Goal: Task Accomplishment & Management: Manage account settings

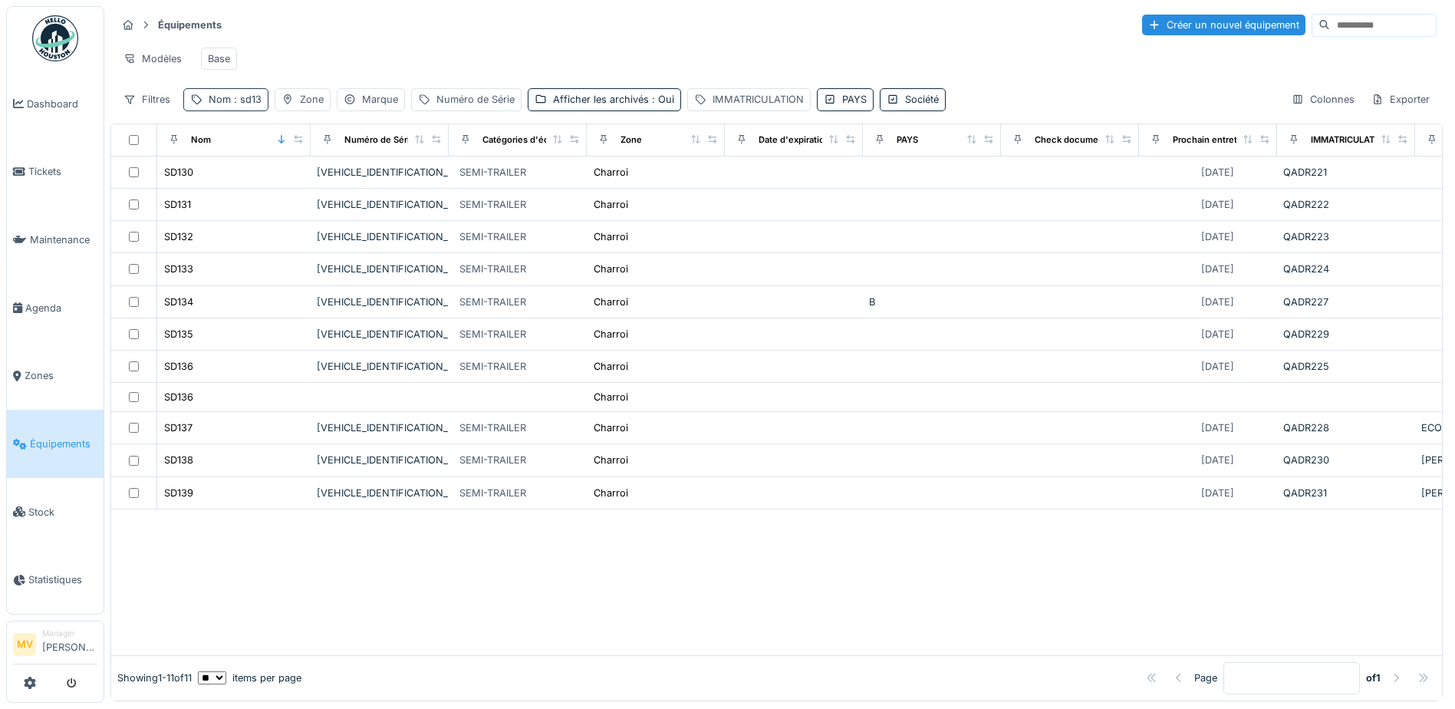
click at [245, 105] on span ": sd13" at bounding box center [246, 100] width 31 height 12
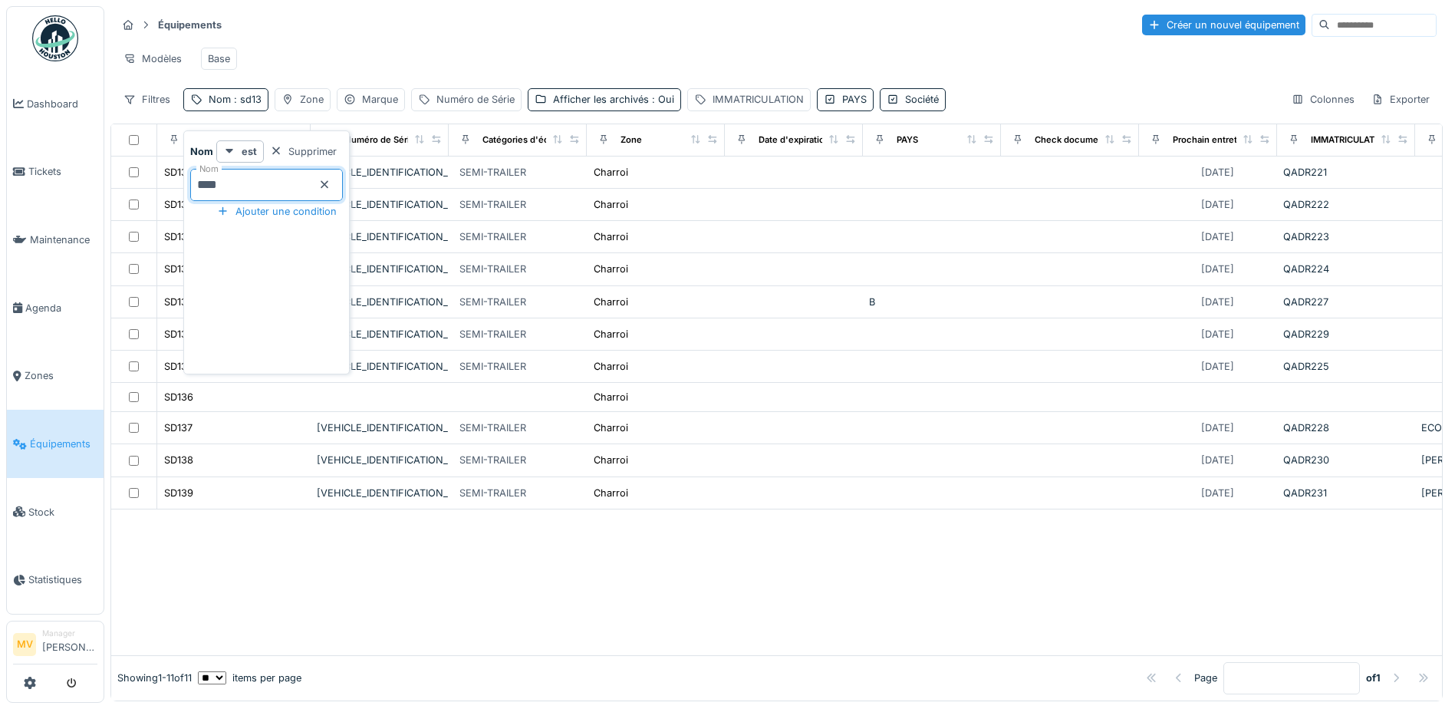
click at [255, 179] on input "****" at bounding box center [266, 185] width 153 height 32
type input "*"
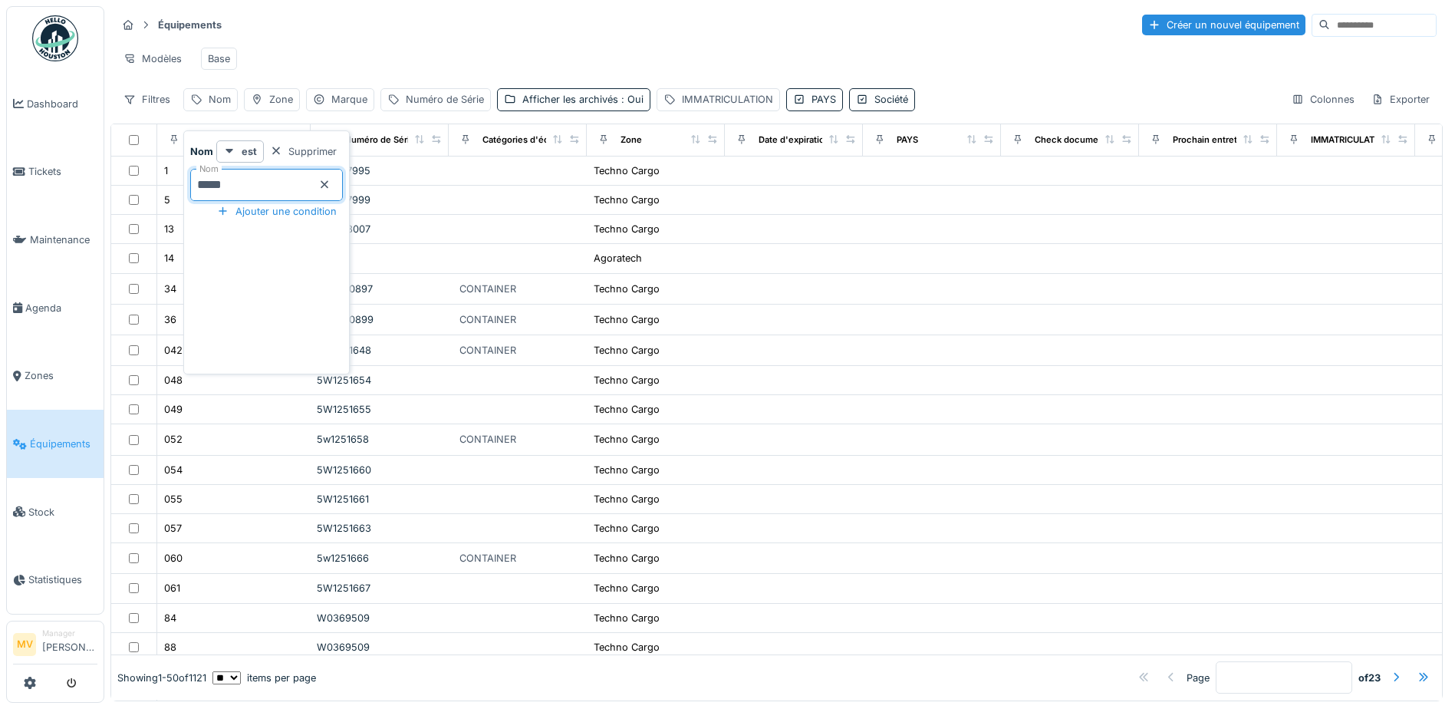
type input "*****"
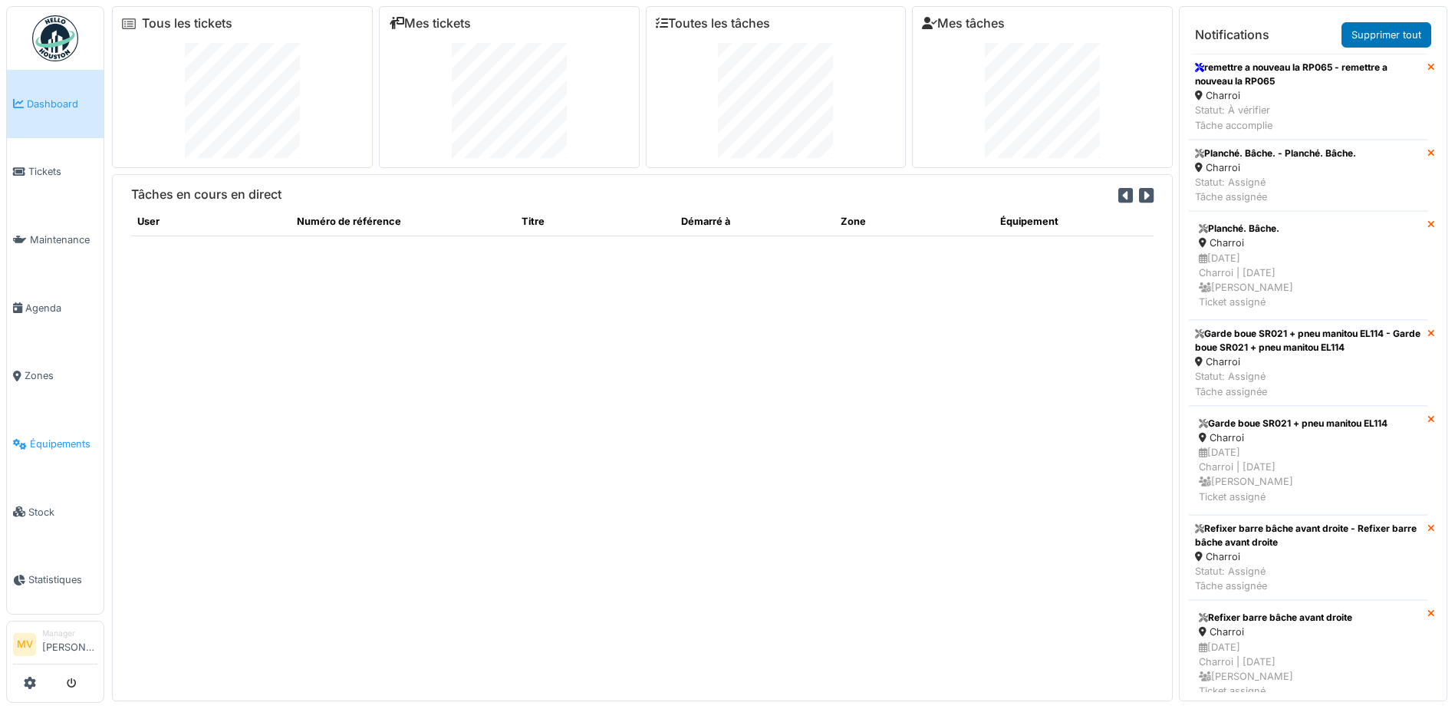
click at [68, 451] on span "Équipements" at bounding box center [64, 443] width 68 height 15
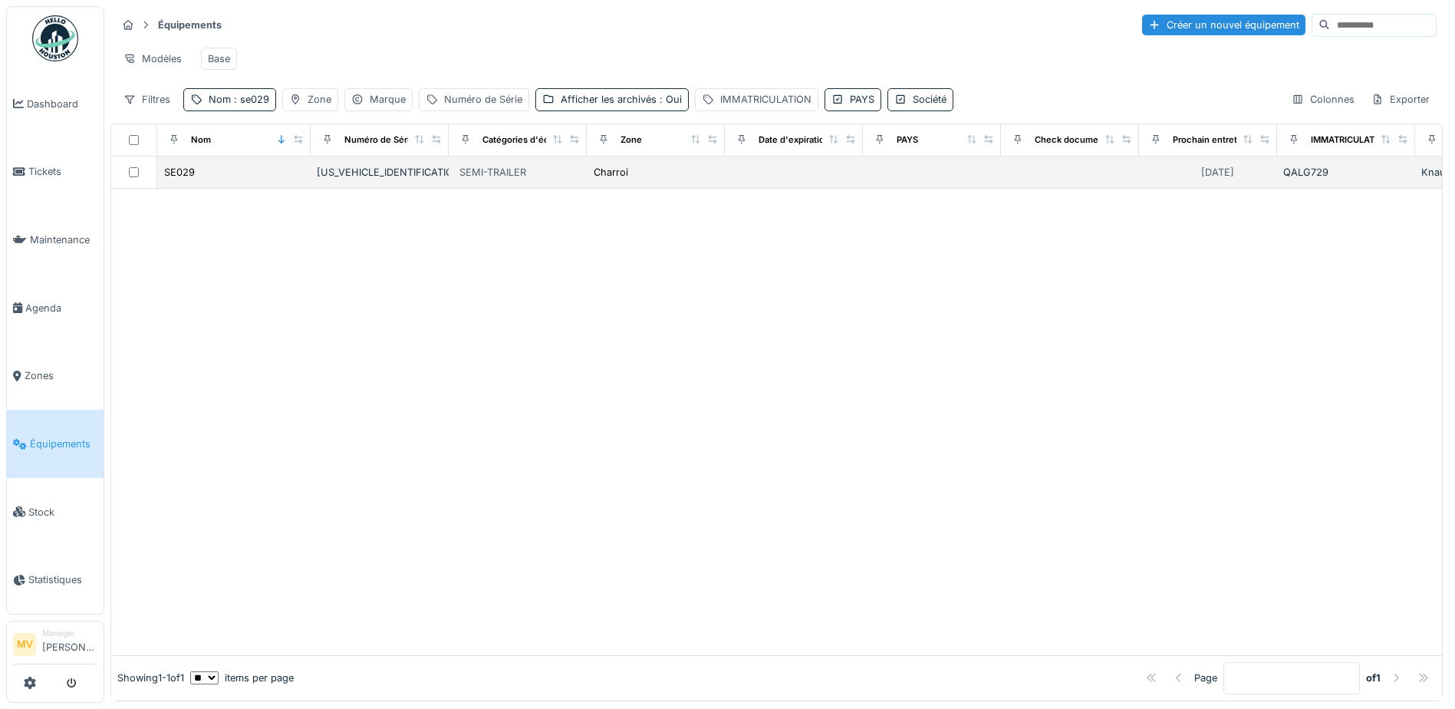
click at [345, 179] on div "[US_VEHICLE_IDENTIFICATION_NUMBER]" at bounding box center [380, 172] width 126 height 15
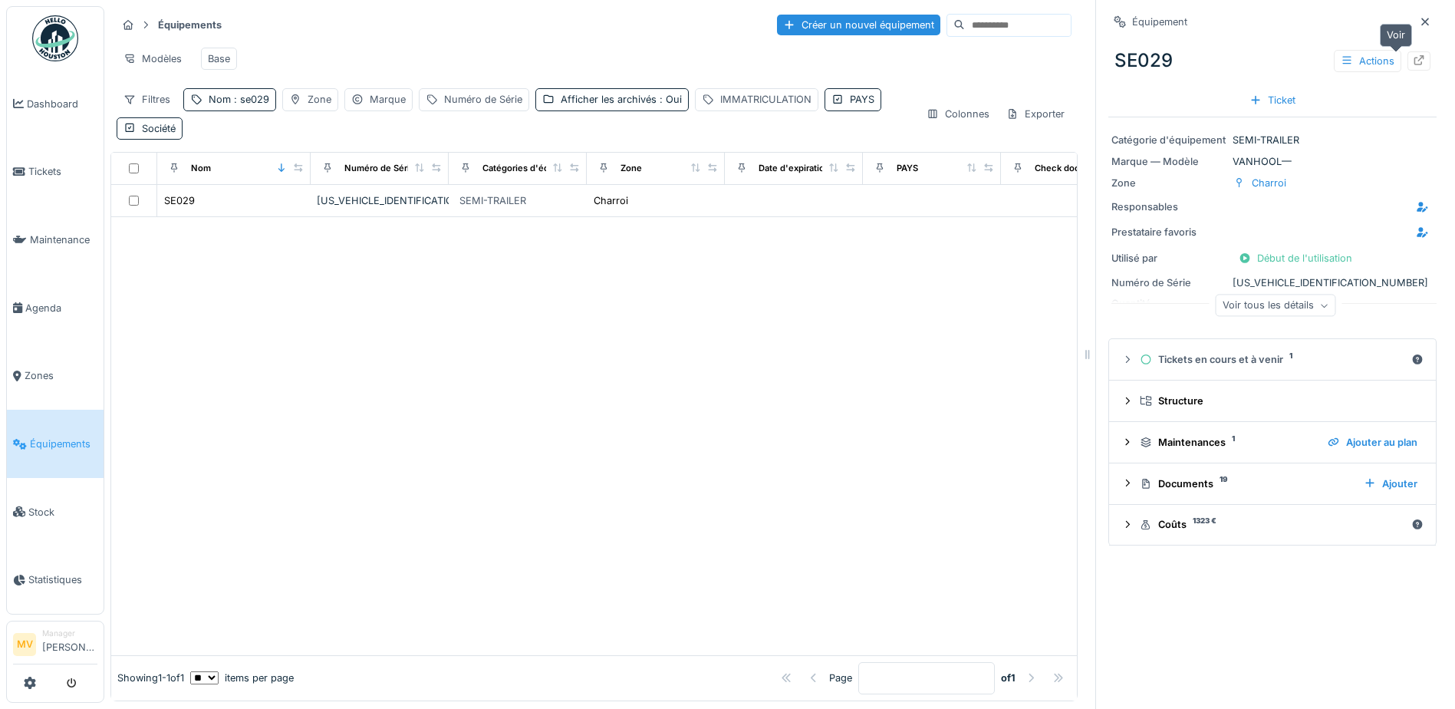
click at [1413, 65] on icon at bounding box center [1419, 60] width 12 height 10
click at [1419, 22] on icon at bounding box center [1425, 22] width 12 height 10
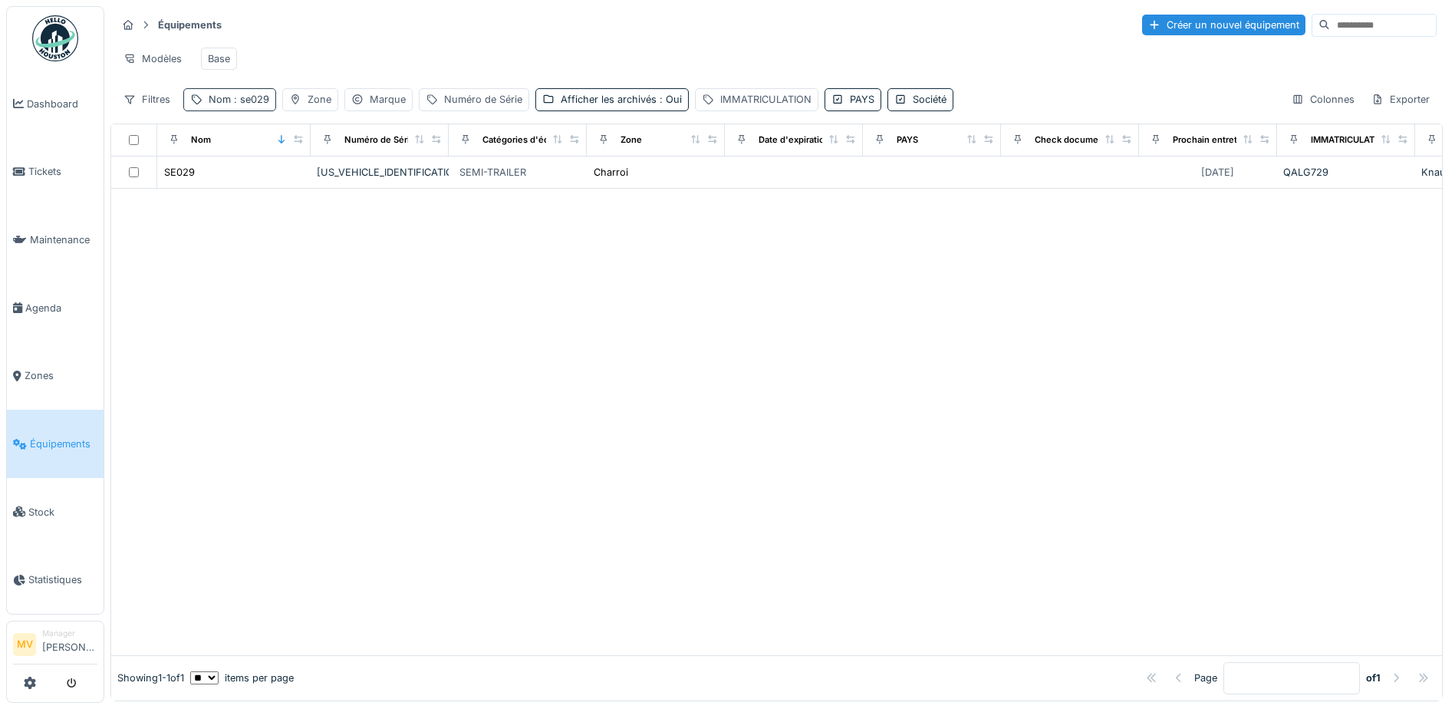
click at [262, 105] on span ": se029" at bounding box center [250, 100] width 38 height 12
click at [328, 186] on icon at bounding box center [325, 185] width 8 height 8
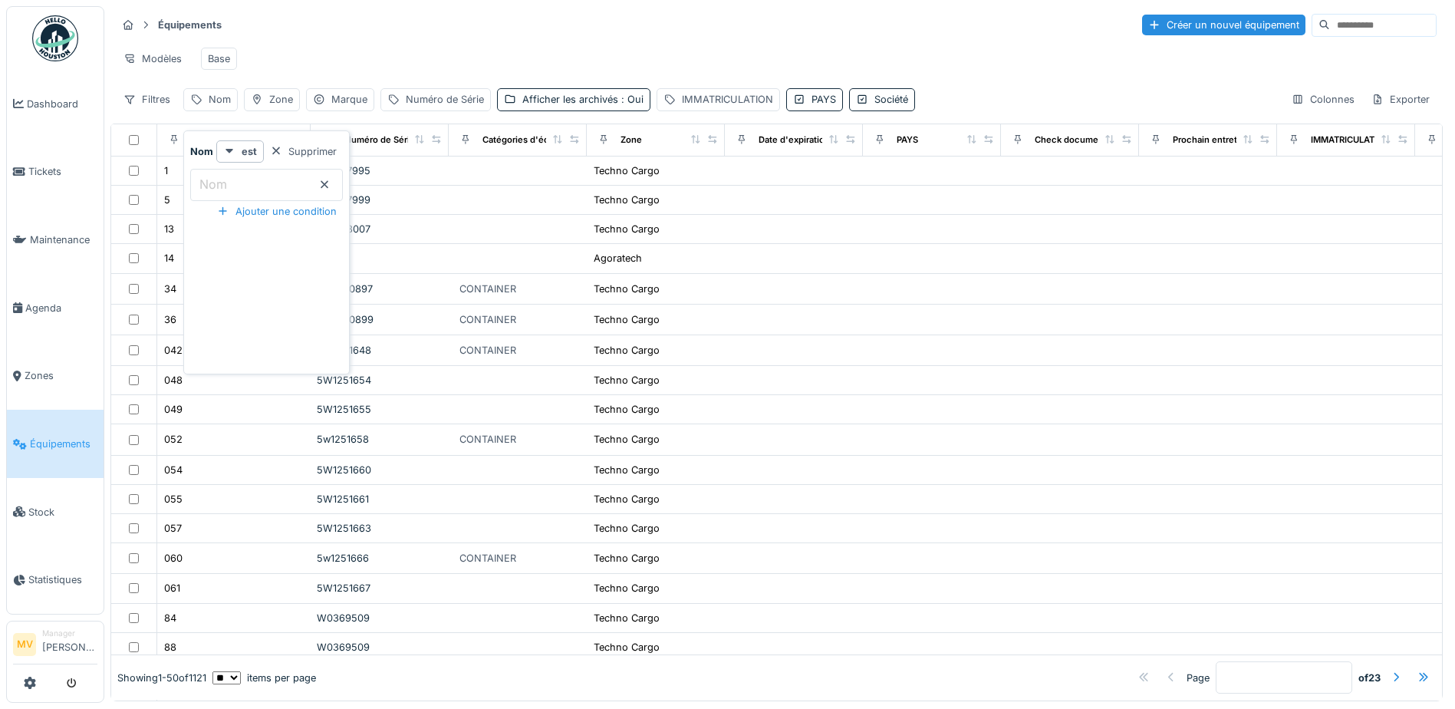
click at [298, 183] on input "Nom" at bounding box center [266, 185] width 153 height 32
type input "*****"
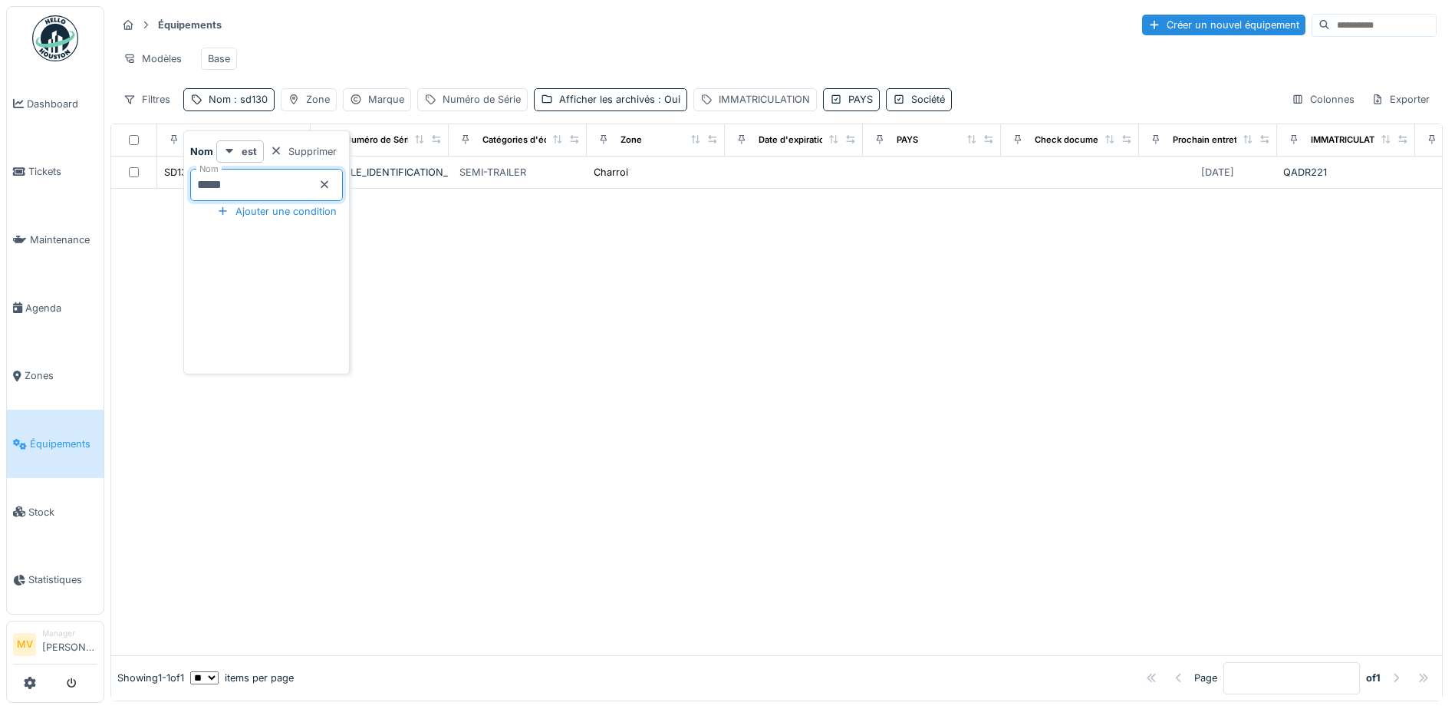
drag, startPoint x: 799, startPoint y: 342, endPoint x: 634, endPoint y: 288, distance: 173.7
click at [797, 340] on div at bounding box center [776, 422] width 1331 height 466
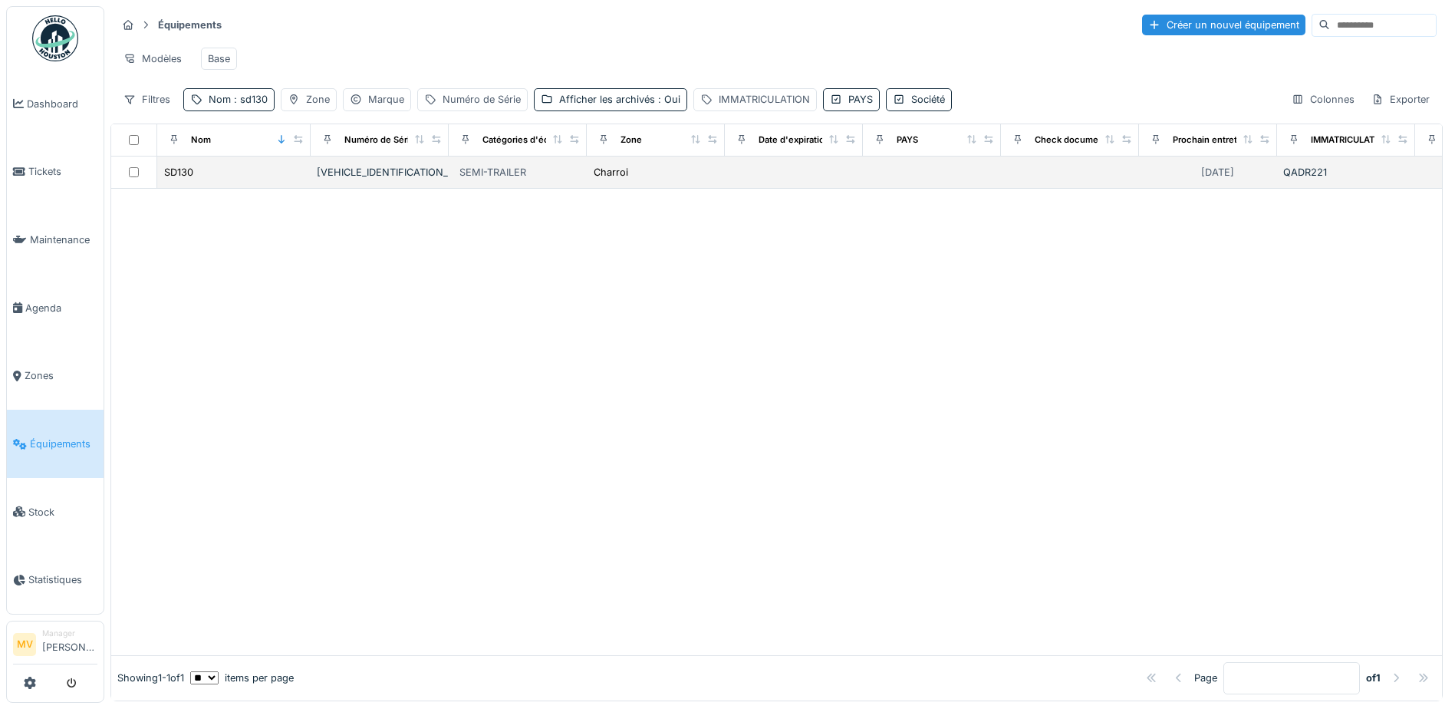
click at [338, 179] on div "[VEHICLE_IDENTIFICATION_NUMBER]" at bounding box center [380, 172] width 126 height 15
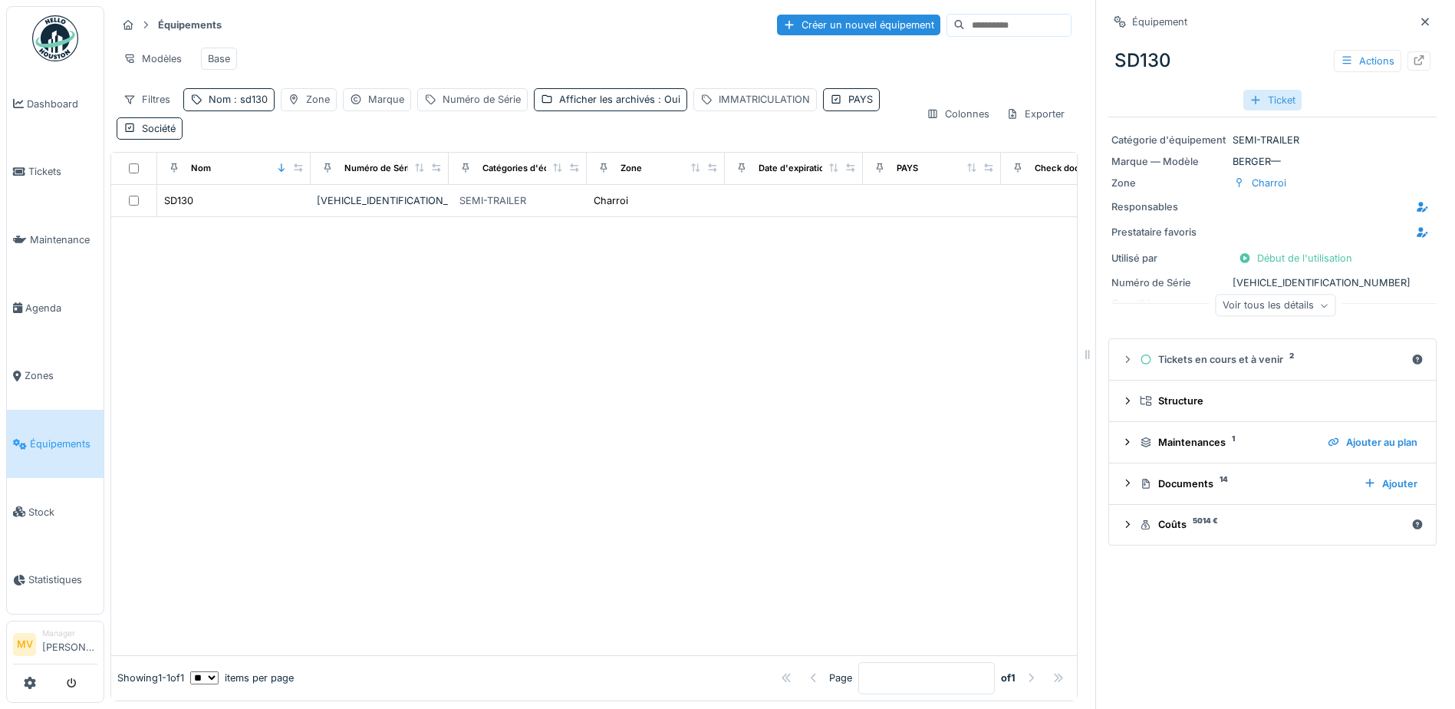
click at [1258, 103] on div "Ticket" at bounding box center [1272, 100] width 58 height 21
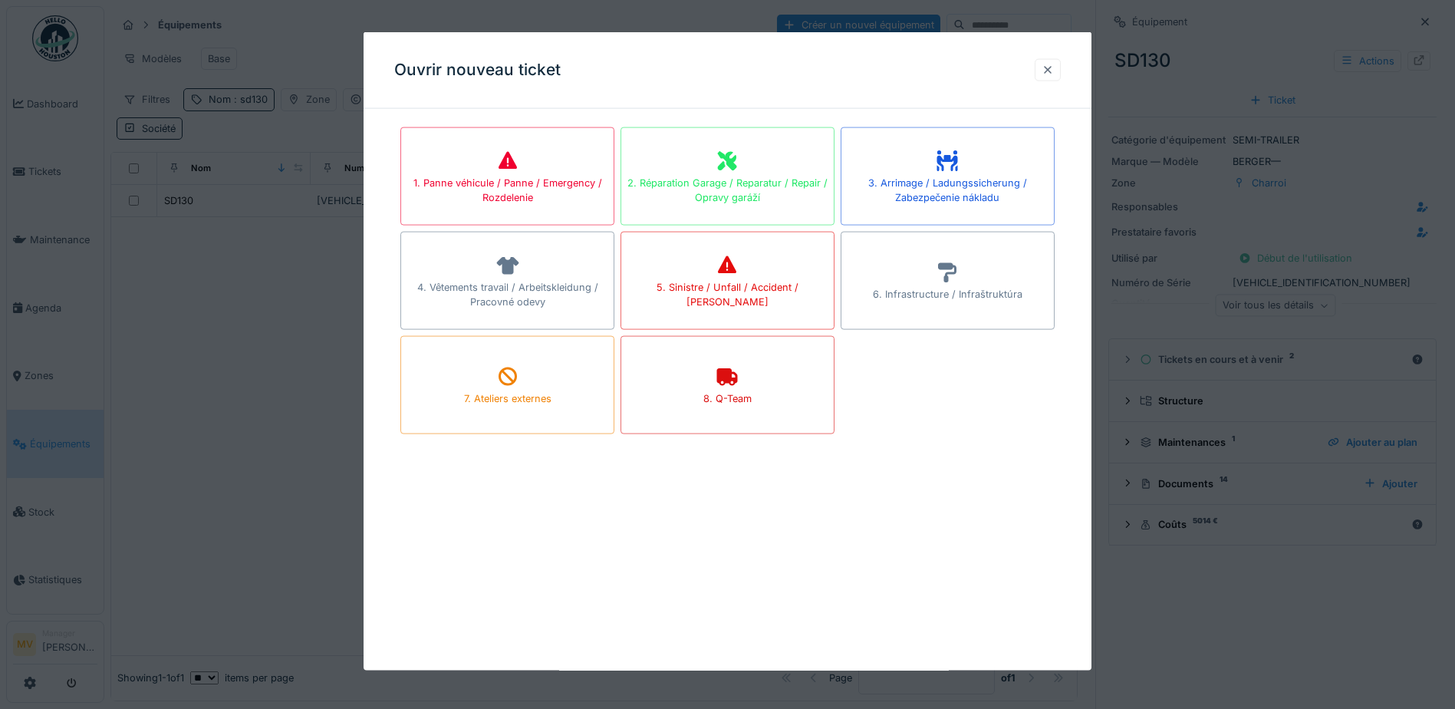
click at [1044, 71] on div at bounding box center [1048, 69] width 26 height 22
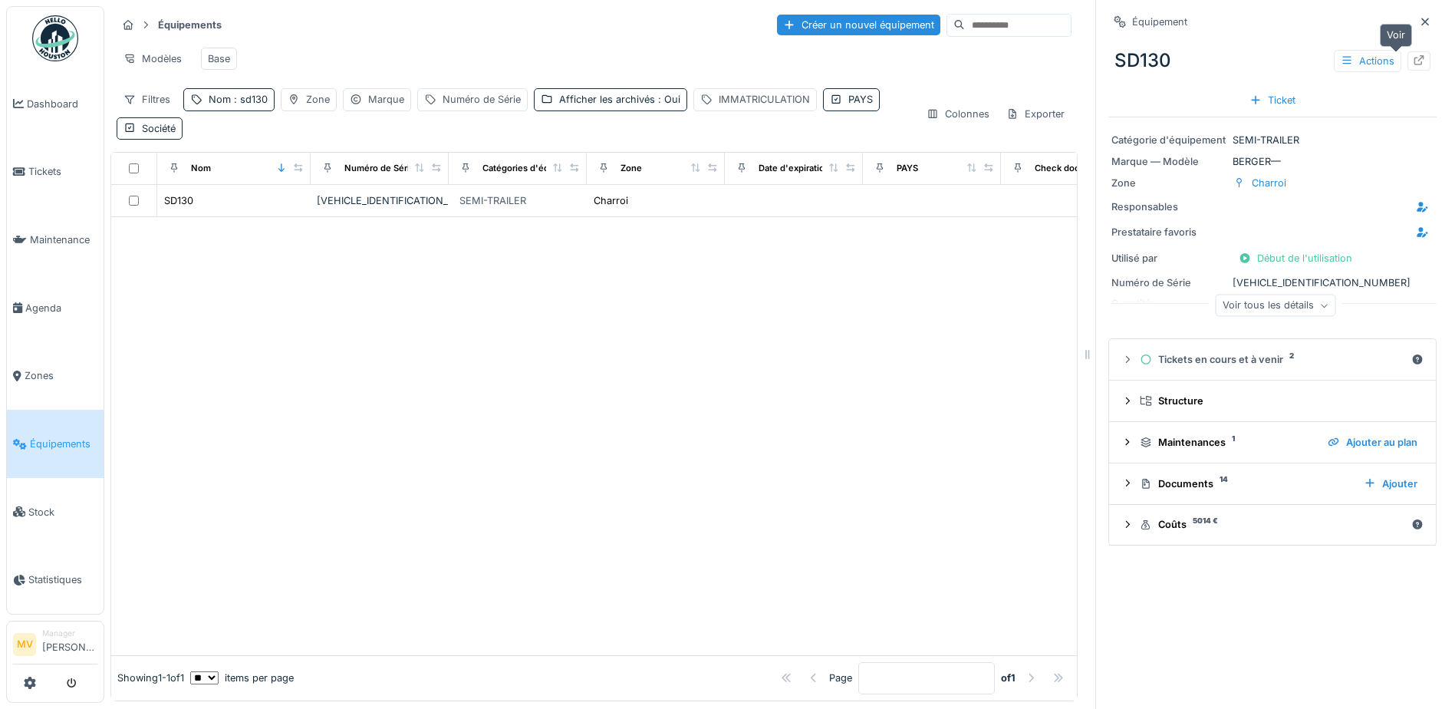
click at [1408, 58] on div at bounding box center [1419, 60] width 23 height 19
click at [243, 105] on span ": sd130" at bounding box center [249, 100] width 37 height 12
click at [264, 186] on input "*****" at bounding box center [266, 185] width 153 height 32
type input "*"
type input "*****"
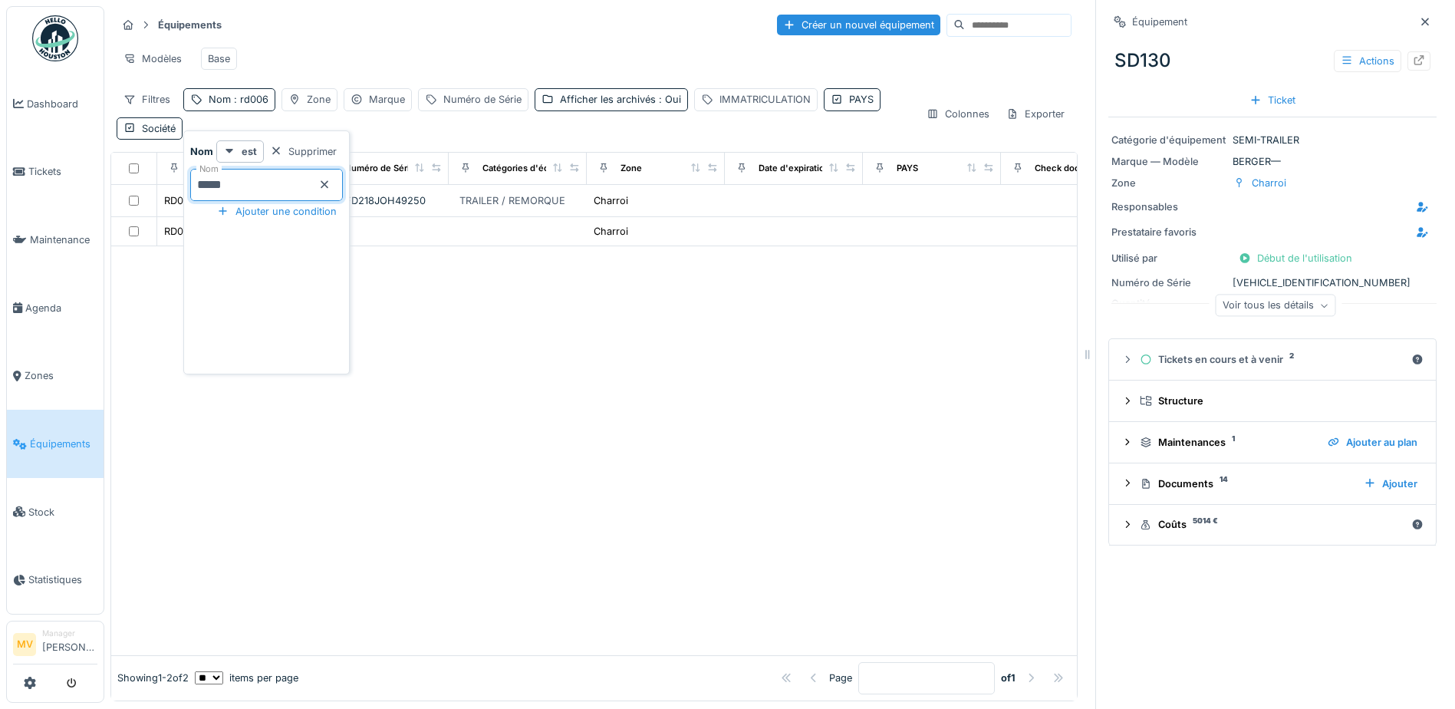
click at [541, 307] on div at bounding box center [594, 450] width 966 height 408
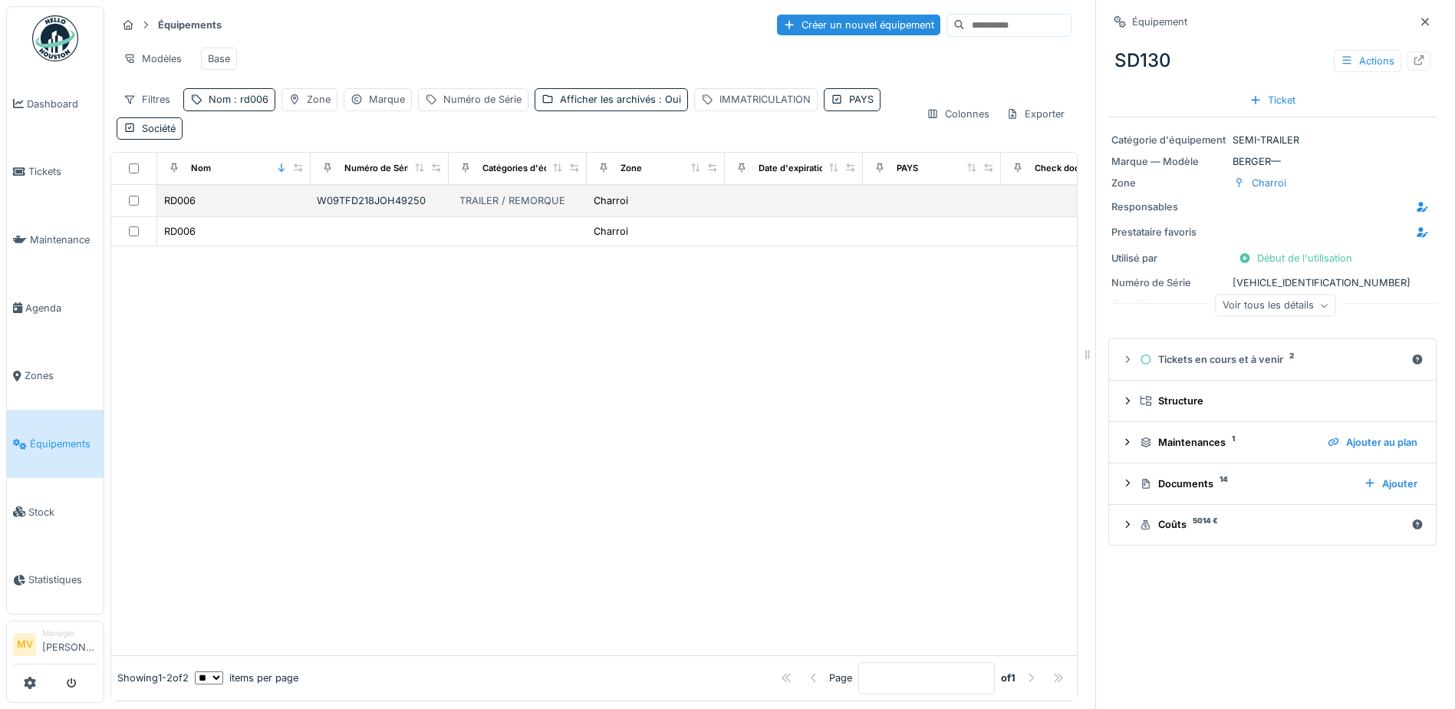
click at [359, 202] on td "W09TFD218JOH49250" at bounding box center [380, 201] width 138 height 32
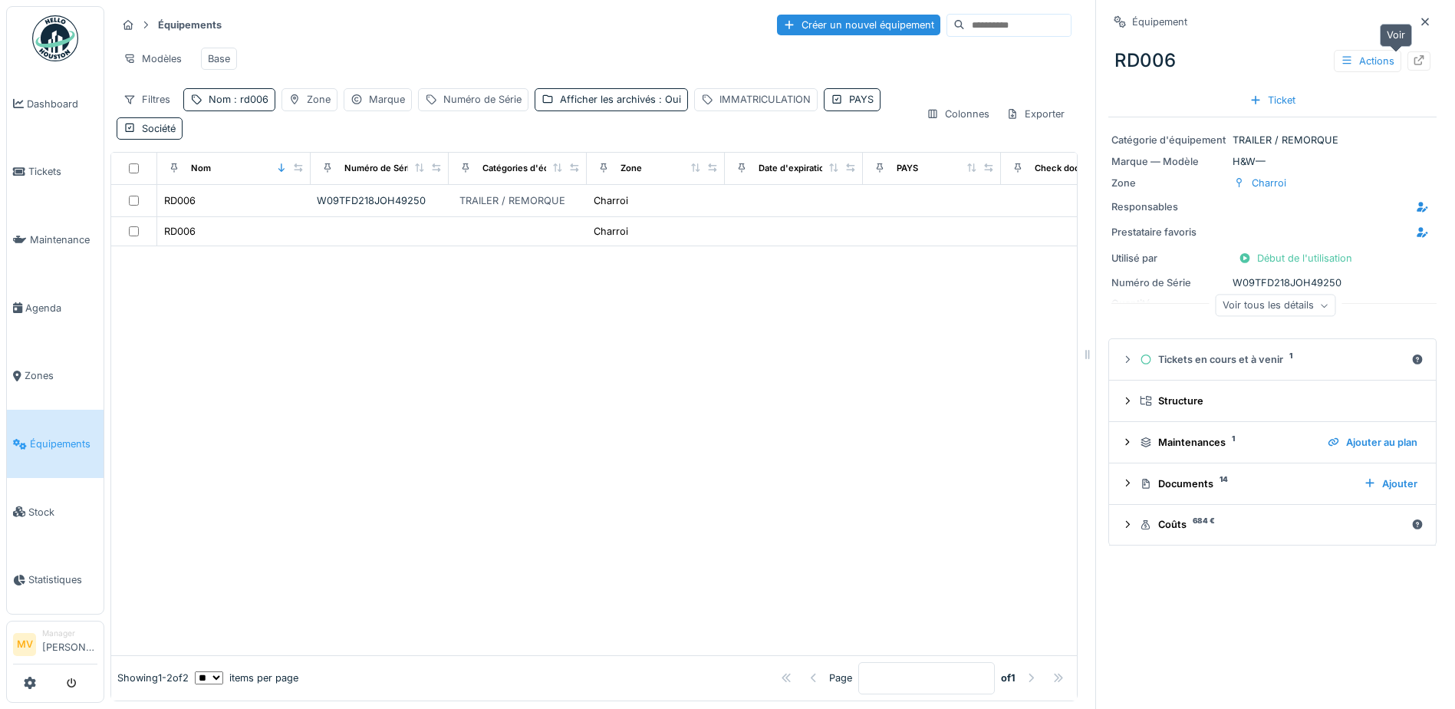
click at [1413, 63] on icon at bounding box center [1419, 60] width 12 height 10
click at [235, 105] on span ": rd006" at bounding box center [250, 100] width 38 height 12
click at [288, 189] on input "*****" at bounding box center [266, 185] width 153 height 32
type input "*"
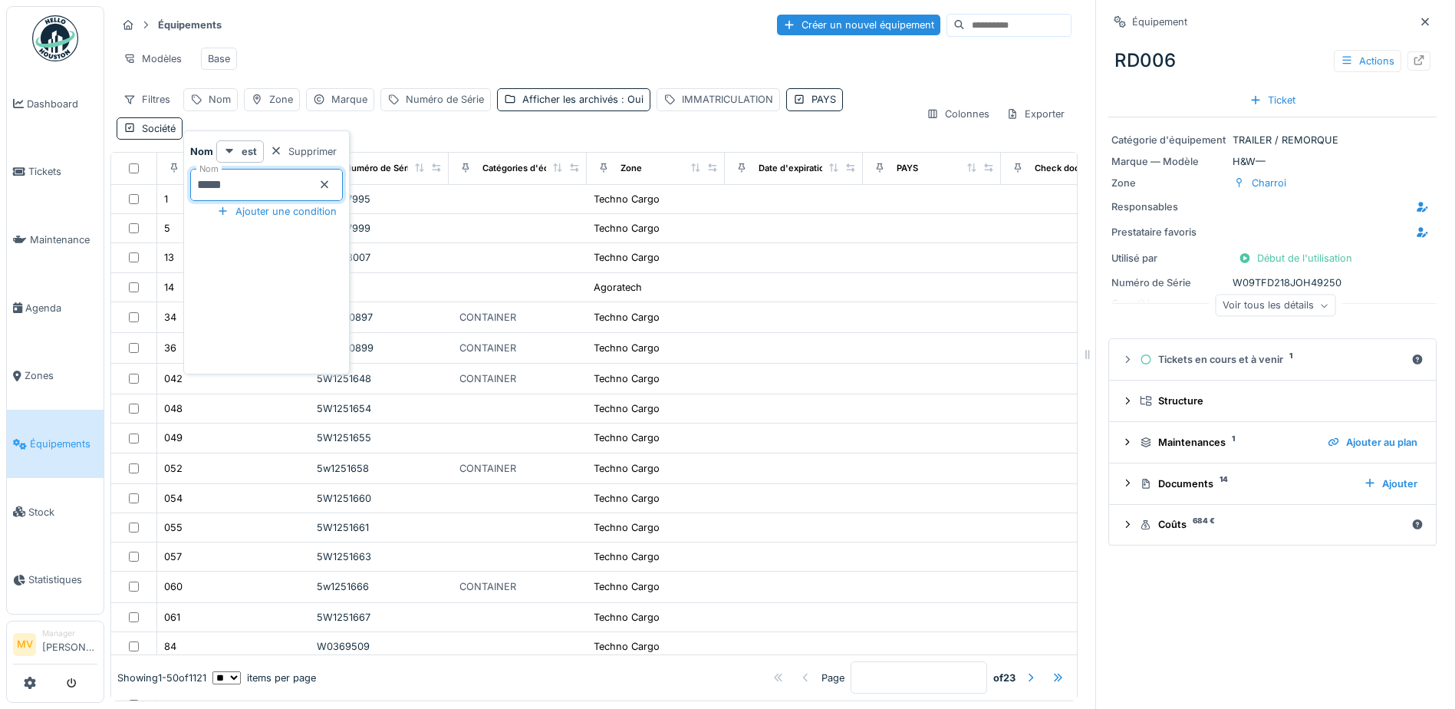
type input "*****"
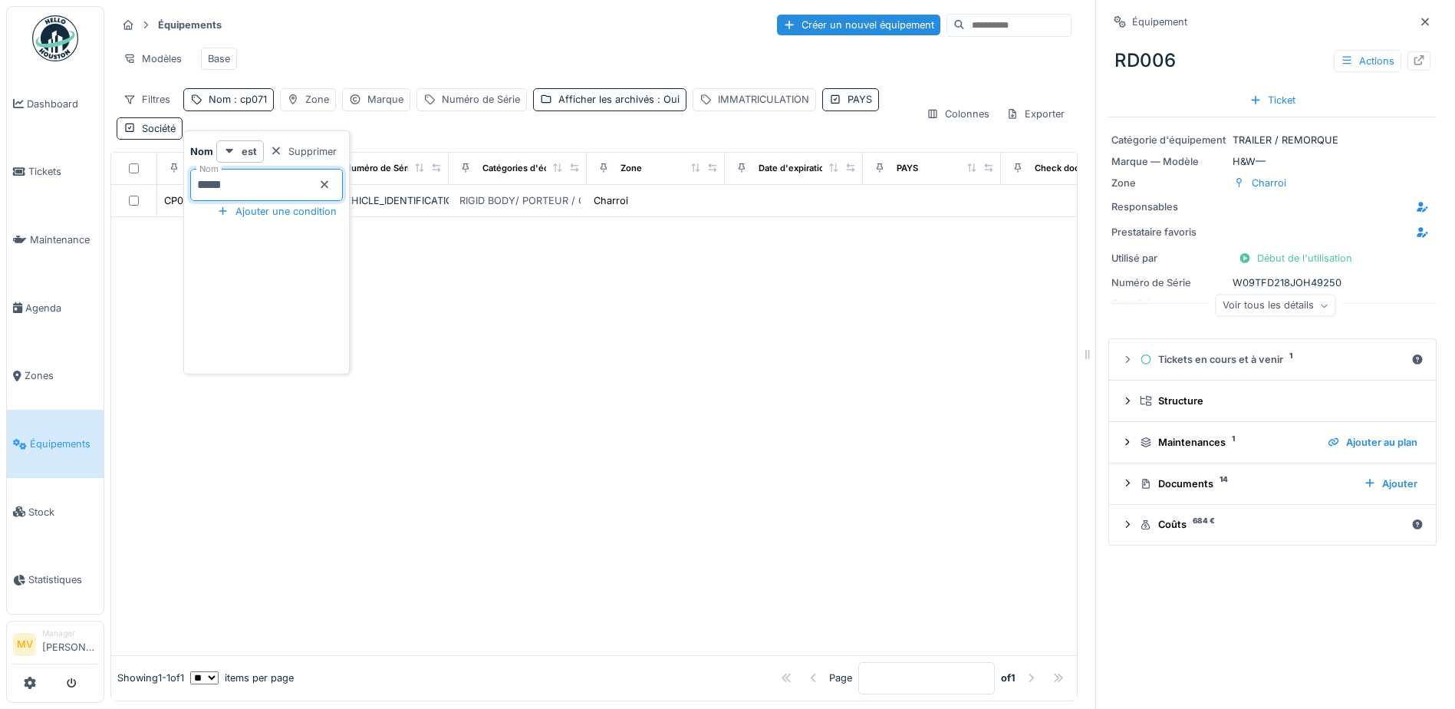
click at [301, 196] on input "*****" at bounding box center [266, 185] width 153 height 32
click at [420, 139] on div "Filtres Nom : cp071 Zone Marque Numéro de Série Afficher les archivés : Oui IMM…" at bounding box center [515, 113] width 797 height 51
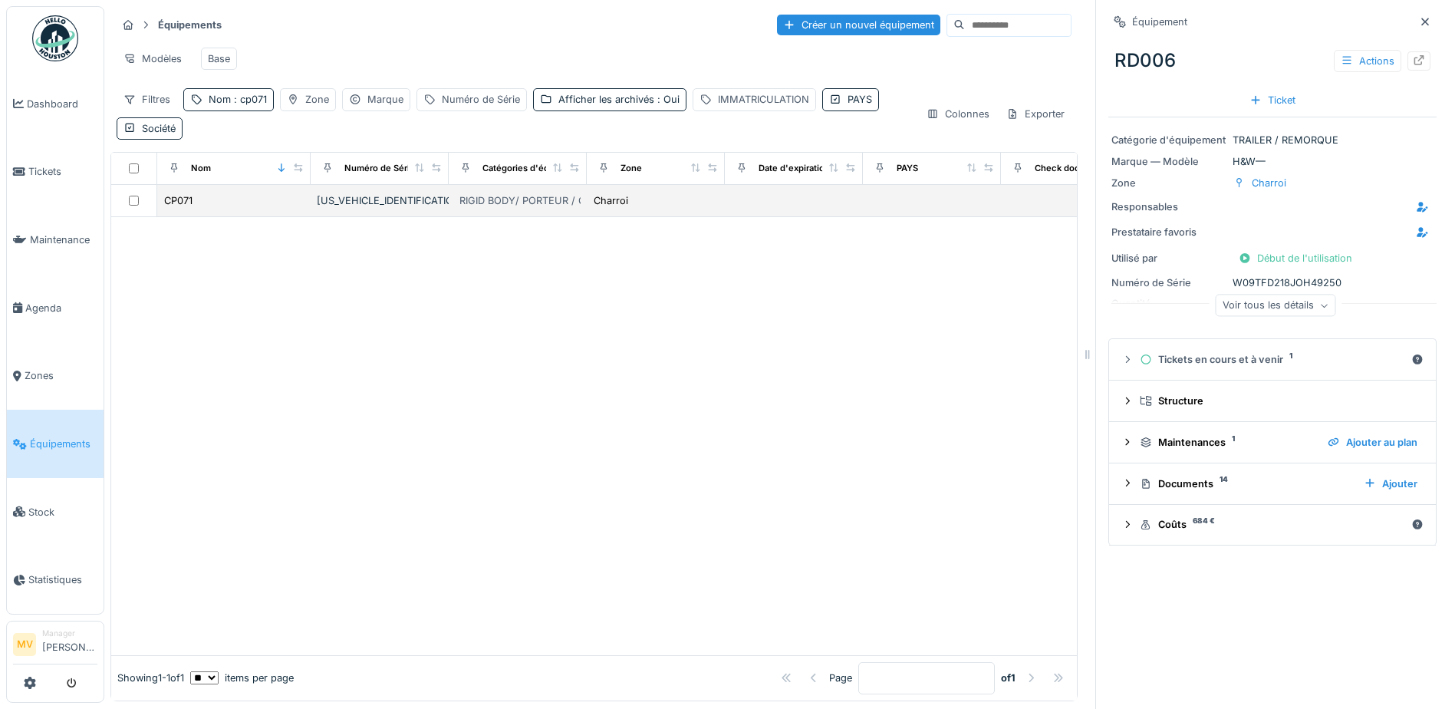
click at [367, 203] on td "YS2R6X20005578628" at bounding box center [380, 201] width 138 height 32
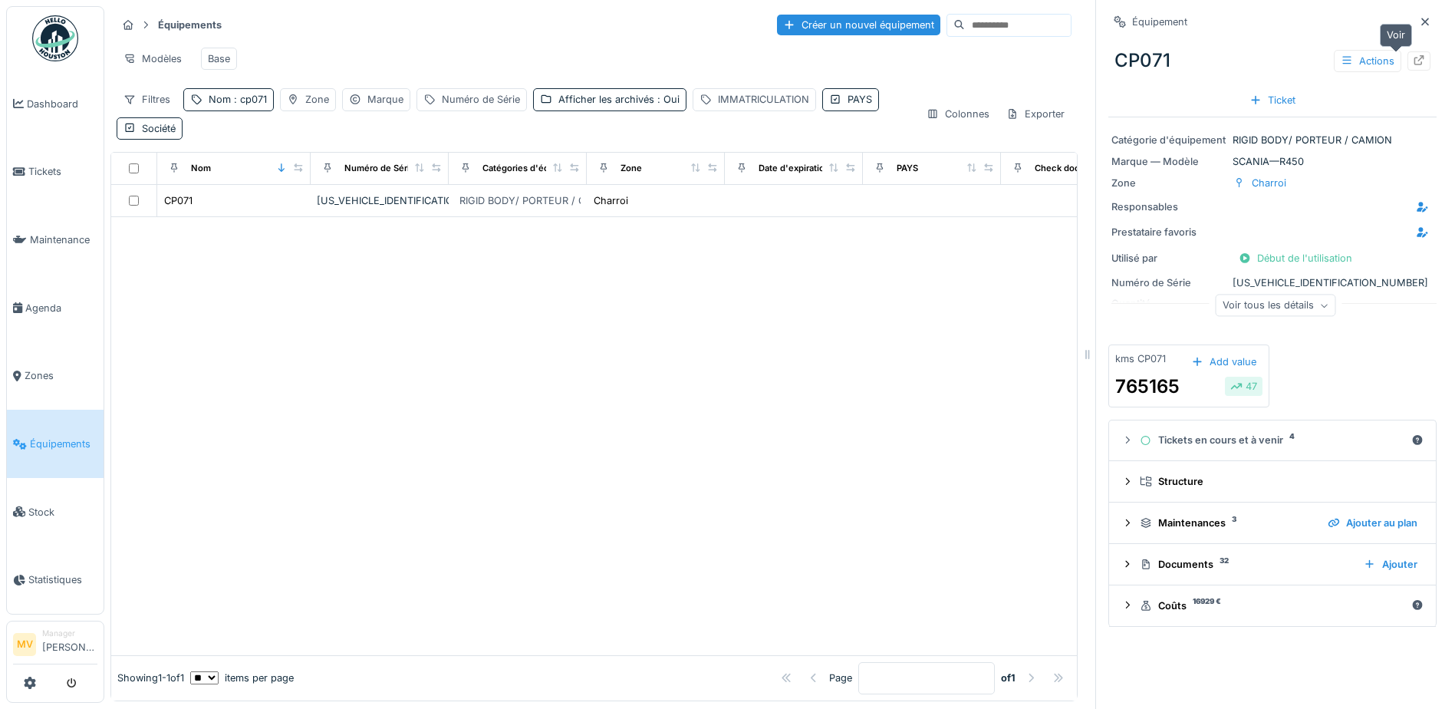
click at [1413, 61] on icon at bounding box center [1419, 60] width 12 height 10
click at [1419, 22] on icon at bounding box center [1425, 22] width 12 height 10
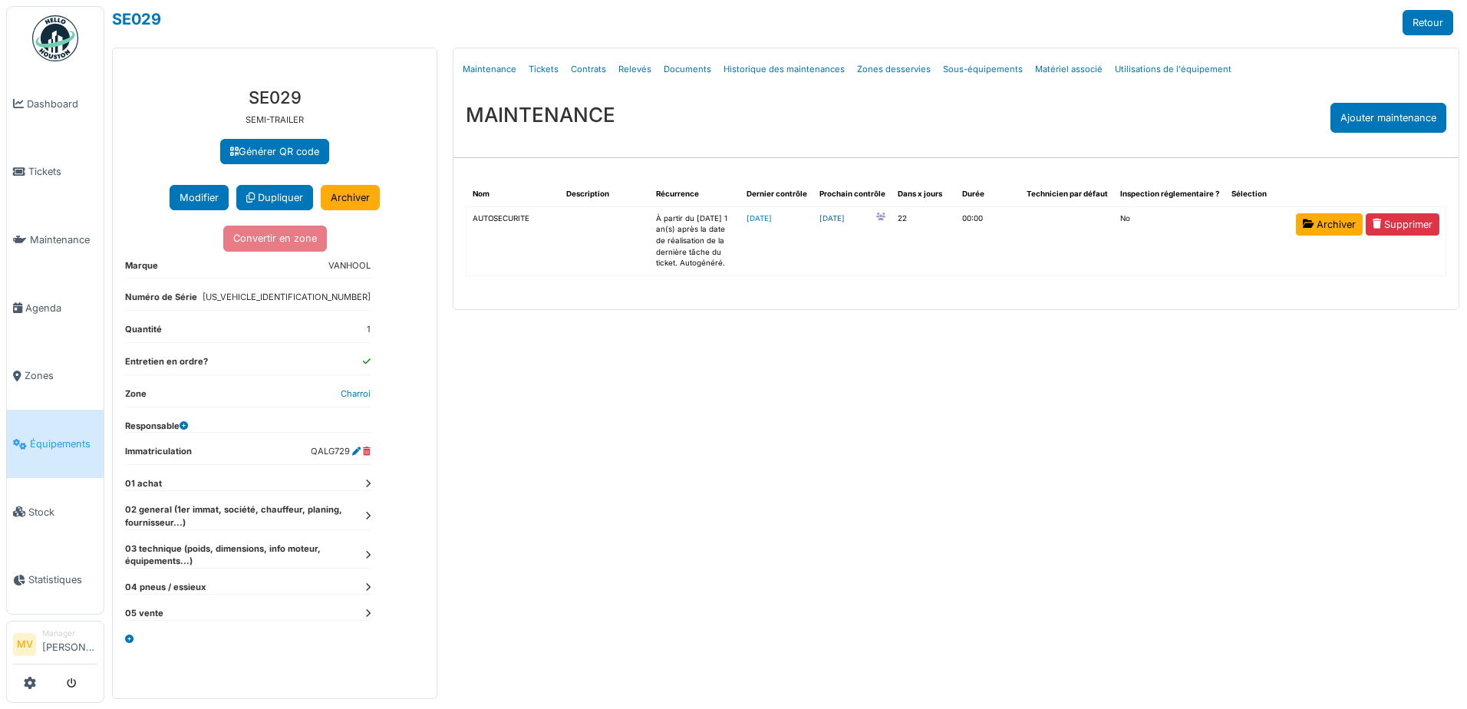
click at [842, 220] on link "2025-10-16" at bounding box center [831, 219] width 25 height 12
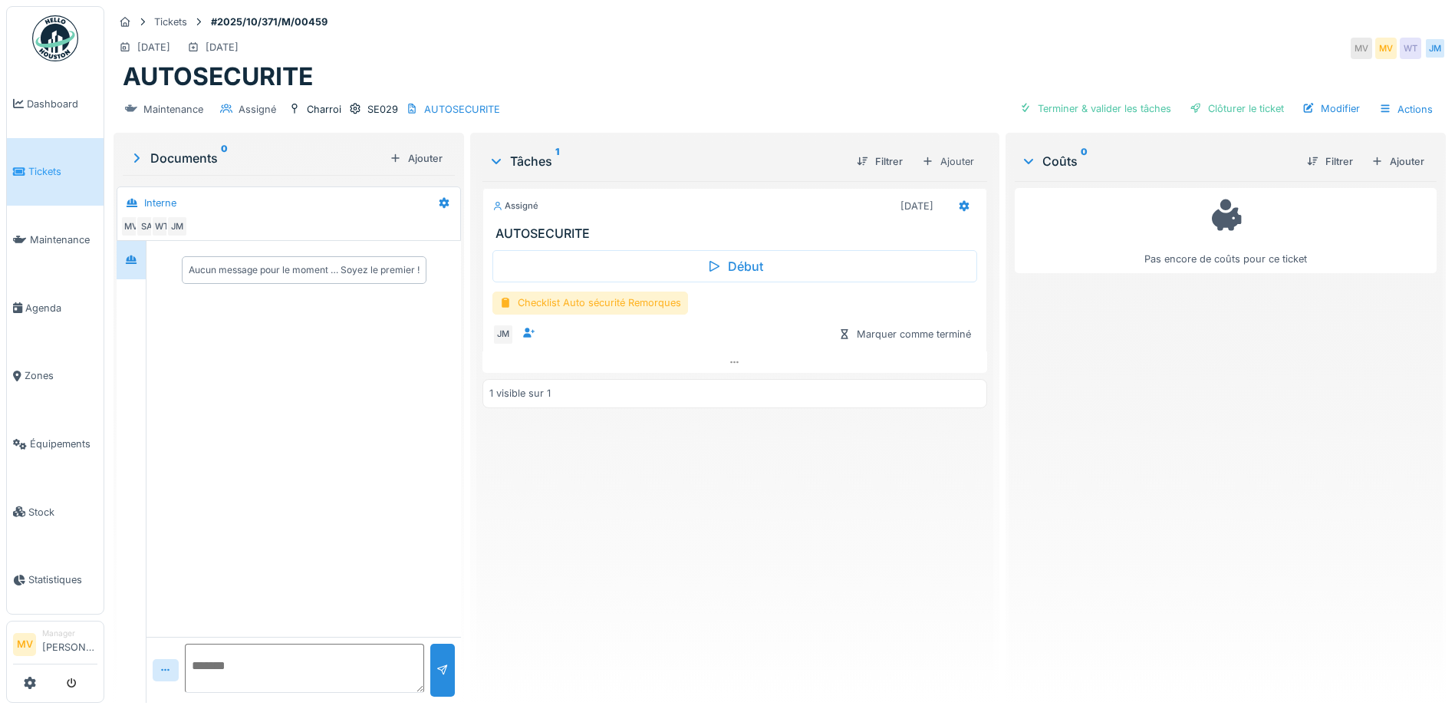
click at [616, 304] on div "Checklist Auto sécurité Remorques" at bounding box center [590, 302] width 196 height 22
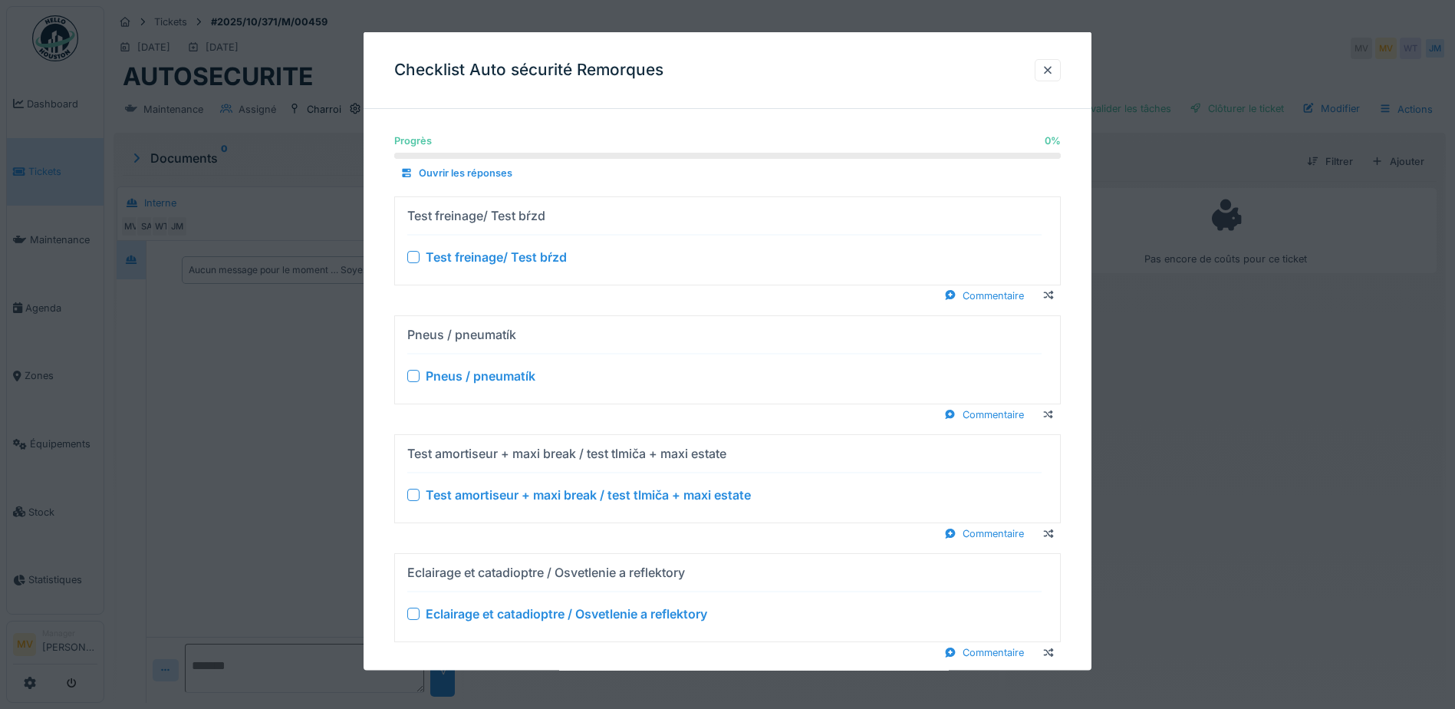
click at [413, 255] on div at bounding box center [413, 256] width 12 height 12
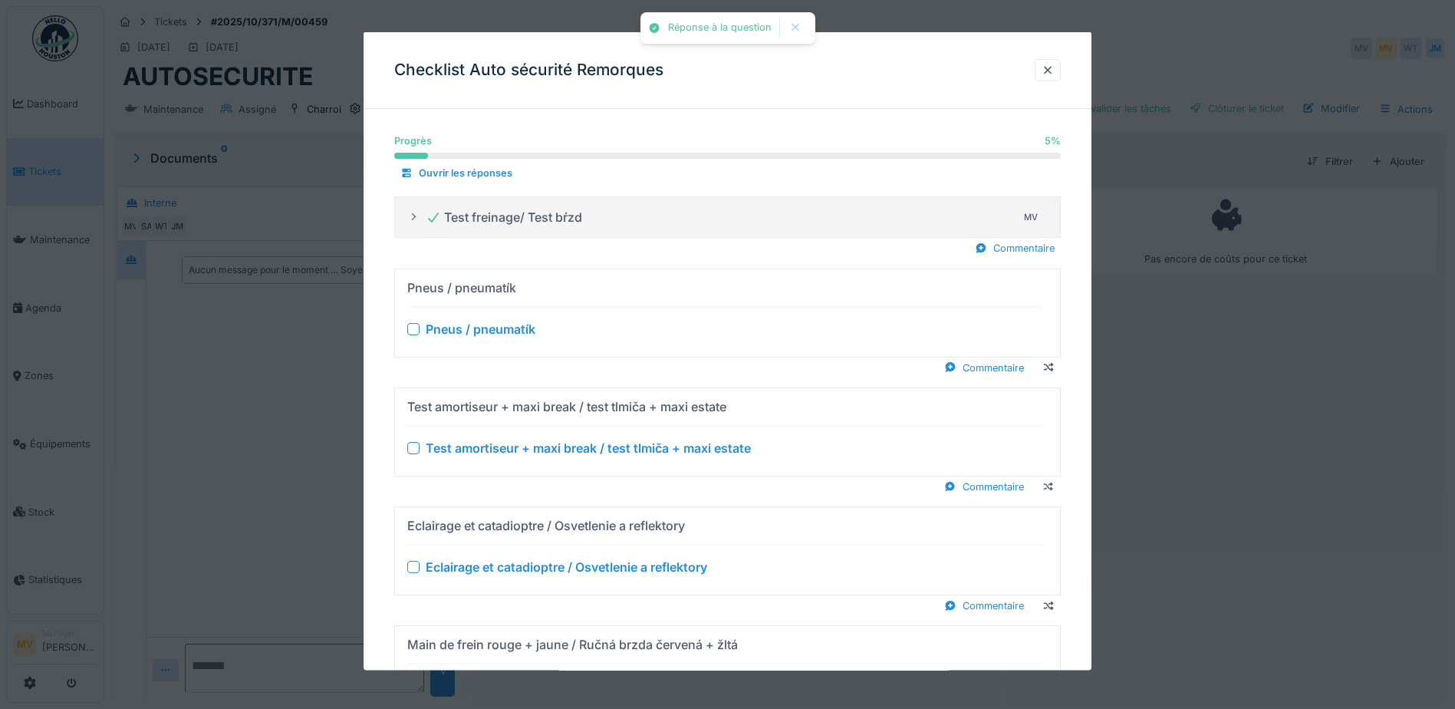
click at [415, 332] on div at bounding box center [413, 328] width 12 height 12
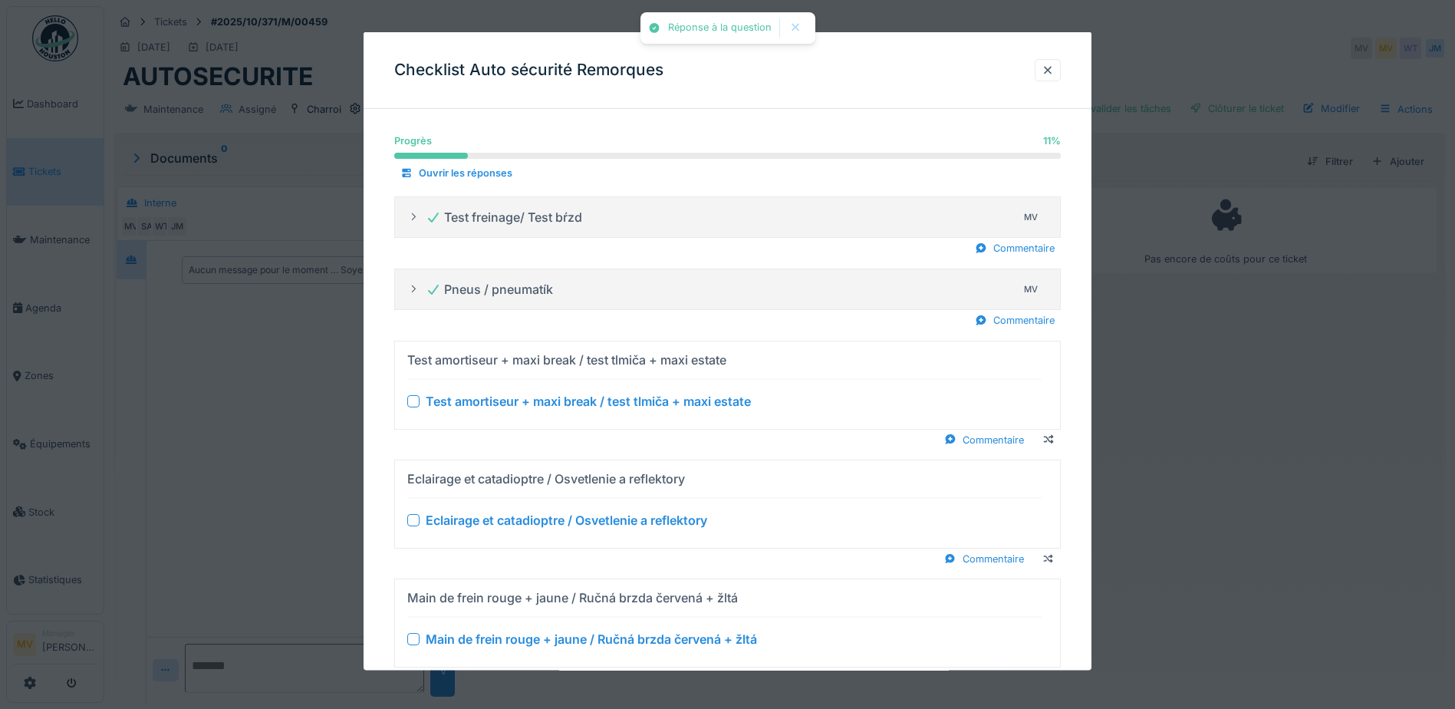
click at [416, 401] on div at bounding box center [413, 400] width 12 height 12
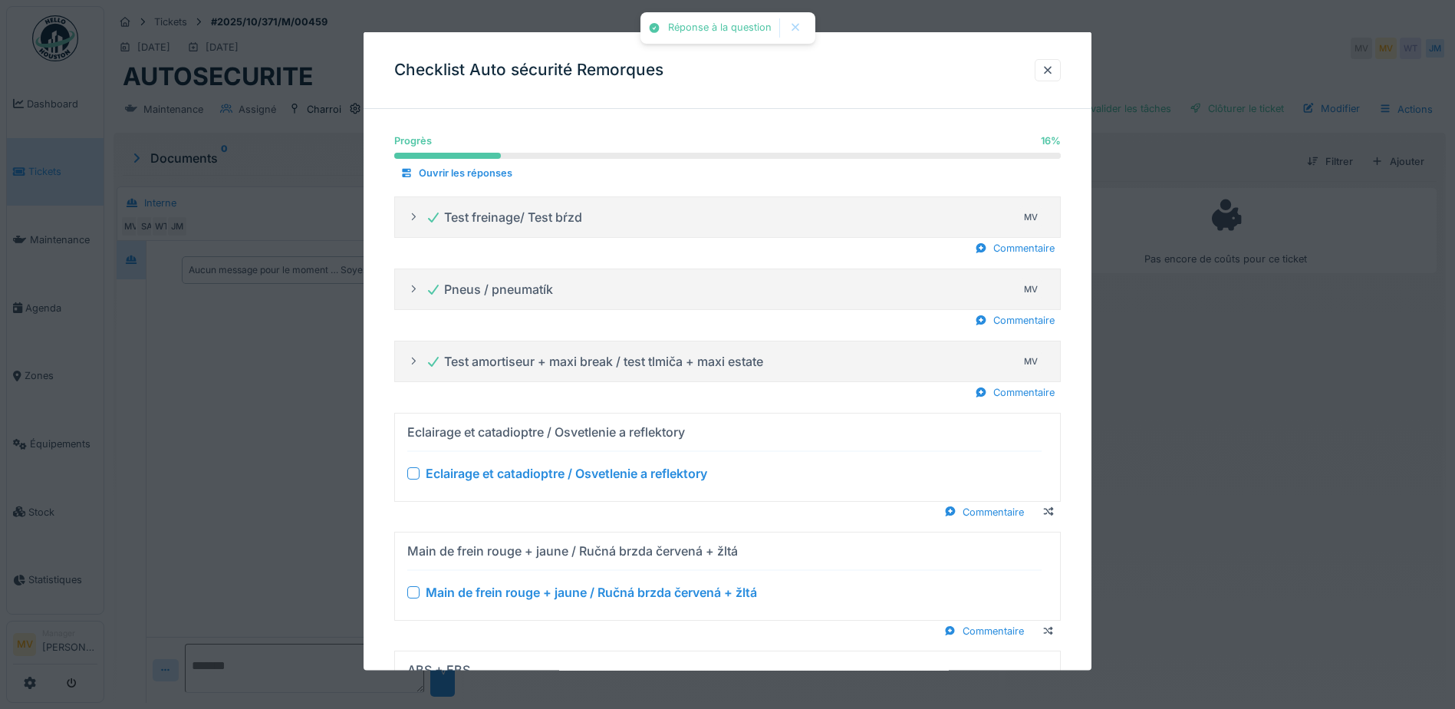
drag, startPoint x: 410, startPoint y: 474, endPoint x: 416, endPoint y: 482, distance: 10.0
click at [410, 475] on div at bounding box center [413, 472] width 12 height 12
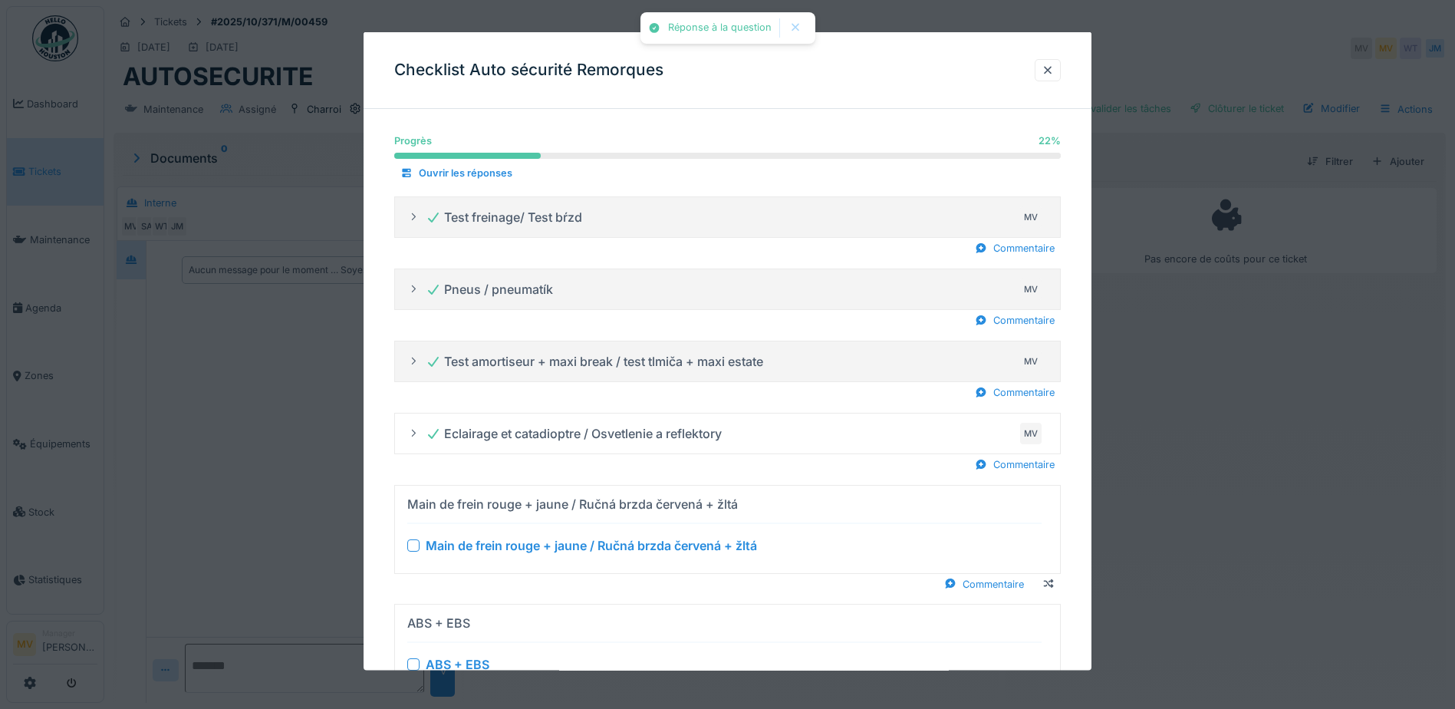
click at [417, 554] on div "Main de frein rouge + jaune / Ručná brzda červená + žltá" at bounding box center [724, 544] width 634 height 18
click at [412, 543] on div at bounding box center [413, 544] width 12 height 12
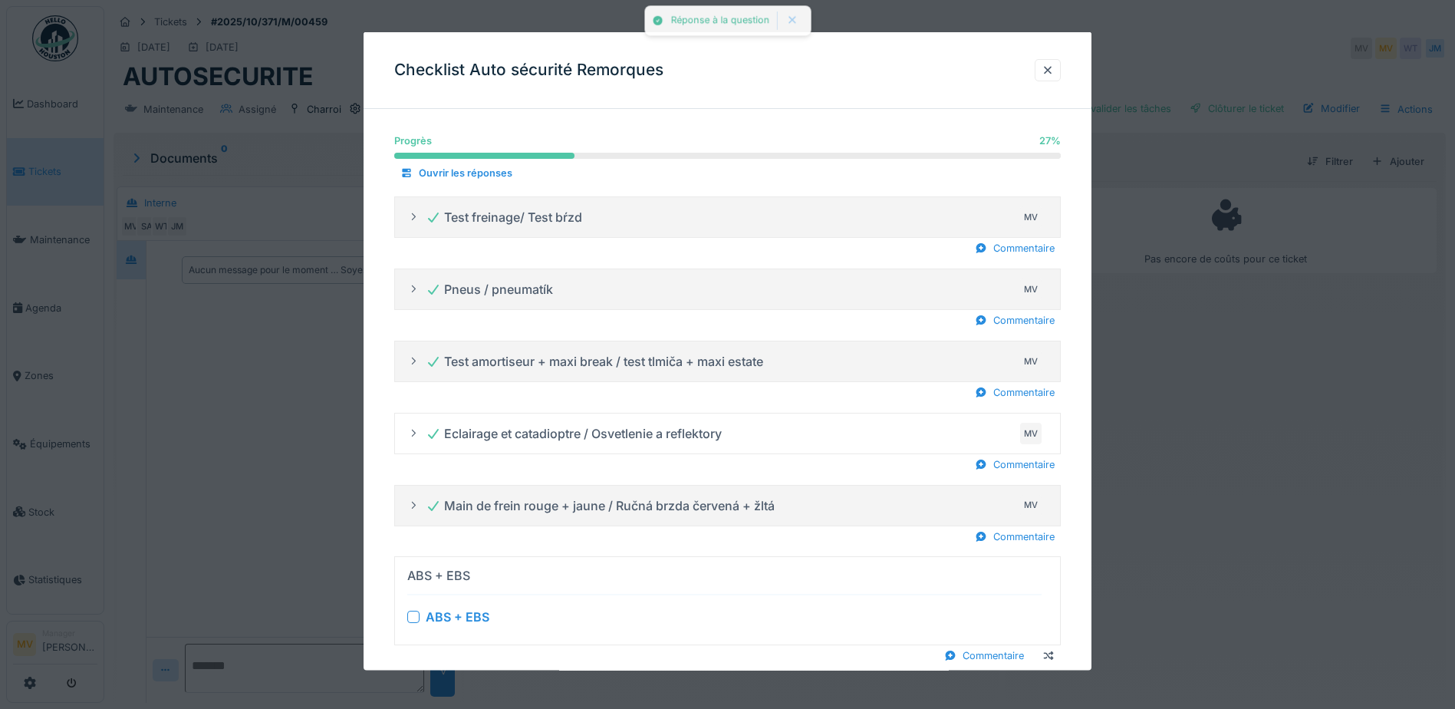
click at [419, 614] on div at bounding box center [413, 617] width 12 height 12
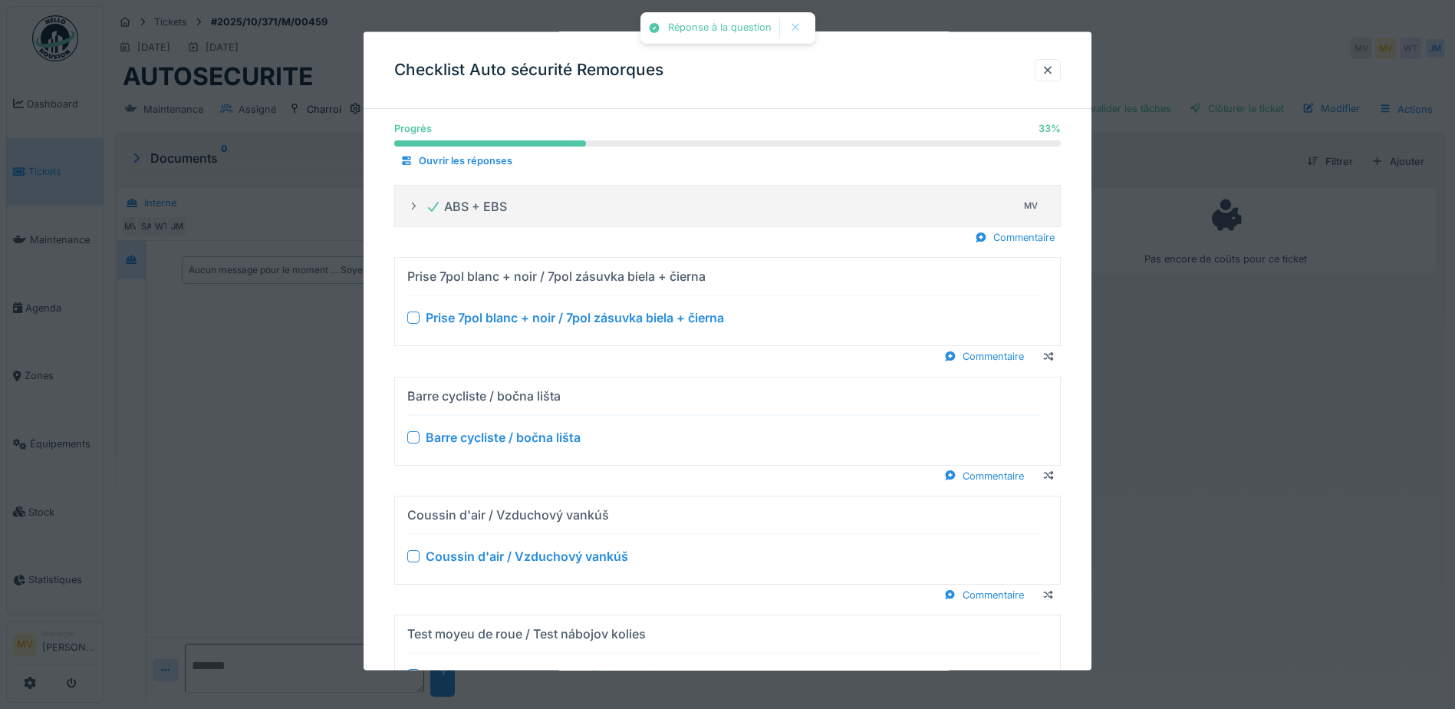
scroll to position [384, 0]
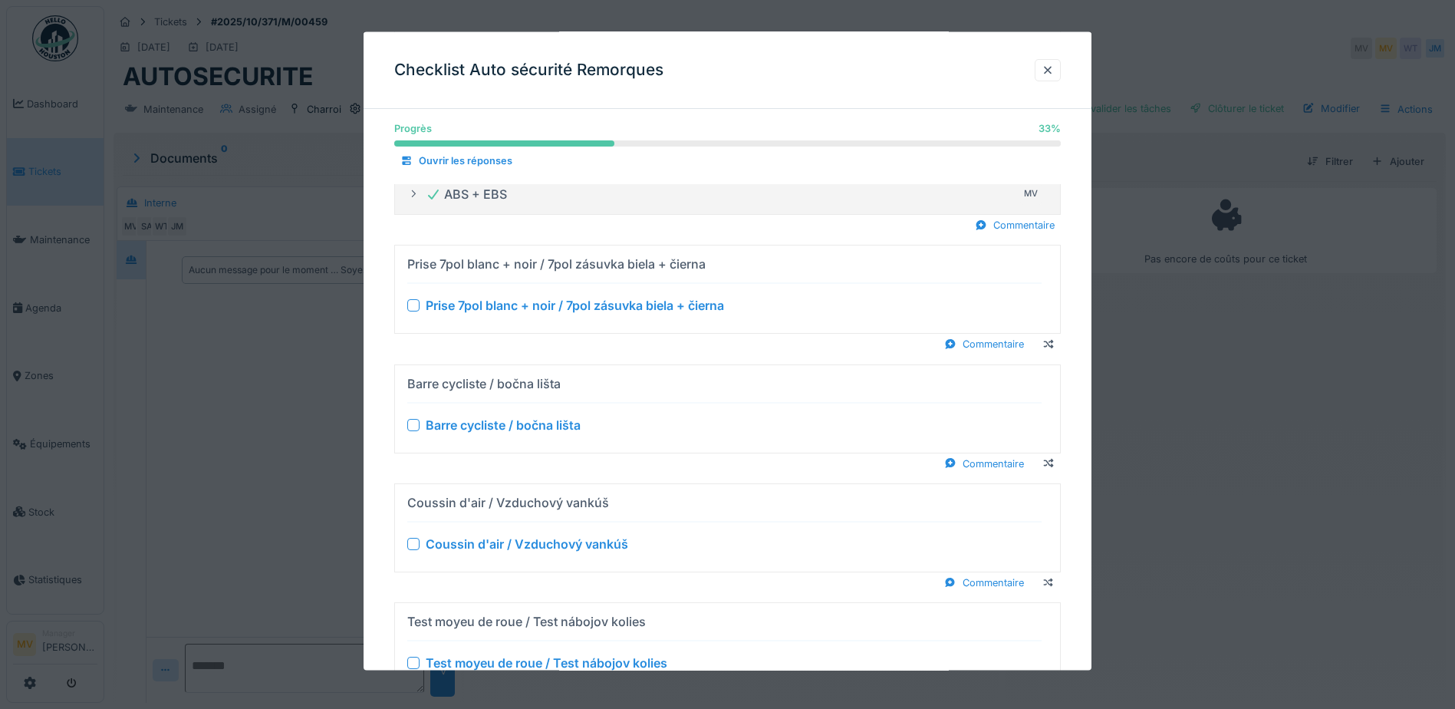
click at [412, 308] on div at bounding box center [413, 305] width 12 height 12
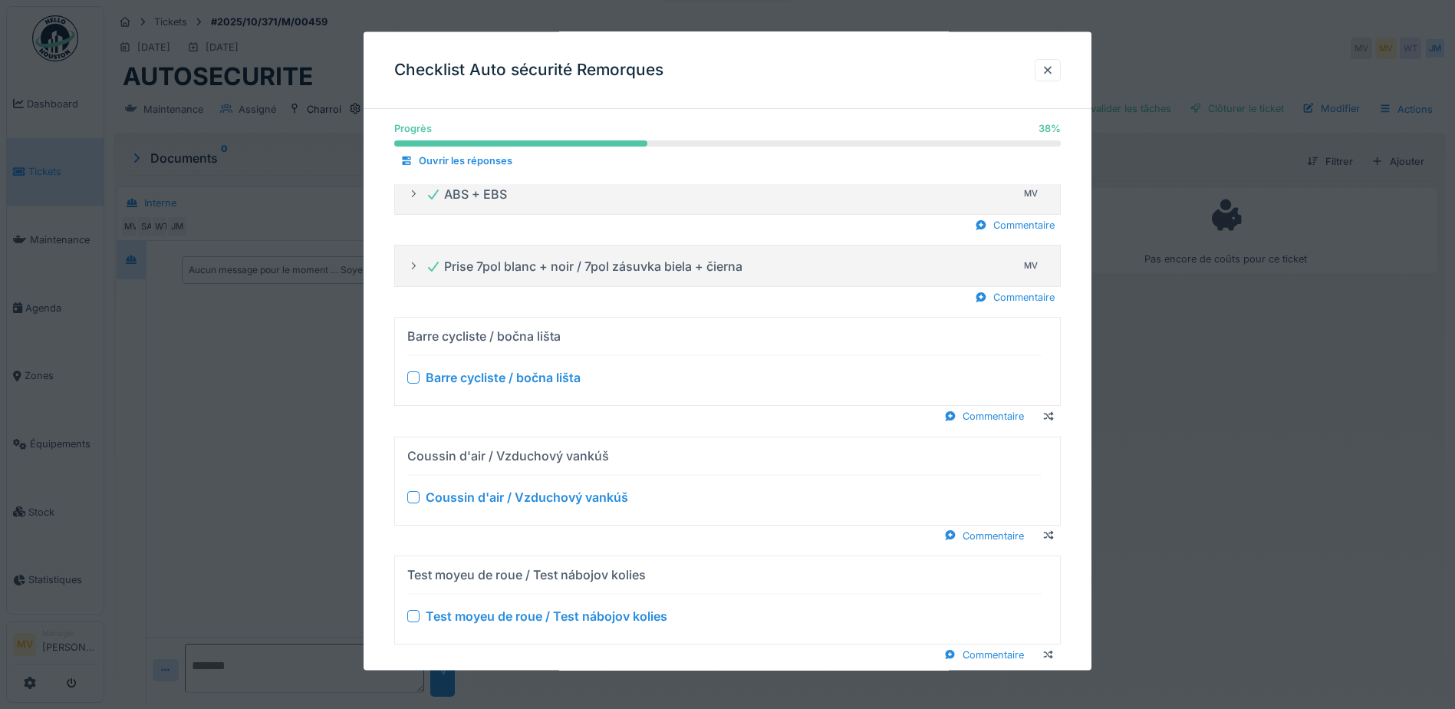
drag, startPoint x: 413, startPoint y: 379, endPoint x: 413, endPoint y: 390, distance: 10.7
click at [413, 380] on div at bounding box center [413, 377] width 12 height 12
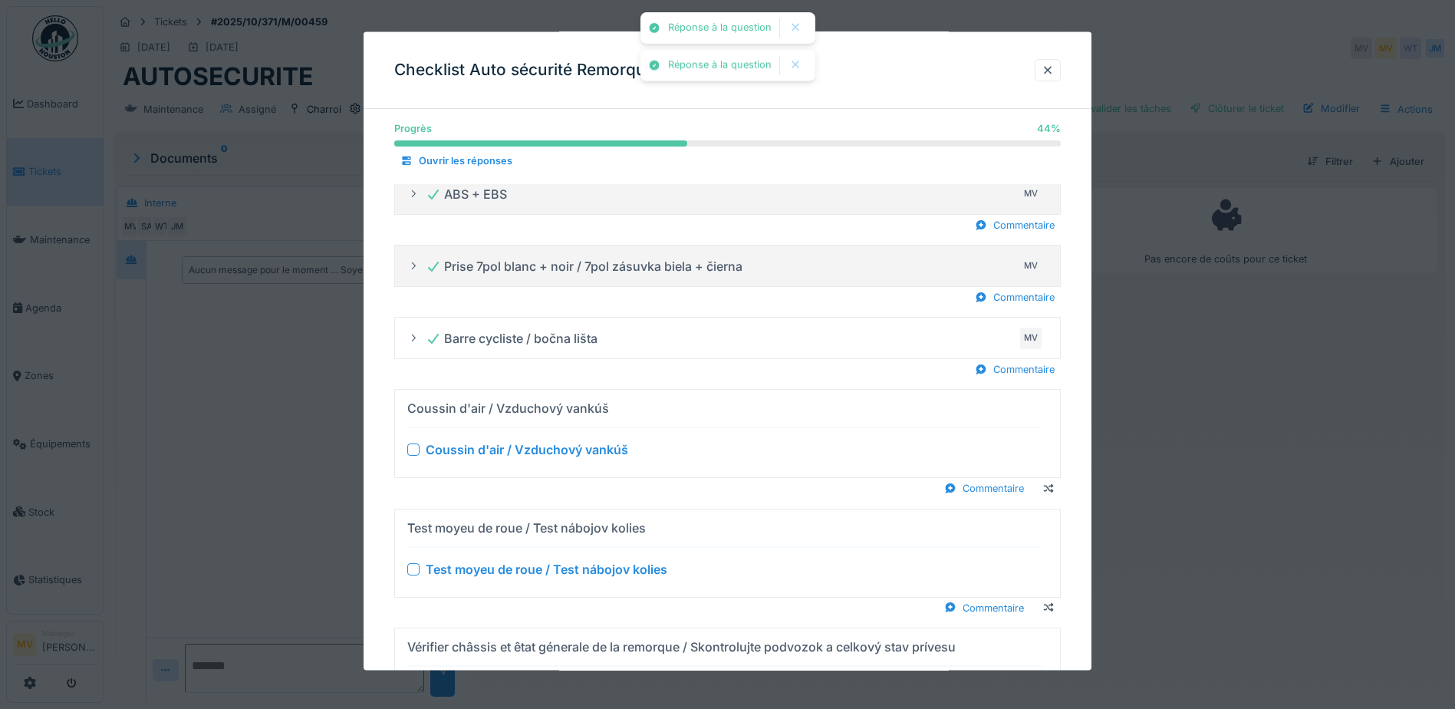
click at [417, 449] on div at bounding box center [413, 449] width 12 height 12
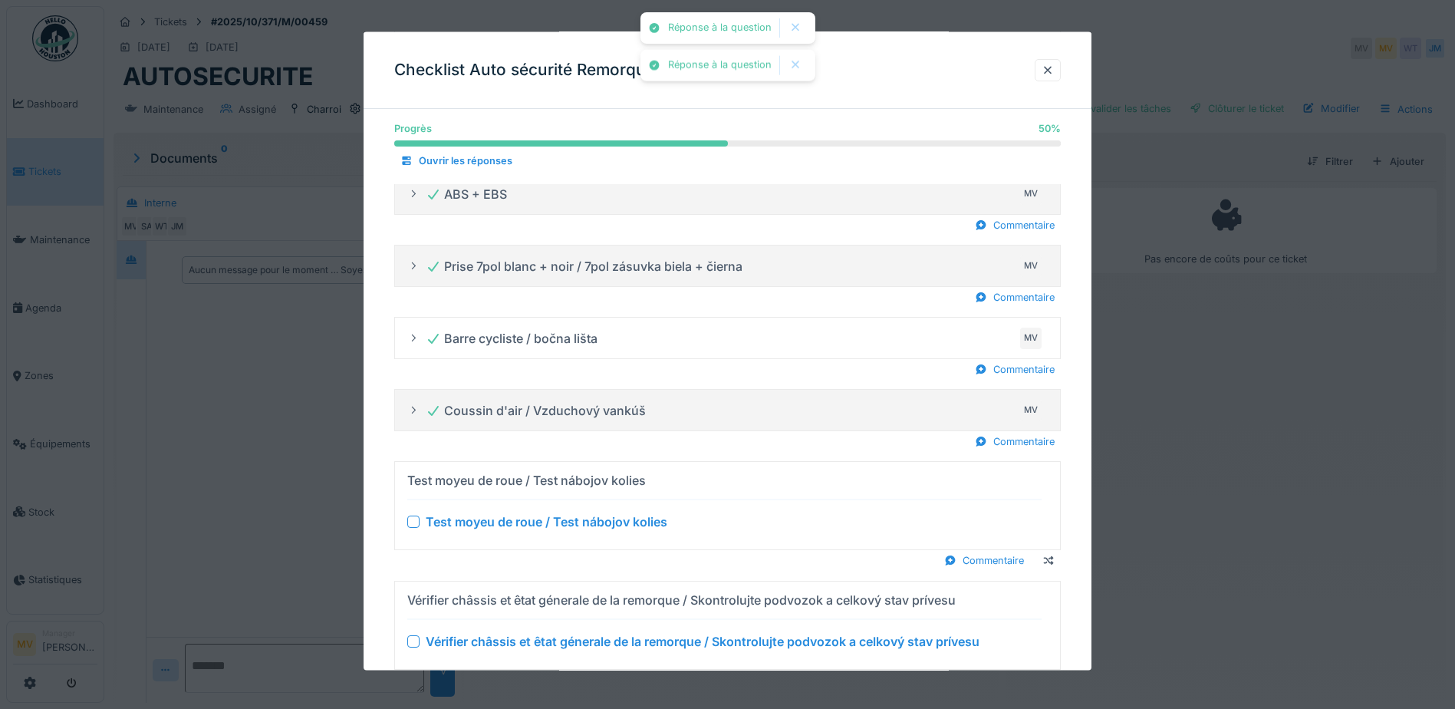
click at [411, 523] on div at bounding box center [413, 521] width 12 height 12
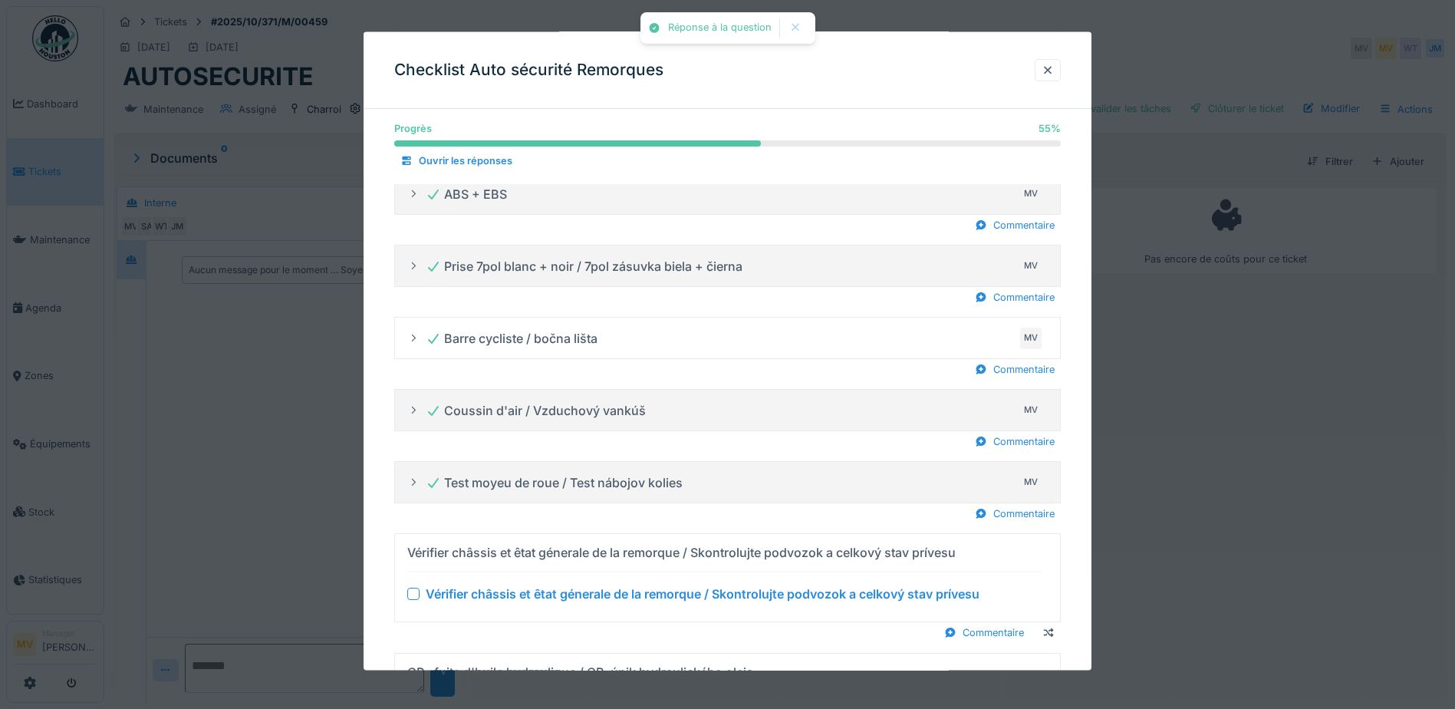
click at [409, 590] on div at bounding box center [413, 594] width 12 height 12
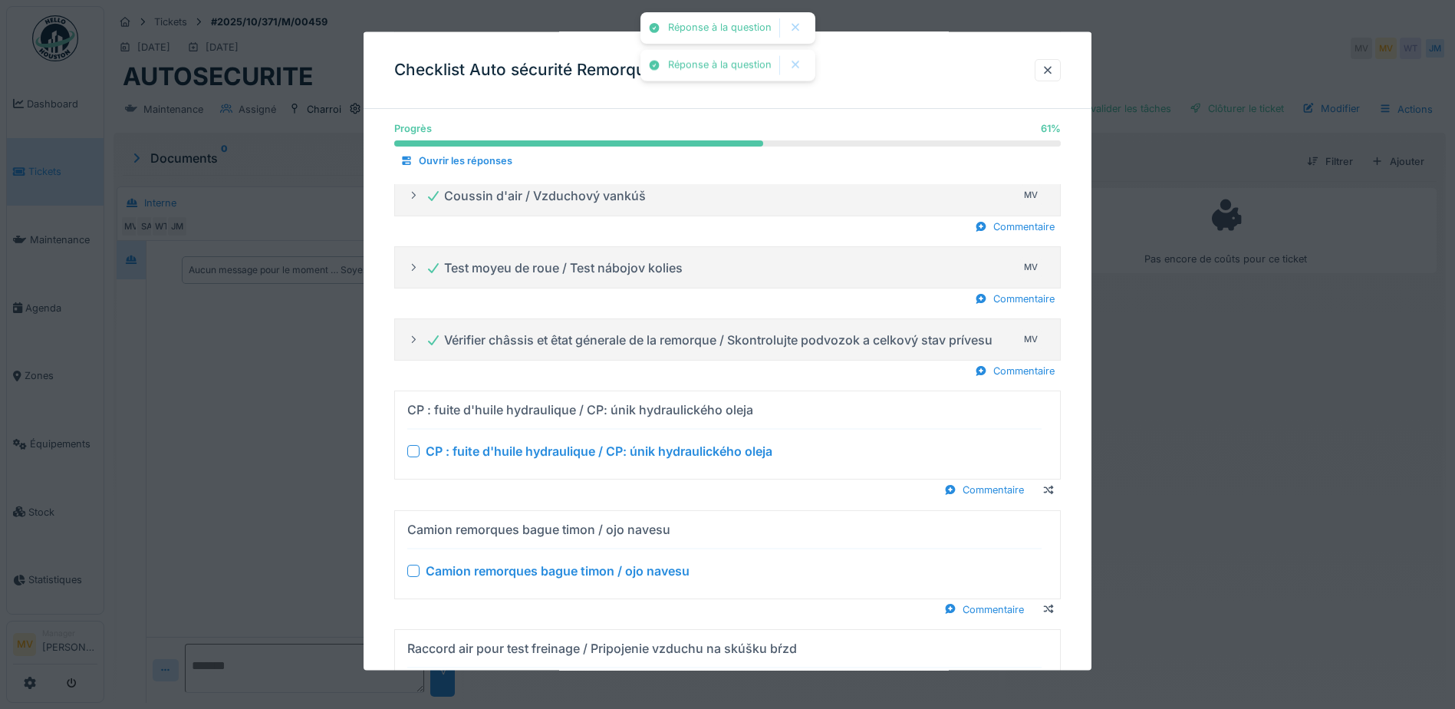
scroll to position [614, 0]
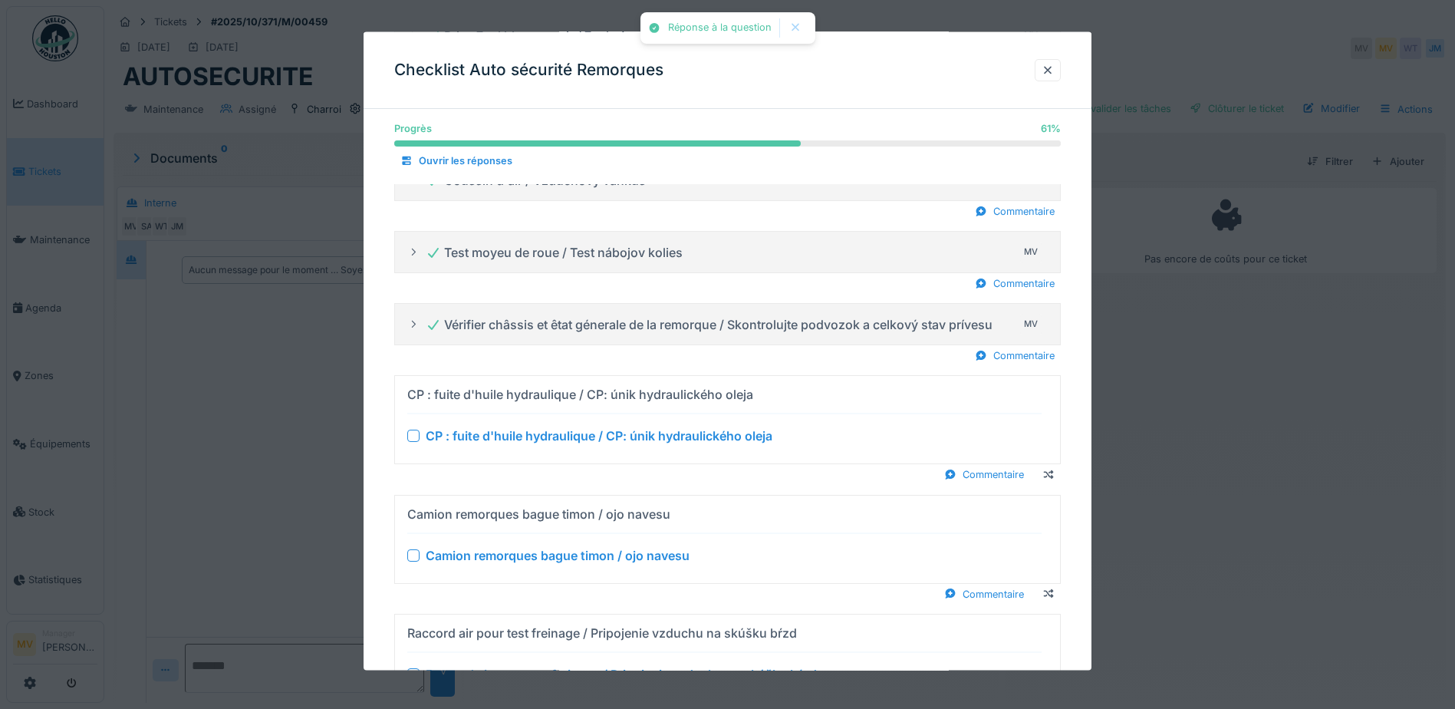
click at [417, 437] on div at bounding box center [413, 436] width 12 height 12
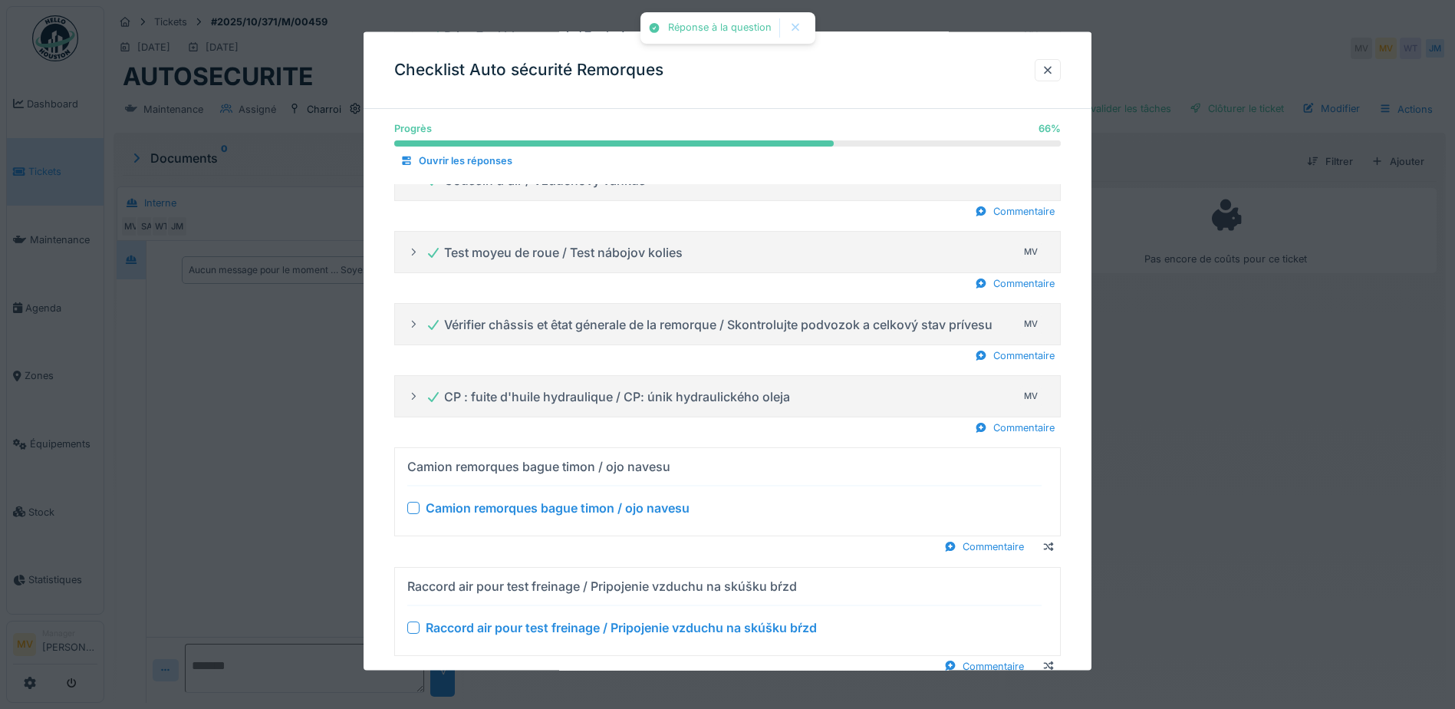
click at [410, 510] on div at bounding box center [413, 508] width 12 height 12
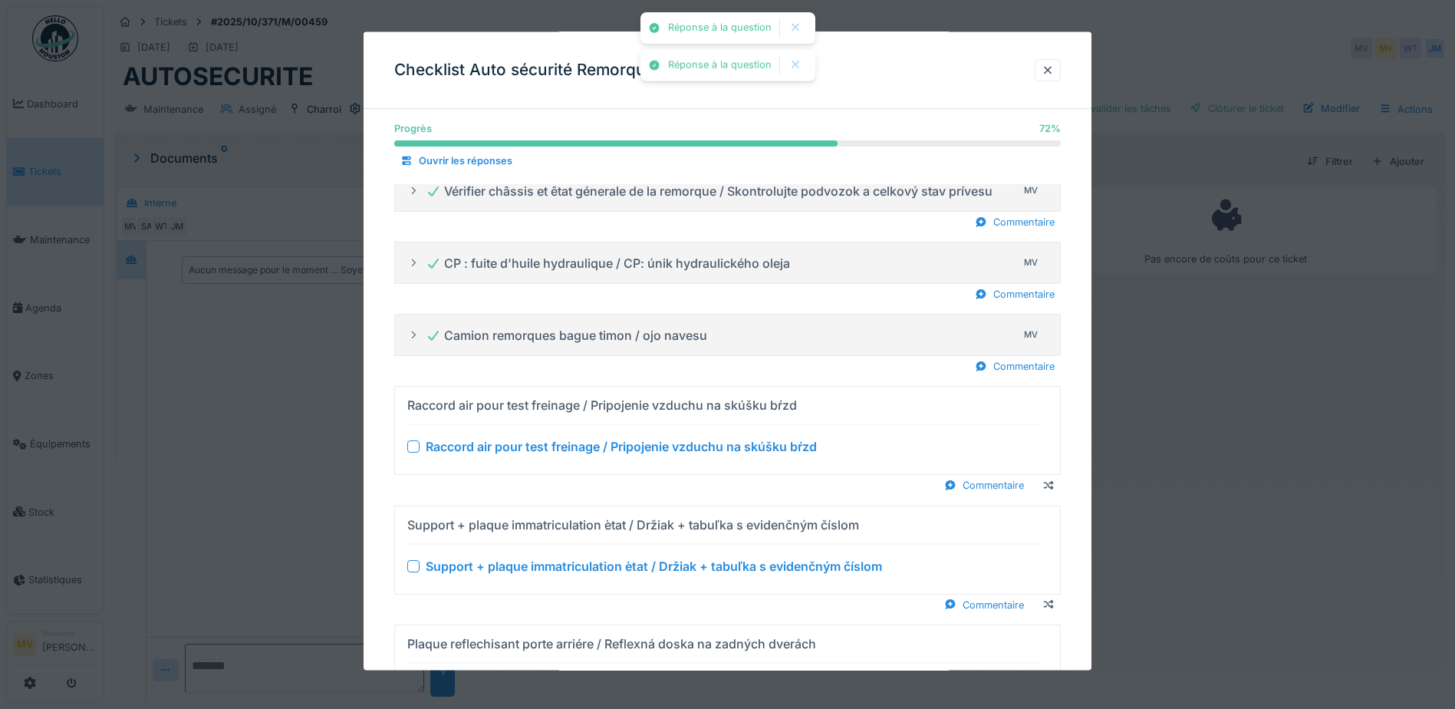
scroll to position [767, 0]
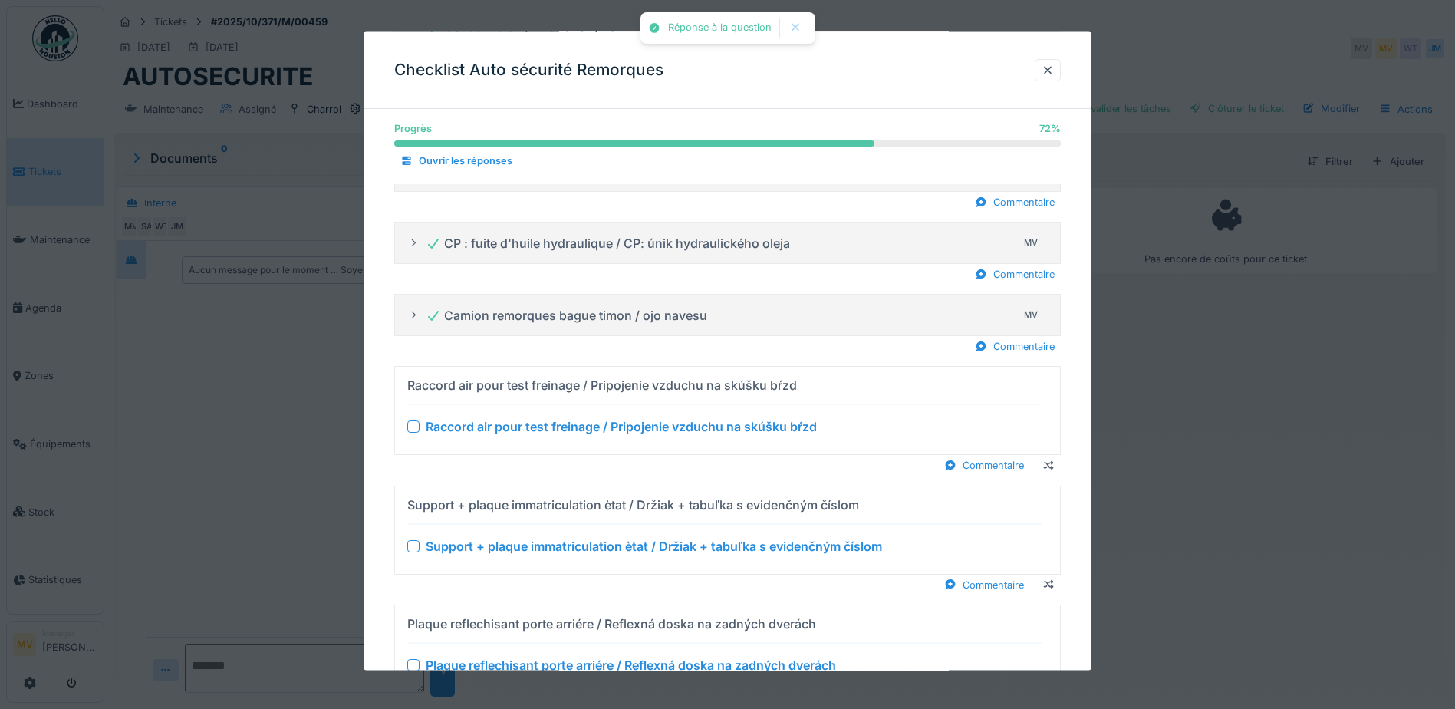
click at [413, 426] on div at bounding box center [413, 426] width 12 height 12
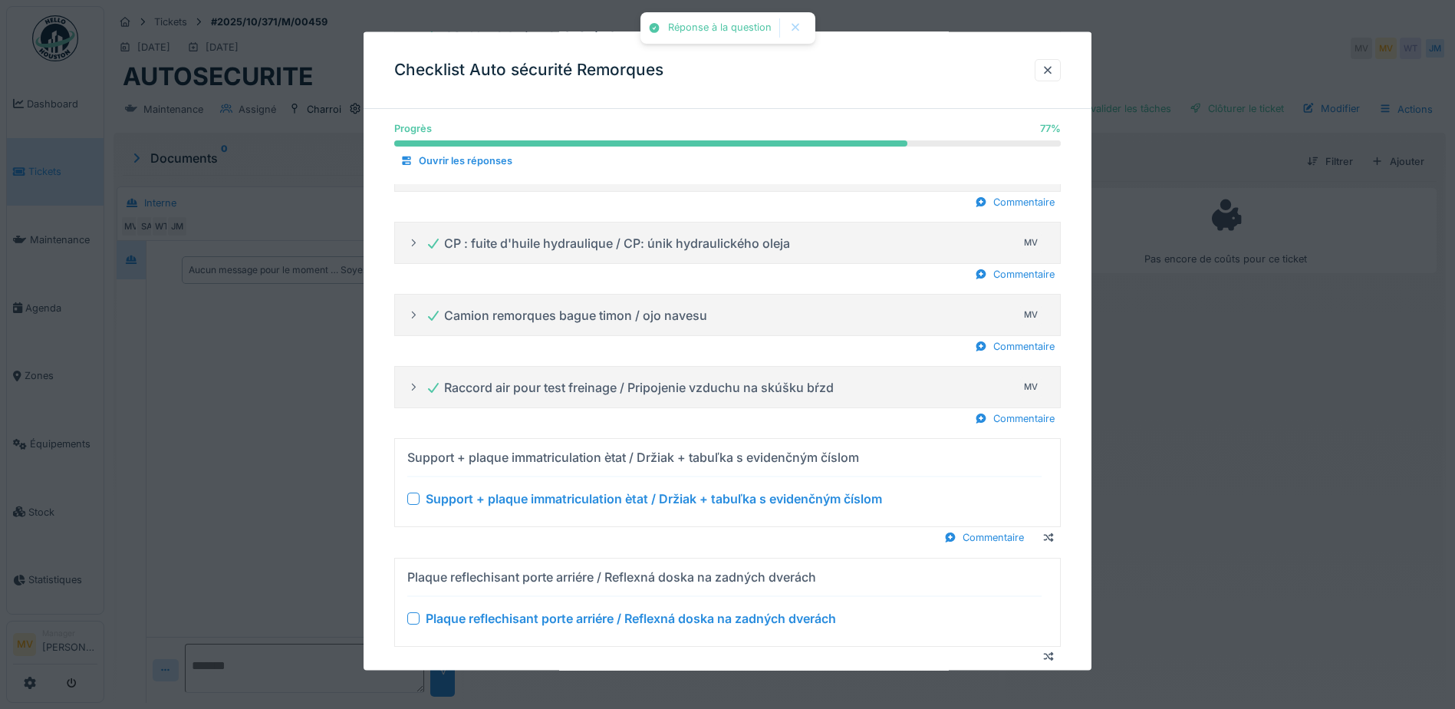
click at [413, 493] on div at bounding box center [413, 498] width 12 height 12
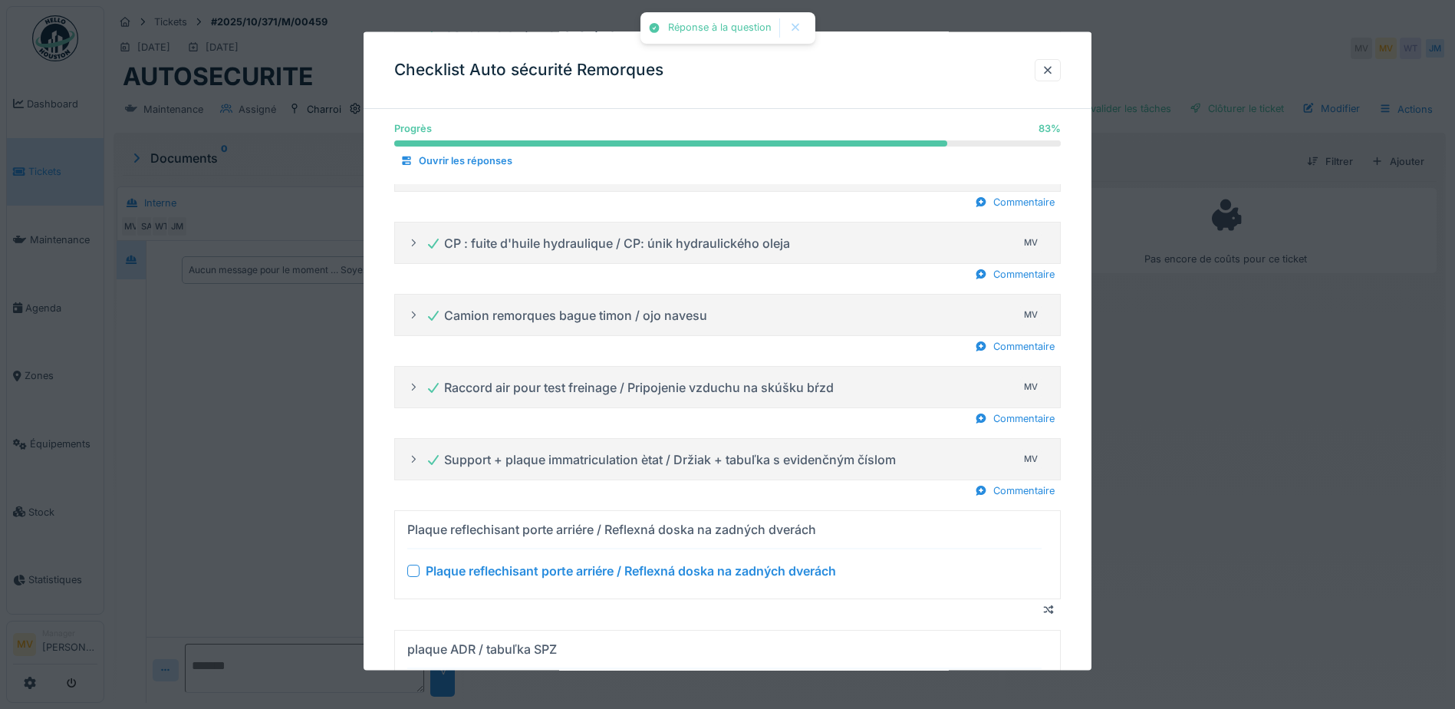
click at [414, 572] on div at bounding box center [413, 571] width 12 height 12
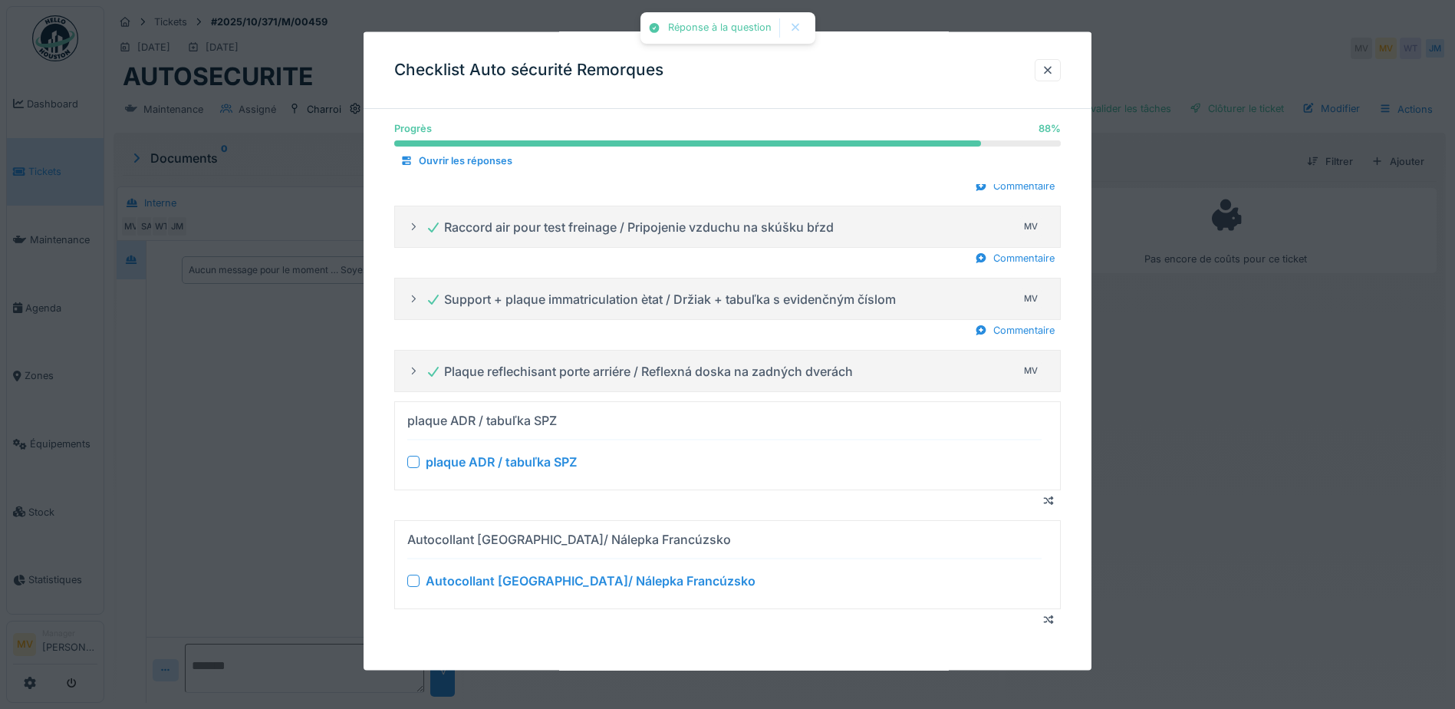
click at [415, 459] on div at bounding box center [413, 462] width 12 height 12
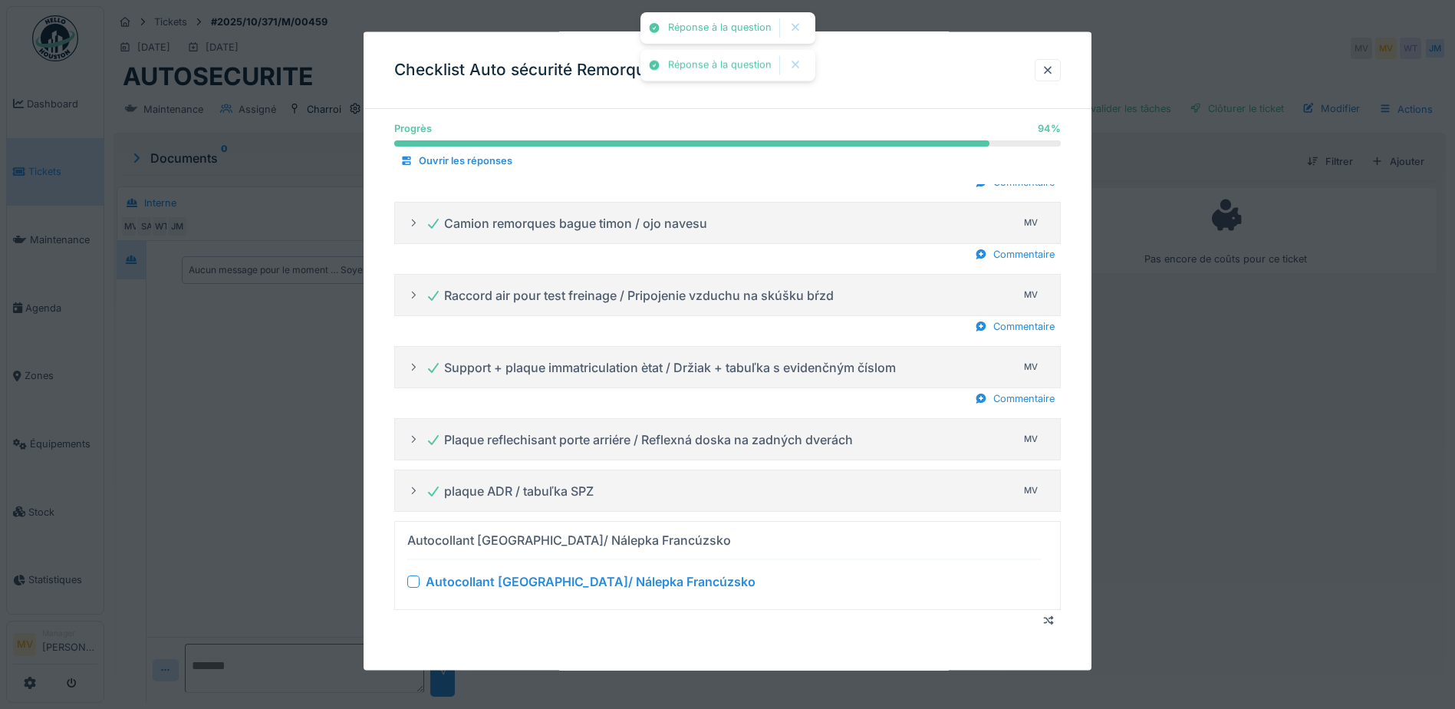
scroll to position [859, 0]
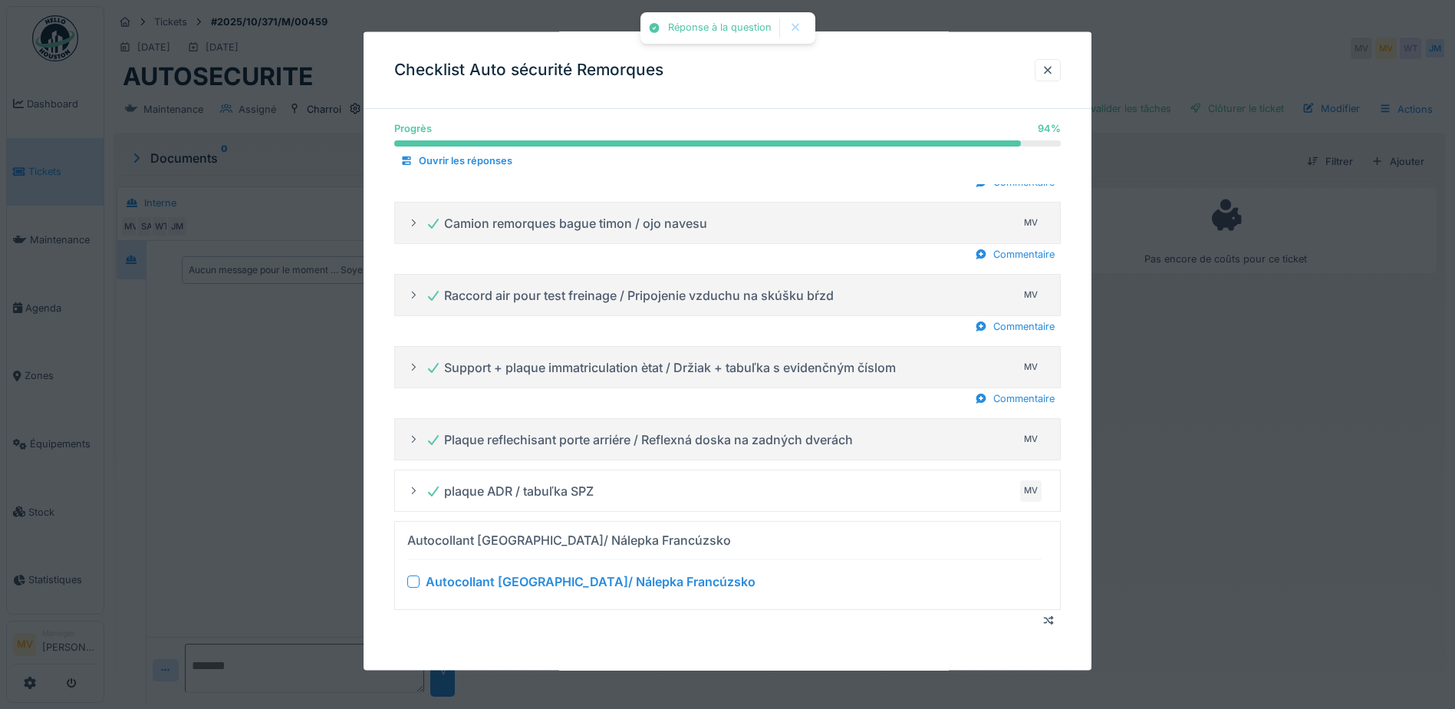
click at [417, 578] on div at bounding box center [413, 581] width 12 height 12
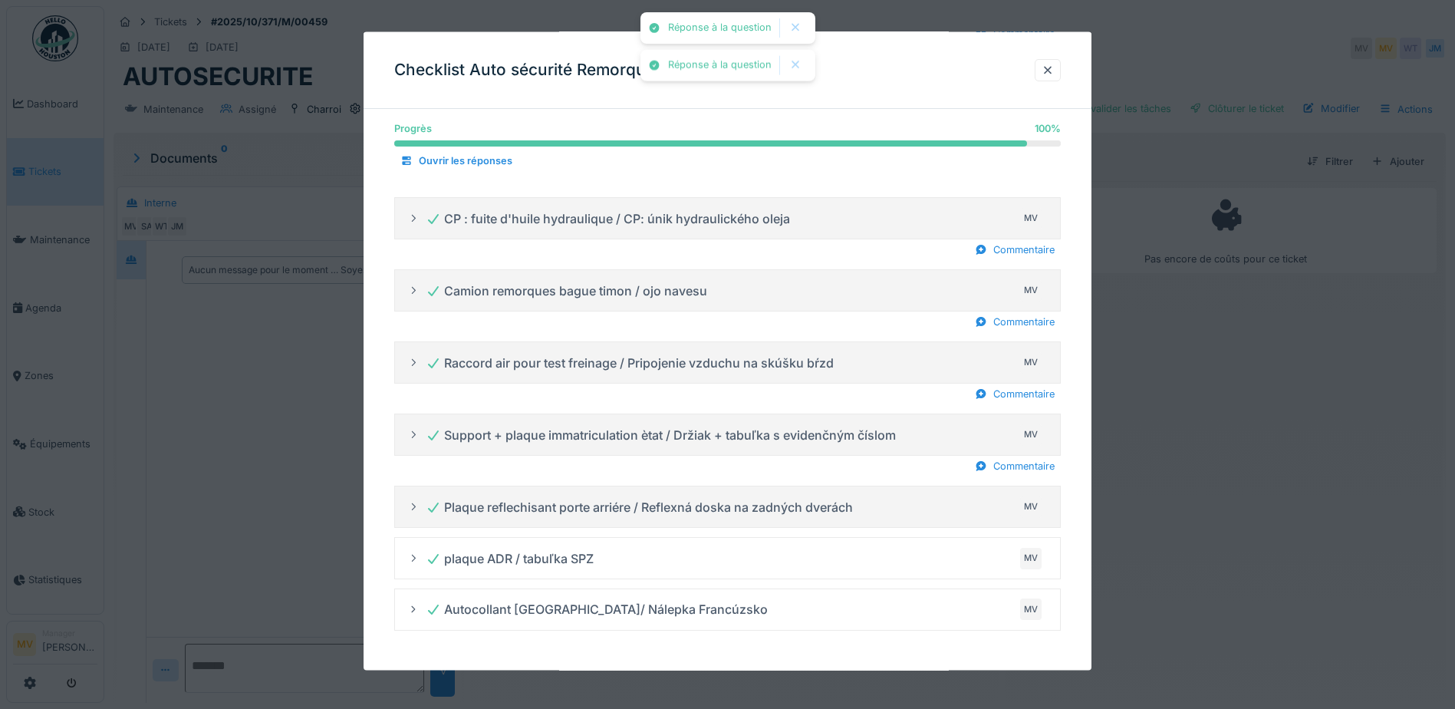
scroll to position [12, 0]
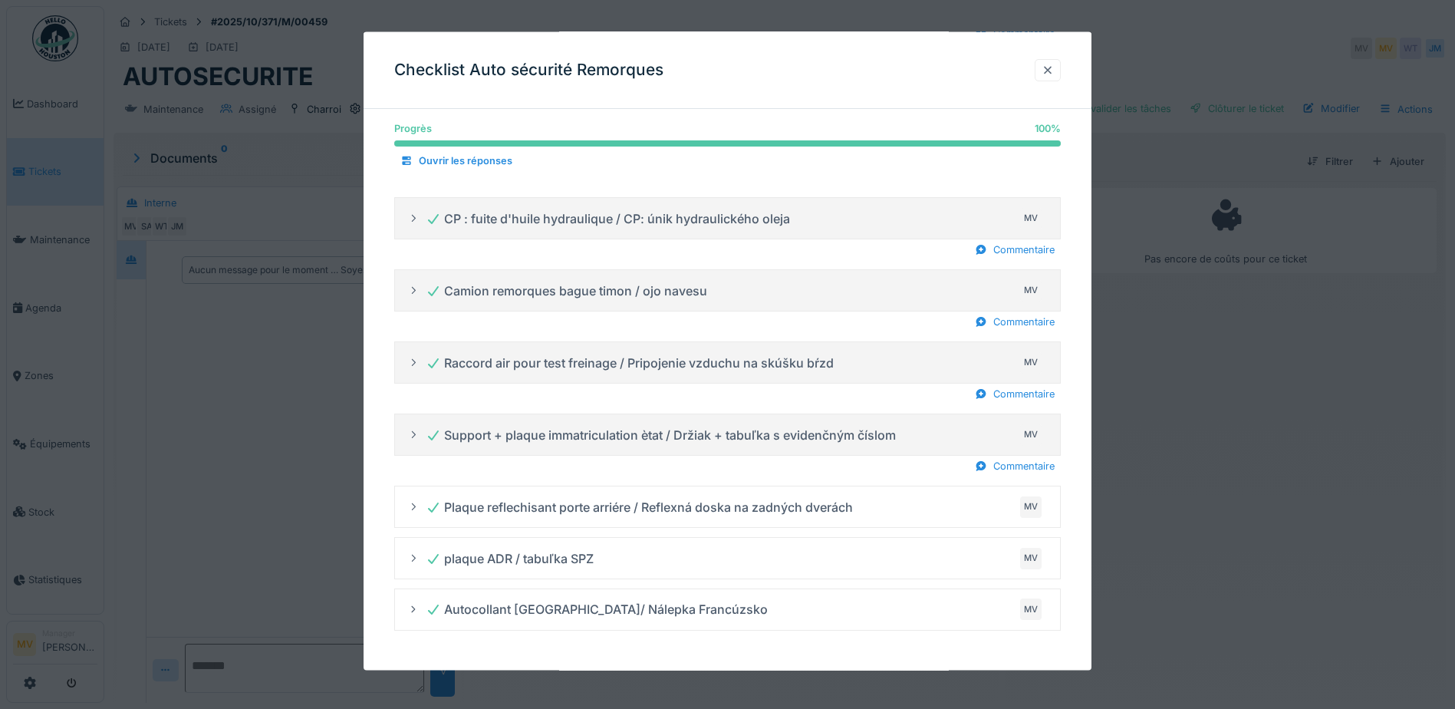
click at [1053, 65] on div at bounding box center [1048, 69] width 12 height 15
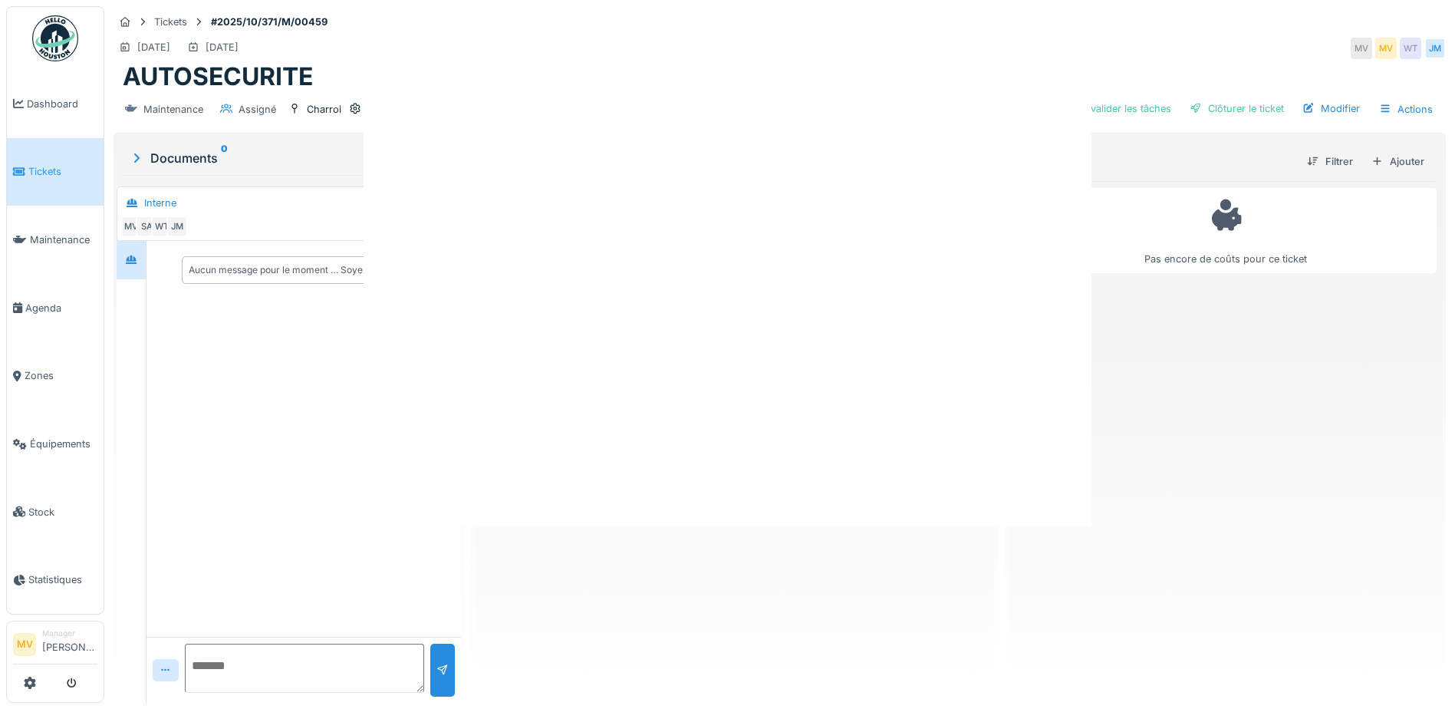
scroll to position [0, 0]
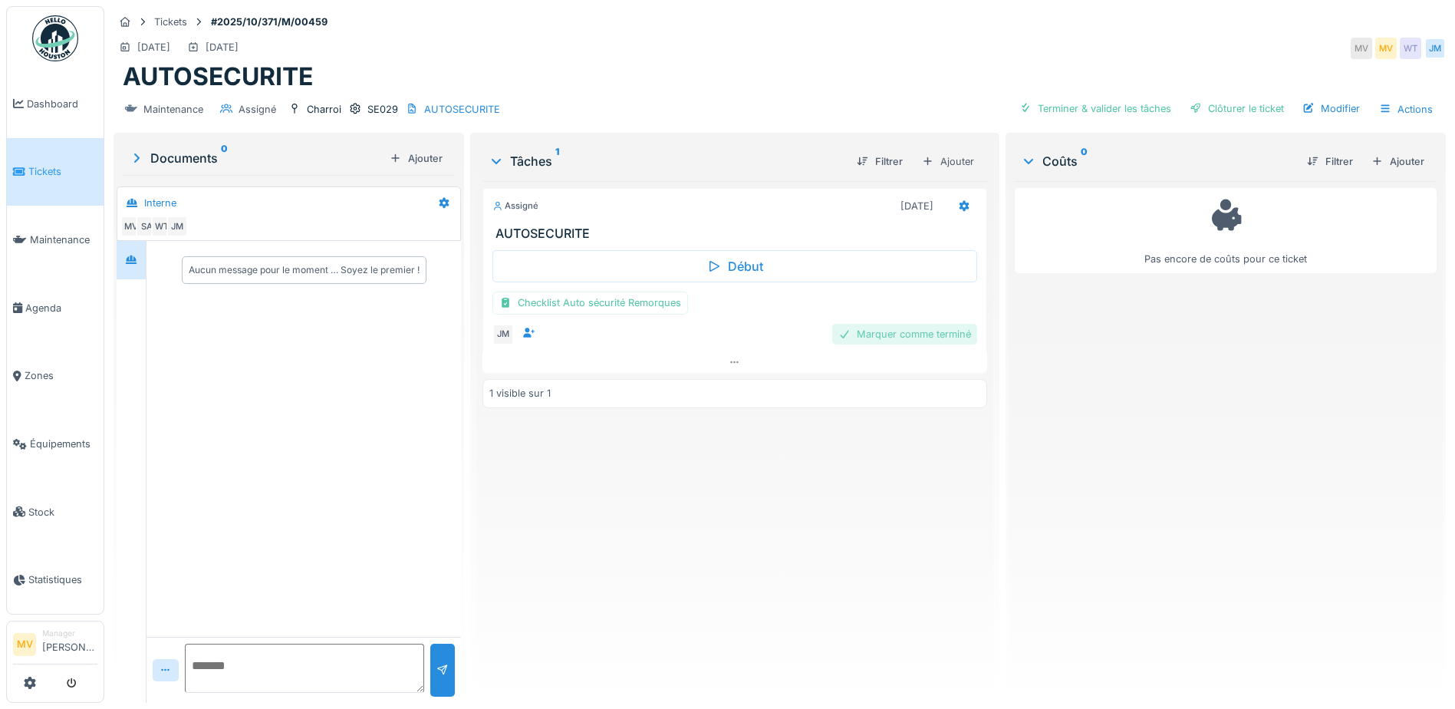
click at [914, 324] on div "Marquer comme terminé" at bounding box center [904, 334] width 145 height 21
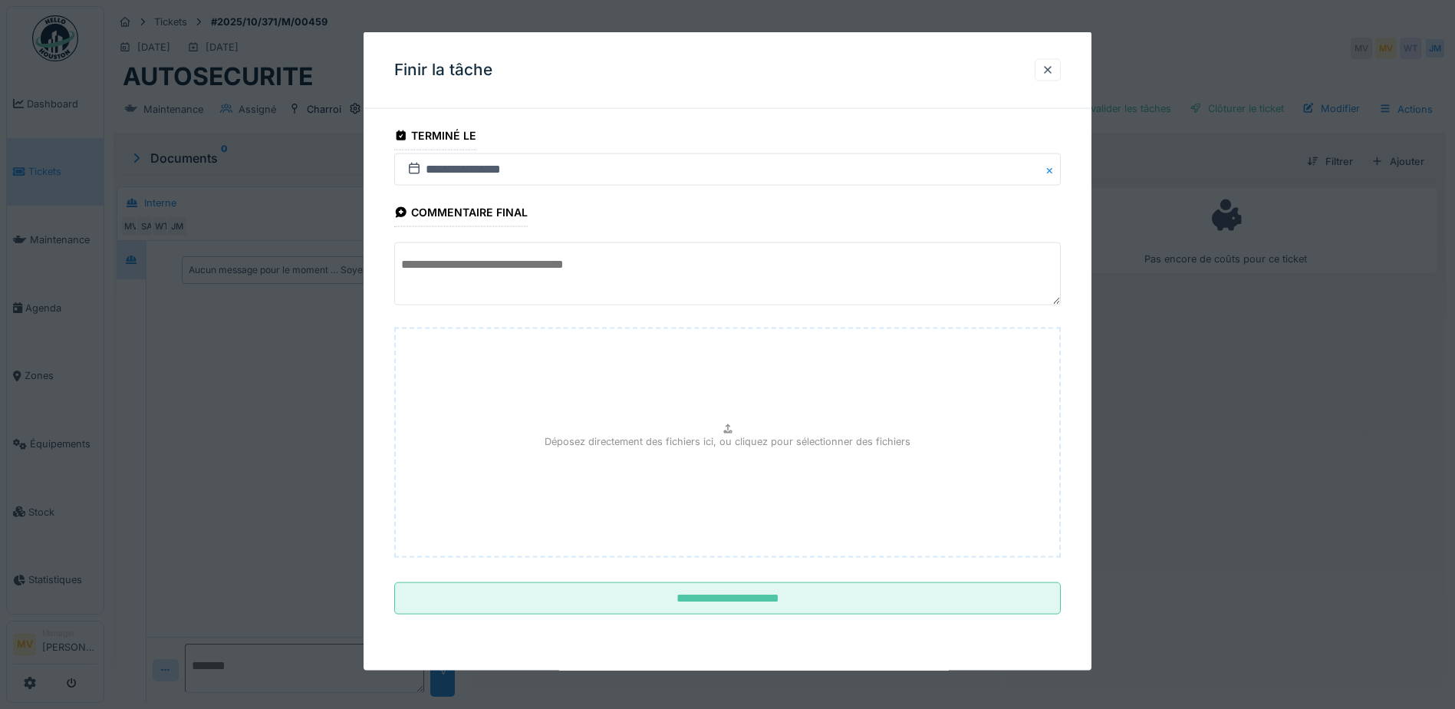
click at [762, 577] on fieldset "**********" at bounding box center [727, 373] width 667 height 505
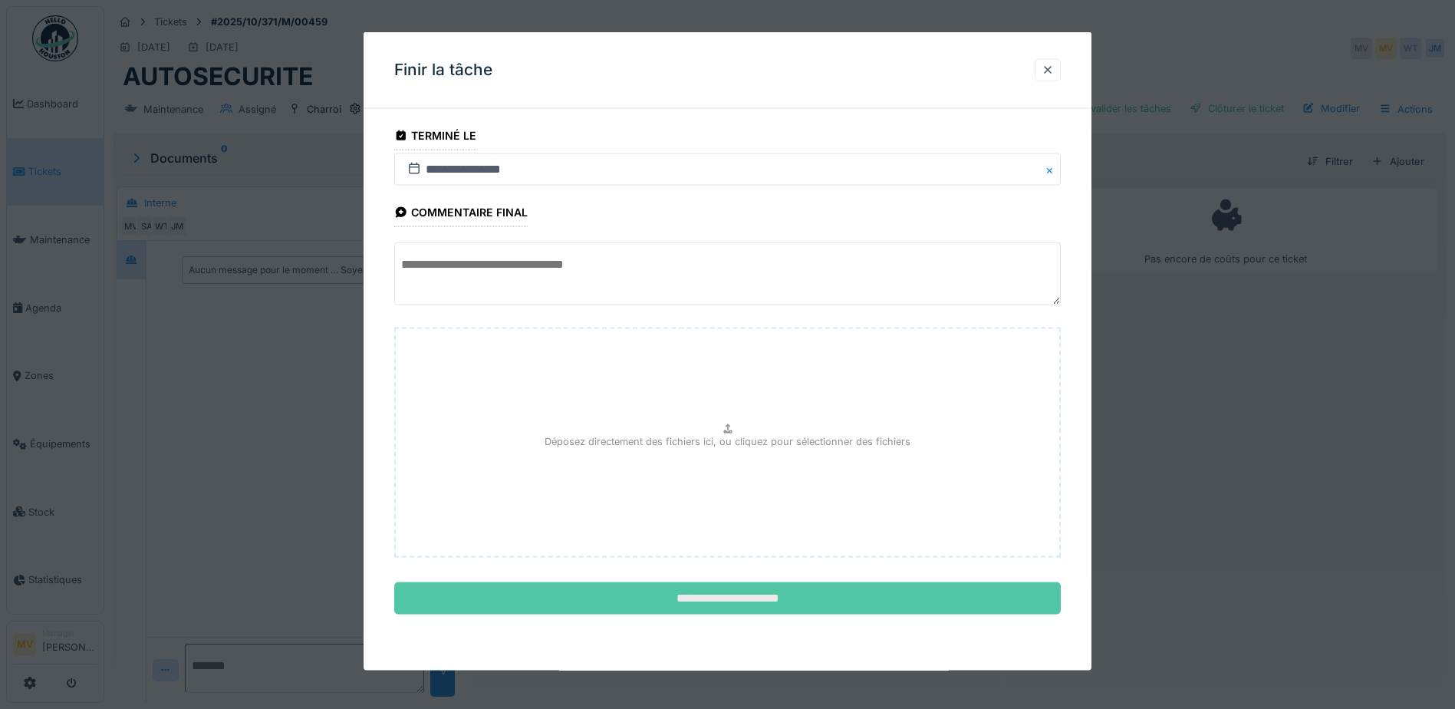
click at [766, 591] on input "**********" at bounding box center [727, 598] width 667 height 32
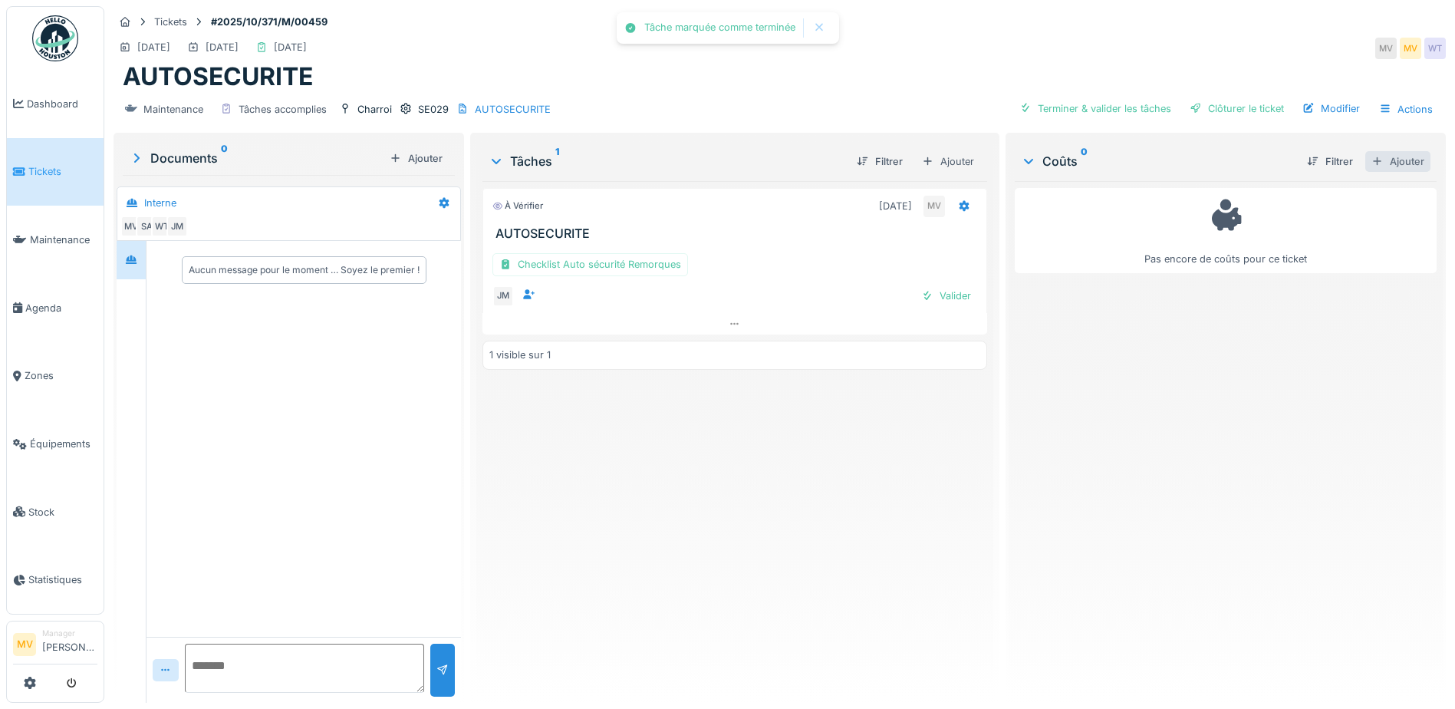
click at [1395, 151] on div "Ajouter" at bounding box center [1397, 161] width 65 height 21
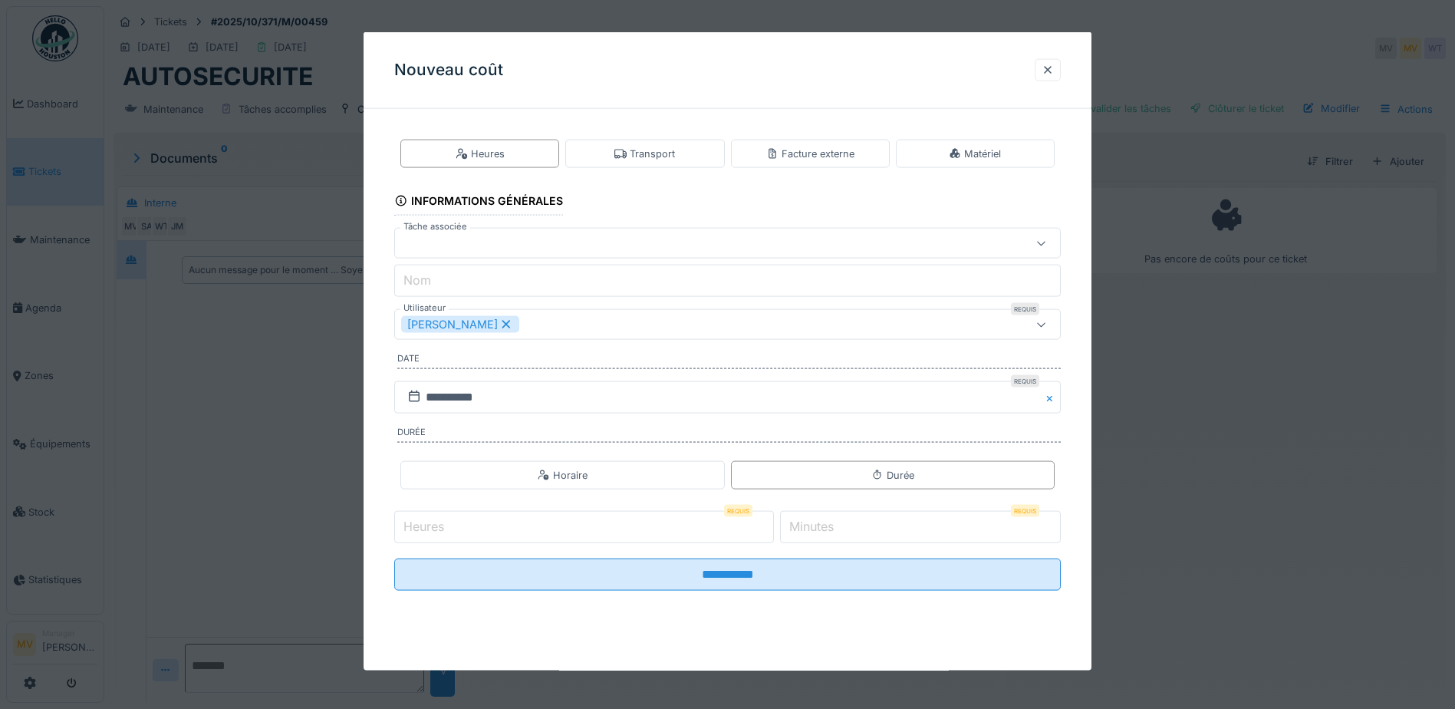
click at [486, 319] on div "[PERSON_NAME]" at bounding box center [460, 324] width 118 height 17
click at [485, 320] on div "Utilisateurs" at bounding box center [688, 324] width 575 height 17
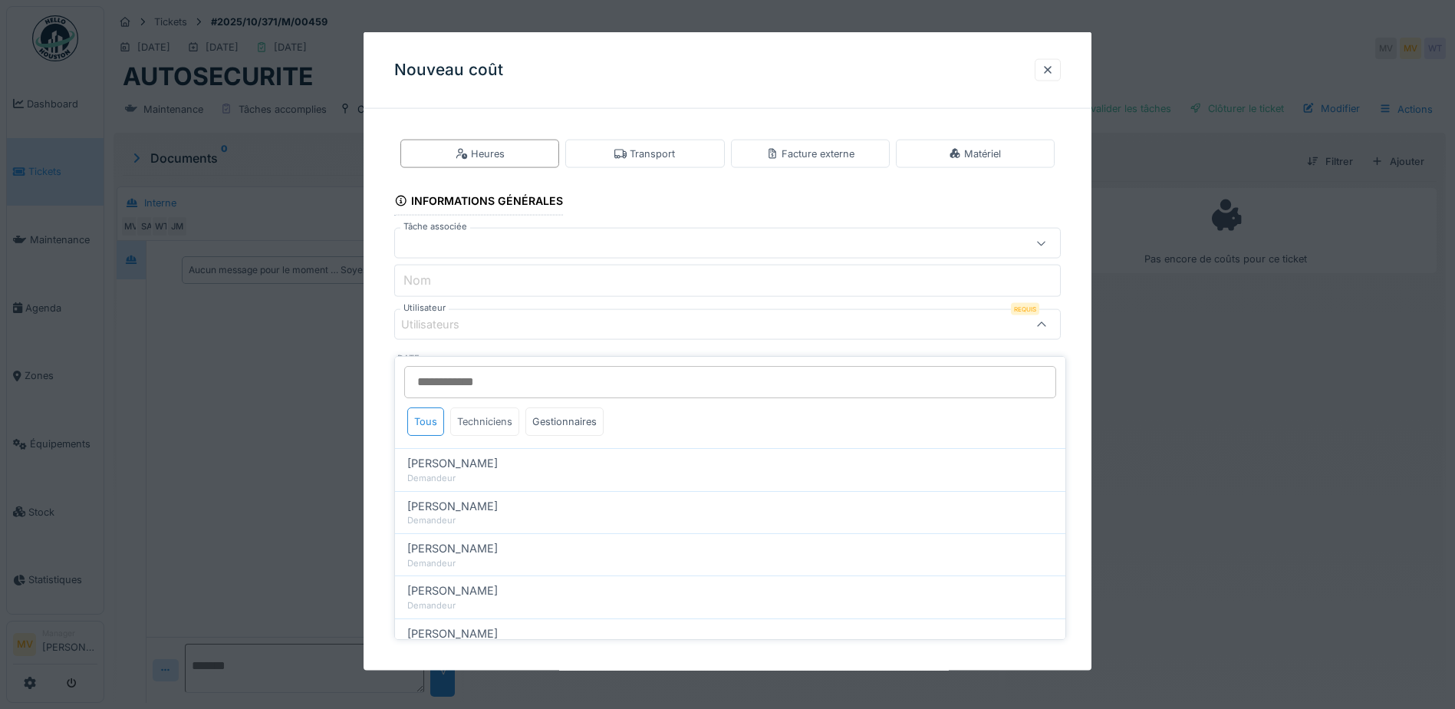
click at [492, 407] on div "Techniciens" at bounding box center [484, 421] width 69 height 28
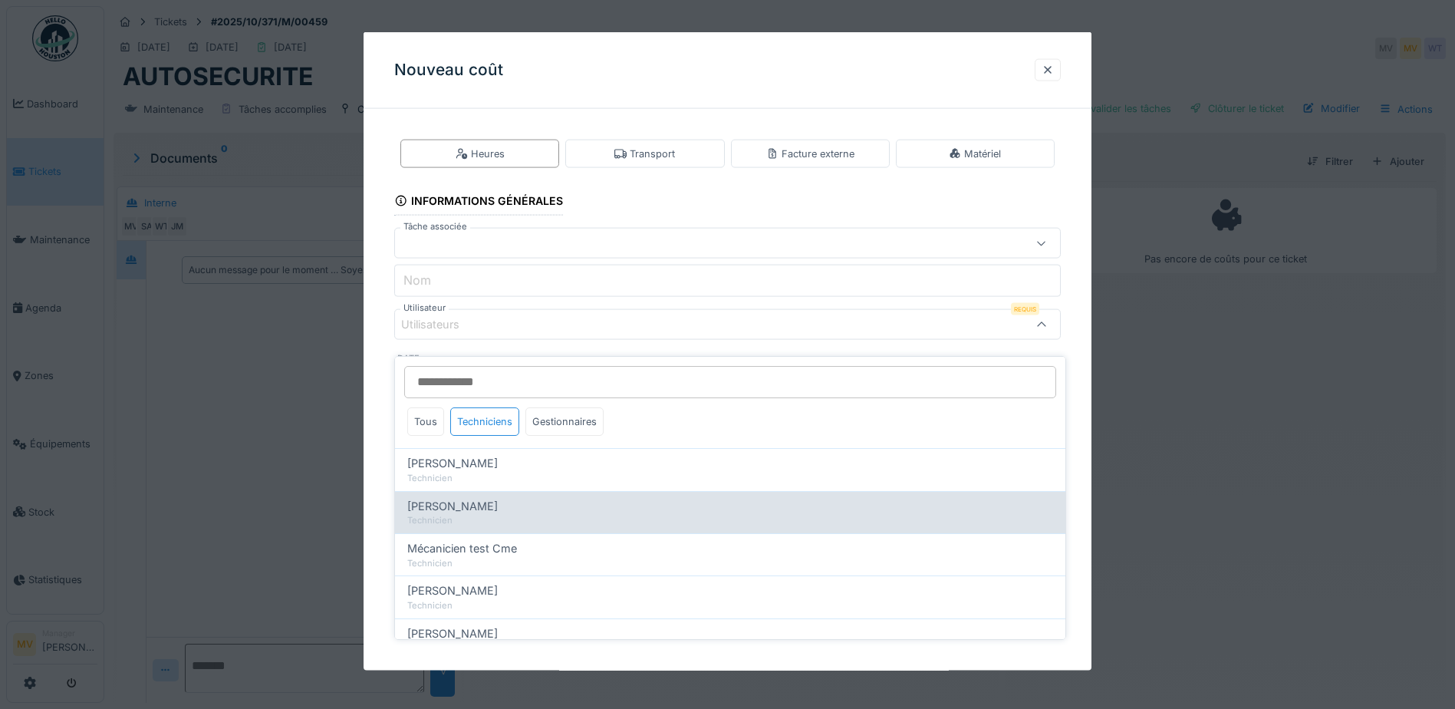
click at [502, 498] on div "[PERSON_NAME]" at bounding box center [730, 506] width 646 height 17
type input "****"
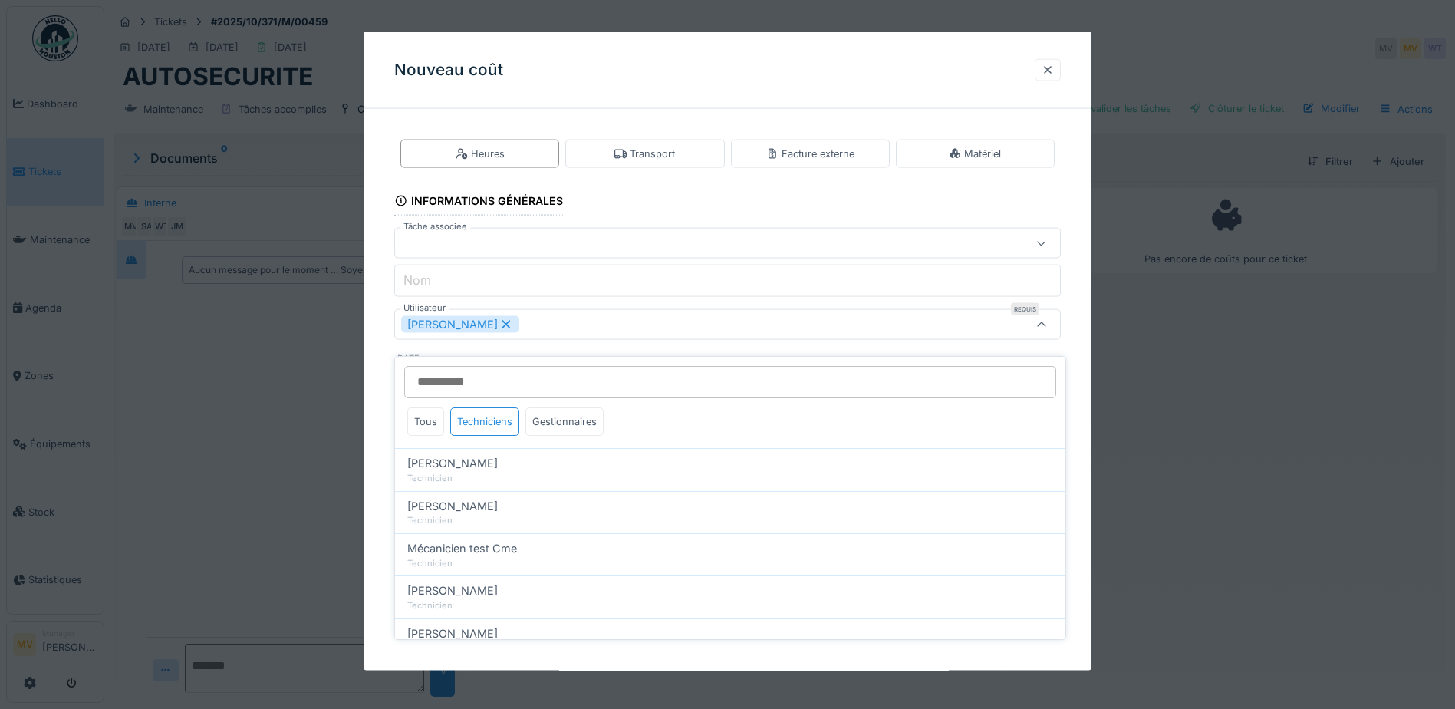
click at [597, 324] on div "[PERSON_NAME]" at bounding box center [688, 324] width 575 height 17
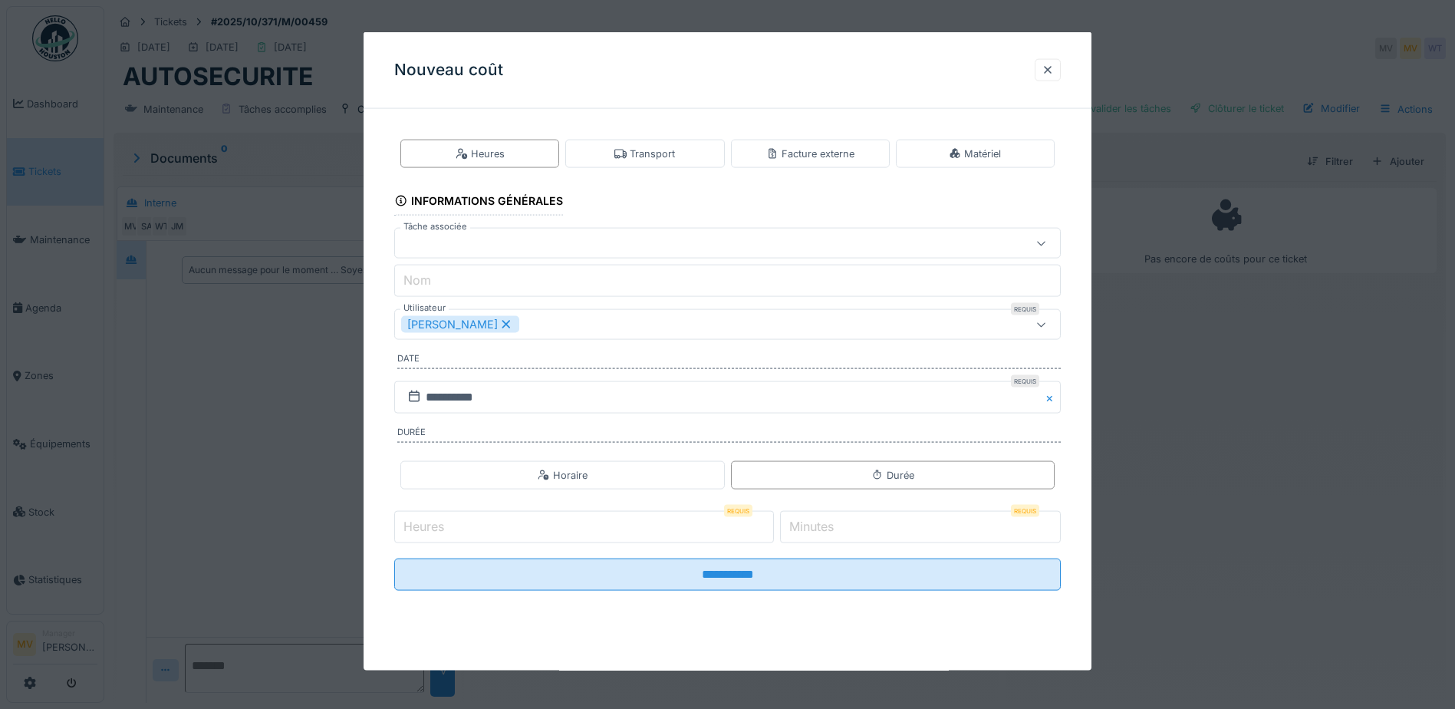
type input "*"
click at [773, 523] on input "*" at bounding box center [584, 527] width 380 height 32
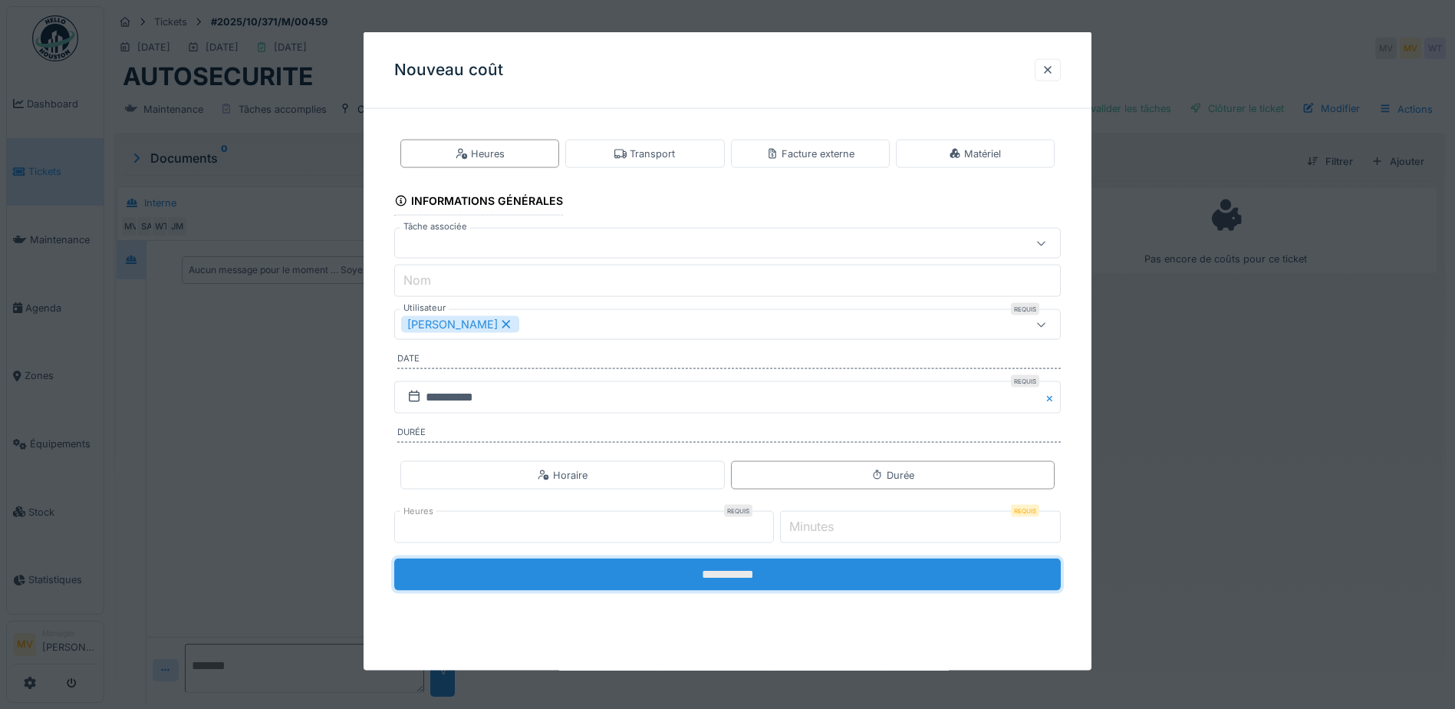
click at [783, 577] on input "**********" at bounding box center [727, 574] width 667 height 32
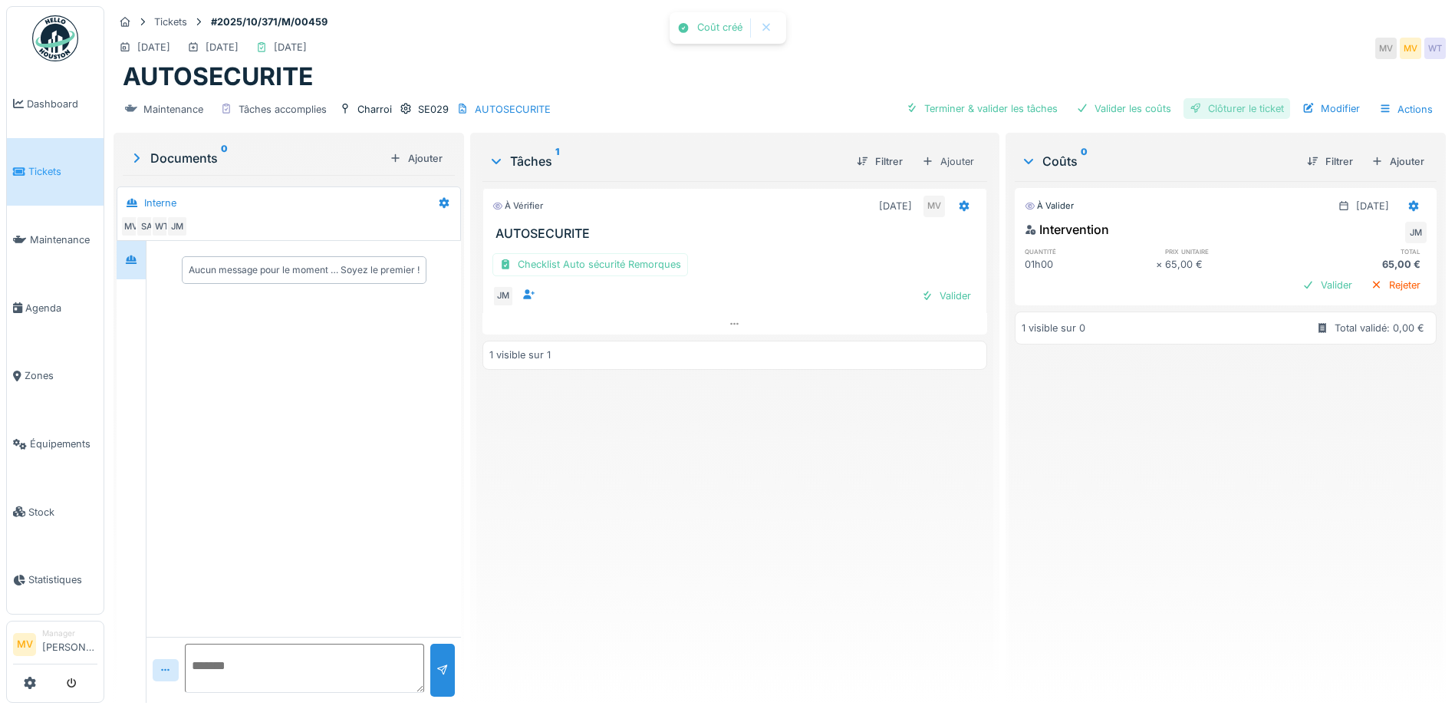
click at [1242, 98] on div "Clôturer le ticket" at bounding box center [1237, 108] width 107 height 21
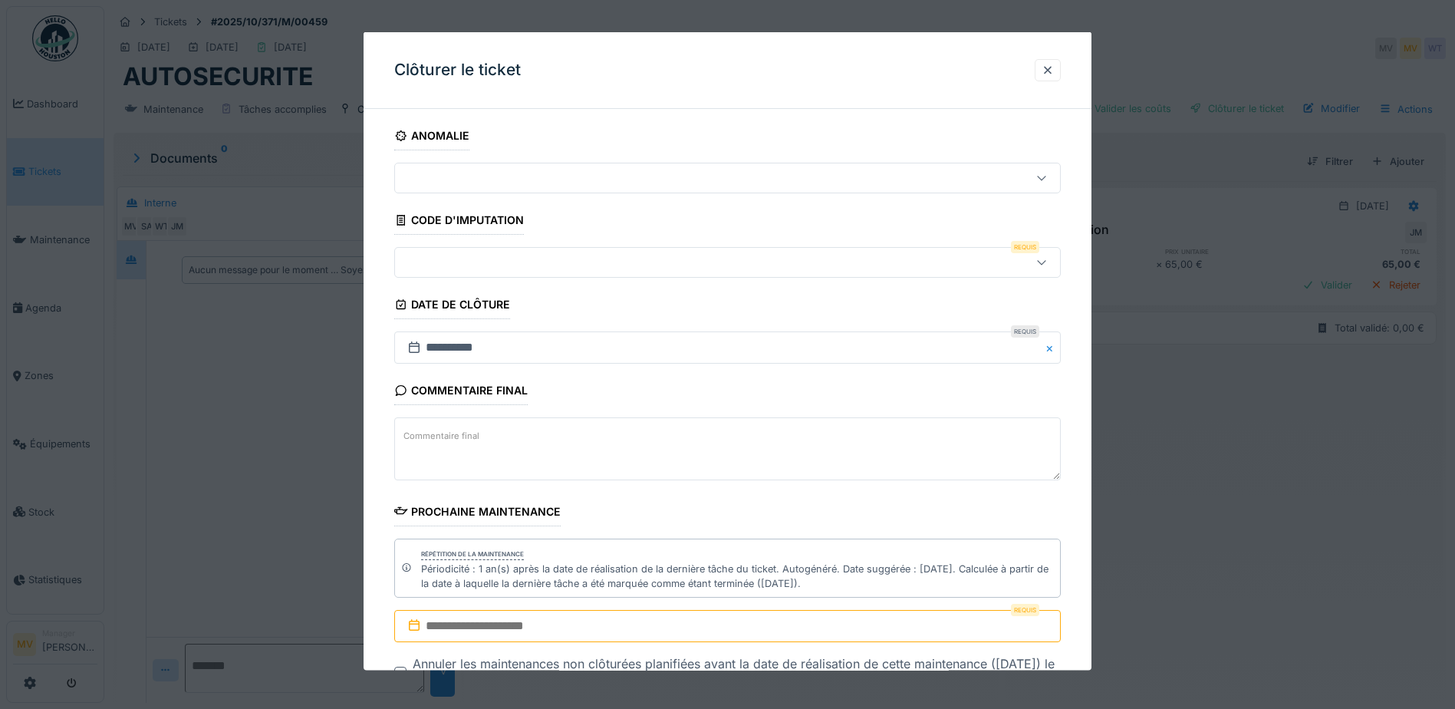
click at [560, 191] on div at bounding box center [727, 178] width 667 height 31
click at [573, 166] on div at bounding box center [727, 178] width 667 height 31
click at [556, 258] on div at bounding box center [688, 262] width 575 height 17
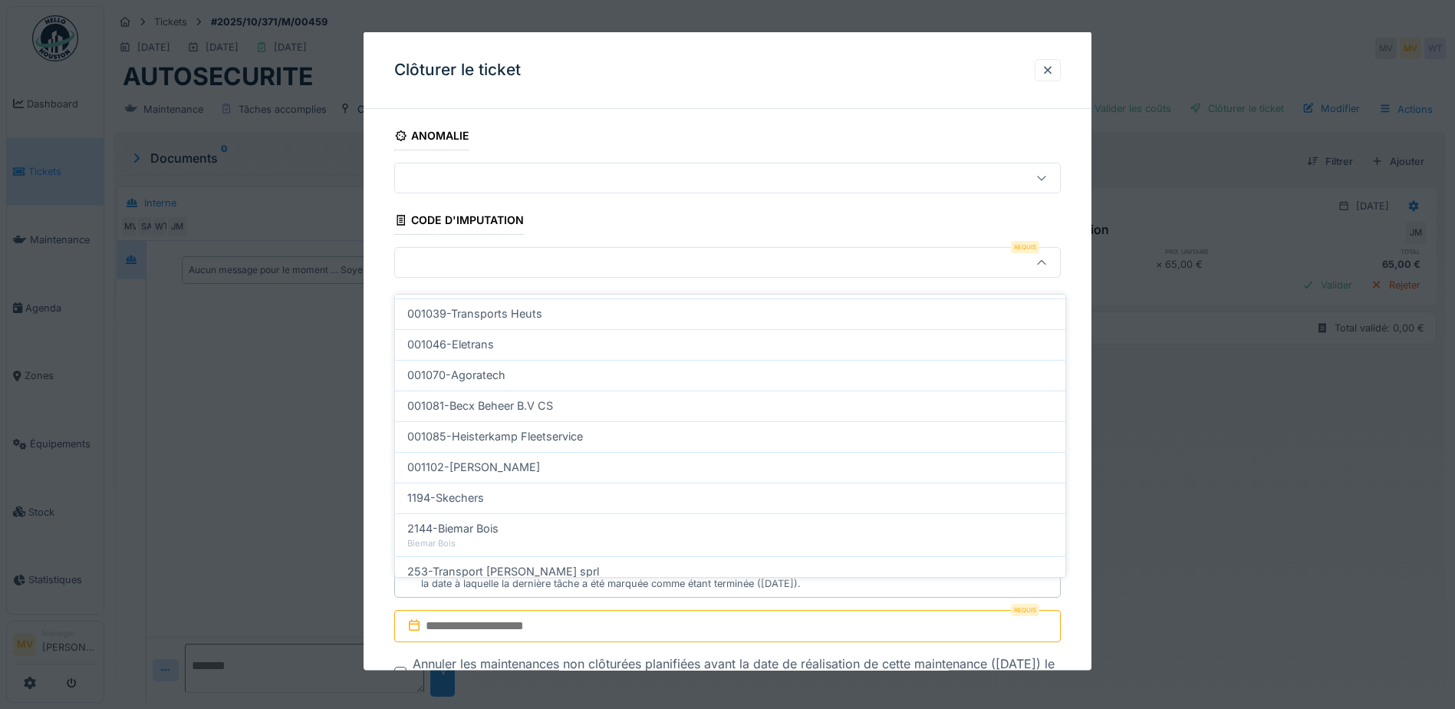
scroll to position [489, 0]
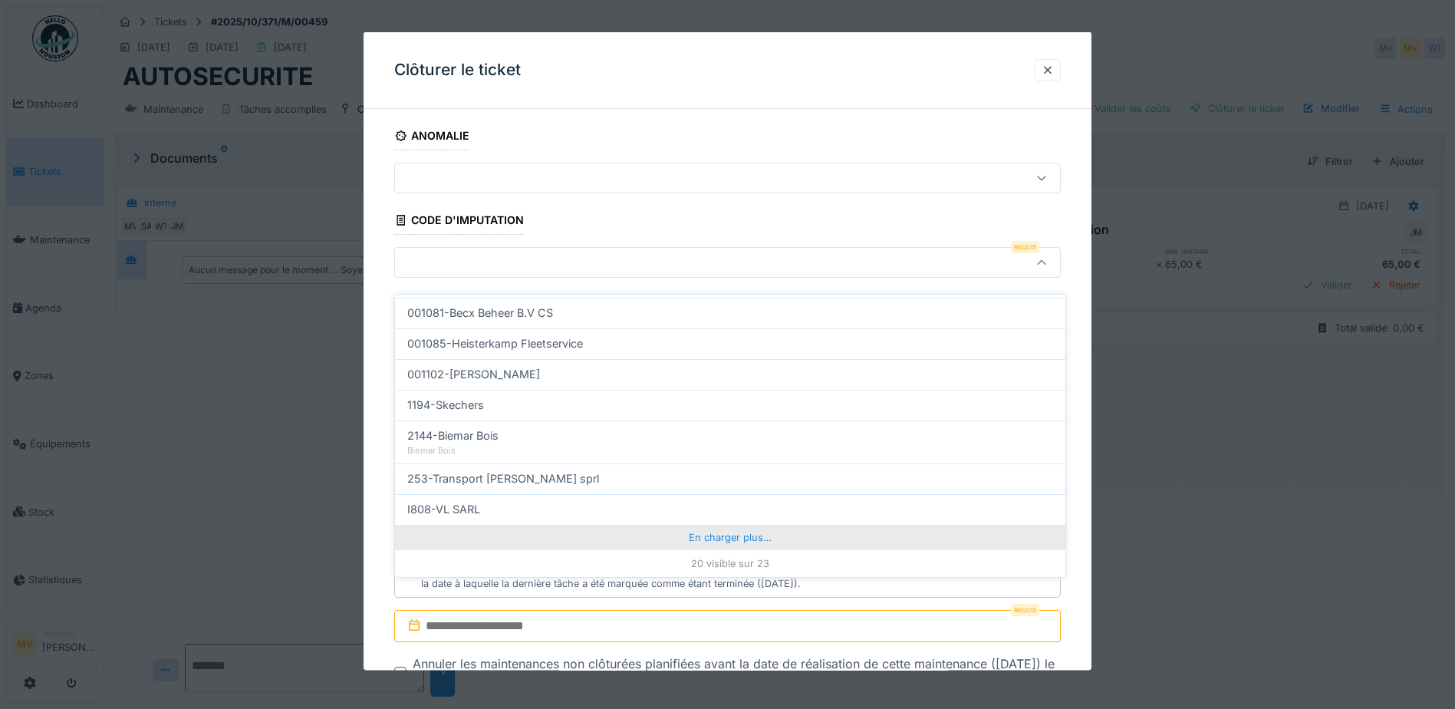
click at [700, 531] on div "En charger plus…" at bounding box center [730, 537] width 670 height 25
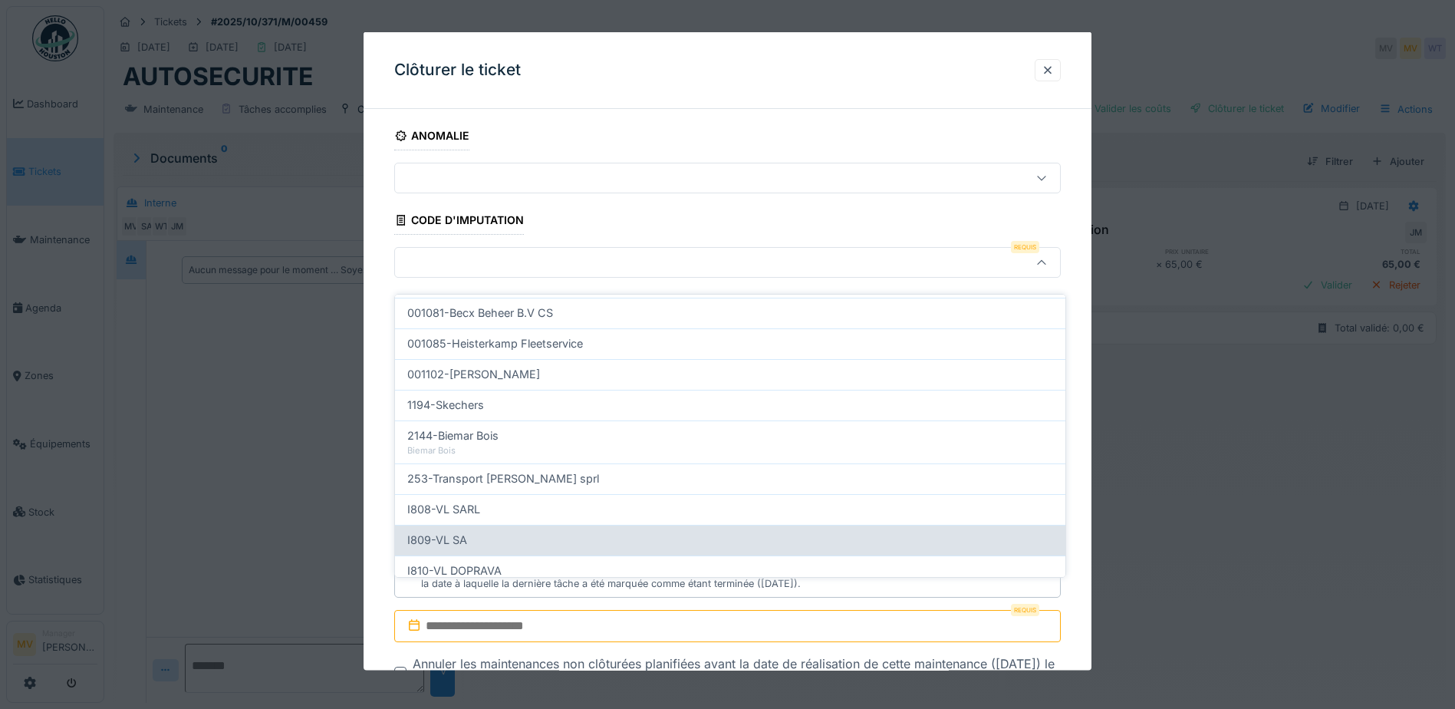
click at [571, 525] on div "I809-VL SA" at bounding box center [730, 540] width 670 height 31
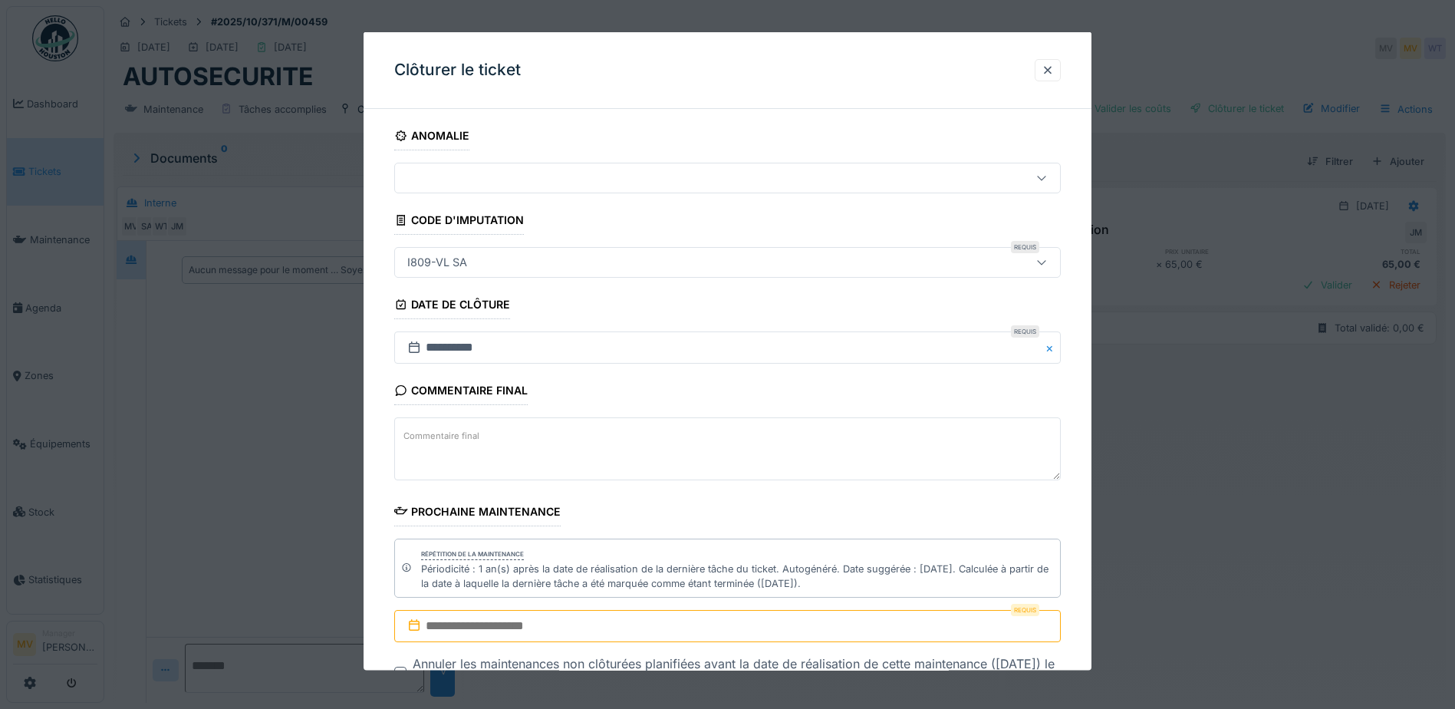
type input "***"
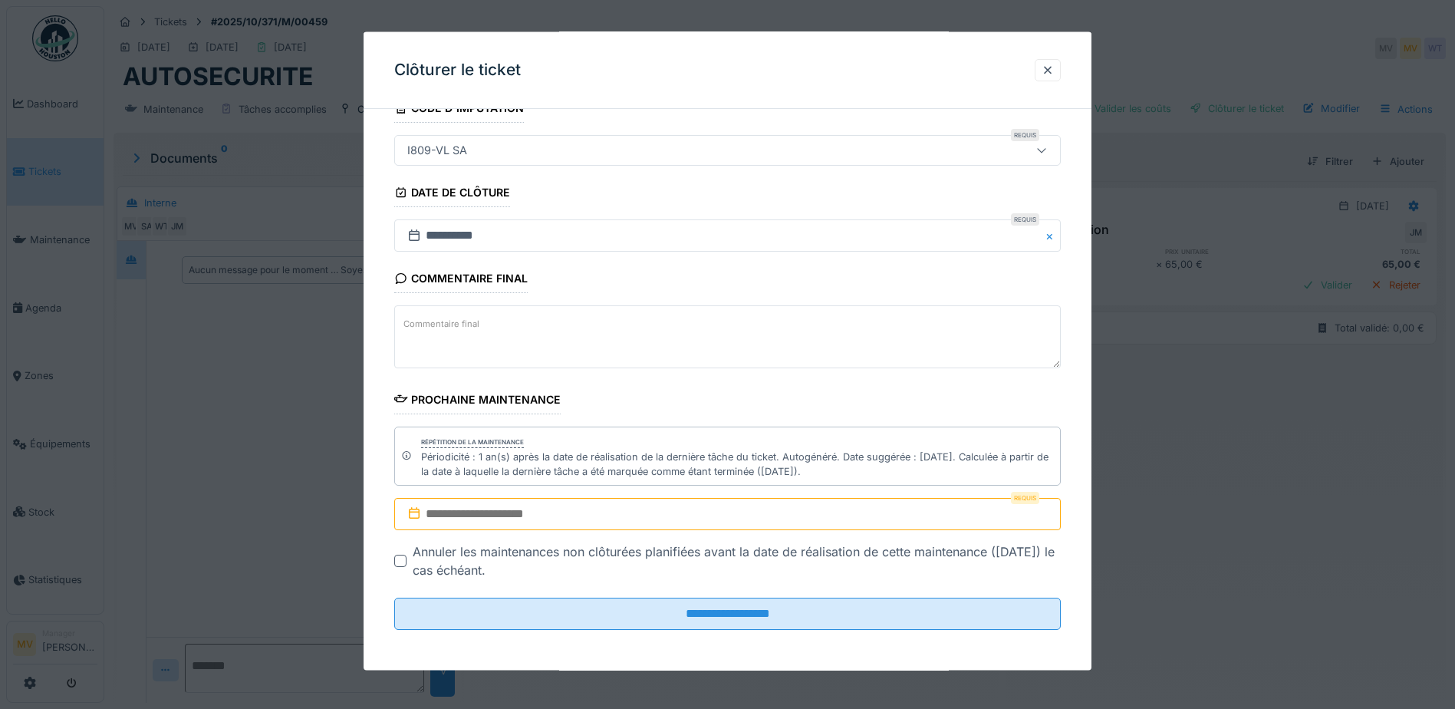
scroll to position [114, 0]
click at [549, 502] on input "text" at bounding box center [727, 512] width 667 height 32
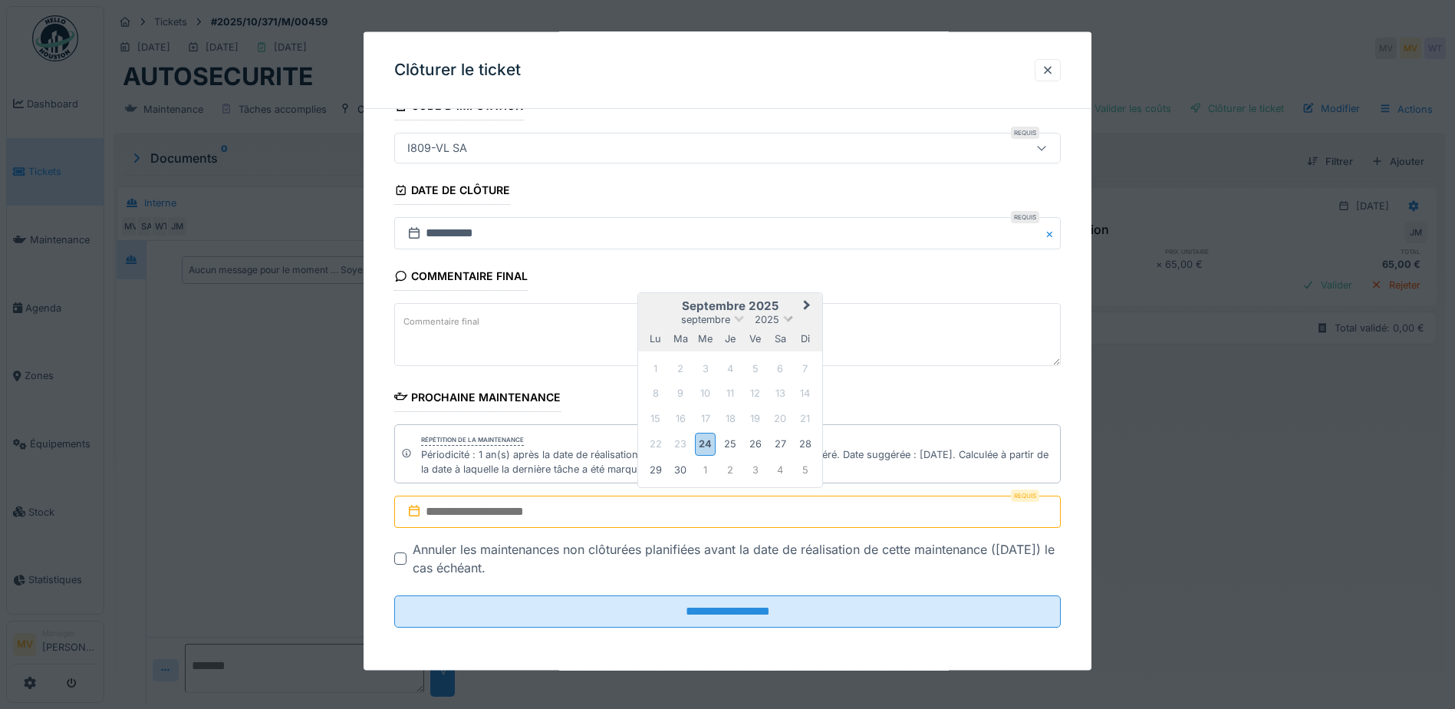
click at [766, 318] on span "2025" at bounding box center [767, 320] width 25 height 12
click at [726, 402] on div "2026" at bounding box center [730, 407] width 91 height 15
click at [722, 318] on span "septembre" at bounding box center [705, 321] width 49 height 12
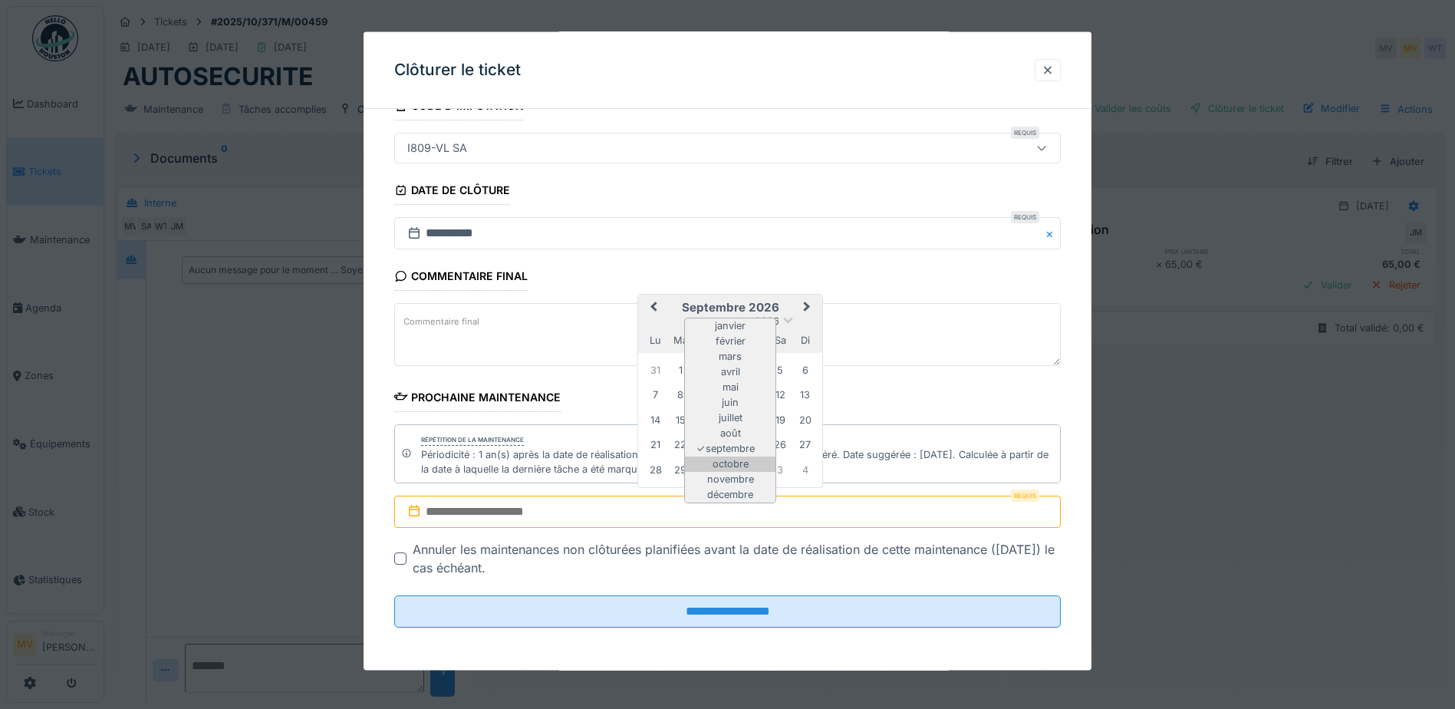
click at [737, 457] on div "octobre" at bounding box center [730, 463] width 91 height 15
click at [756, 417] on div "16" at bounding box center [755, 419] width 21 height 21
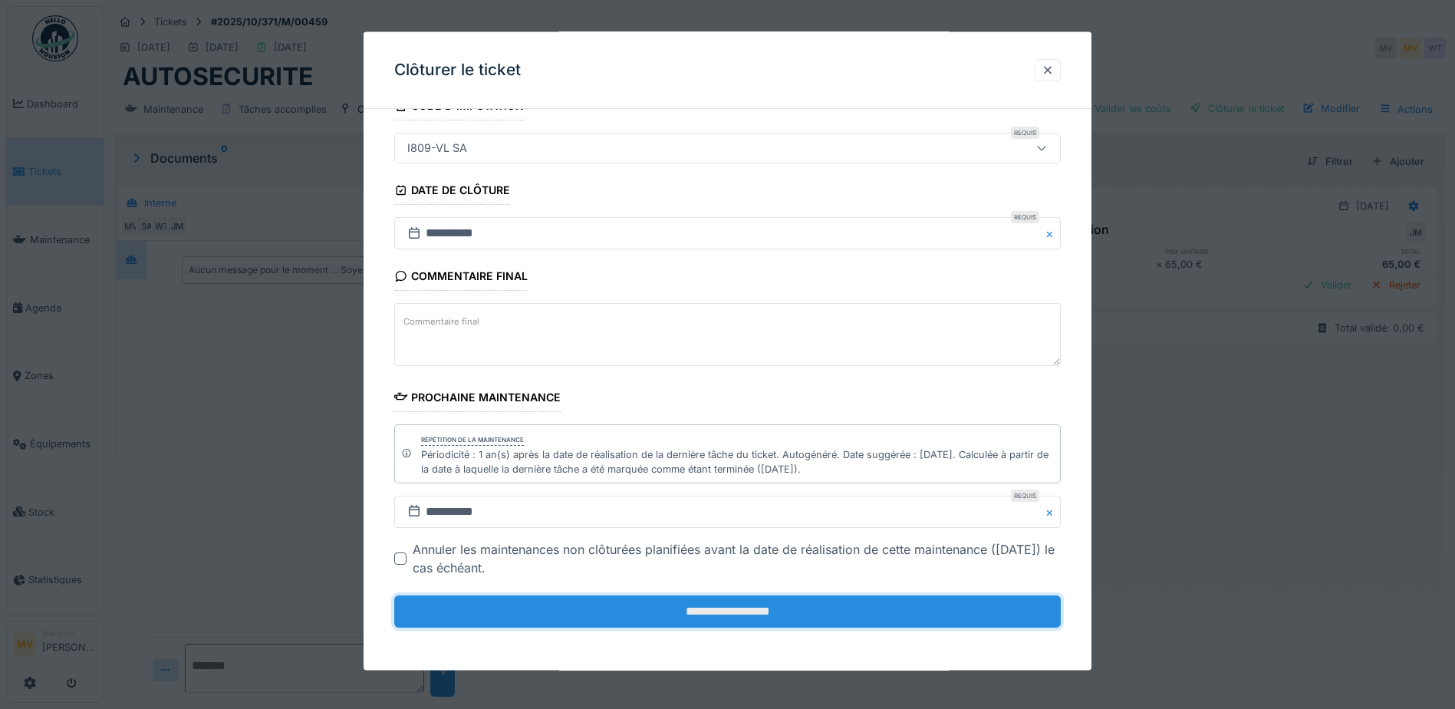
click at [776, 605] on input "**********" at bounding box center [727, 611] width 667 height 32
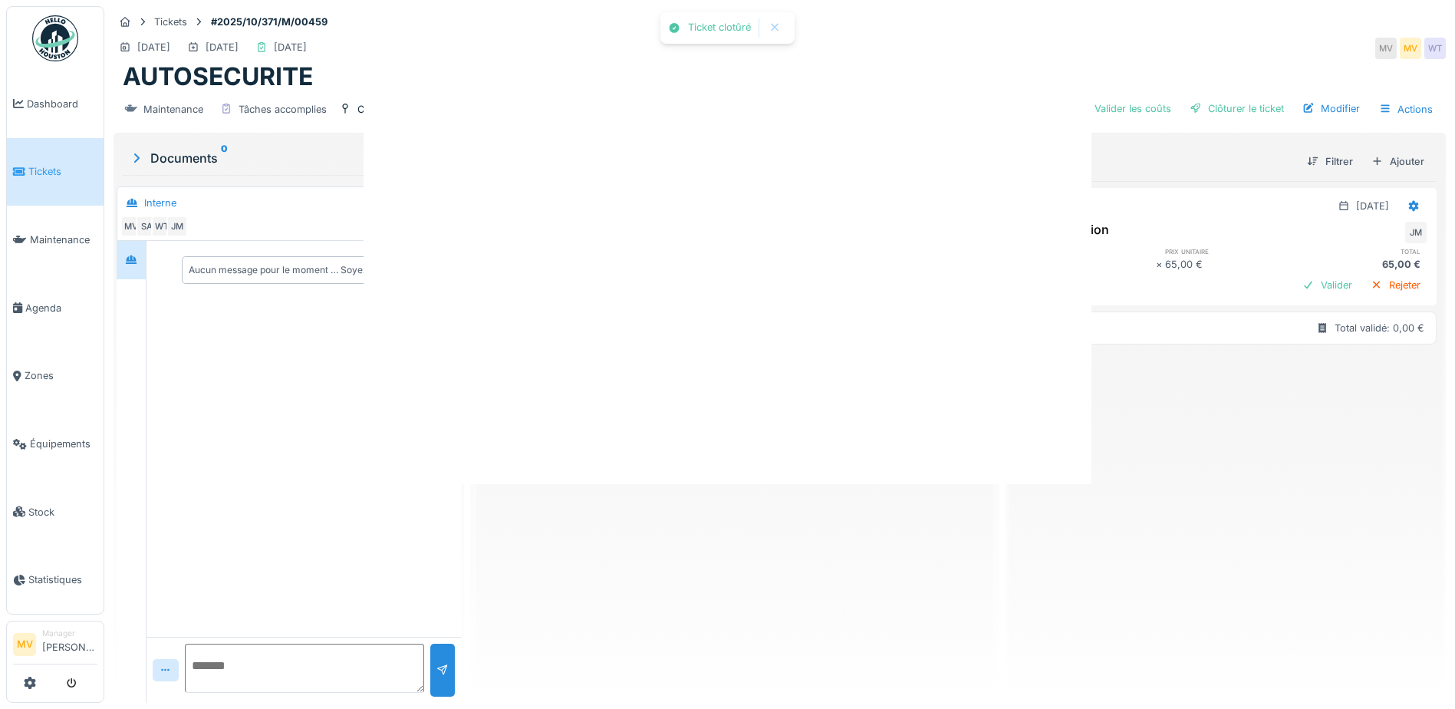
scroll to position [0, 0]
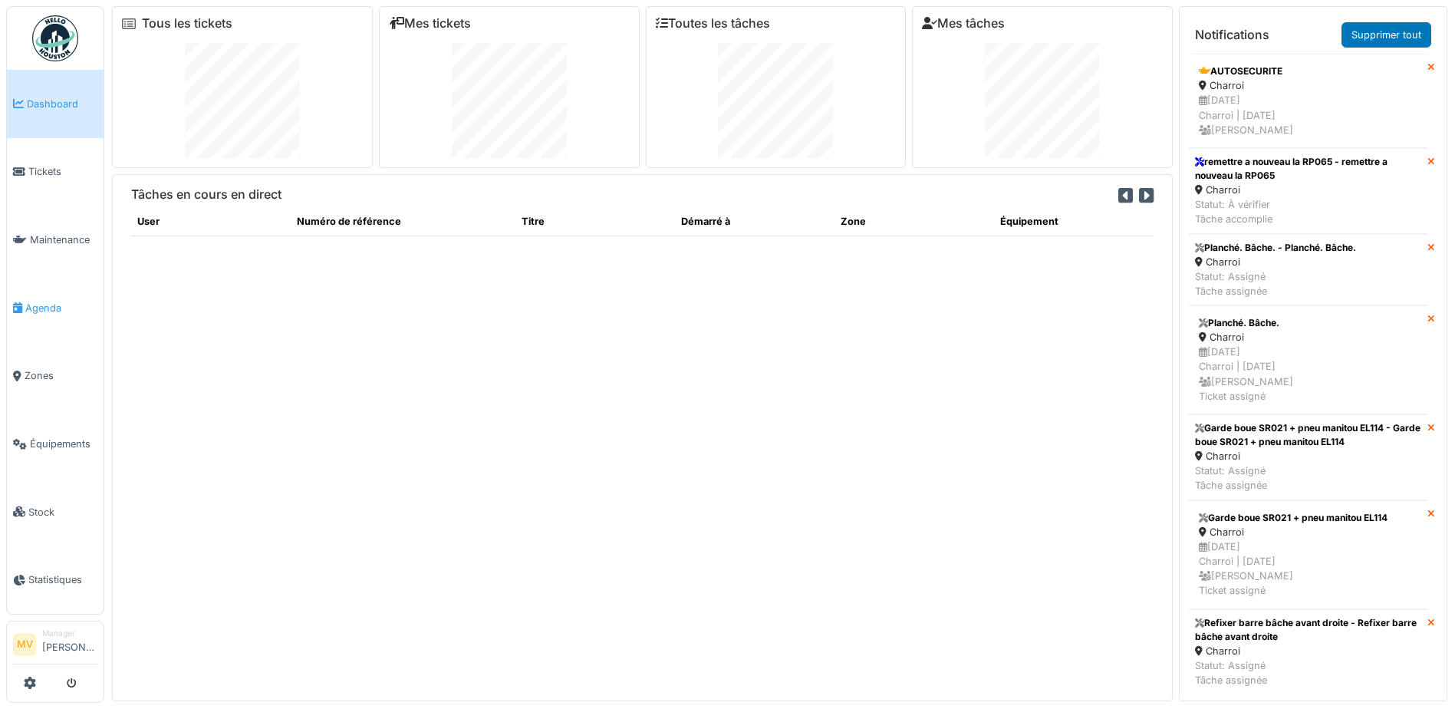
click at [62, 295] on link "Agenda" at bounding box center [55, 308] width 97 height 68
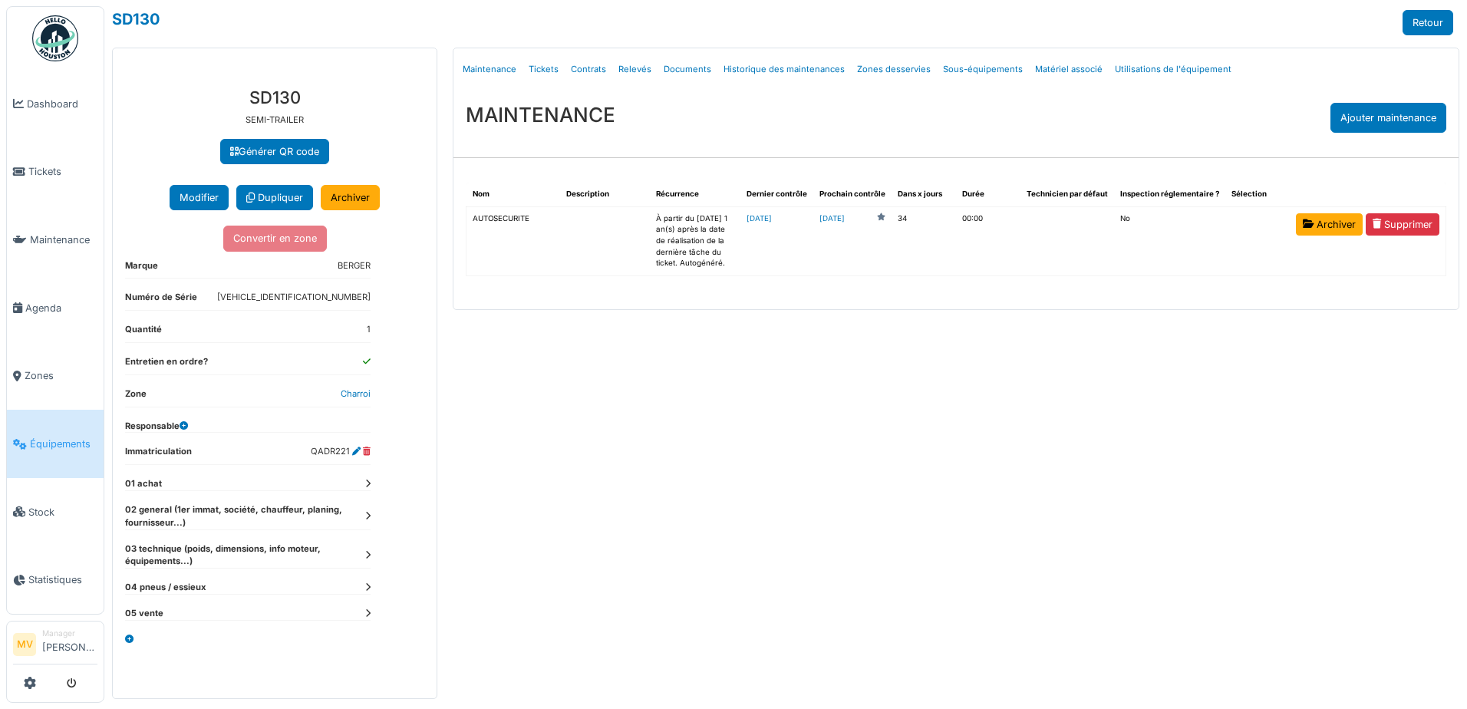
click at [832, 219] on td "[DATE]" at bounding box center [852, 240] width 78 height 69
click at [845, 216] on link "[DATE]" at bounding box center [831, 219] width 25 height 12
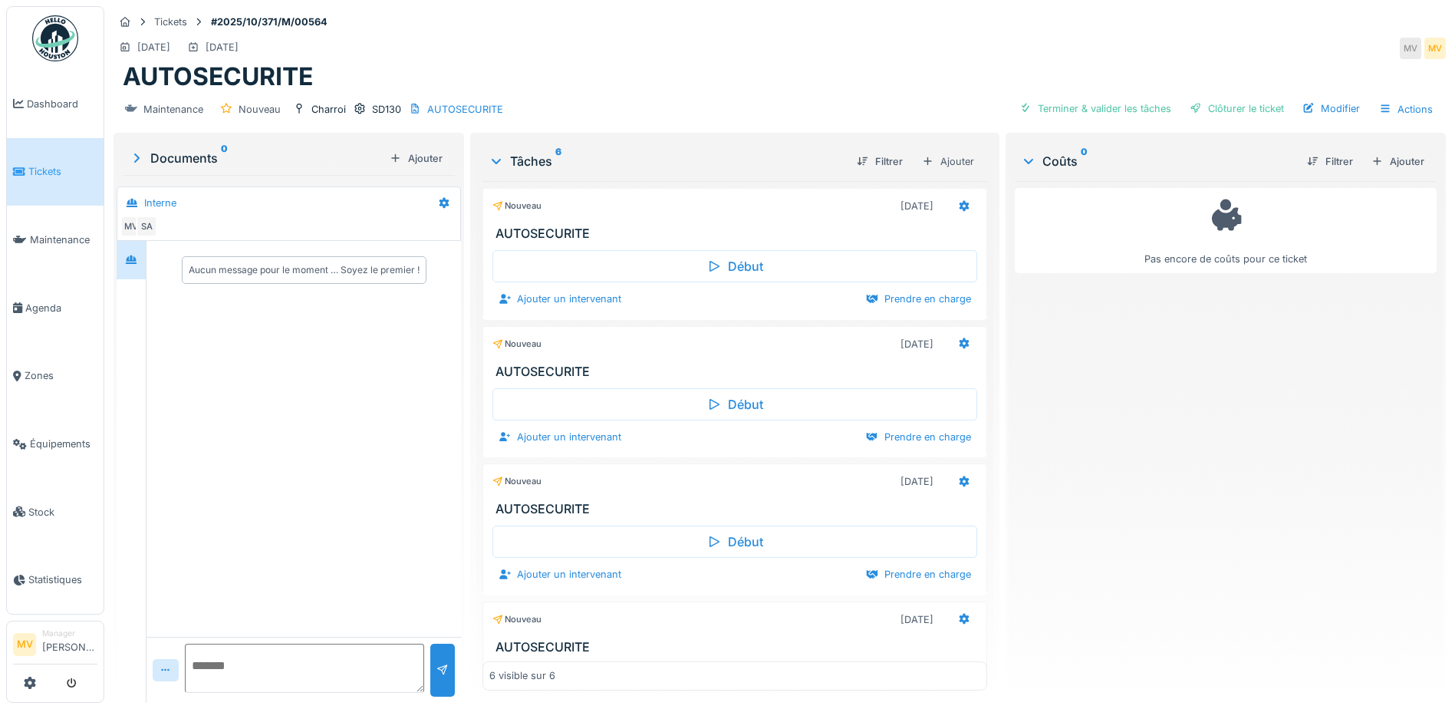
drag, startPoint x: 953, startPoint y: 347, endPoint x: 914, endPoint y: 504, distance: 161.9
click at [914, 504] on h3 "AUTOSECURITE" at bounding box center [738, 509] width 485 height 15
drag, startPoint x: 940, startPoint y: 333, endPoint x: 941, endPoint y: 343, distance: 10.0
click at [951, 343] on div at bounding box center [964, 344] width 26 height 22
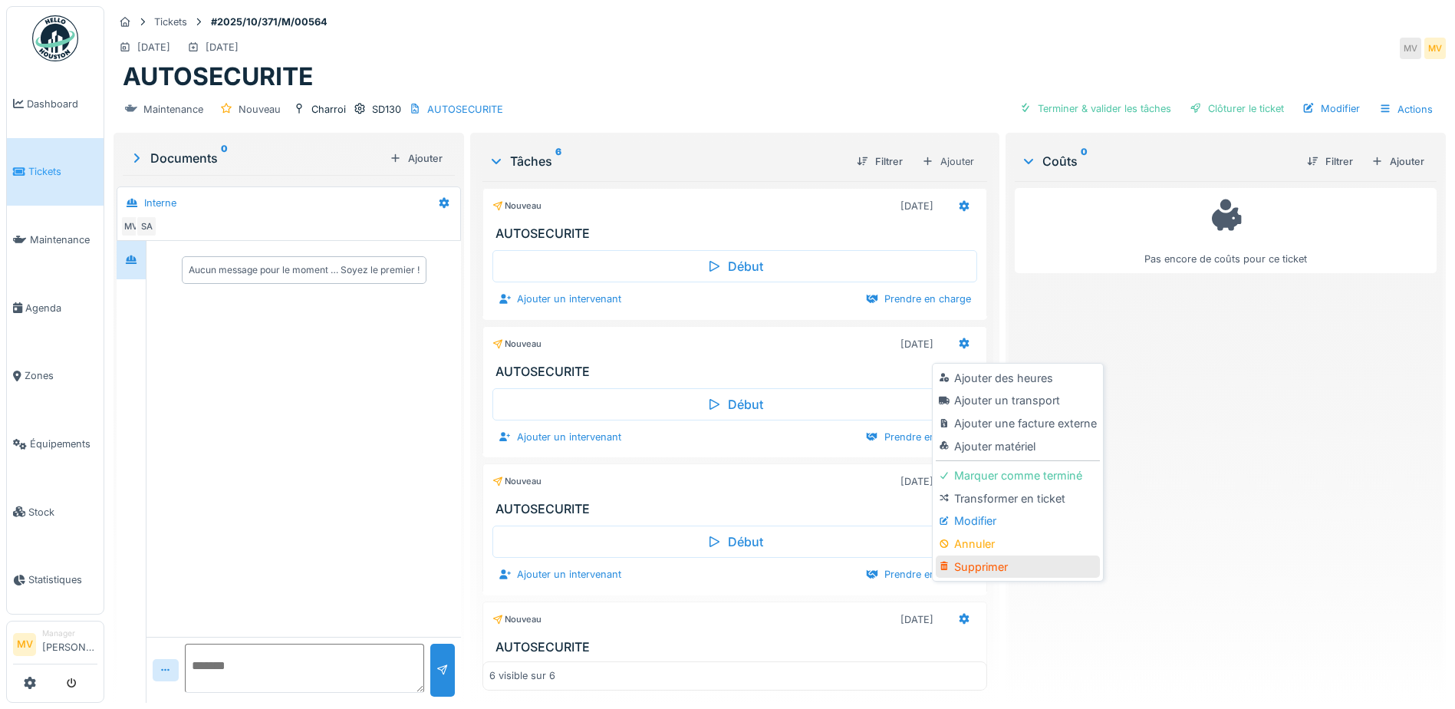
click at [990, 568] on div "Supprimer" at bounding box center [1017, 566] width 163 height 23
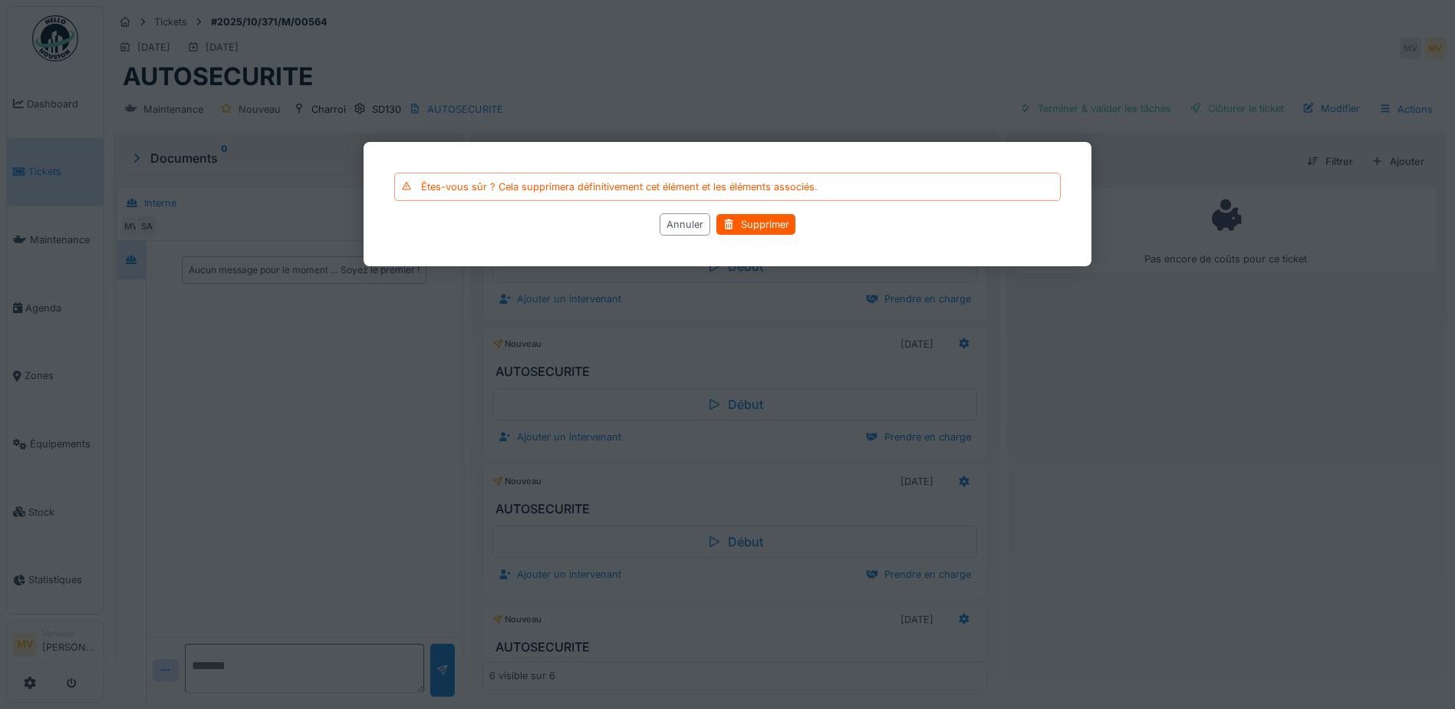
click at [800, 229] on div "Annuler Supprimer" at bounding box center [727, 224] width 667 height 22
click at [786, 227] on div "Supprimer" at bounding box center [755, 224] width 79 height 21
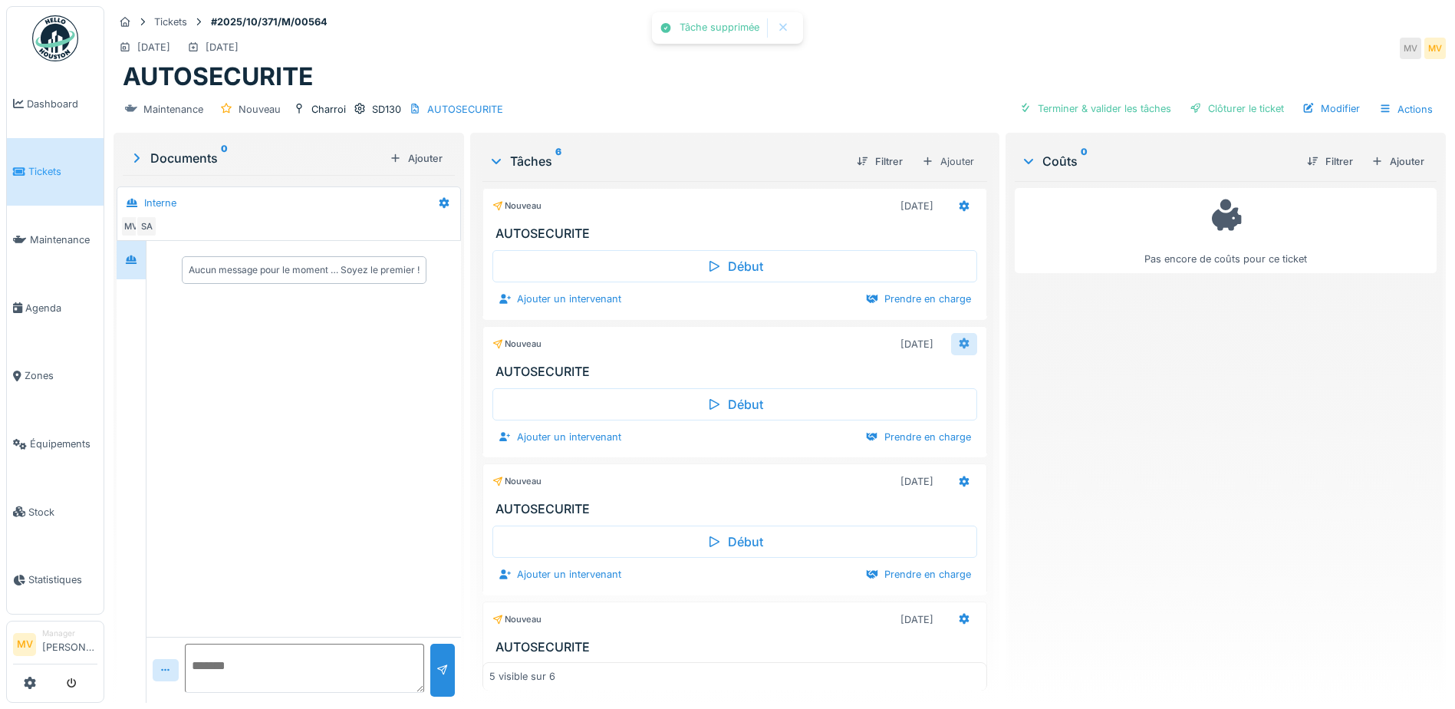
click at [952, 340] on div at bounding box center [964, 344] width 26 height 22
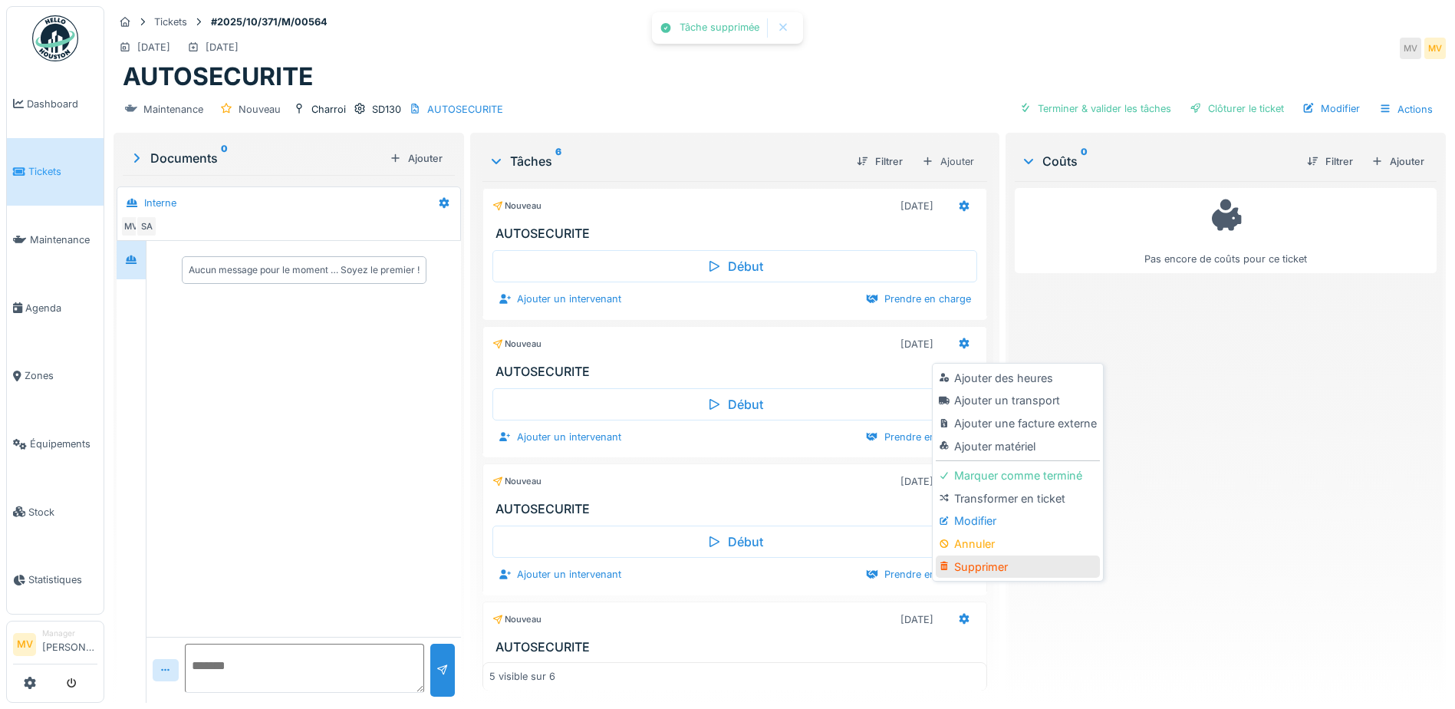
click at [986, 561] on div "Supprimer" at bounding box center [1017, 566] width 163 height 23
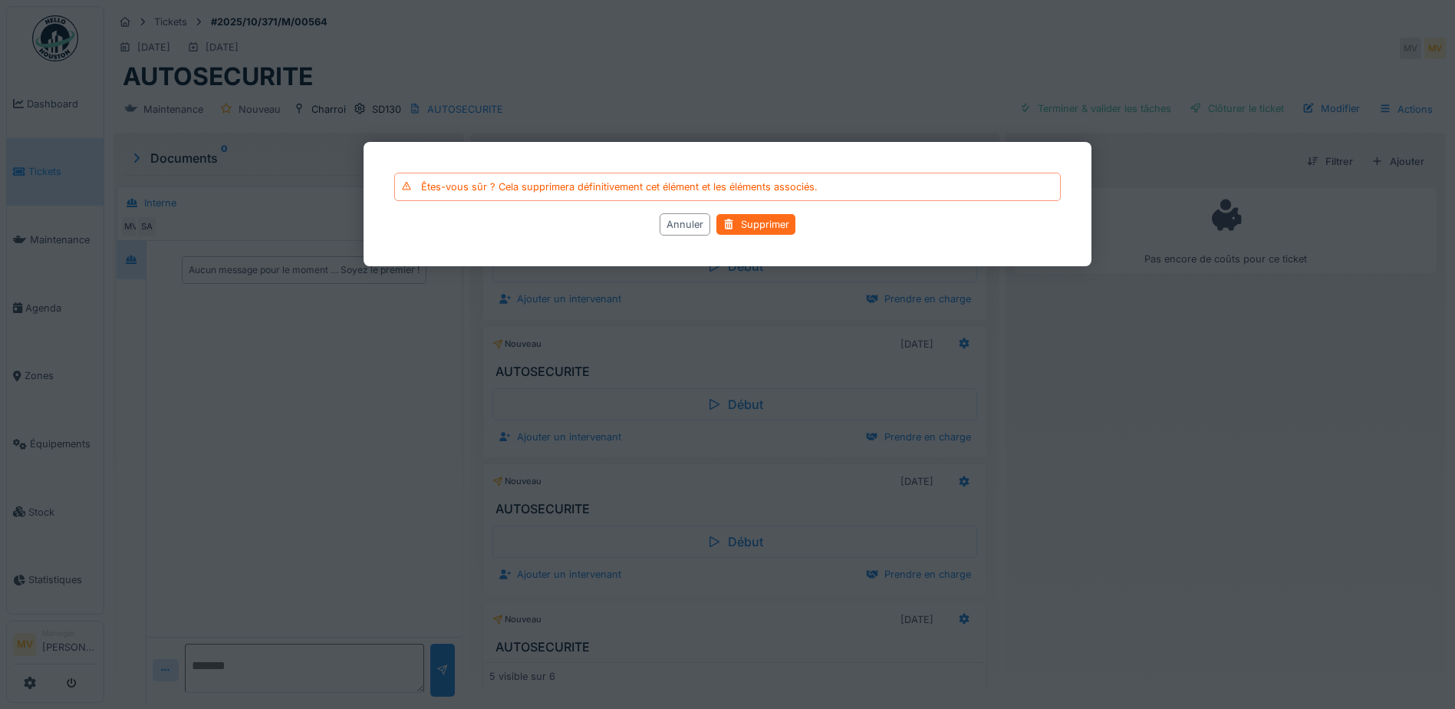
click at [772, 229] on div "Supprimer" at bounding box center [755, 224] width 79 height 21
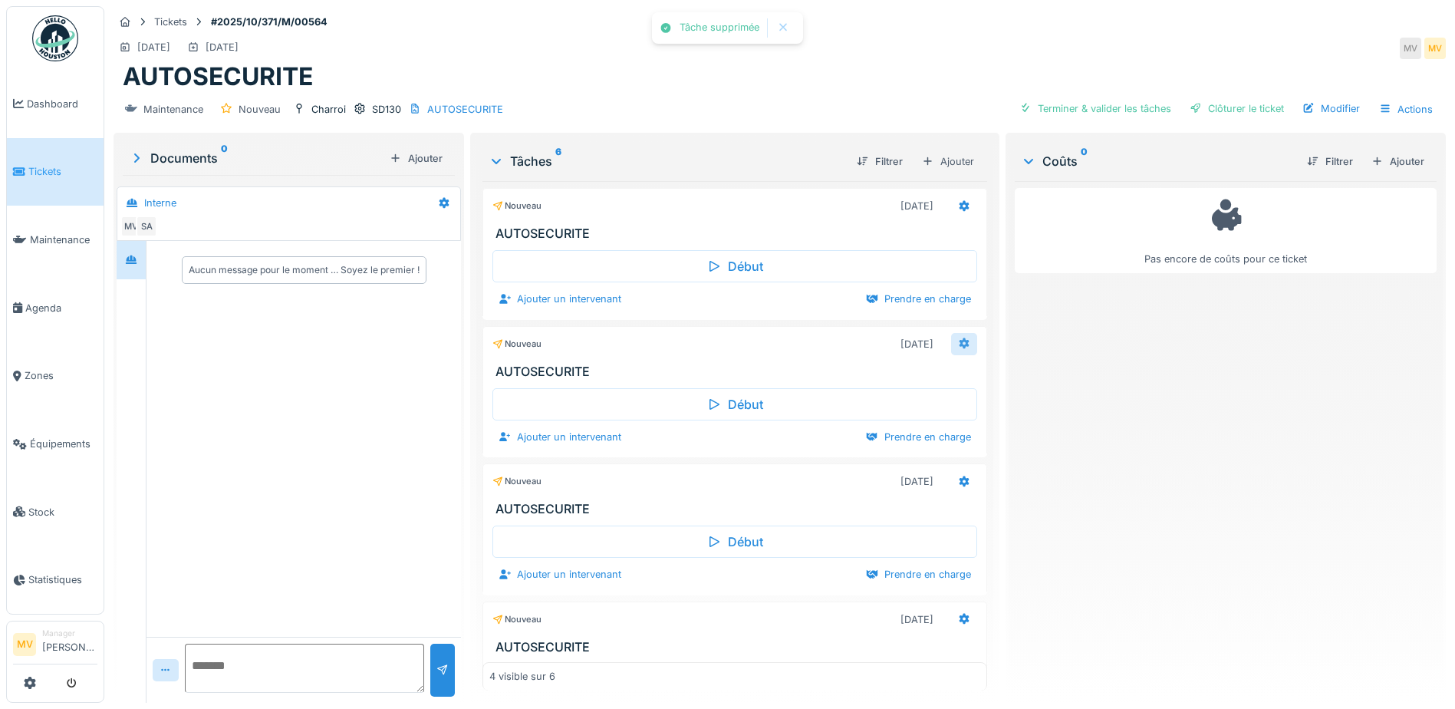
click at [960, 342] on icon at bounding box center [965, 343] width 10 height 11
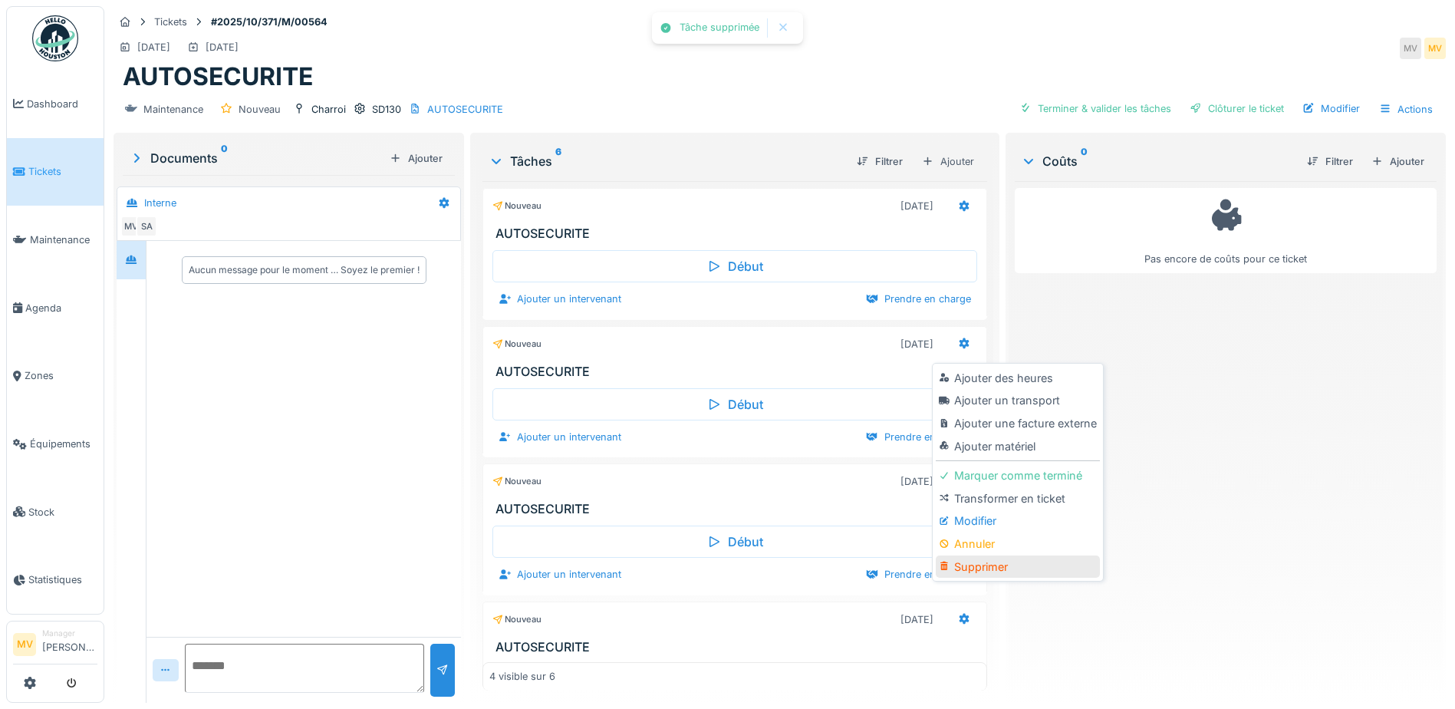
click at [1010, 561] on div "Supprimer" at bounding box center [1017, 566] width 163 height 23
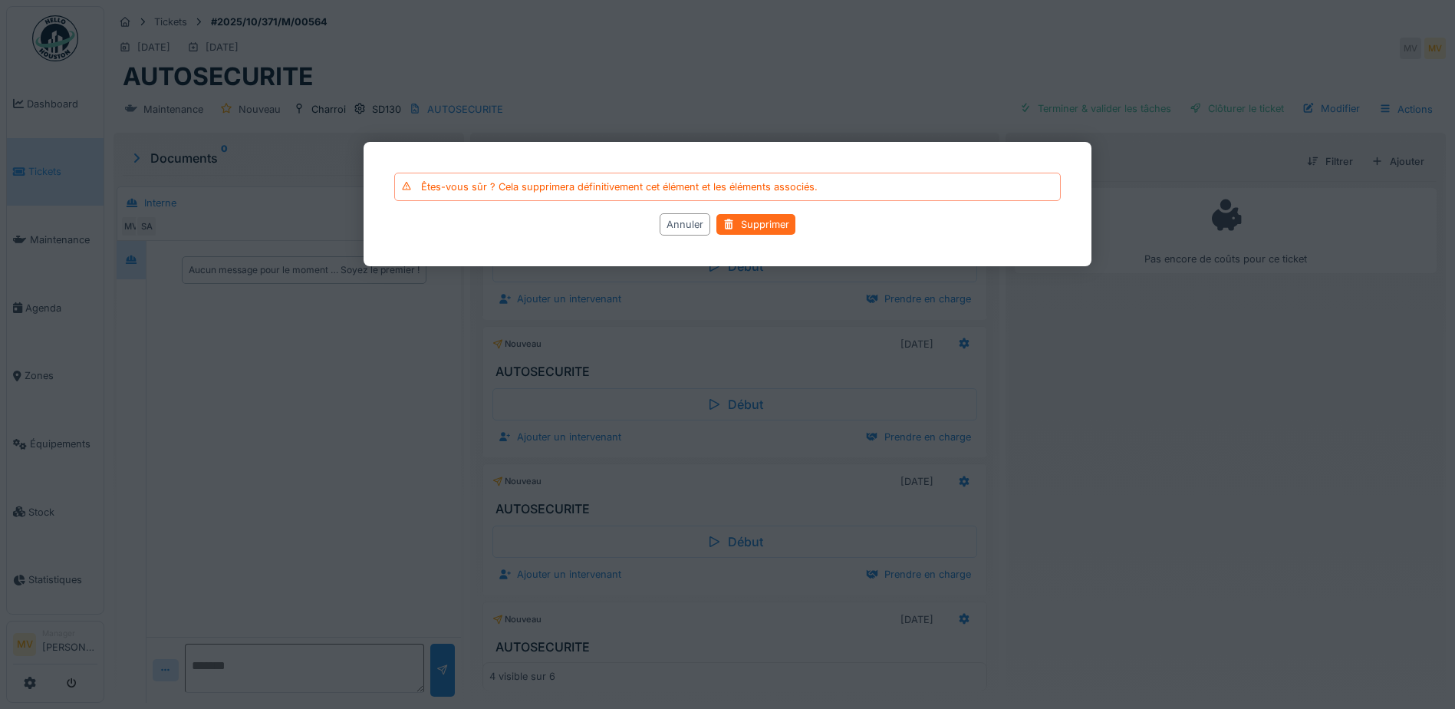
click at [775, 231] on div "Supprimer" at bounding box center [755, 224] width 79 height 21
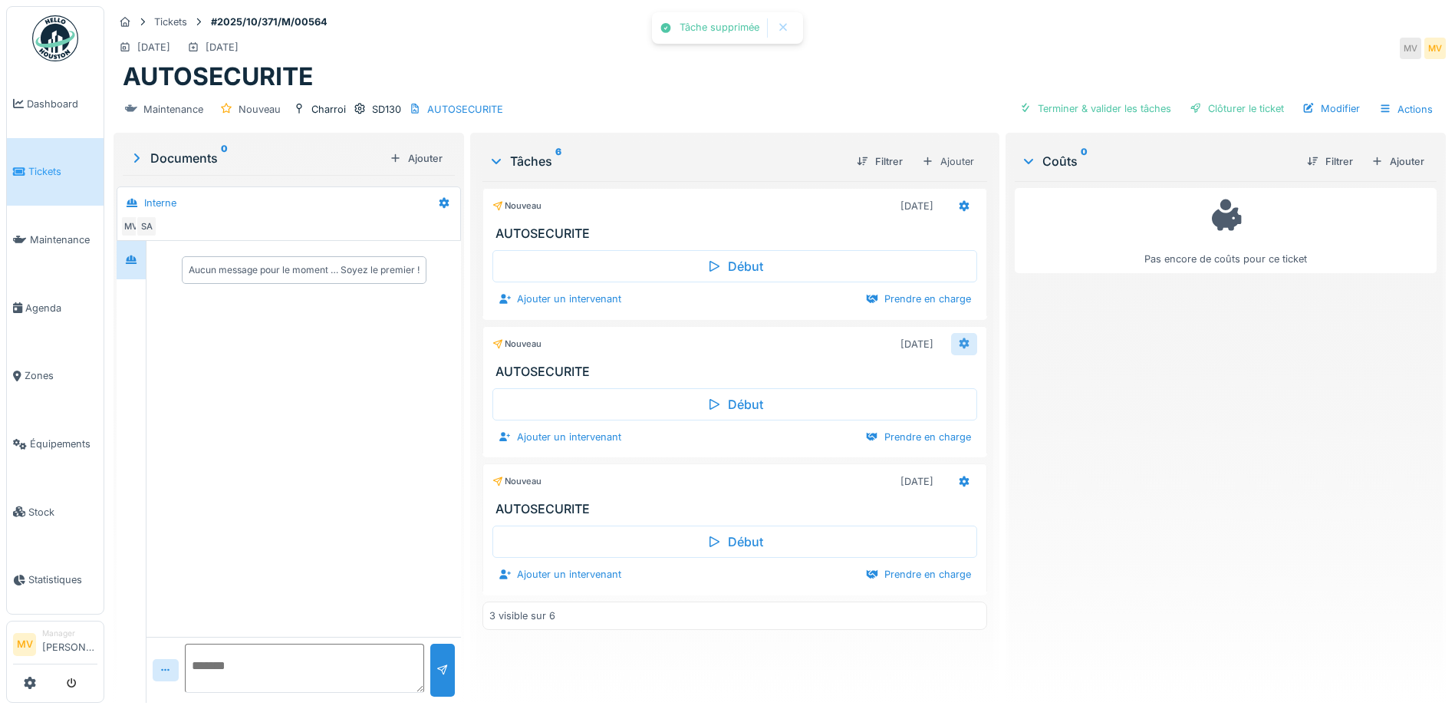
click at [960, 346] on icon at bounding box center [965, 343] width 10 height 11
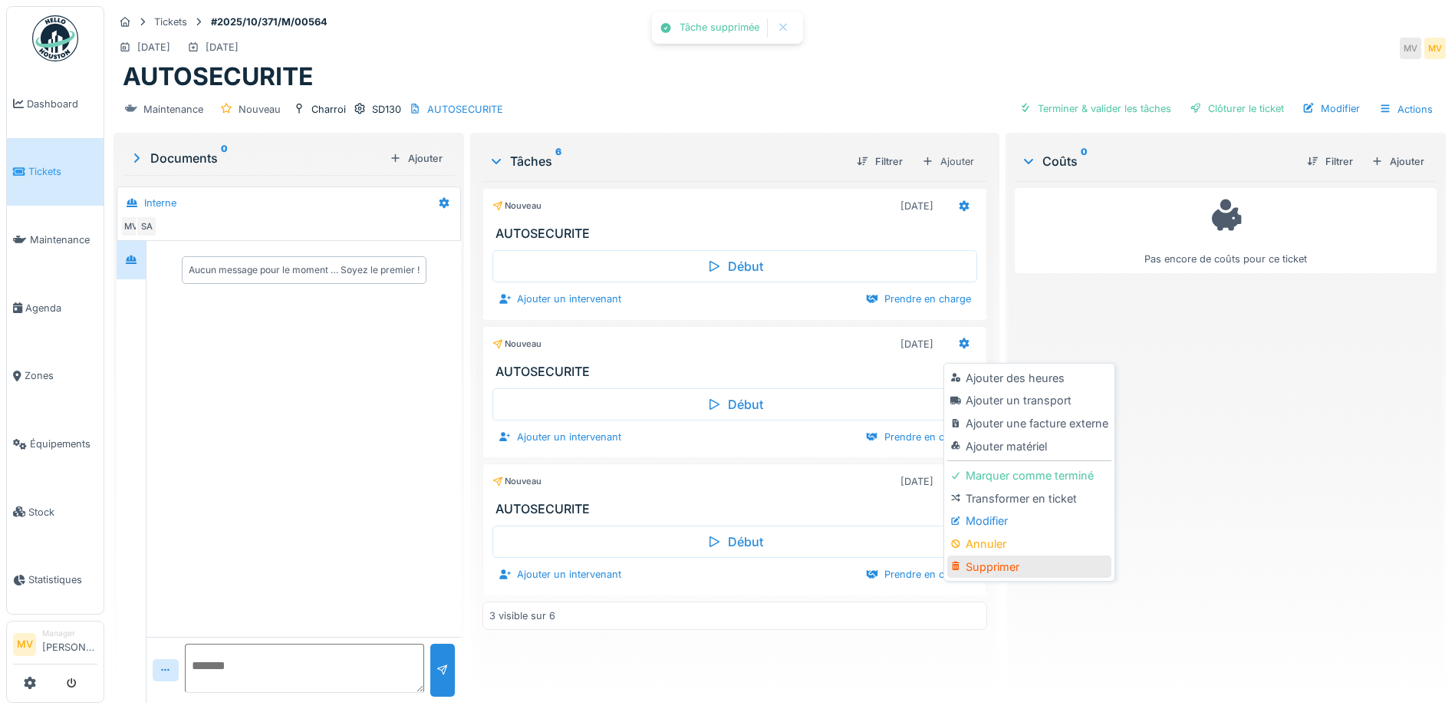
click at [995, 563] on div "Supprimer" at bounding box center [1028, 566] width 163 height 23
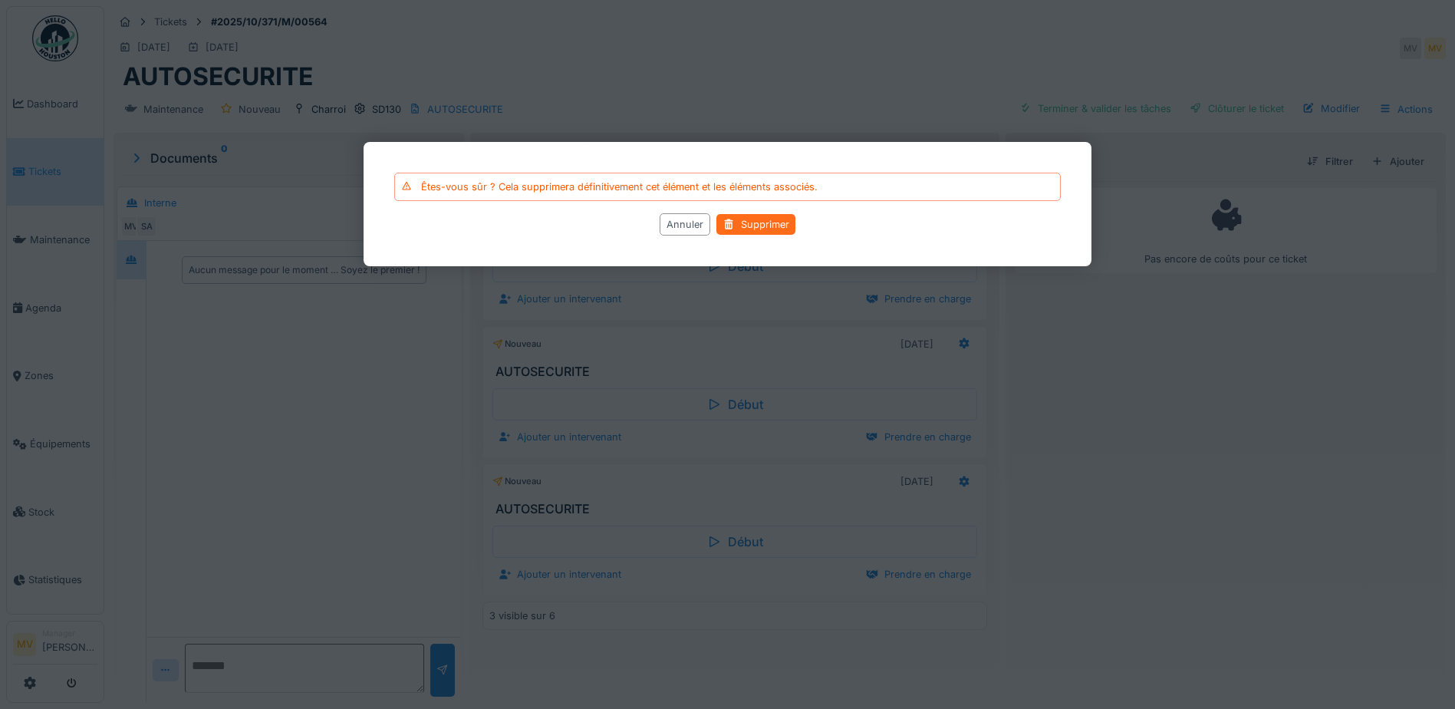
click at [759, 230] on div "Supprimer" at bounding box center [755, 224] width 79 height 21
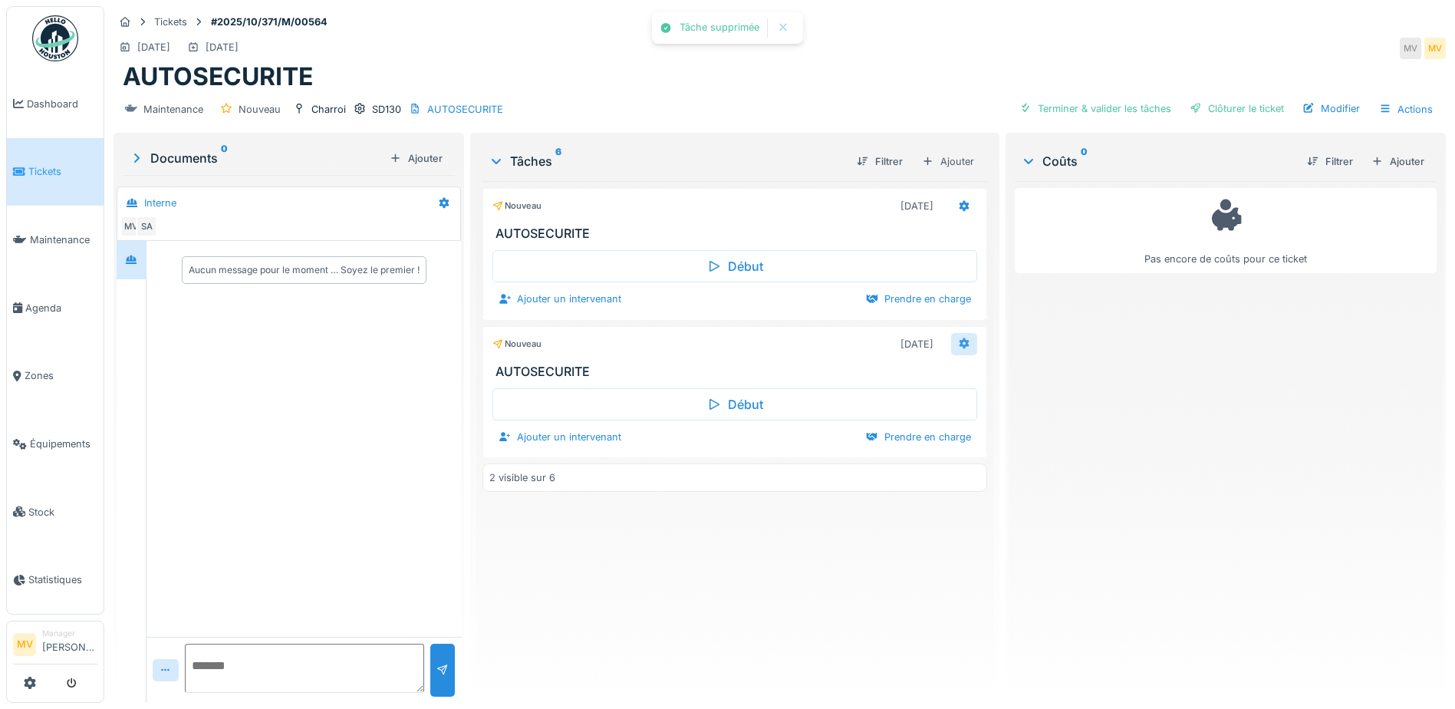
click at [958, 347] on icon at bounding box center [964, 343] width 12 height 10
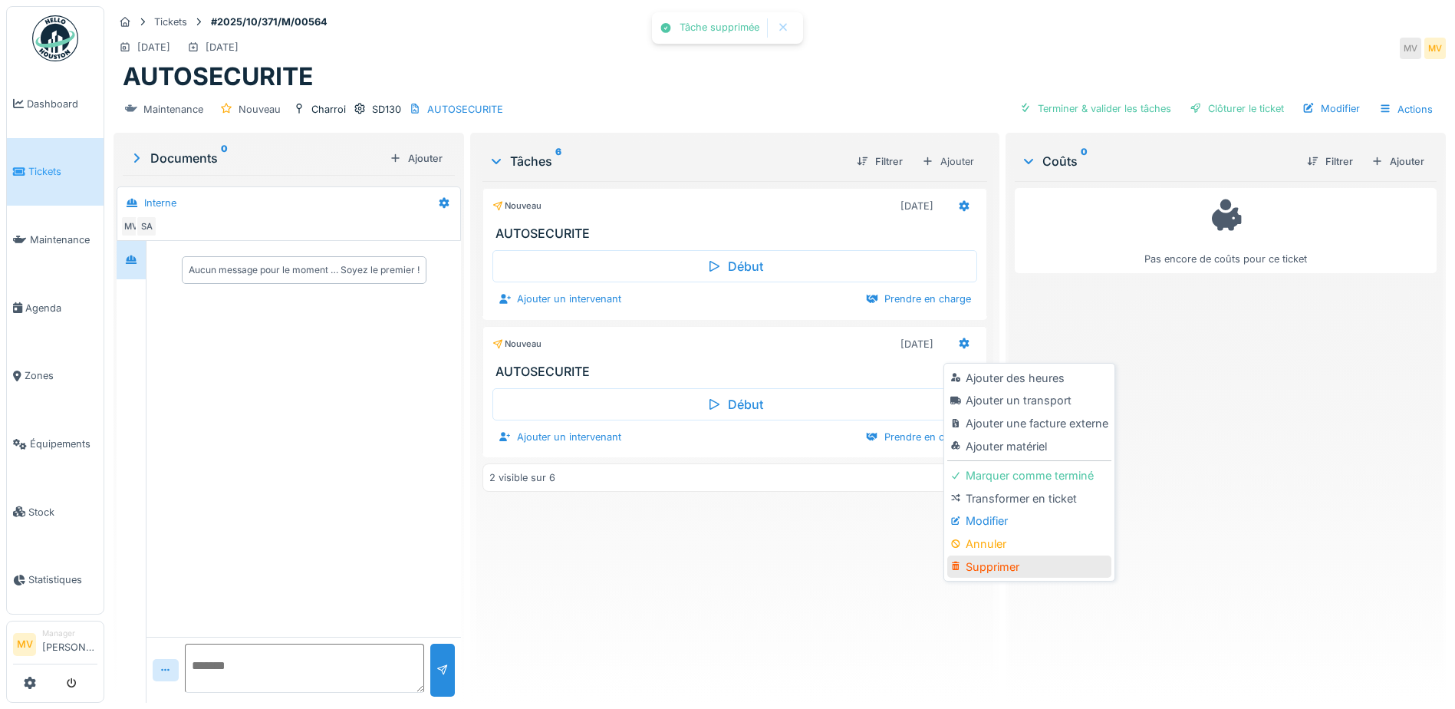
click at [987, 566] on div "Supprimer" at bounding box center [1028, 566] width 163 height 23
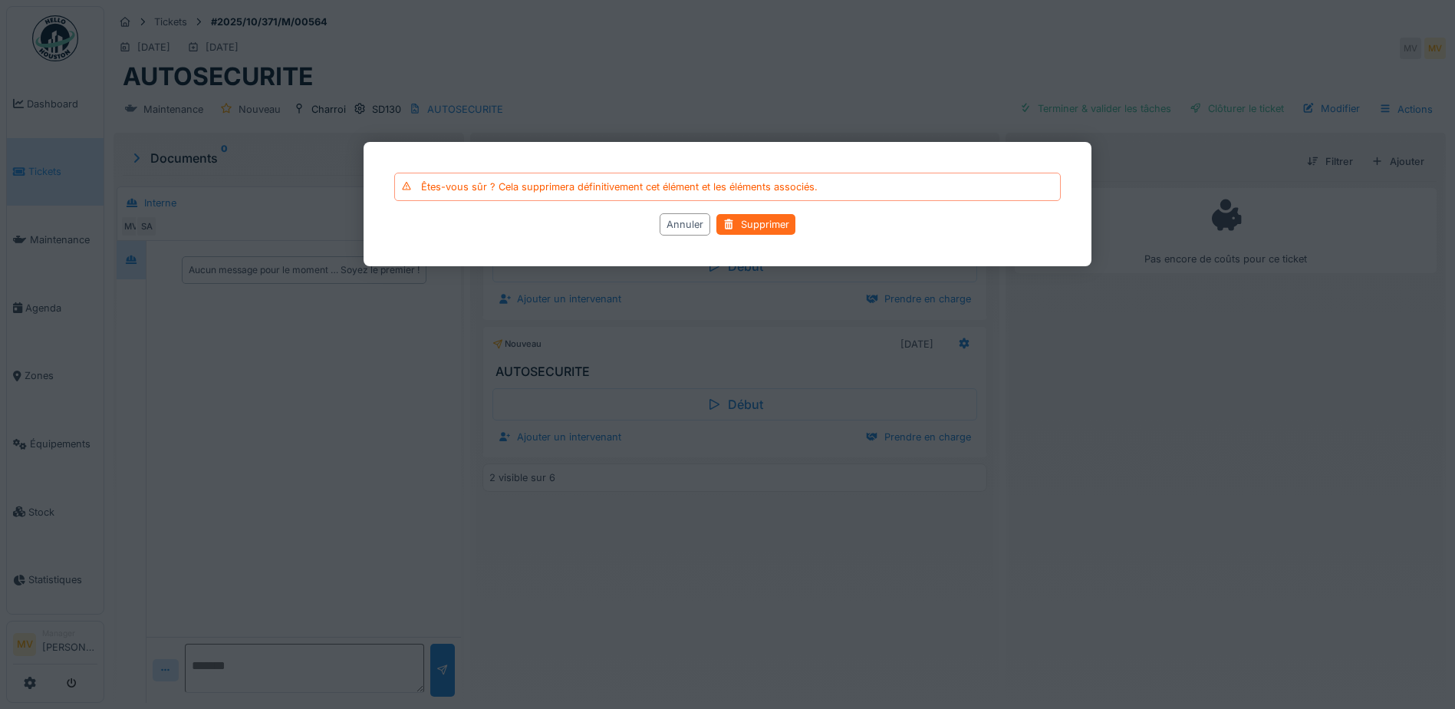
click at [753, 203] on div "Êtes-vous sûr ? Cela supprimera définitivement cet élément et les éléments asso…" at bounding box center [728, 204] width 728 height 124
click at [754, 222] on div "Supprimer" at bounding box center [755, 224] width 79 height 21
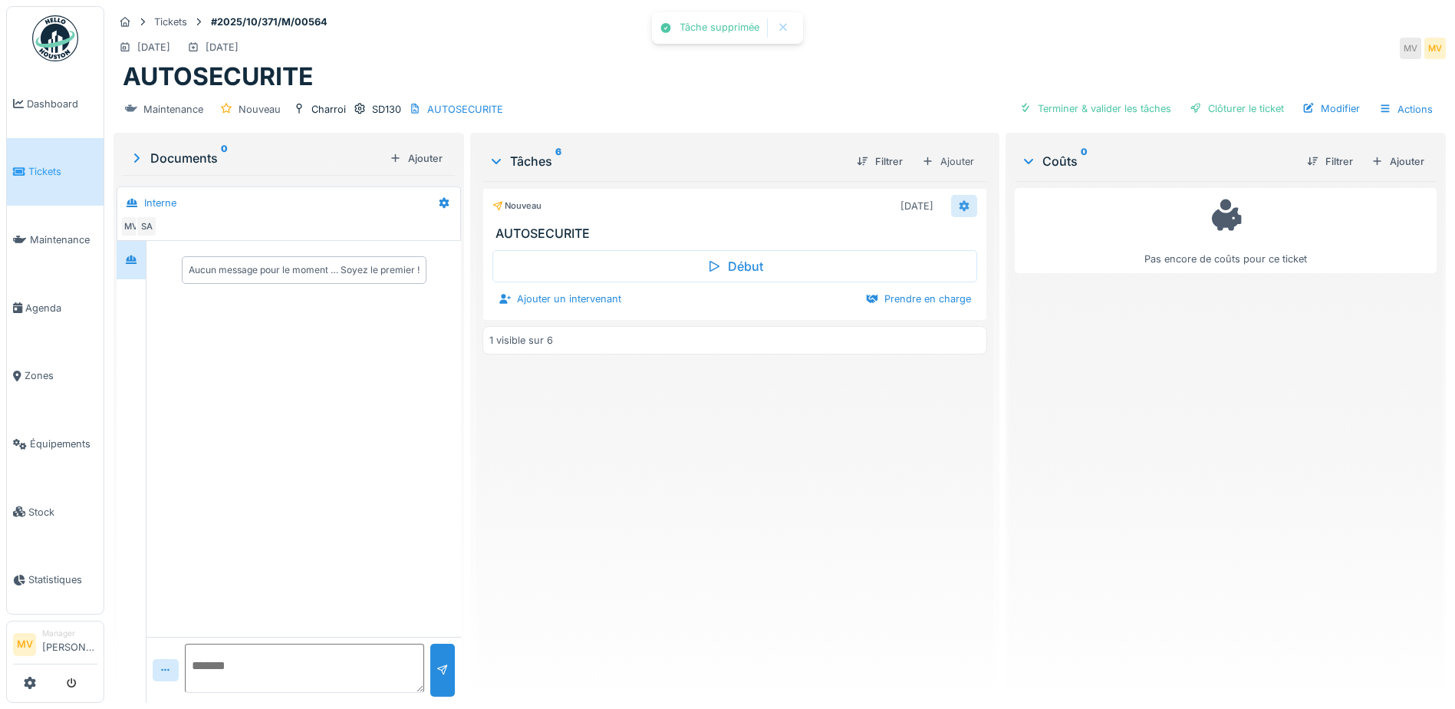
click at [958, 201] on icon at bounding box center [964, 206] width 12 height 10
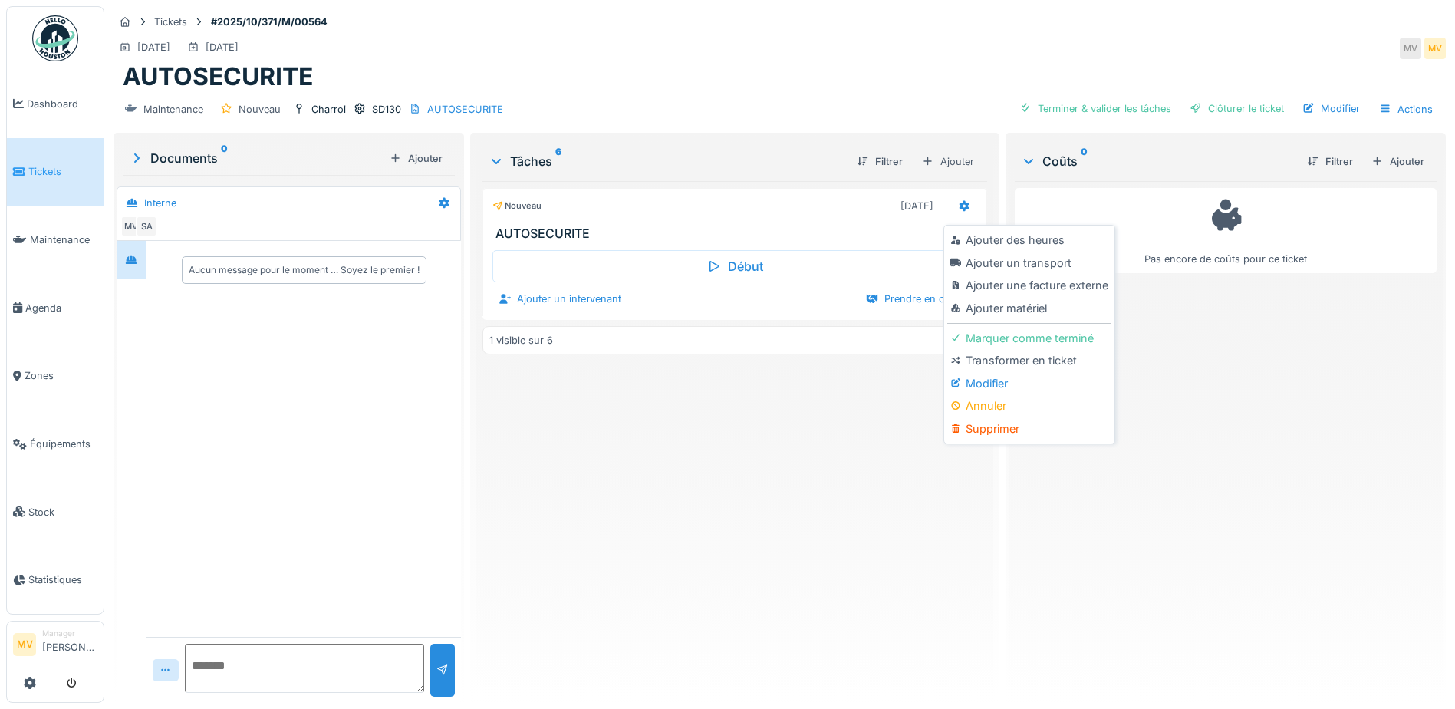
drag, startPoint x: 781, startPoint y: 407, endPoint x: 834, endPoint y: 321, distance: 100.9
click at [781, 407] on div "Nouveau 28/10/2025 AUTOSECURITE Début Ajouter un intervenant Prendre en charge …" at bounding box center [734, 435] width 505 height 509
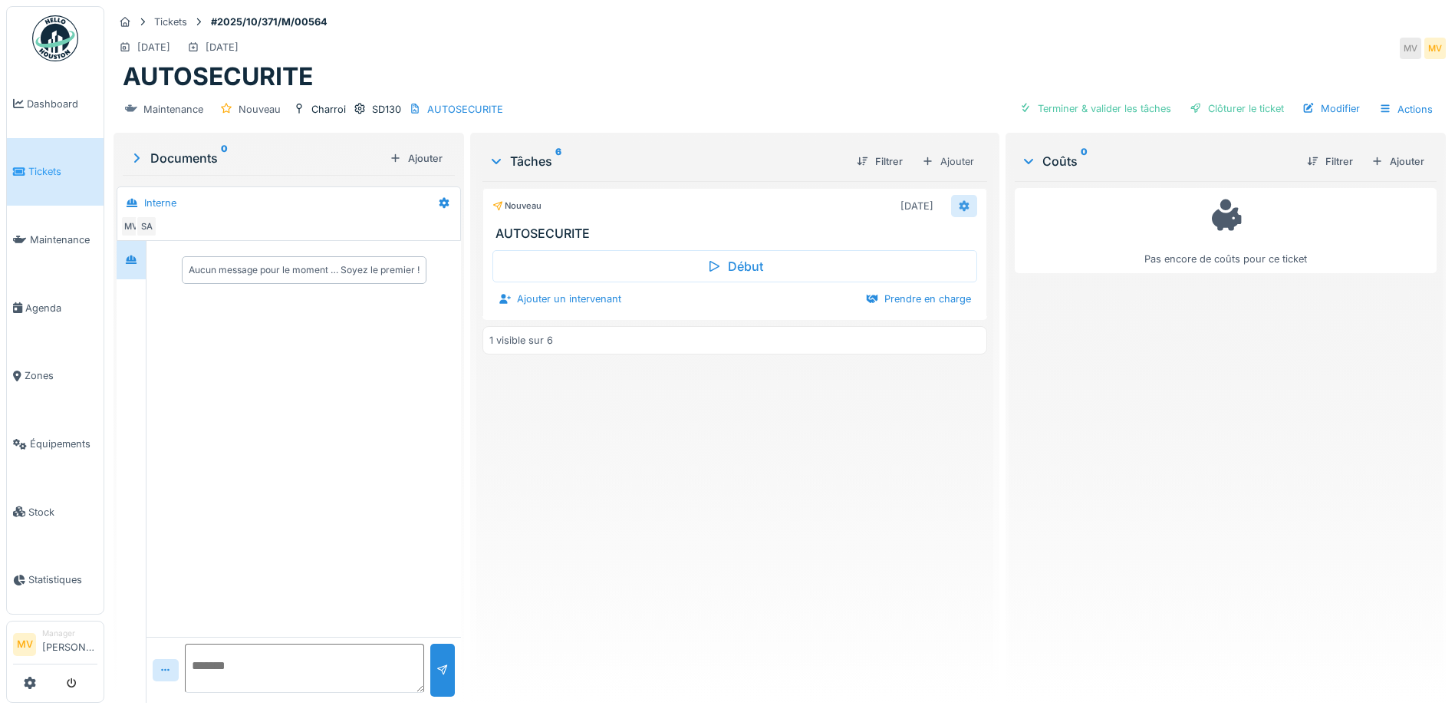
click at [960, 206] on icon at bounding box center [965, 205] width 10 height 11
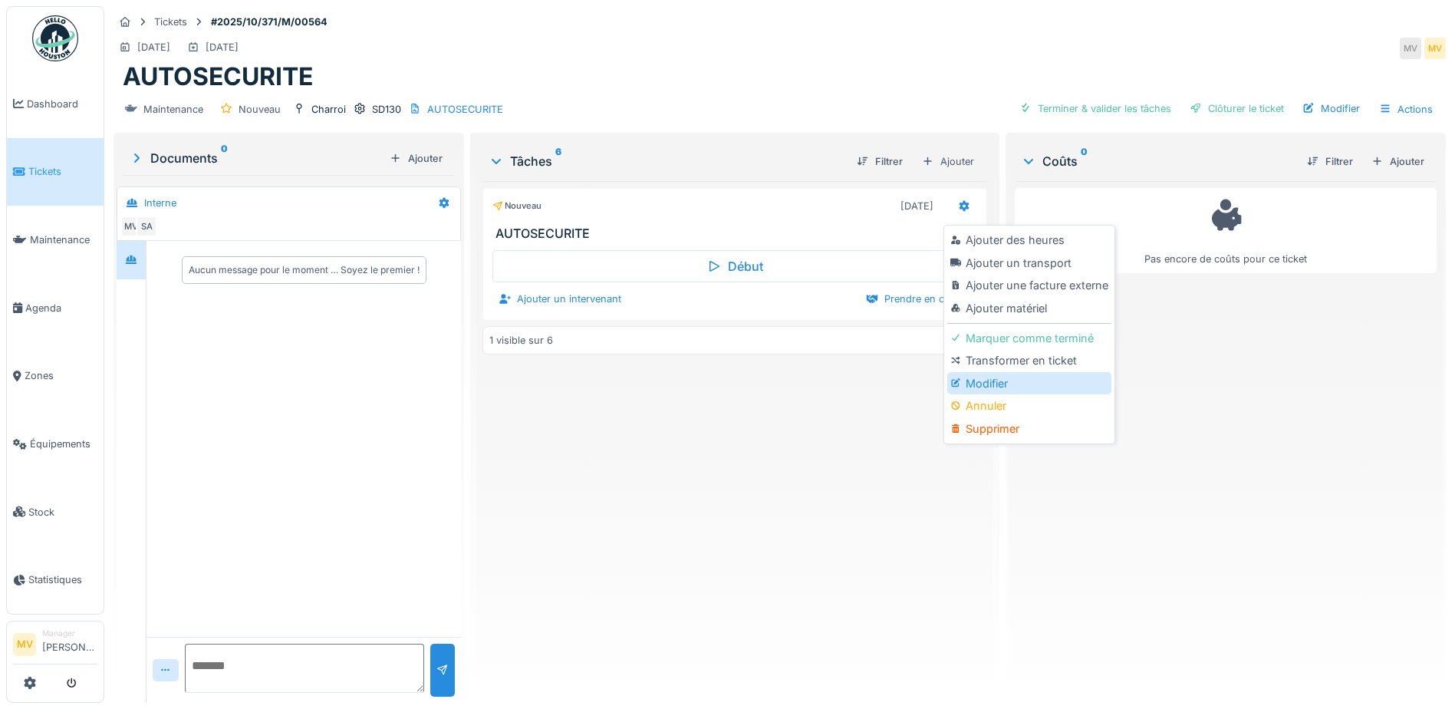
click at [986, 385] on div "Modifier" at bounding box center [1028, 383] width 163 height 23
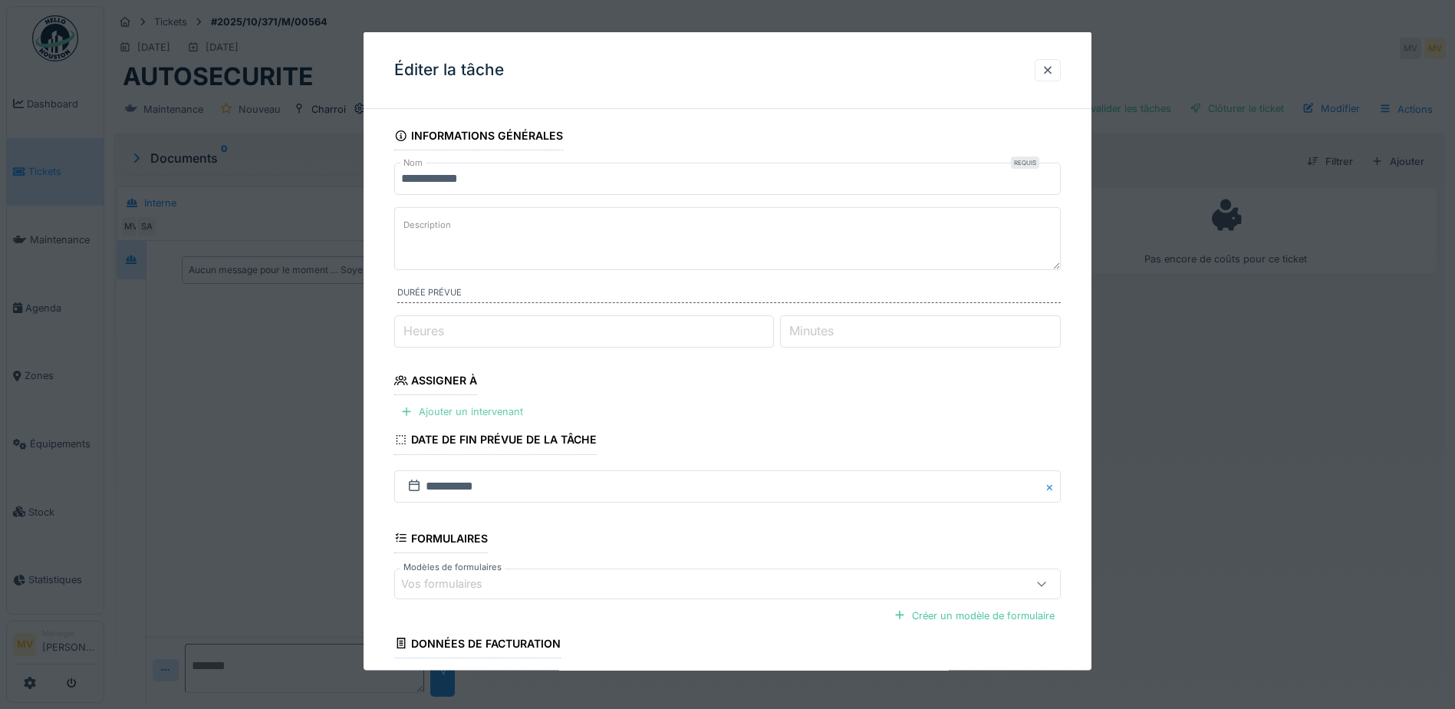
click at [509, 406] on div "Ajouter un intervenant" at bounding box center [461, 411] width 135 height 21
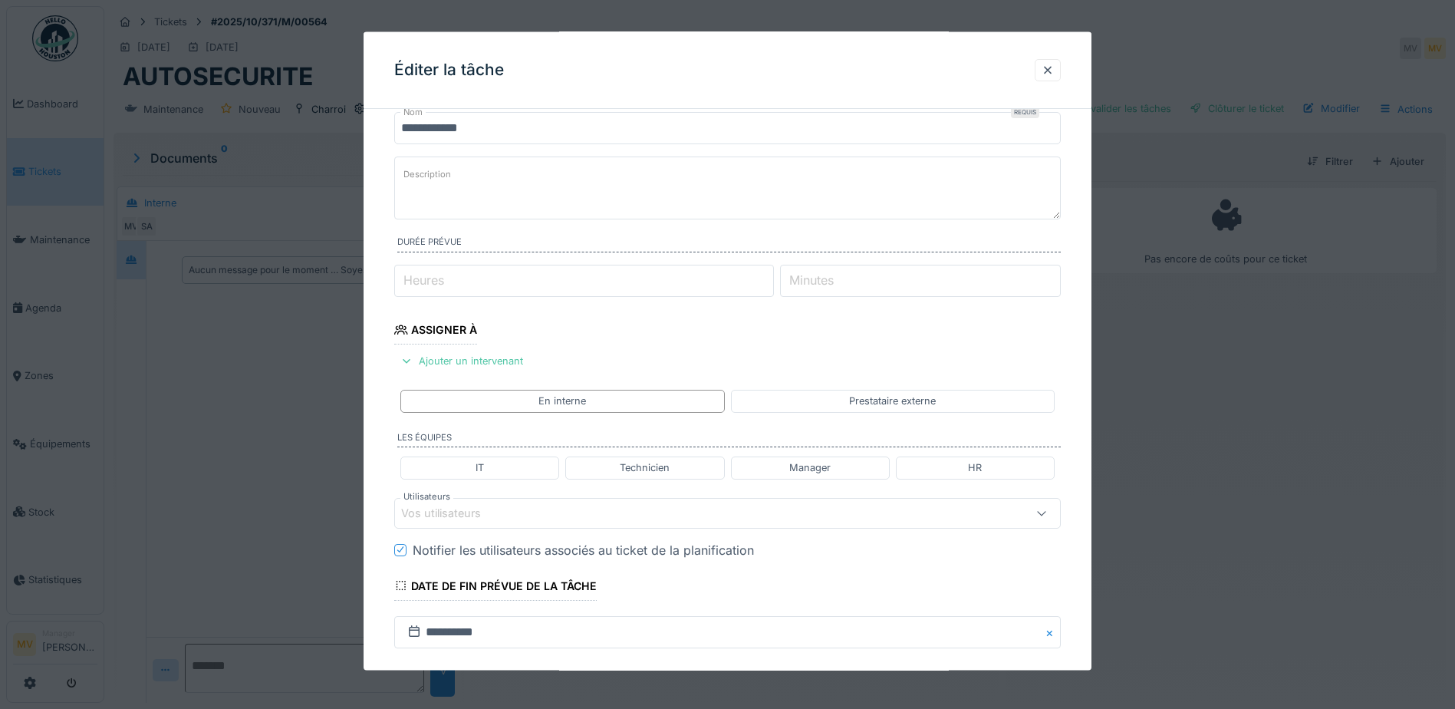
scroll to position [77, 0]
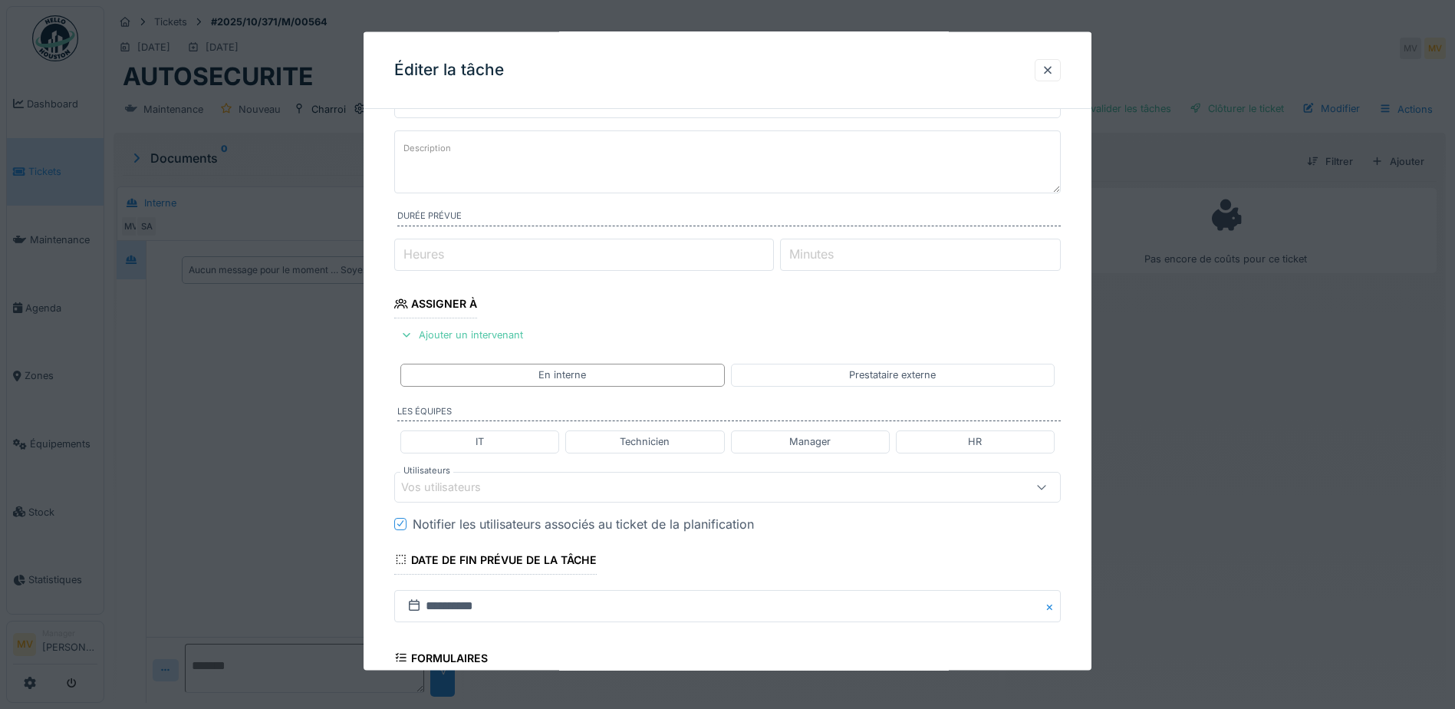
click at [512, 493] on div "Vos utilisateurs" at bounding box center [688, 486] width 575 height 17
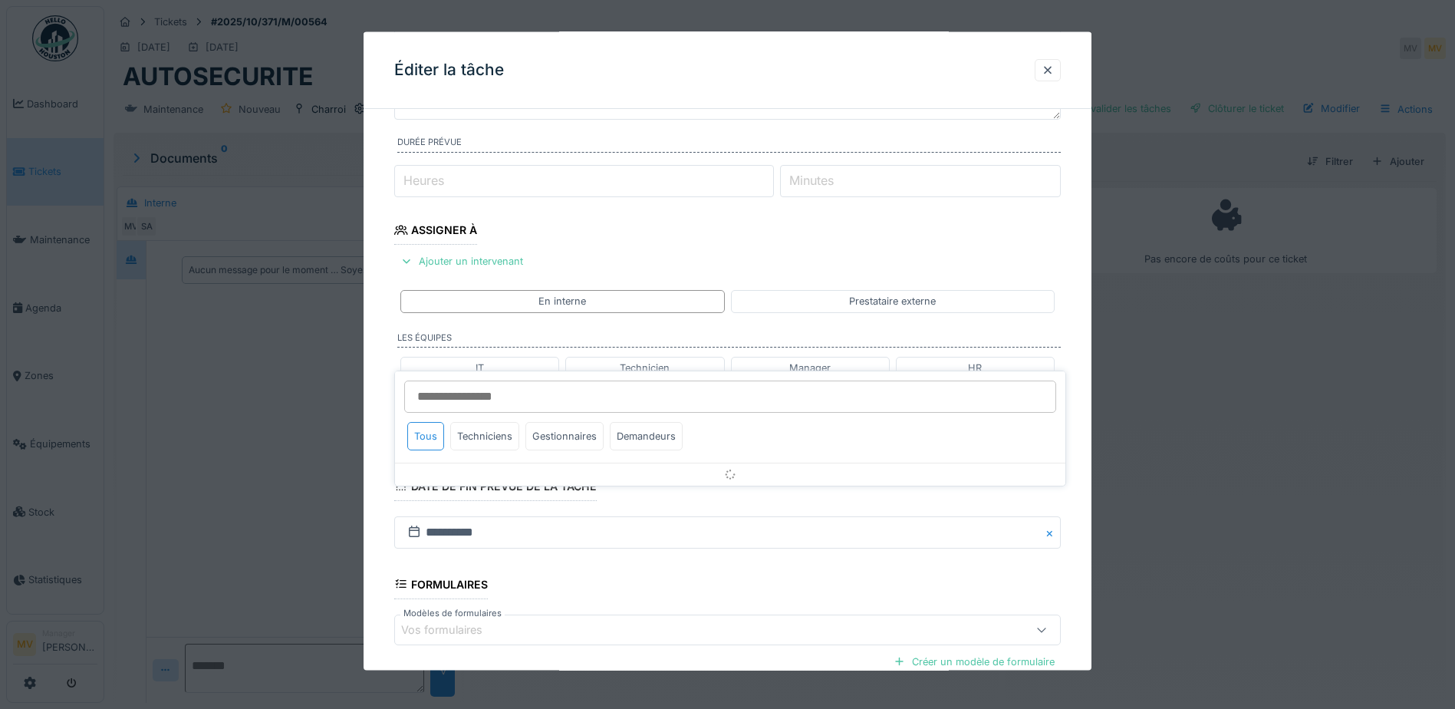
scroll to position [212, 0]
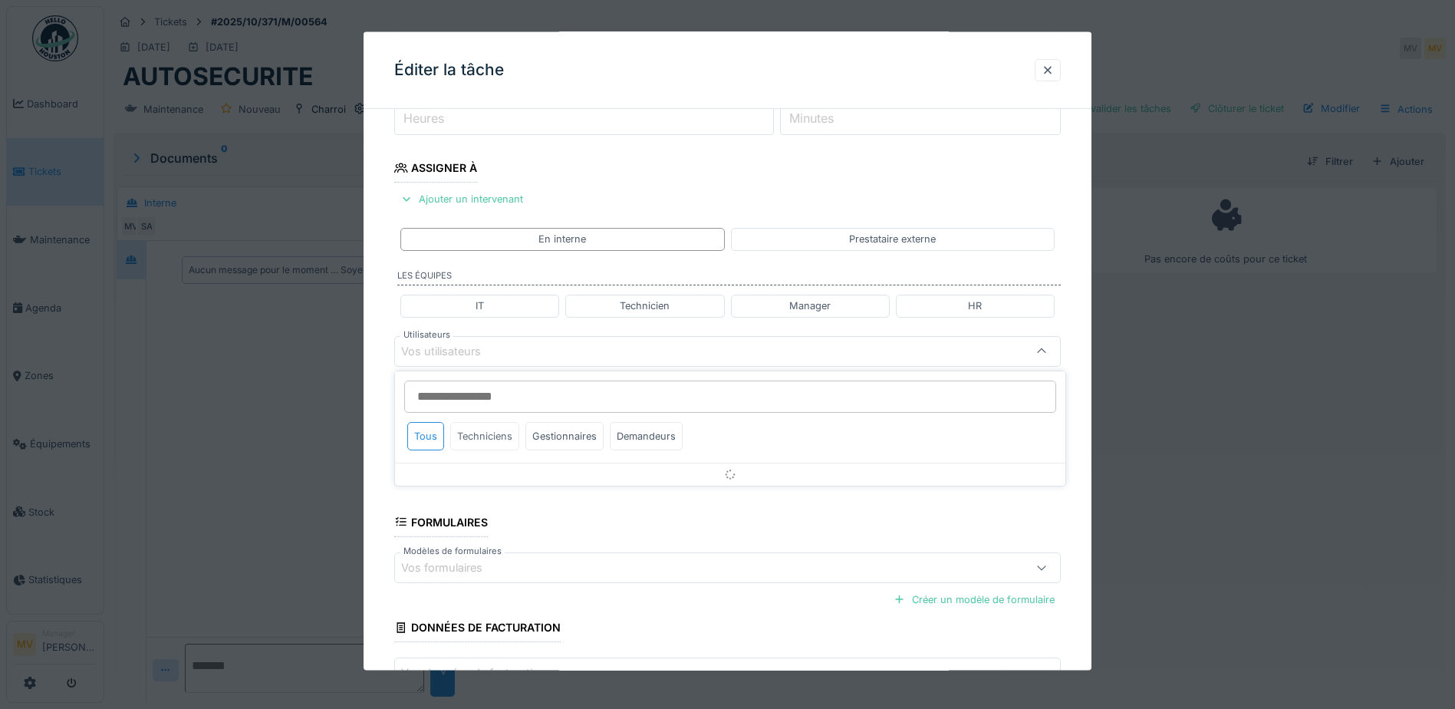
click at [508, 436] on div "Techniciens" at bounding box center [484, 436] width 69 height 28
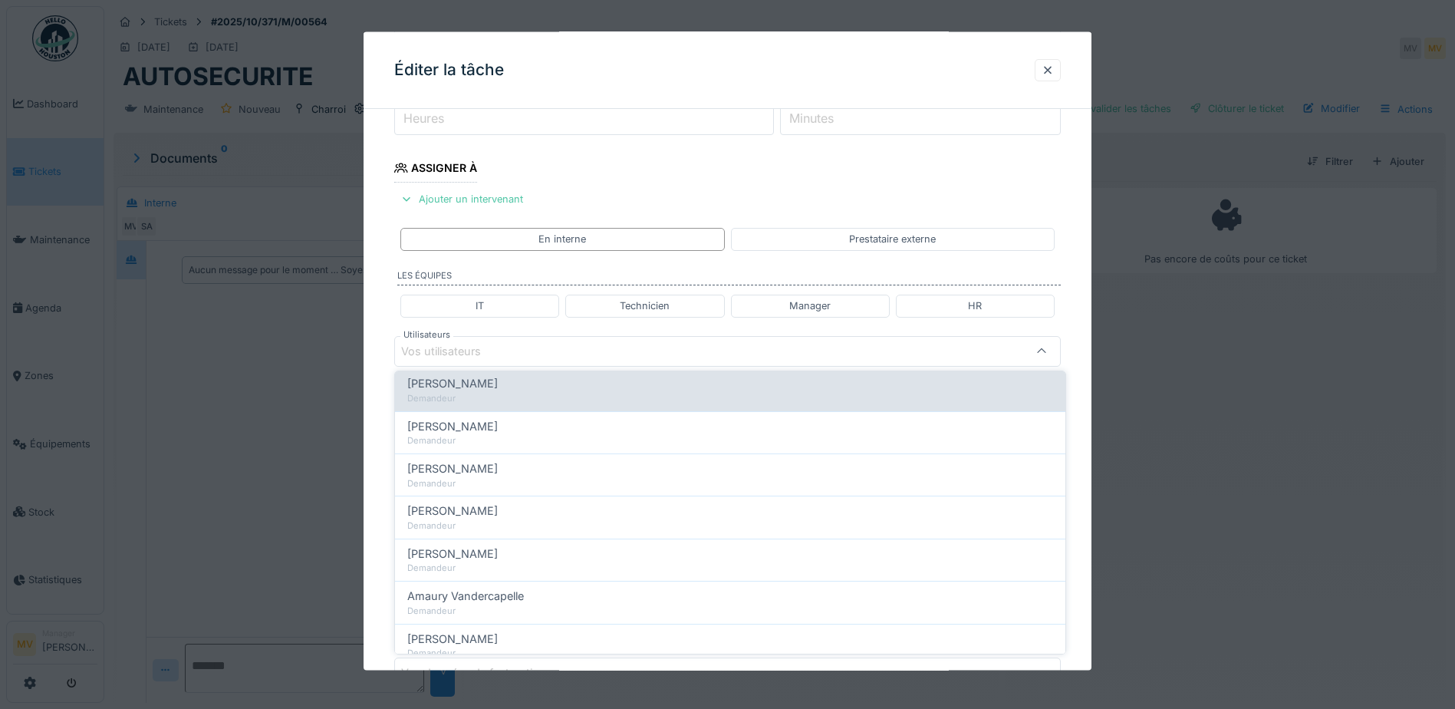
scroll to position [0, 0]
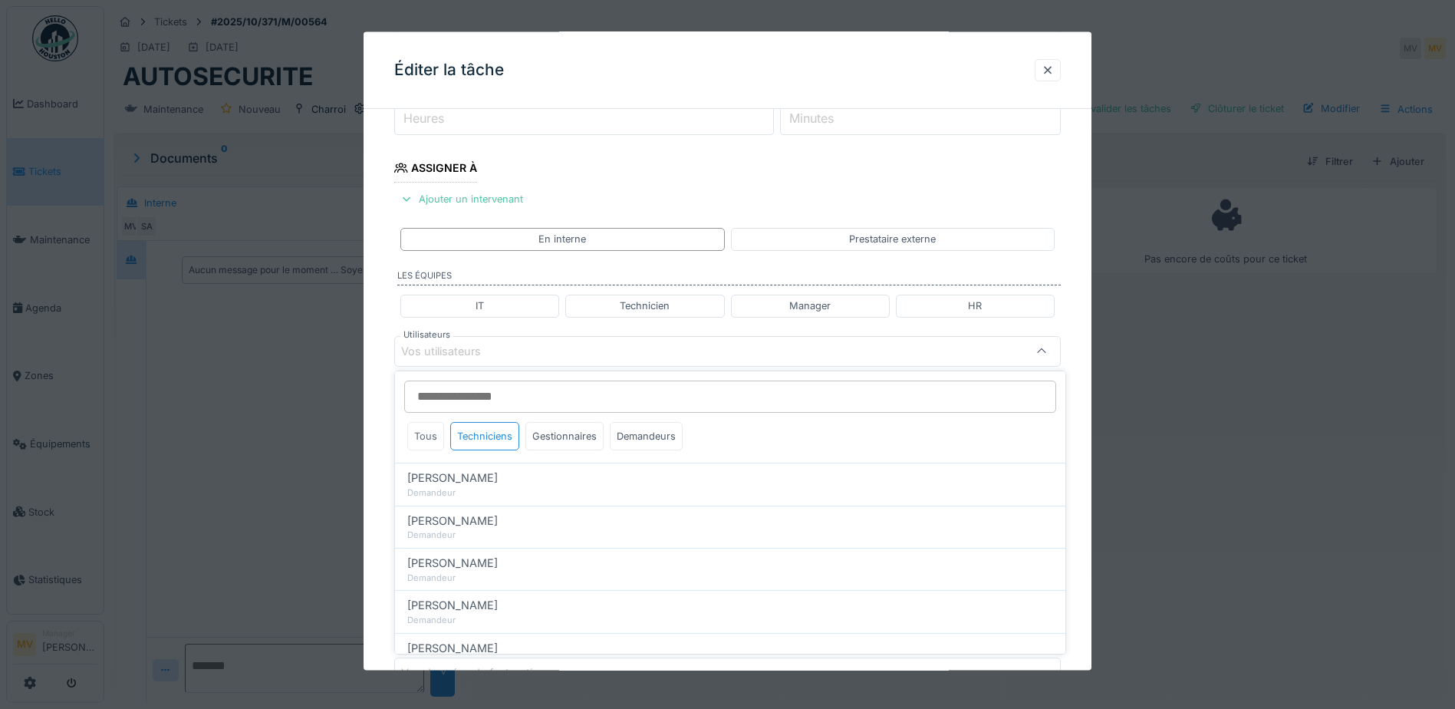
click at [434, 435] on div "Tous" at bounding box center [425, 436] width 37 height 28
click at [497, 439] on div "Techniciens" at bounding box center [484, 436] width 69 height 28
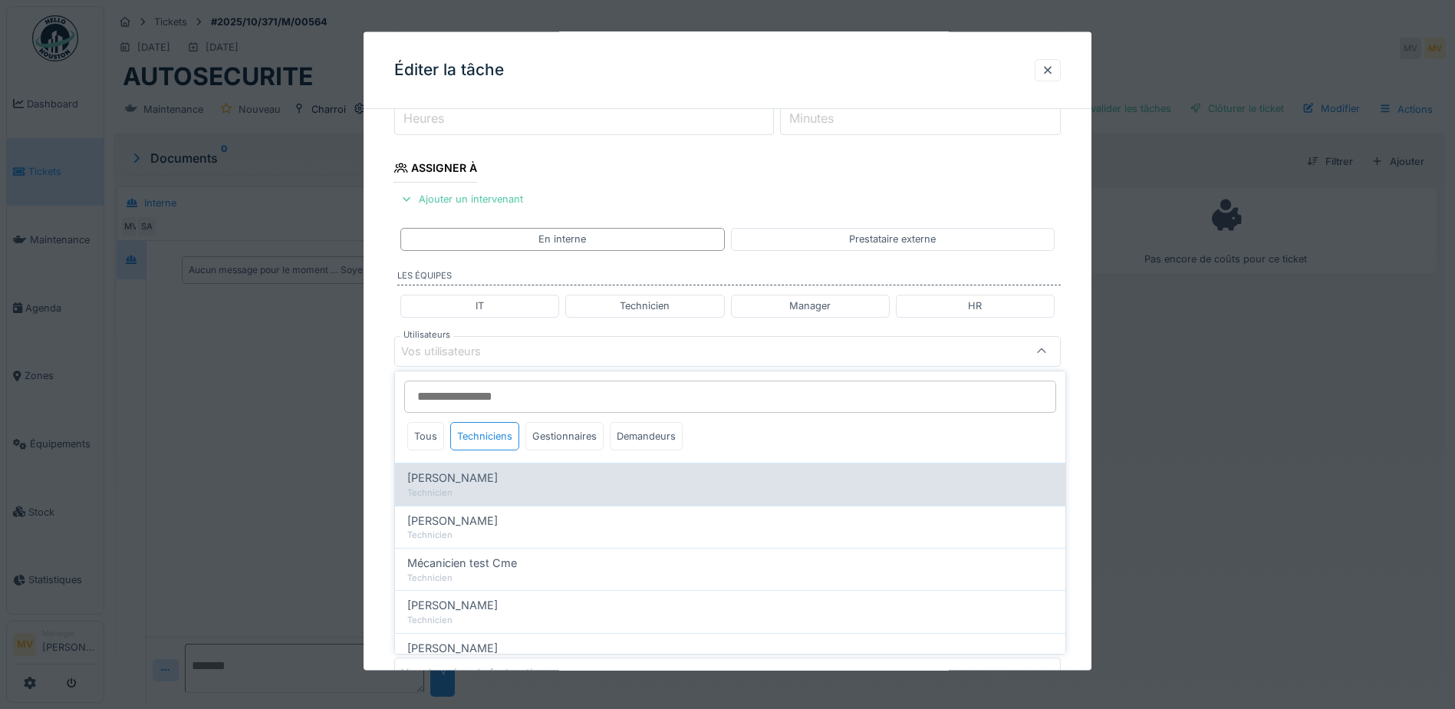
click at [521, 491] on div "Technicien" at bounding box center [730, 492] width 646 height 13
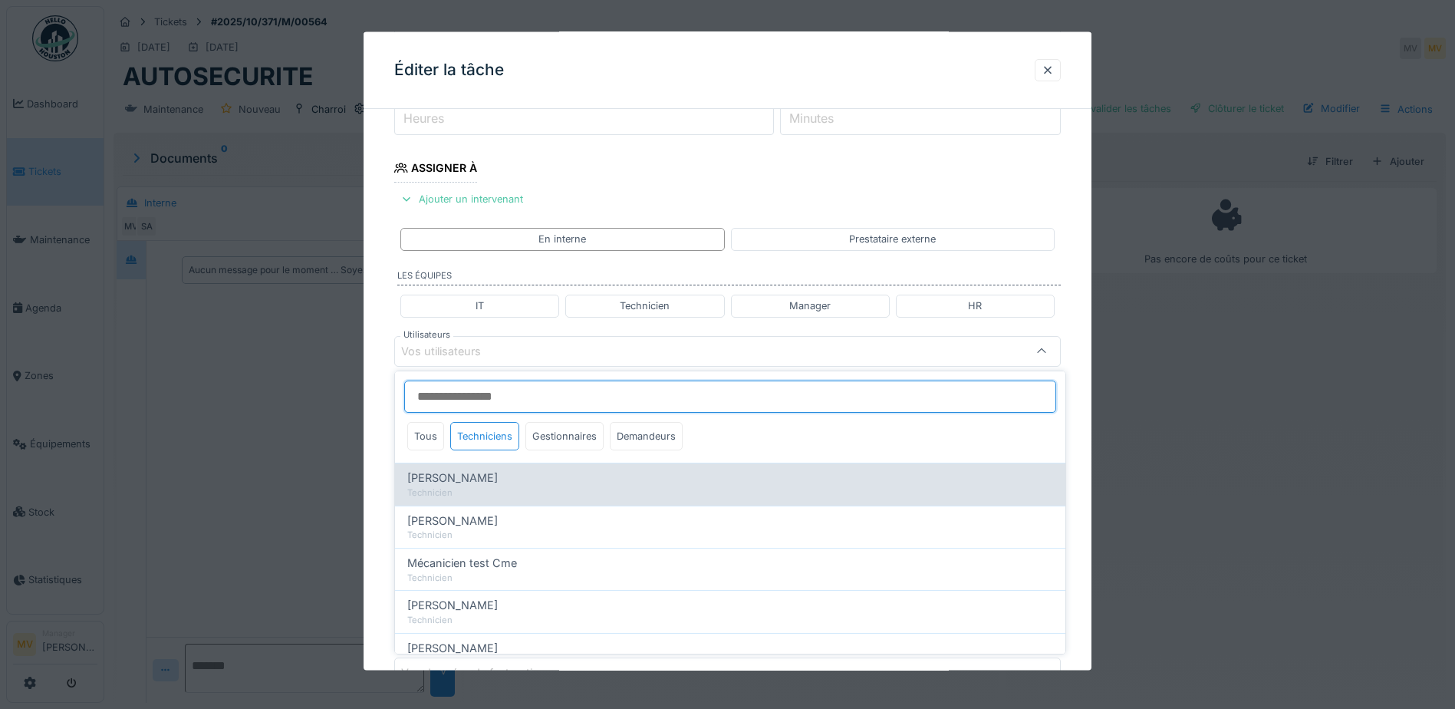
type input "****"
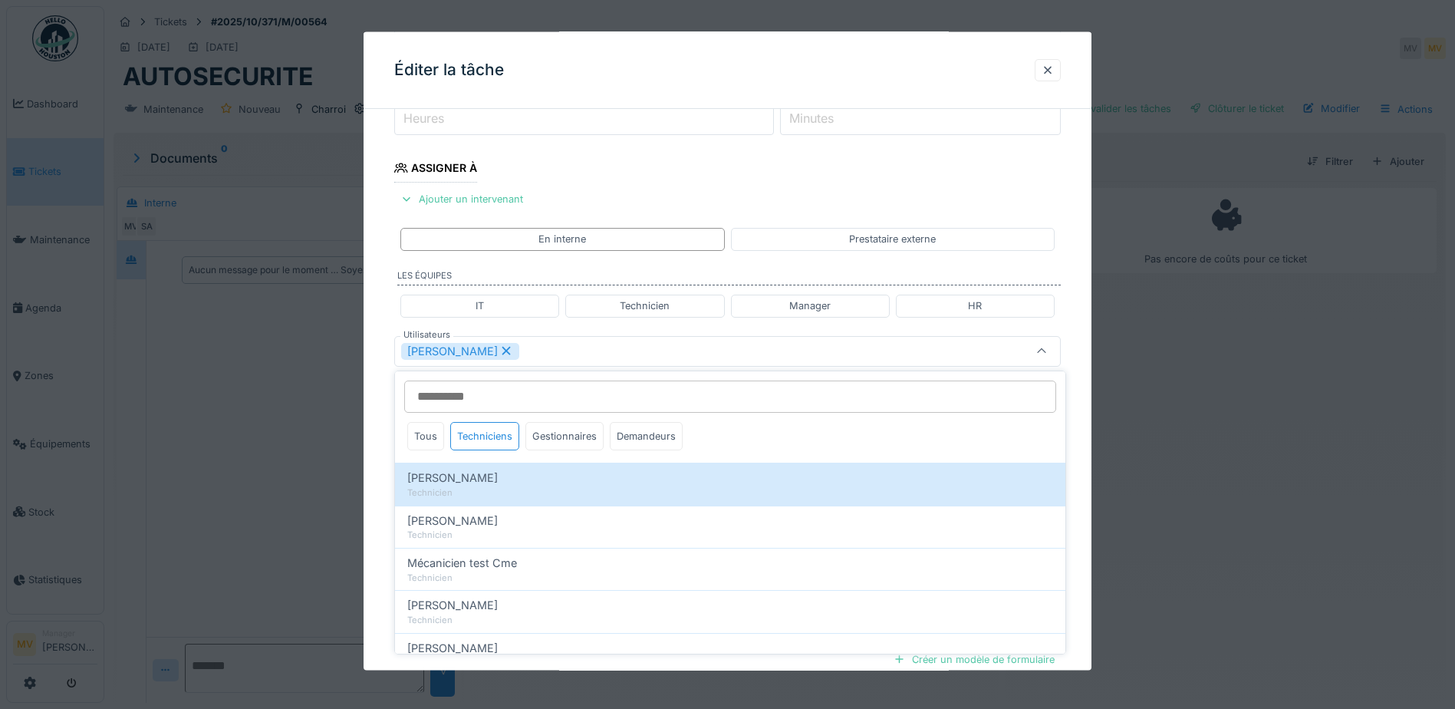
click at [600, 354] on div "Ivan Marcius" at bounding box center [688, 350] width 575 height 17
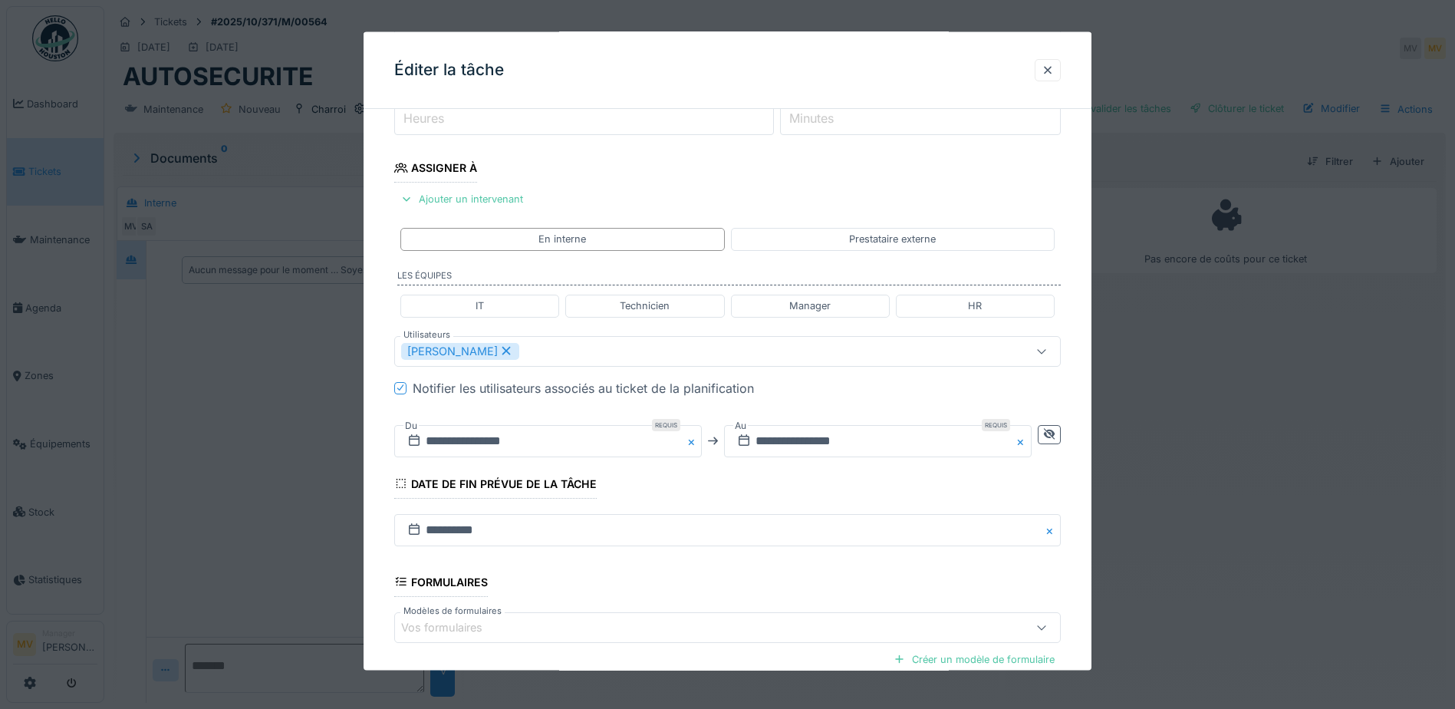
click at [693, 443] on button "Close" at bounding box center [693, 440] width 17 height 32
click at [1027, 445] on button "Close" at bounding box center [1023, 440] width 17 height 32
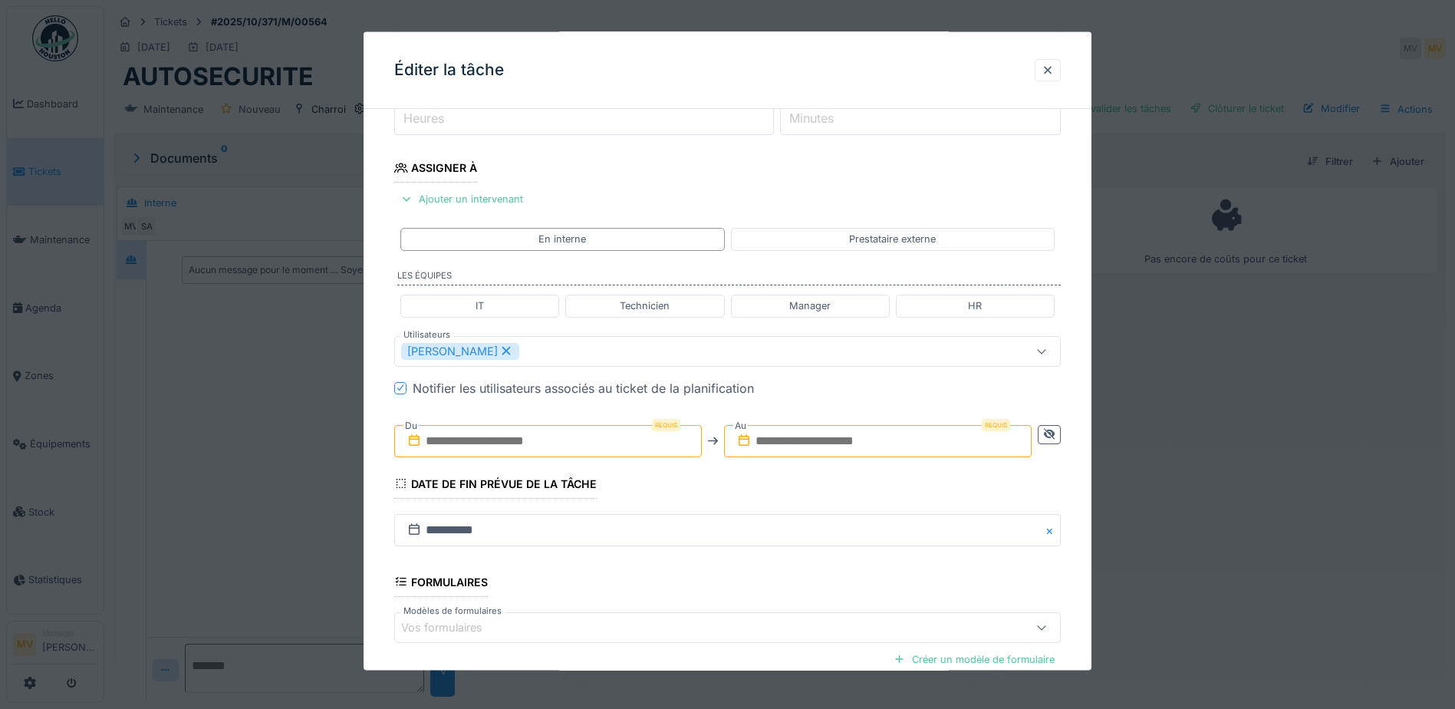
click at [594, 443] on input "text" at bounding box center [548, 440] width 308 height 32
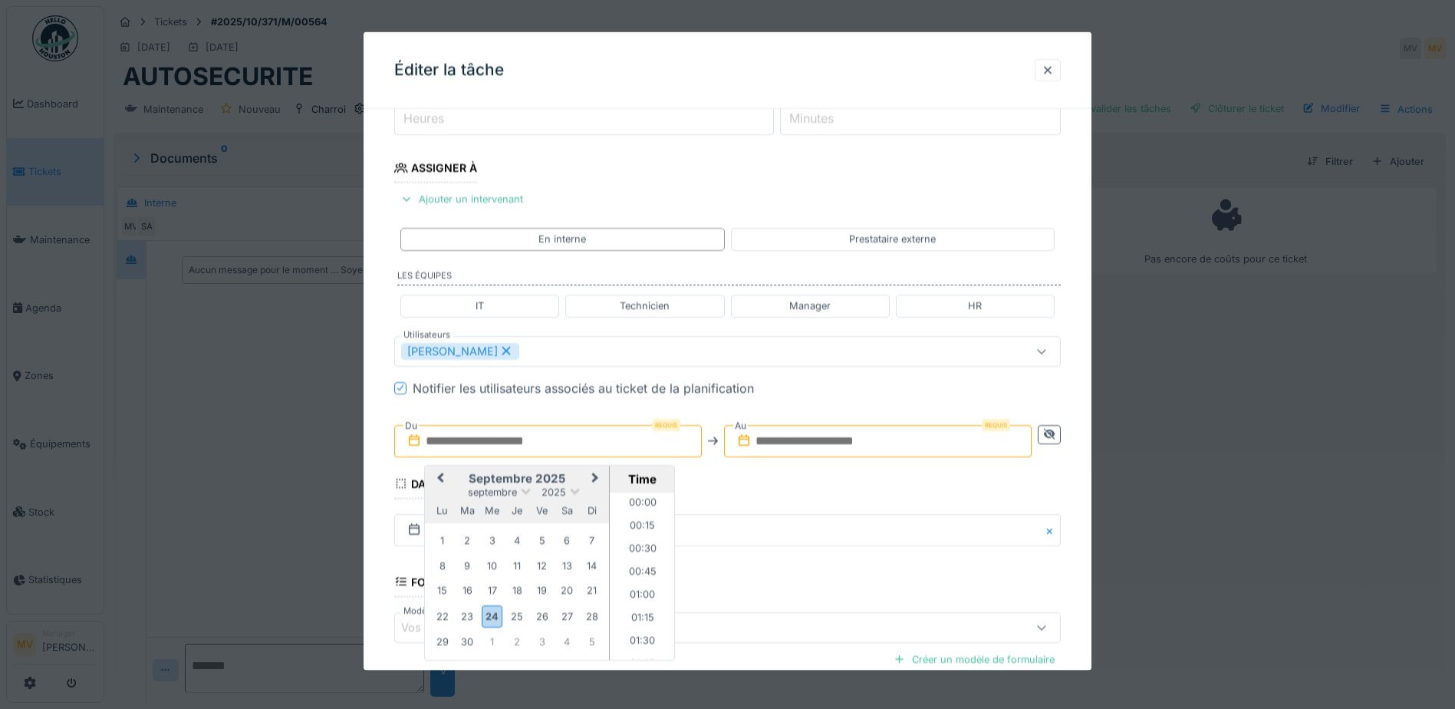
scroll to position [1447, 0]
click at [520, 617] on div "25" at bounding box center [517, 615] width 21 height 21
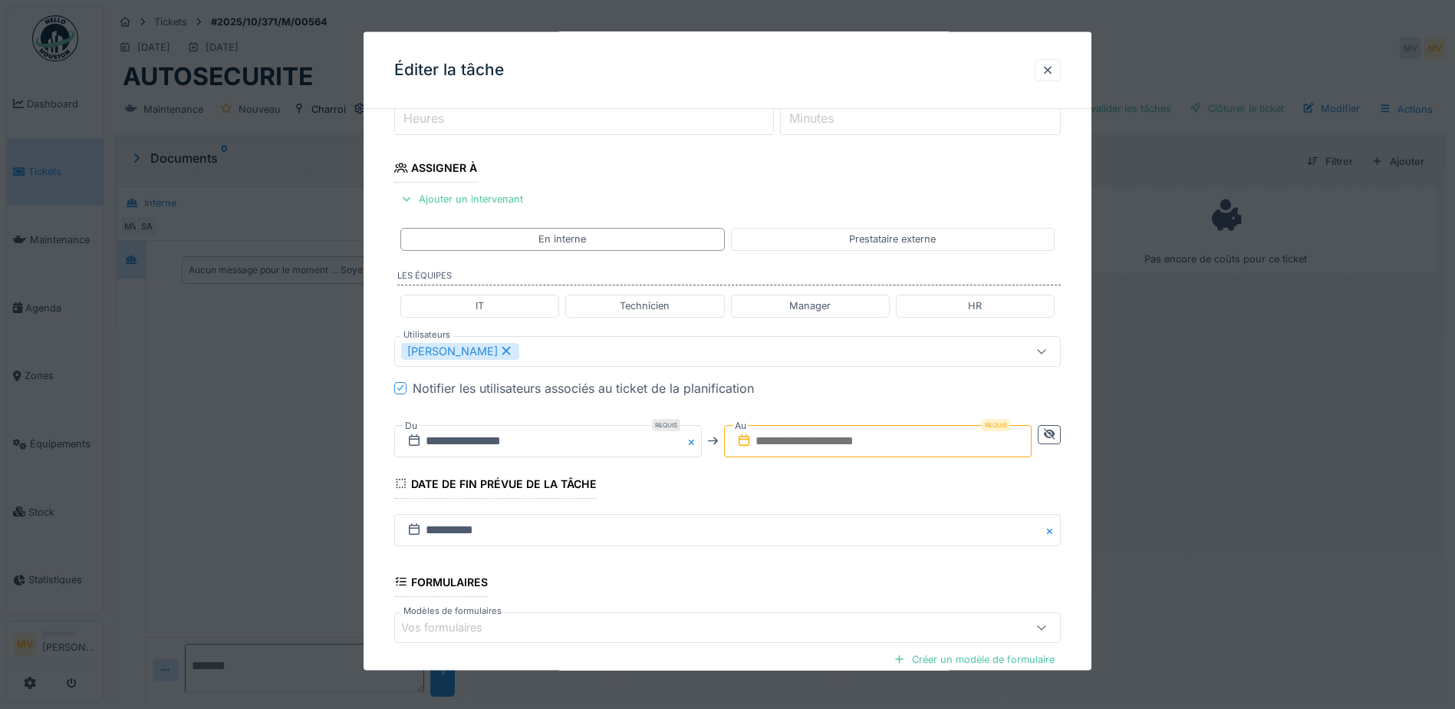
click at [845, 448] on input "text" at bounding box center [878, 440] width 308 height 32
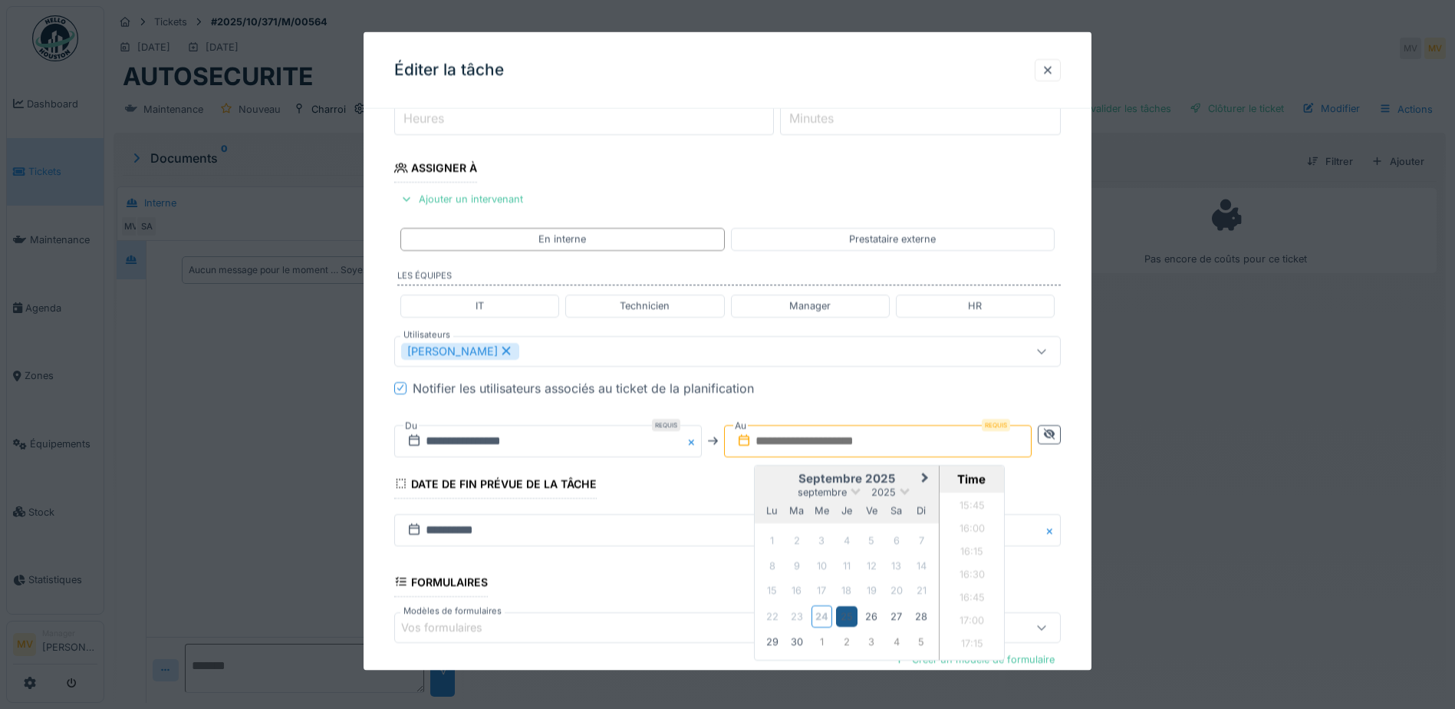
click at [851, 614] on div "25" at bounding box center [846, 615] width 21 height 21
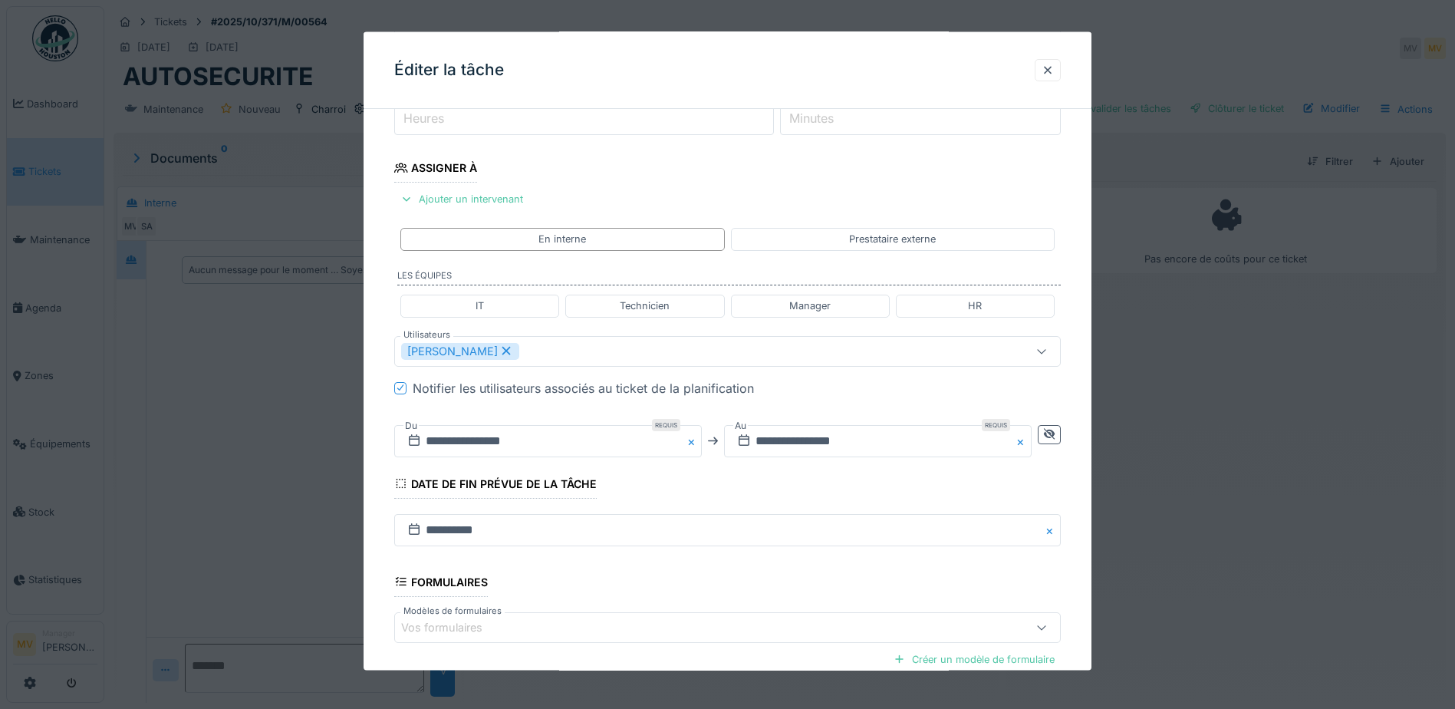
click at [700, 479] on fieldset "**********" at bounding box center [727, 357] width 667 height 896
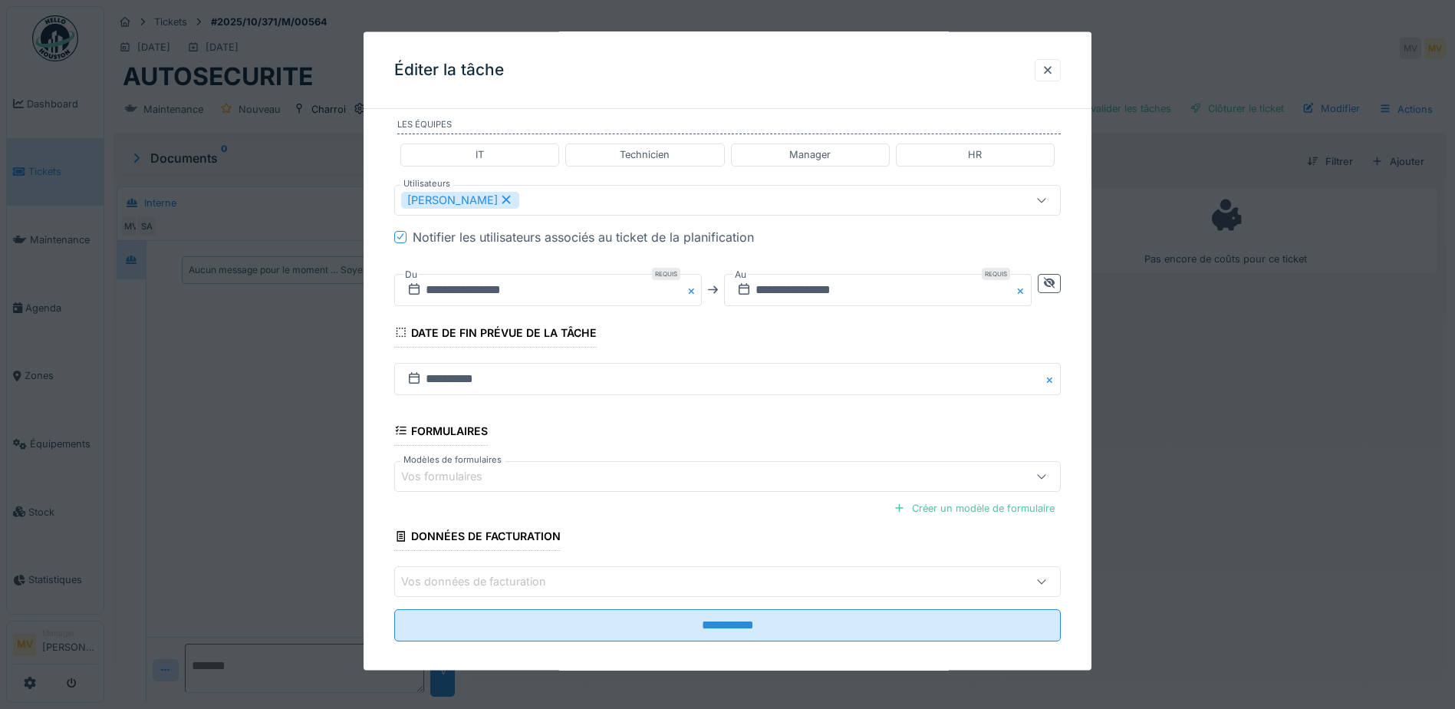
scroll to position [377, 0]
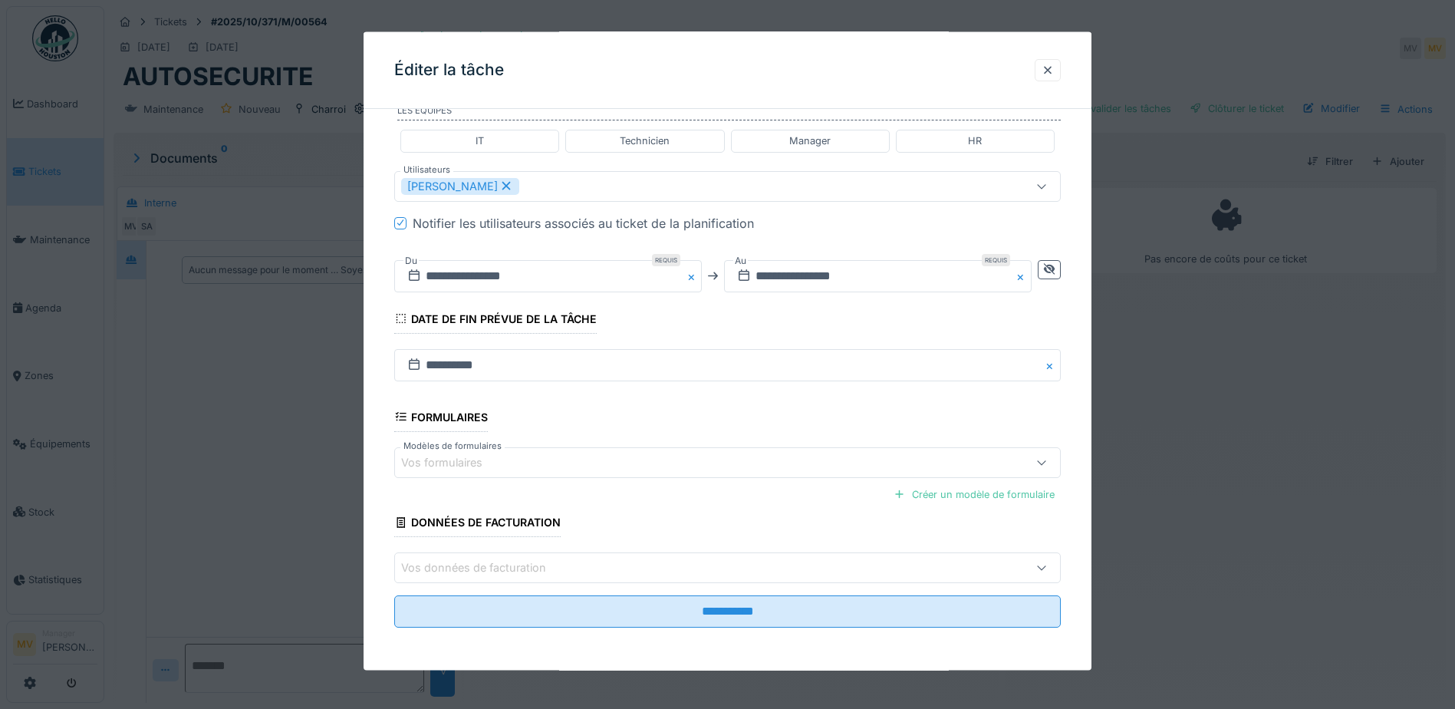
click at [945, 463] on div "Vos formulaires" at bounding box center [688, 461] width 575 height 17
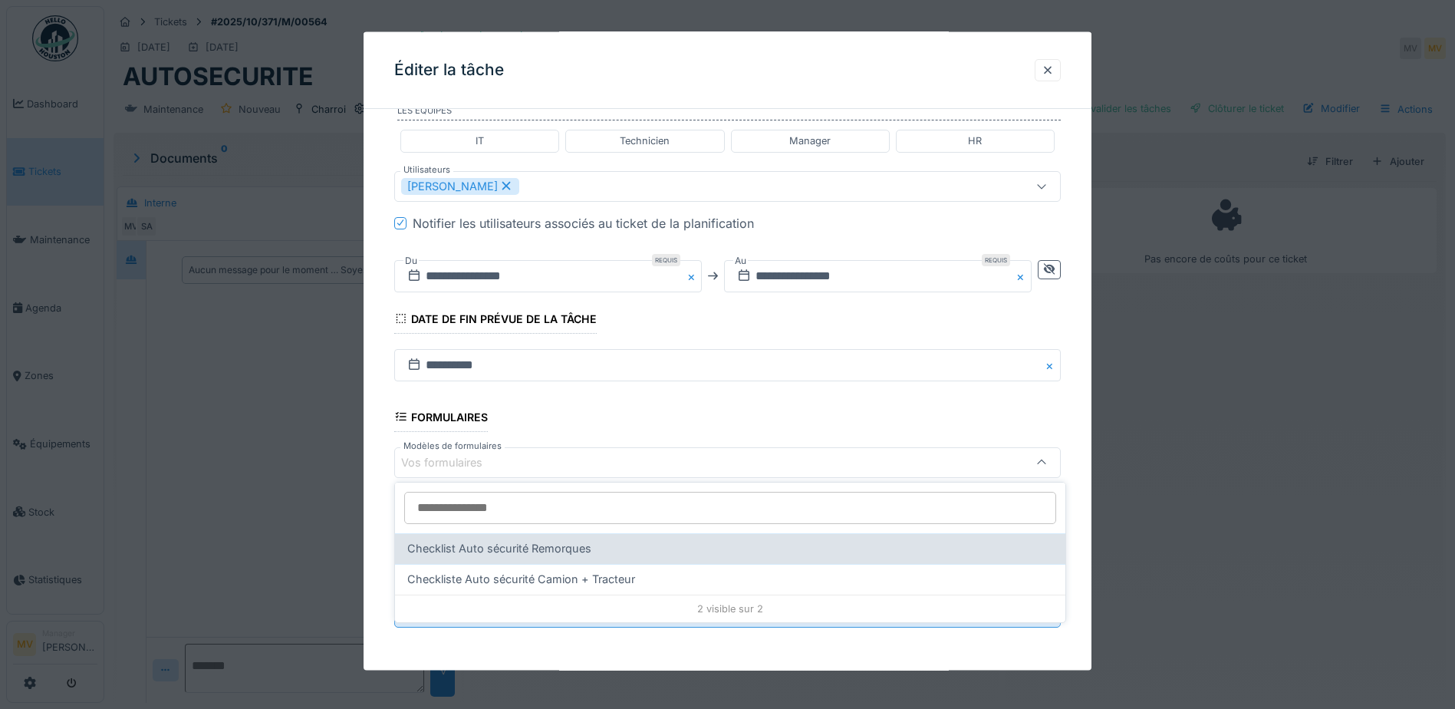
click at [550, 549] on span "Checklist Auto sécurité Remorques" at bounding box center [499, 548] width 184 height 17
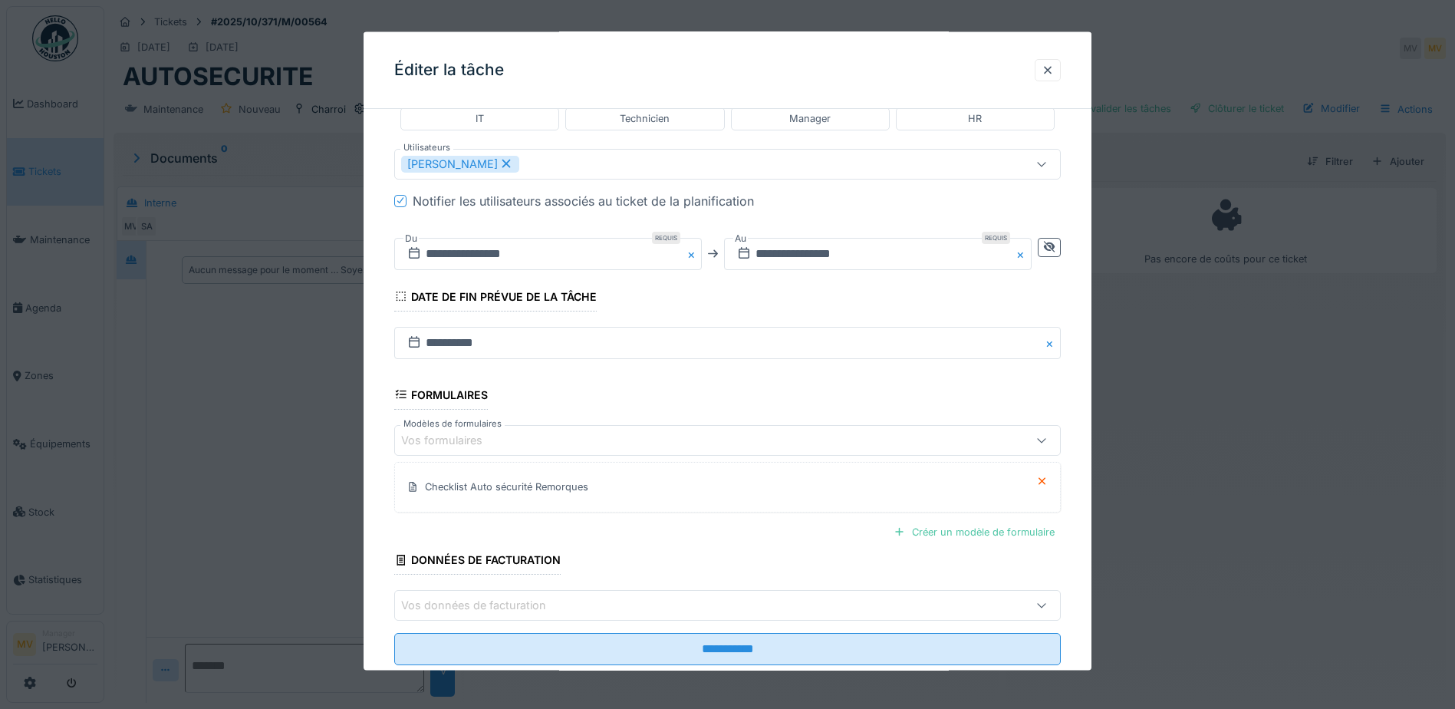
scroll to position [437, 0]
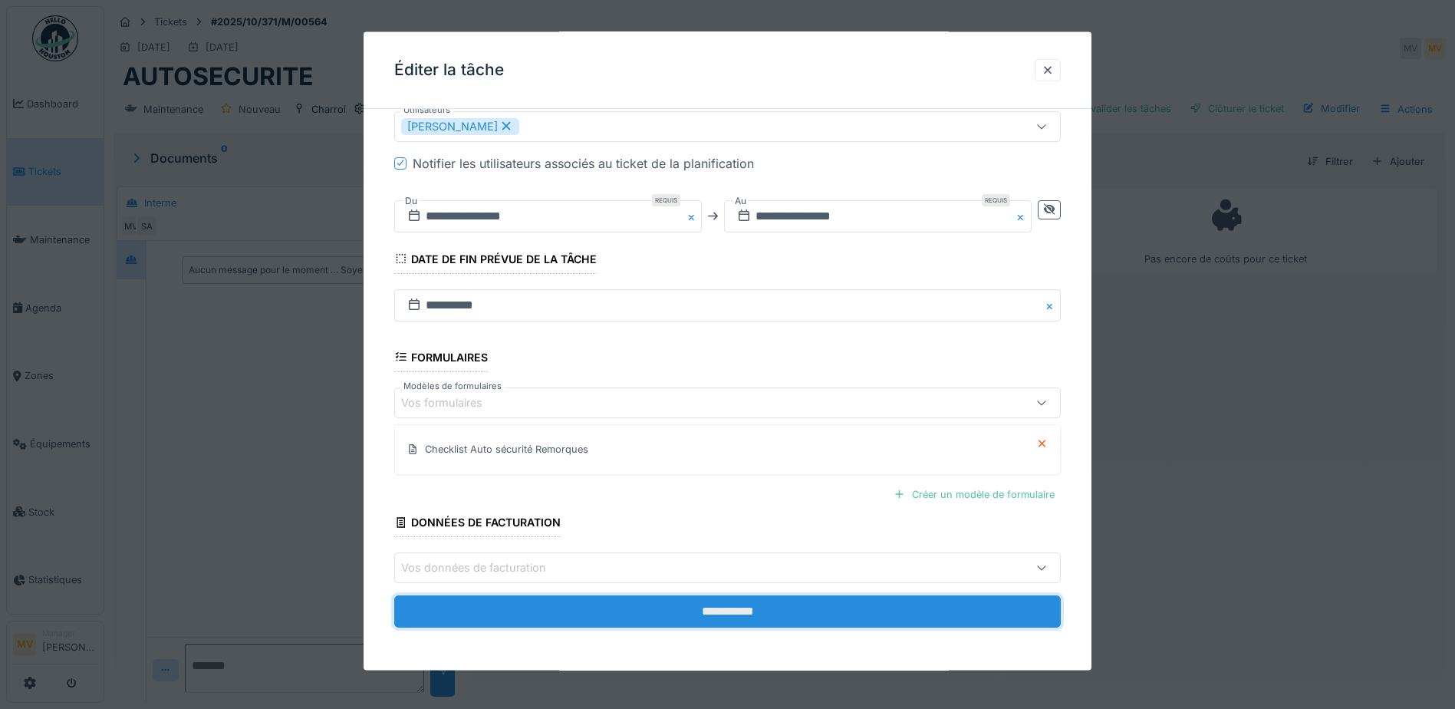
click at [756, 608] on input "**********" at bounding box center [727, 611] width 667 height 32
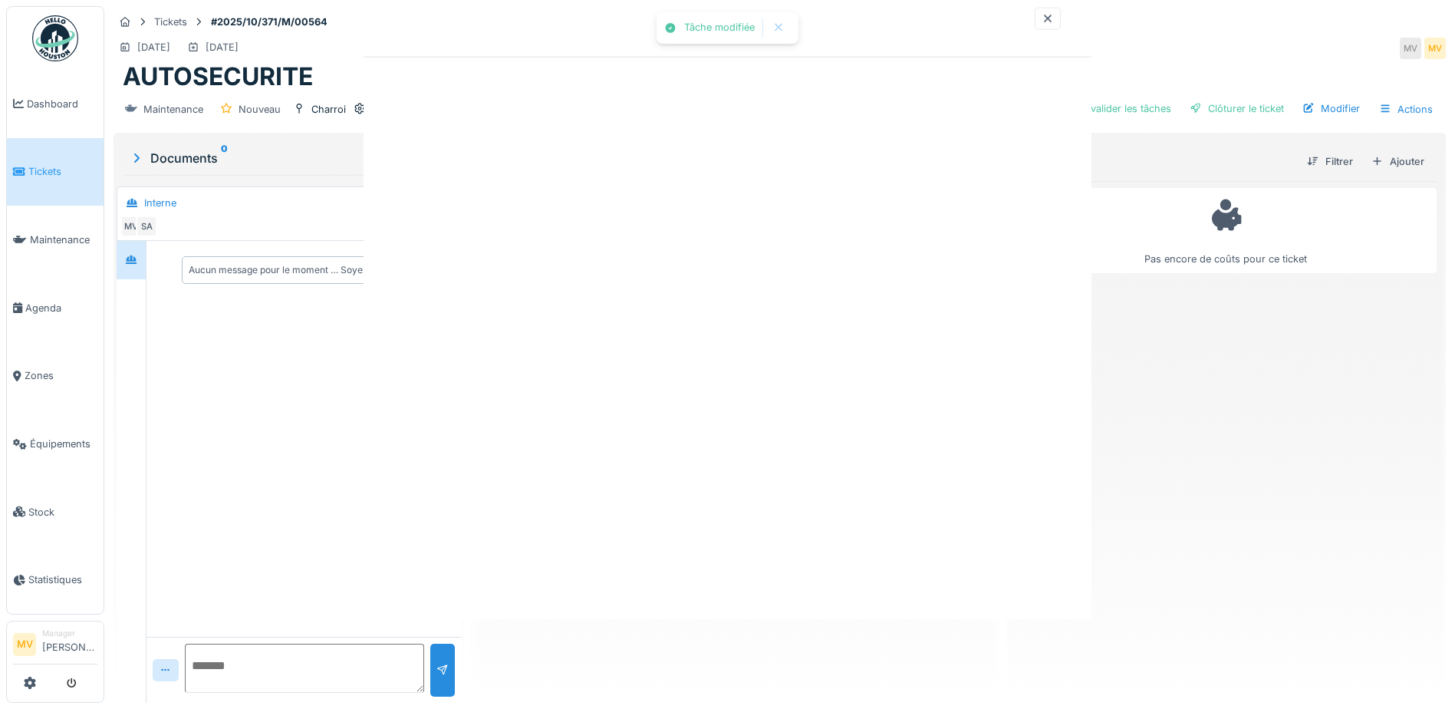
scroll to position [0, 0]
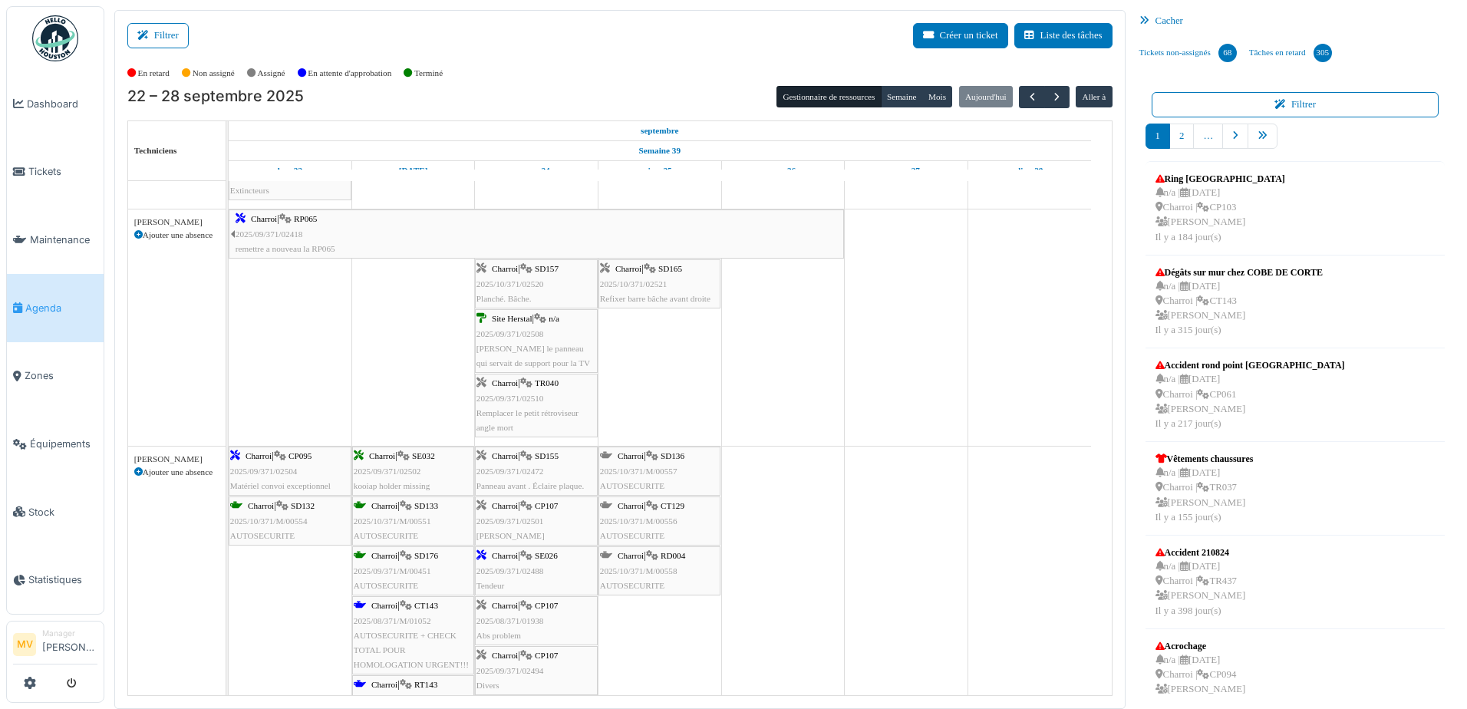
scroll to position [26, 0]
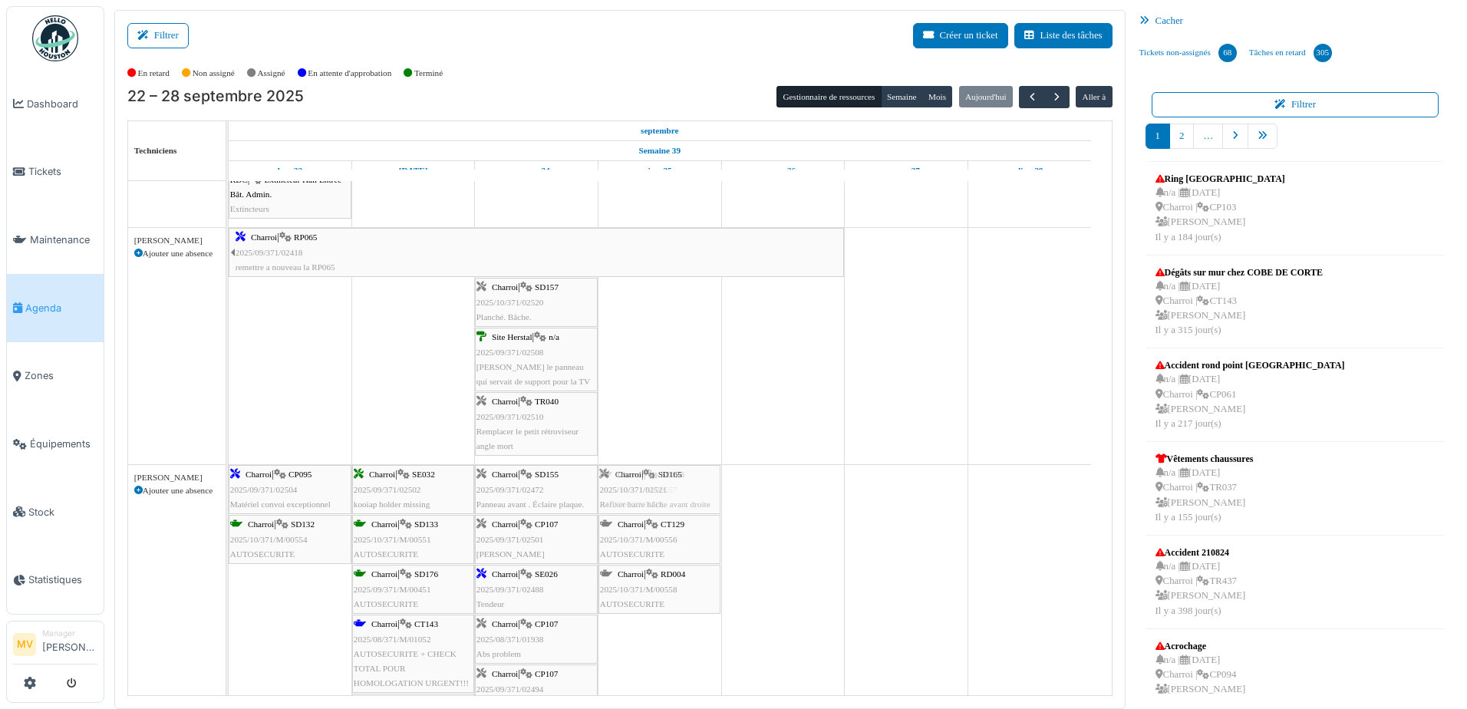
drag, startPoint x: 657, startPoint y: 303, endPoint x: 660, endPoint y: 640, distance: 336.7
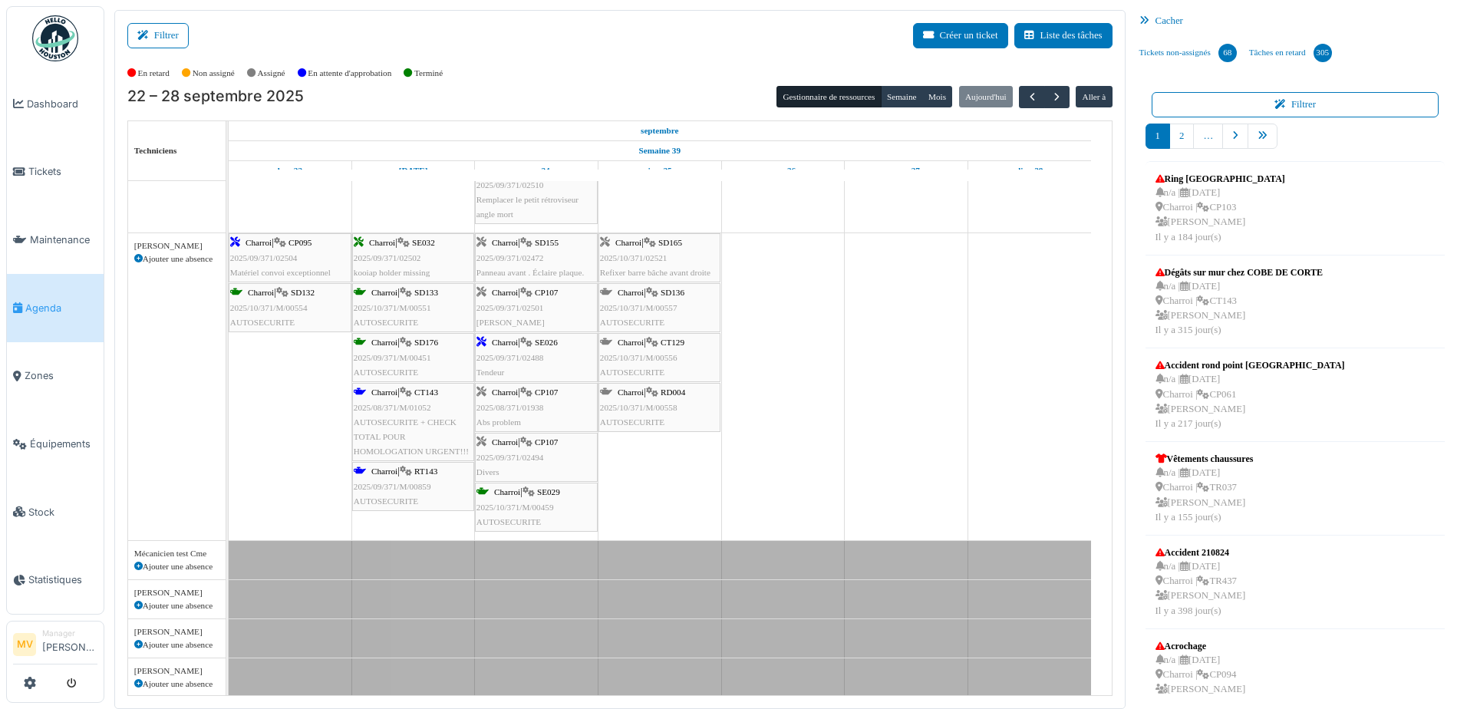
scroll to position [256, 0]
click at [546, 264] on div "Charroi | SD155 2025/09/371/02472 Panneau avant . Éclaire plaque." at bounding box center [536, 259] width 120 height 44
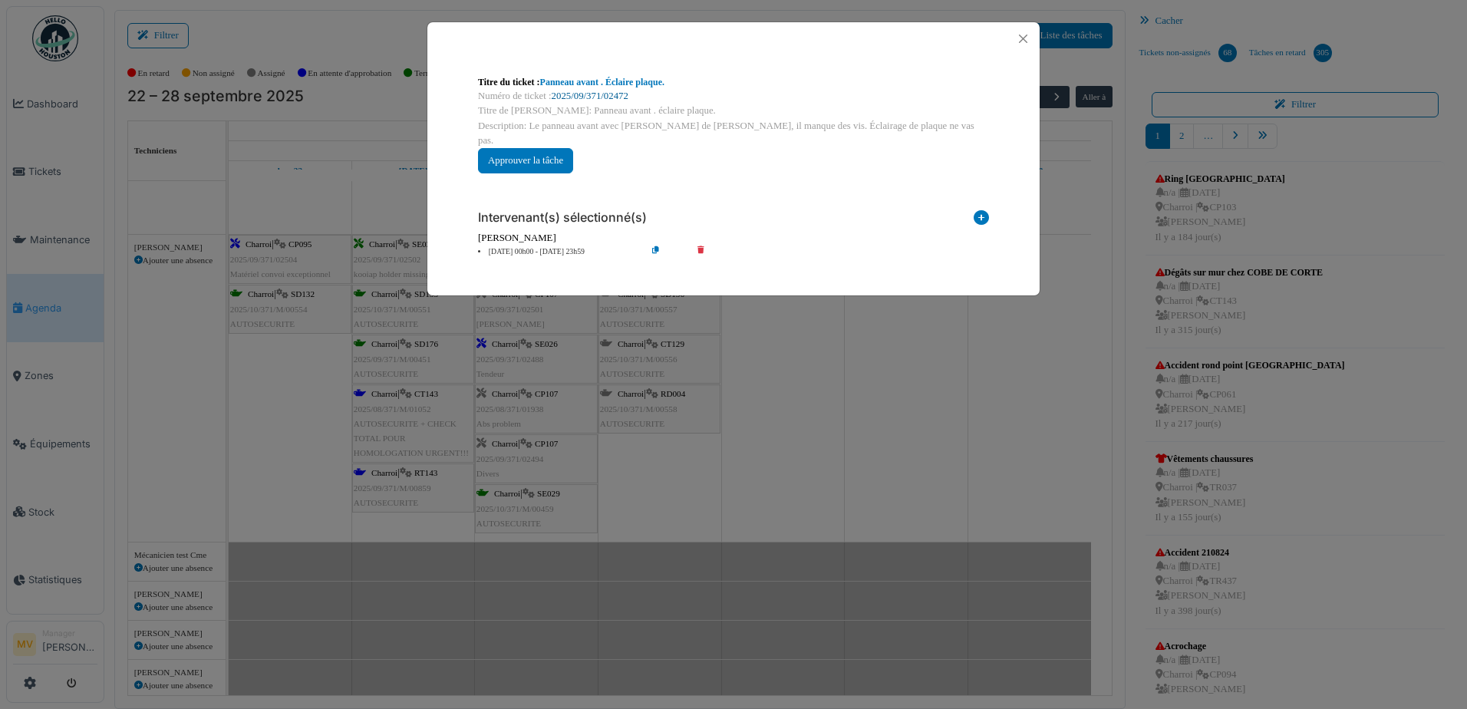
click at [577, 99] on link "2025/09/371/02472" at bounding box center [590, 96] width 77 height 11
click at [1032, 37] on button "Close" at bounding box center [1023, 38] width 21 height 21
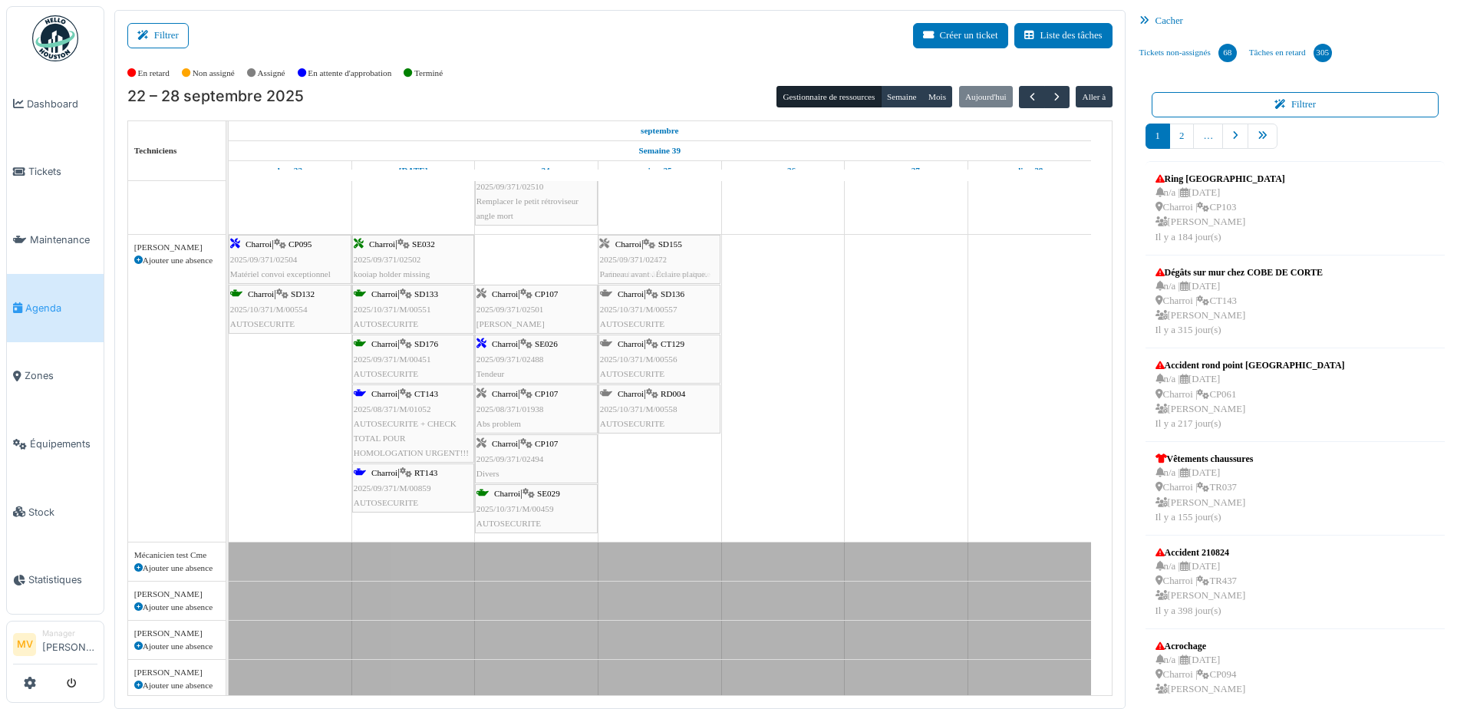
drag, startPoint x: 521, startPoint y: 250, endPoint x: 658, endPoint y: 463, distance: 253.6
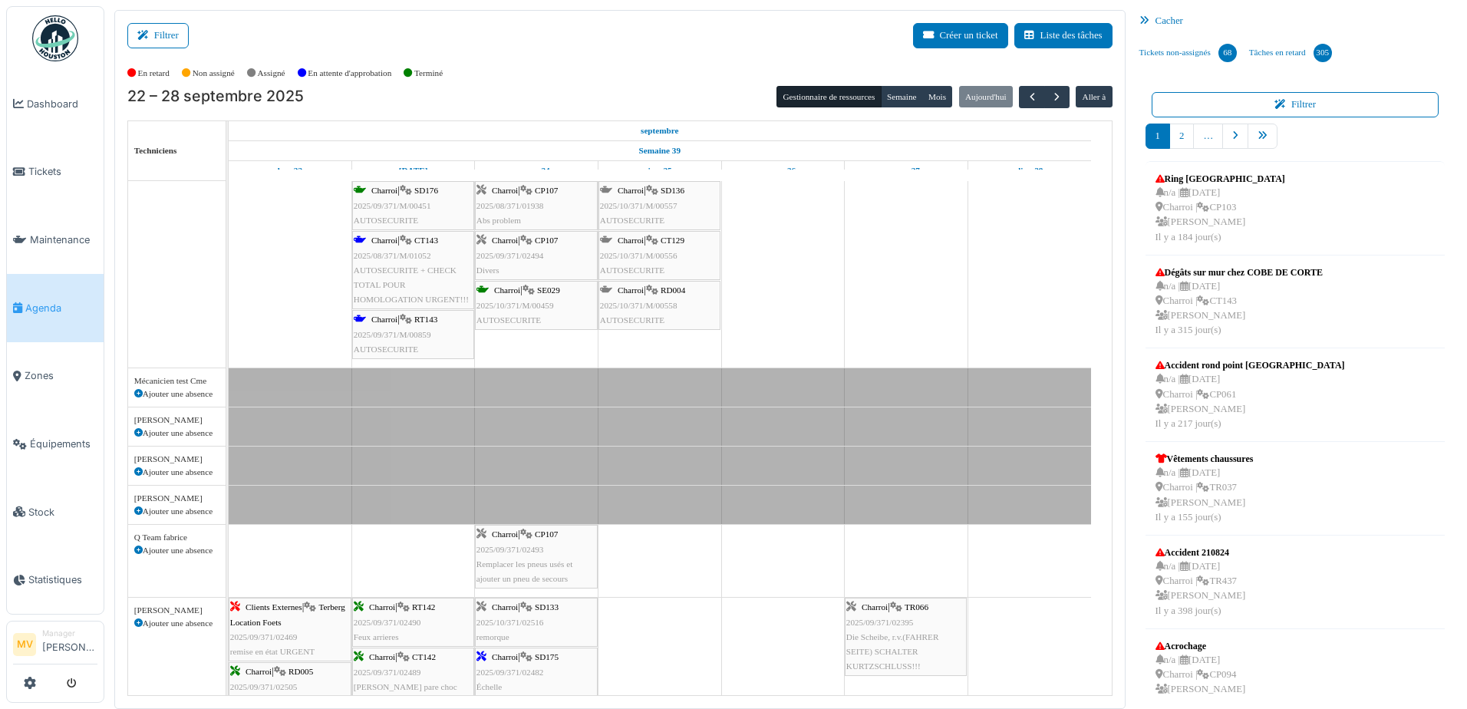
scroll to position [486, 0]
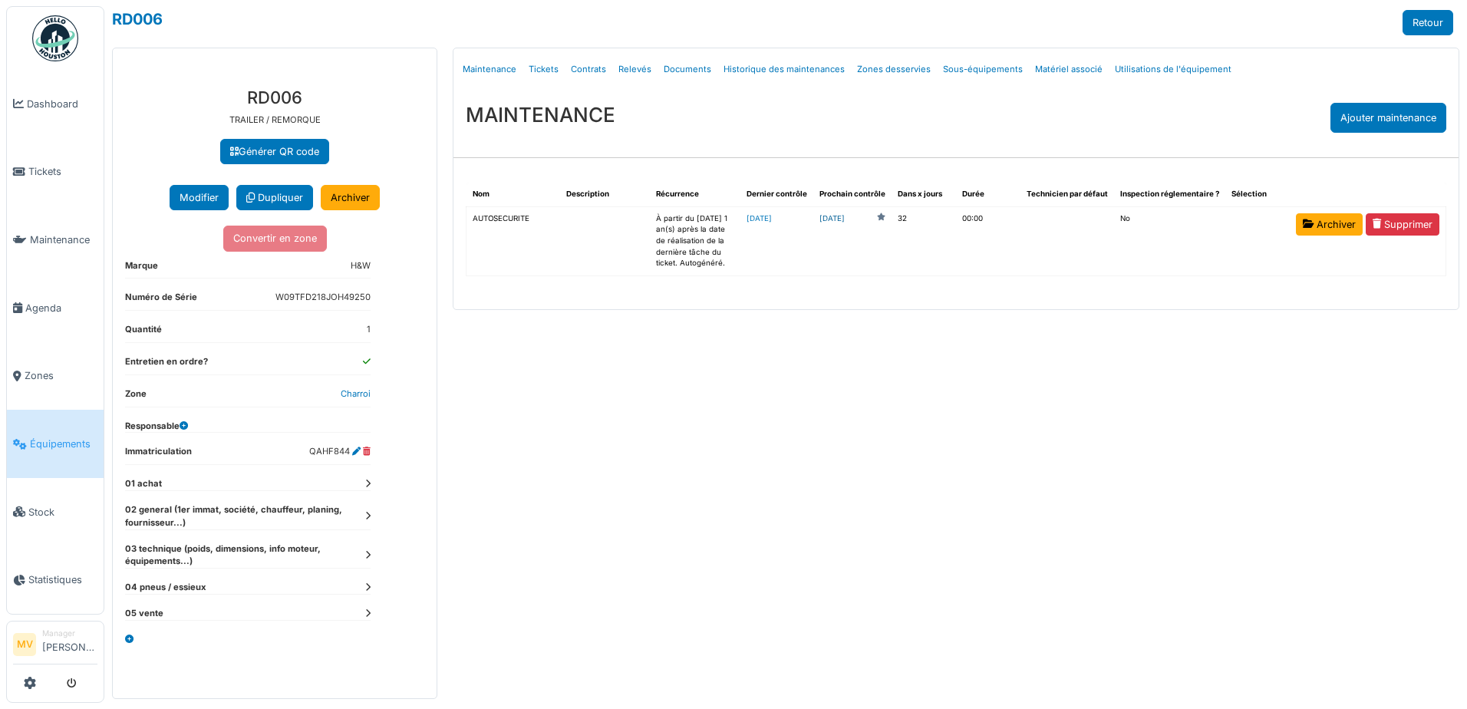
click at [845, 214] on link "[DATE]" at bounding box center [831, 219] width 25 height 12
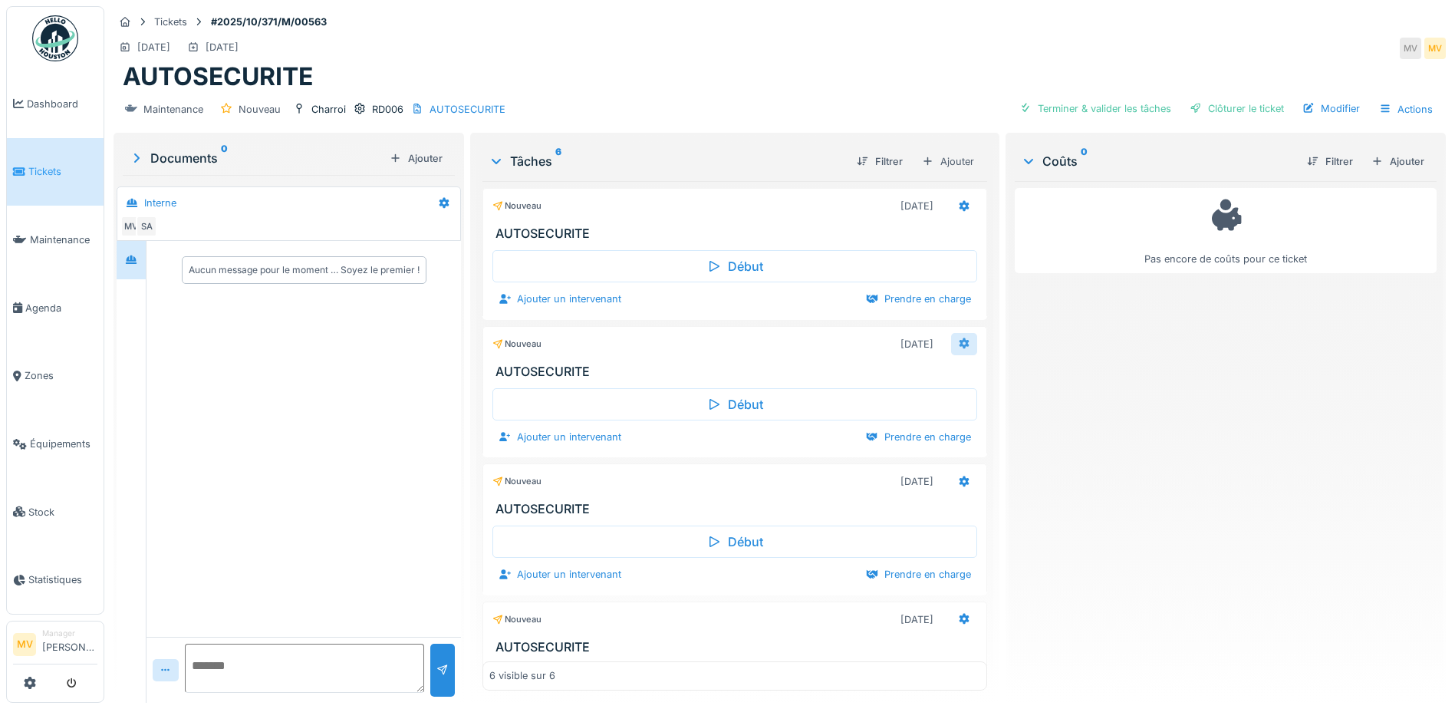
click at [958, 338] on div at bounding box center [964, 344] width 12 height 15
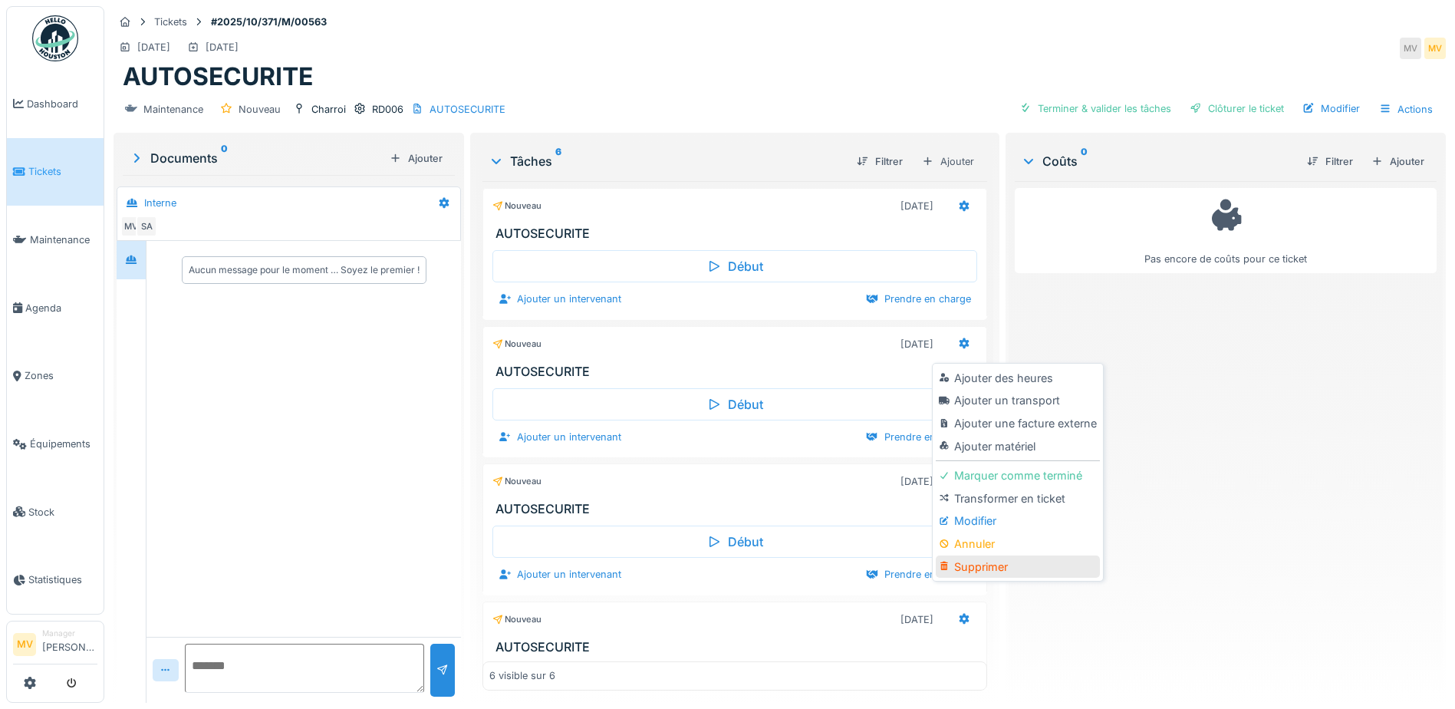
click at [985, 558] on div "Supprimer" at bounding box center [1017, 566] width 163 height 23
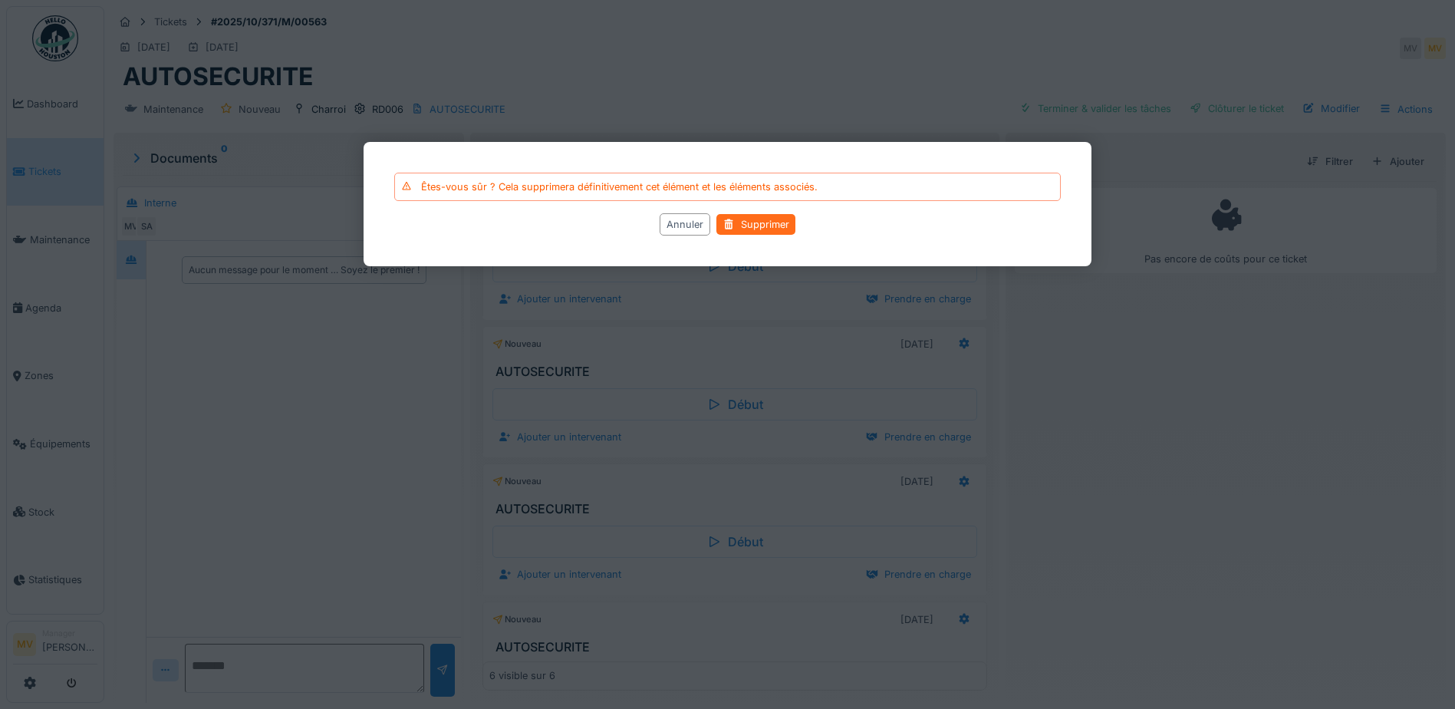
click at [763, 224] on div "Supprimer" at bounding box center [755, 224] width 79 height 21
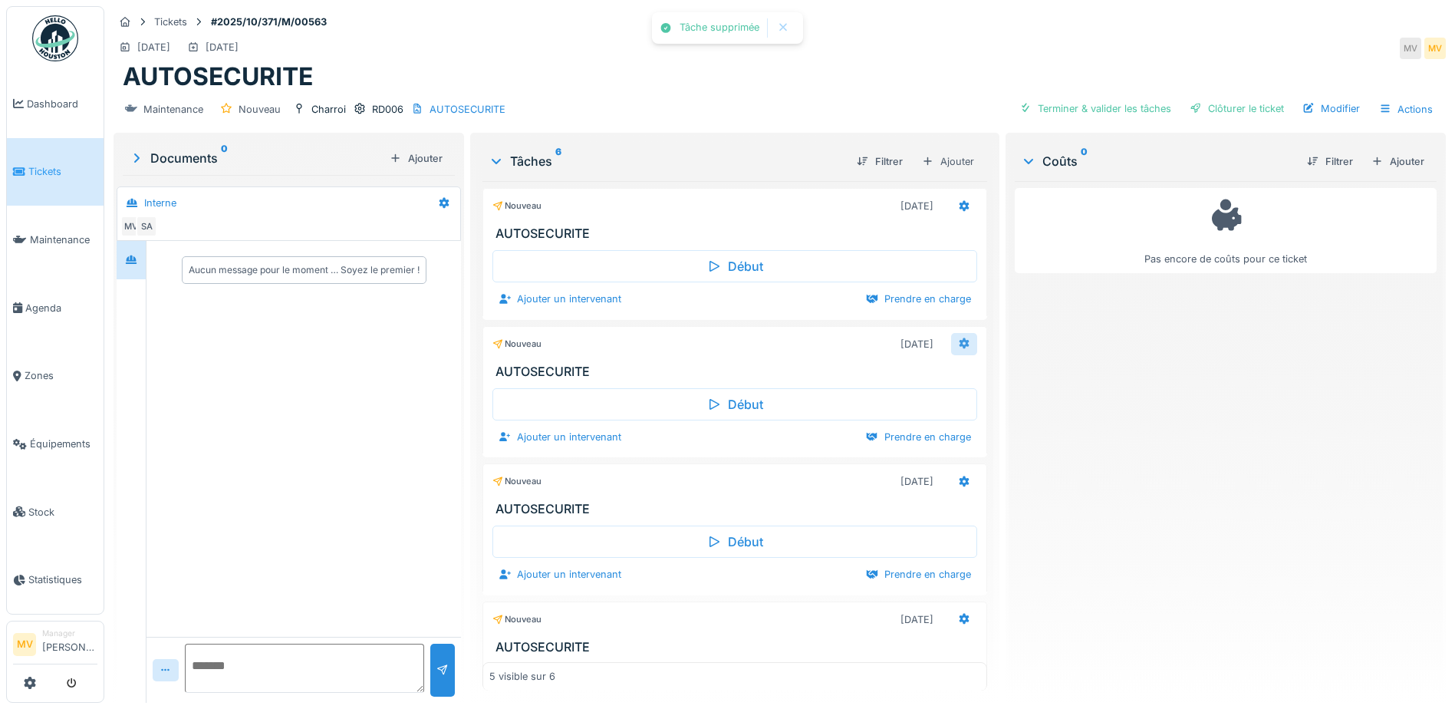
click at [958, 347] on icon at bounding box center [964, 343] width 12 height 10
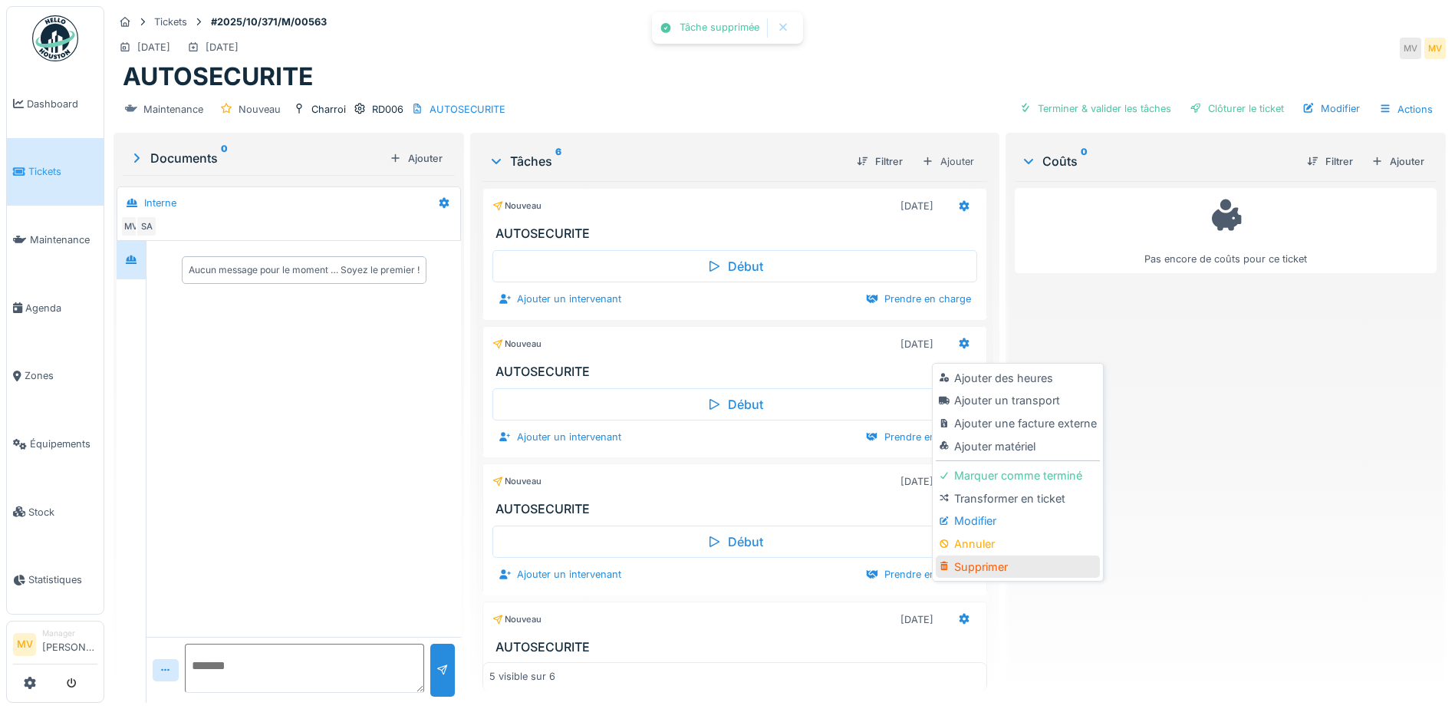
click at [966, 565] on div "Supprimer" at bounding box center [1017, 566] width 163 height 23
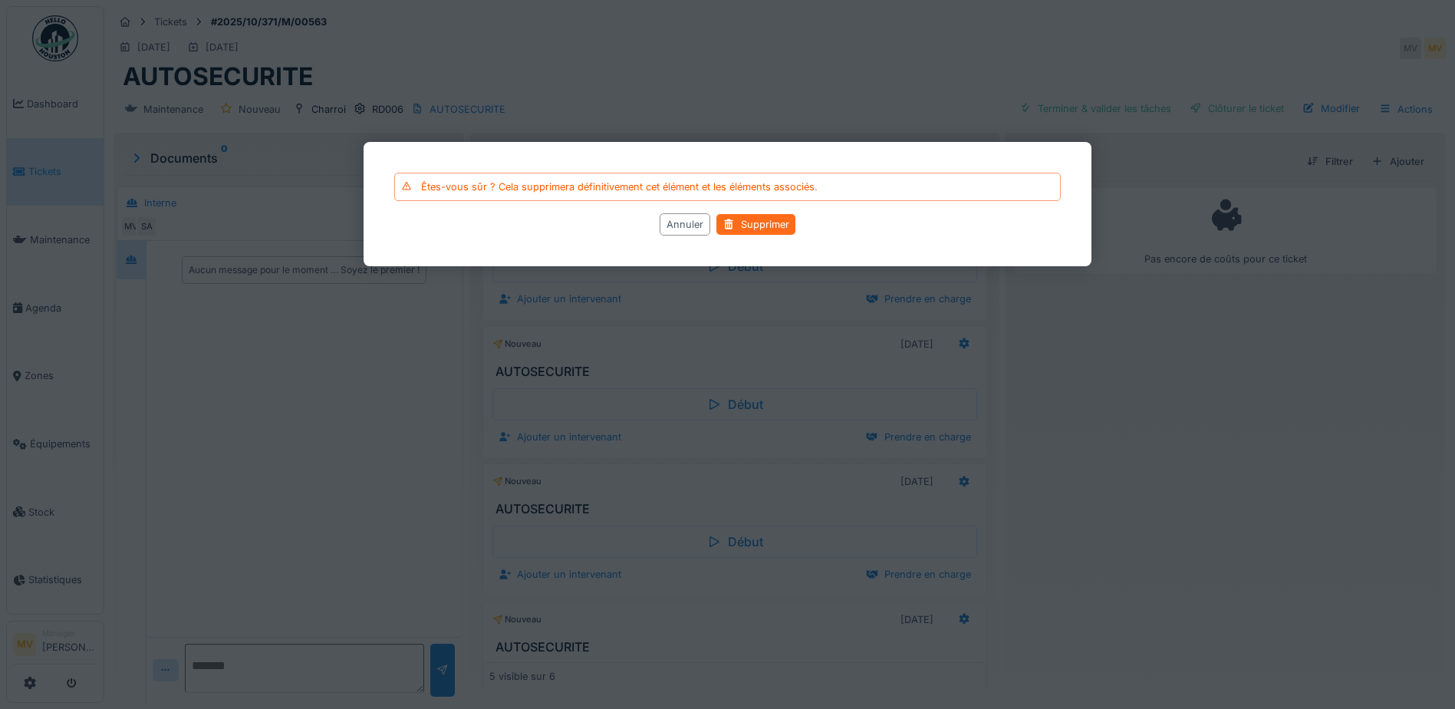
click at [742, 226] on div "Supprimer" at bounding box center [755, 224] width 79 height 21
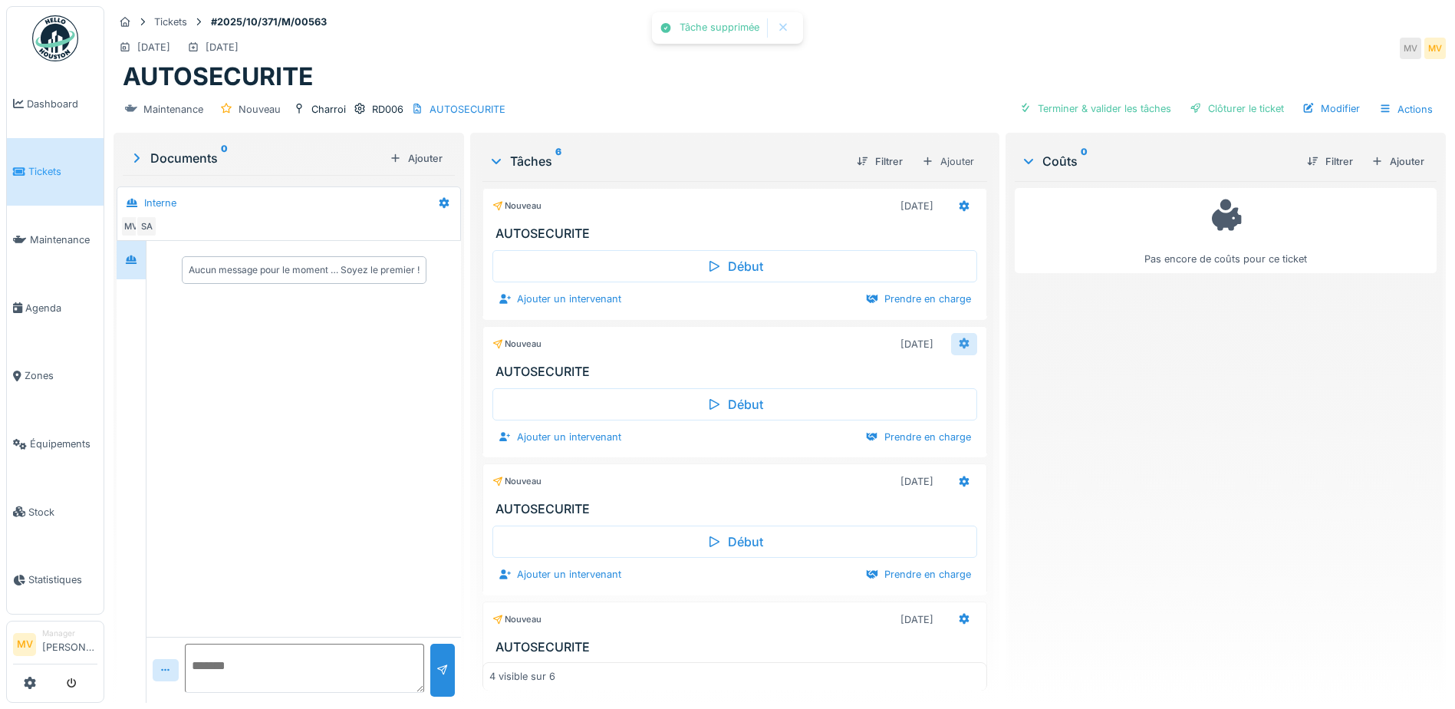
click at [960, 345] on icon at bounding box center [965, 343] width 10 height 11
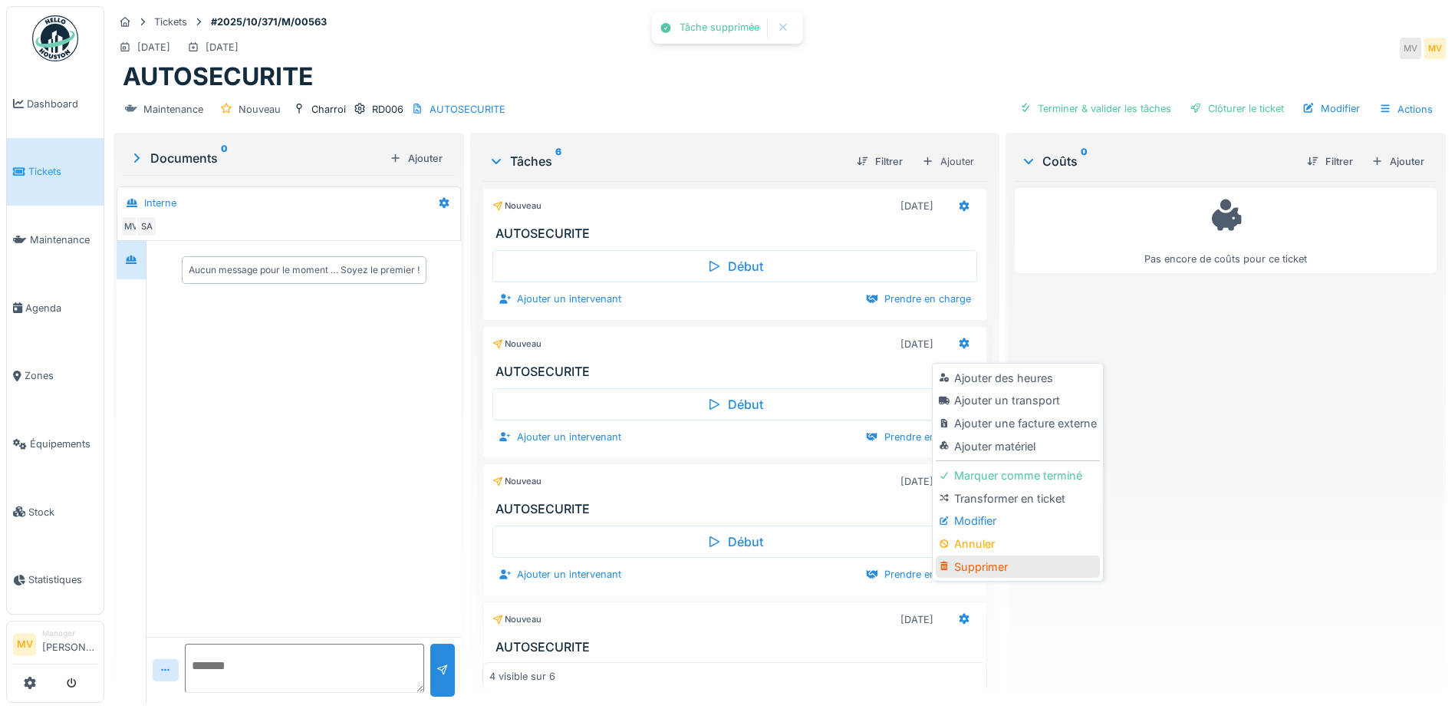
click at [980, 565] on div "Supprimer" at bounding box center [1017, 566] width 163 height 23
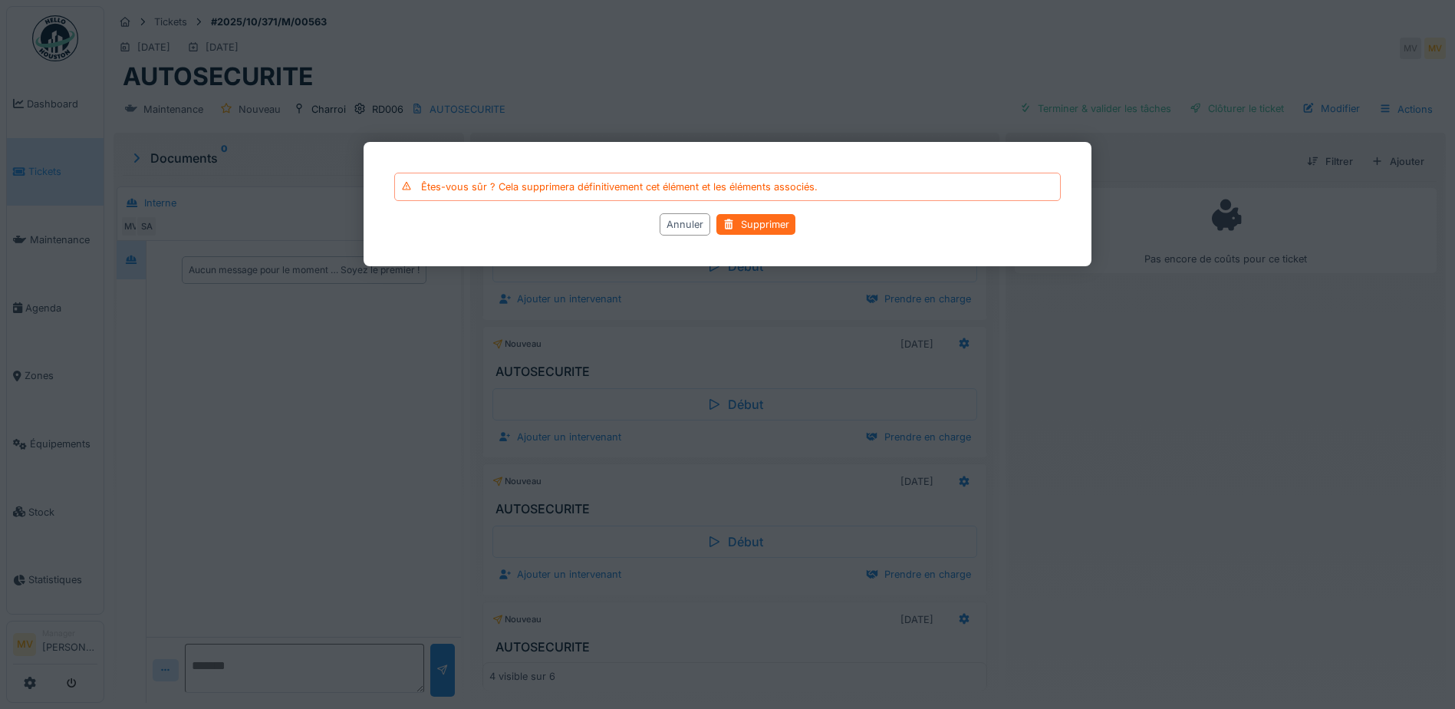
click at [782, 225] on div "Supprimer" at bounding box center [755, 224] width 79 height 21
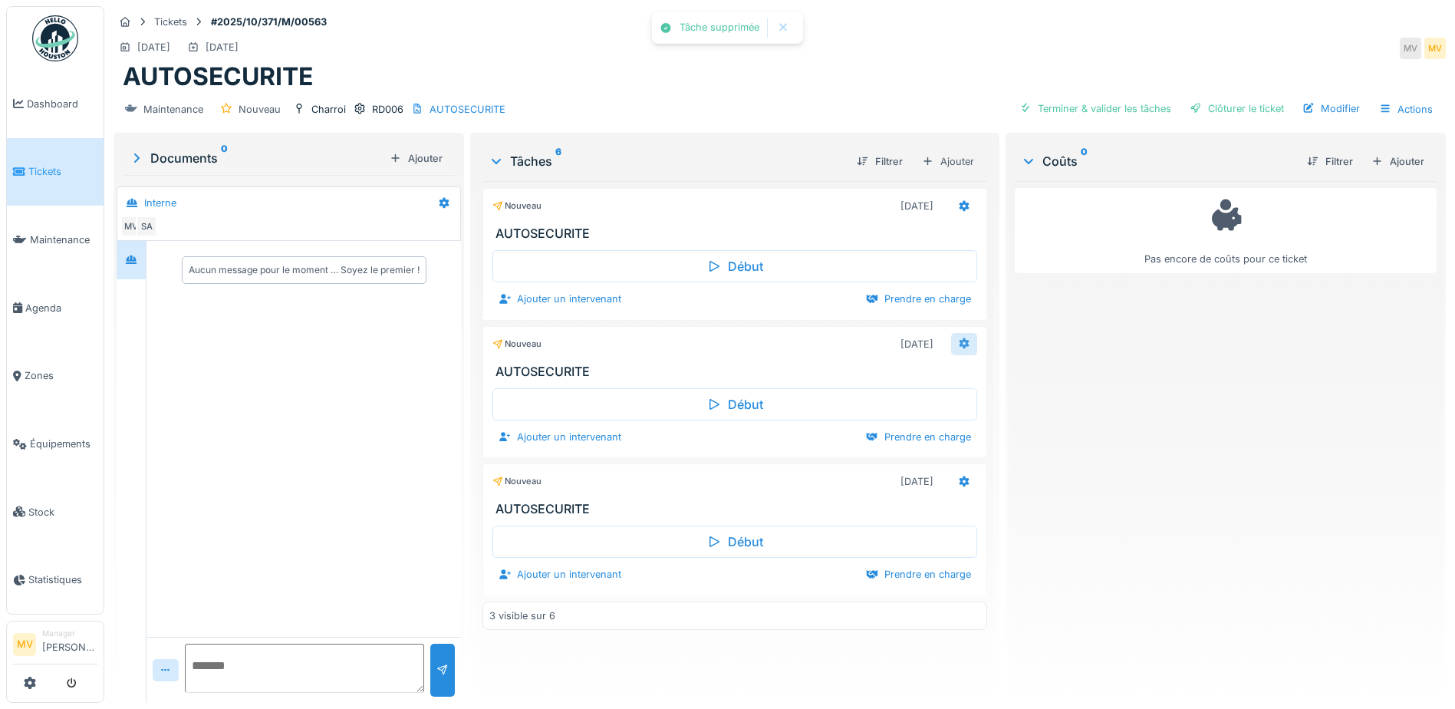
click at [963, 354] on div at bounding box center [964, 344] width 26 height 22
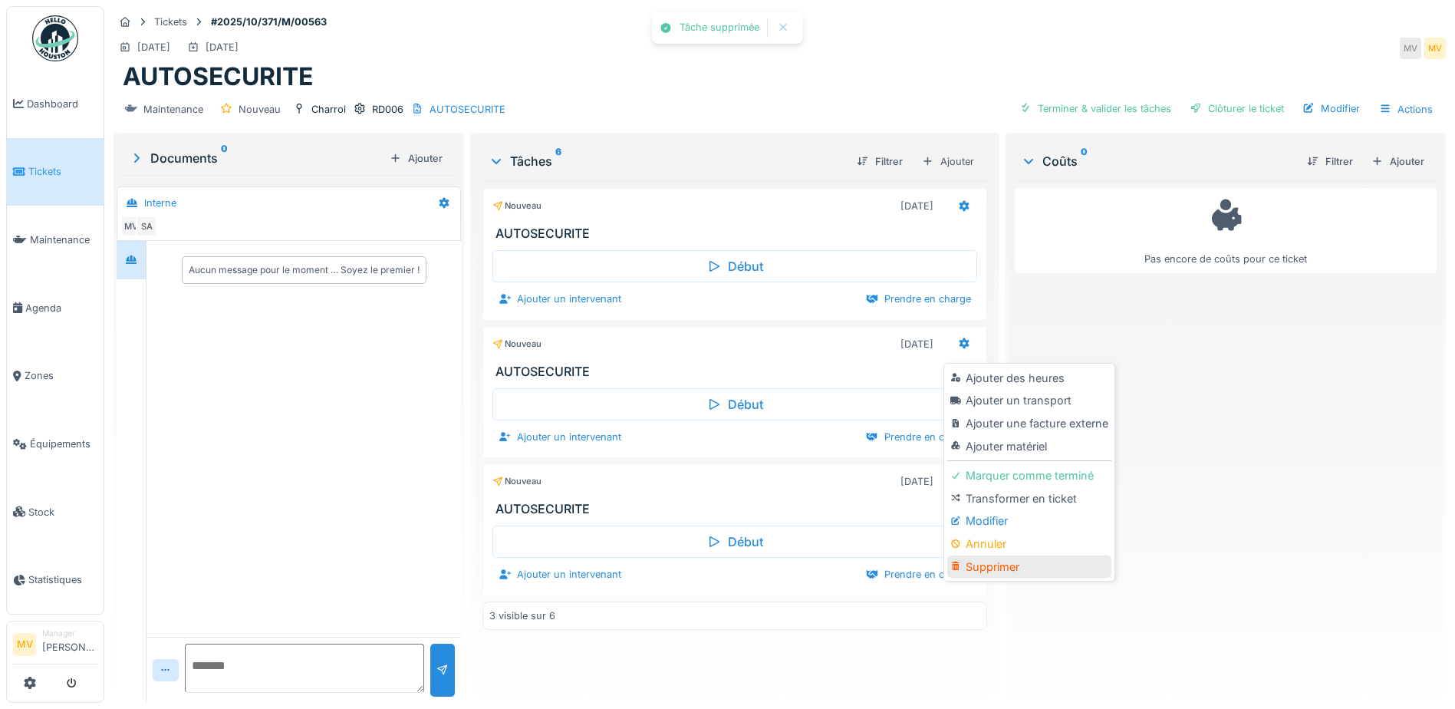
click at [999, 561] on div "Supprimer" at bounding box center [1028, 566] width 163 height 23
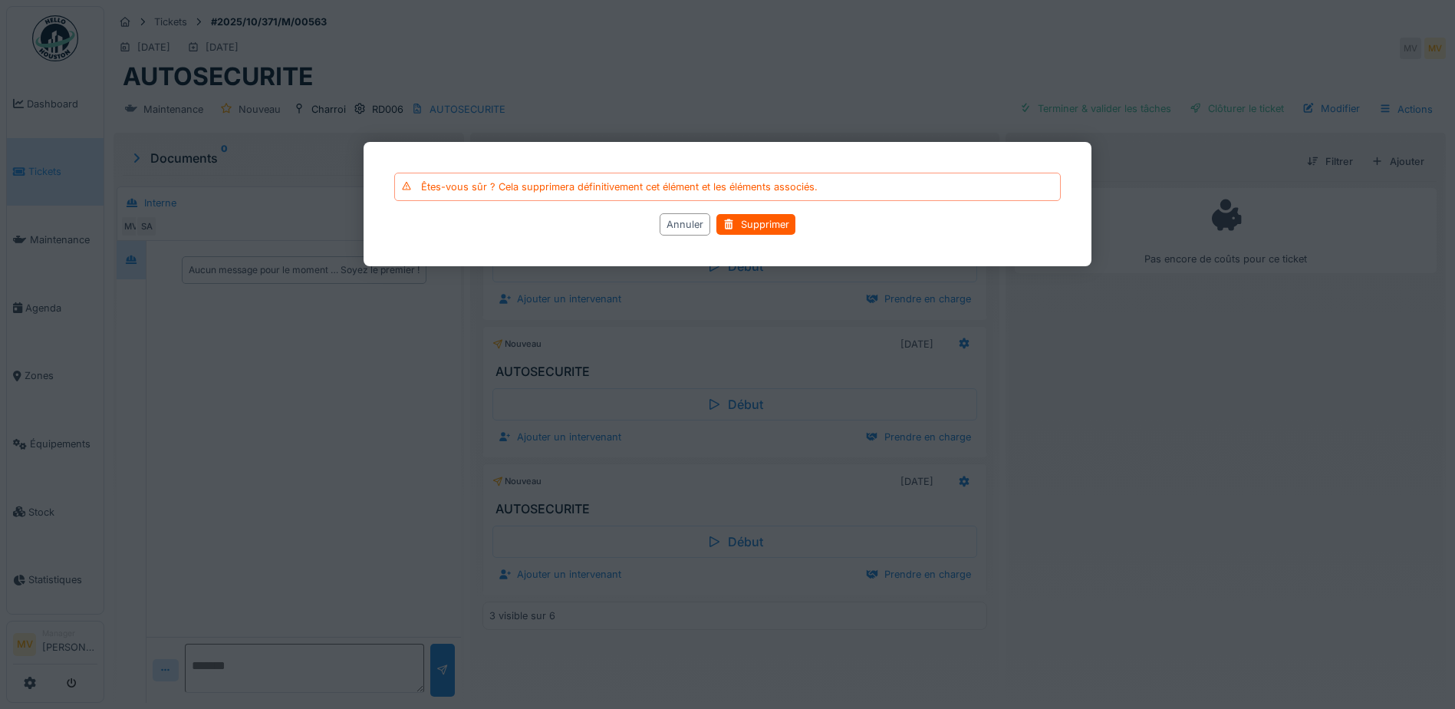
click at [765, 213] on div "Annuler Supprimer" at bounding box center [727, 224] width 667 height 22
click at [767, 222] on div "Supprimer" at bounding box center [755, 224] width 79 height 21
click at [736, 222] on div "Supprimer" at bounding box center [755, 224] width 79 height 21
click at [1053, 440] on div at bounding box center [727, 354] width 1455 height 709
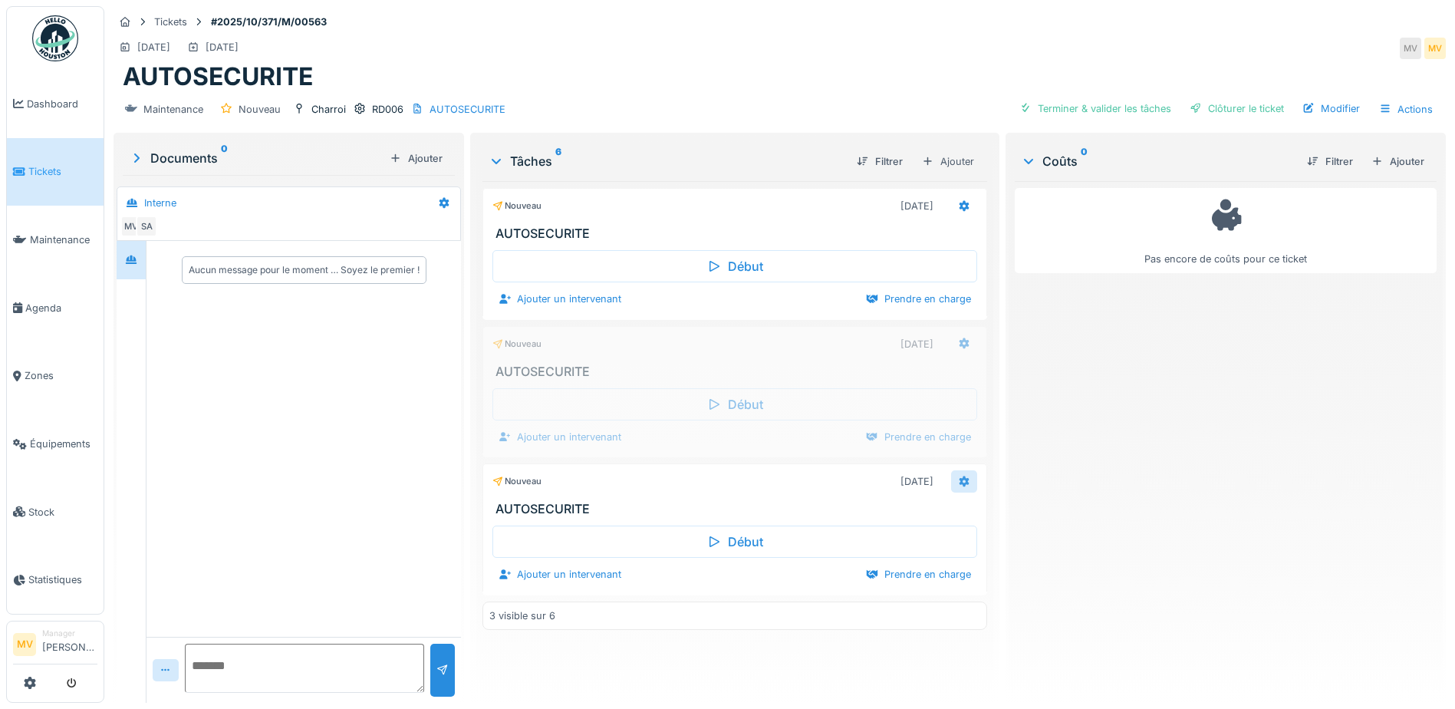
click at [958, 477] on icon at bounding box center [964, 481] width 12 height 10
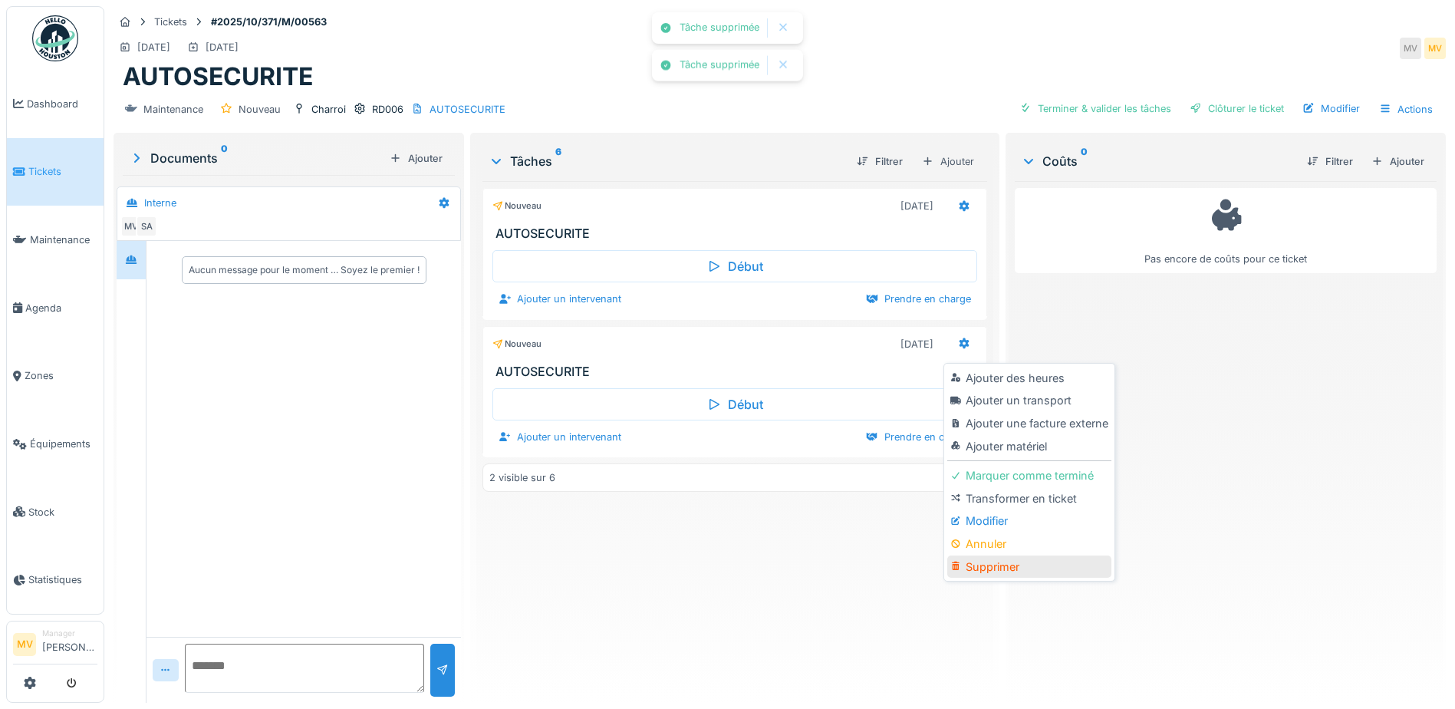
click at [983, 559] on div "Supprimer" at bounding box center [1028, 566] width 163 height 23
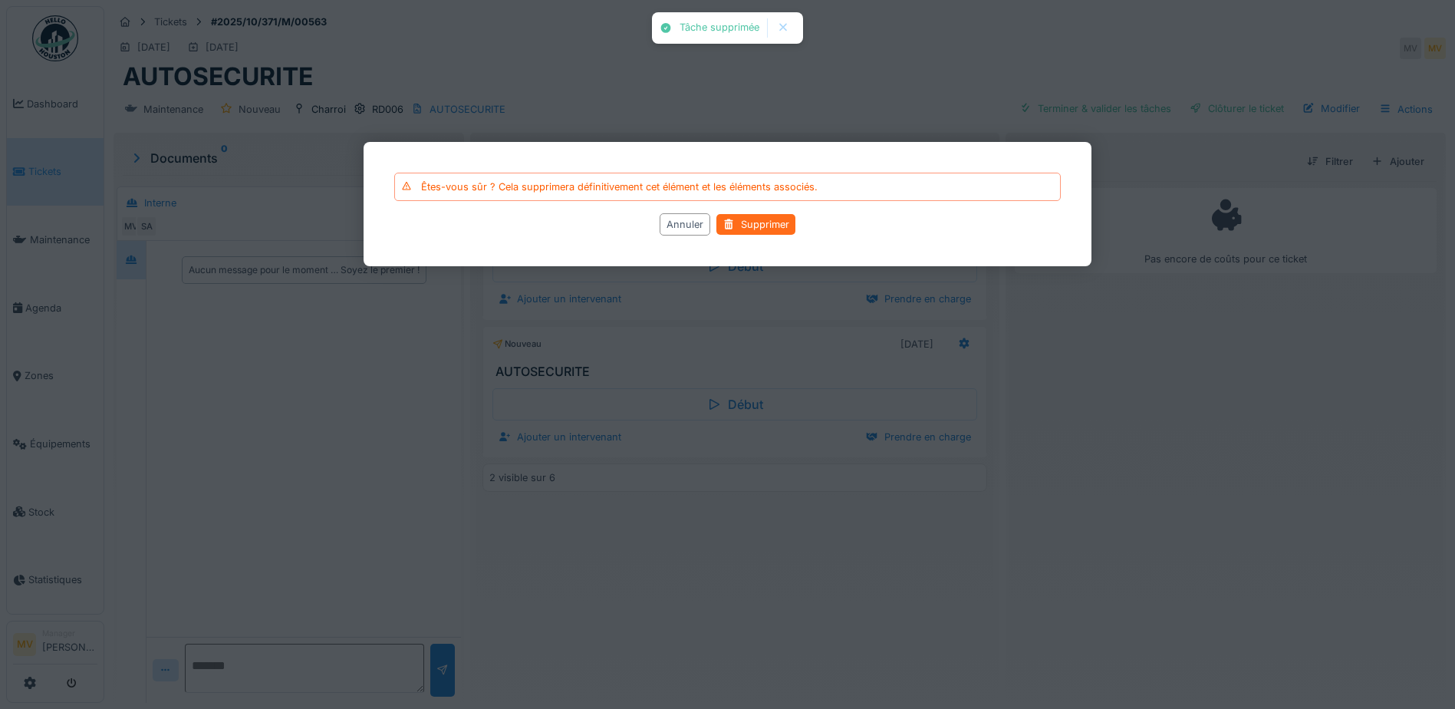
click at [767, 226] on div "Supprimer" at bounding box center [755, 224] width 79 height 21
click at [772, 223] on div "Supprimer" at bounding box center [755, 224] width 79 height 21
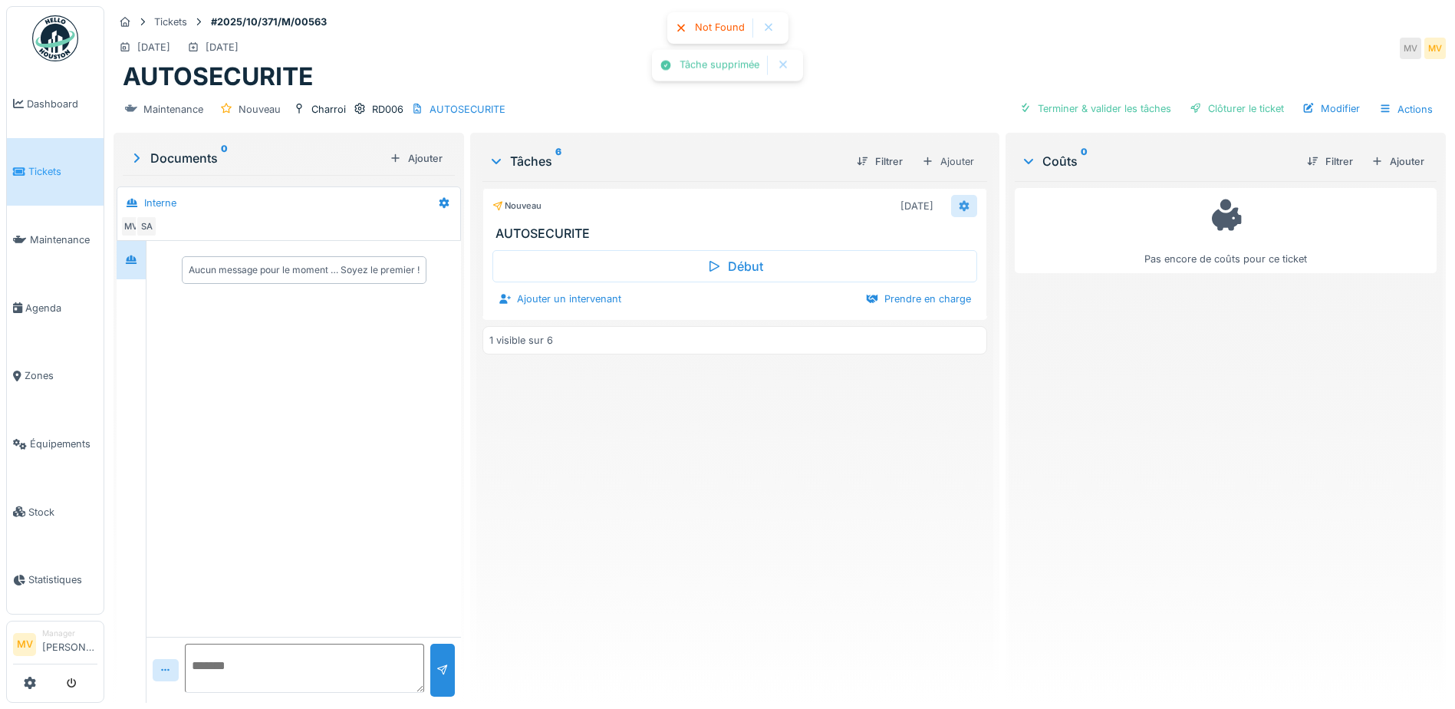
click at [963, 212] on div at bounding box center [964, 206] width 26 height 22
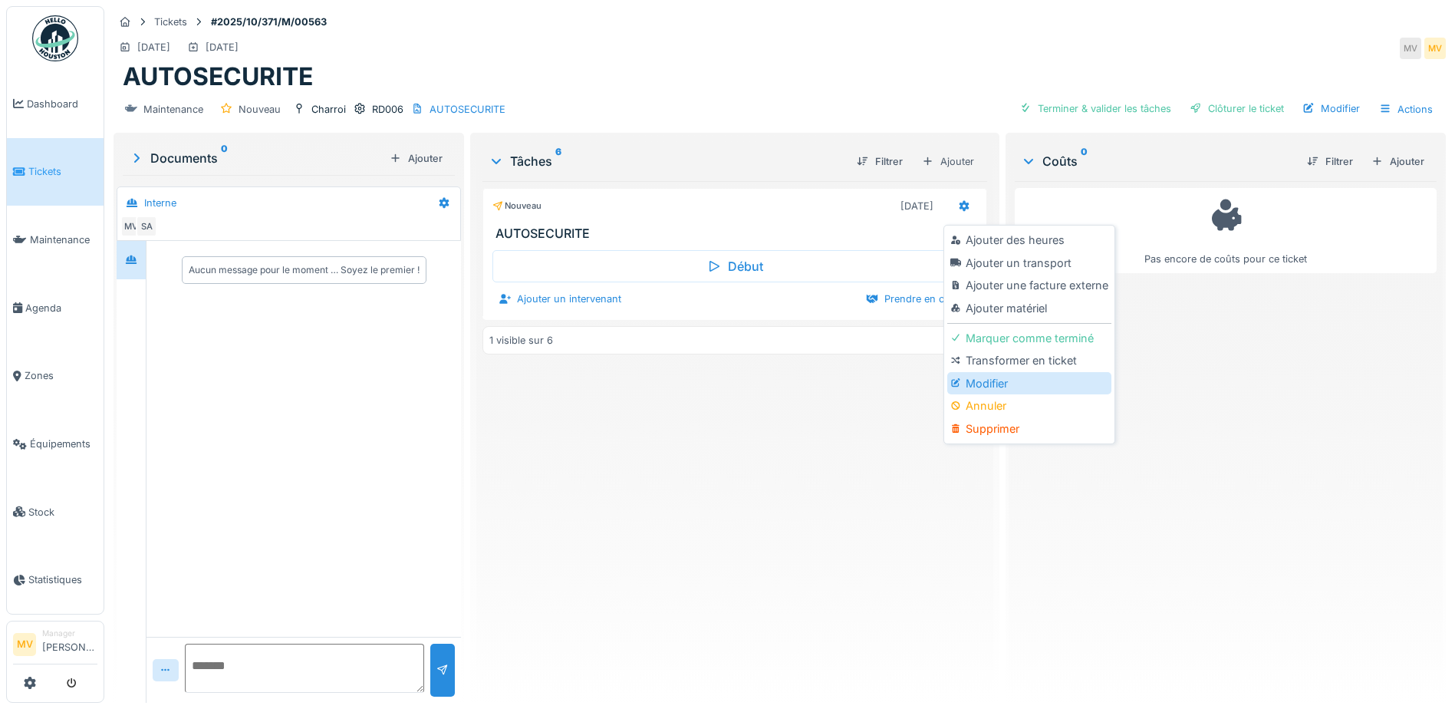
click at [1018, 377] on div "Modifier" at bounding box center [1028, 383] width 163 height 23
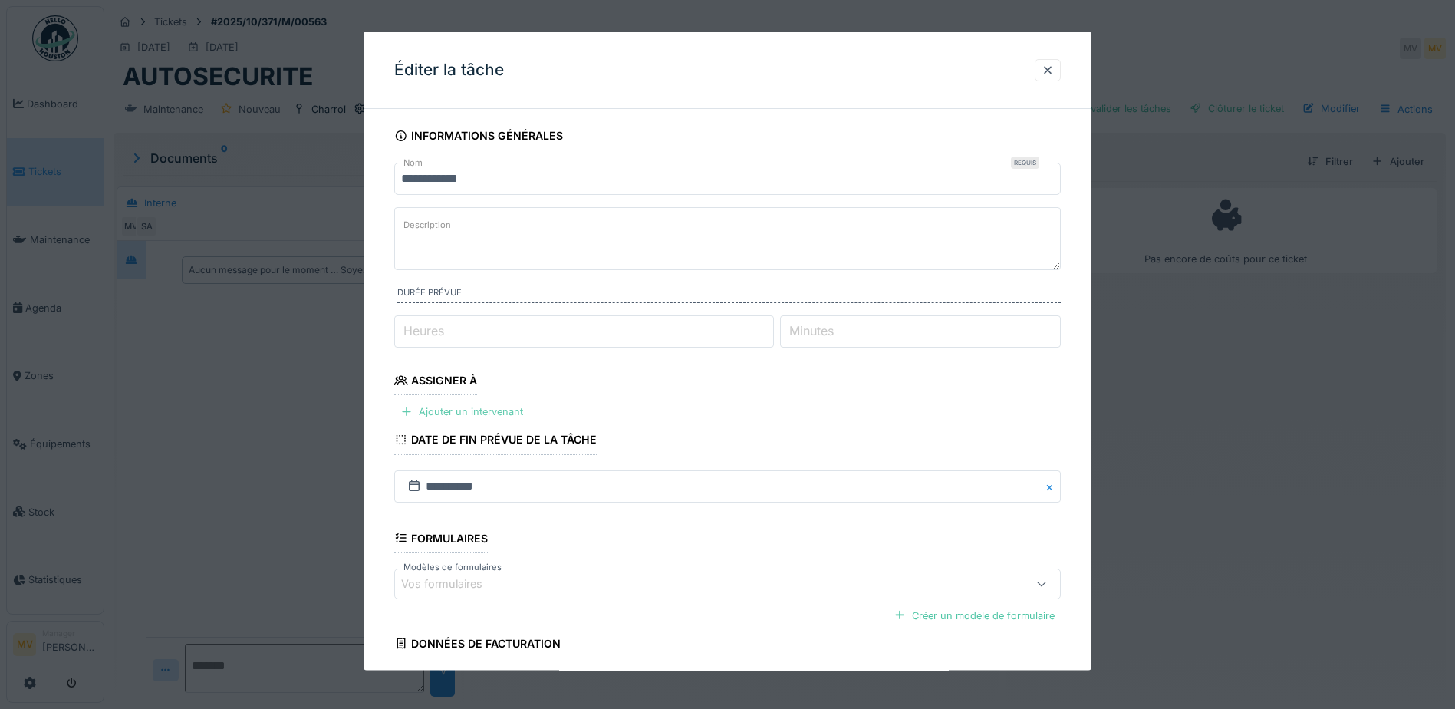
click at [511, 404] on div "Ajouter un intervenant" at bounding box center [461, 411] width 135 height 21
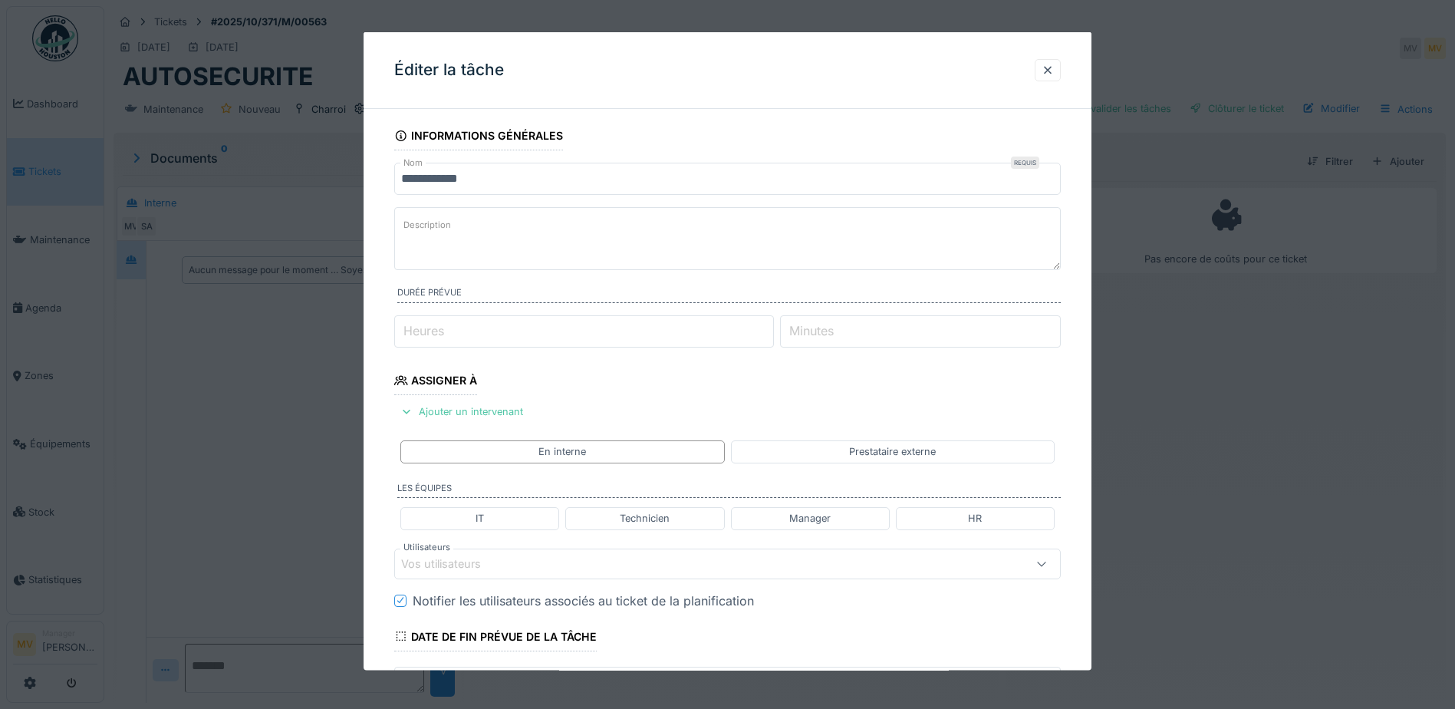
click at [577, 568] on div "Vos utilisateurs" at bounding box center [688, 563] width 575 height 17
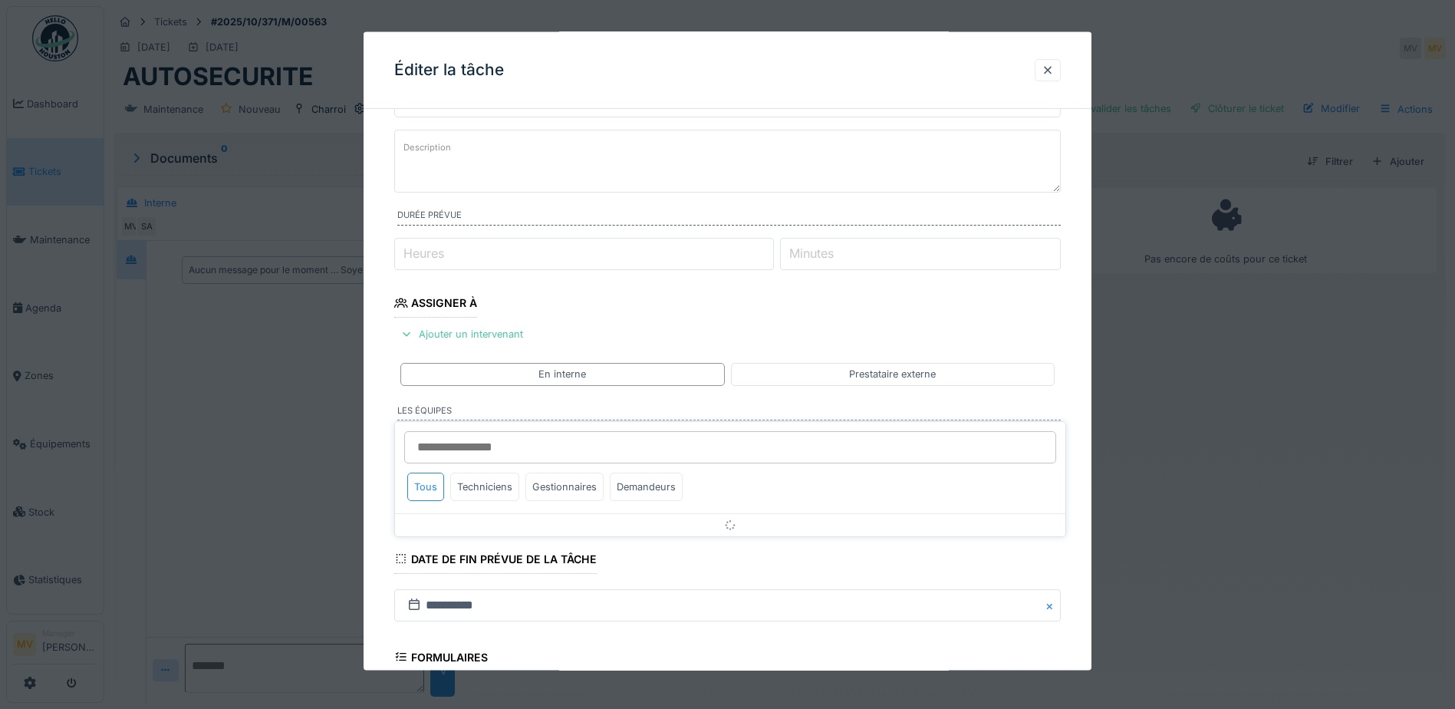
scroll to position [212, 0]
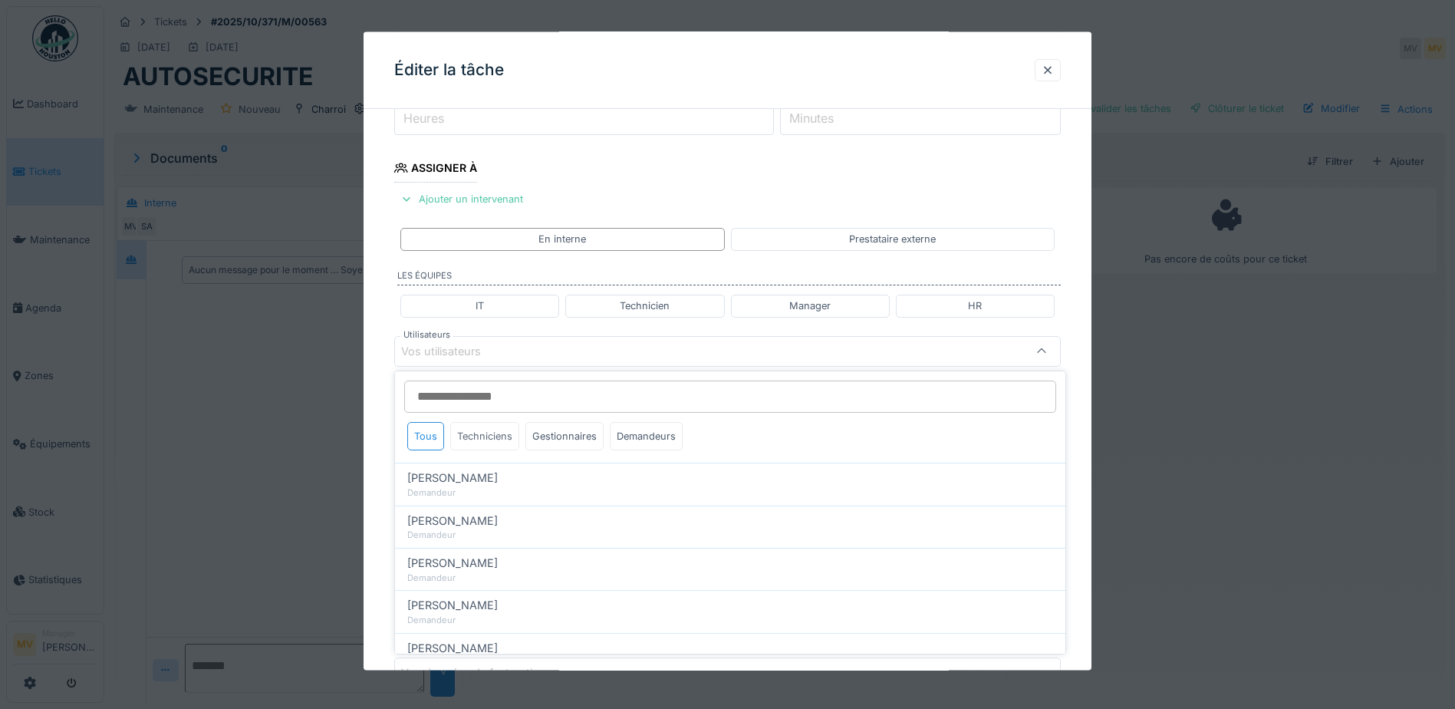
click at [502, 435] on div "Techniciens" at bounding box center [484, 436] width 69 height 28
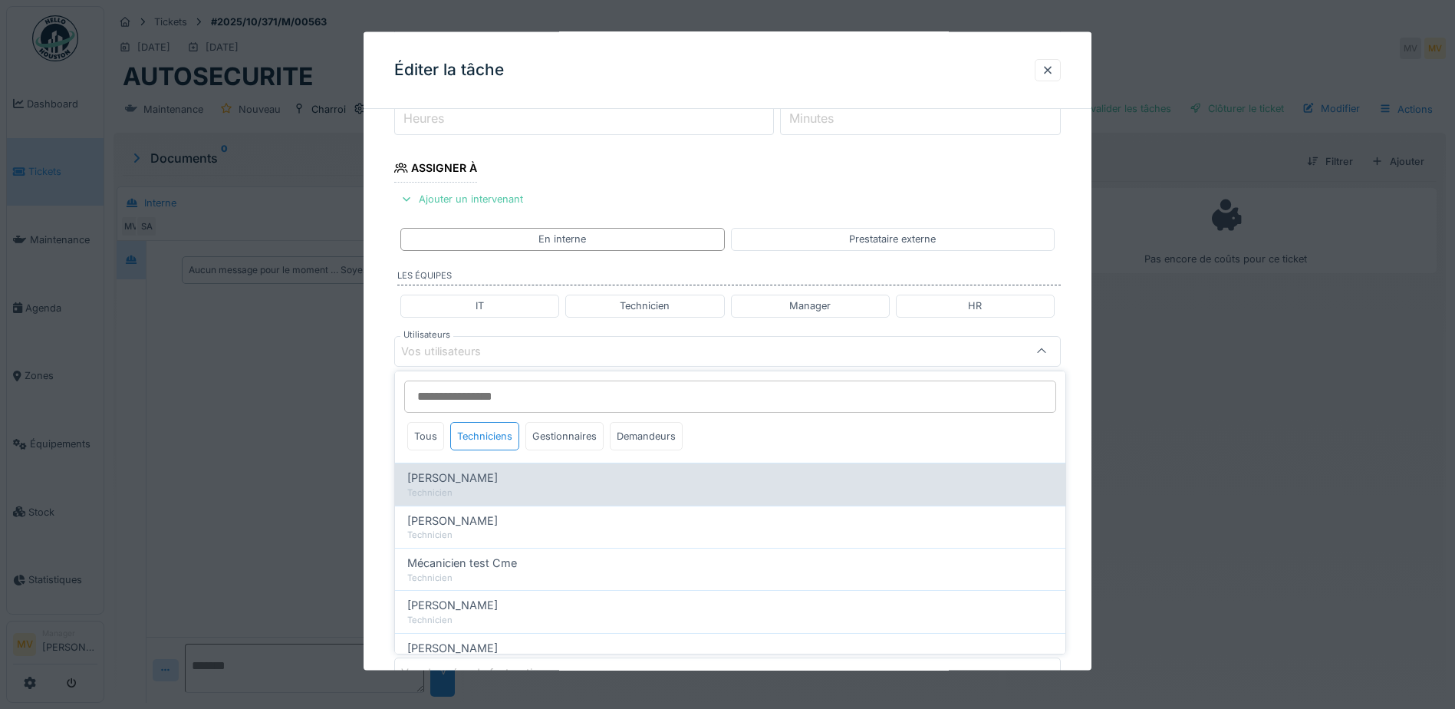
click at [500, 479] on div "[PERSON_NAME]" at bounding box center [730, 477] width 646 height 17
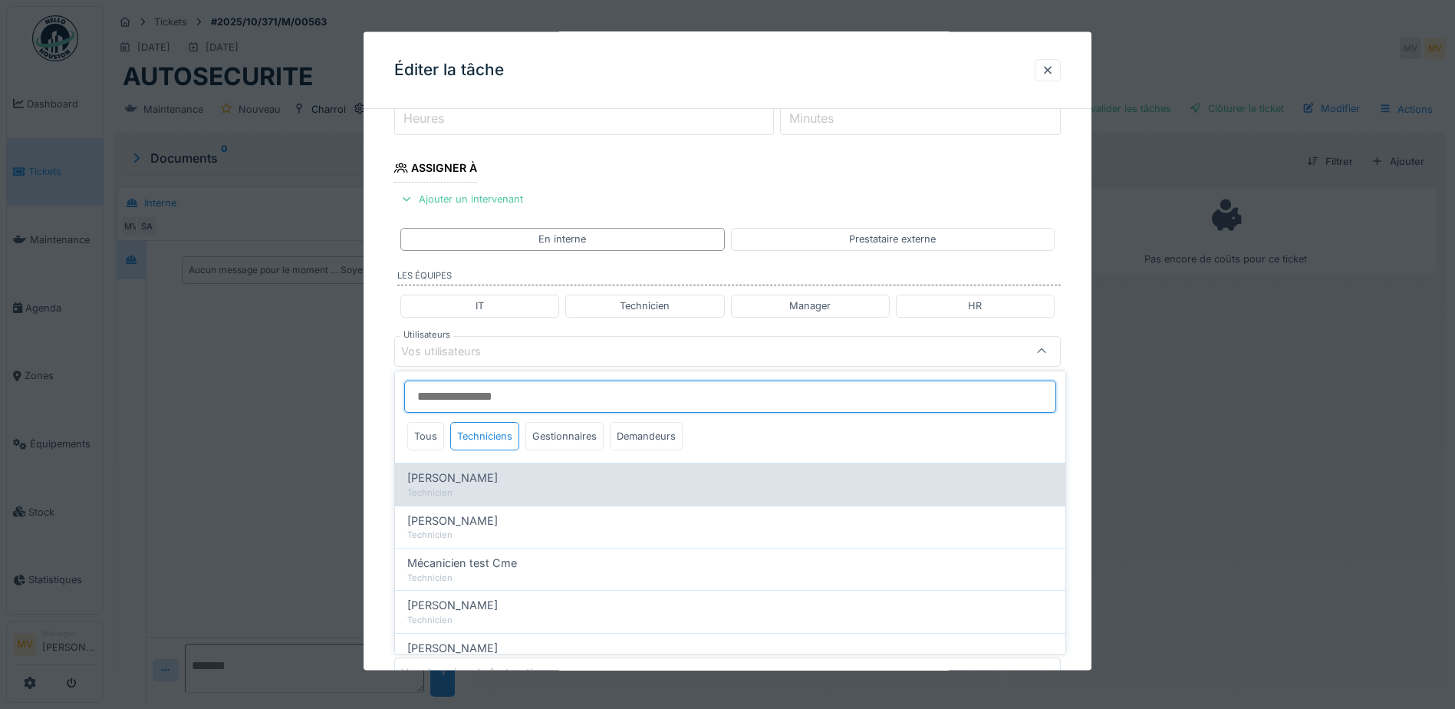
type input "****"
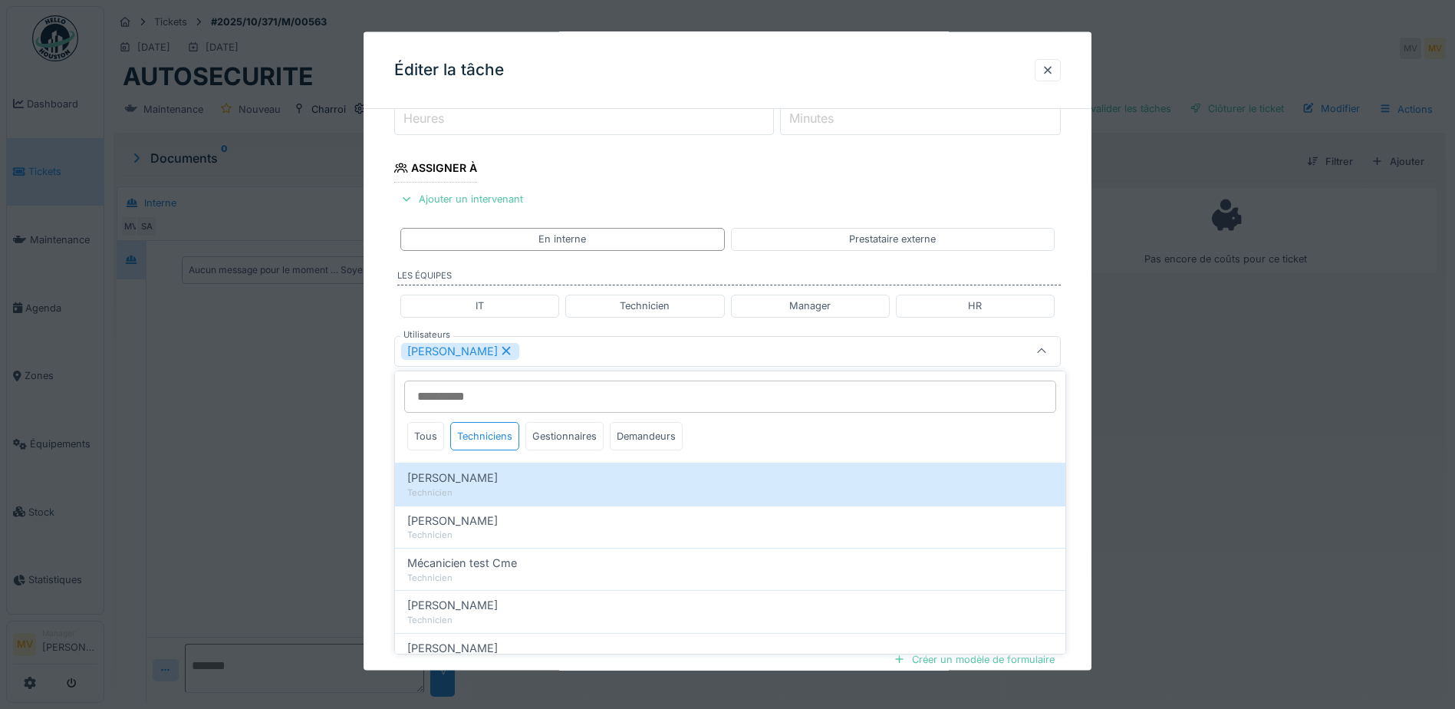
click at [563, 351] on div "[PERSON_NAME]" at bounding box center [688, 350] width 575 height 17
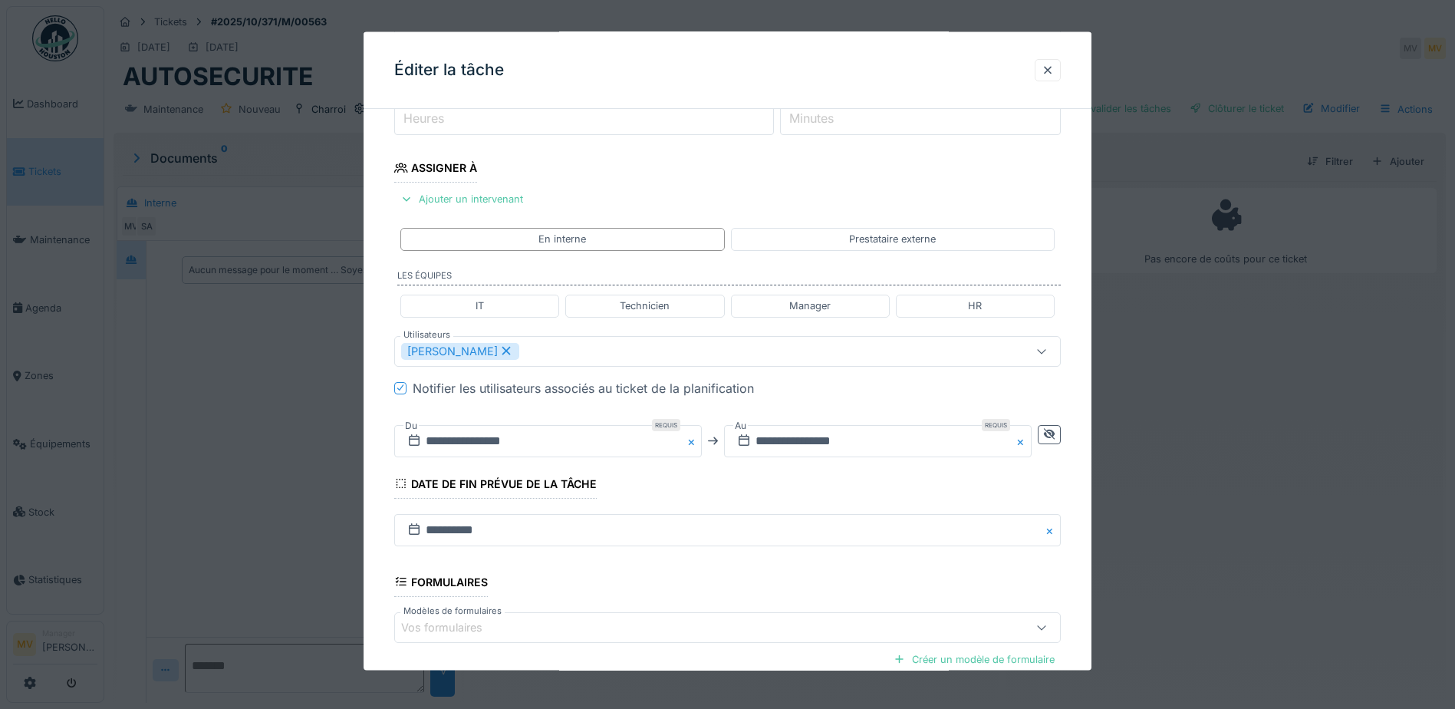
click at [698, 442] on button "Close" at bounding box center [693, 440] width 17 height 32
click at [1025, 440] on button "Close" at bounding box center [1023, 440] width 17 height 32
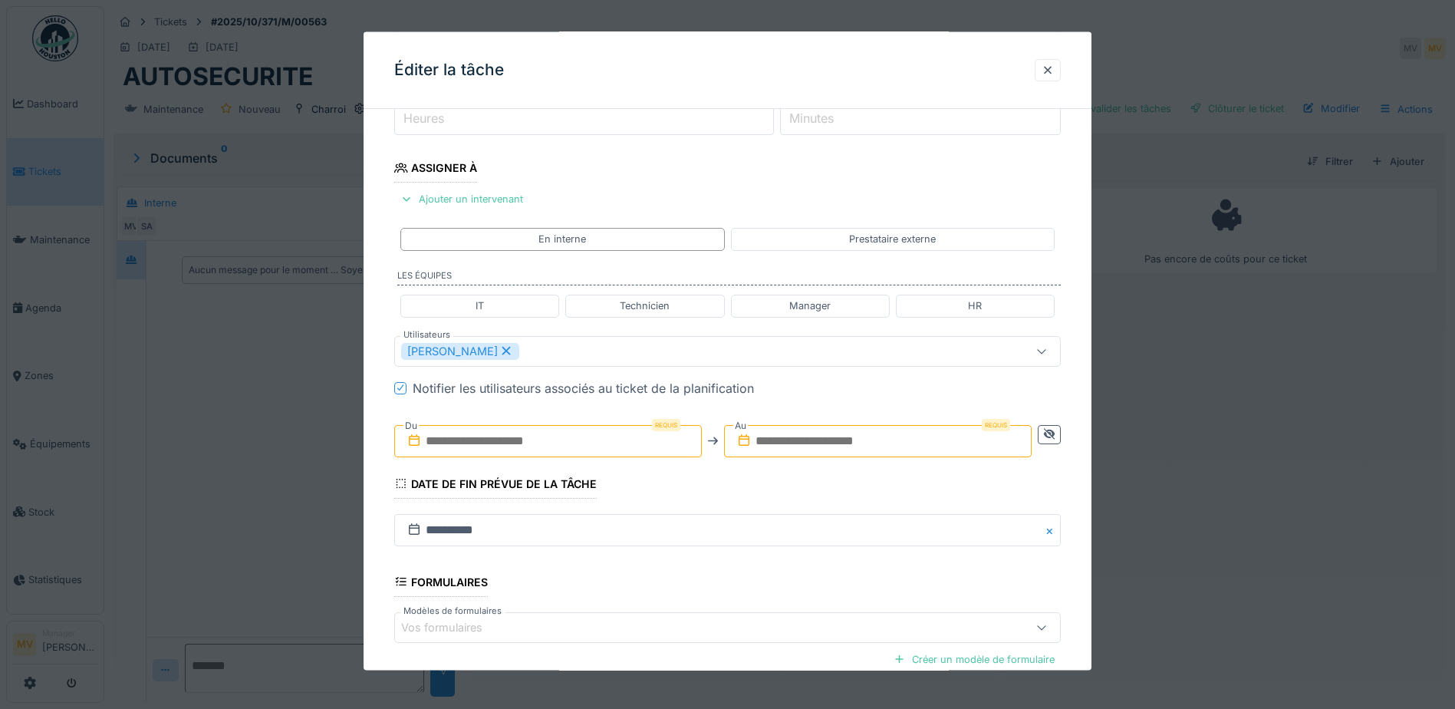
click at [564, 453] on input "text" at bounding box center [548, 440] width 308 height 32
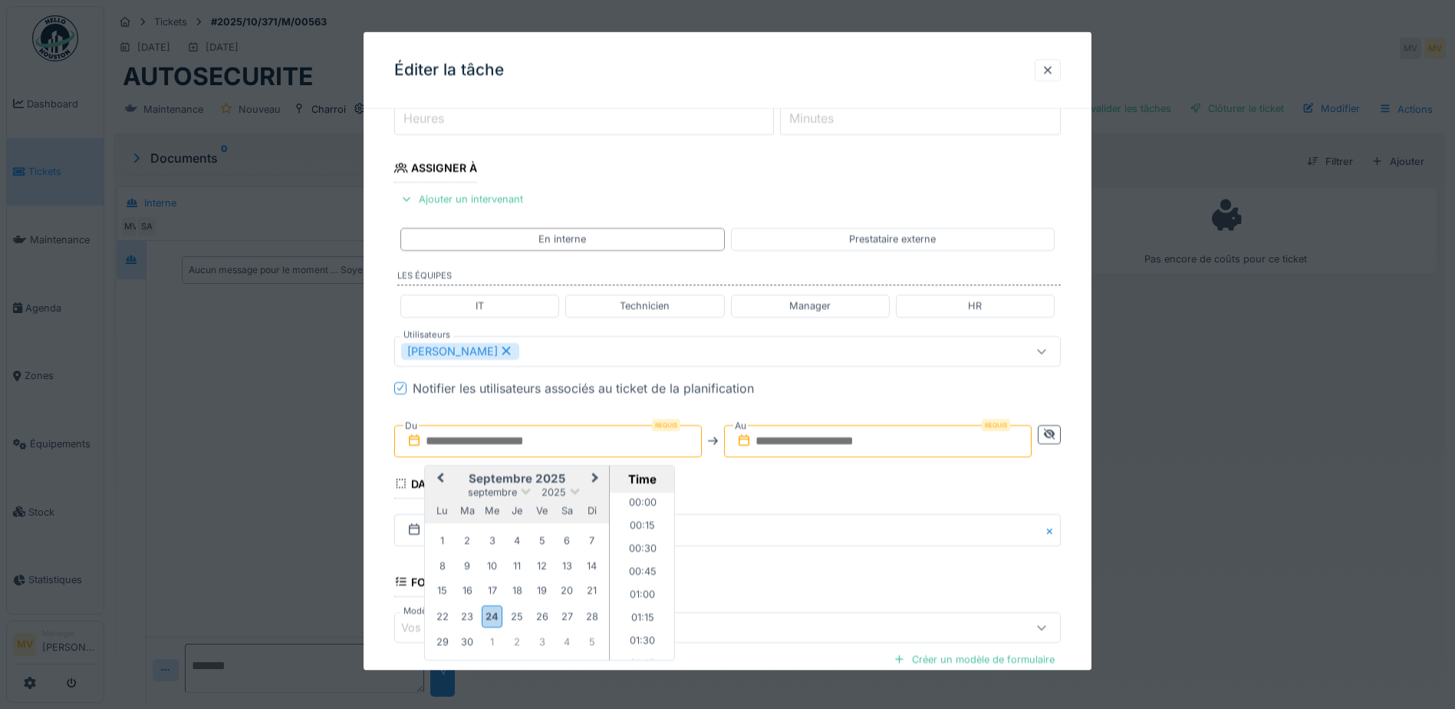
scroll to position [1447, 0]
click at [514, 617] on div "25" at bounding box center [517, 615] width 21 height 21
click at [810, 438] on input "text" at bounding box center [878, 440] width 308 height 32
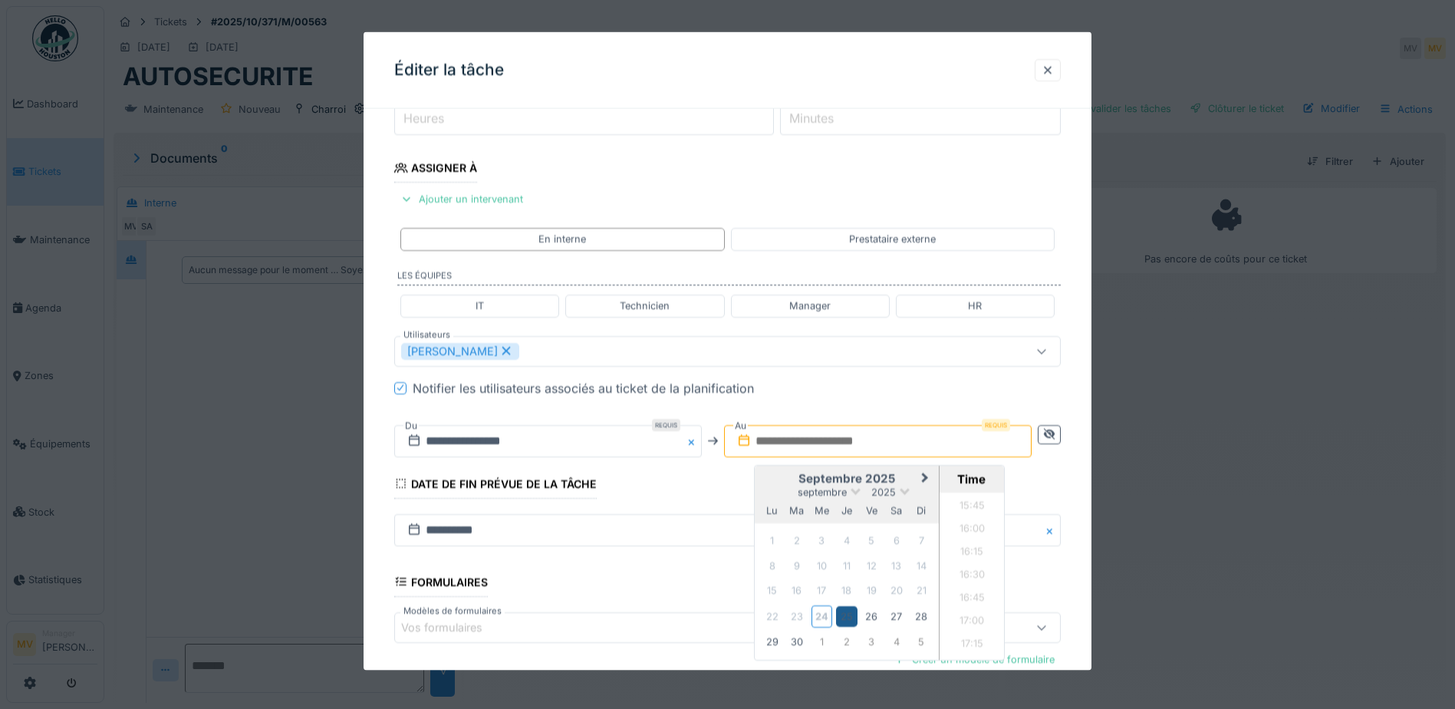
click at [853, 621] on div "25" at bounding box center [846, 615] width 21 height 21
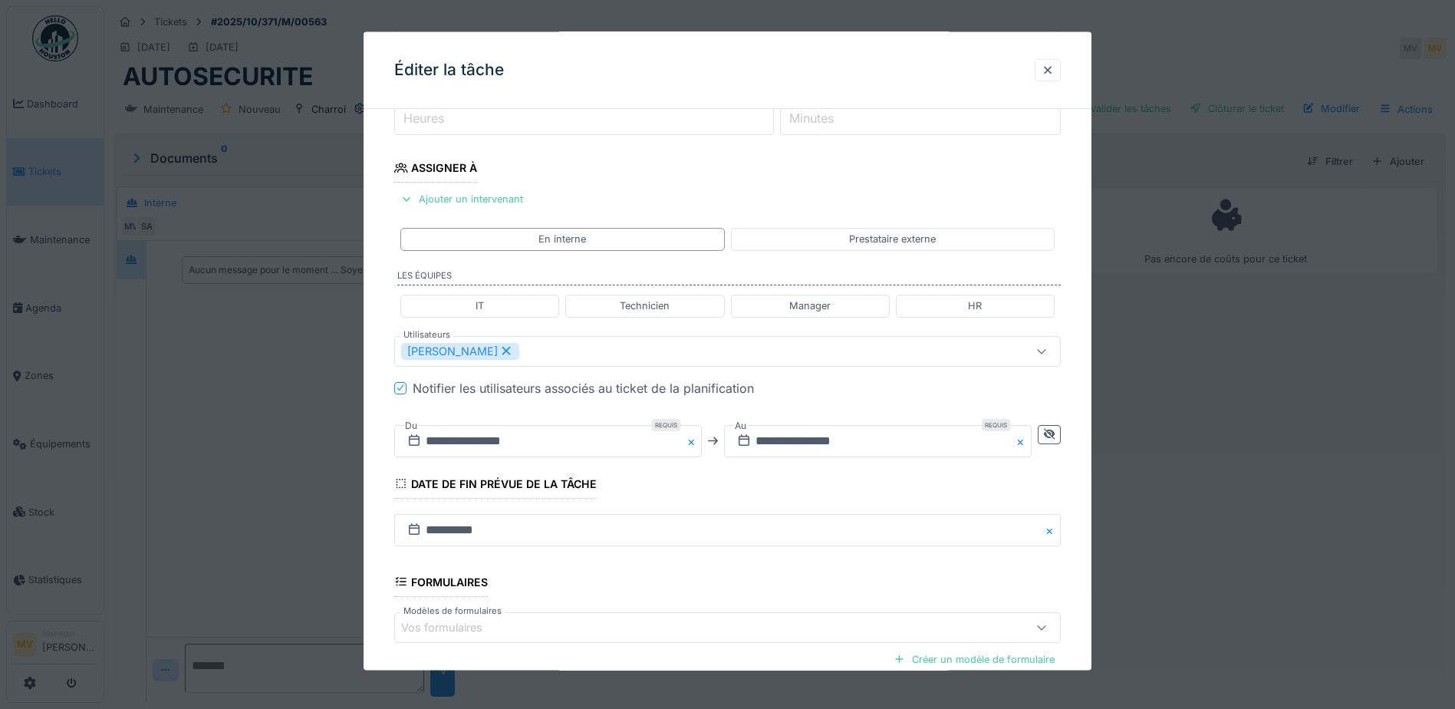
click at [853, 397] on fieldset "**********" at bounding box center [727, 357] width 667 height 896
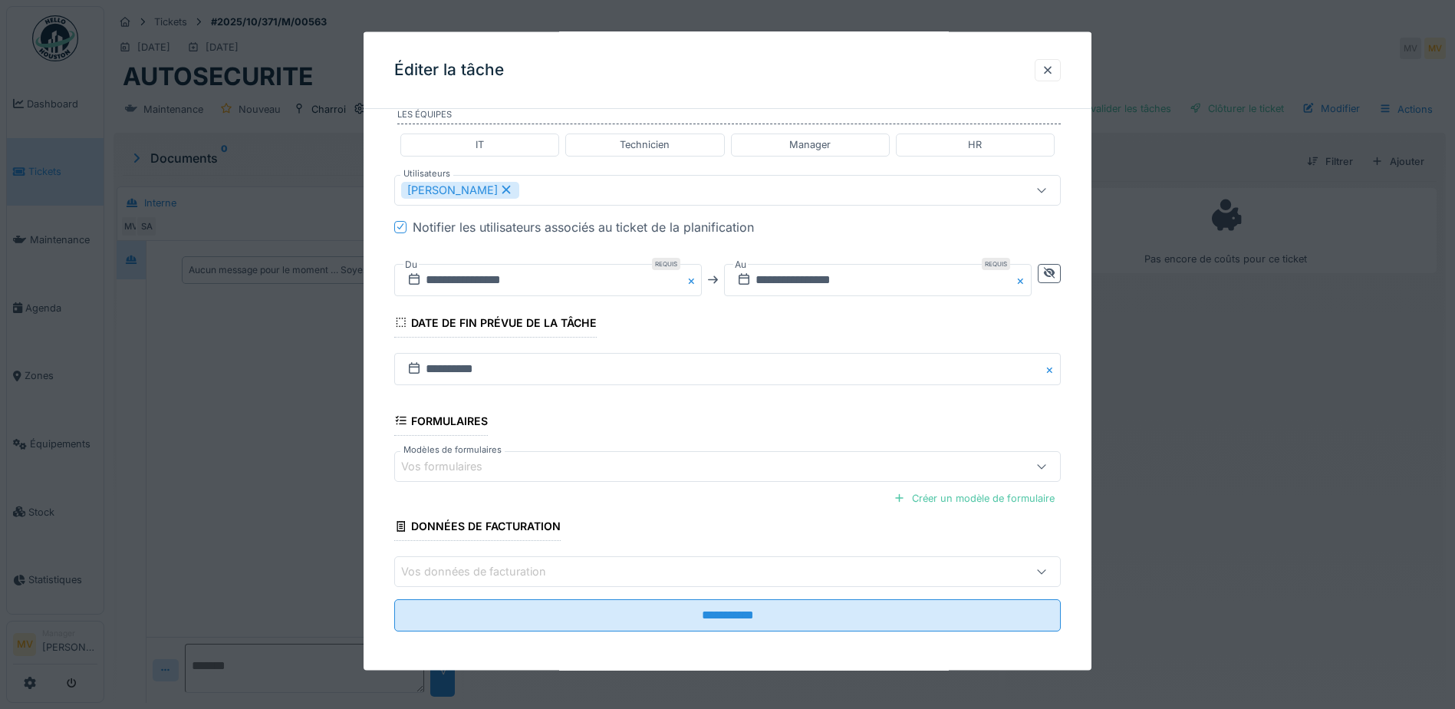
scroll to position [377, 0]
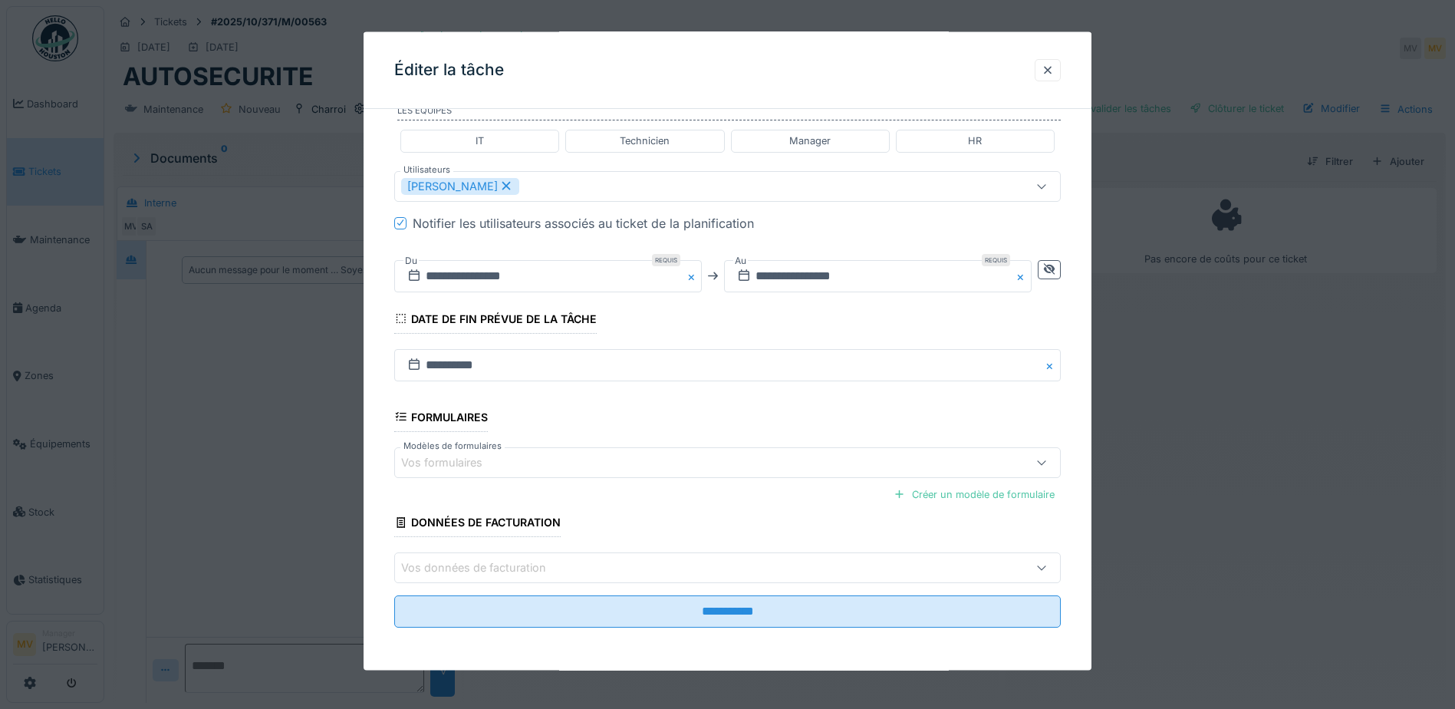
click at [891, 475] on div "Vos formulaires" at bounding box center [727, 461] width 667 height 31
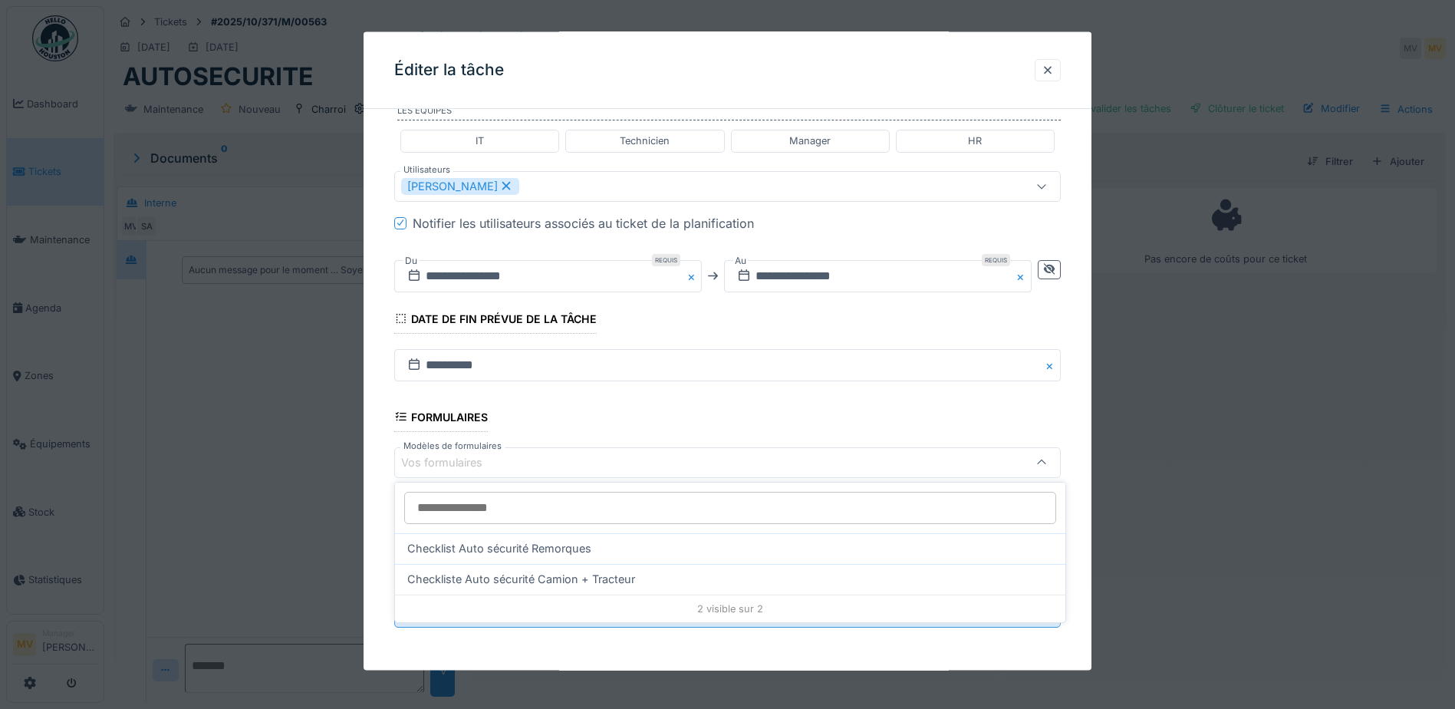
click at [503, 469] on div "Vos formulaires" at bounding box center [452, 462] width 103 height 17
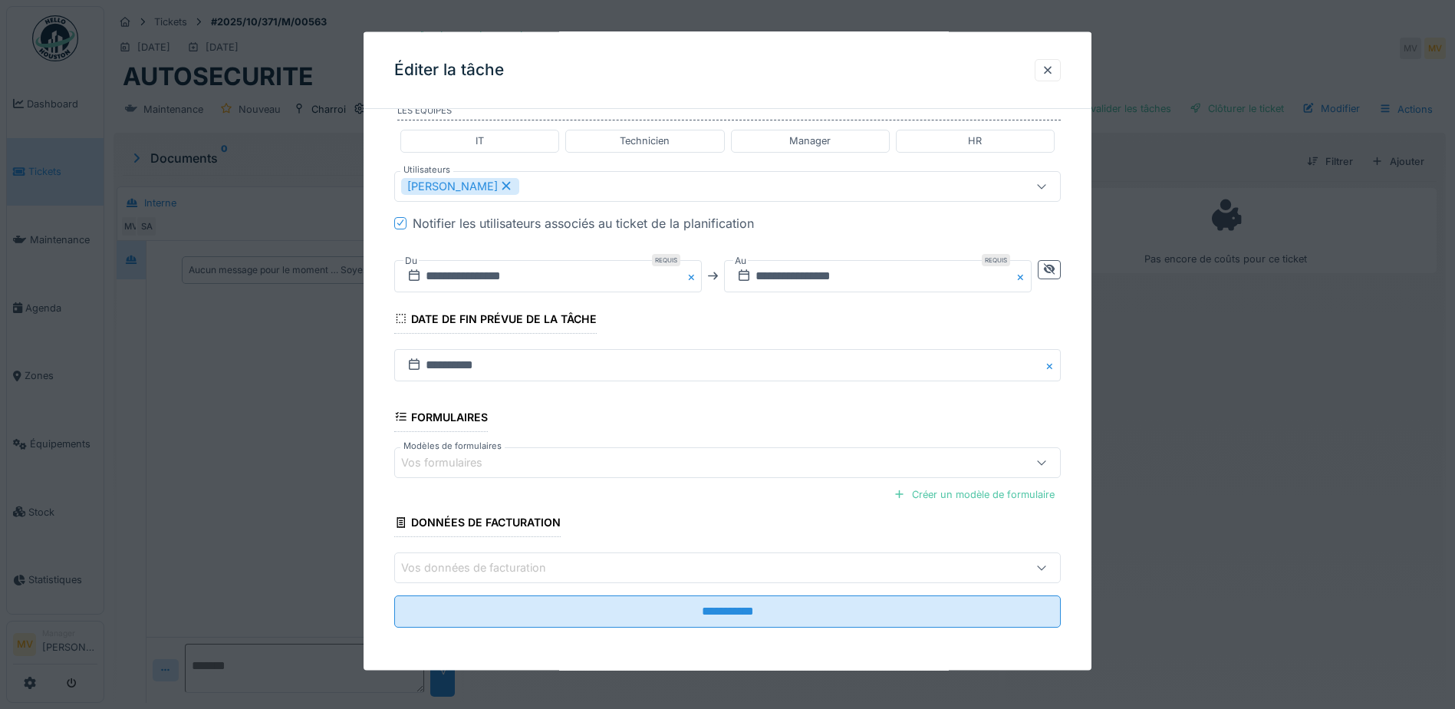
click at [507, 463] on div "Vos formulaires" at bounding box center [688, 461] width 575 height 17
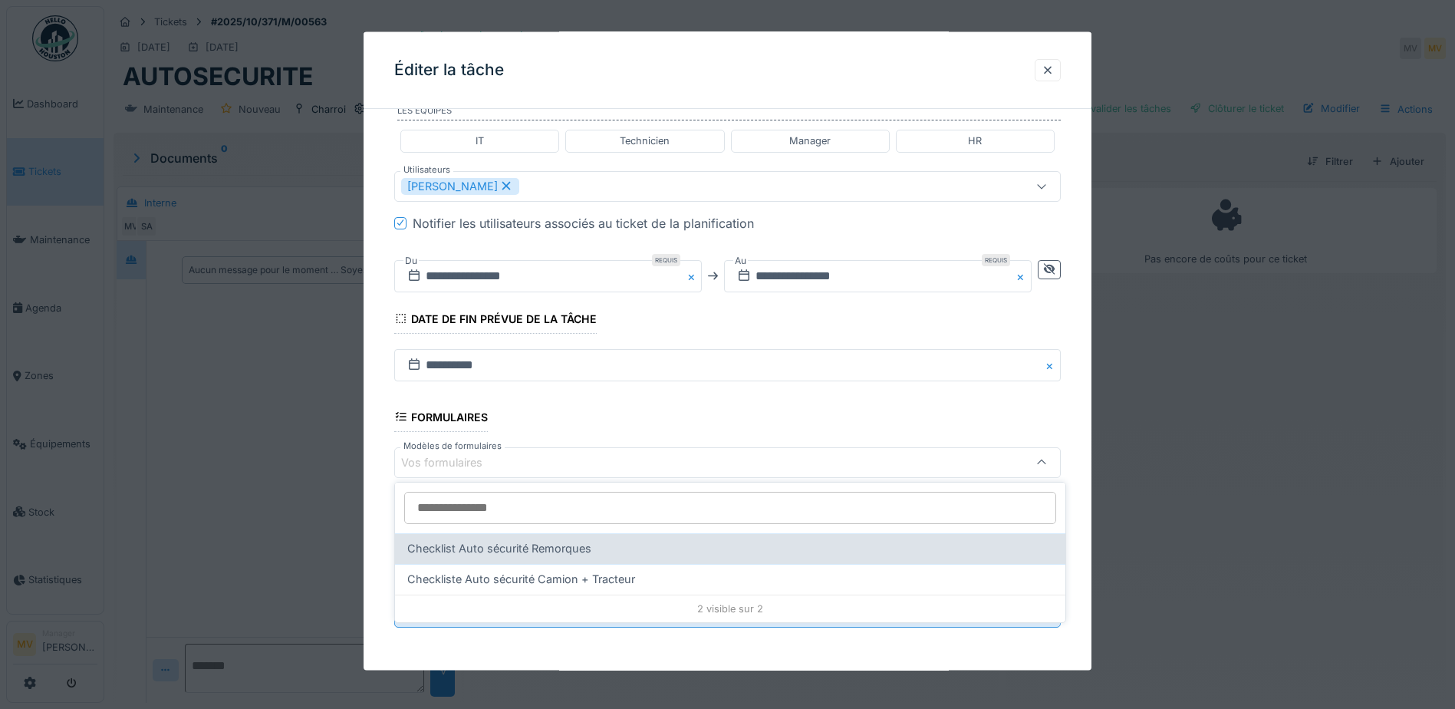
click at [519, 555] on span "Checklist Auto sécurité Remorques" at bounding box center [499, 548] width 184 height 17
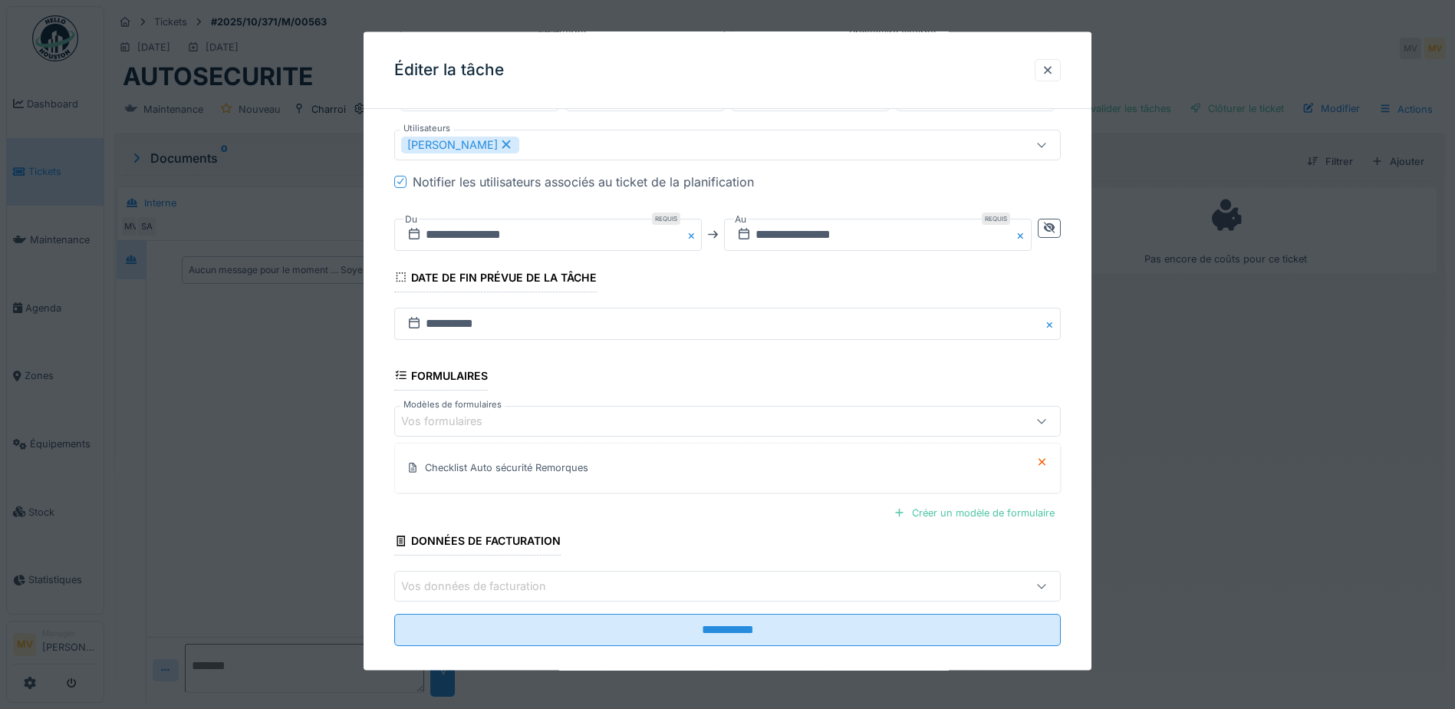
scroll to position [437, 0]
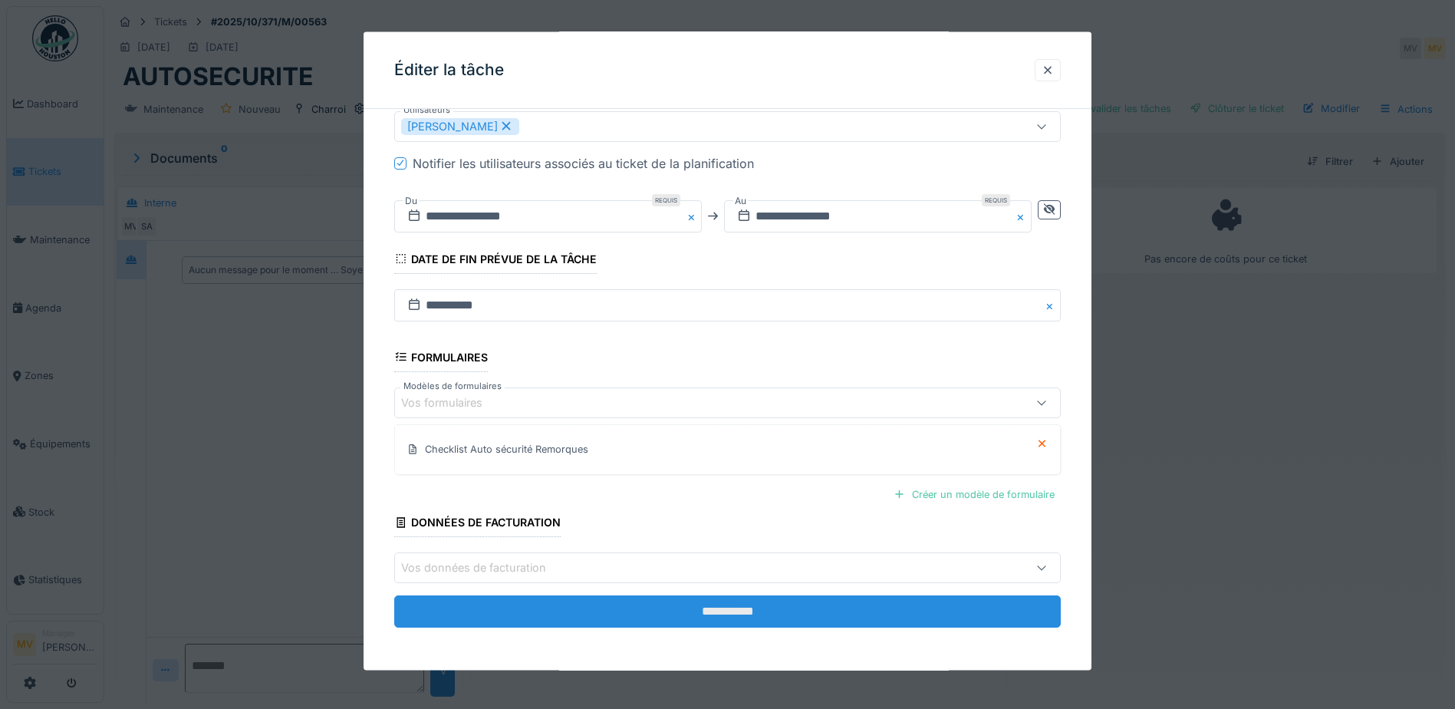
click at [739, 613] on input "**********" at bounding box center [727, 611] width 667 height 32
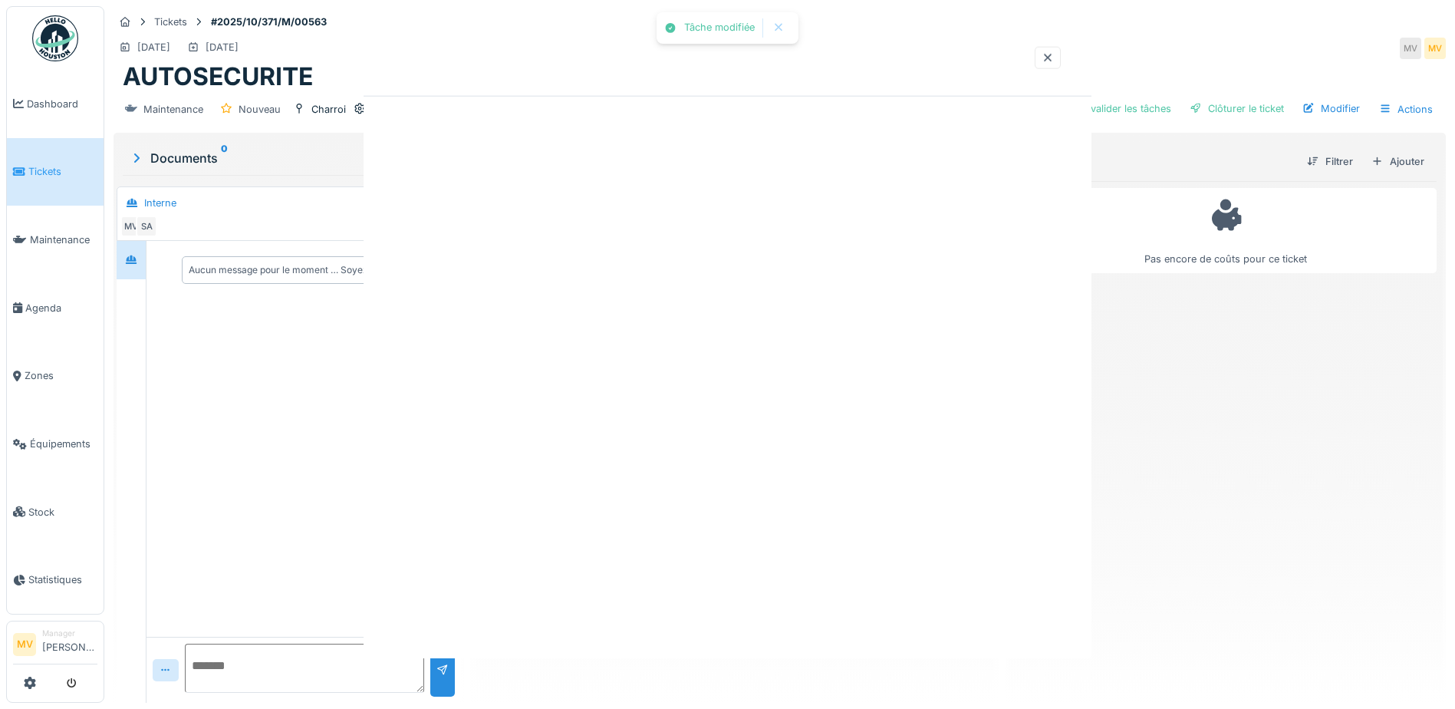
scroll to position [0, 0]
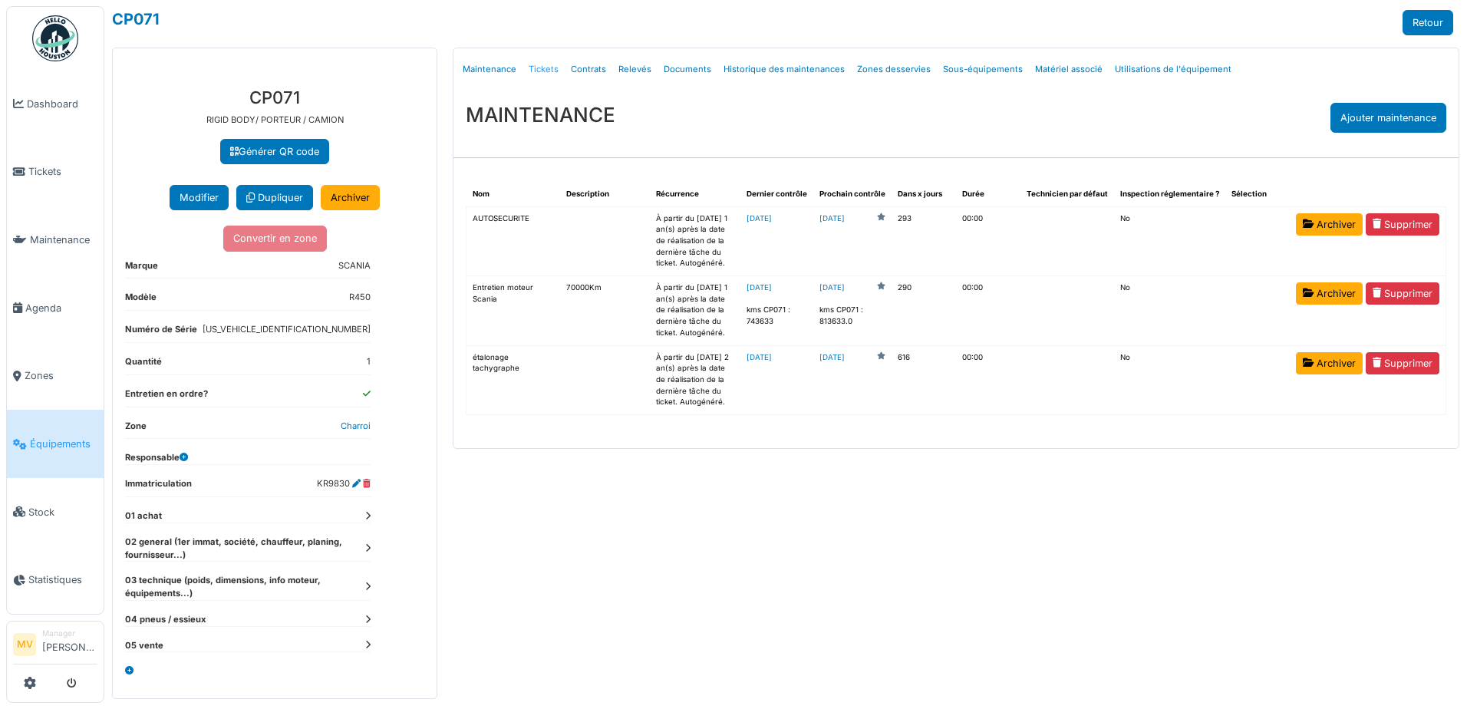
click at [531, 67] on link "Tickets" at bounding box center [543, 69] width 42 height 36
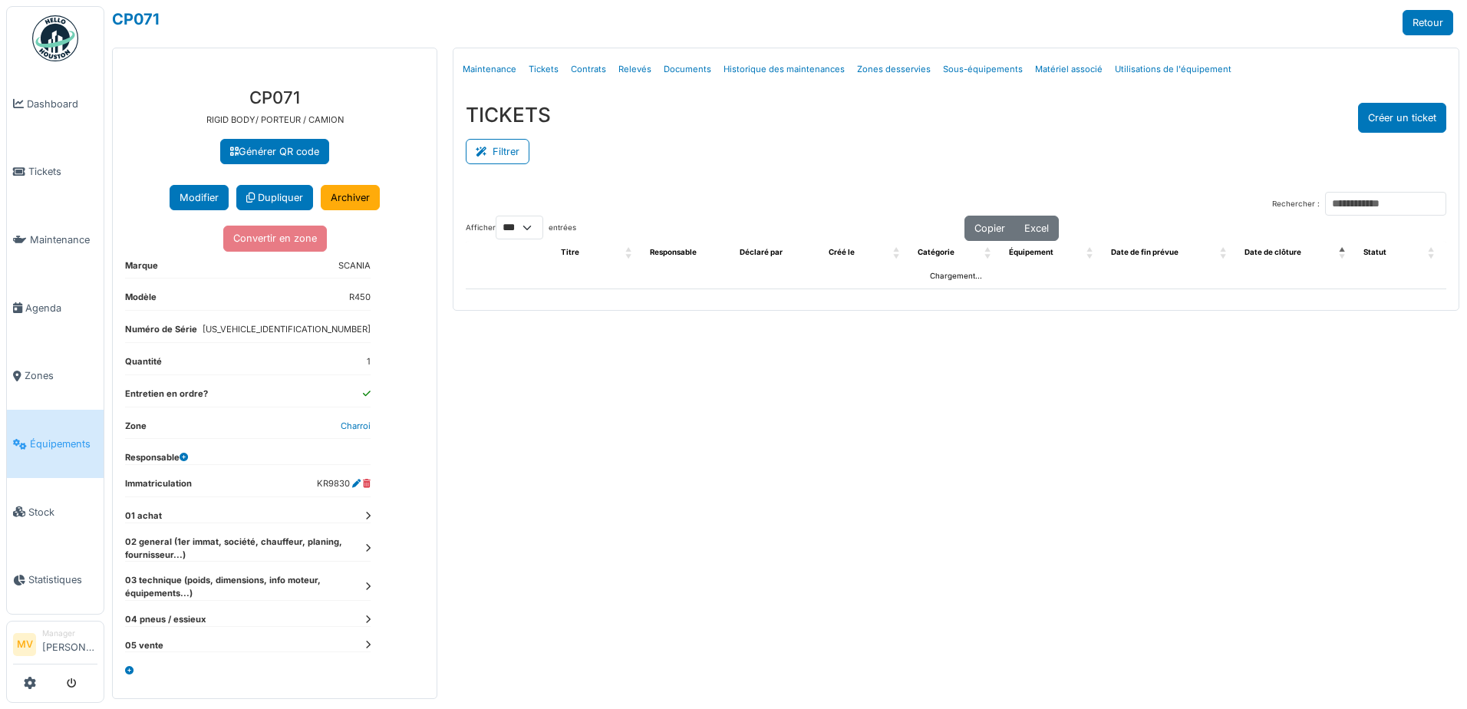
select select "***"
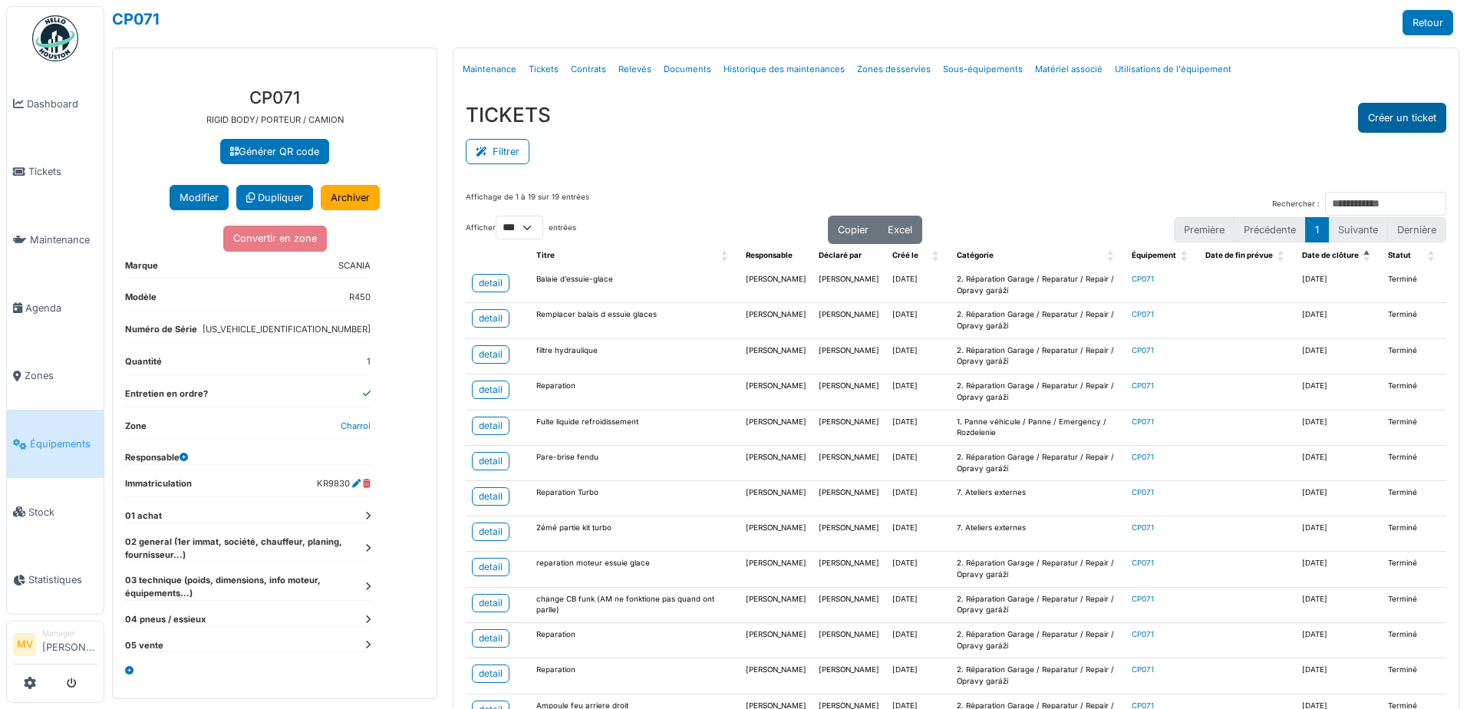
click at [1391, 109] on button "Créer un ticket" at bounding box center [1402, 118] width 88 height 30
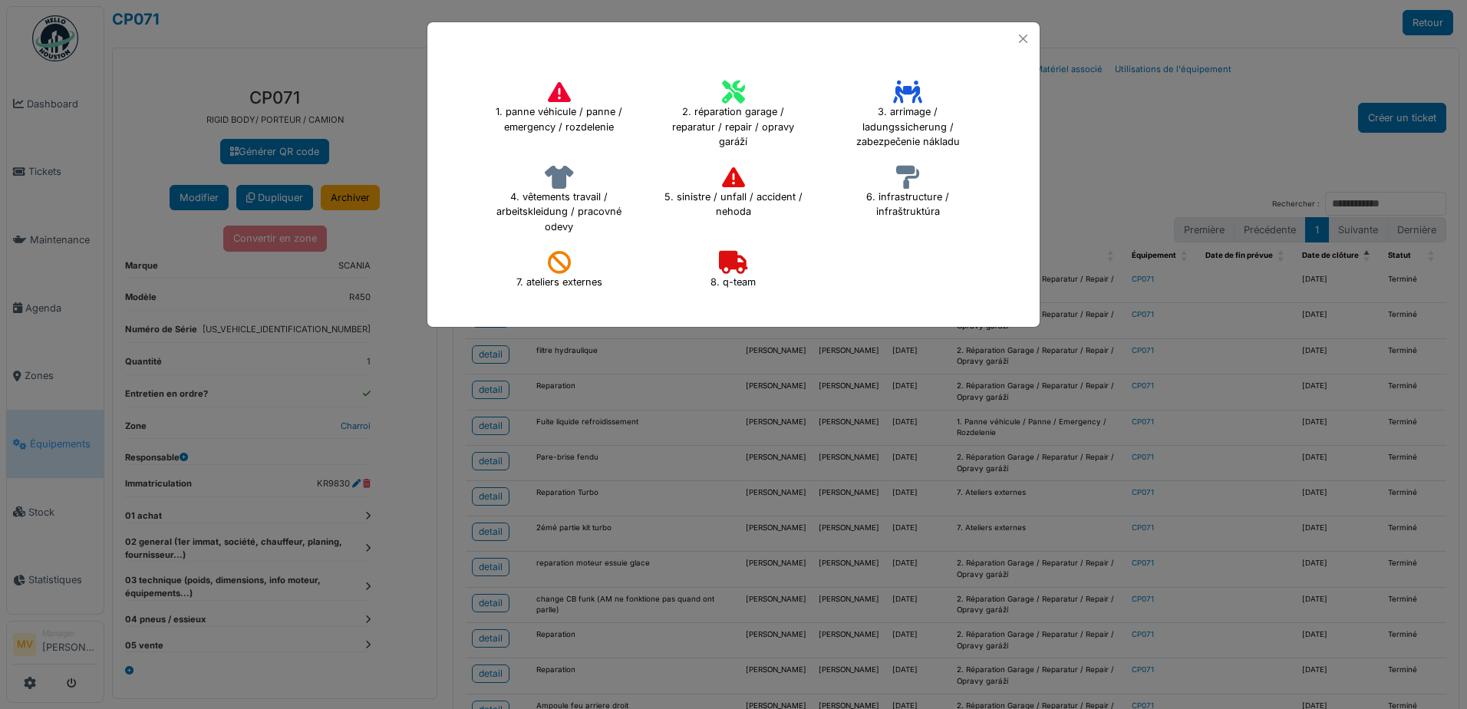
click at [734, 87] on icon at bounding box center [733, 92] width 23 height 23
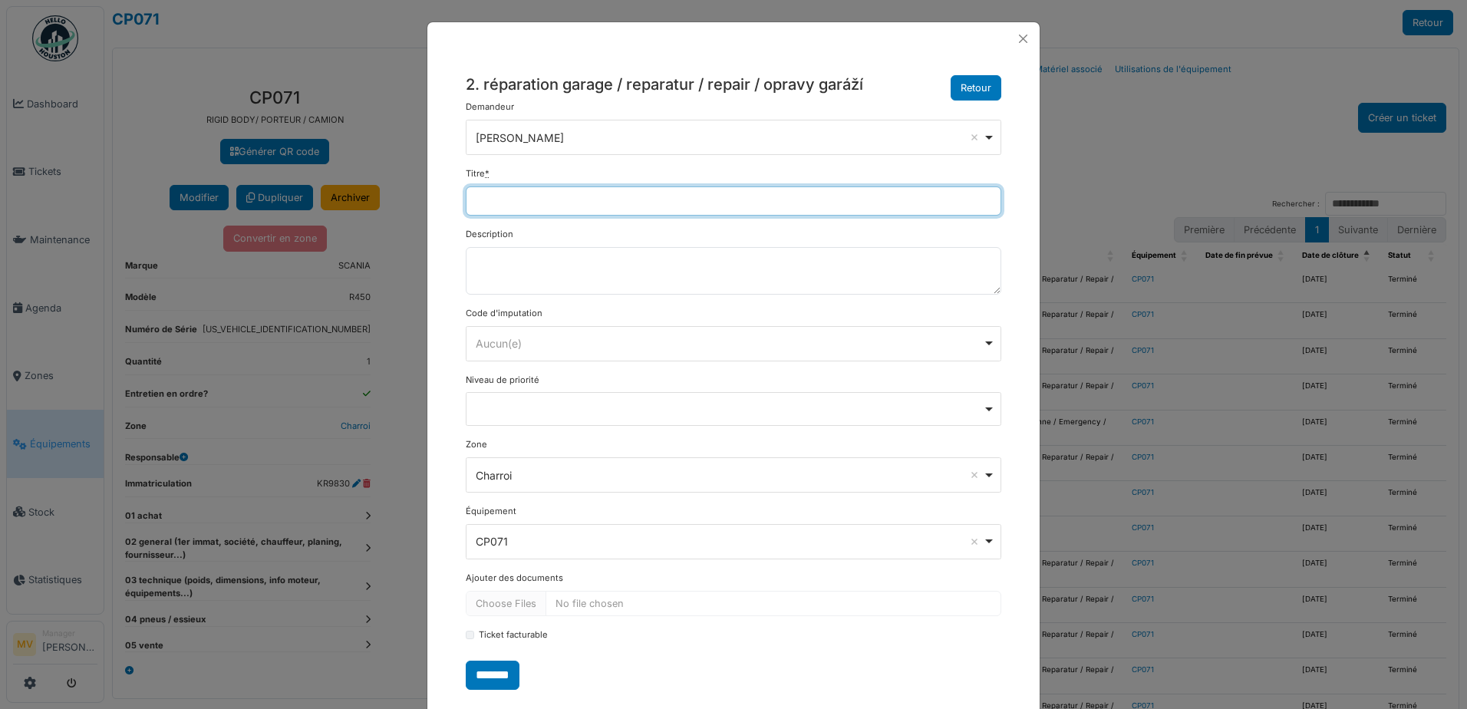
click at [713, 203] on input "Titre *" at bounding box center [733, 200] width 535 height 29
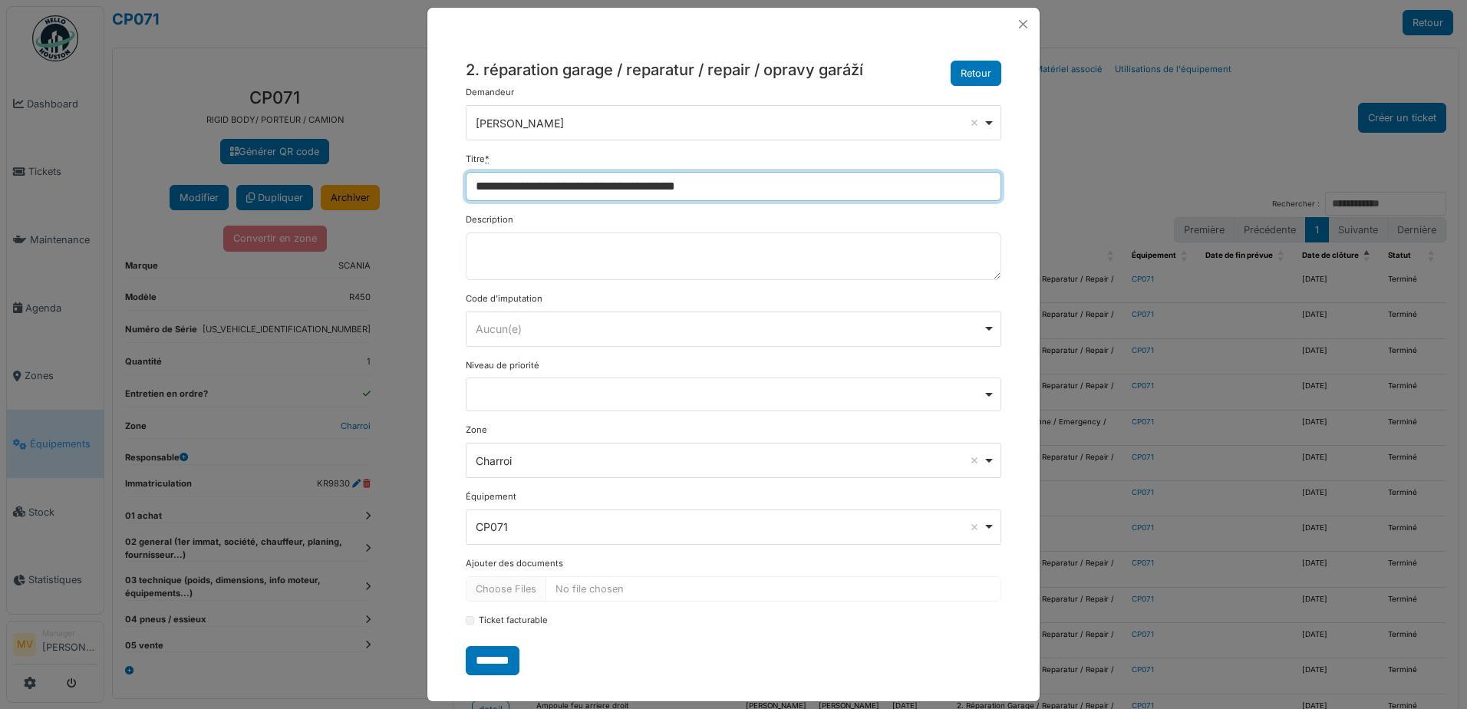
scroll to position [29, 0]
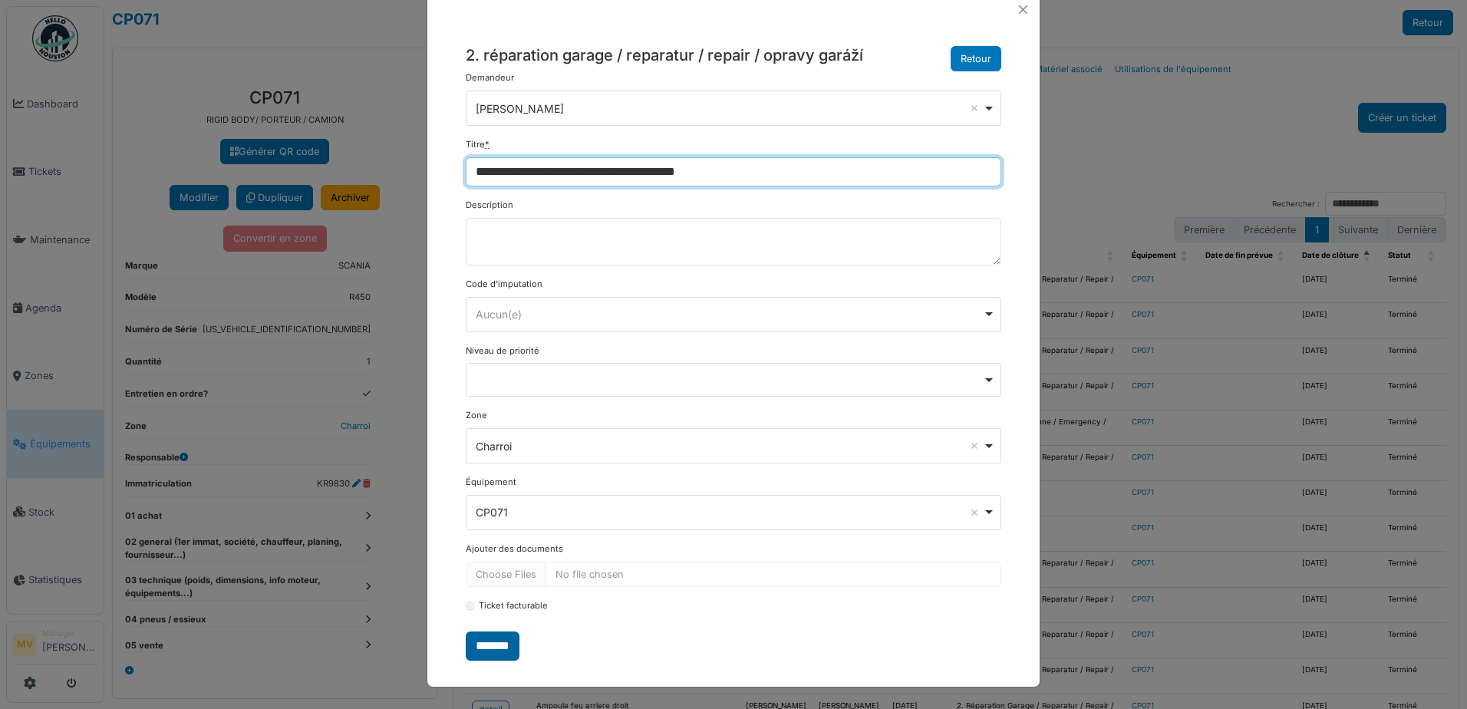
type input "**********"
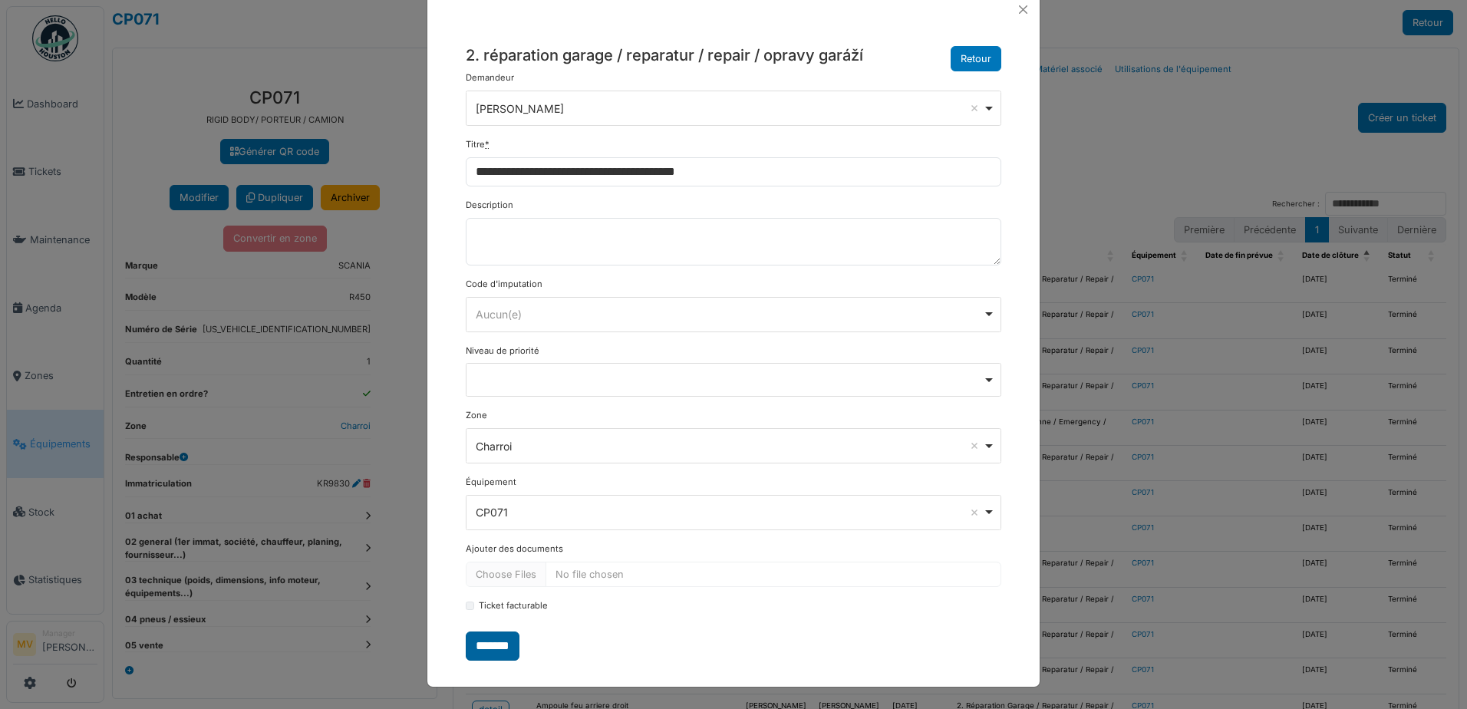
click at [486, 644] on input "*******" at bounding box center [493, 645] width 54 height 29
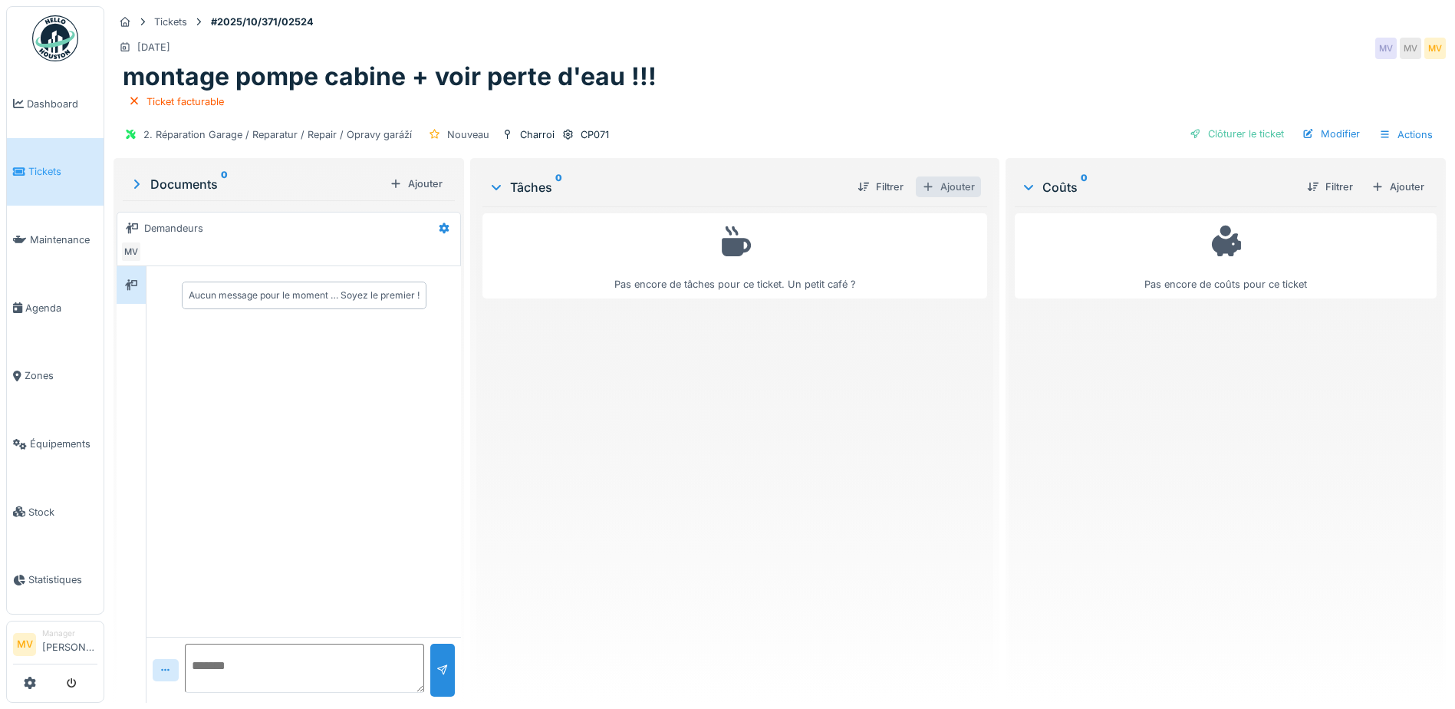
click at [946, 187] on div "Ajouter" at bounding box center [948, 186] width 65 height 21
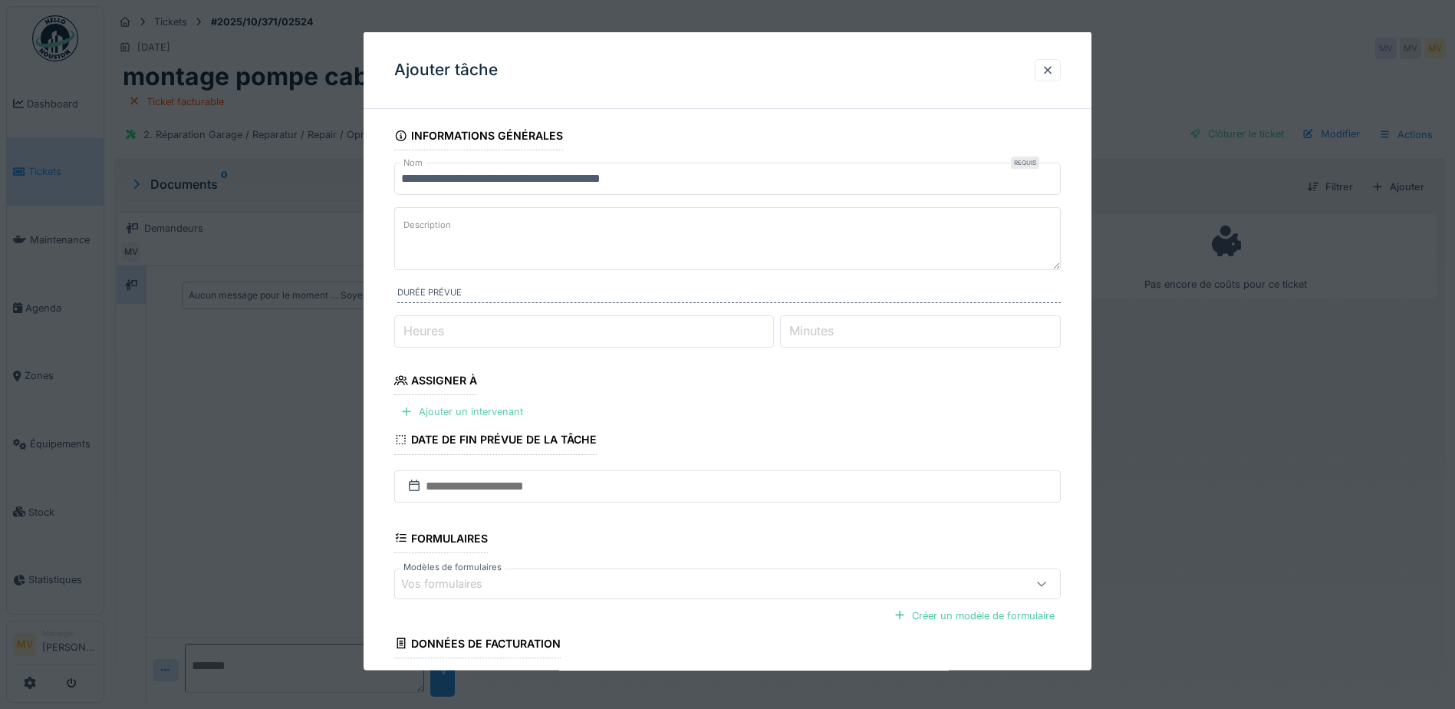
click at [508, 413] on div "Ajouter un intervenant" at bounding box center [461, 411] width 135 height 21
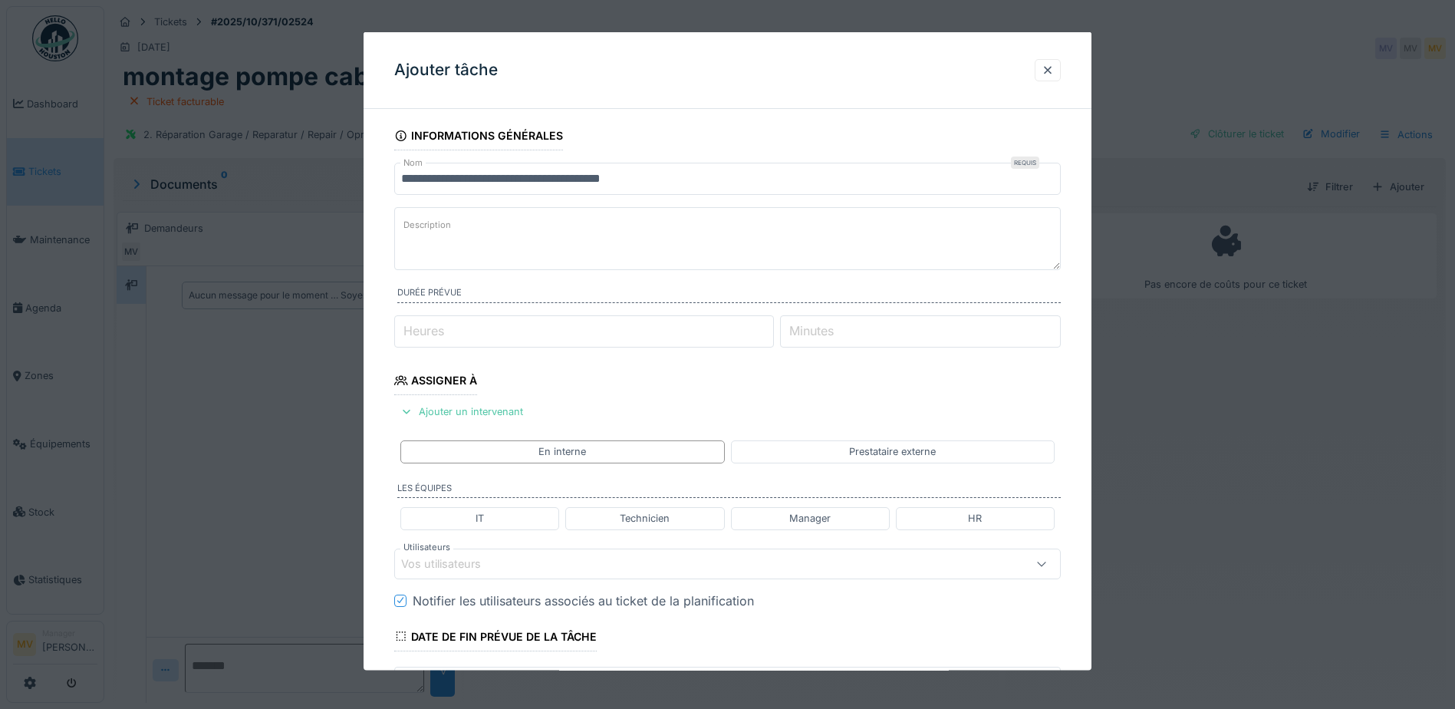
click at [550, 565] on div "Vos utilisateurs" at bounding box center [688, 563] width 575 height 17
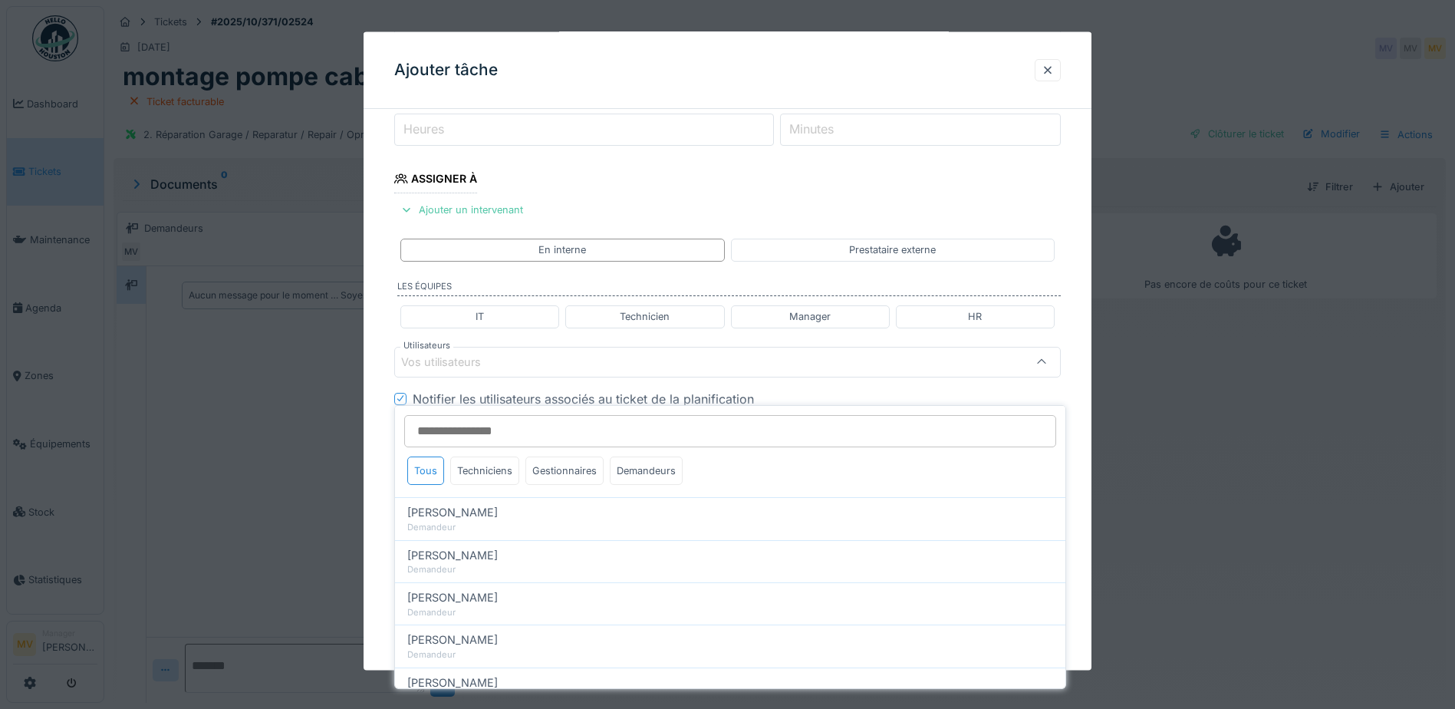
scroll to position [212, 0]
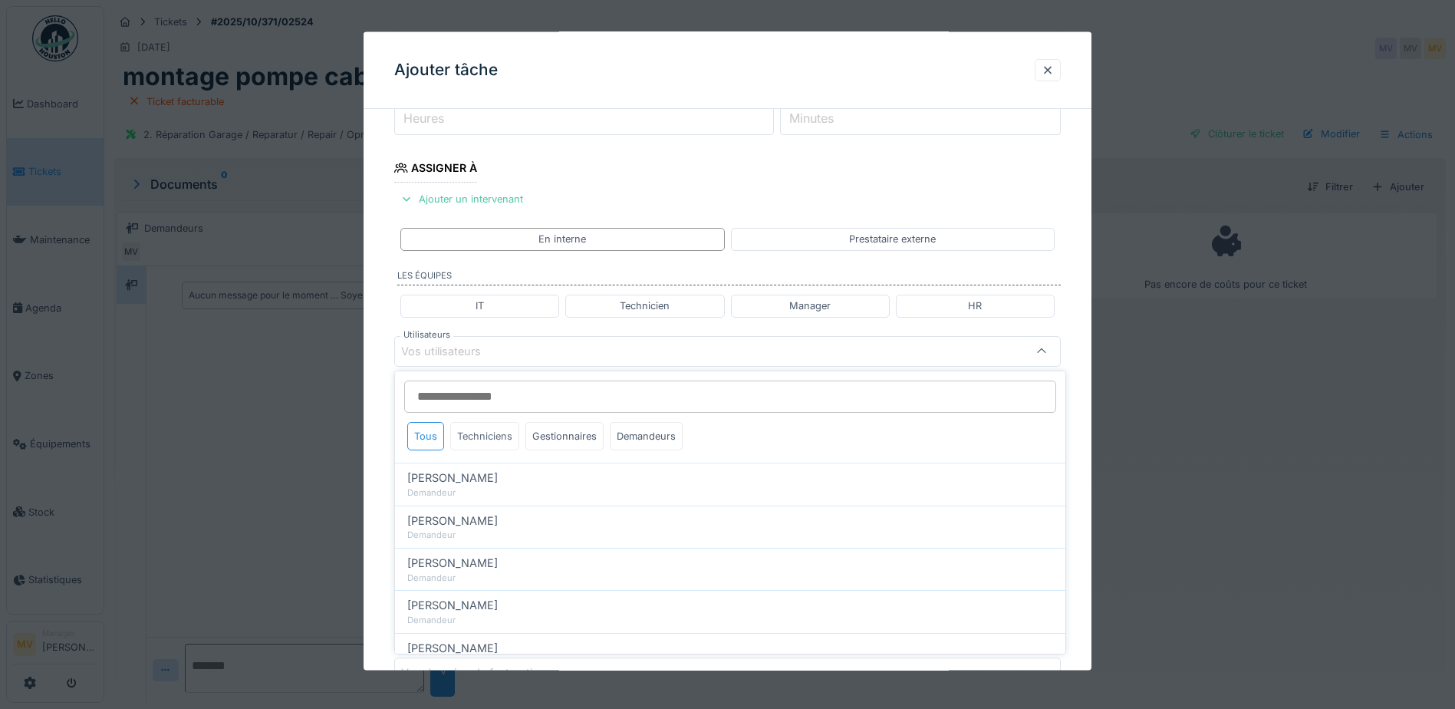
click at [498, 439] on div "Techniciens" at bounding box center [484, 436] width 69 height 28
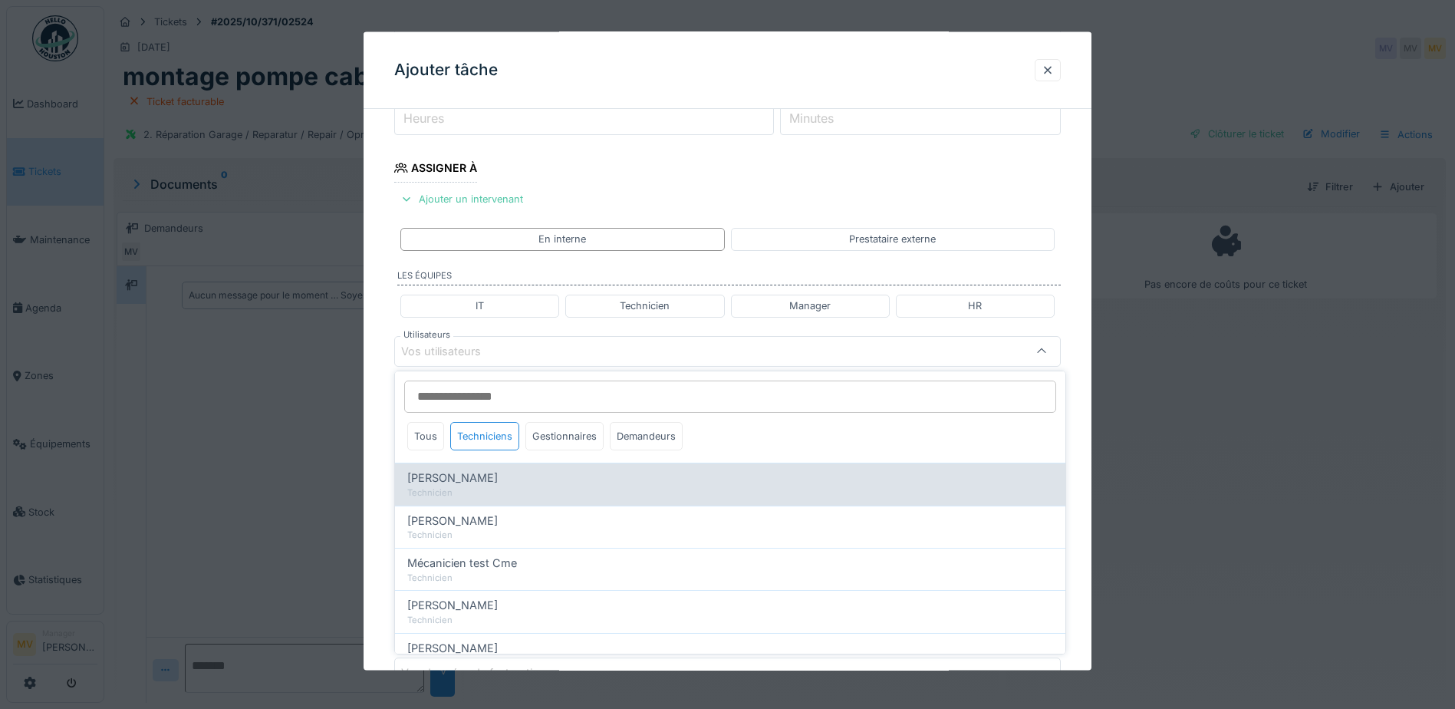
click at [493, 487] on div "Technicien" at bounding box center [730, 492] width 646 height 13
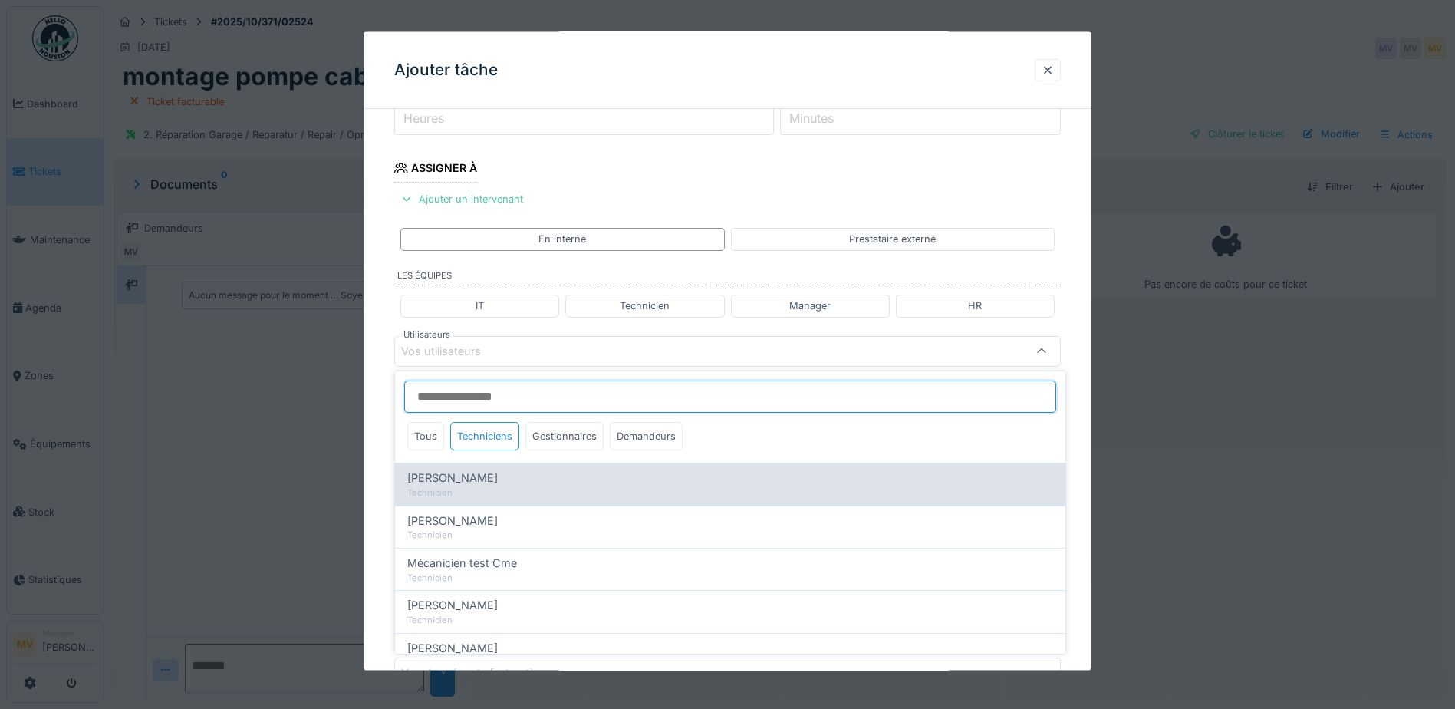
type input "****"
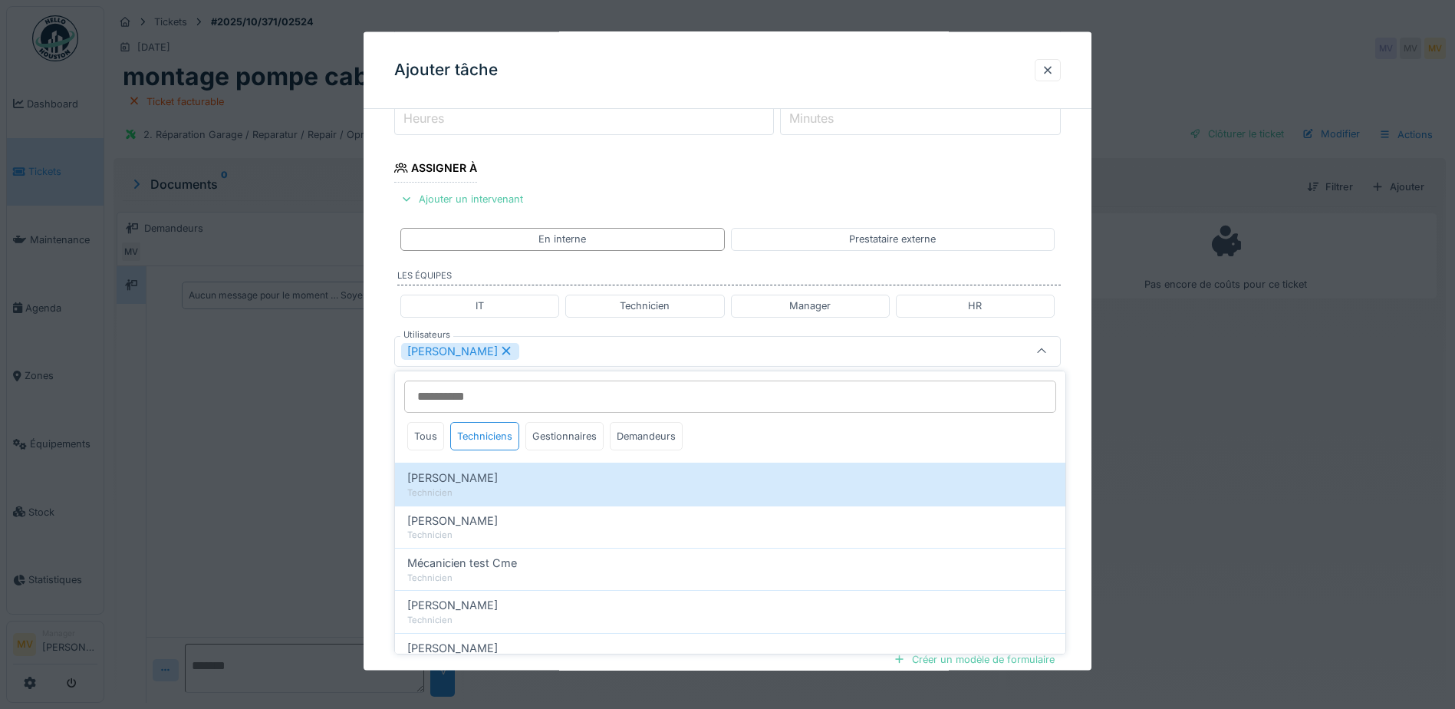
click at [574, 349] on div "[PERSON_NAME]" at bounding box center [688, 350] width 575 height 17
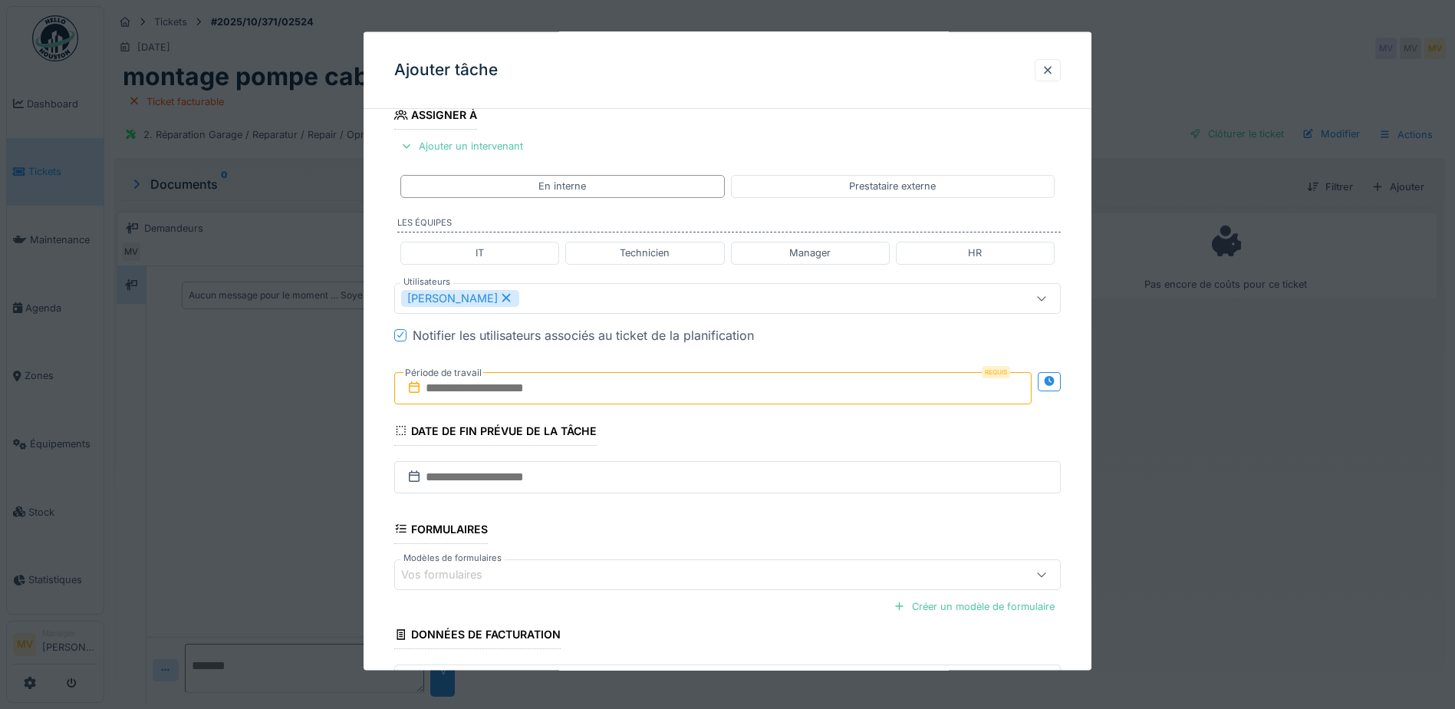
scroll to position [289, 0]
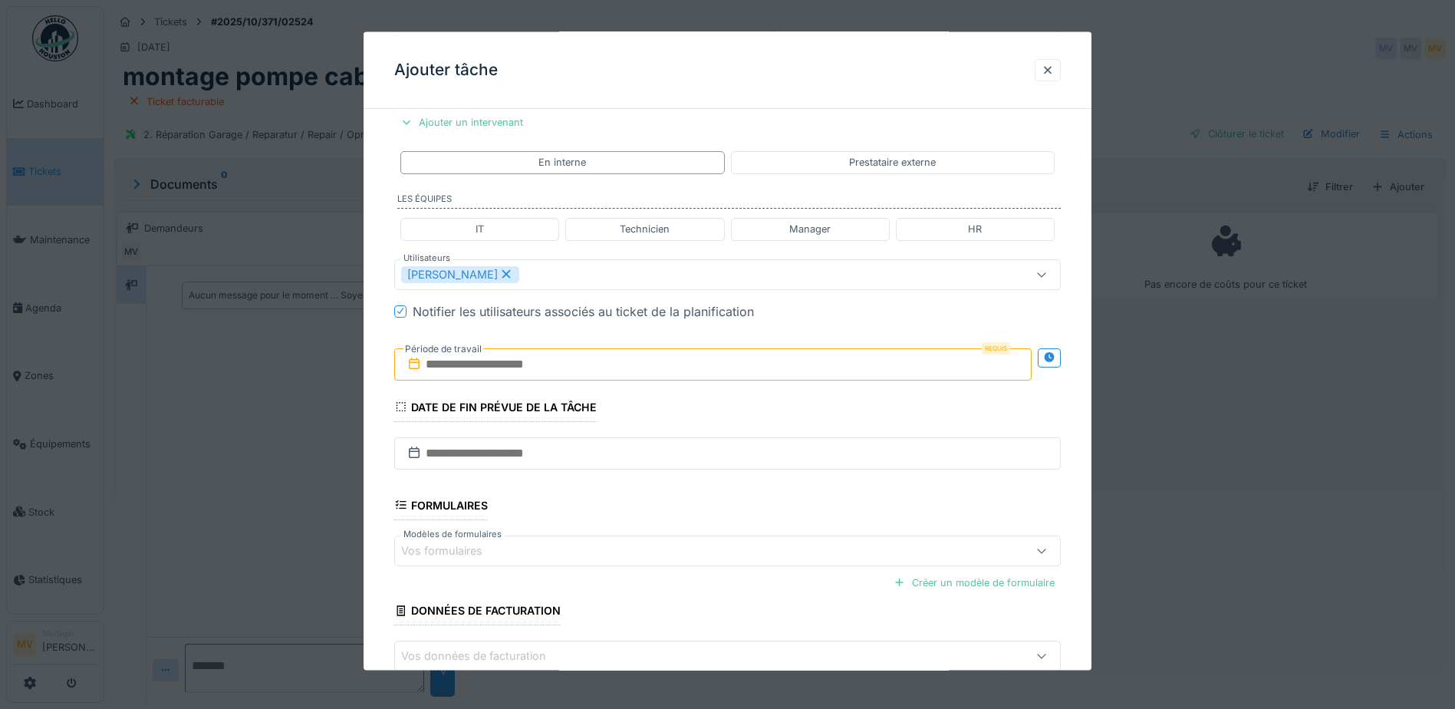
click at [579, 361] on input "text" at bounding box center [712, 363] width 637 height 32
click at [691, 535] on div "24" at bounding box center [690, 539] width 21 height 22
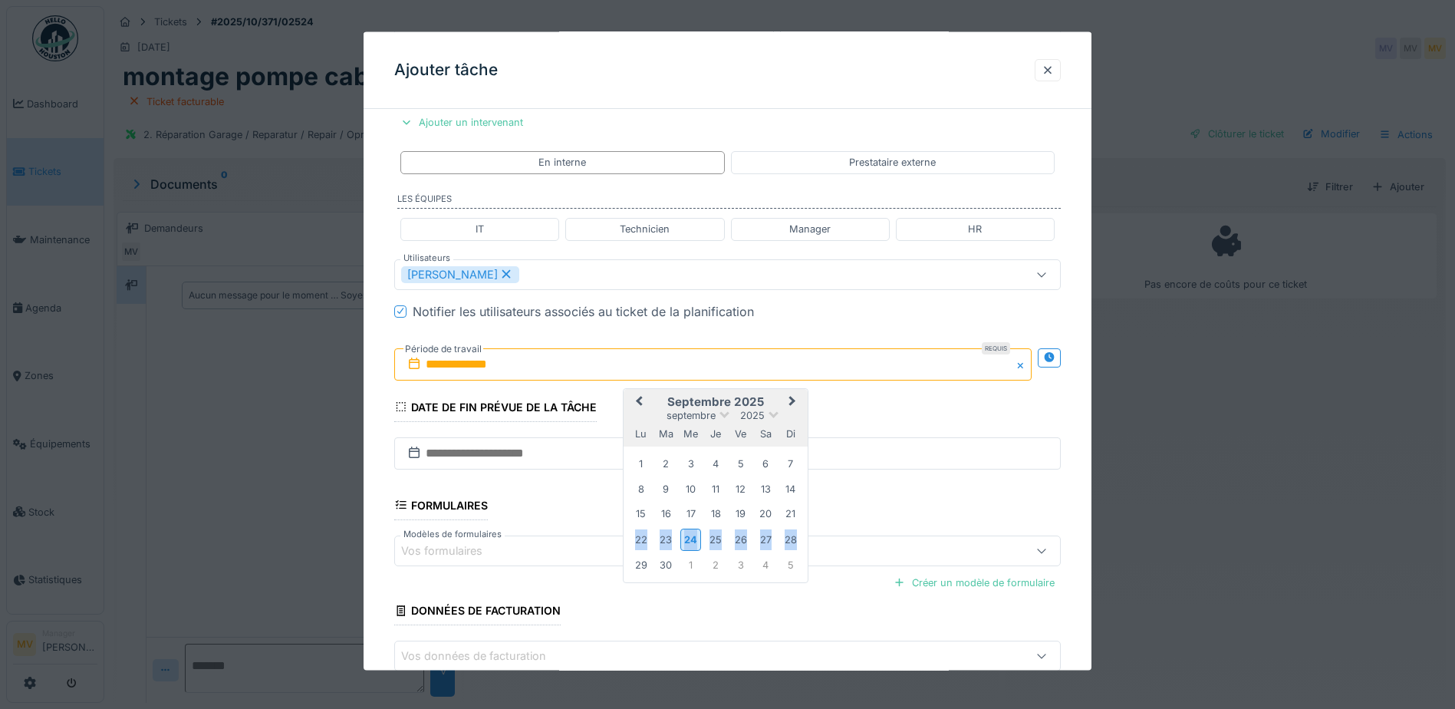
click at [691, 535] on div "24" at bounding box center [690, 539] width 21 height 22
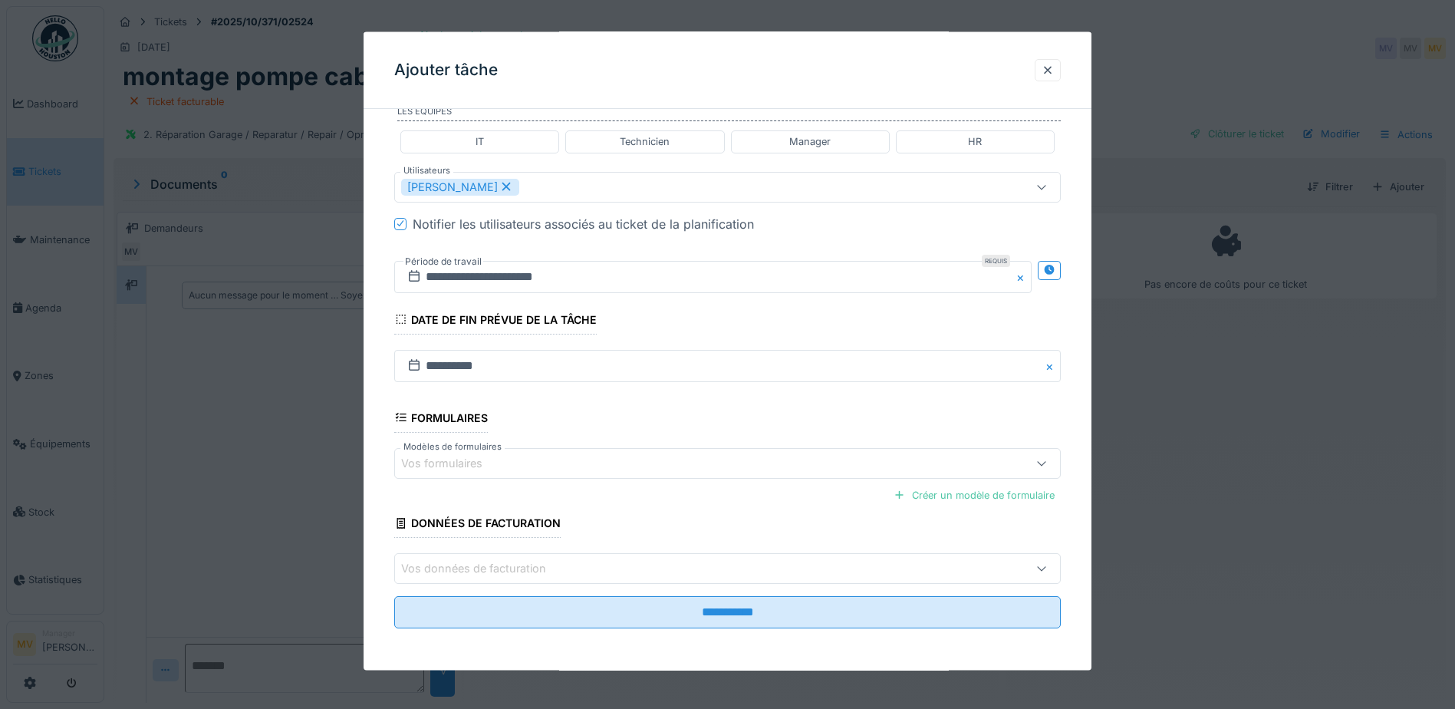
scroll to position [377, 0]
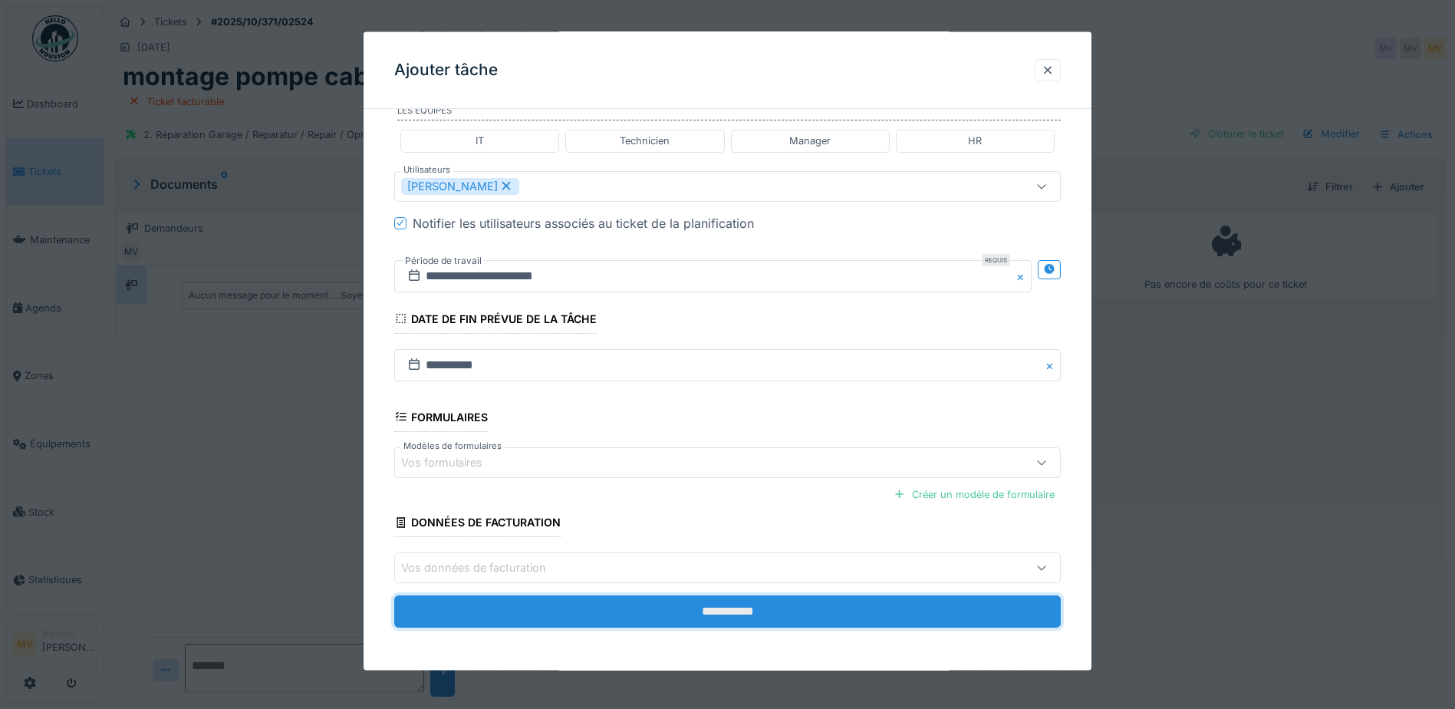
click at [752, 611] on input "**********" at bounding box center [727, 611] width 667 height 32
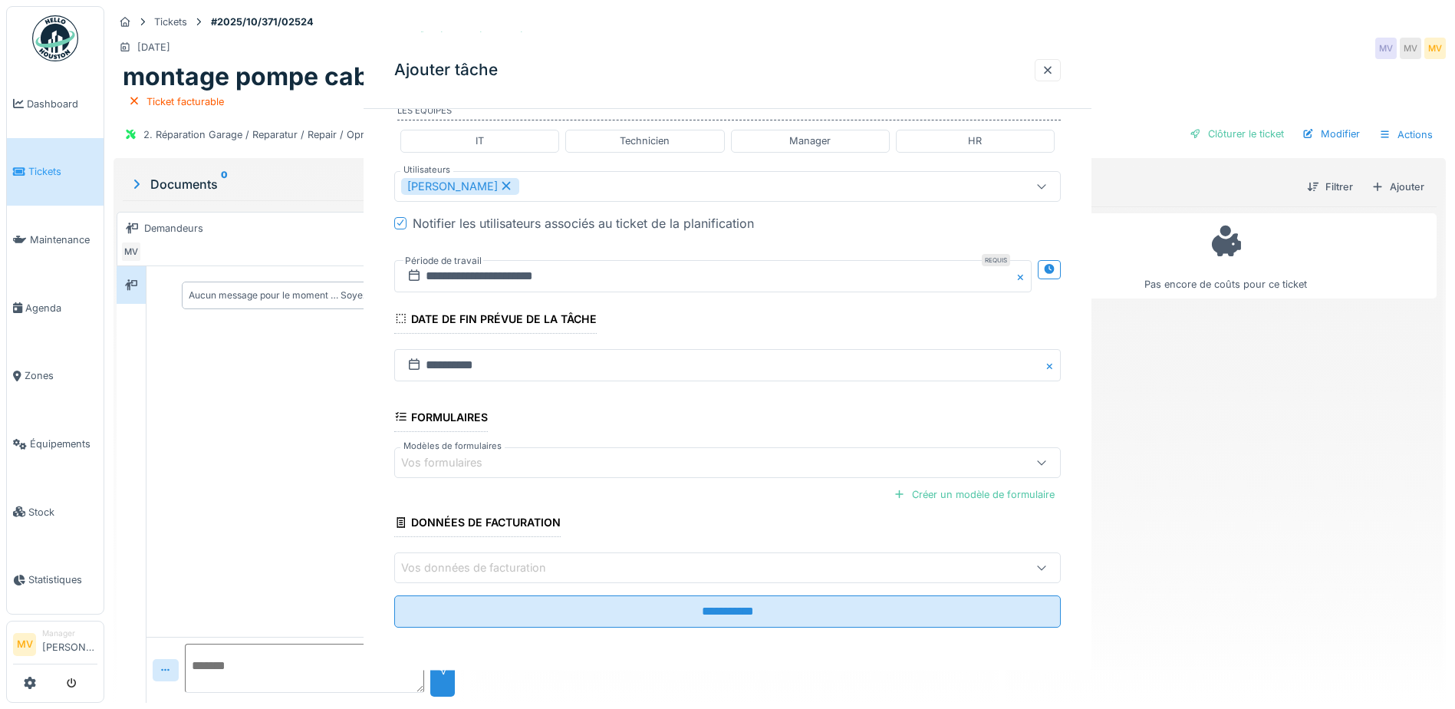
scroll to position [0, 0]
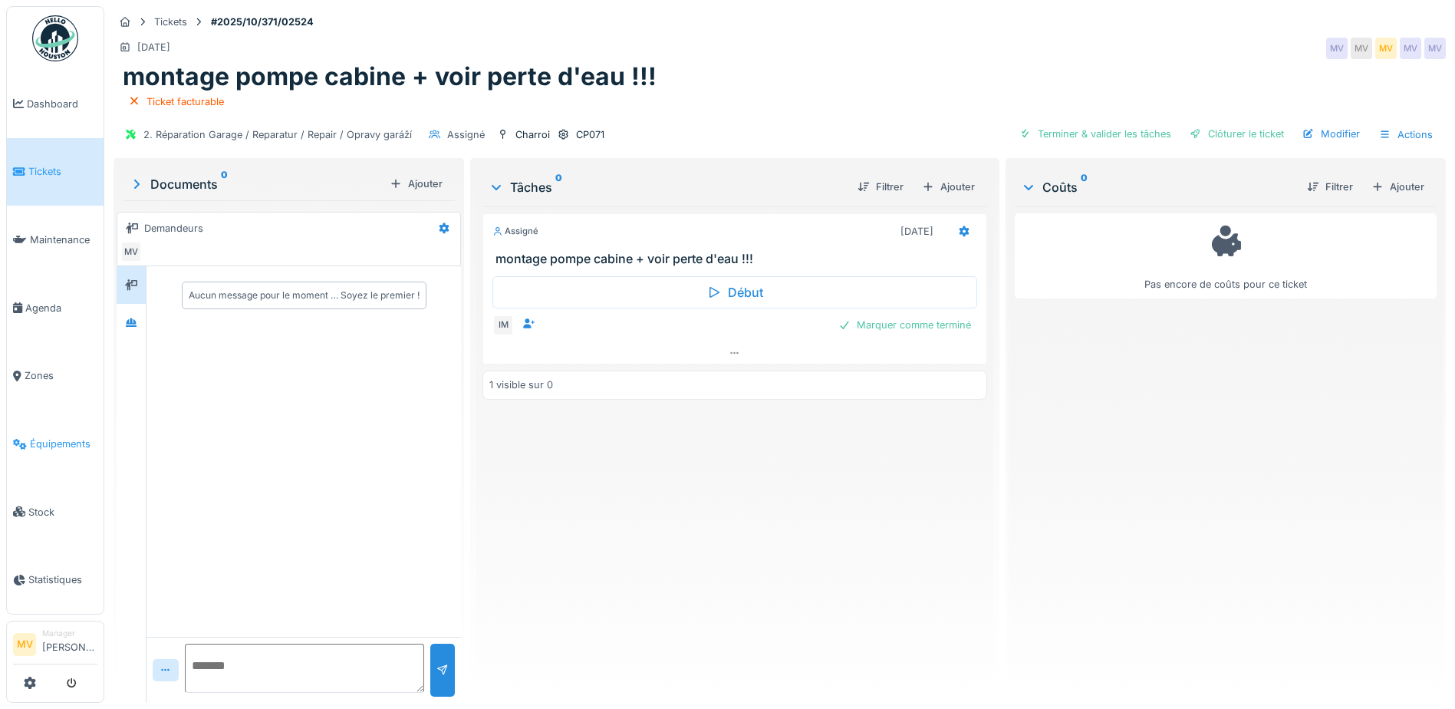
click at [71, 431] on link "Équipements" at bounding box center [55, 444] width 97 height 68
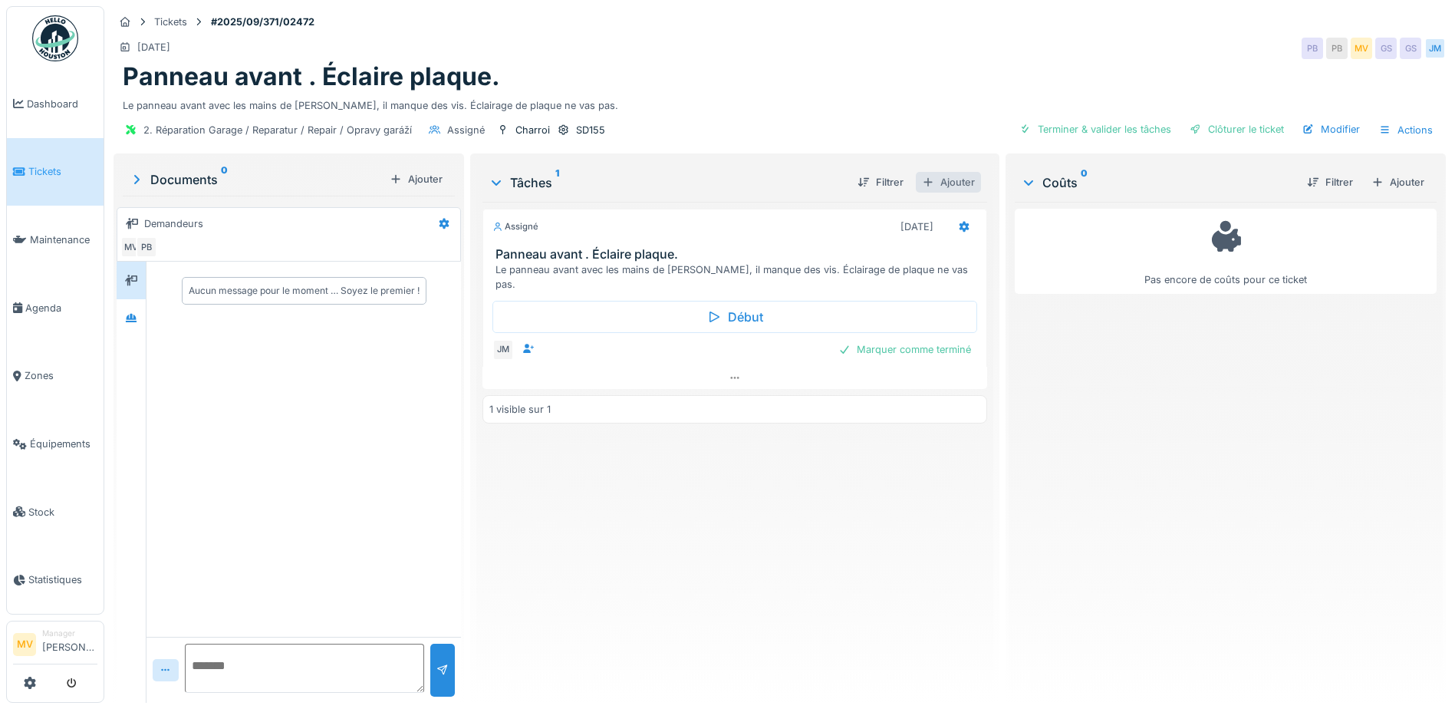
click at [959, 183] on div "Ajouter" at bounding box center [948, 182] width 65 height 21
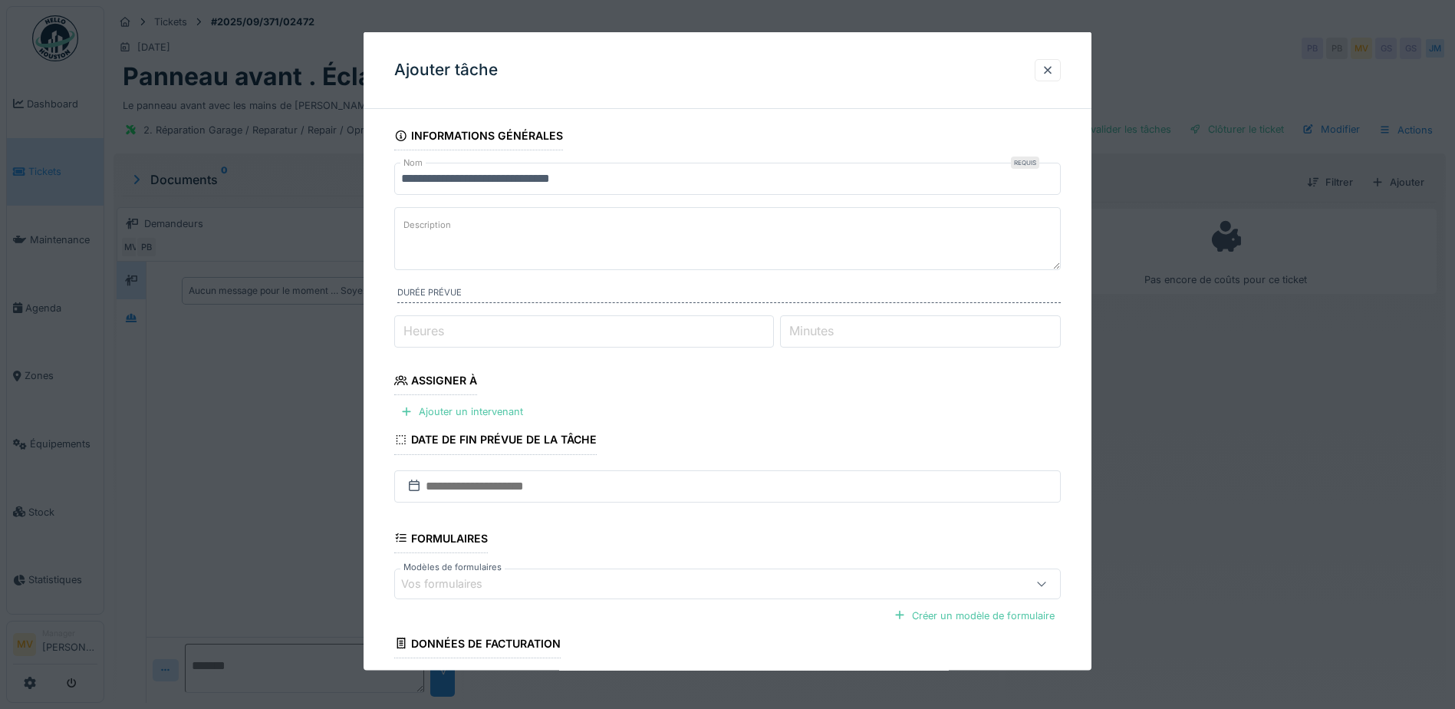
drag, startPoint x: 498, startPoint y: 409, endPoint x: 594, endPoint y: 413, distance: 96.0
click at [498, 408] on div "Ajouter un intervenant" at bounding box center [461, 411] width 135 height 21
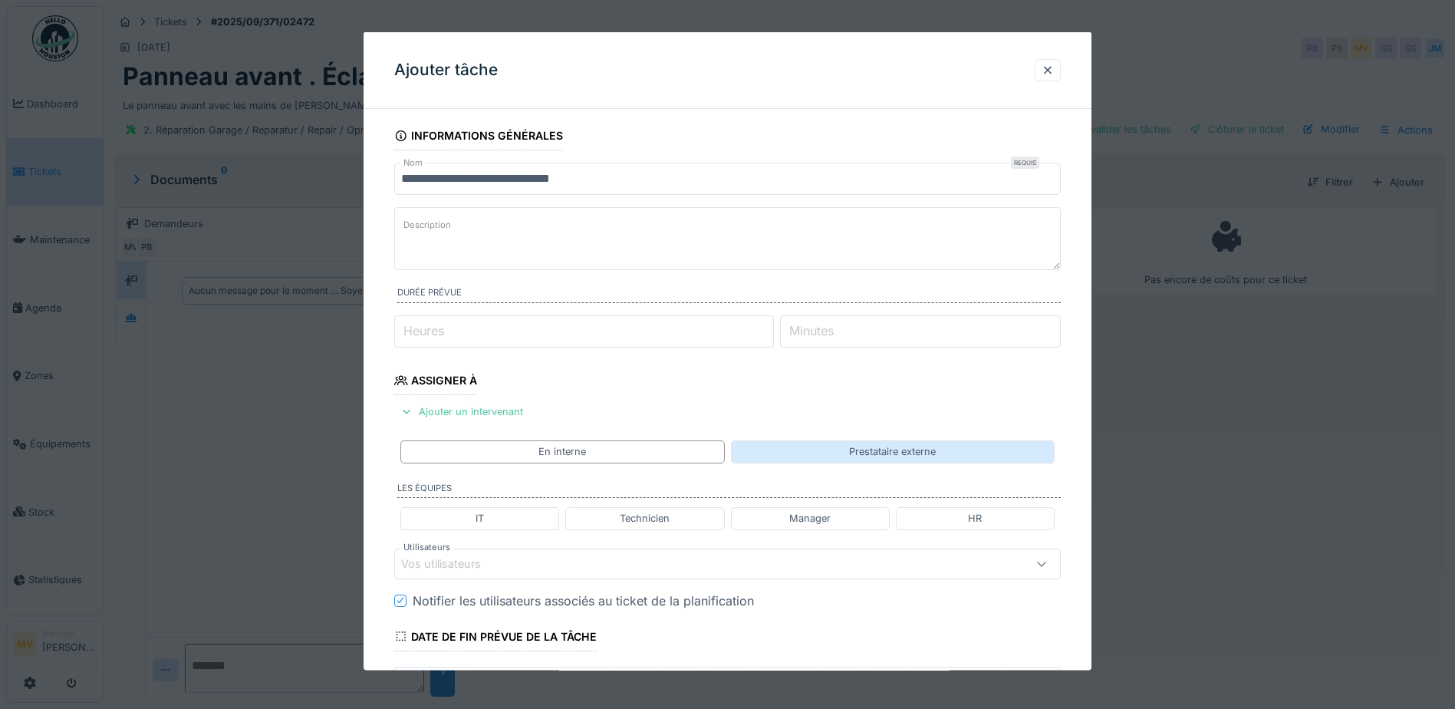
click at [808, 439] on div "En interne Prestataire externe" at bounding box center [727, 451] width 667 height 35
click at [813, 444] on div "Prestataire externe" at bounding box center [893, 451] width 324 height 22
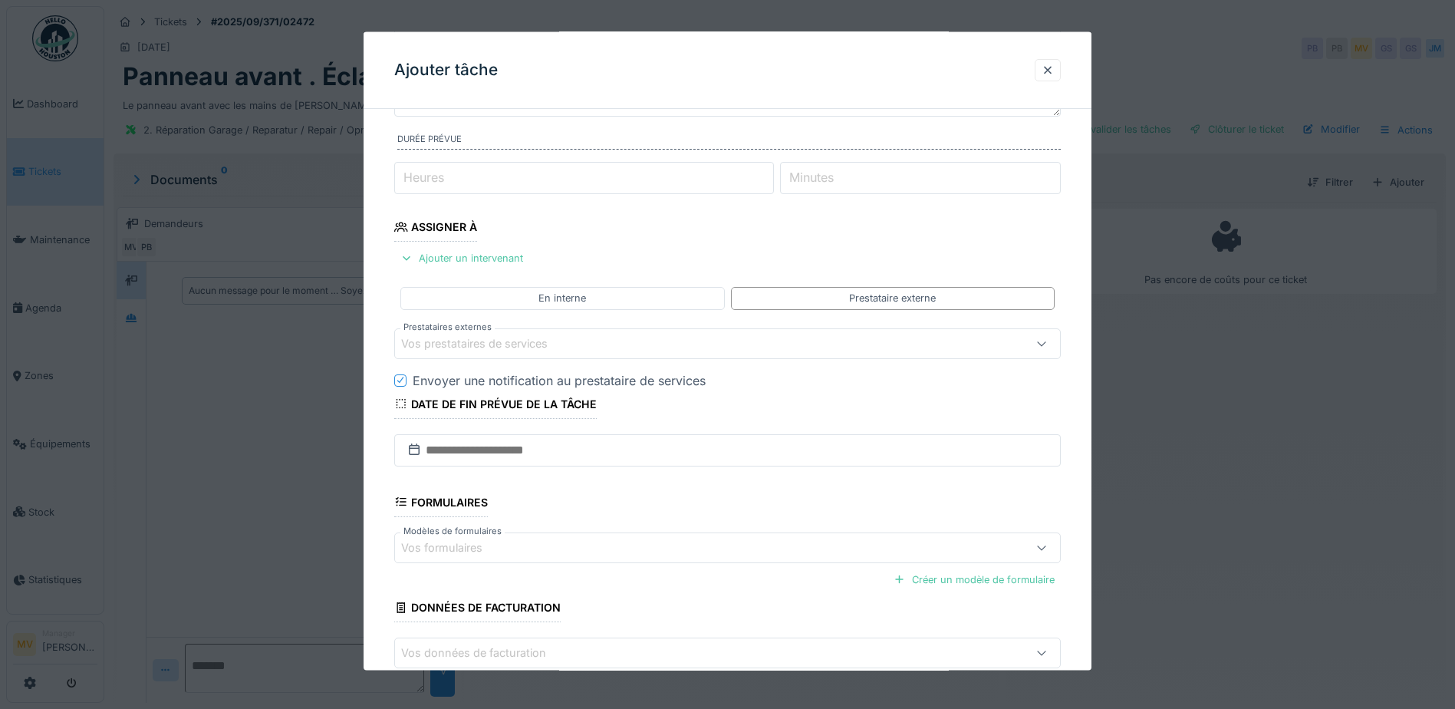
click at [539, 342] on div "Vos prestataires de services" at bounding box center [485, 342] width 168 height 17
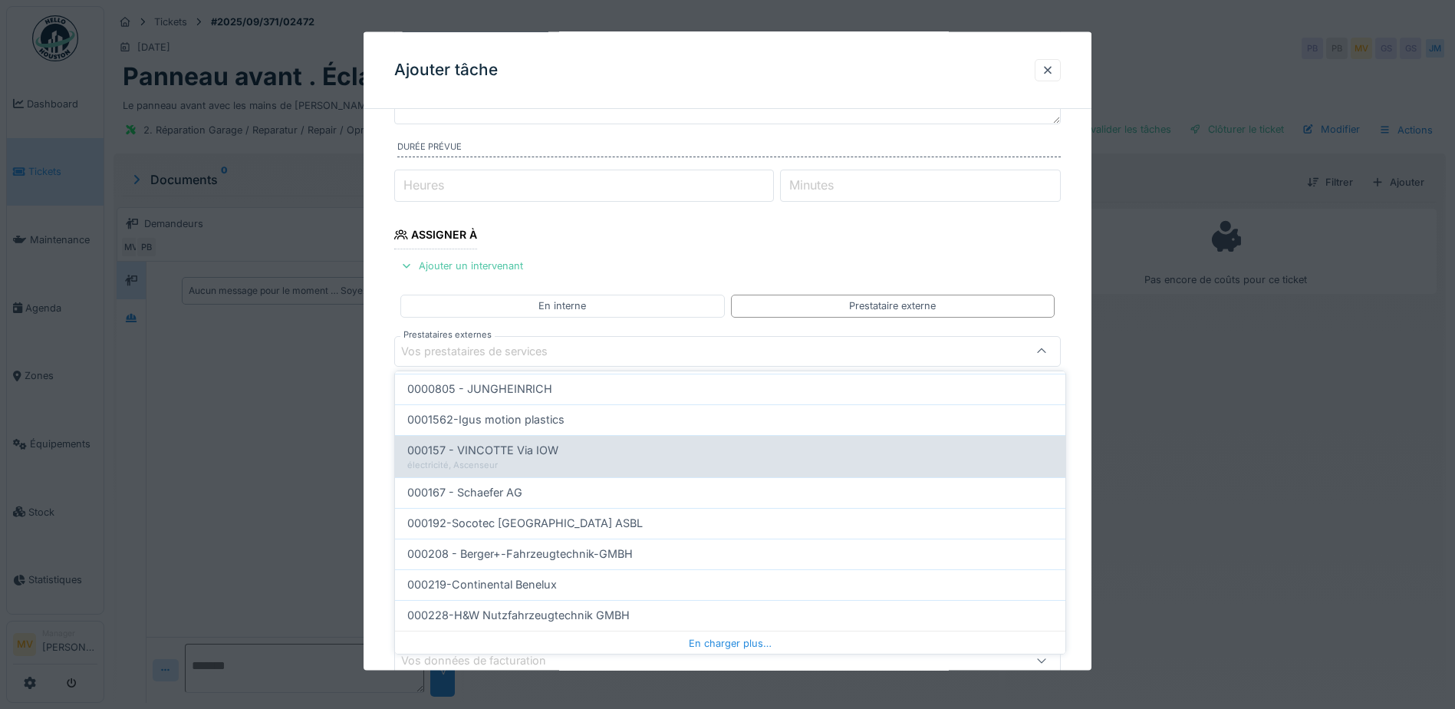
scroll to position [170, 0]
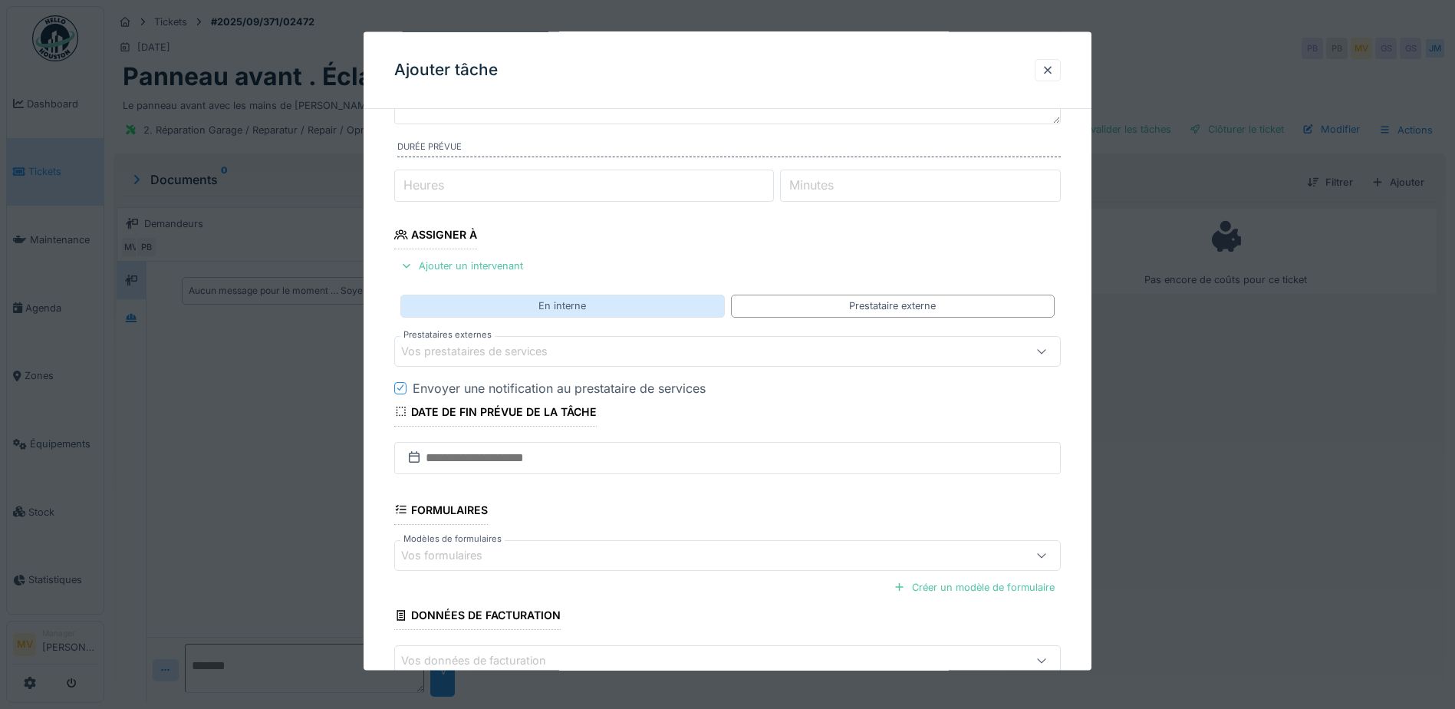
click at [586, 305] on div "En interne" at bounding box center [562, 305] width 48 height 15
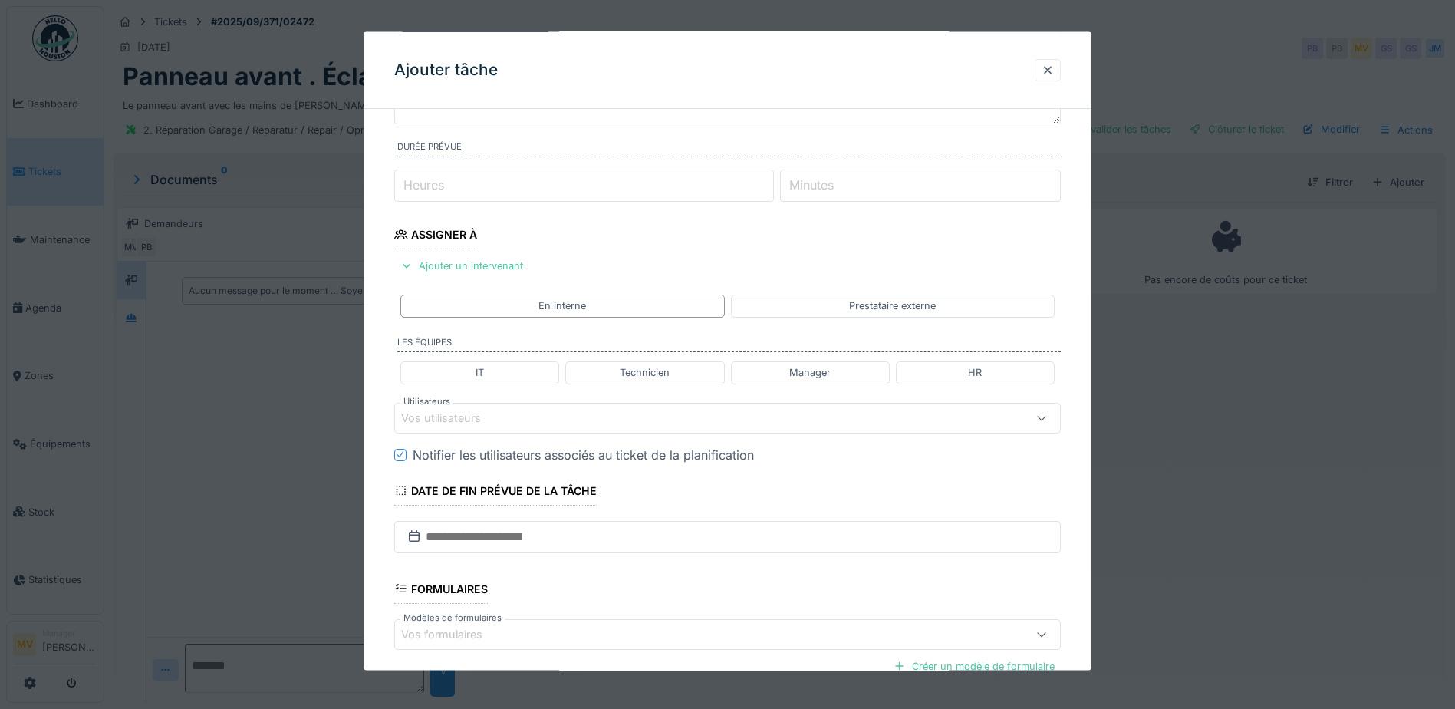
click at [507, 420] on div "Vos utilisateurs" at bounding box center [688, 417] width 575 height 17
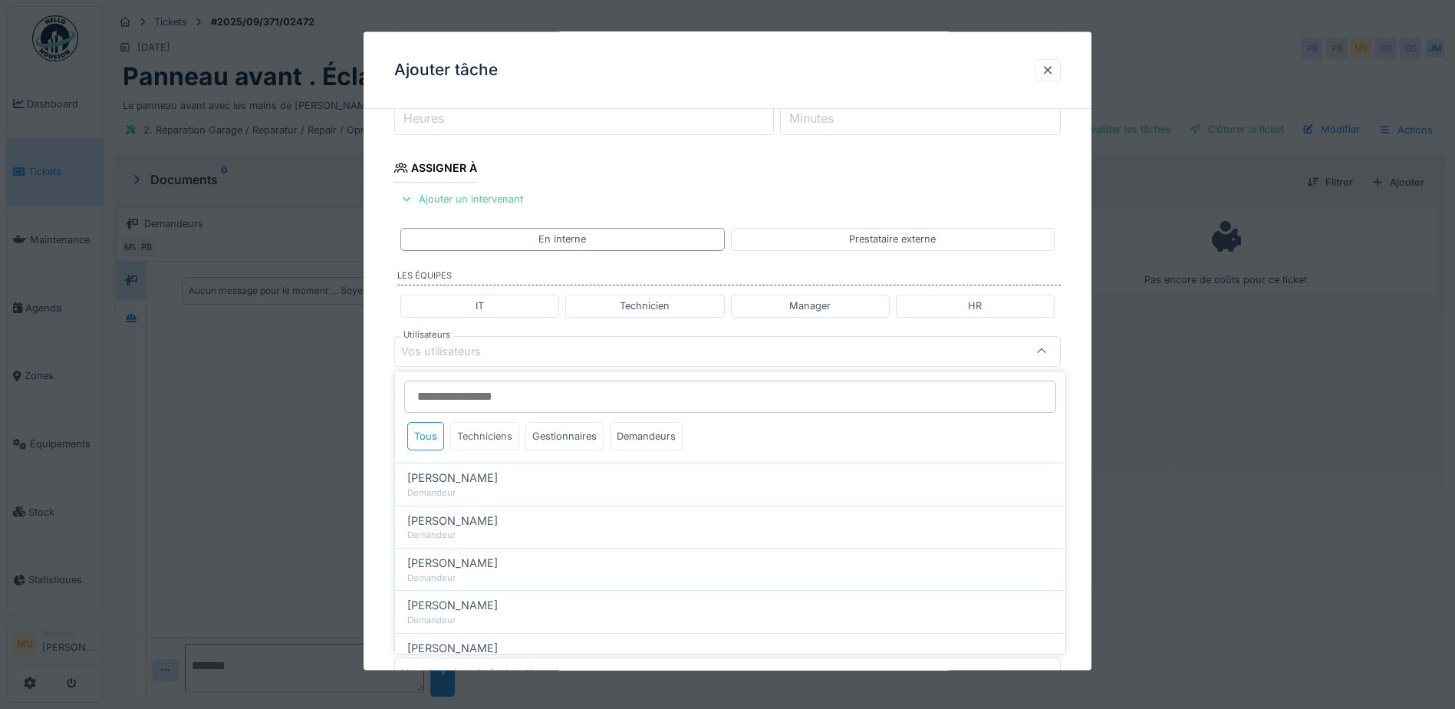
click at [502, 431] on div "Techniciens" at bounding box center [484, 436] width 69 height 28
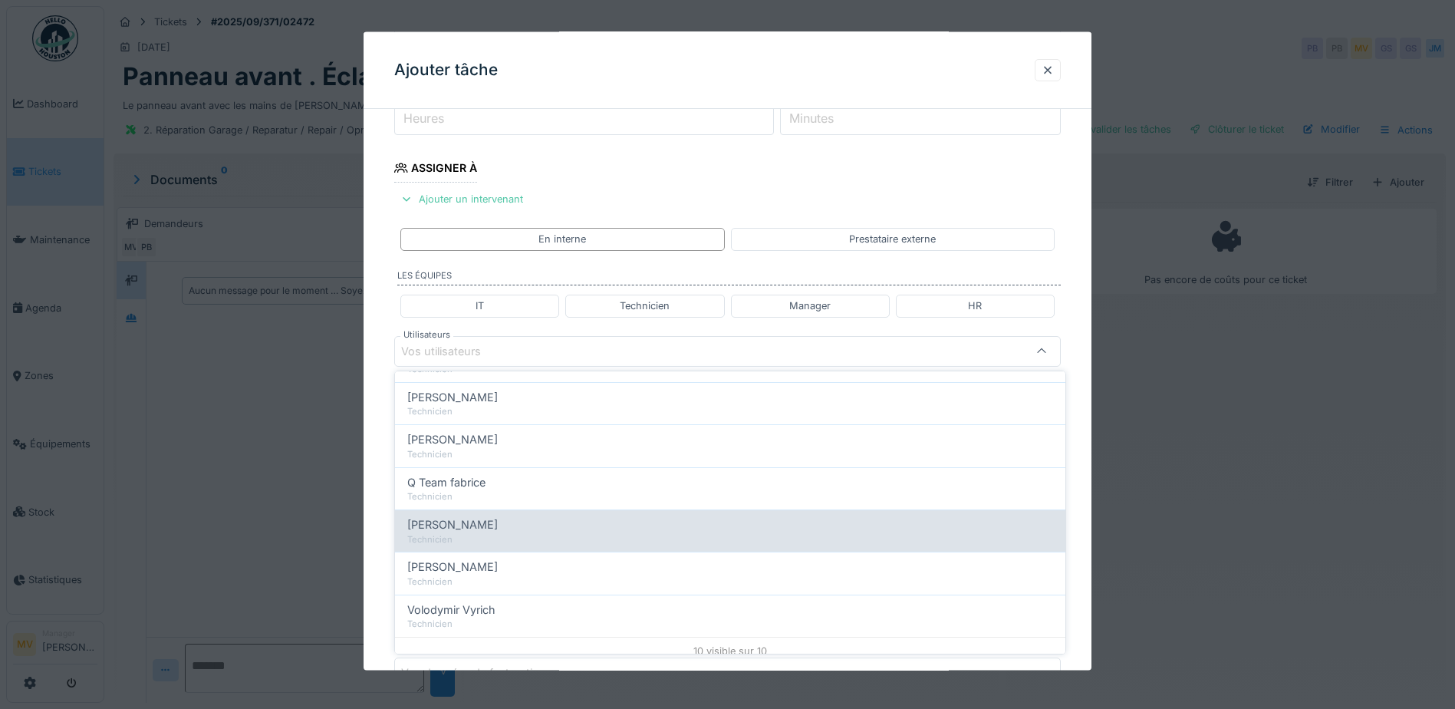
scroll to position [262, 0]
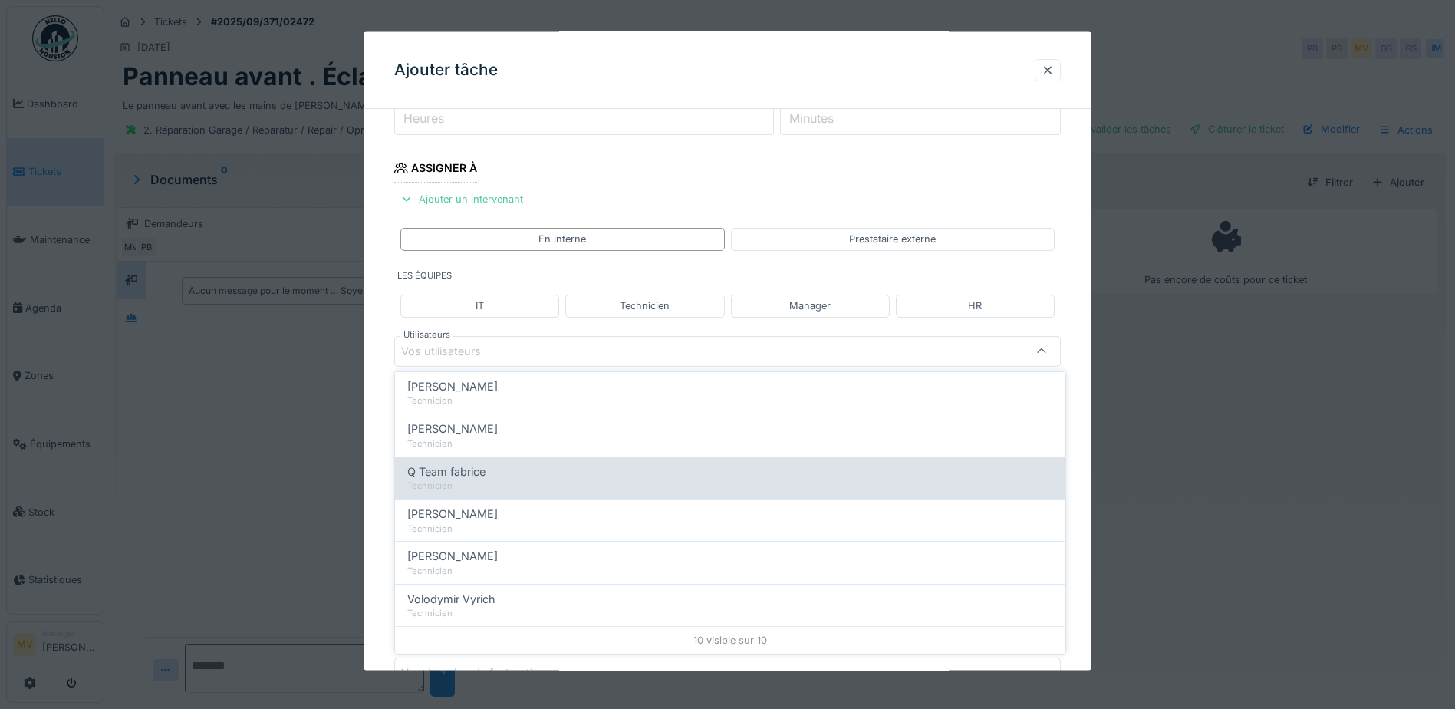
click at [511, 472] on div "Q Team fabrice" at bounding box center [730, 471] width 646 height 17
type input "****"
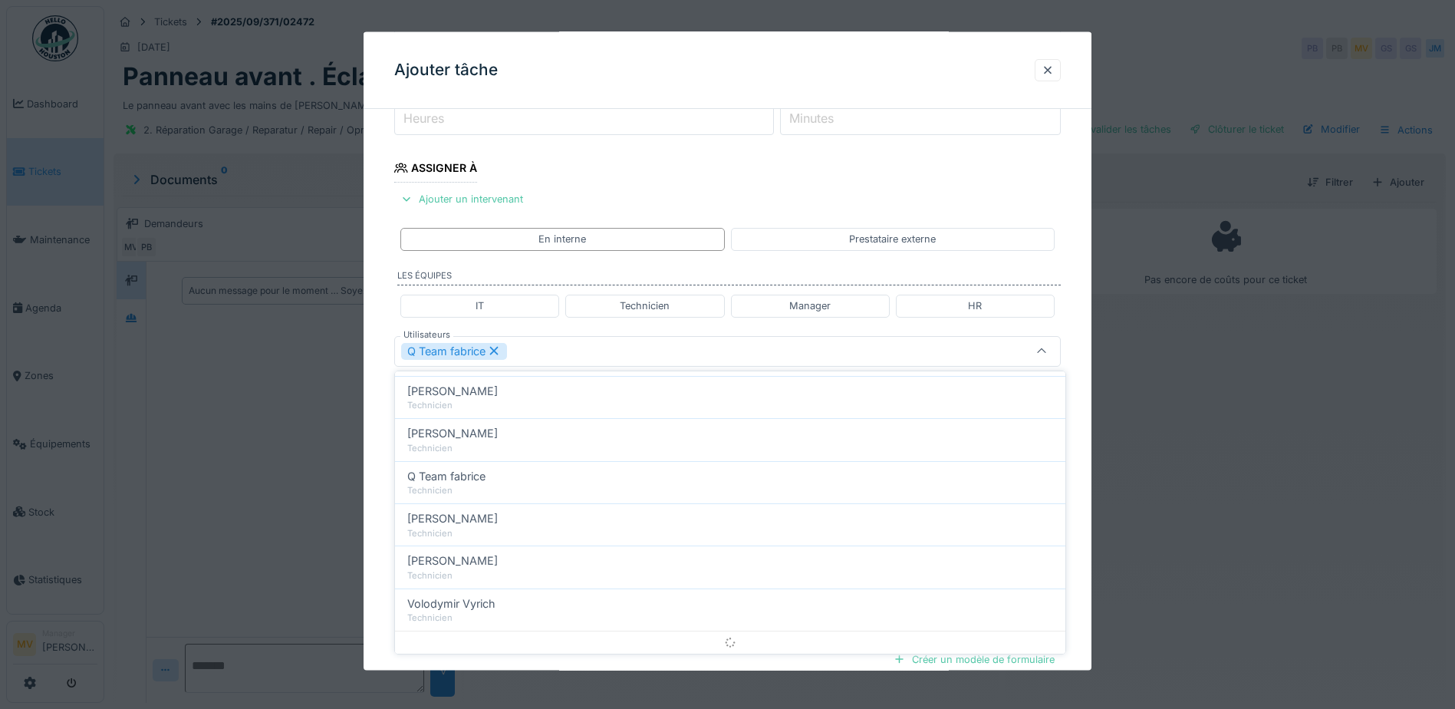
scroll to position [0, 0]
click at [530, 352] on div "Q Team fabrice" at bounding box center [688, 350] width 575 height 17
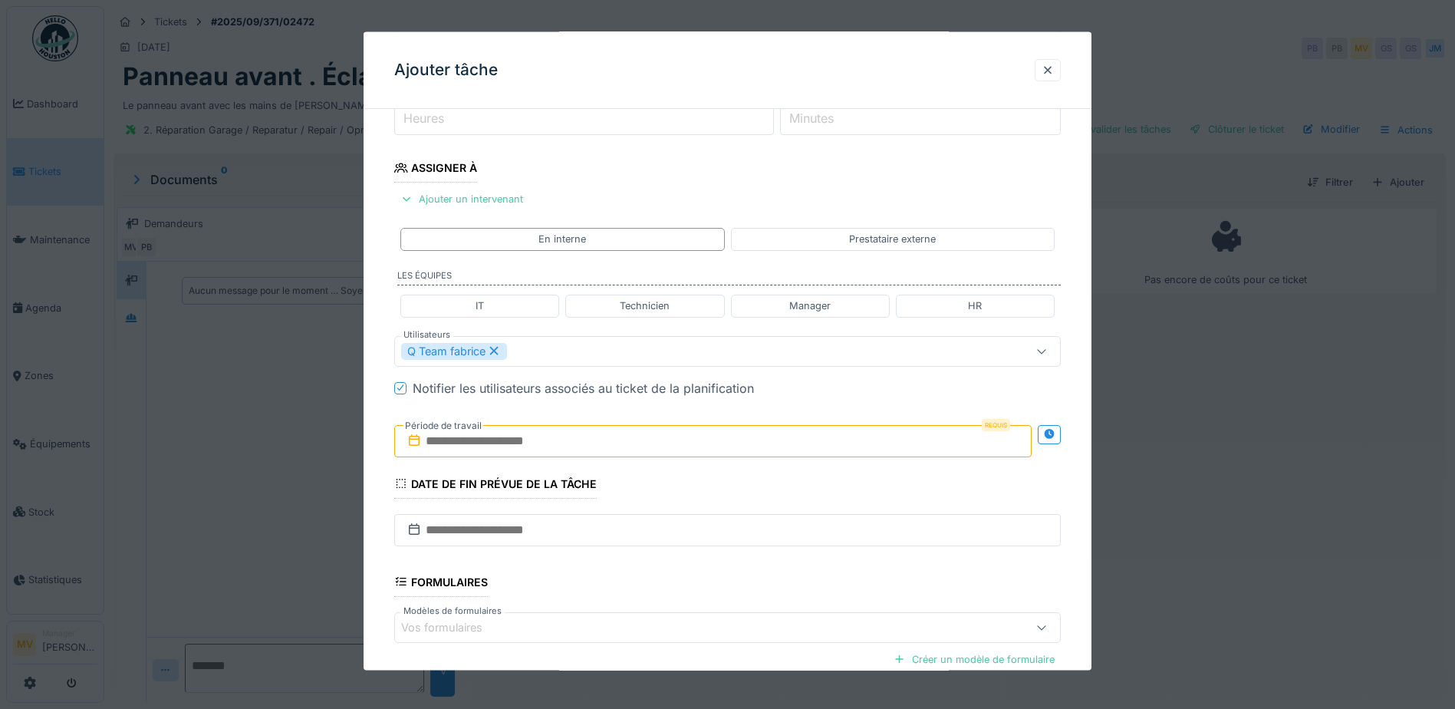
click at [540, 436] on input "text" at bounding box center [712, 440] width 637 height 32
click at [723, 612] on div "25" at bounding box center [716, 615] width 21 height 21
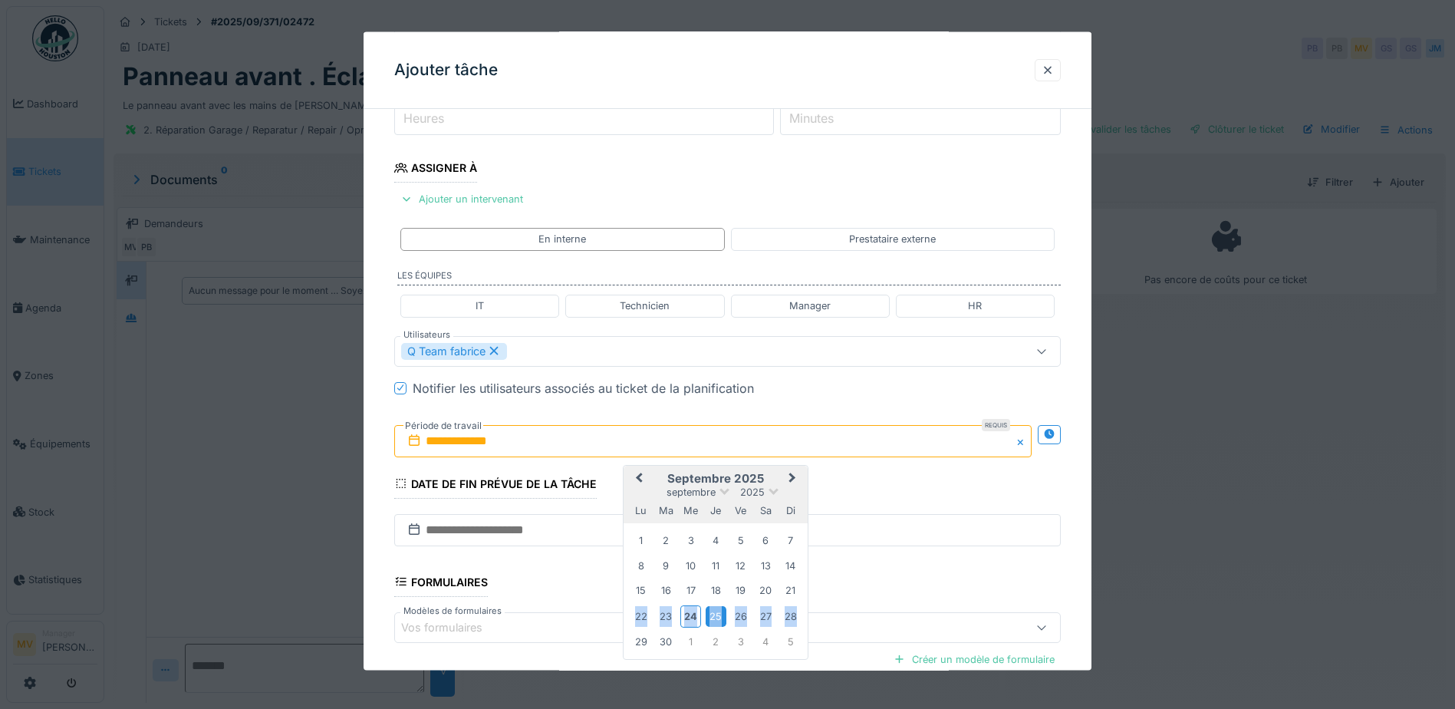
click at [723, 612] on div "25" at bounding box center [716, 615] width 21 height 21
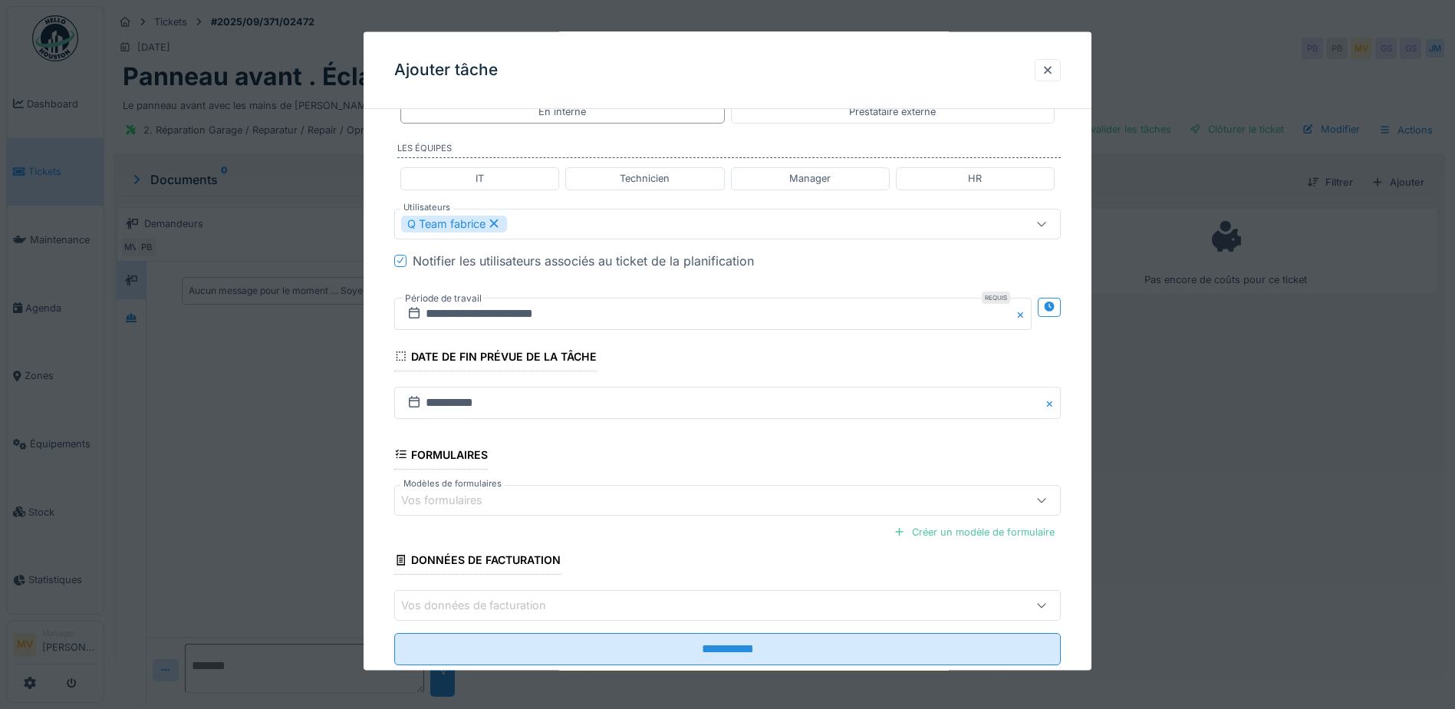
scroll to position [377, 0]
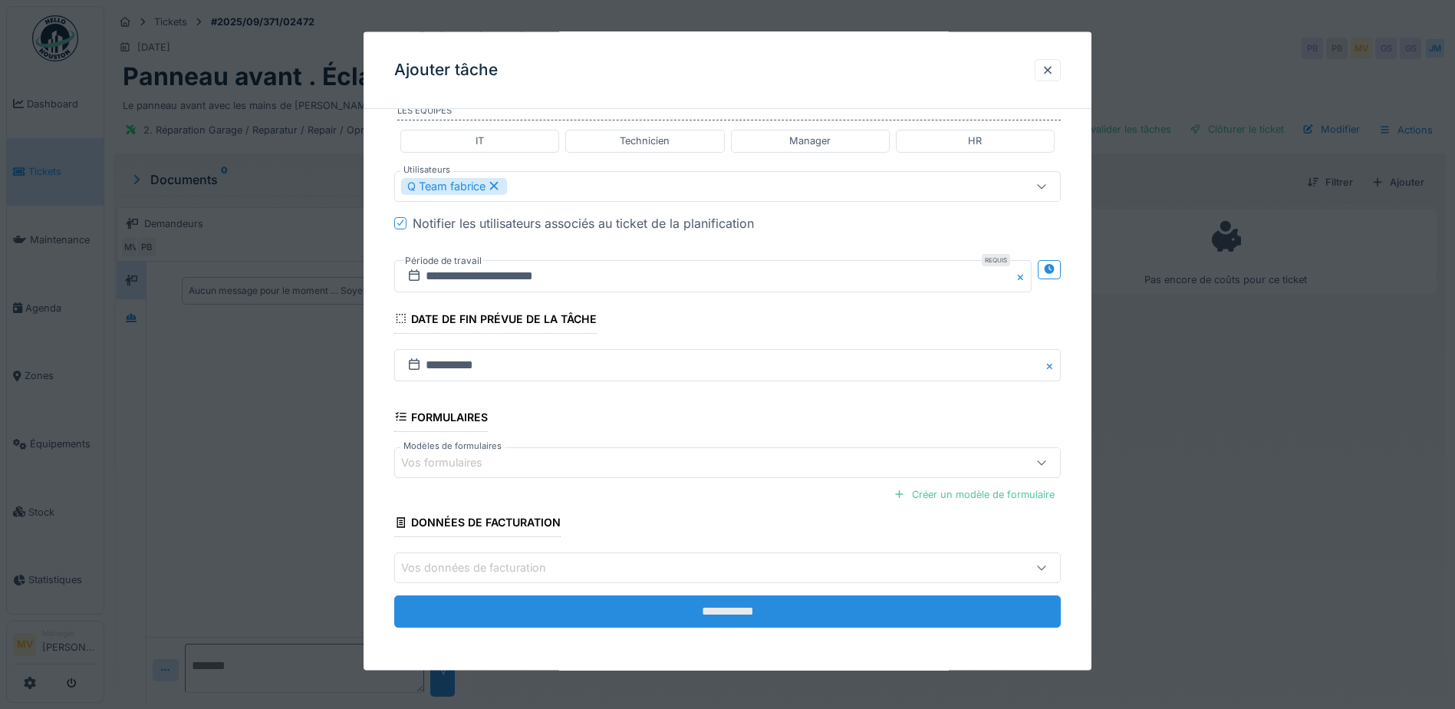
click at [739, 605] on input "**********" at bounding box center [727, 611] width 667 height 32
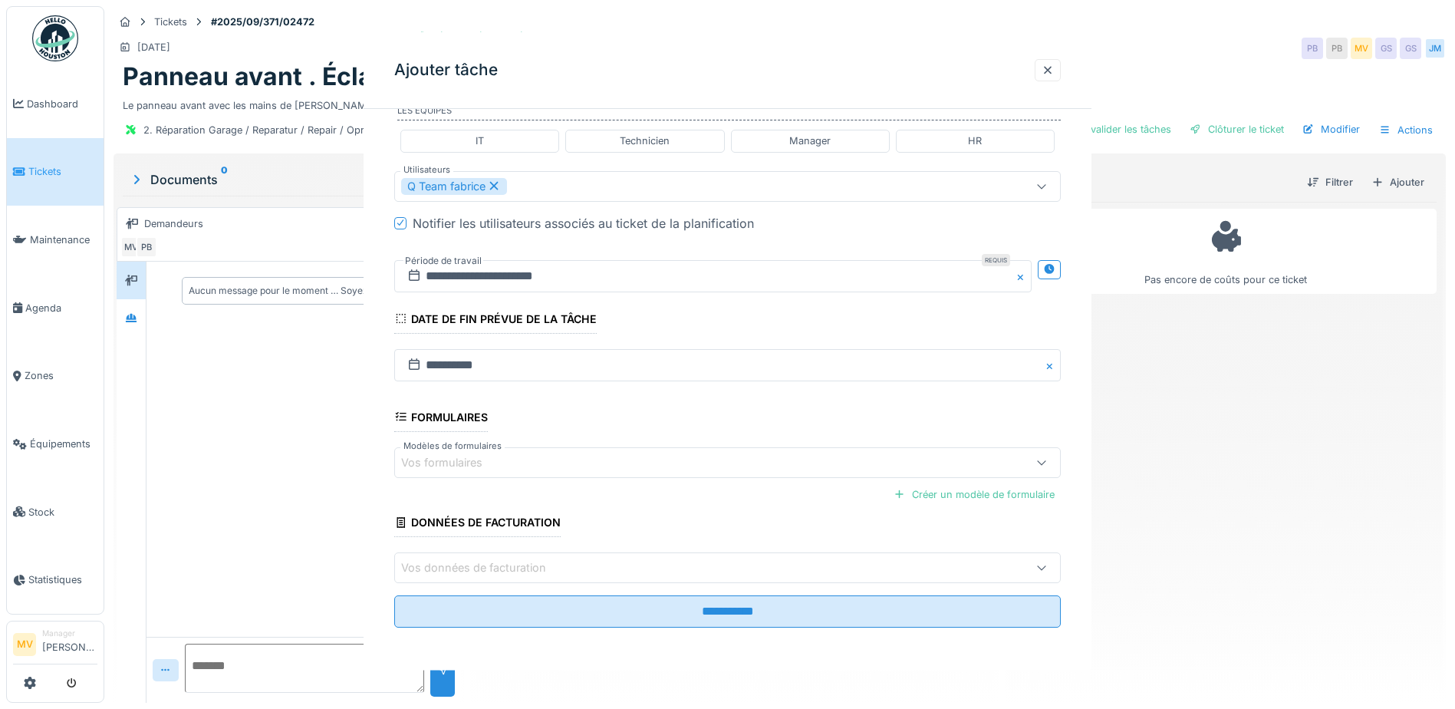
scroll to position [0, 0]
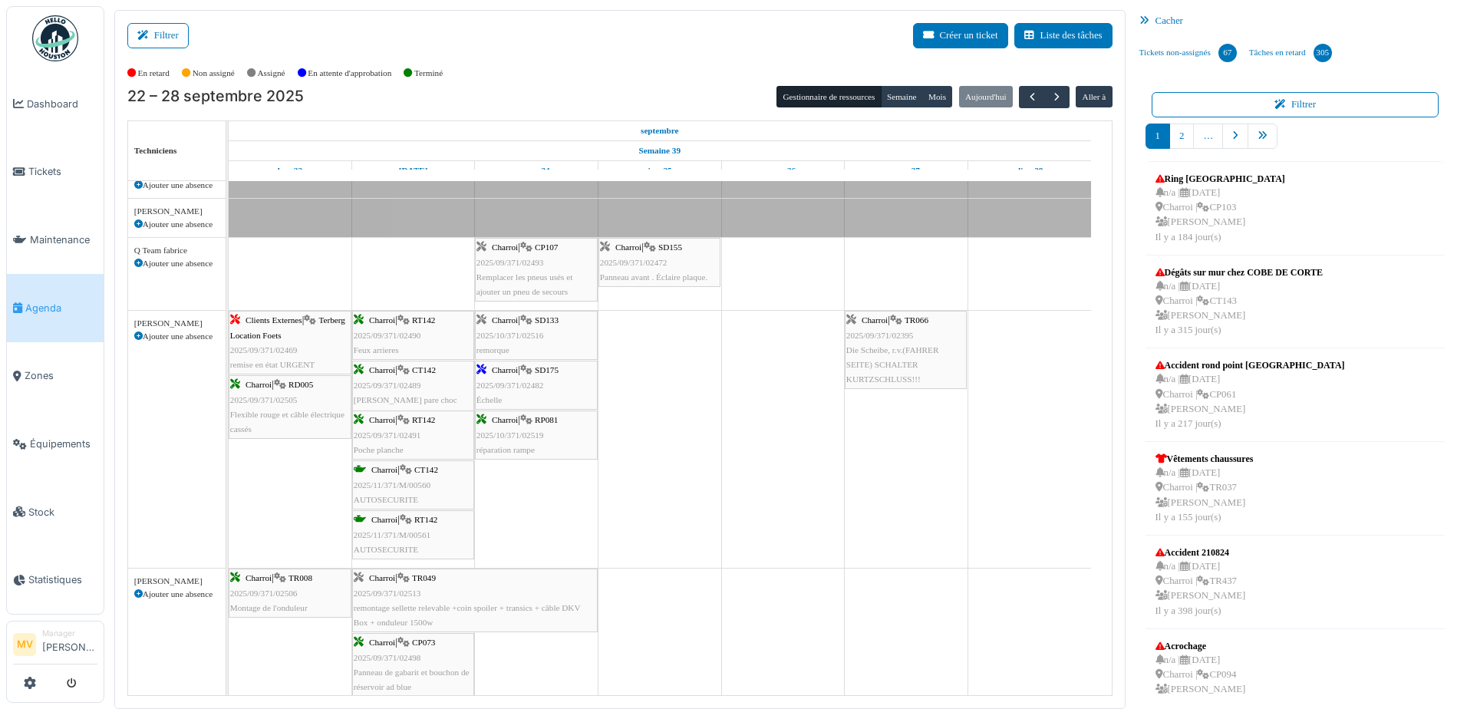
scroll to position [767, 0]
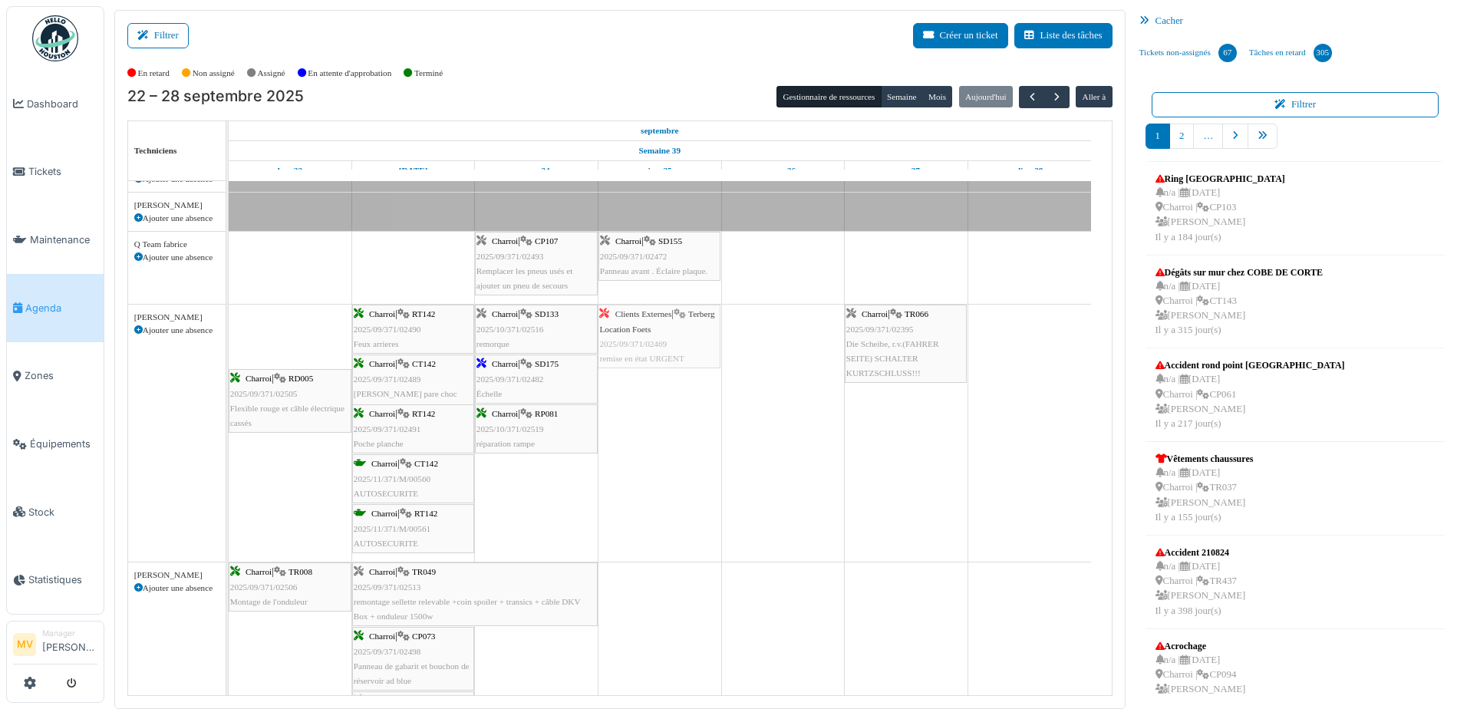
drag, startPoint x: 305, startPoint y: 325, endPoint x: 677, endPoint y: 365, distance: 374.2
click at [229, 365] on div "Clients Externes | Terberg Location Foets 2025/09/371/02469 remise en état URGE…" at bounding box center [229, 433] width 0 height 257
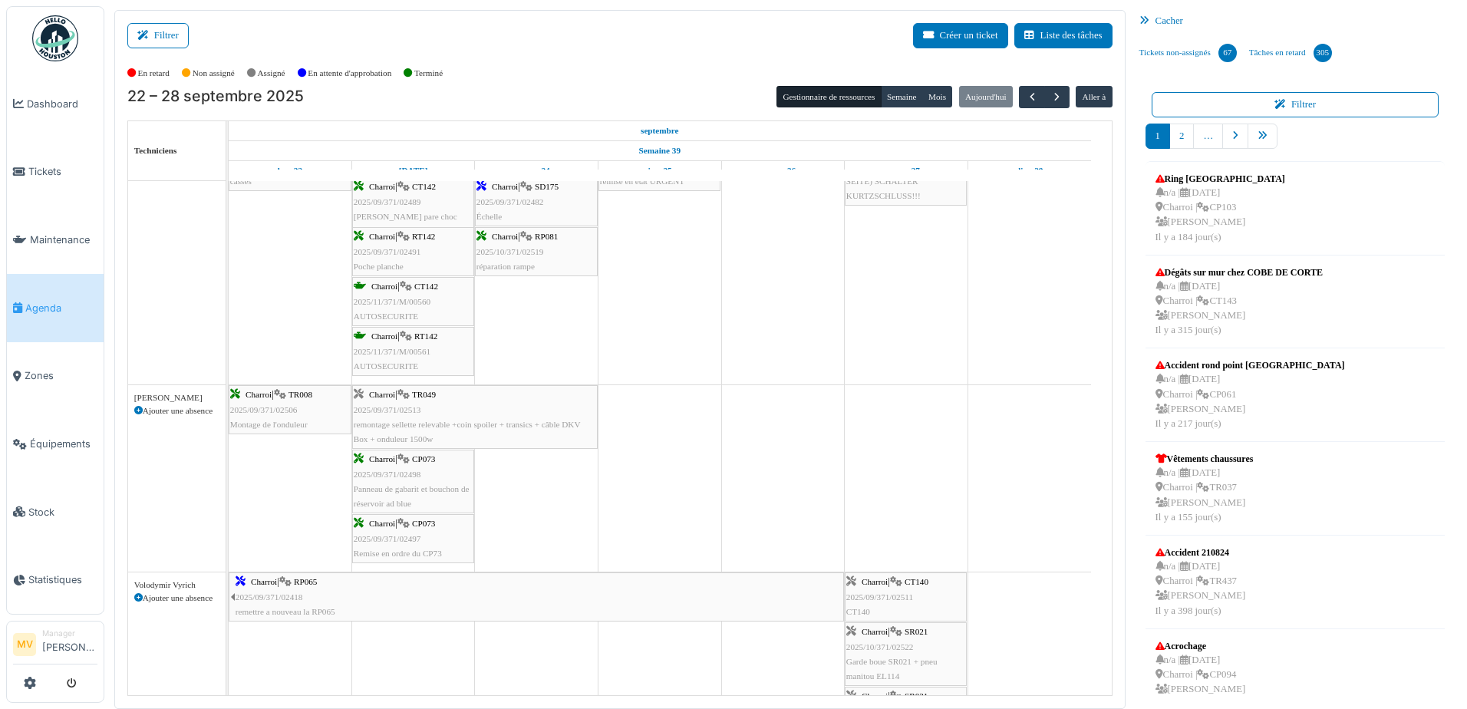
scroll to position [997, 0]
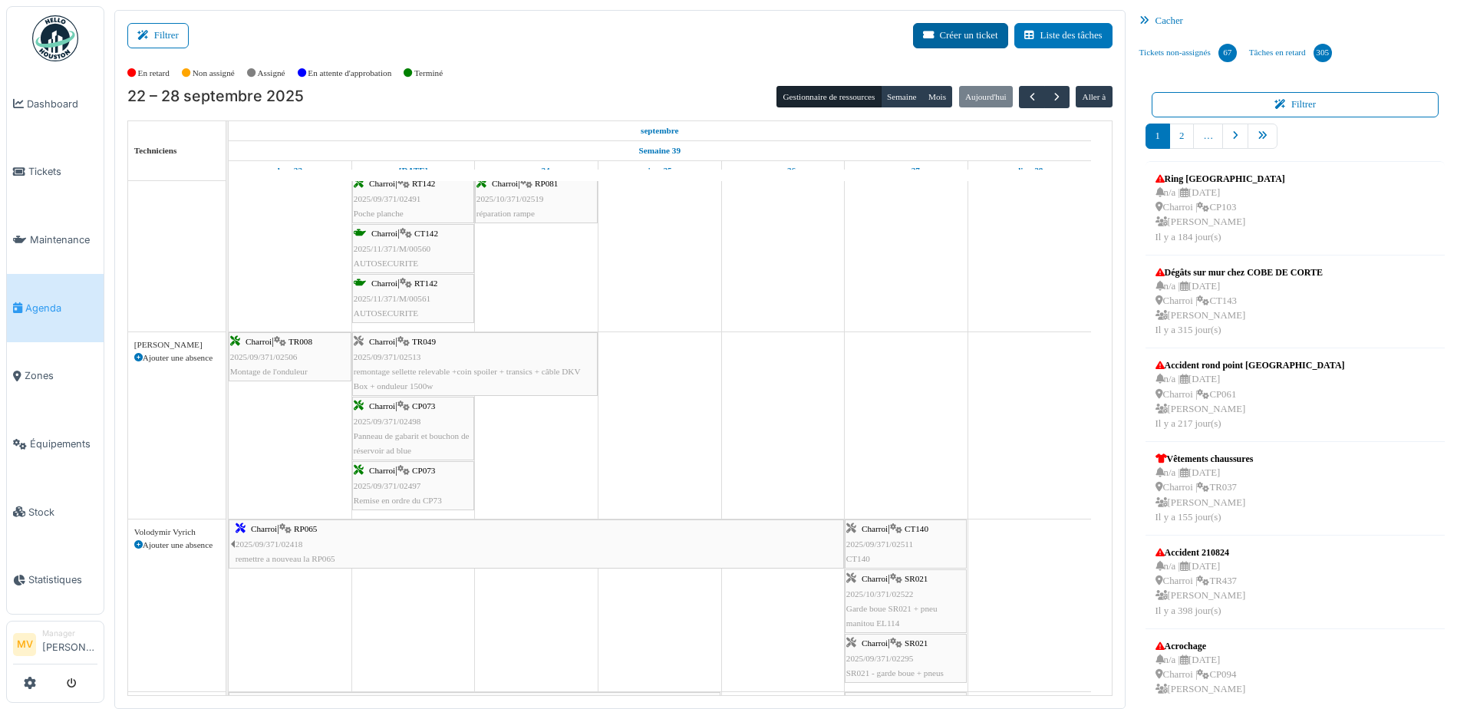
click at [943, 29] on button "Créer un ticket" at bounding box center [960, 35] width 95 height 25
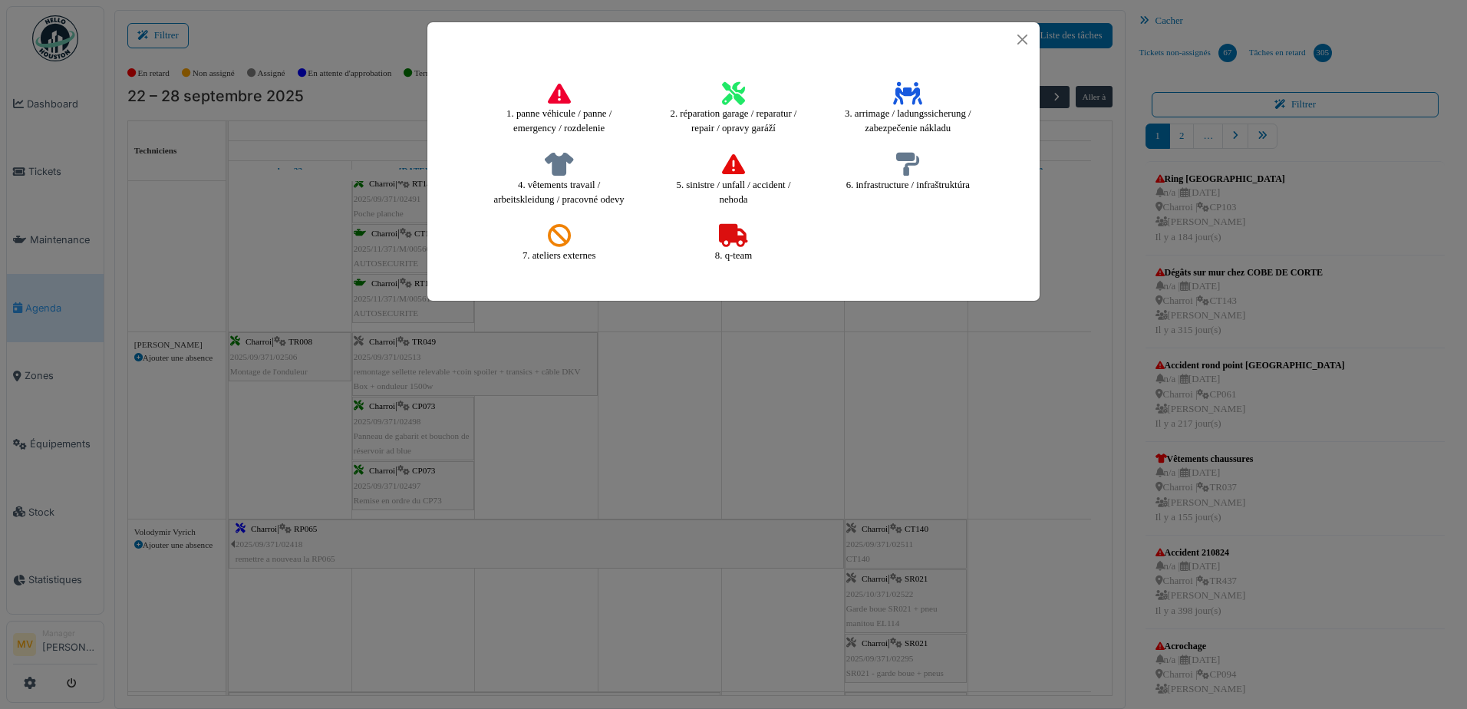
click at [722, 95] on icon at bounding box center [733, 93] width 23 height 23
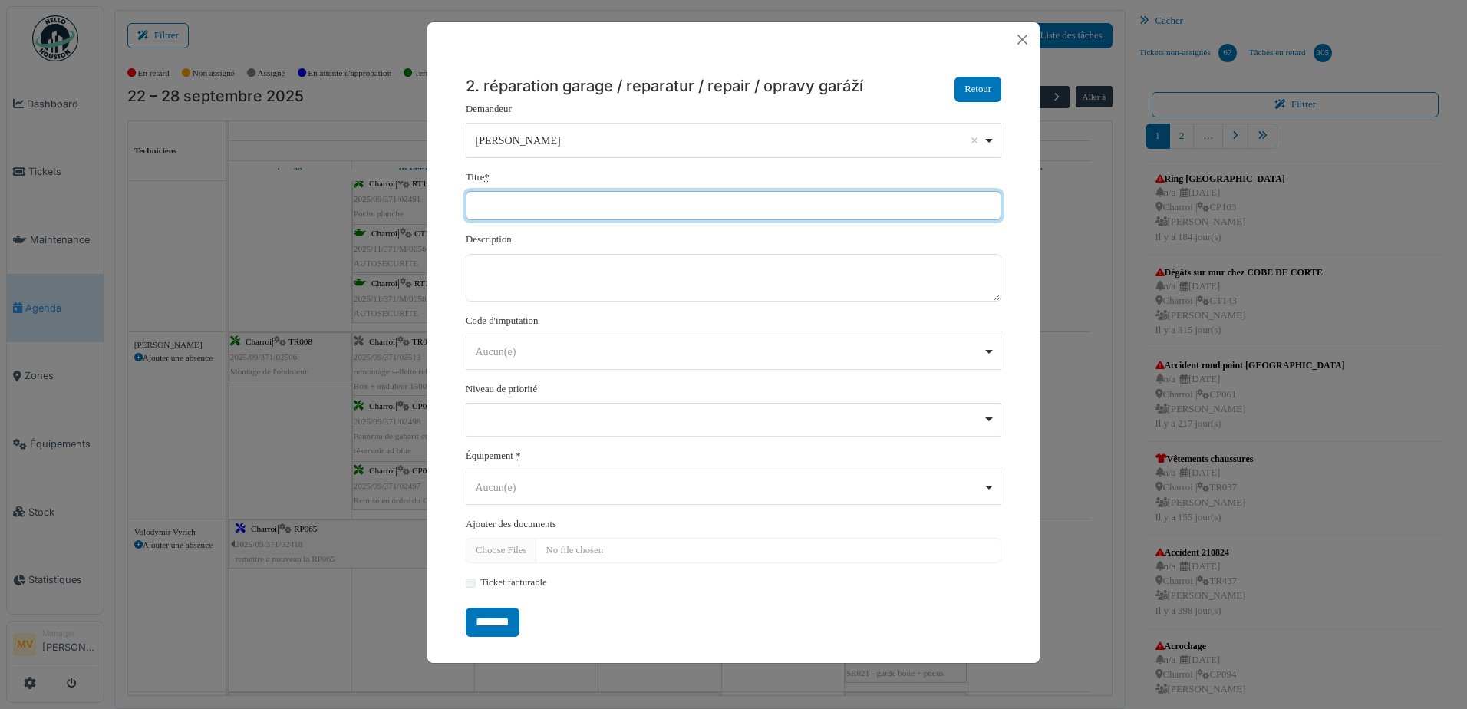
click at [683, 199] on input "Titre *" at bounding box center [733, 205] width 535 height 29
click at [664, 348] on div "Aucun(e) Remove item" at bounding box center [729, 352] width 507 height 16
type input "**********"
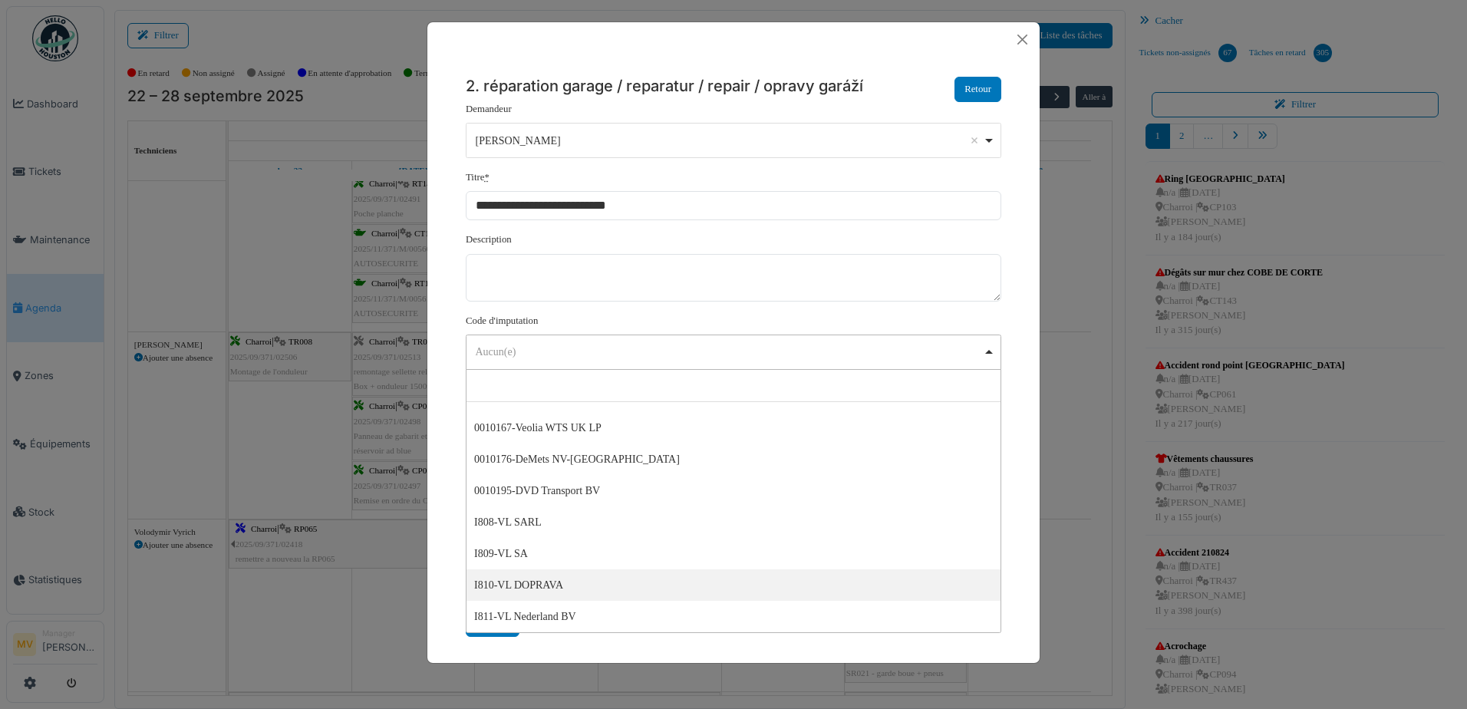
select select "***"
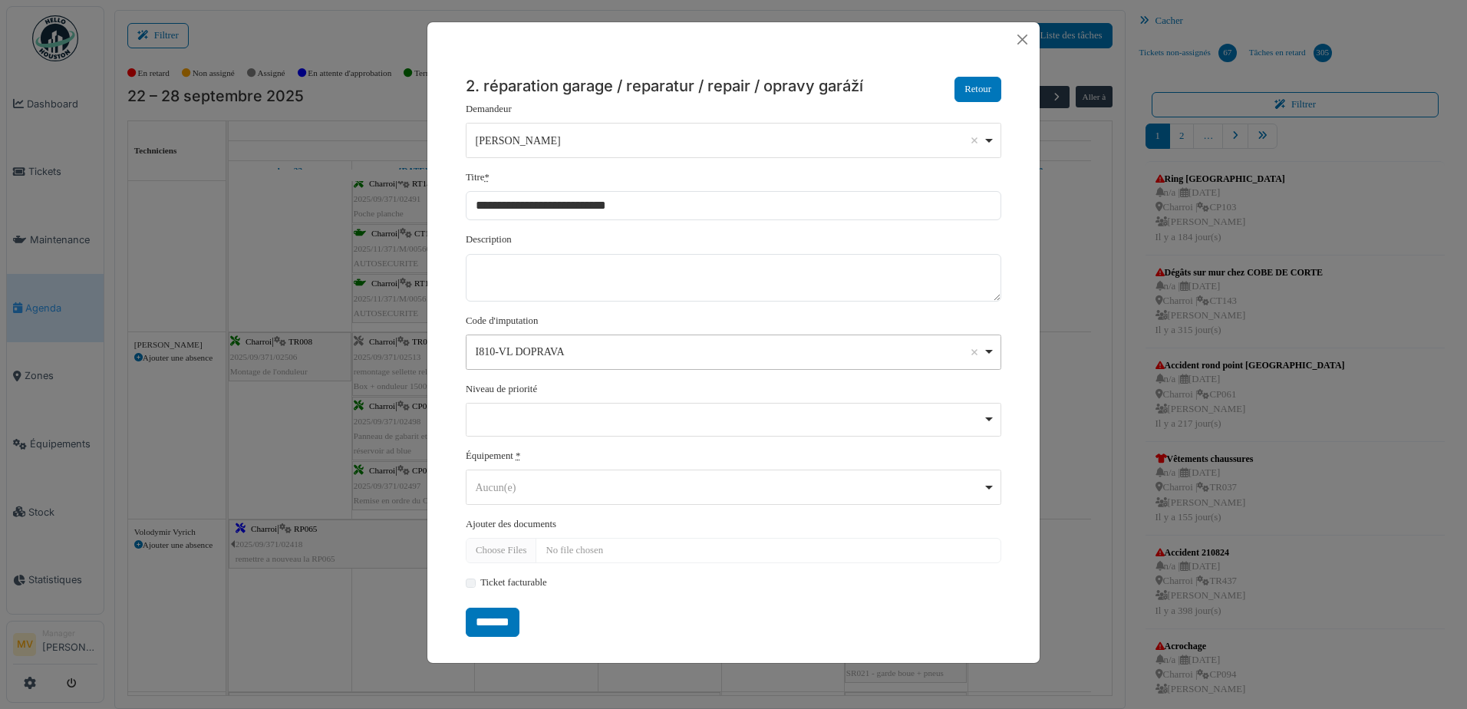
click at [601, 498] on div "Aucun(e) Remove item" at bounding box center [734, 487] width 522 height 22
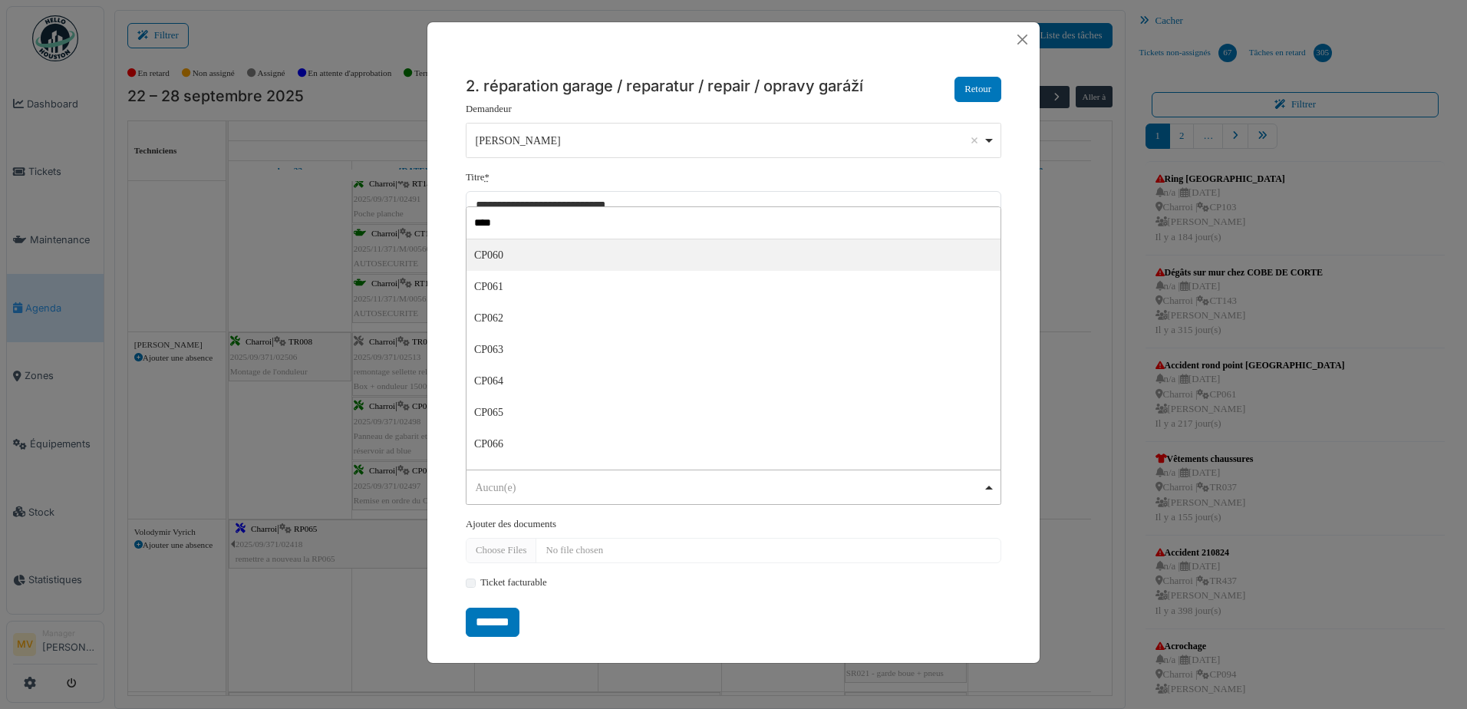
type input "*****"
select select "******"
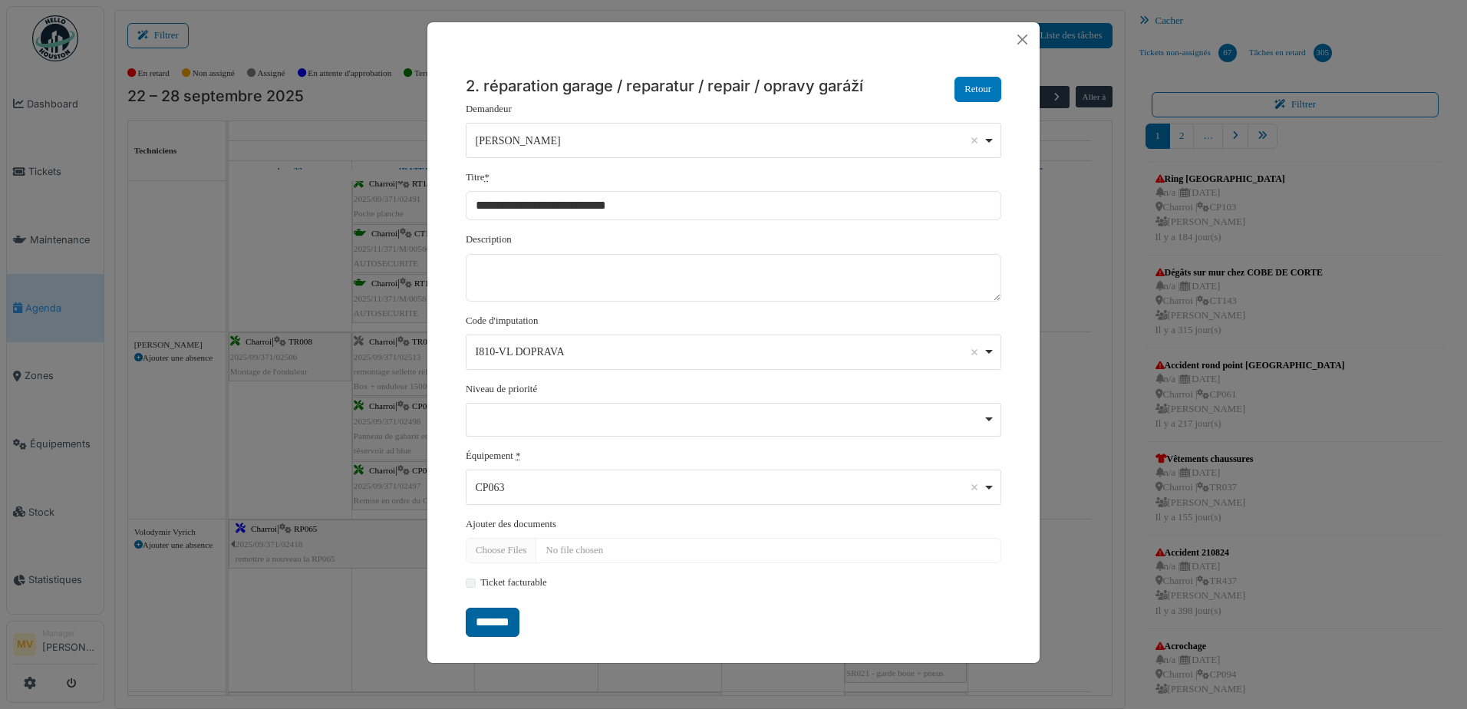
click at [506, 622] on input "*******" at bounding box center [493, 622] width 54 height 29
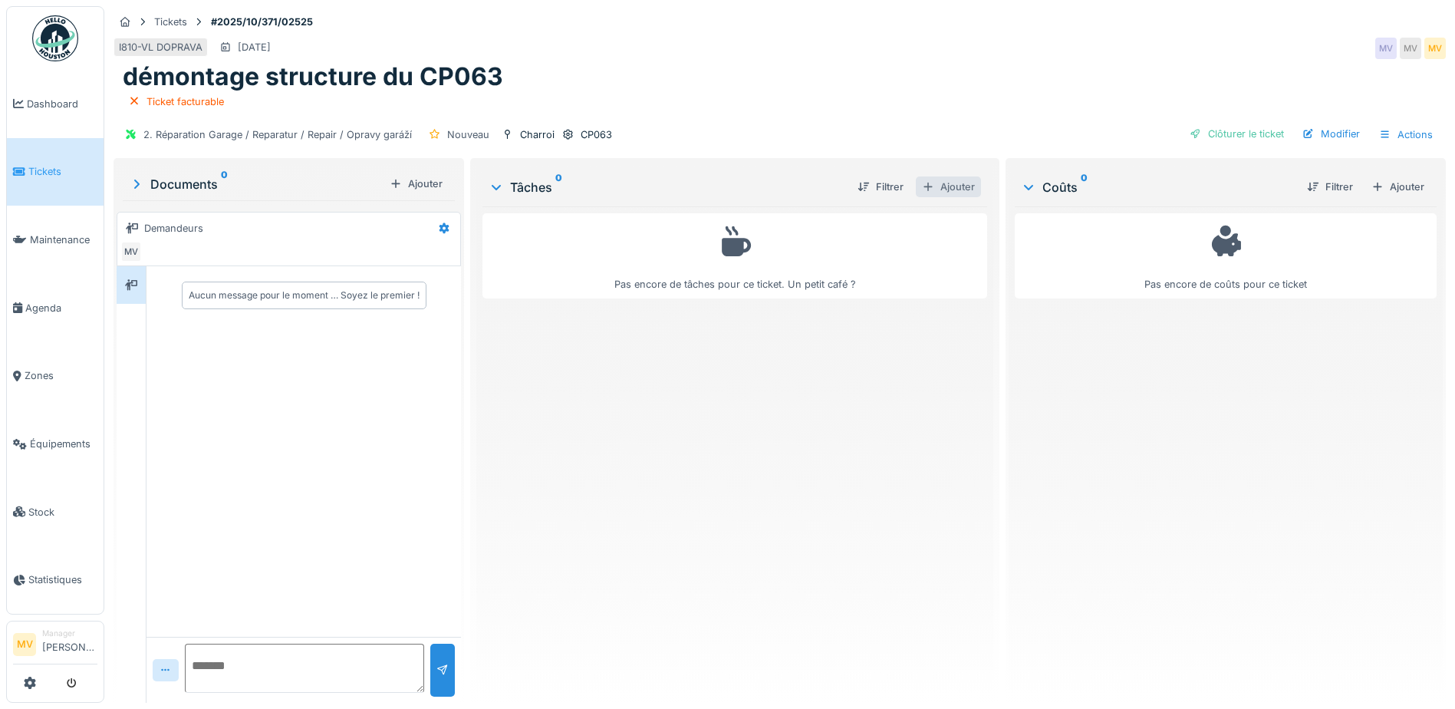
click at [970, 182] on div "Ajouter" at bounding box center [948, 186] width 65 height 21
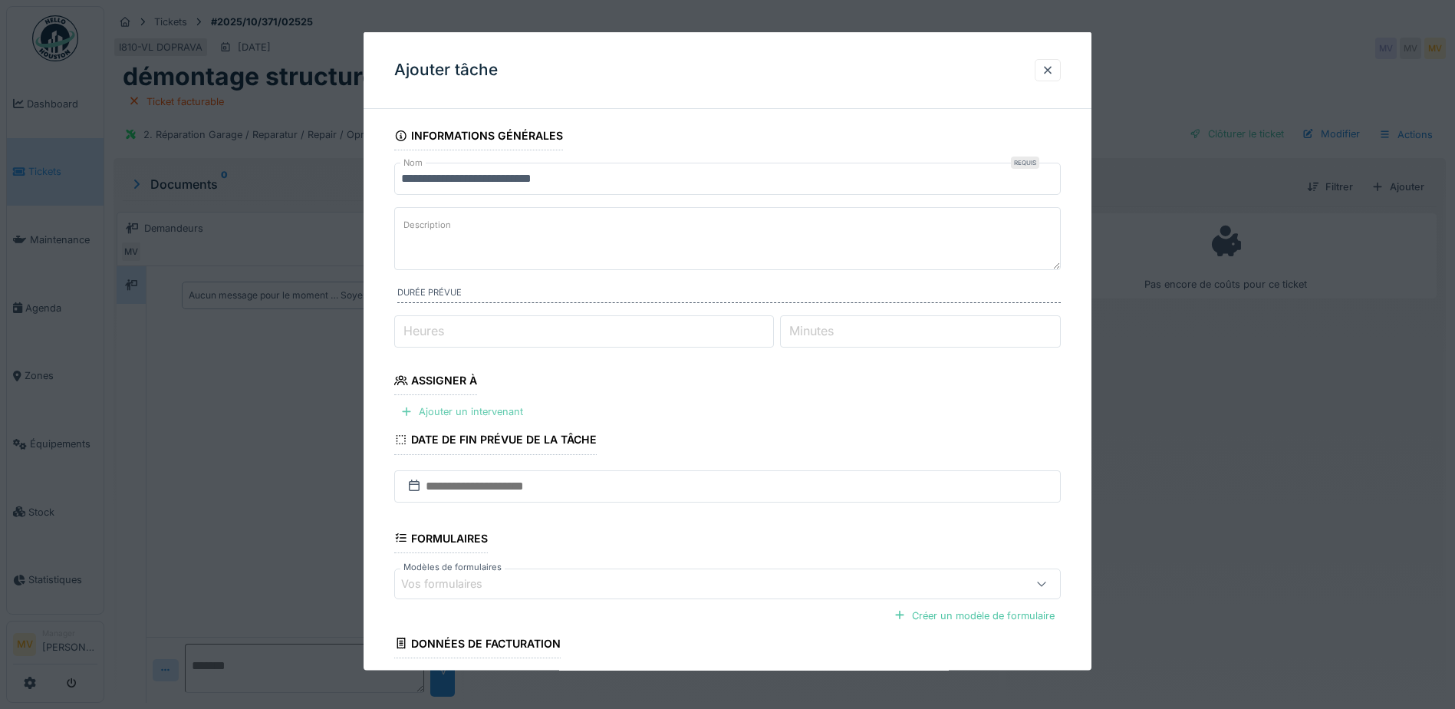
click at [489, 409] on div "Ajouter un intervenant" at bounding box center [461, 411] width 135 height 21
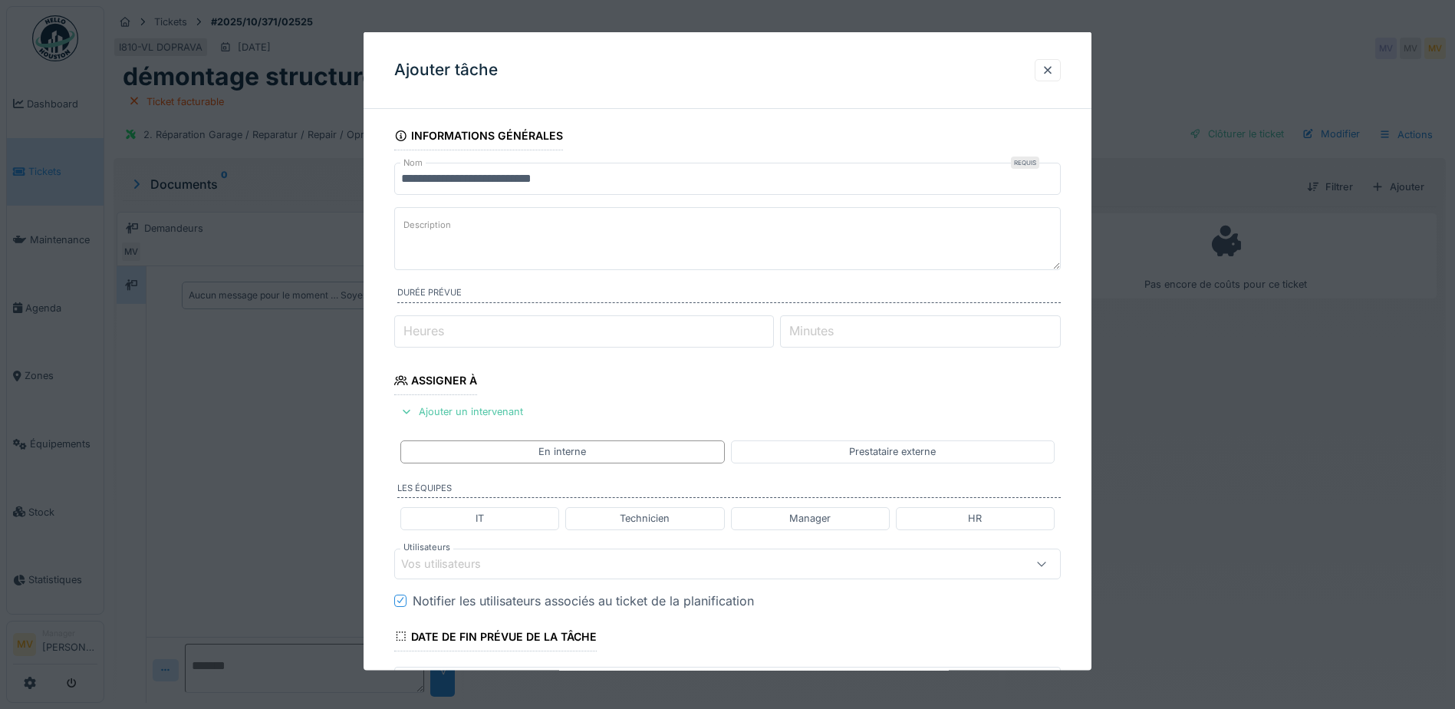
click at [519, 561] on div "Vos utilisateurs" at bounding box center [688, 563] width 575 height 17
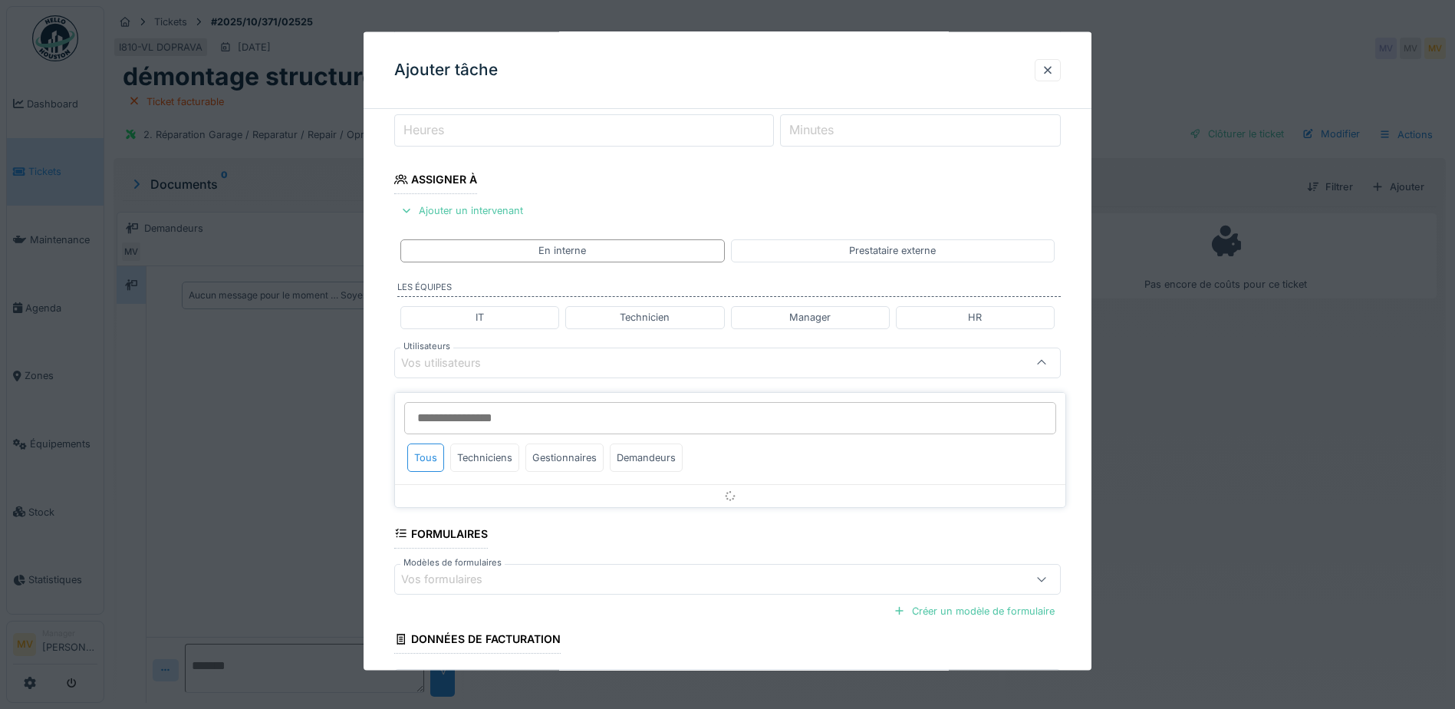
scroll to position [212, 0]
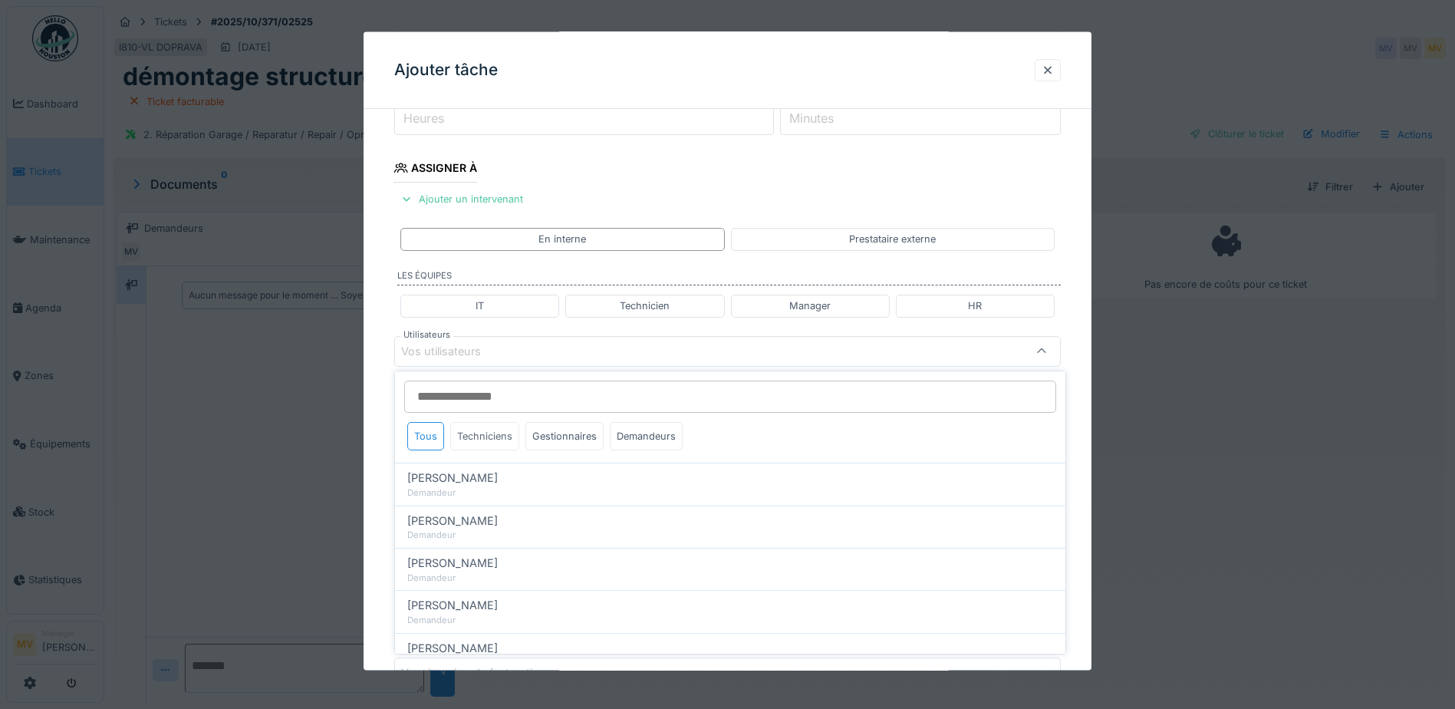
click at [496, 439] on div "Techniciens" at bounding box center [484, 436] width 69 height 28
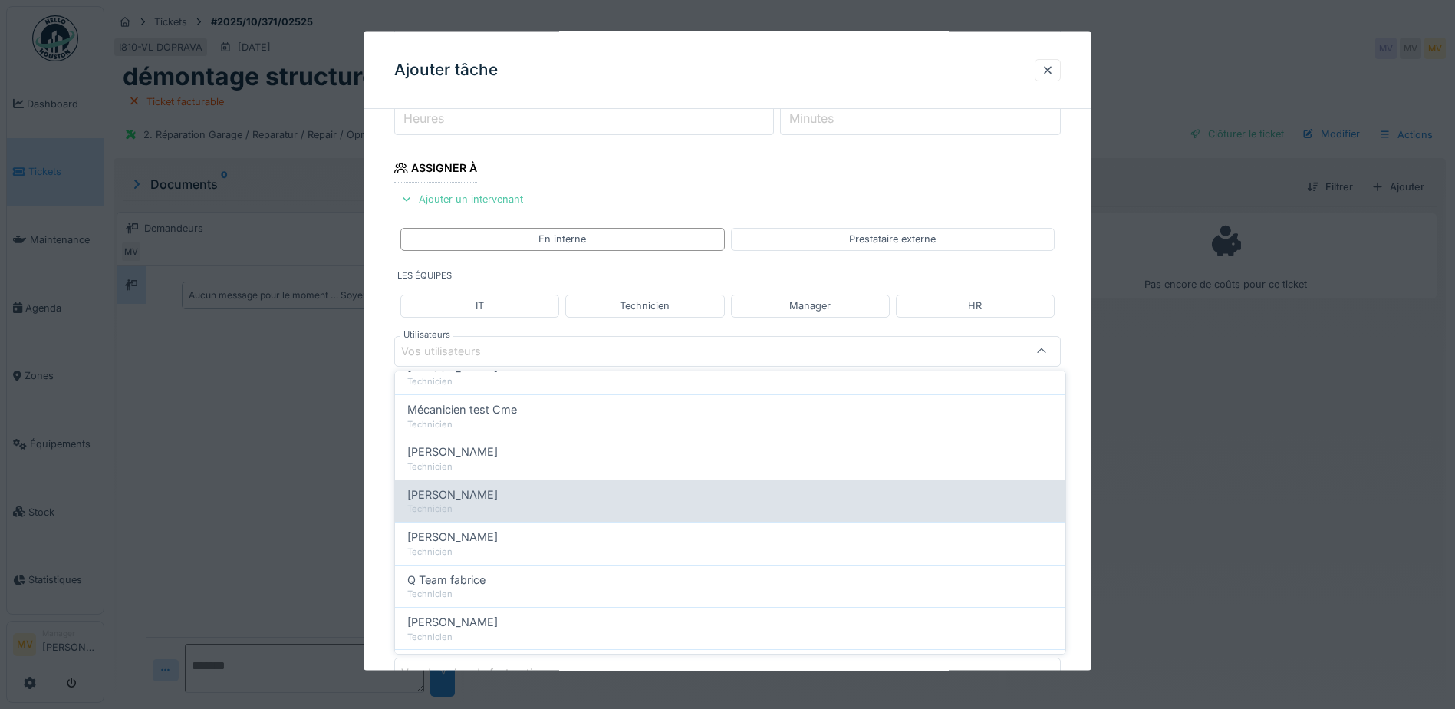
scroll to position [230, 0]
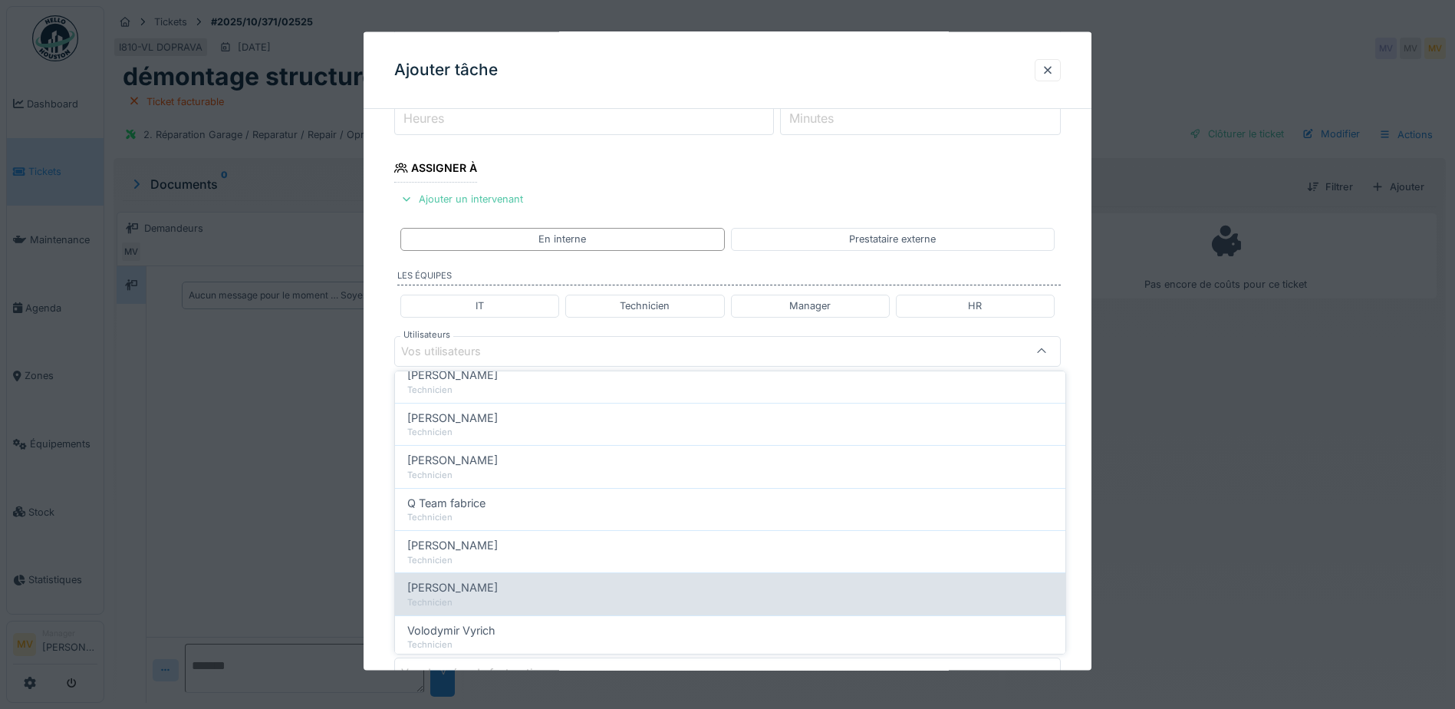
click at [493, 590] on span "[PERSON_NAME]" at bounding box center [452, 587] width 91 height 17
type input "****"
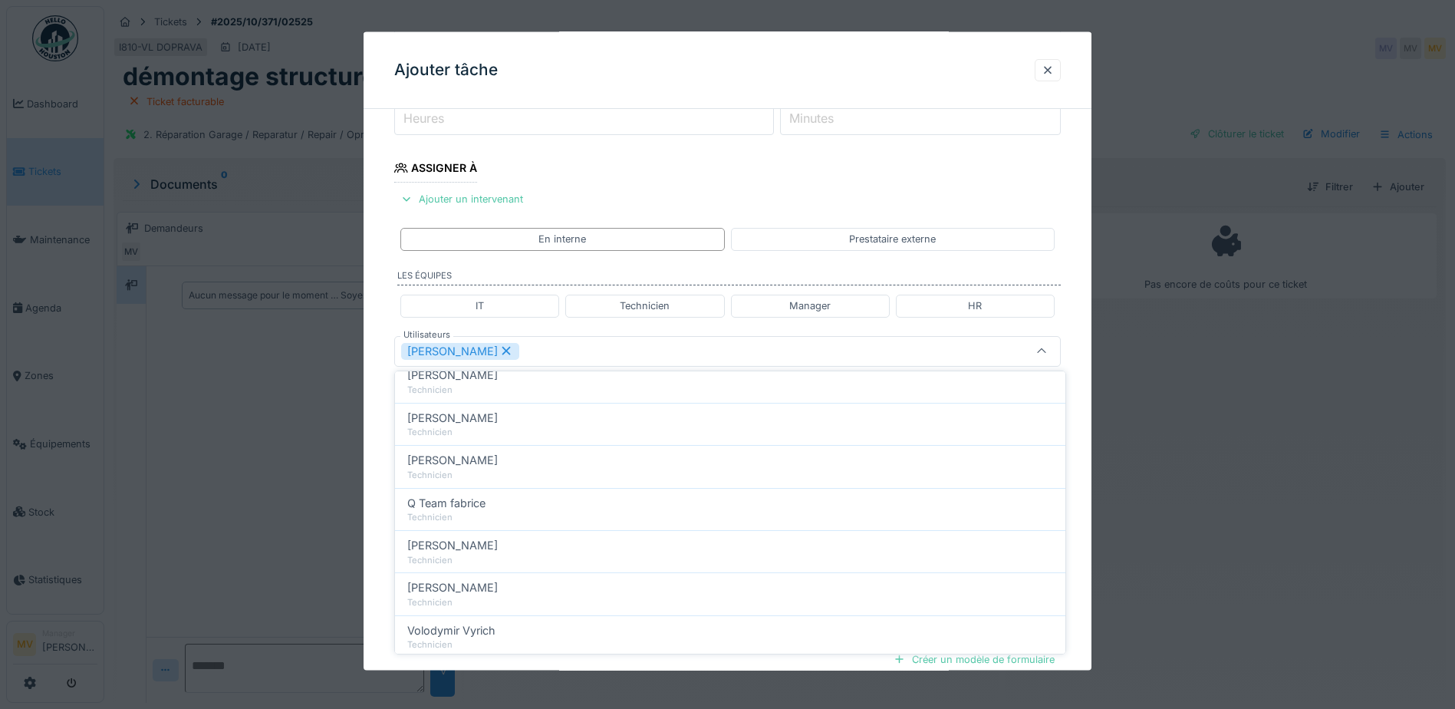
scroll to position [0, 0]
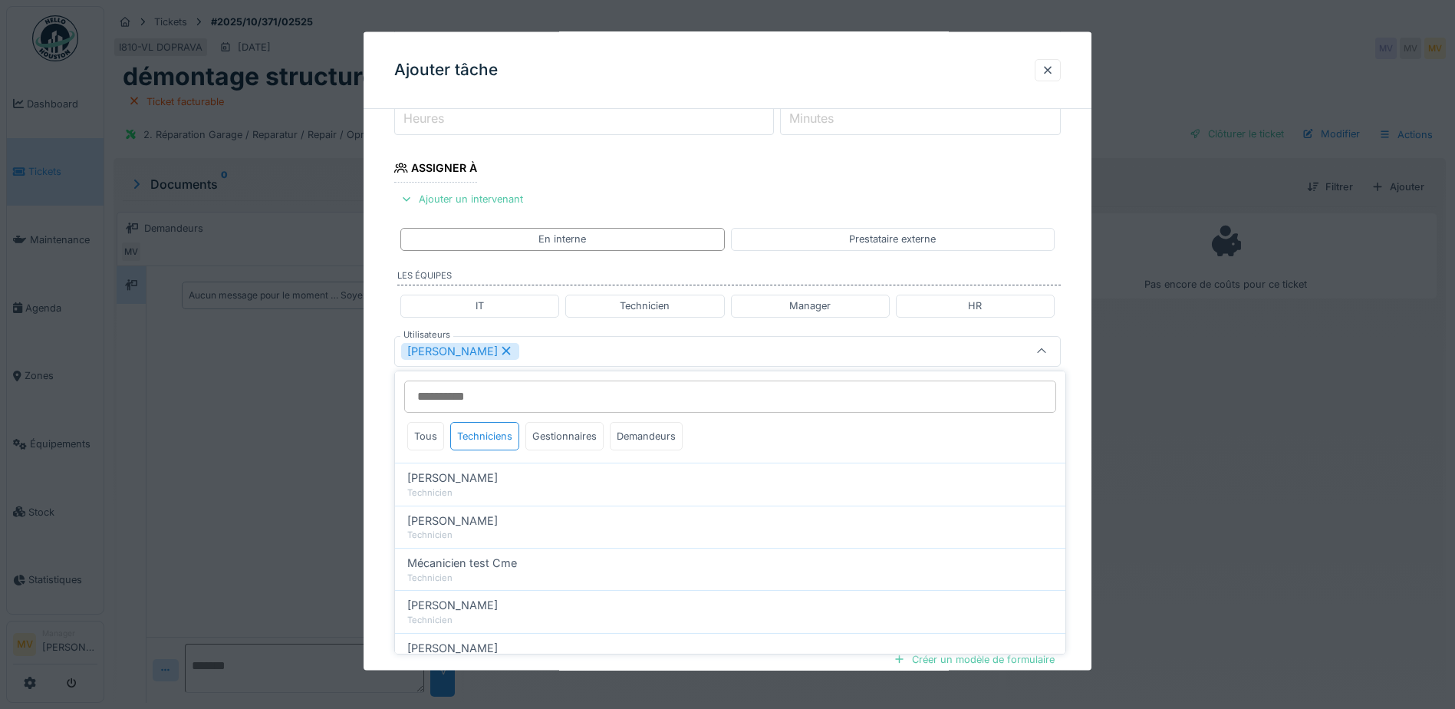
click at [554, 359] on div "[PERSON_NAME]" at bounding box center [688, 350] width 575 height 17
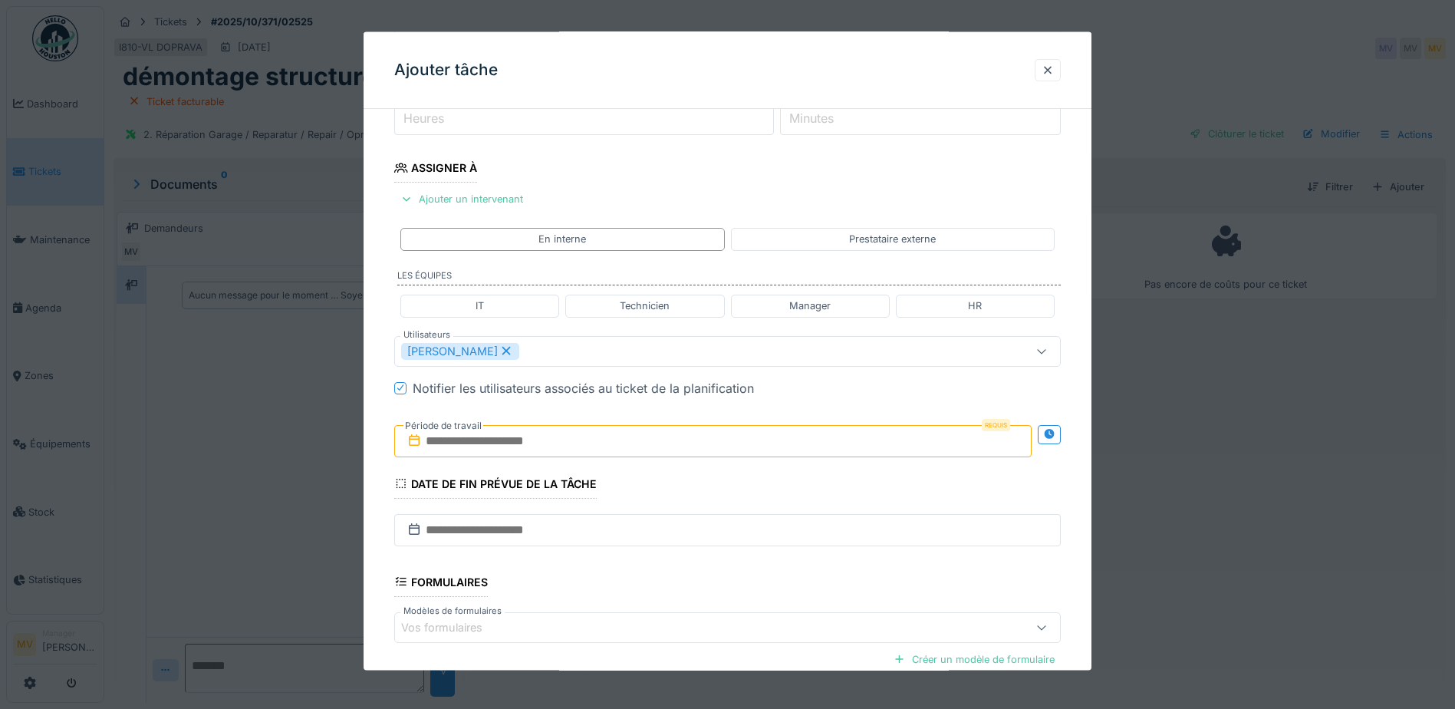
click at [561, 429] on input "text" at bounding box center [712, 440] width 637 height 32
click at [716, 617] on div "25" at bounding box center [716, 615] width 21 height 21
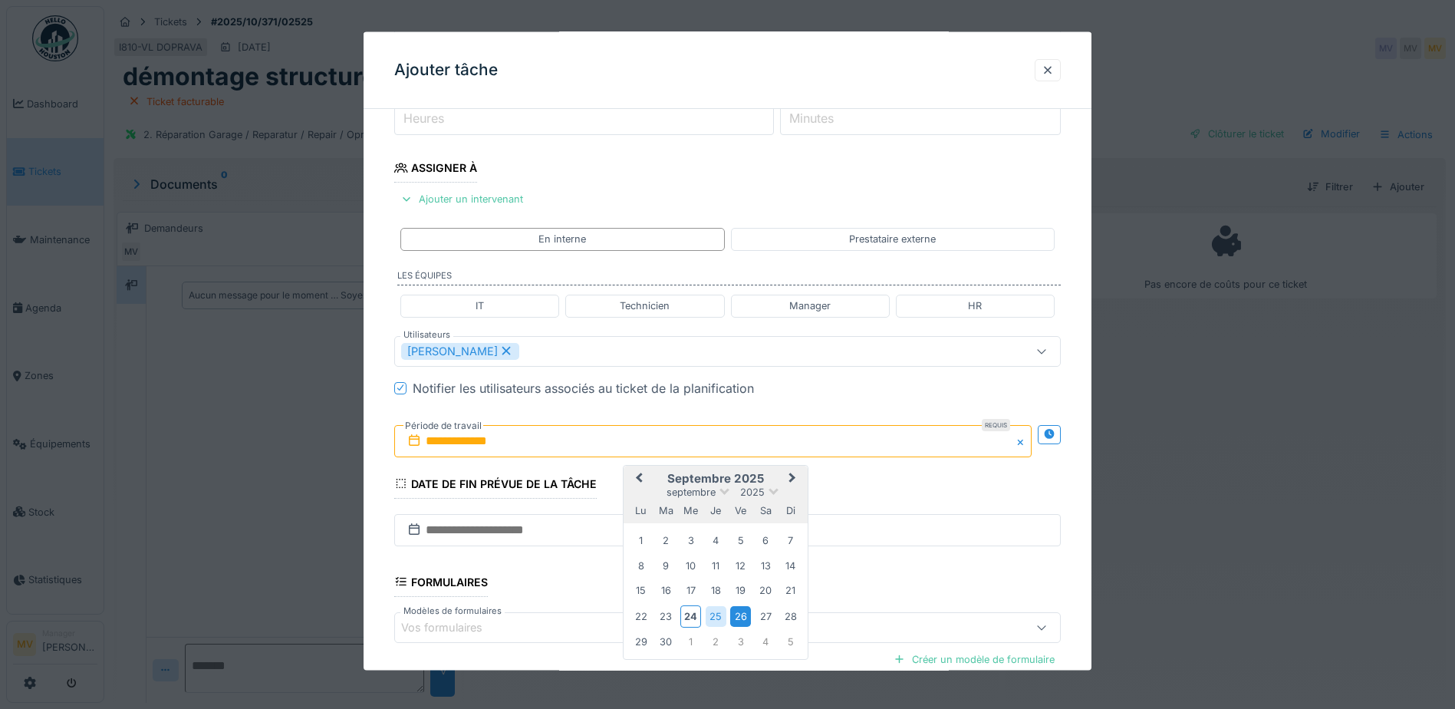
click at [740, 616] on div "26" at bounding box center [740, 615] width 21 height 21
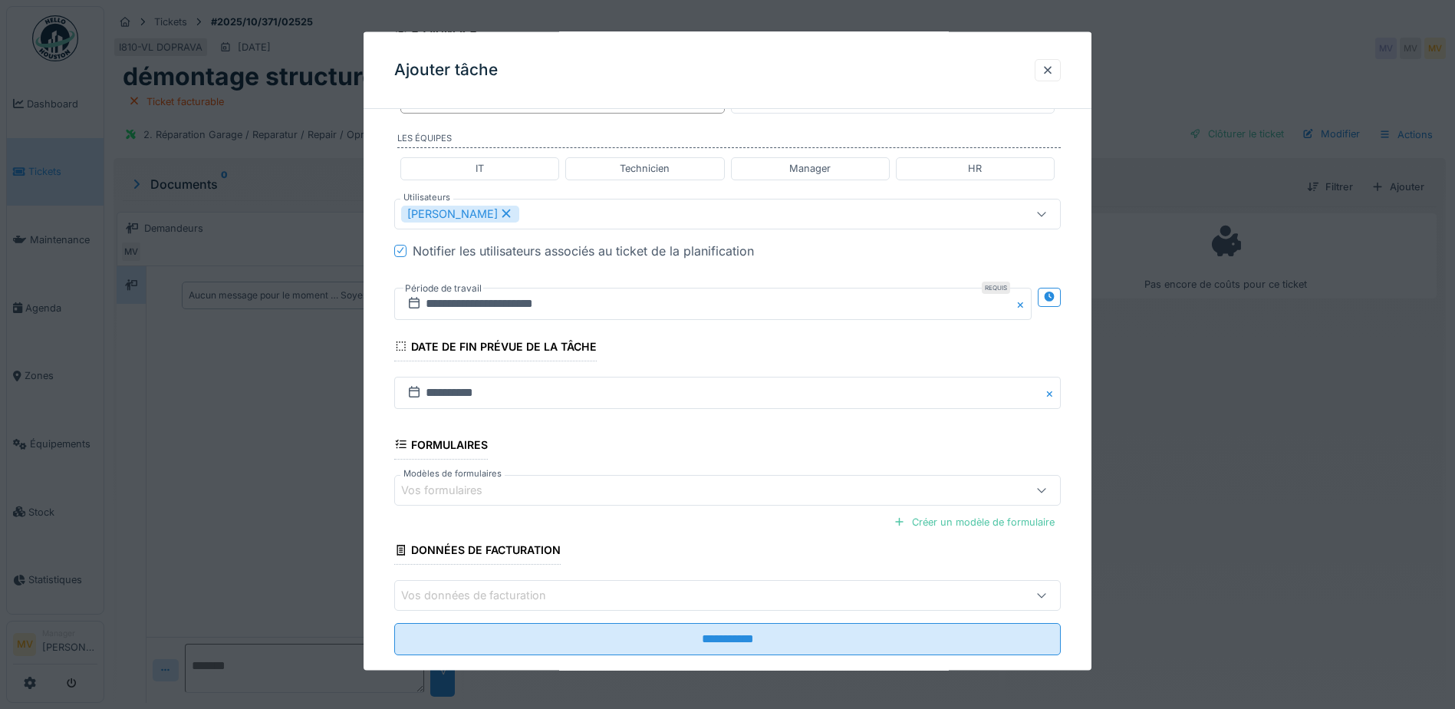
scroll to position [366, 0]
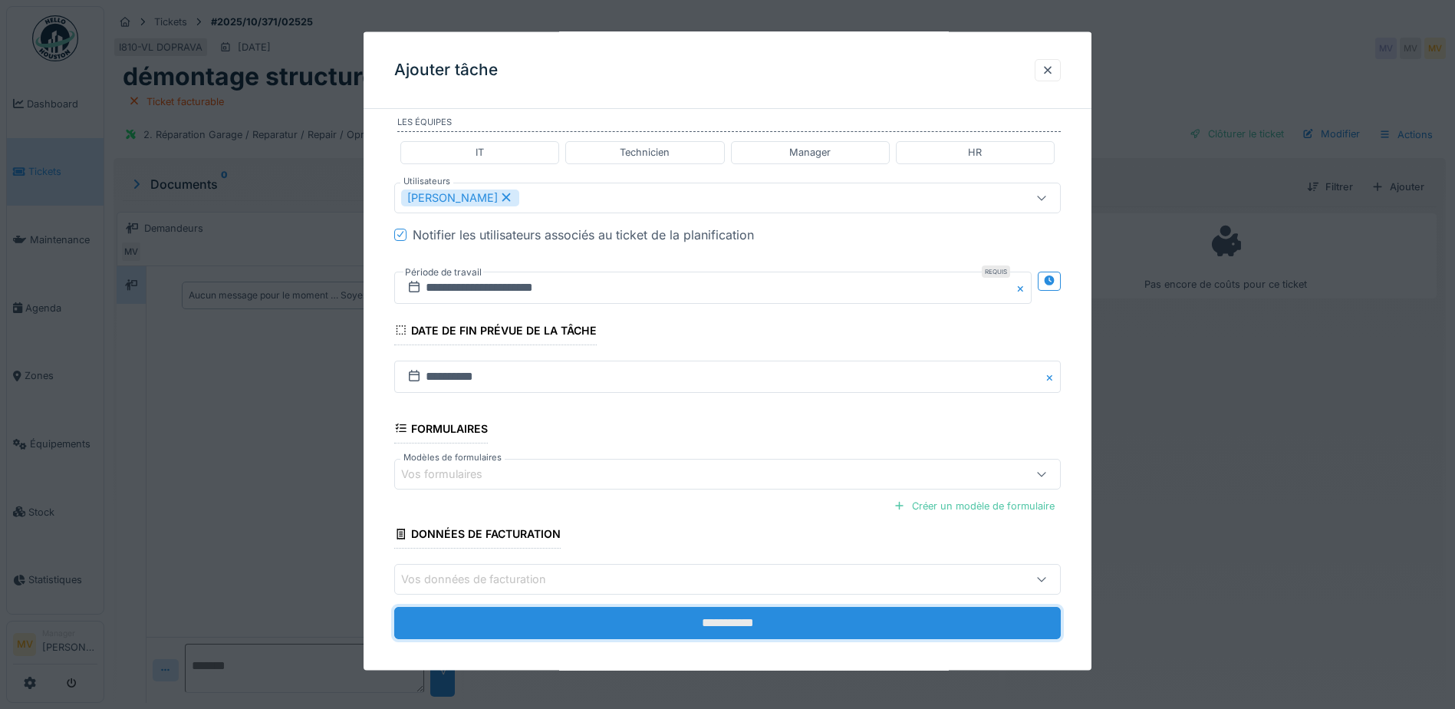
click at [770, 619] on input "**********" at bounding box center [727, 623] width 667 height 32
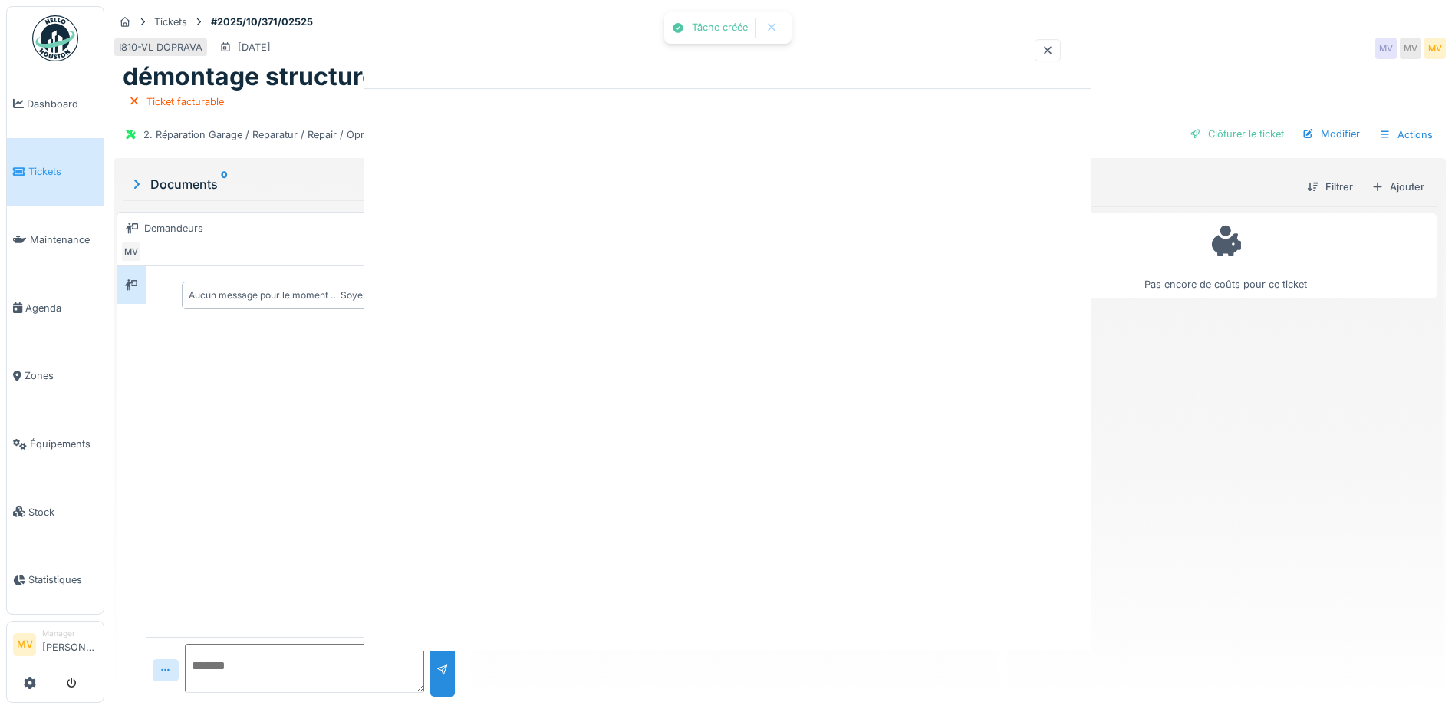
scroll to position [0, 0]
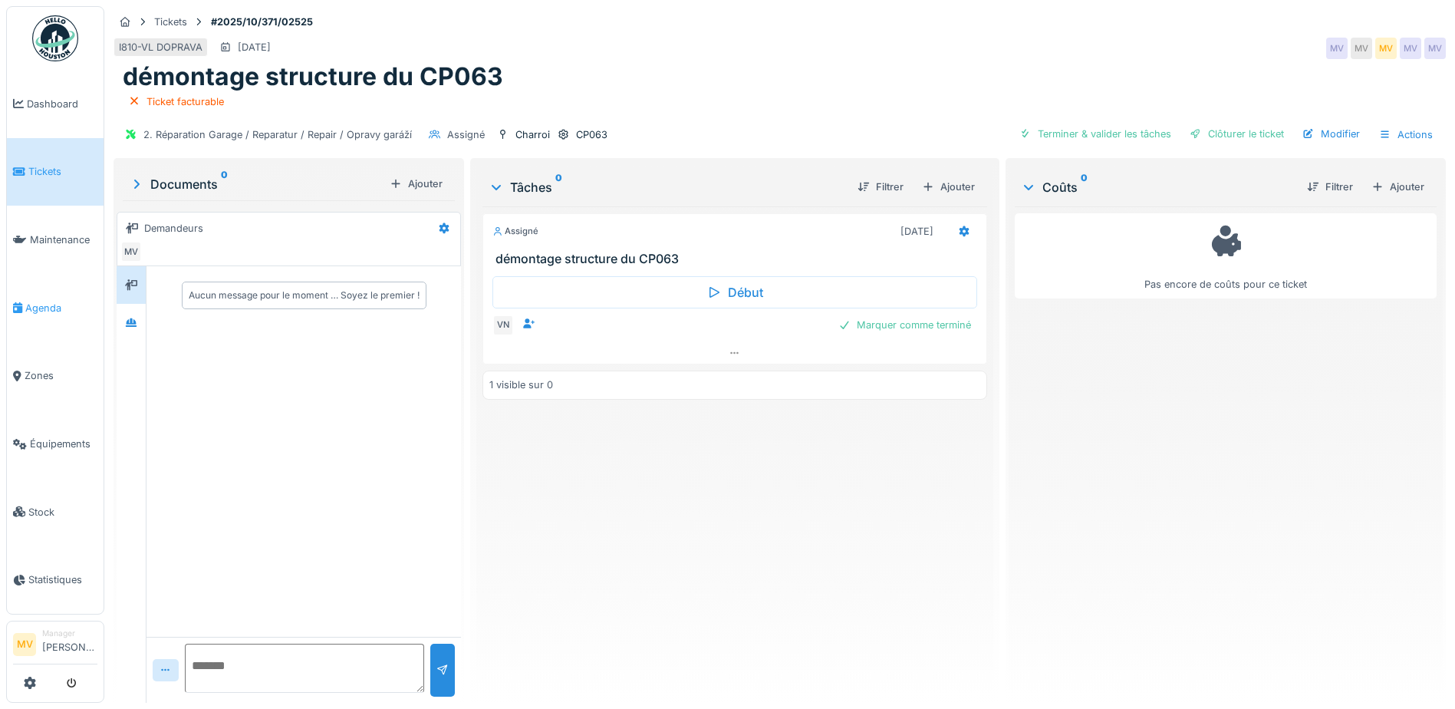
click at [45, 308] on span "Agenda" at bounding box center [61, 308] width 72 height 15
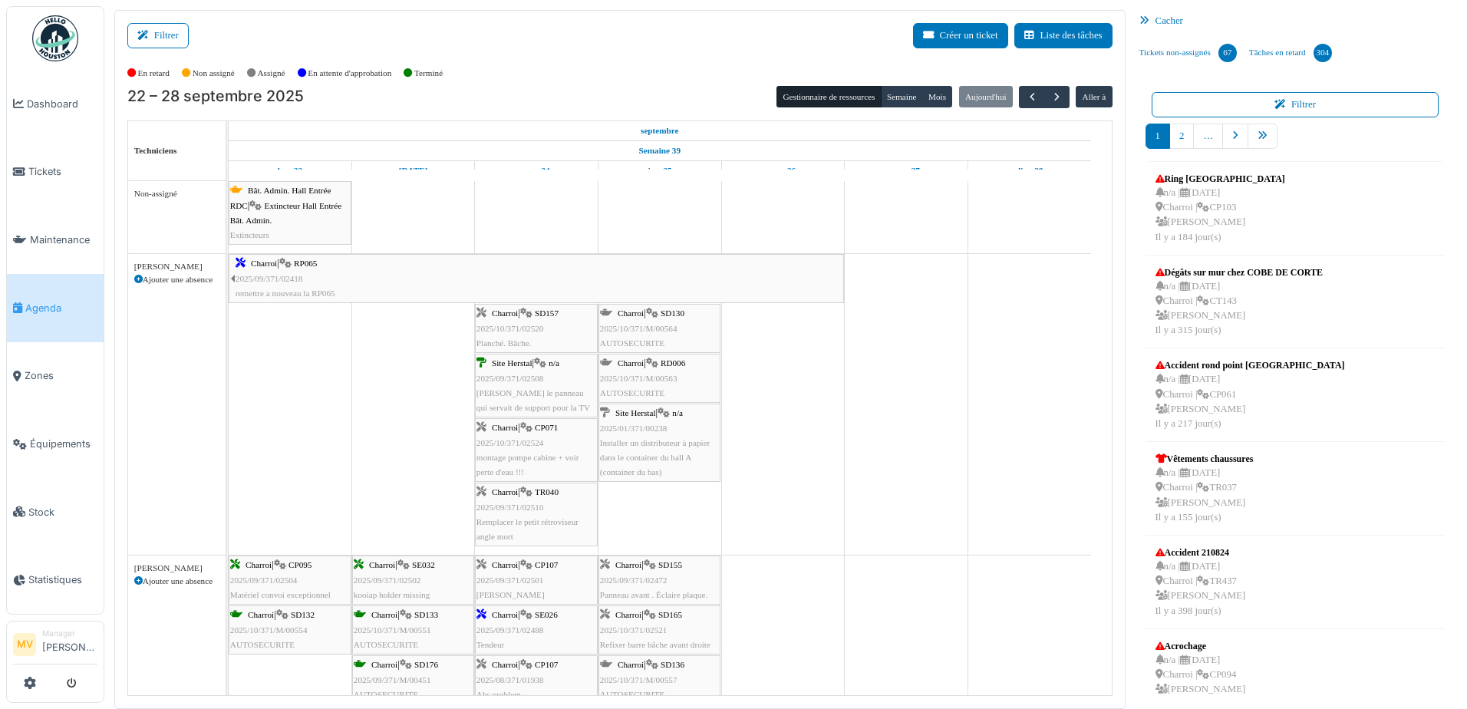
click at [140, 281] on icon at bounding box center [138, 279] width 8 height 8
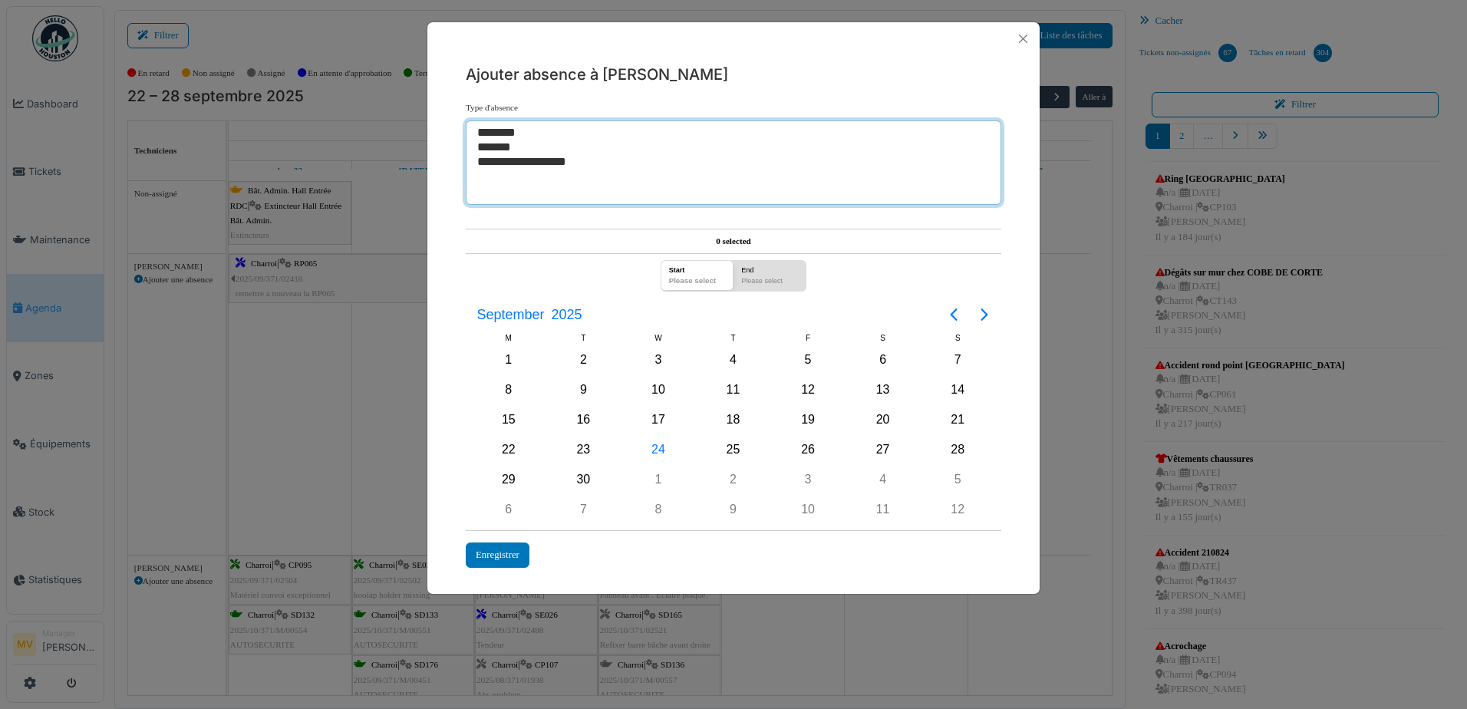
select select "***"
click at [504, 137] on option "********" at bounding box center [728, 133] width 504 height 15
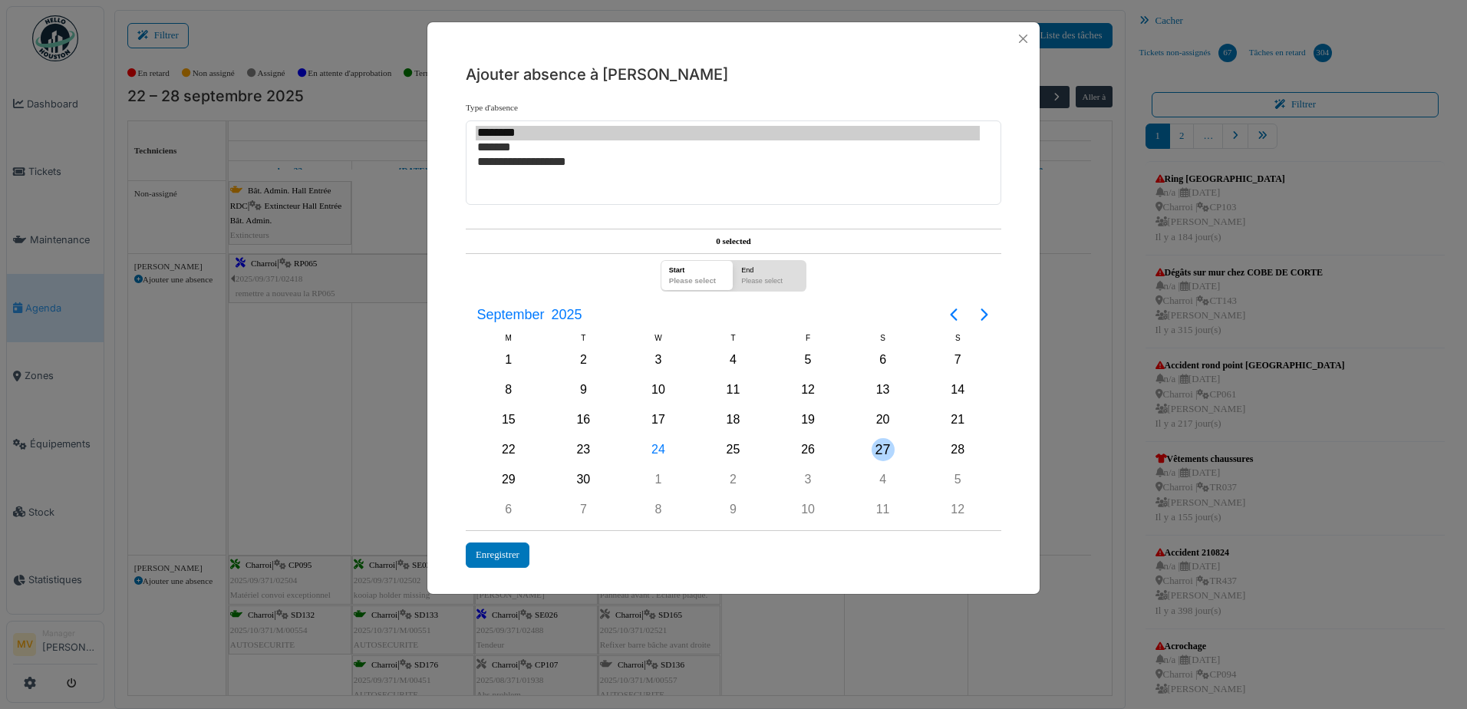
click at [884, 451] on div "27" at bounding box center [882, 449] width 23 height 23
click at [963, 506] on div "12" at bounding box center [957, 509] width 23 height 23
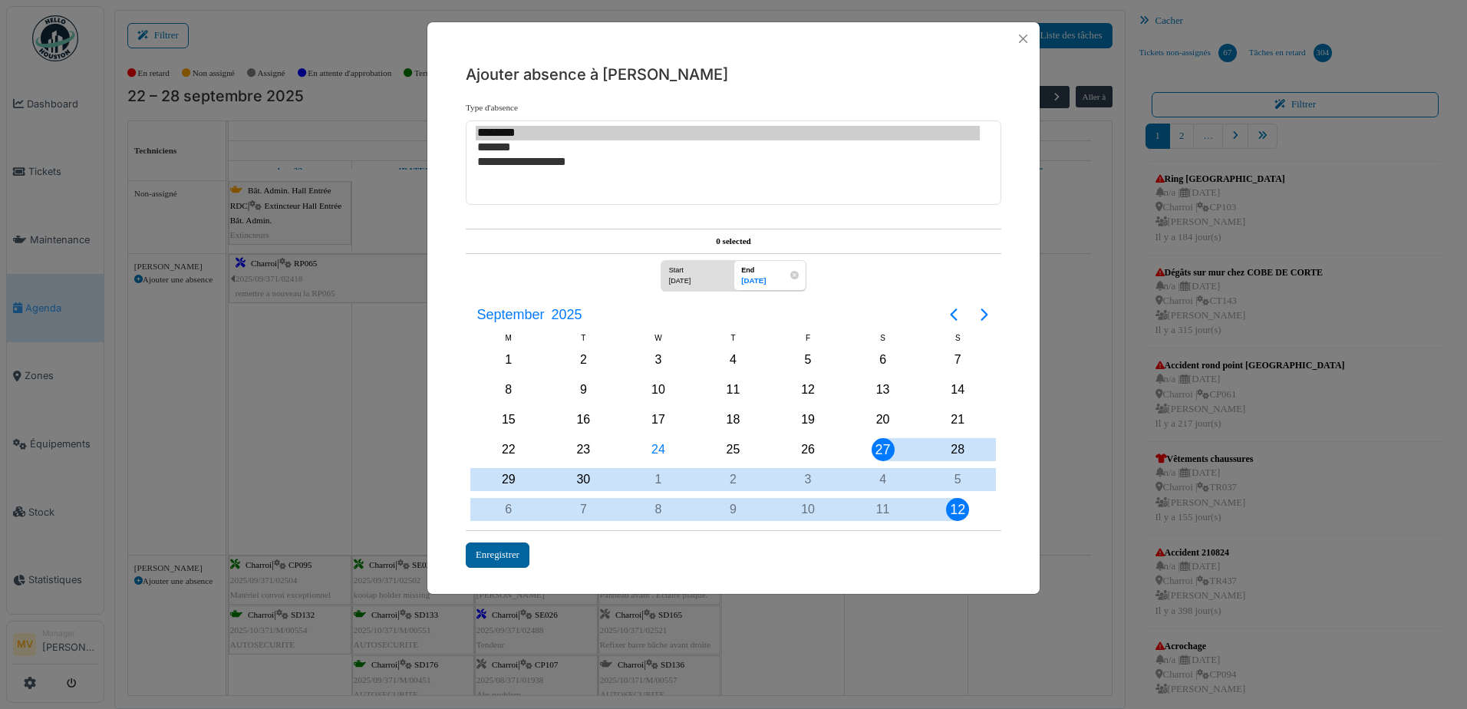
click at [513, 557] on div "Enregistrer" at bounding box center [498, 554] width 64 height 25
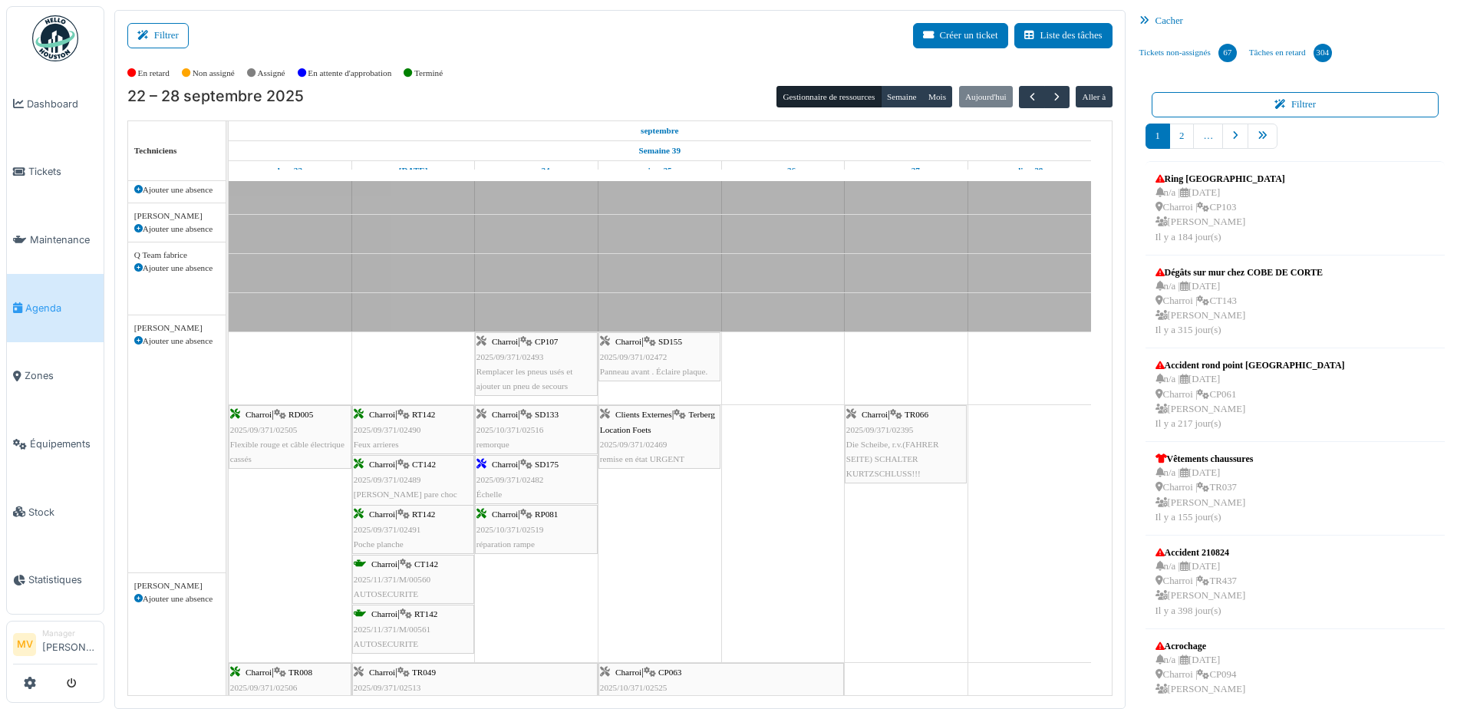
scroll to position [756, 0]
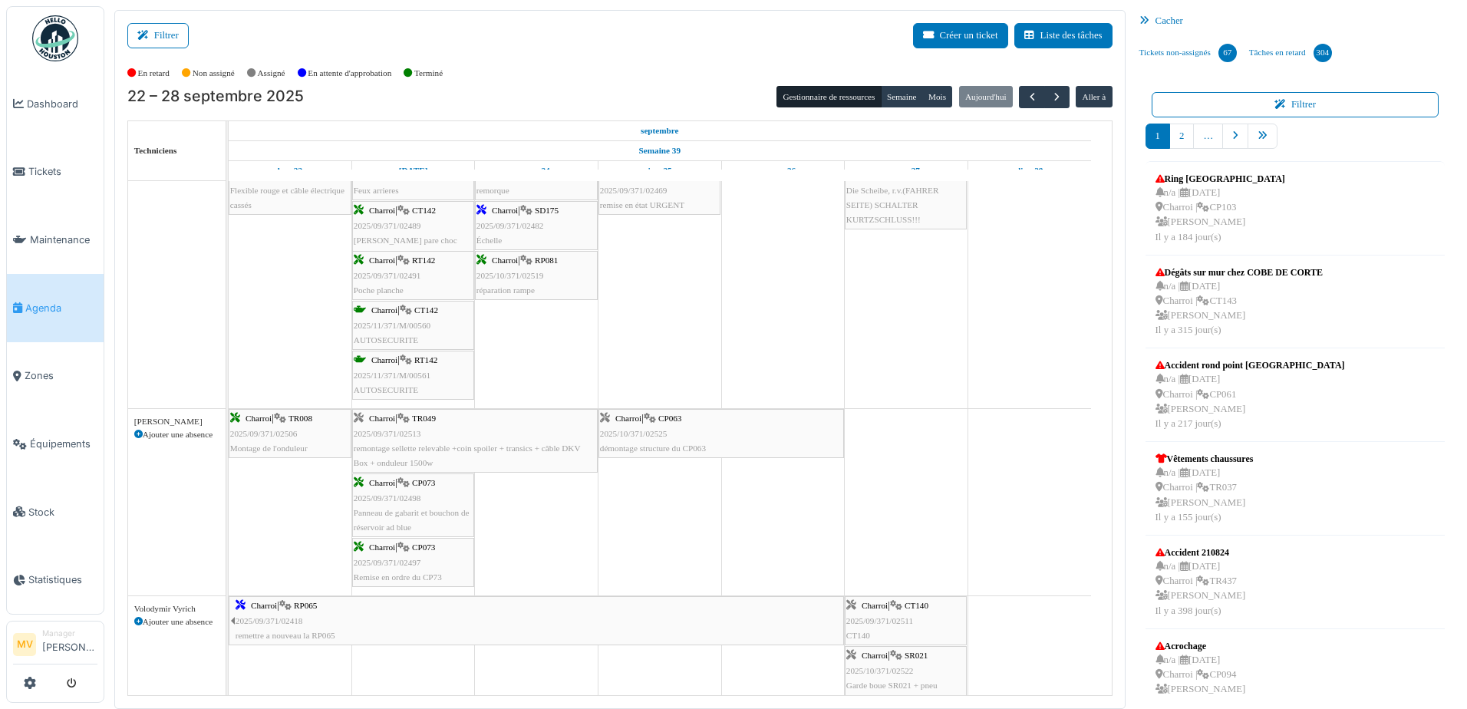
click at [138, 434] on icon at bounding box center [138, 434] width 8 height 8
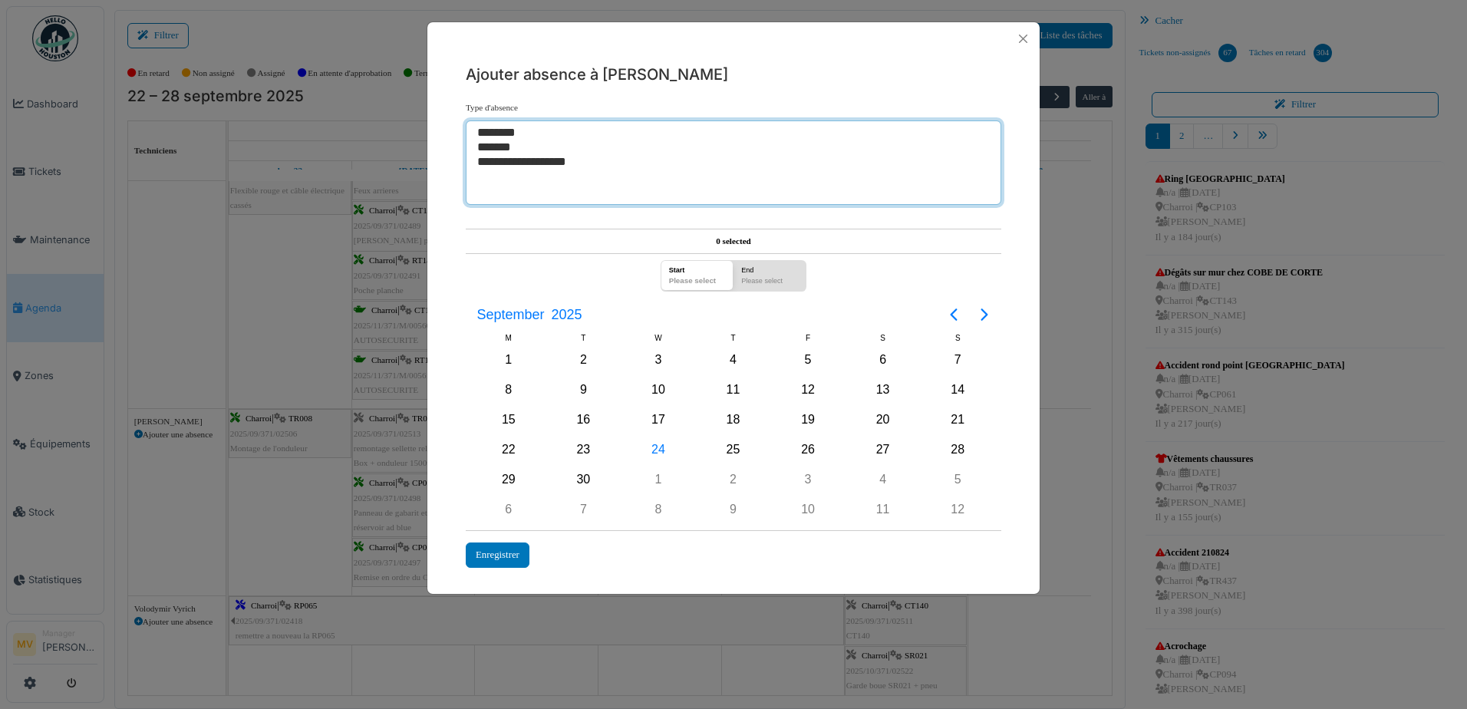
select select "***"
click at [517, 130] on option "********" at bounding box center [728, 133] width 504 height 15
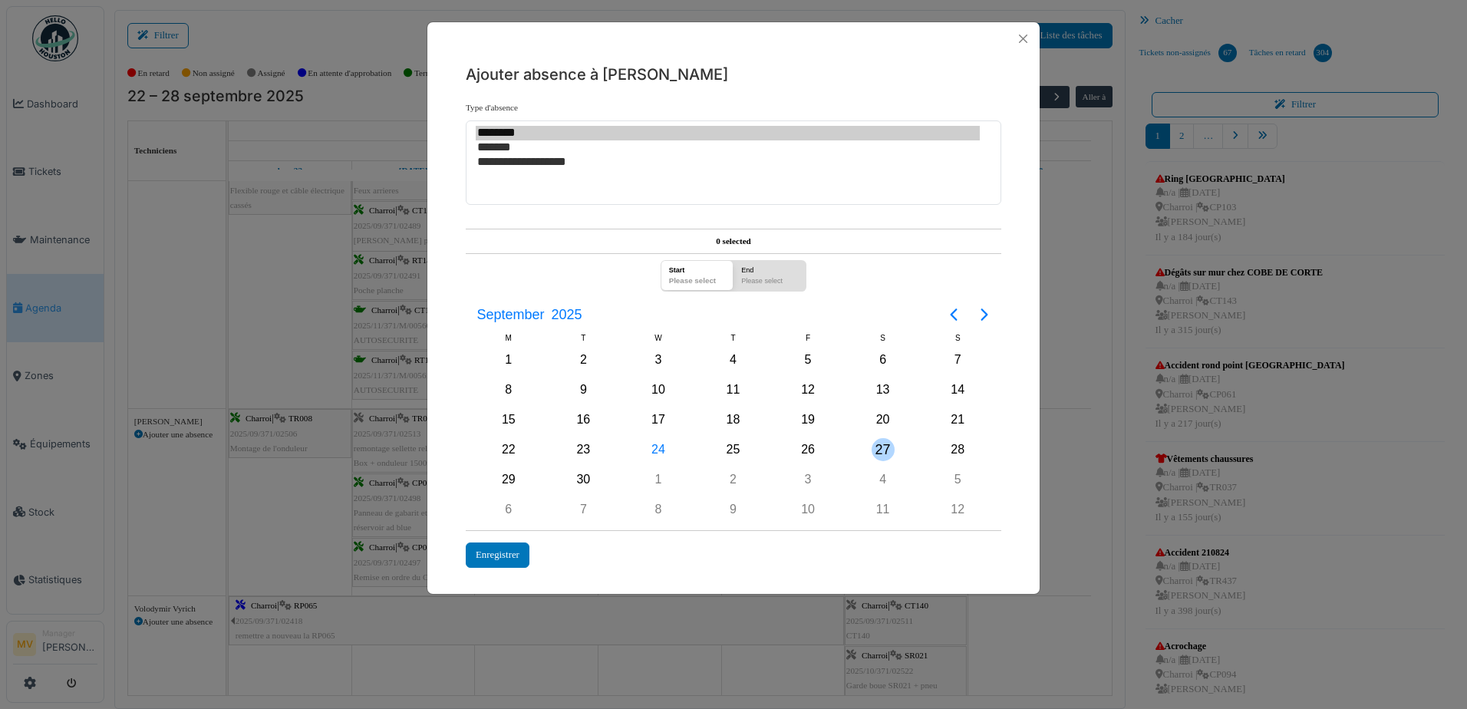
click at [895, 446] on div "27" at bounding box center [882, 449] width 75 height 29
click at [951, 499] on div "12" at bounding box center [957, 509] width 23 height 23
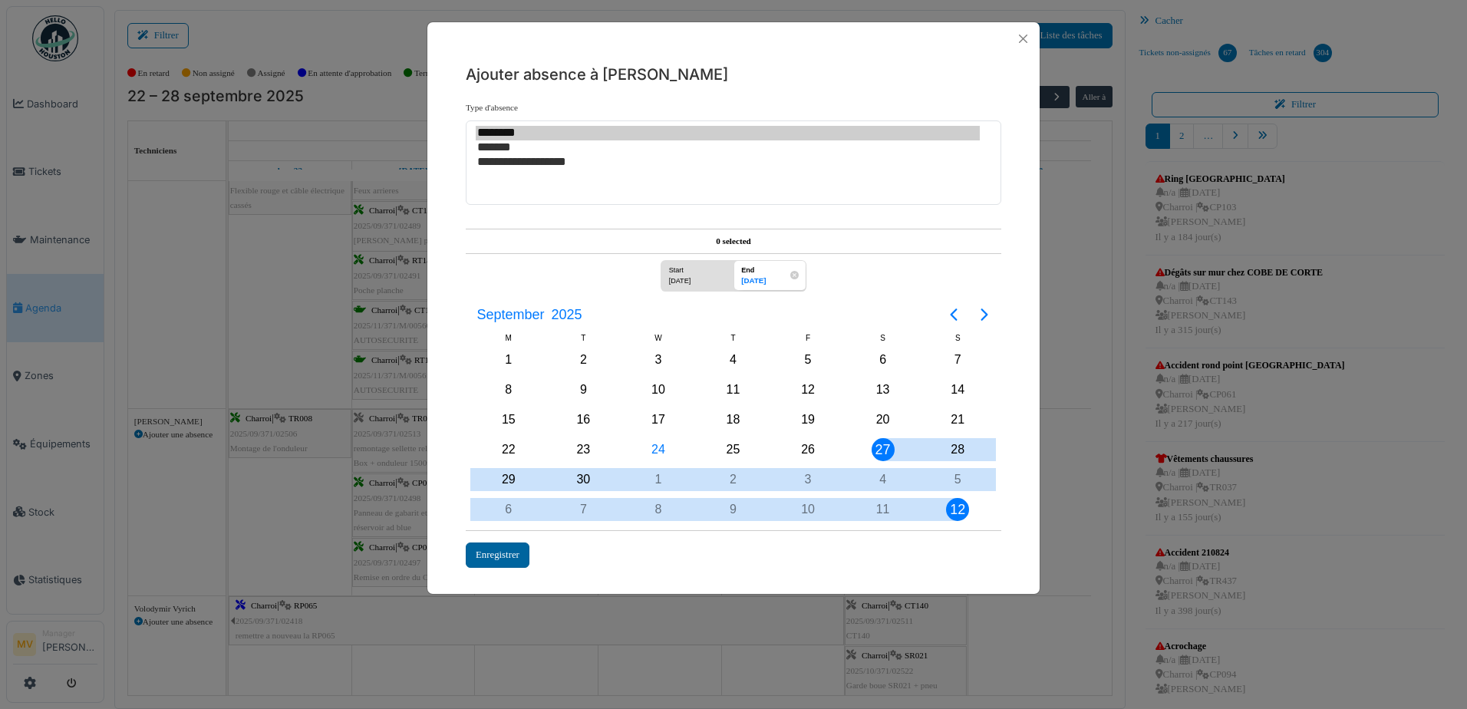
click at [505, 546] on div "Enregistrer" at bounding box center [498, 554] width 64 height 25
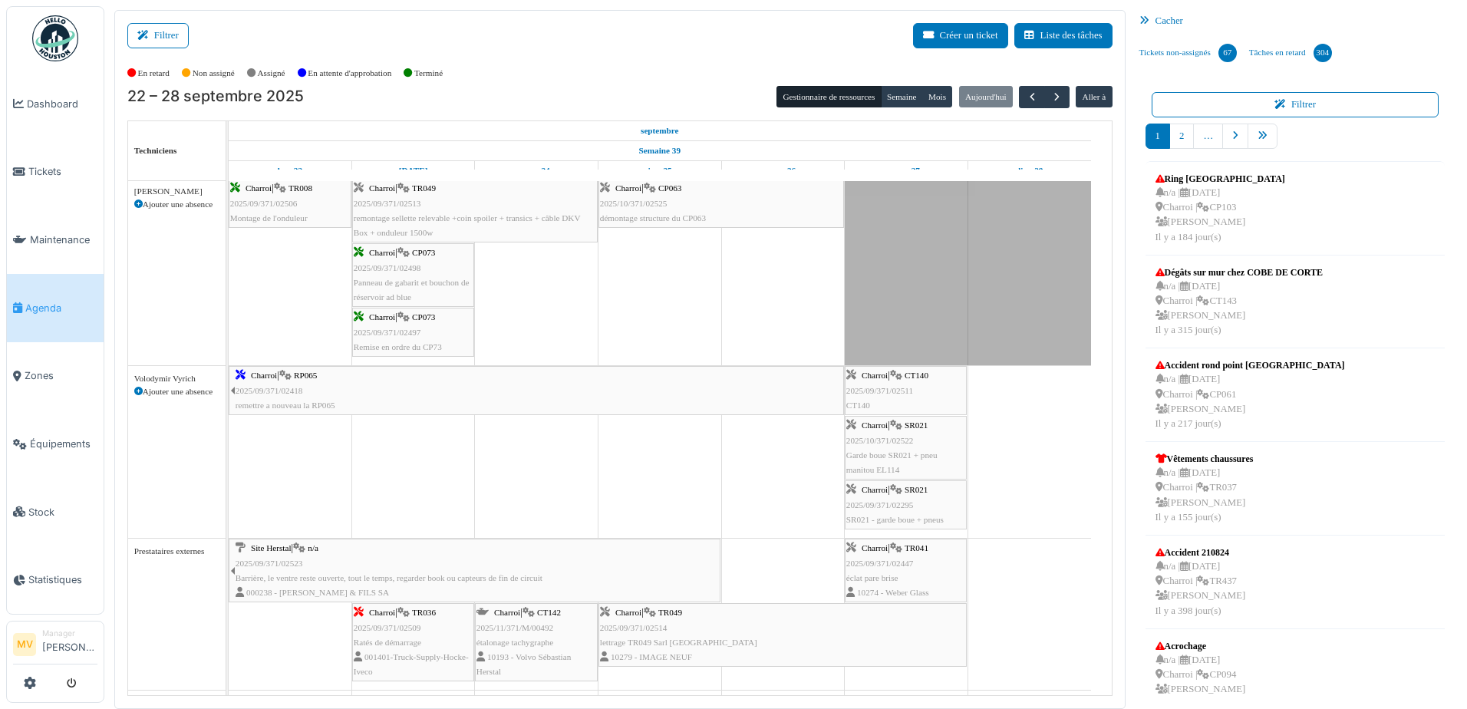
click at [918, 551] on span "TR041" at bounding box center [916, 547] width 24 height 9
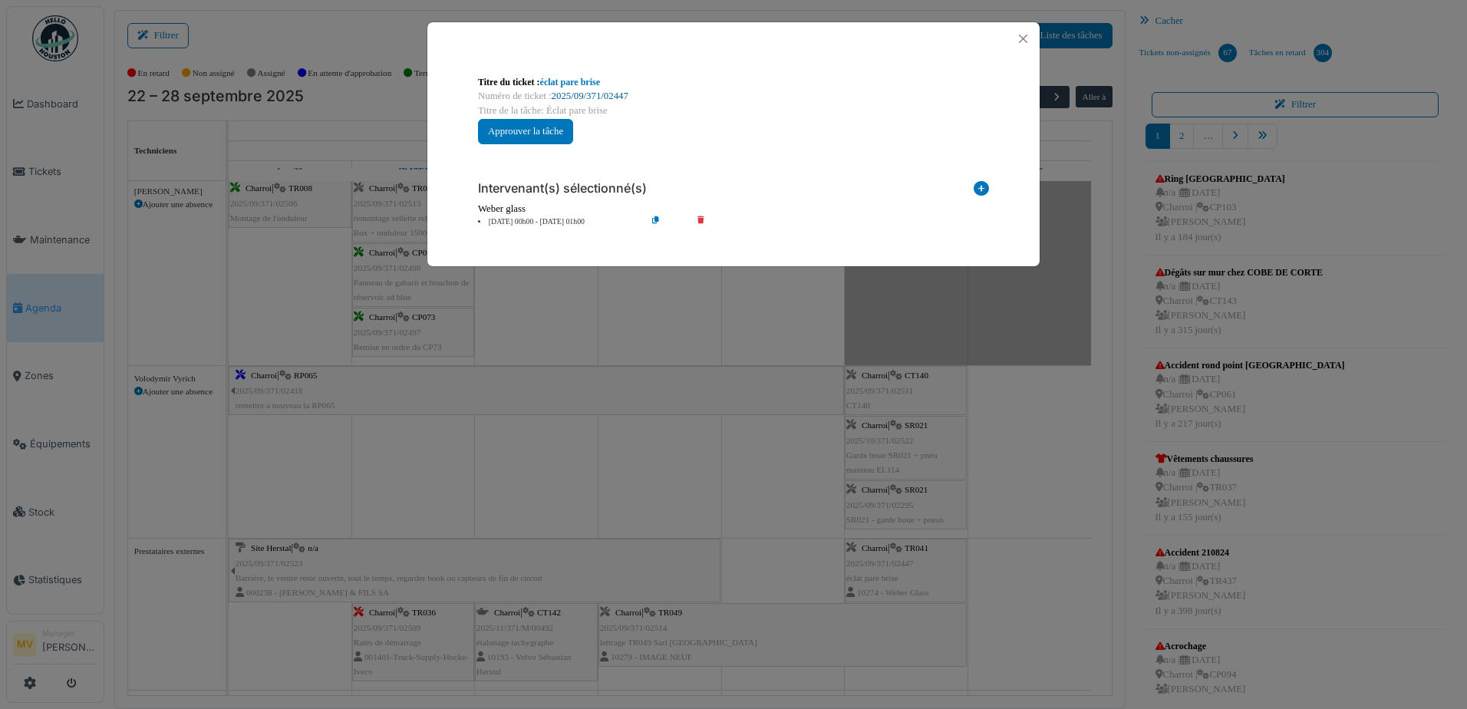
click at [594, 97] on link "2025/09/371/02447" at bounding box center [590, 96] width 77 height 11
click at [1017, 39] on button "Close" at bounding box center [1023, 38] width 21 height 21
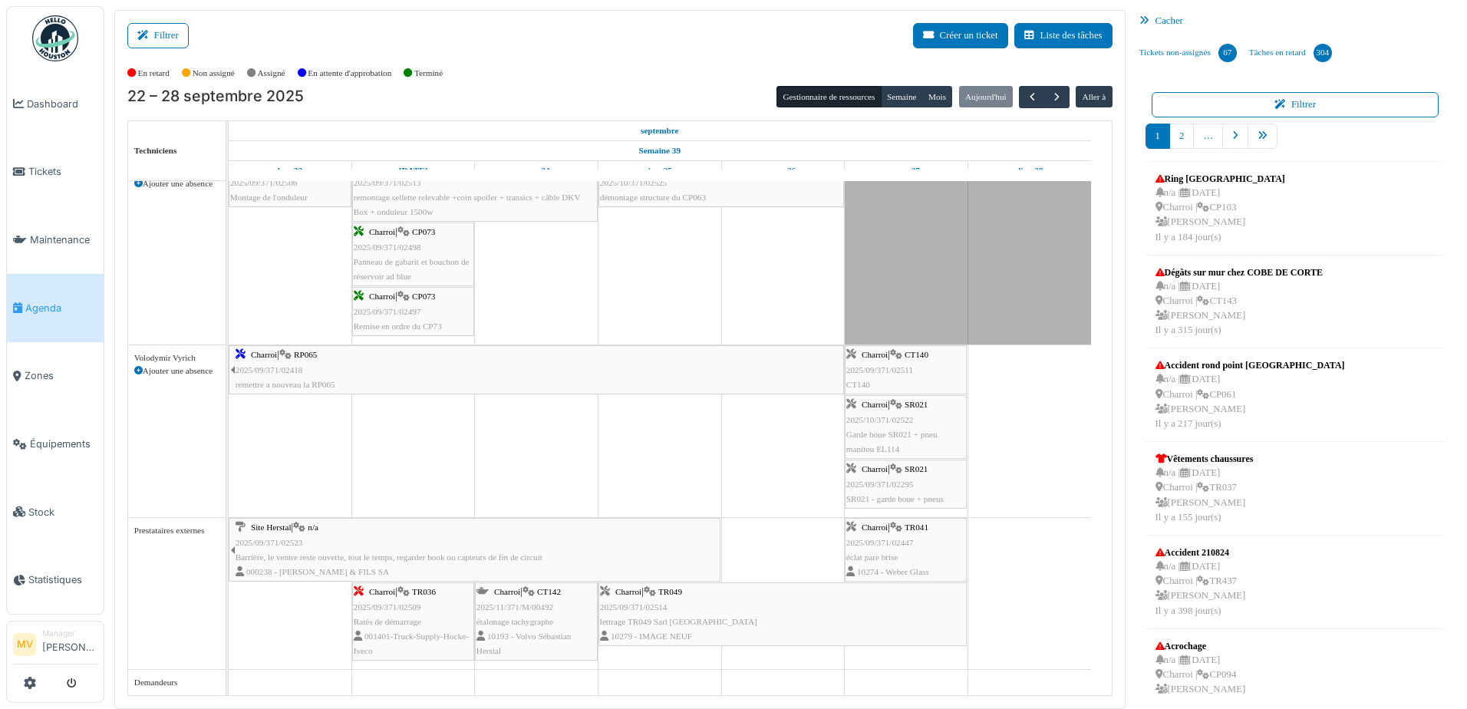
scroll to position [2, 0]
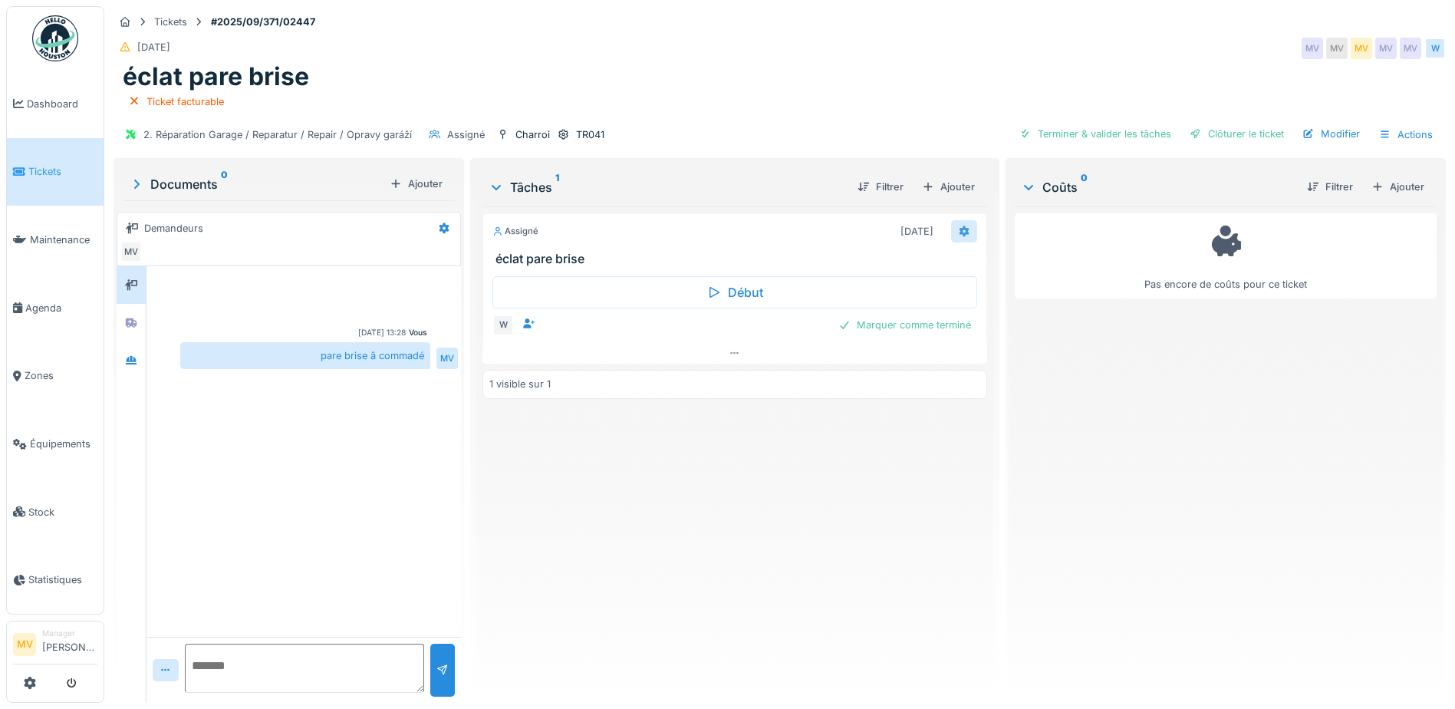
click at [958, 229] on icon at bounding box center [964, 231] width 12 height 10
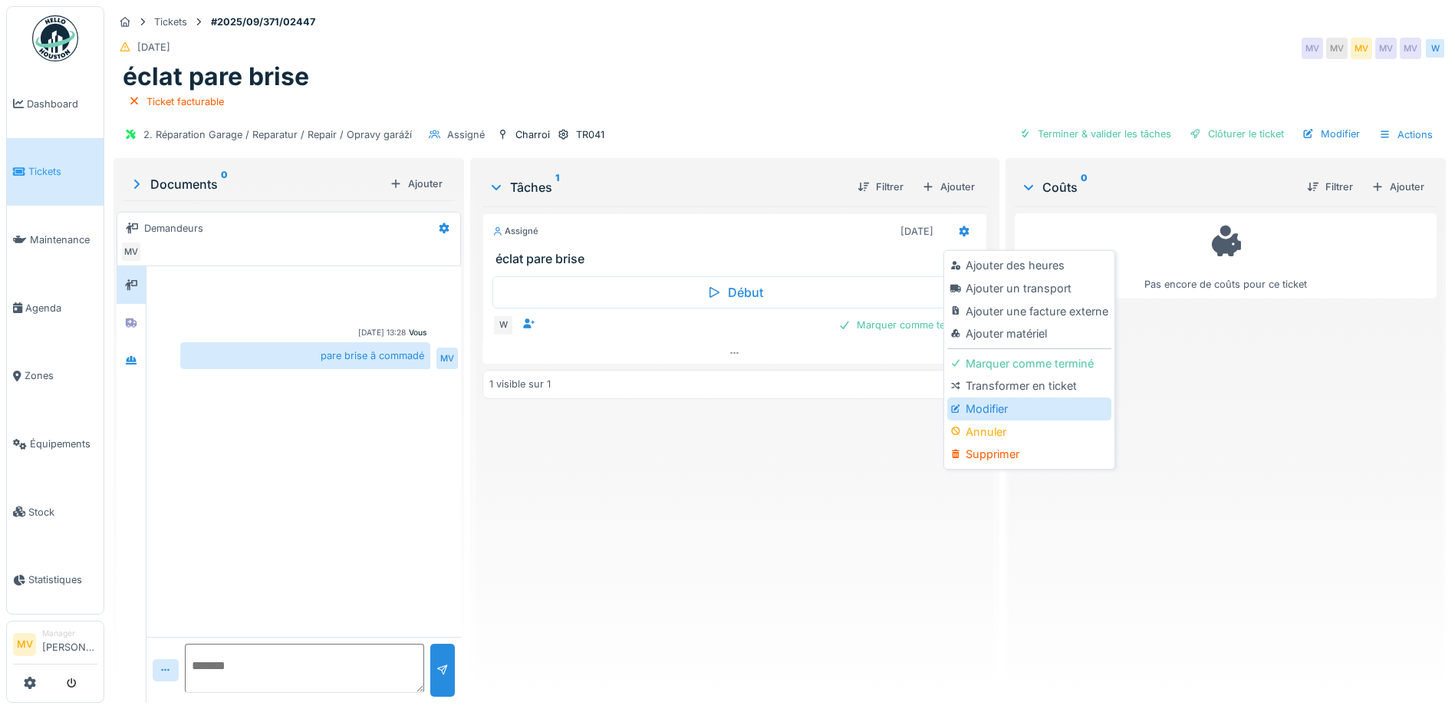
click at [995, 406] on div "Modifier" at bounding box center [1028, 408] width 163 height 23
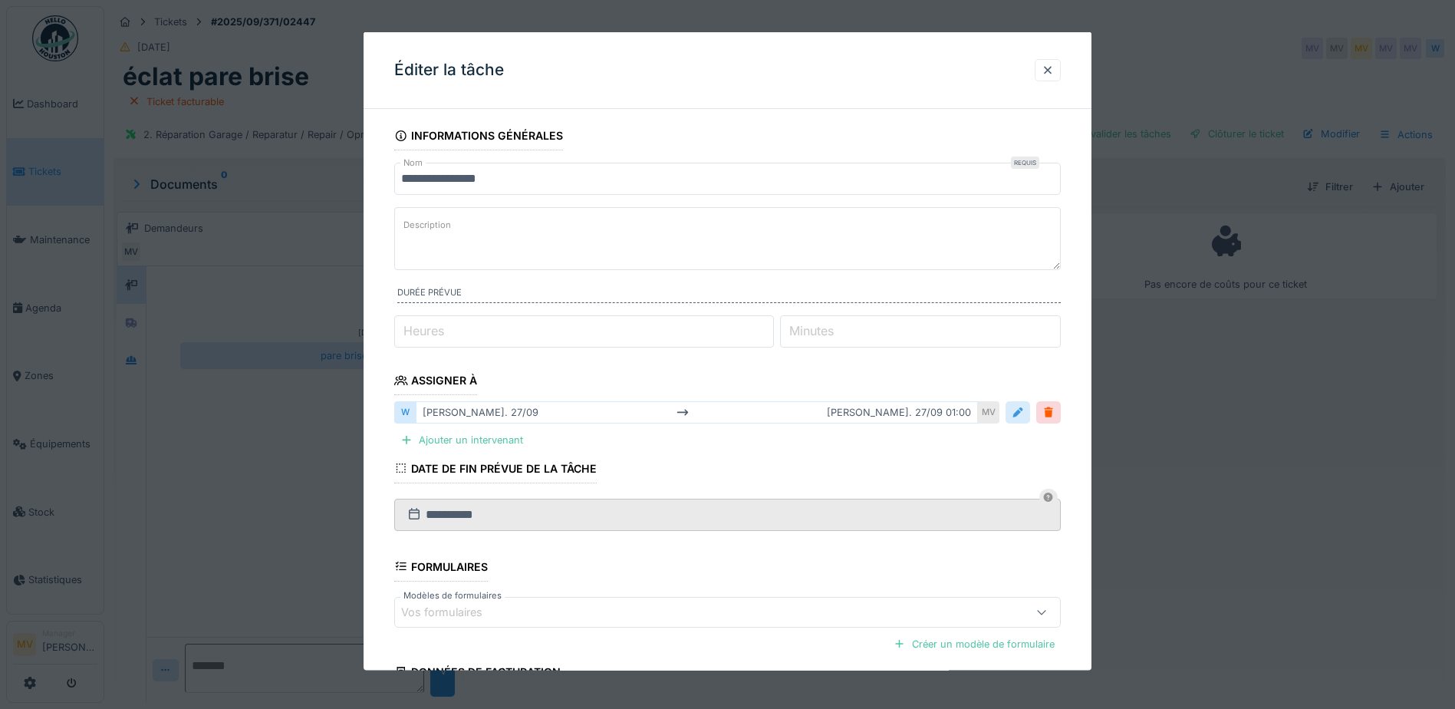
click at [1019, 406] on div at bounding box center [1018, 412] width 12 height 15
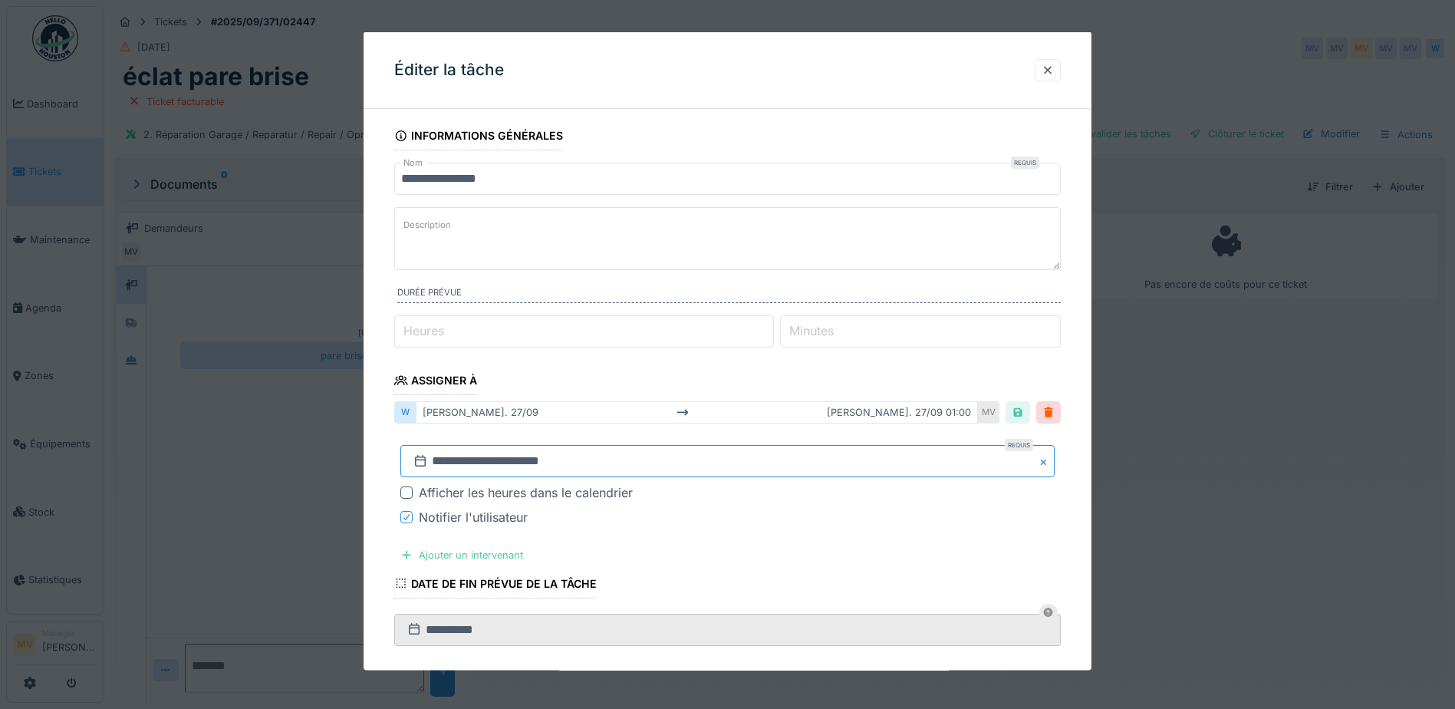
click at [504, 472] on input "**********" at bounding box center [727, 461] width 654 height 32
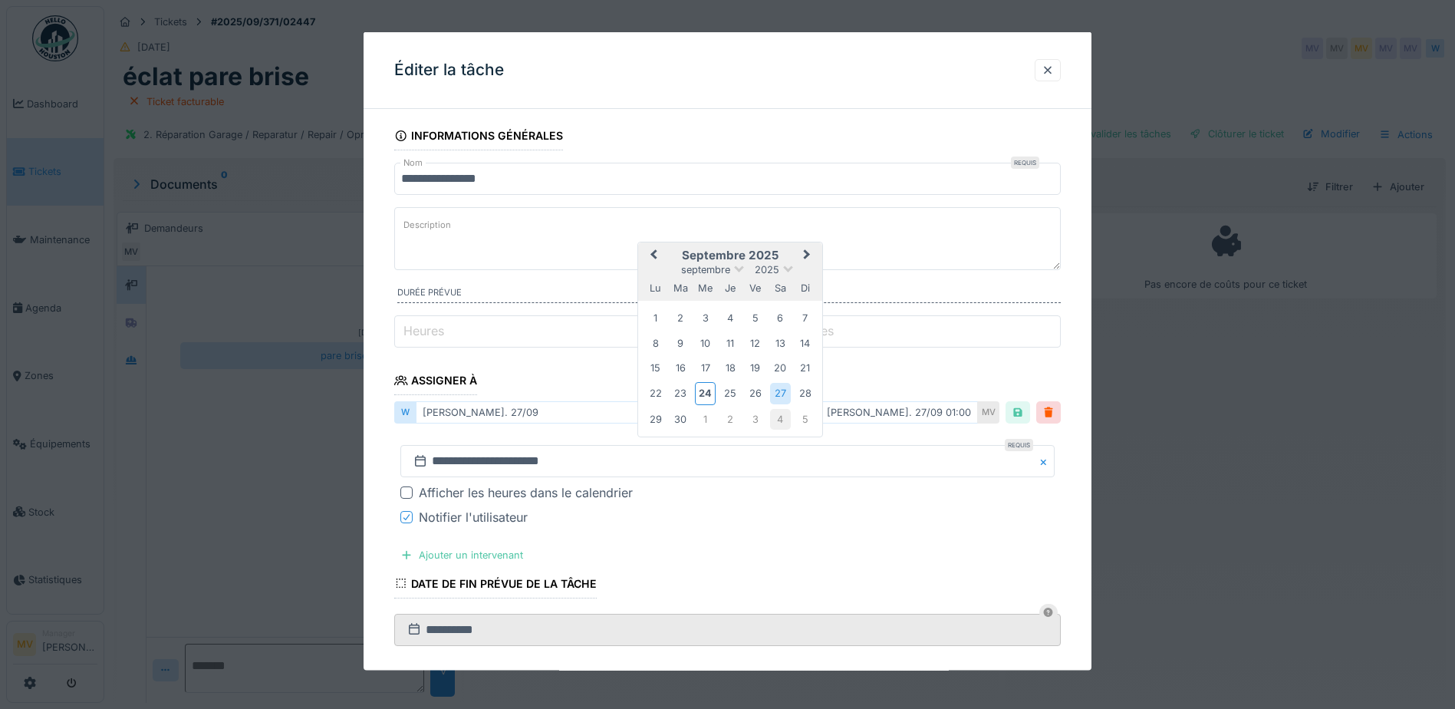
click at [788, 418] on div "4" at bounding box center [780, 419] width 21 height 21
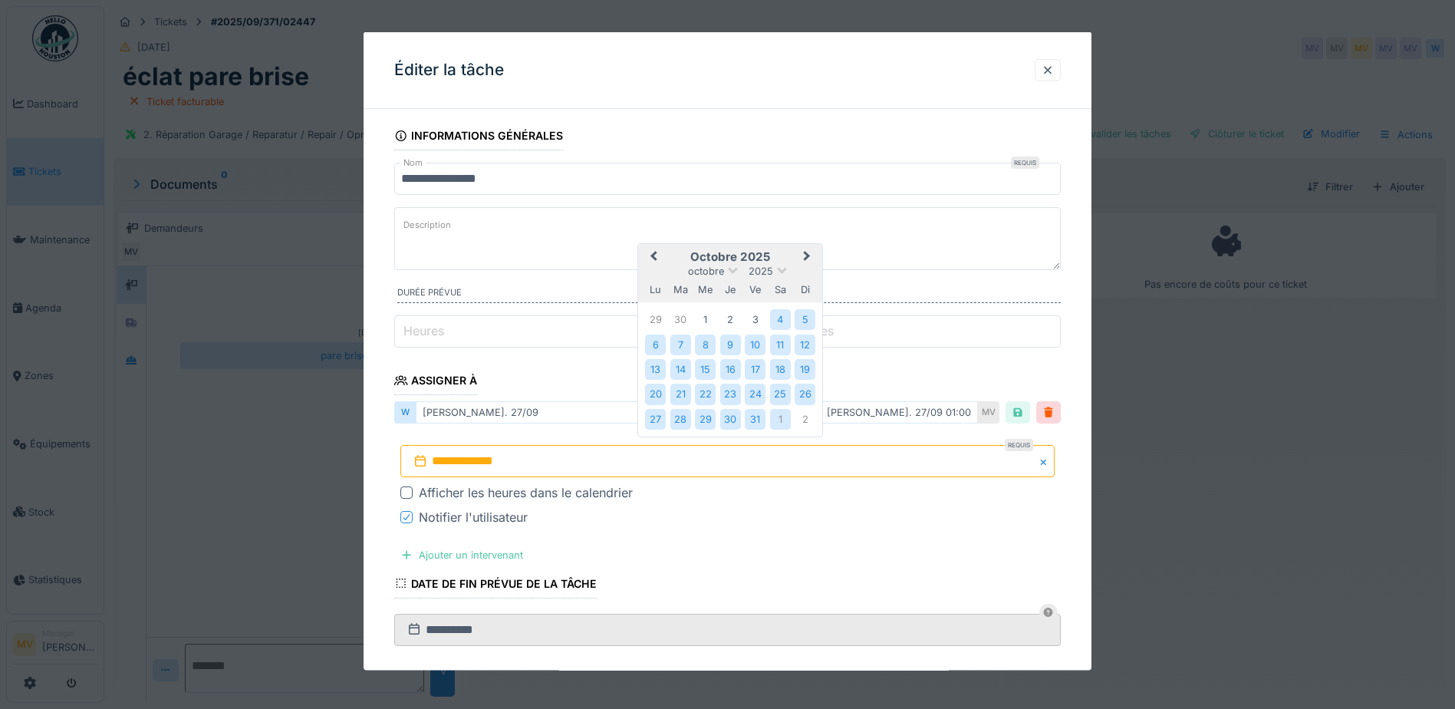
click at [788, 418] on div "1" at bounding box center [780, 419] width 21 height 21
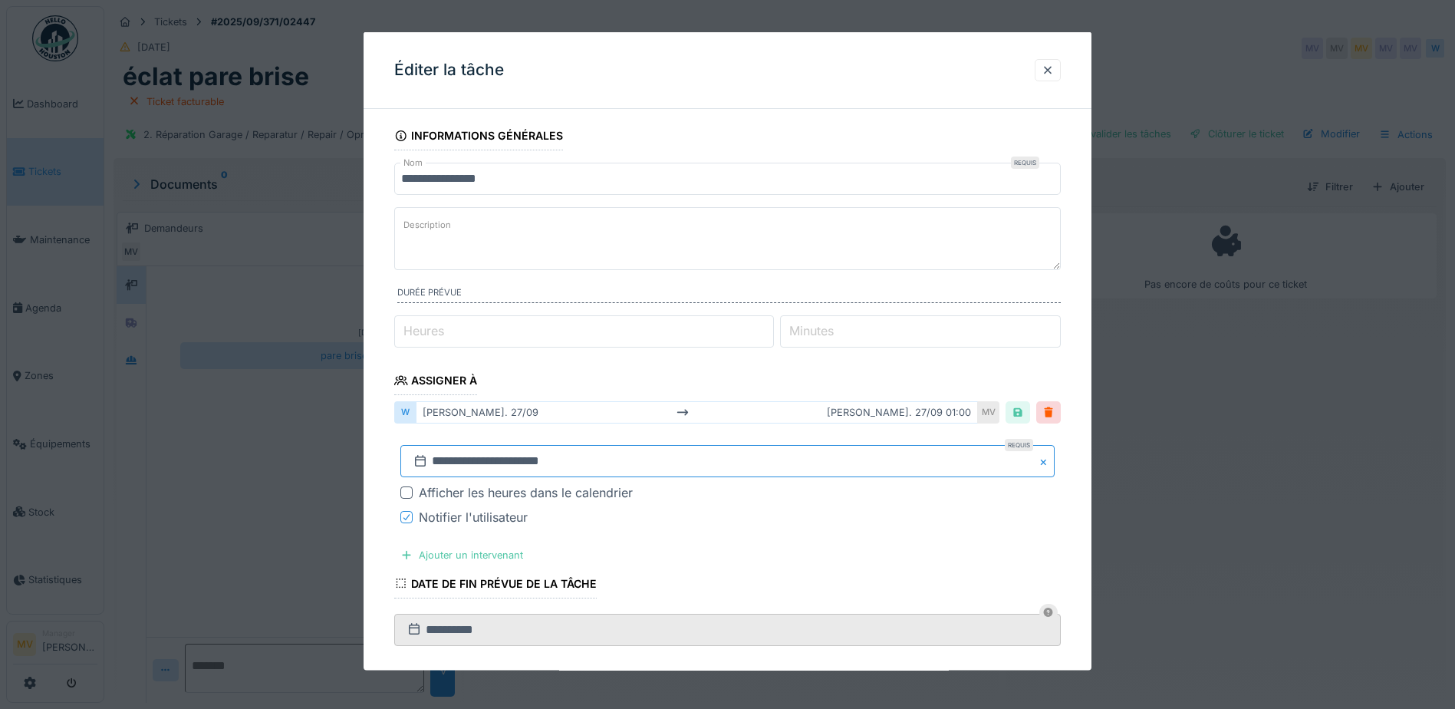
click at [891, 456] on input "**********" at bounding box center [727, 461] width 654 height 32
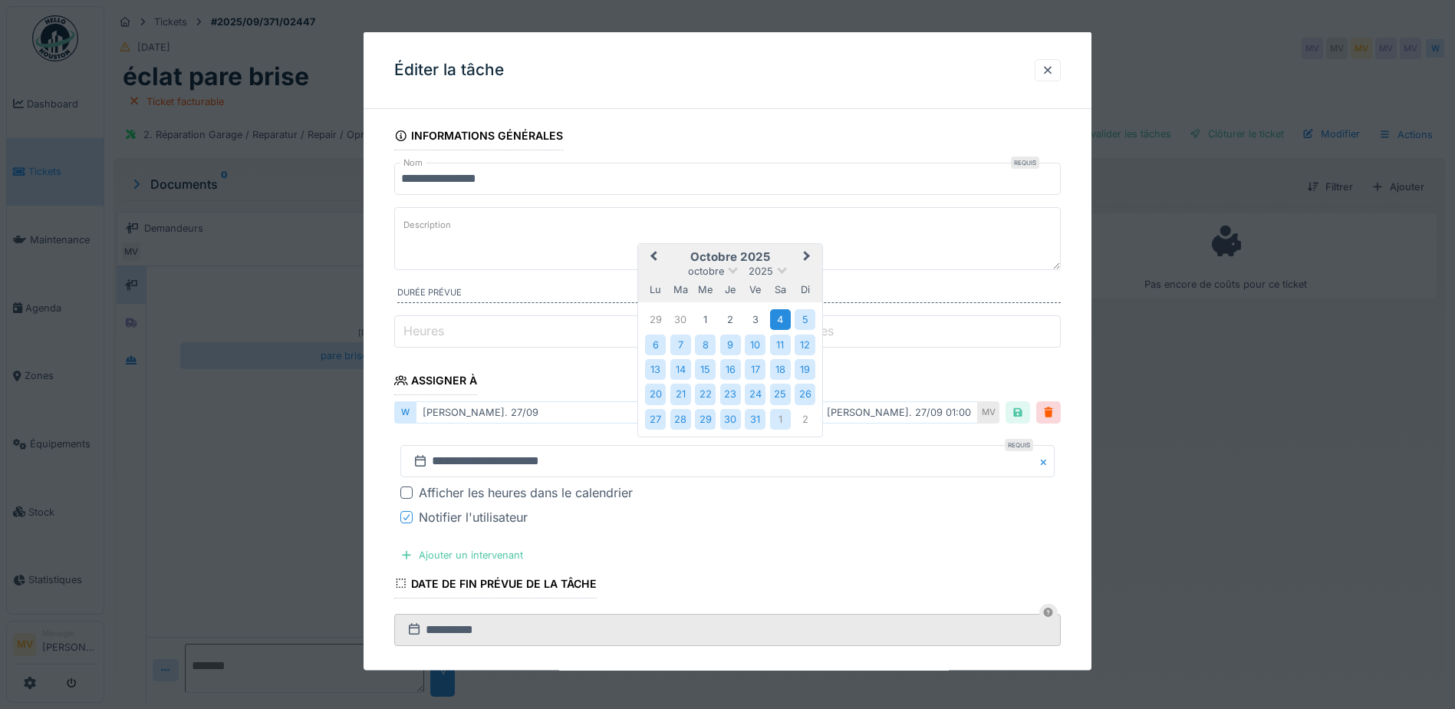
click at [775, 322] on div "4" at bounding box center [780, 319] width 21 height 21
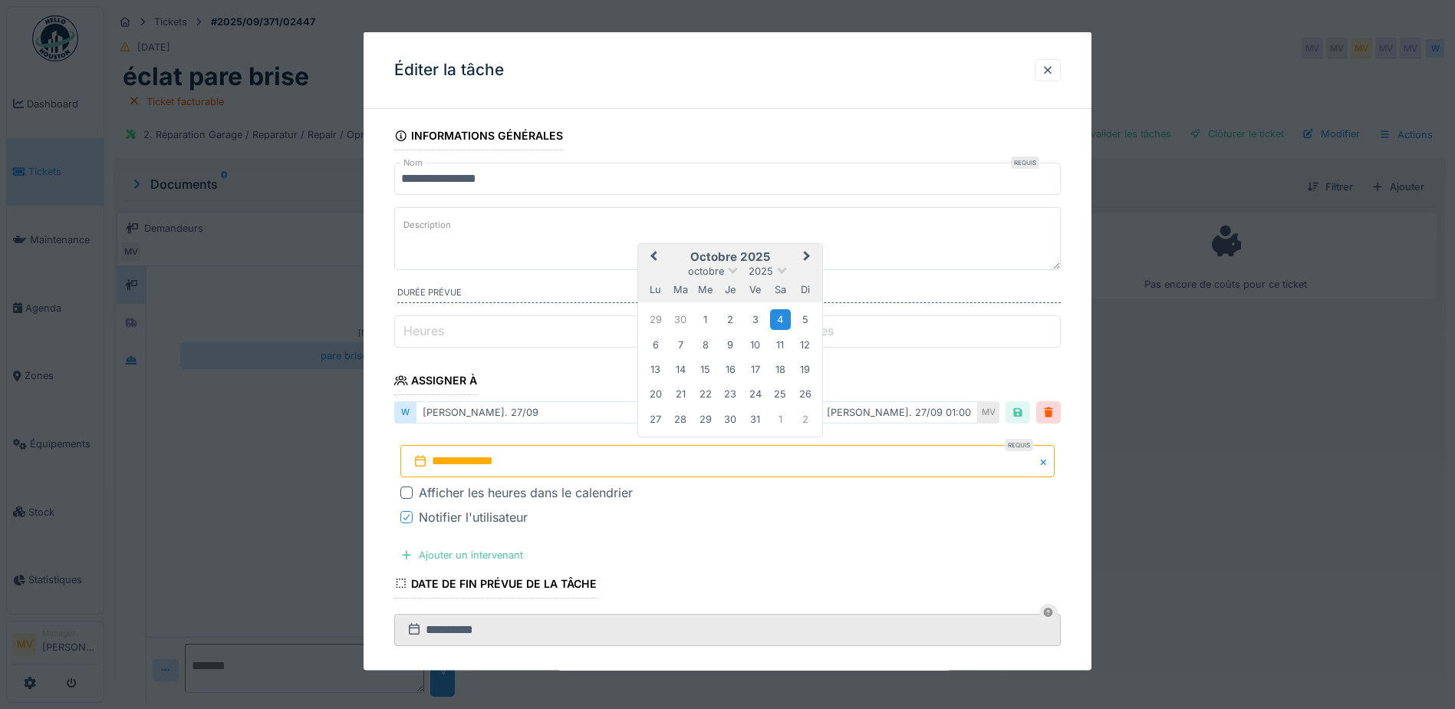
click at [776, 320] on div "4" at bounding box center [780, 319] width 21 height 21
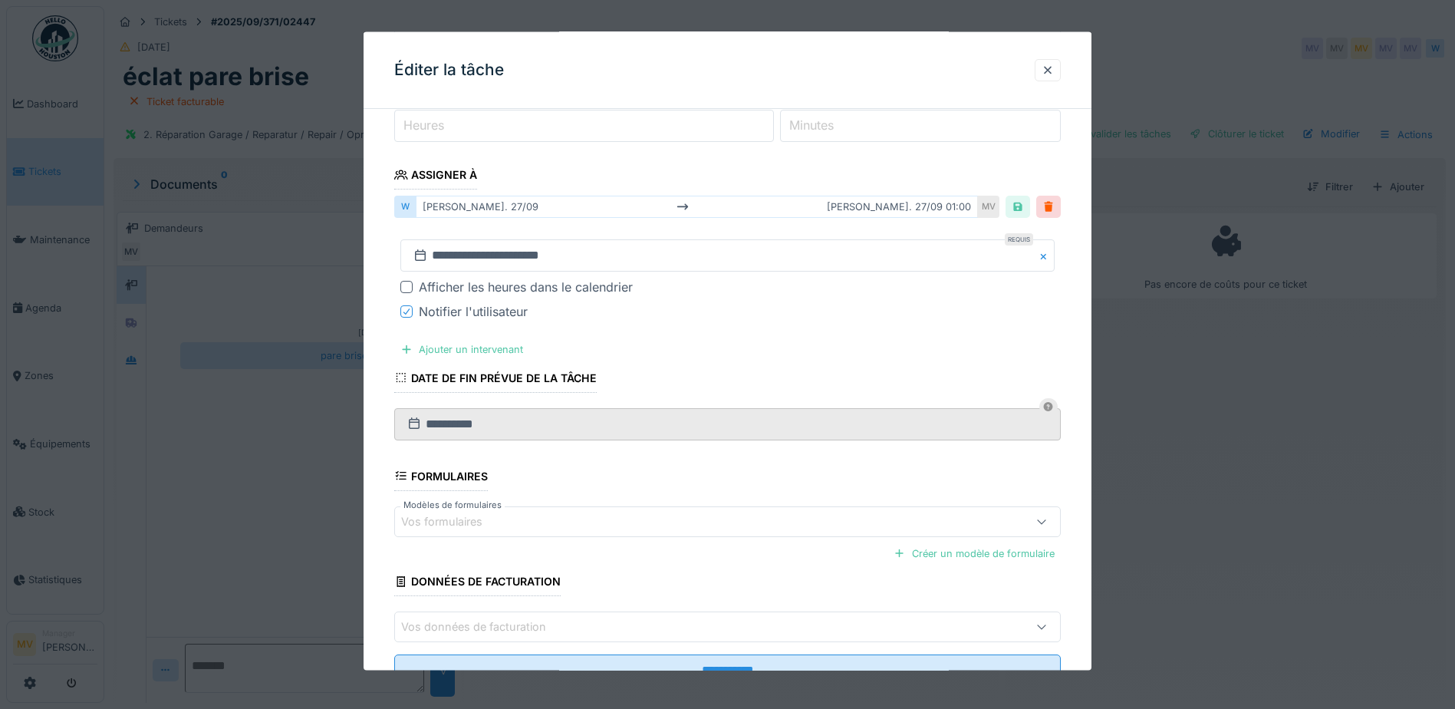
scroll to position [230, 0]
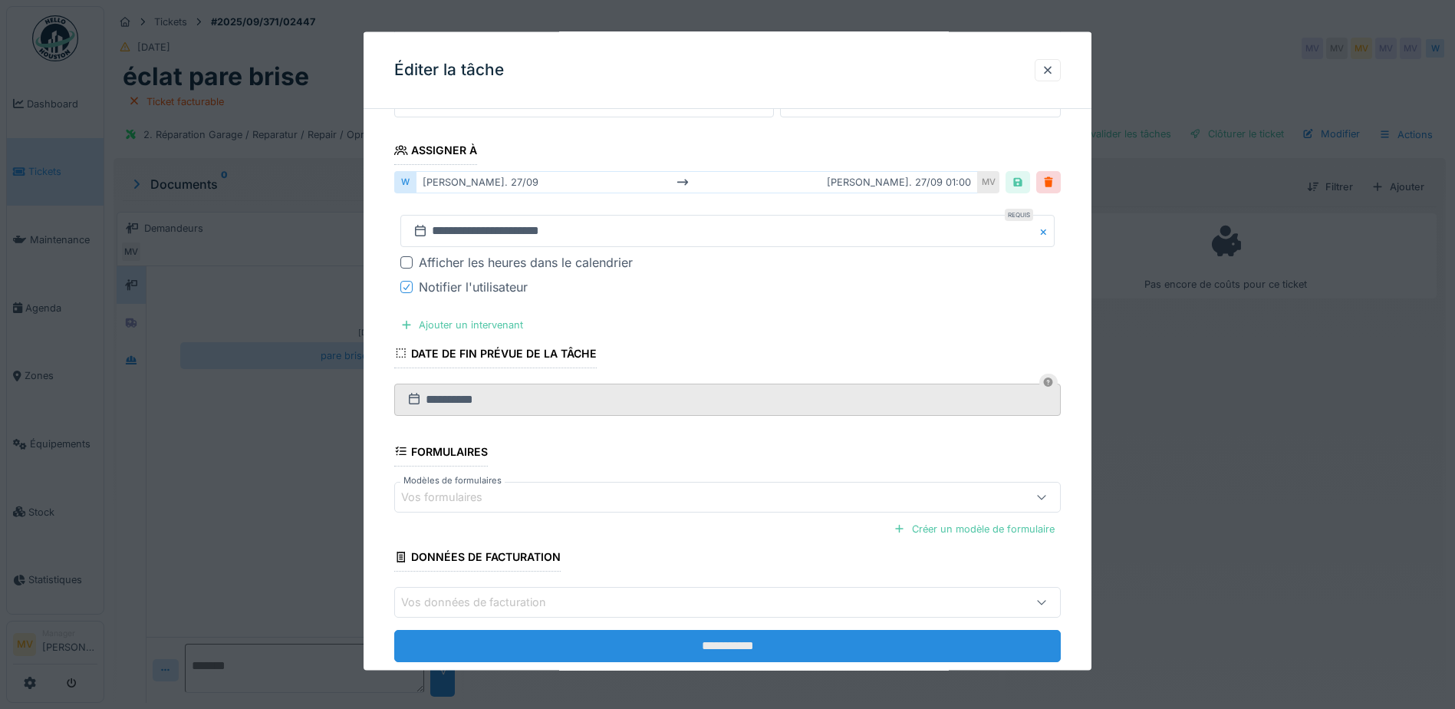
click at [706, 638] on input "**********" at bounding box center [727, 646] width 667 height 32
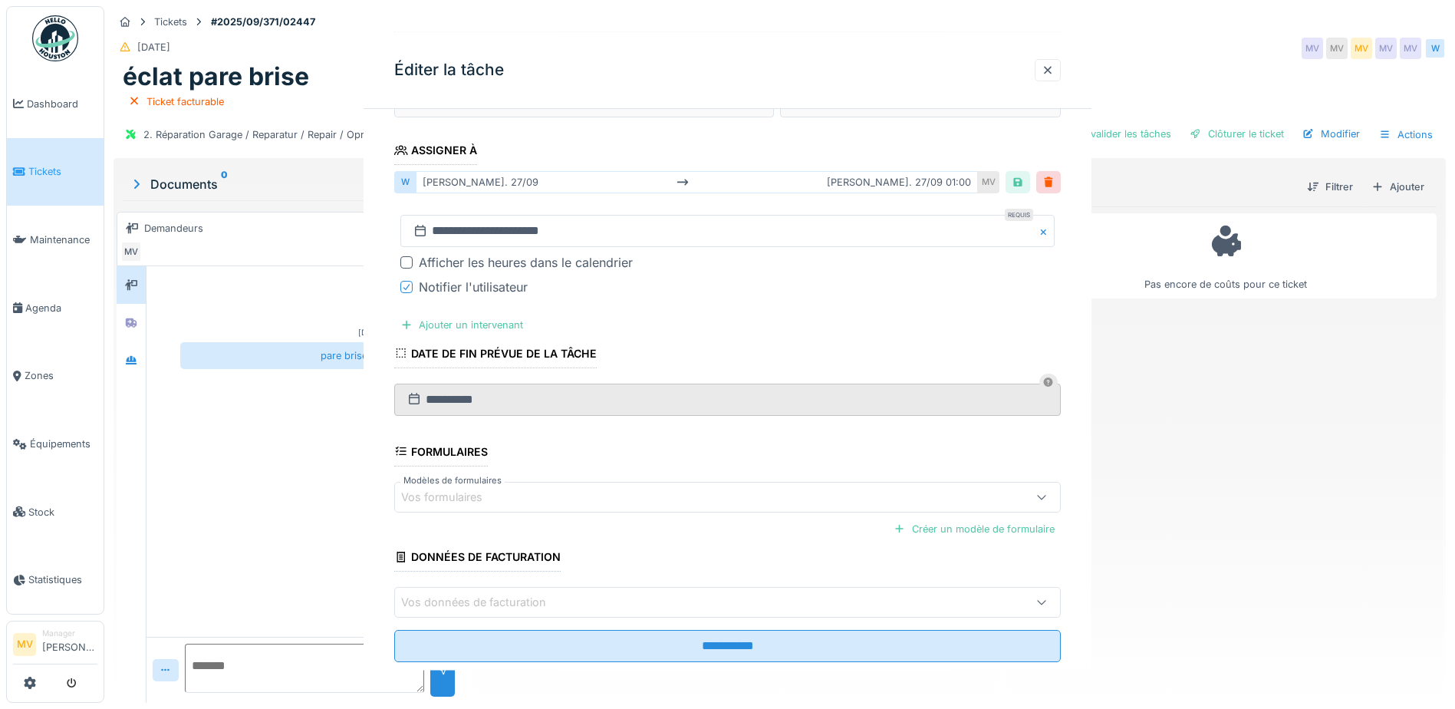
scroll to position [0, 0]
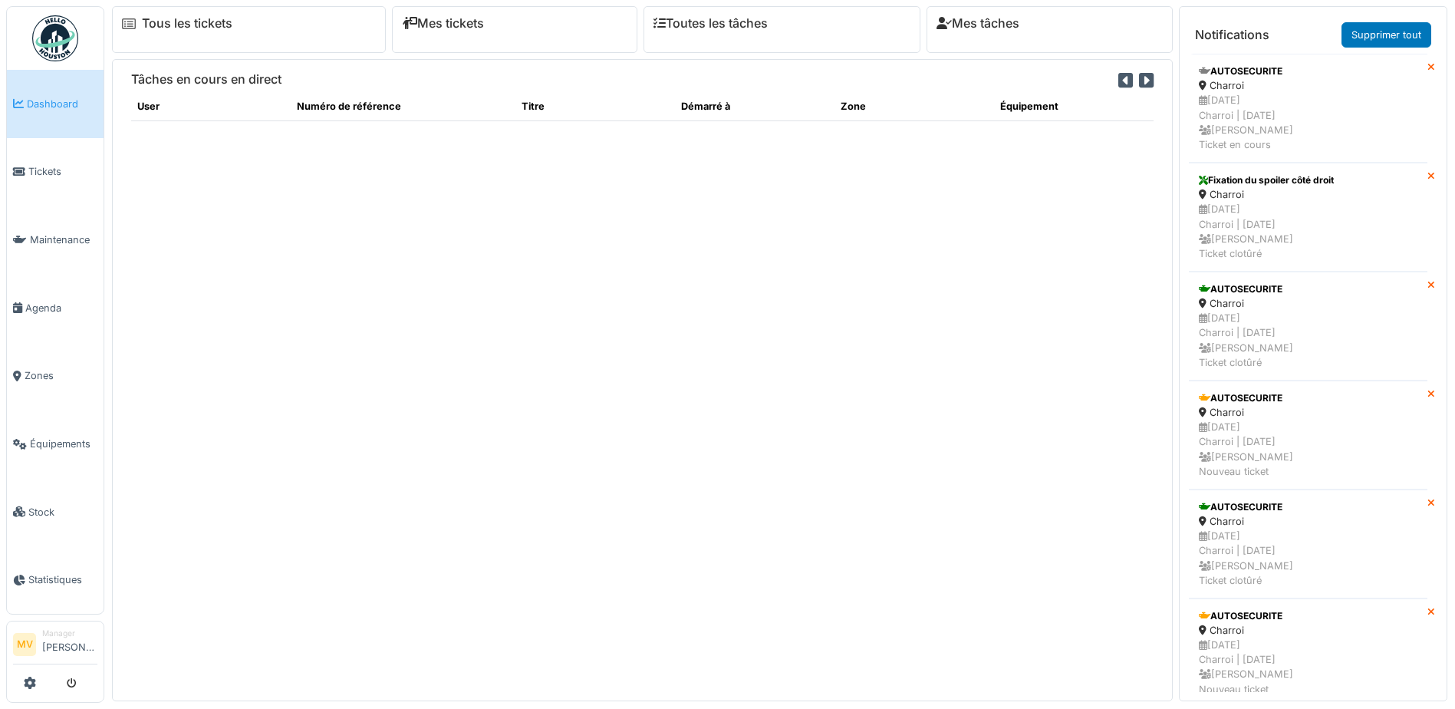
click at [77, 433] on link "Équipements" at bounding box center [55, 444] width 97 height 68
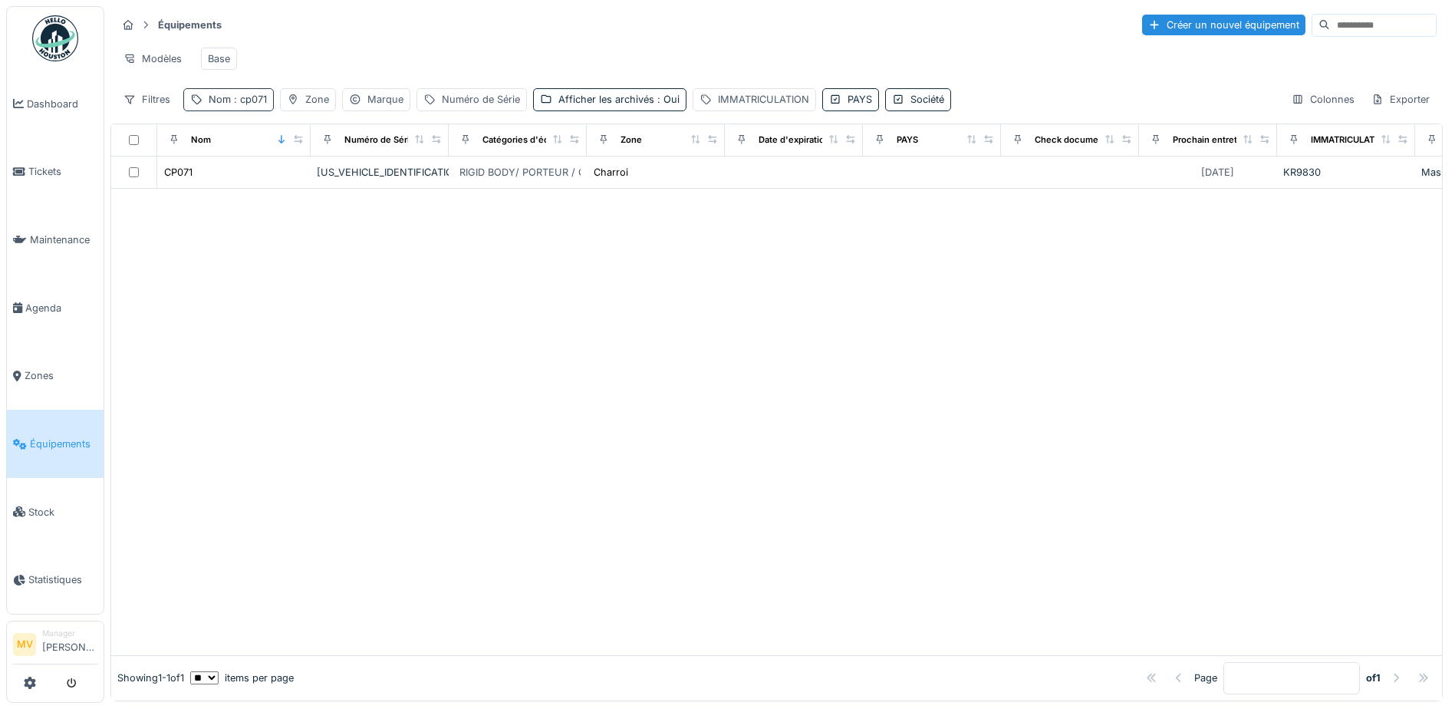
drag, startPoint x: 250, startPoint y: 110, endPoint x: 249, endPoint y: 120, distance: 10.1
click at [250, 105] on span ": cp071" at bounding box center [249, 100] width 36 height 12
click at [256, 179] on input "*****" at bounding box center [266, 185] width 153 height 32
type input "*"
type input "*****"
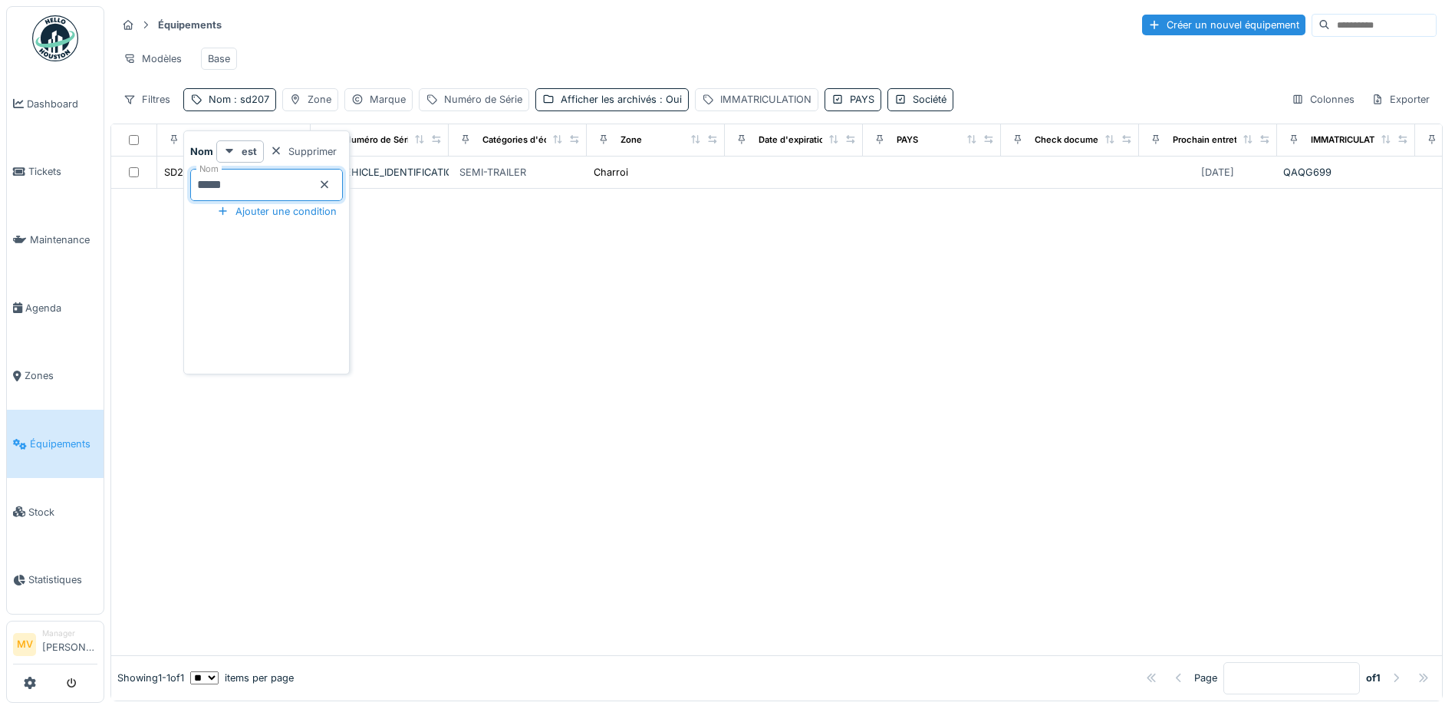
drag, startPoint x: 542, startPoint y: 295, endPoint x: 533, endPoint y: 288, distance: 10.9
click at [541, 295] on div at bounding box center [776, 422] width 1331 height 466
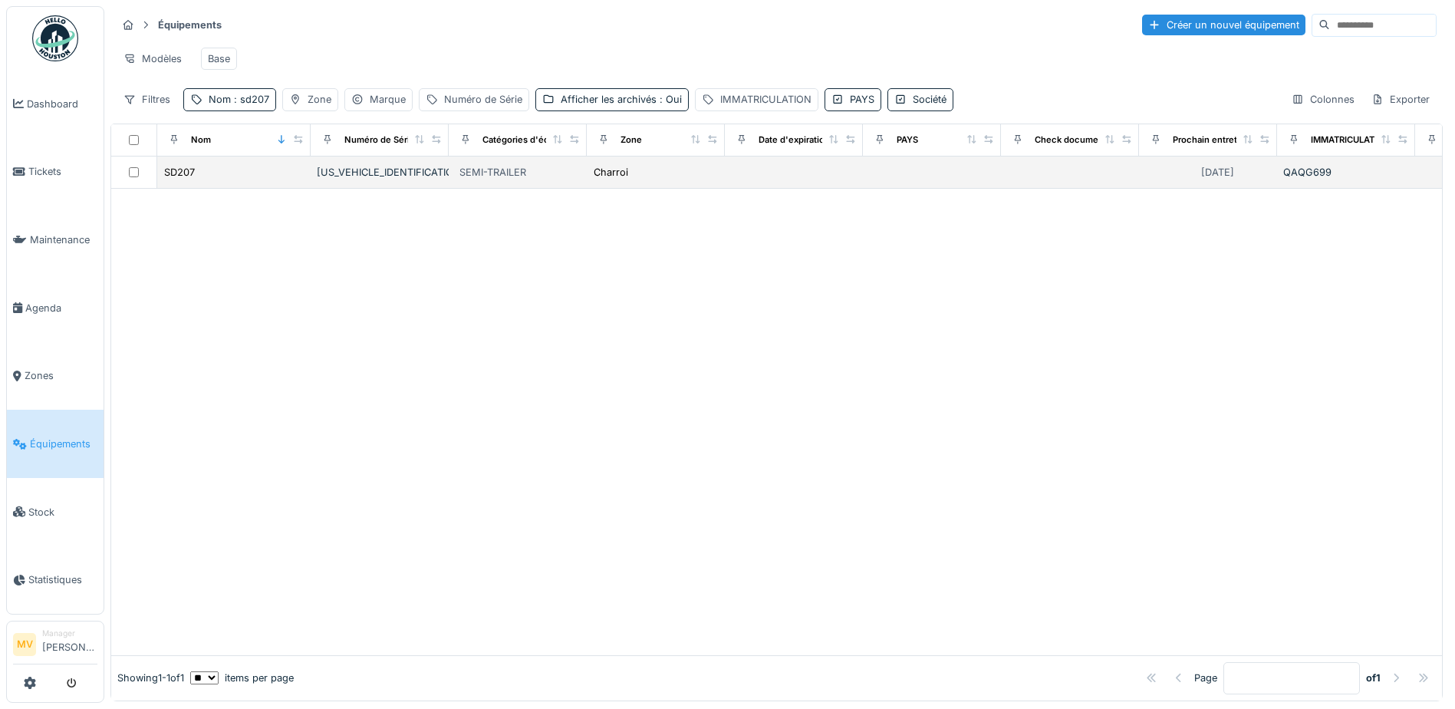
click at [359, 179] on div "[US_VEHICLE_IDENTIFICATION_NUMBER]" at bounding box center [380, 172] width 126 height 15
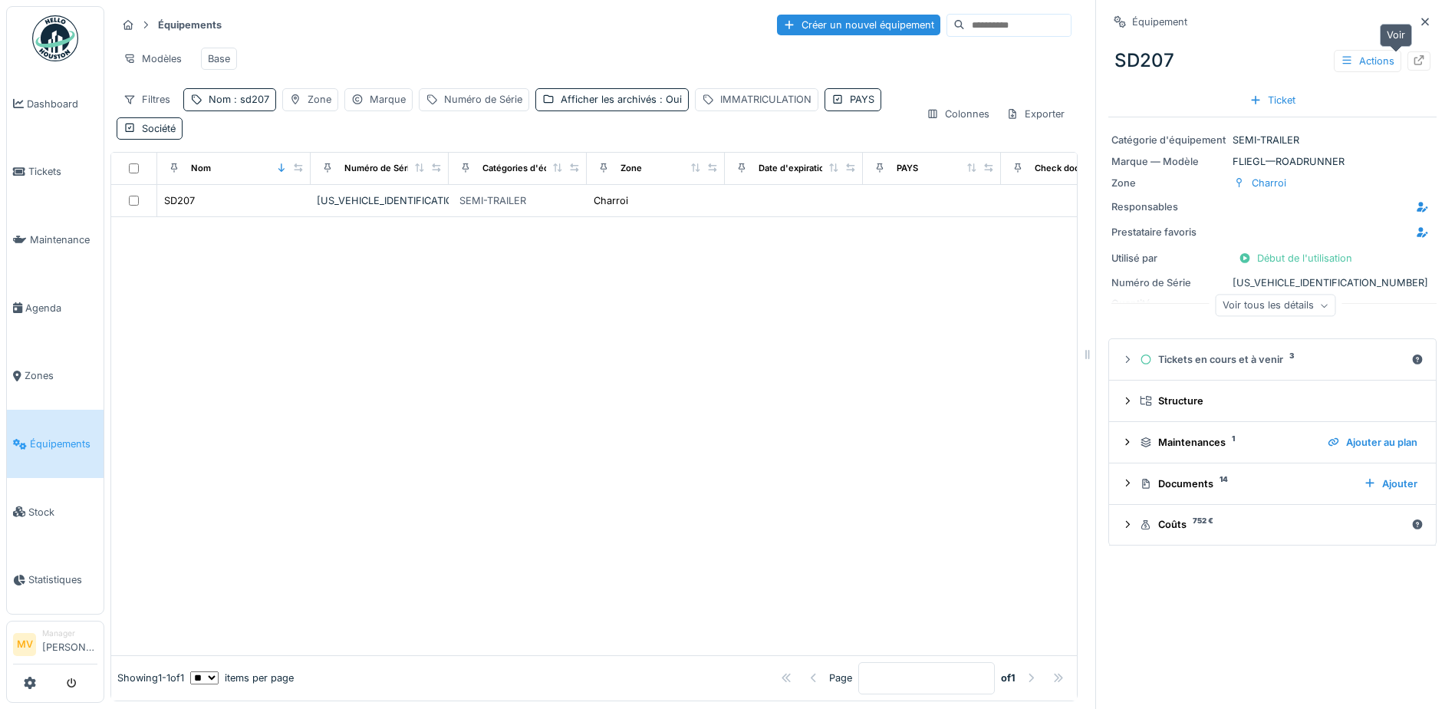
click at [1390, 50] on div "Actions" at bounding box center [1382, 61] width 97 height 22
click at [1413, 54] on div at bounding box center [1419, 61] width 12 height 15
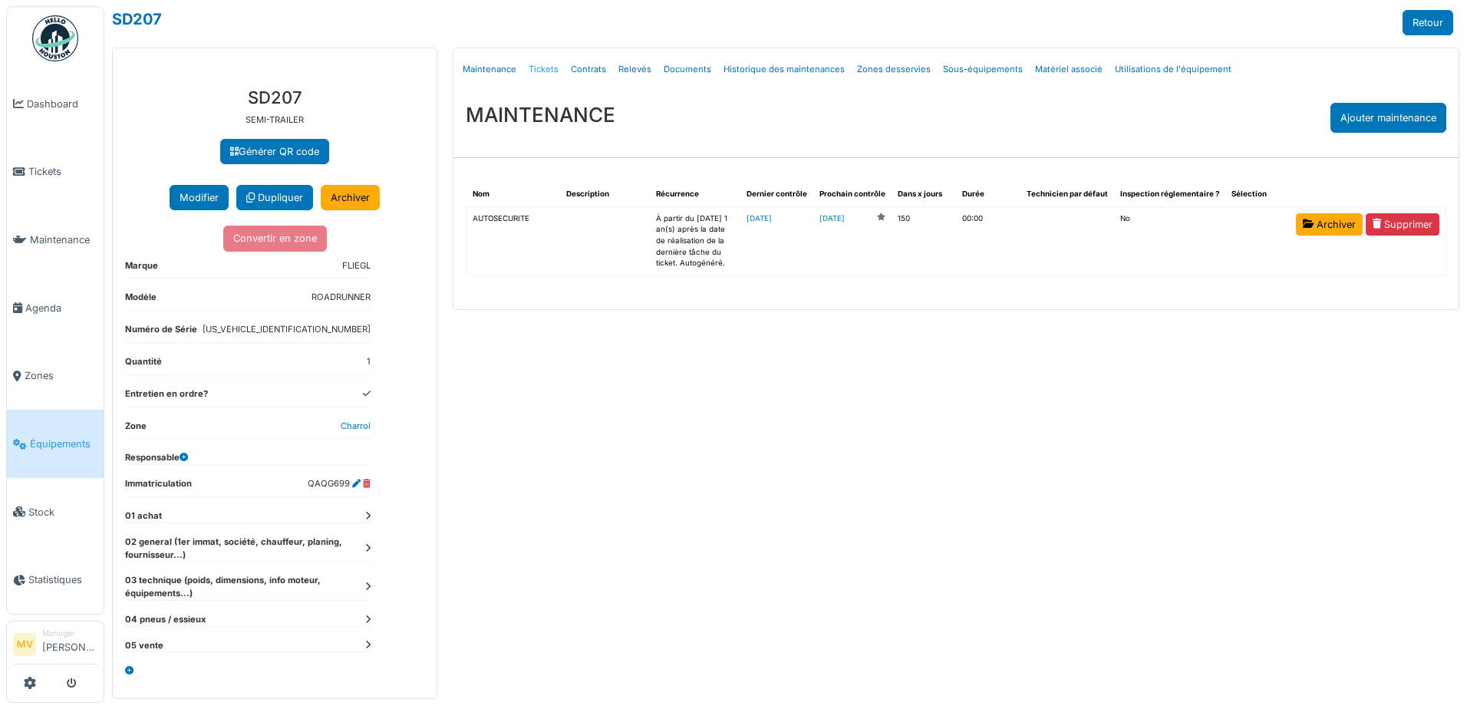
click at [543, 68] on link "Tickets" at bounding box center [543, 69] width 42 height 36
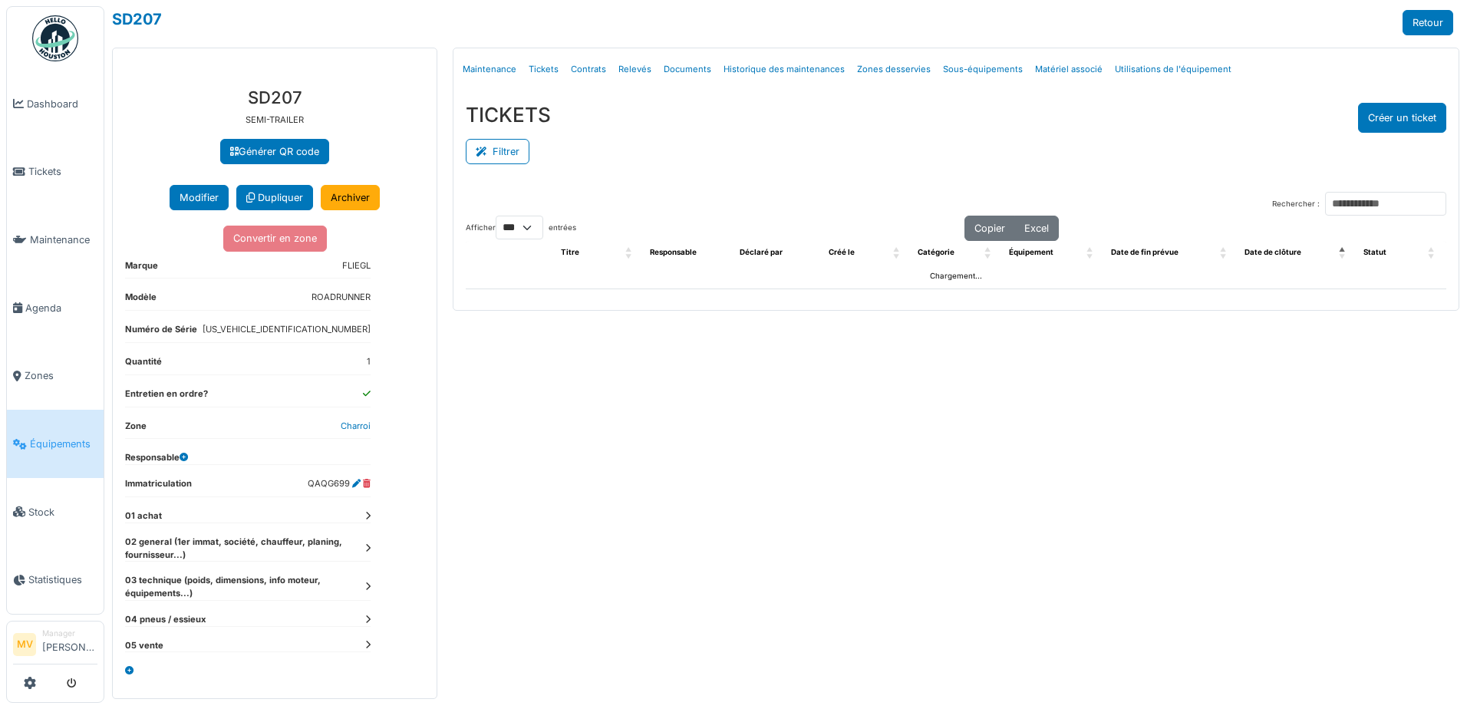
select select "***"
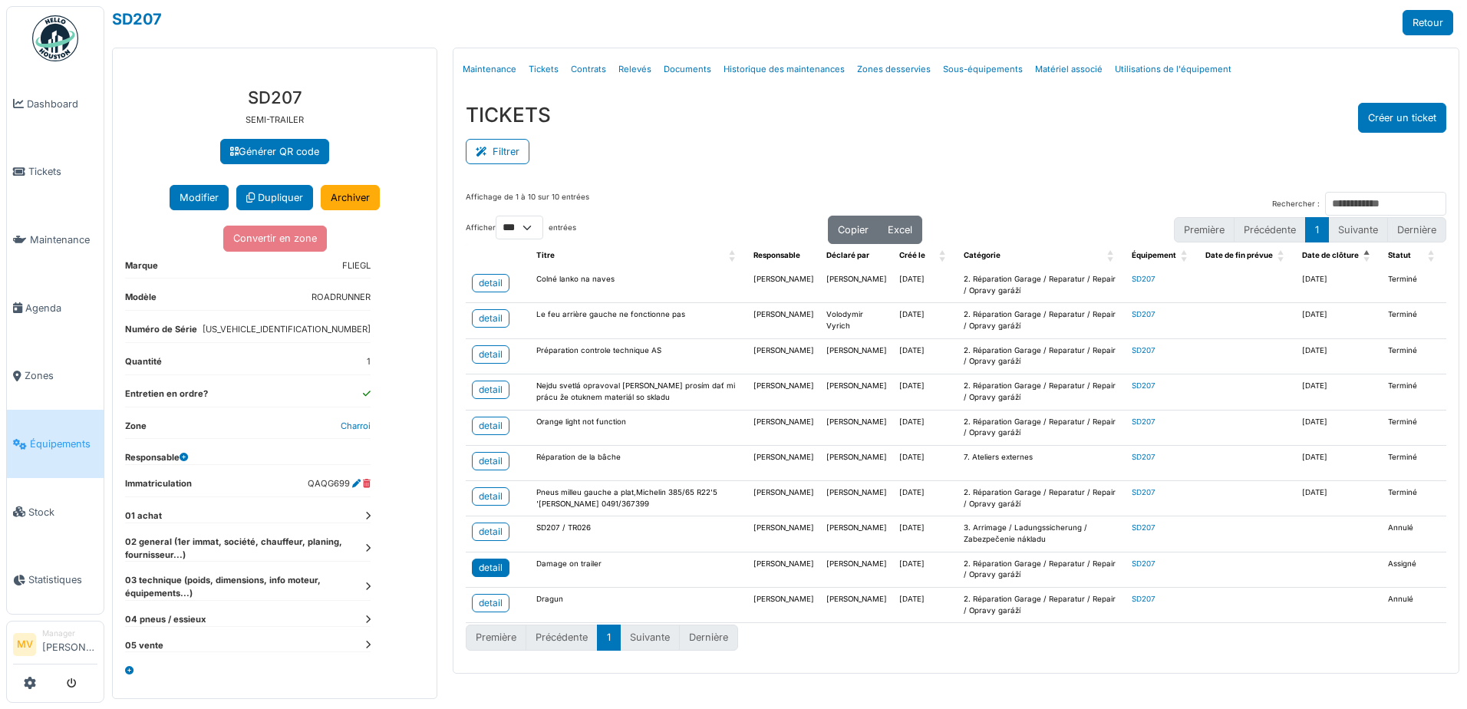
click at [488, 561] on div "detail" at bounding box center [491, 568] width 24 height 14
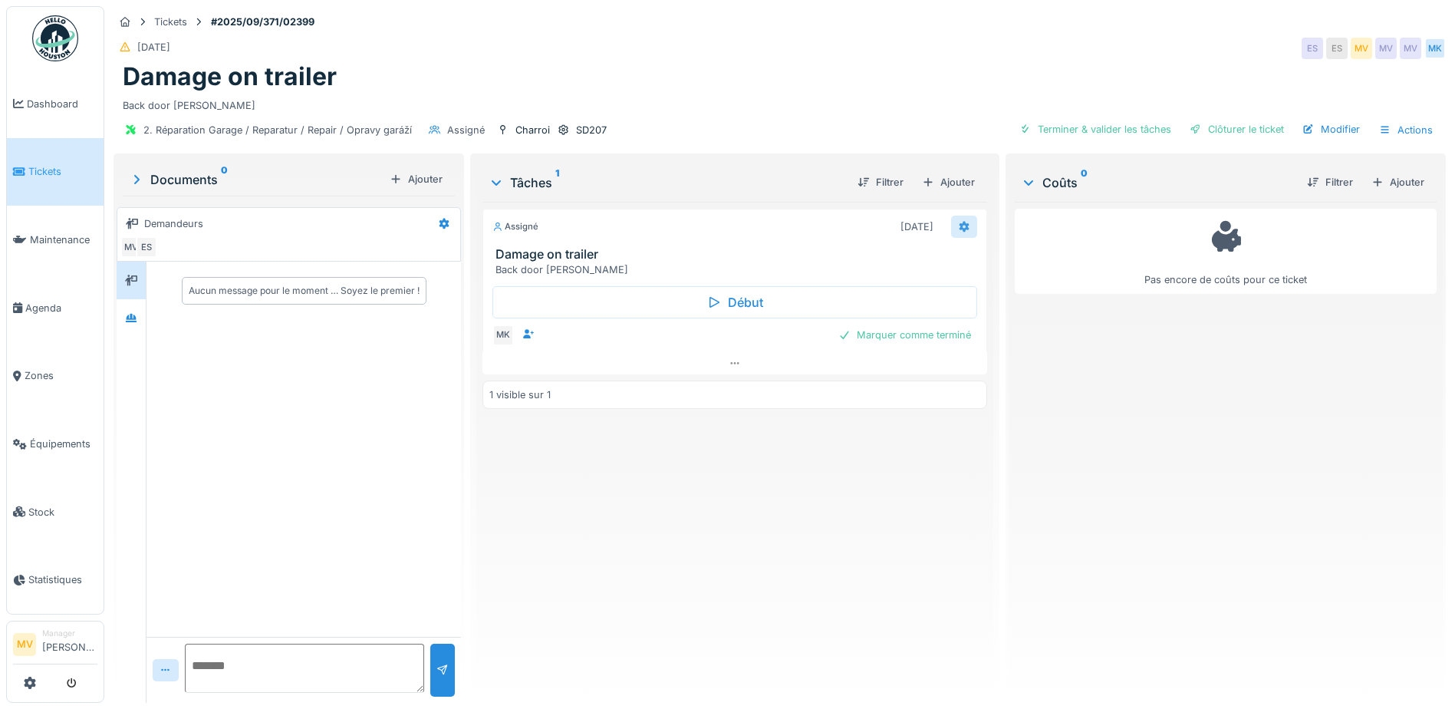
click at [960, 225] on icon at bounding box center [965, 227] width 10 height 11
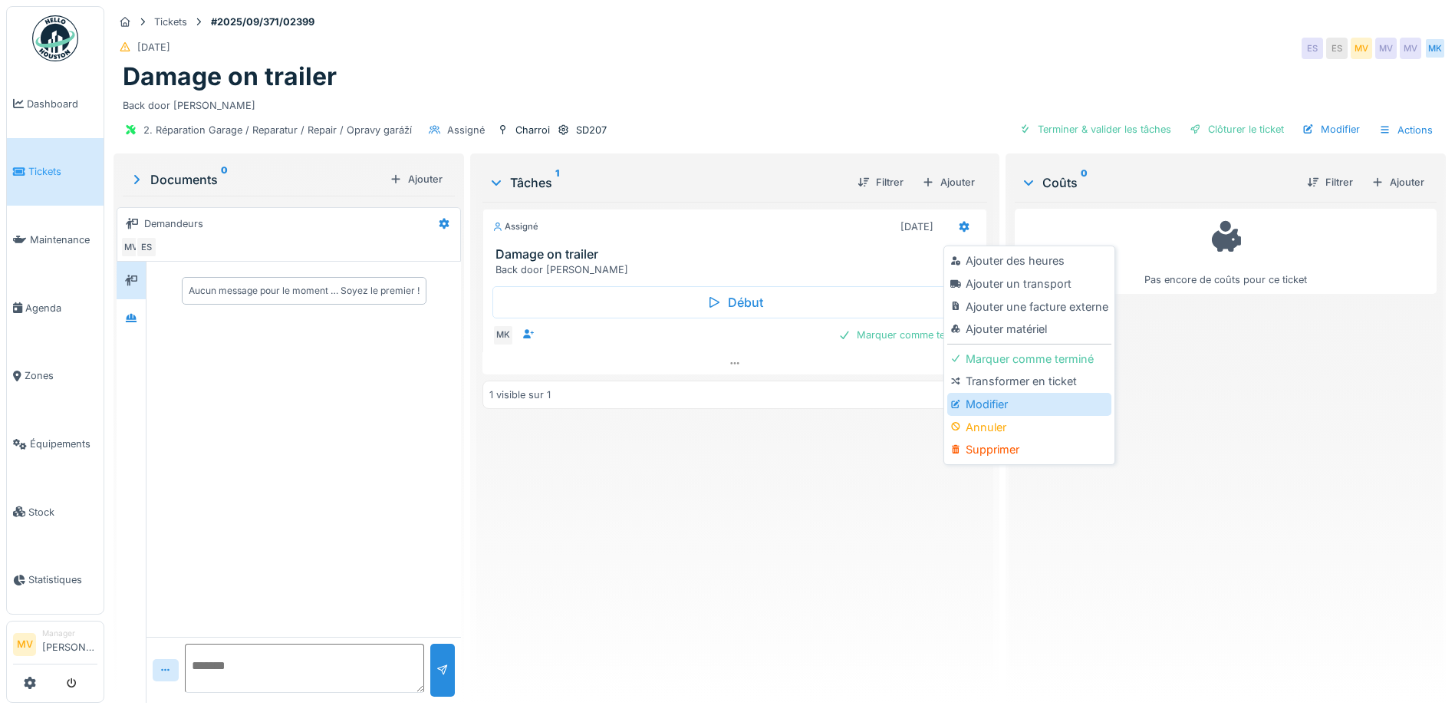
click at [1004, 403] on div "Modifier" at bounding box center [1028, 404] width 163 height 23
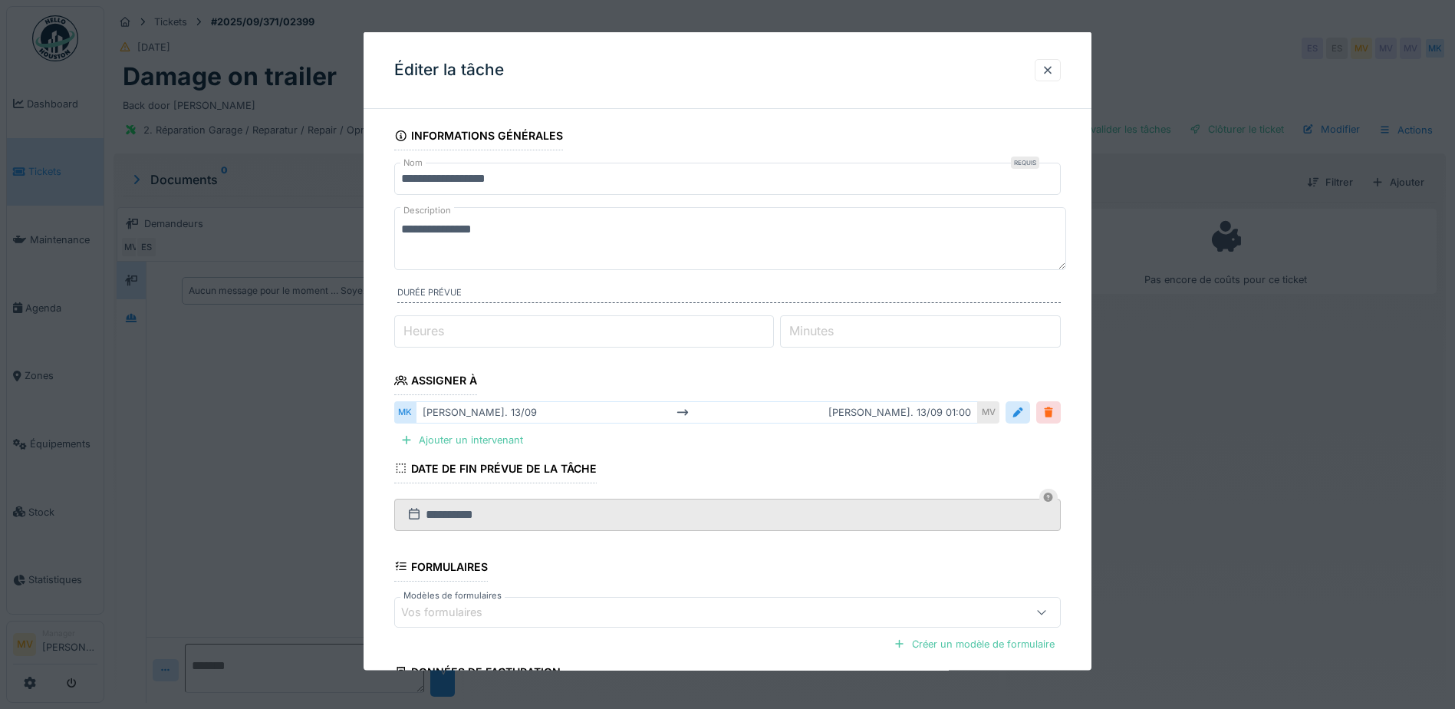
click at [1061, 410] on div at bounding box center [1048, 412] width 25 height 22
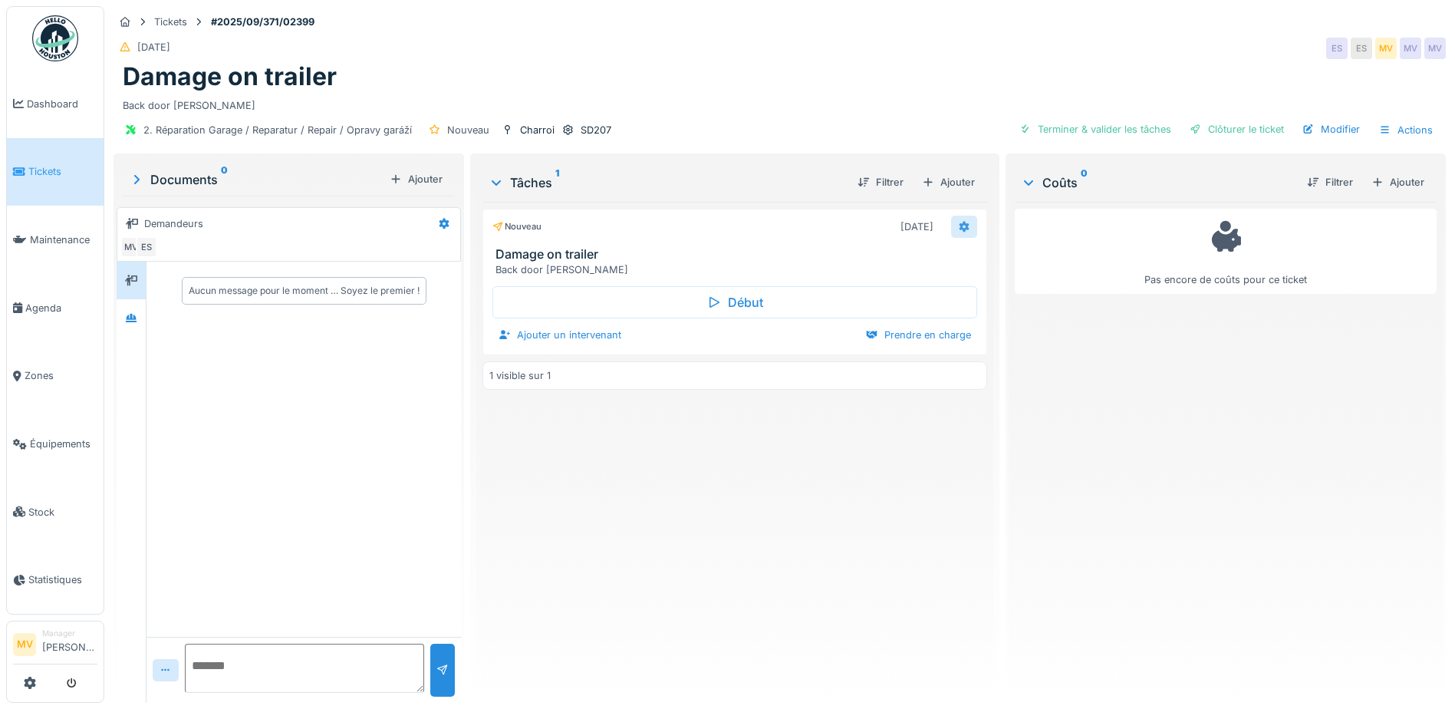
click at [958, 228] on icon at bounding box center [964, 227] width 12 height 10
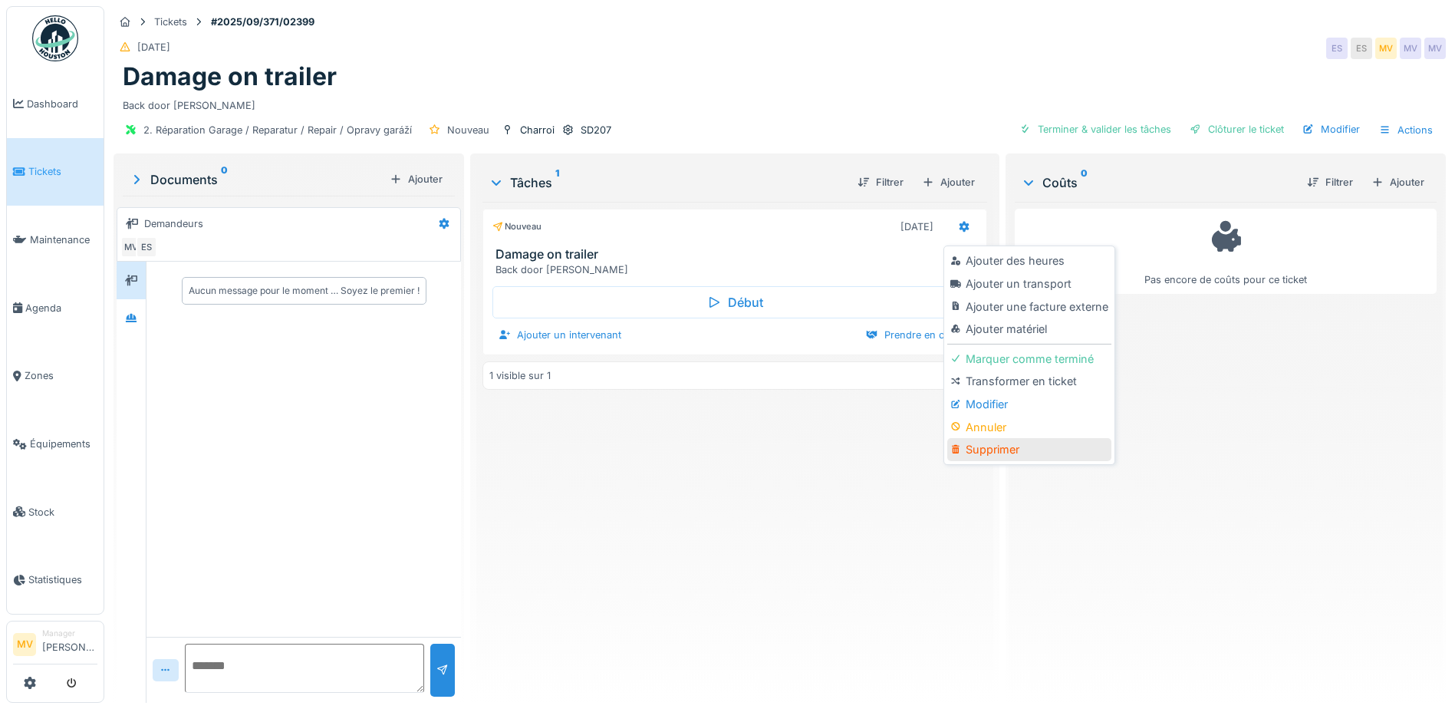
click at [978, 454] on div "Supprimer" at bounding box center [1028, 449] width 163 height 23
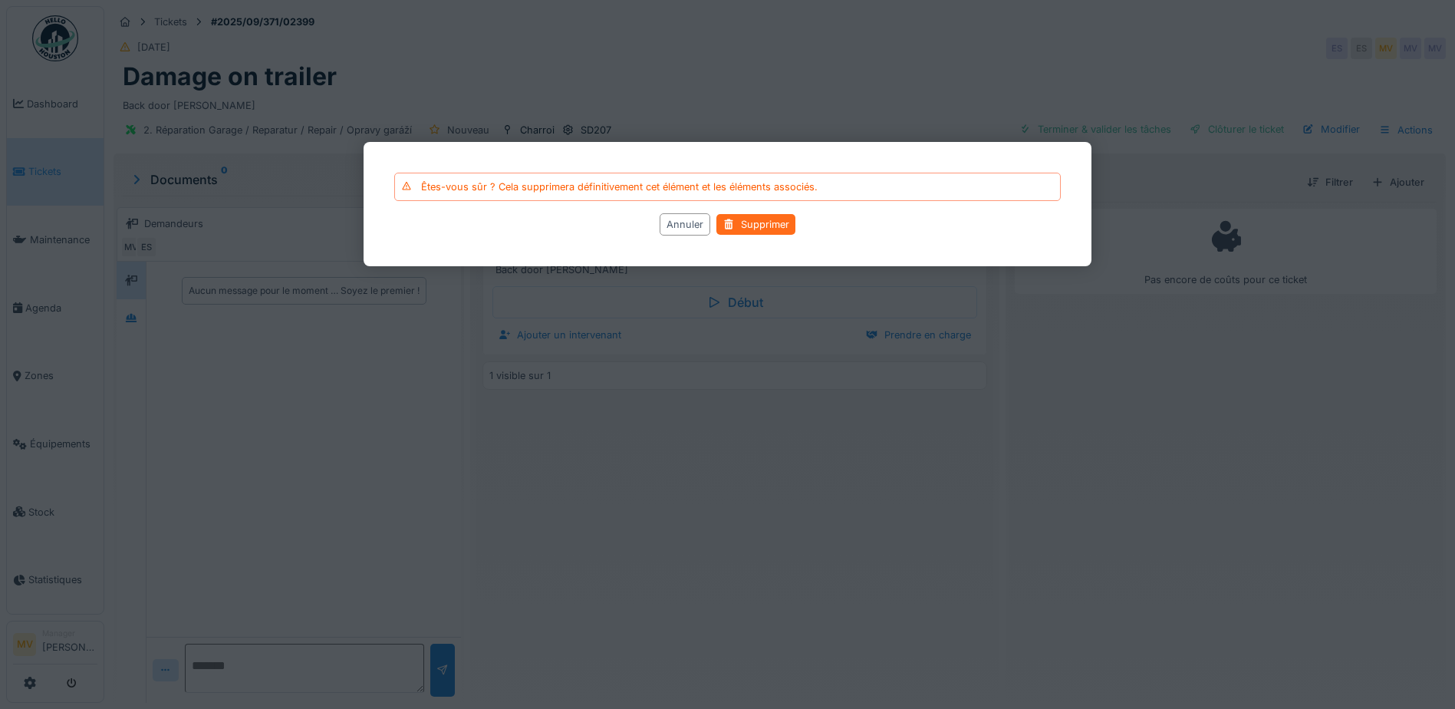
click at [781, 223] on div "Supprimer" at bounding box center [755, 224] width 79 height 21
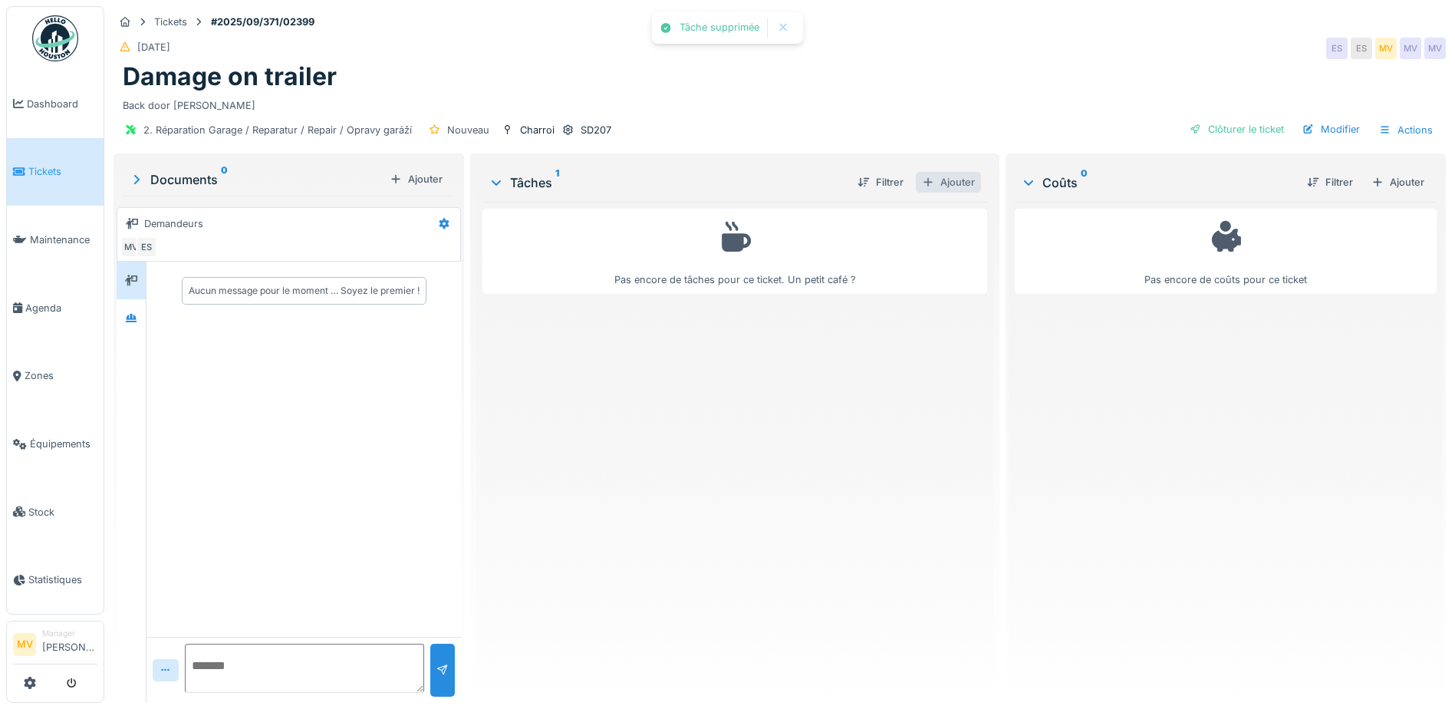
click at [951, 179] on div "Ajouter" at bounding box center [948, 182] width 65 height 21
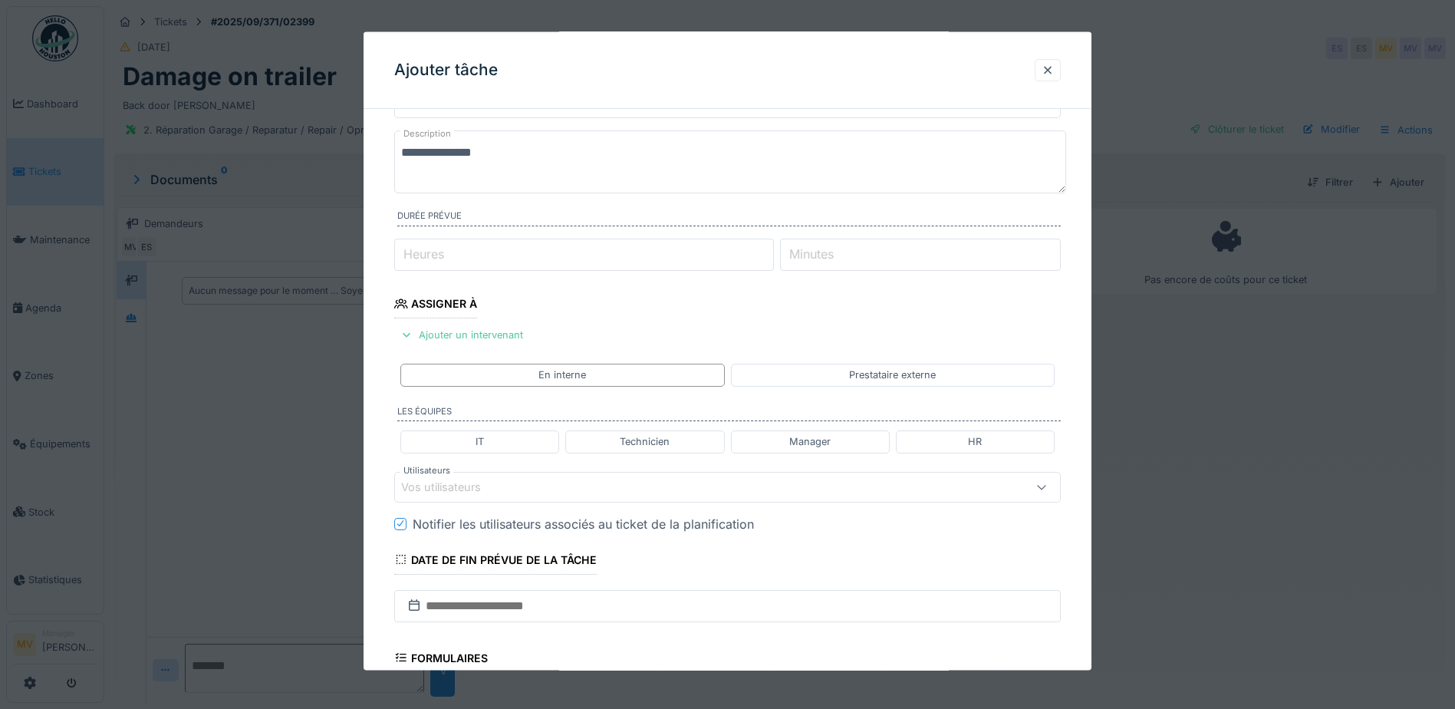
click at [541, 489] on div "Vos utilisateurs" at bounding box center [688, 486] width 575 height 17
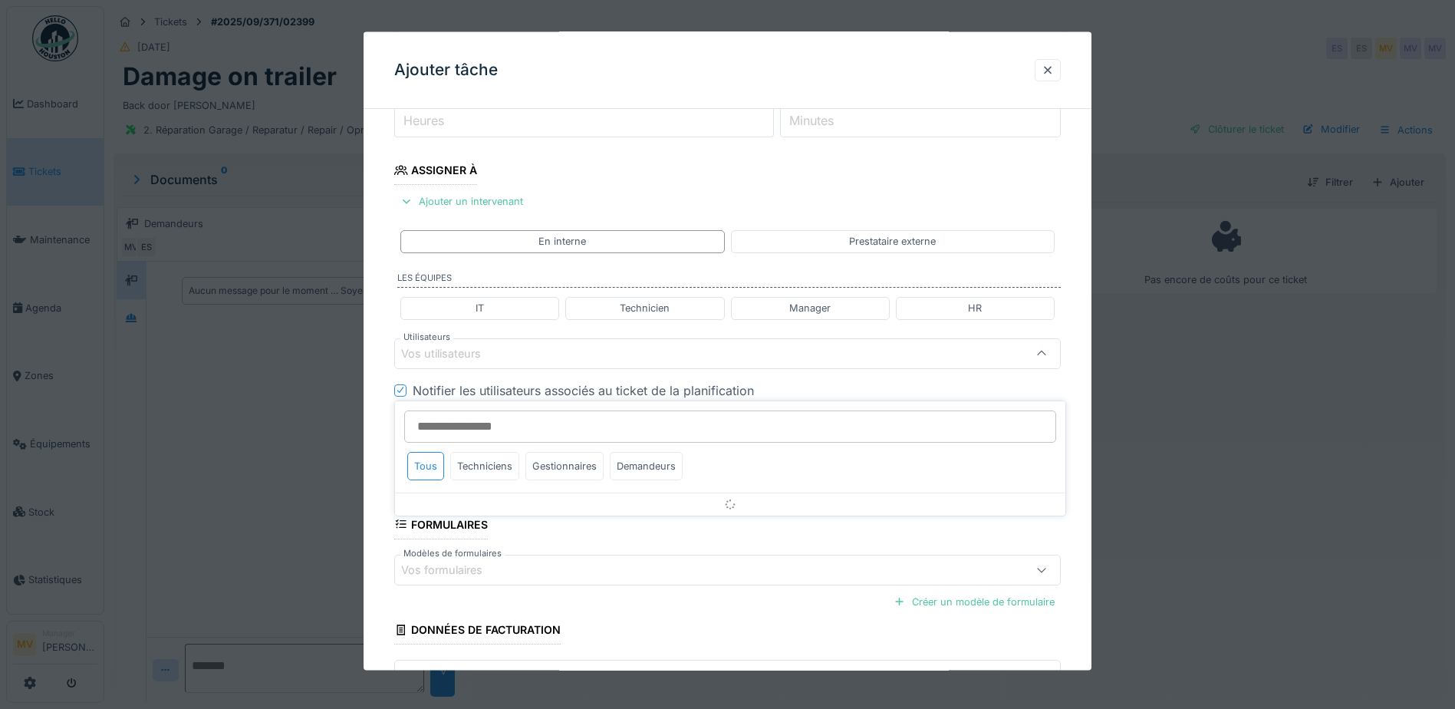
scroll to position [212, 0]
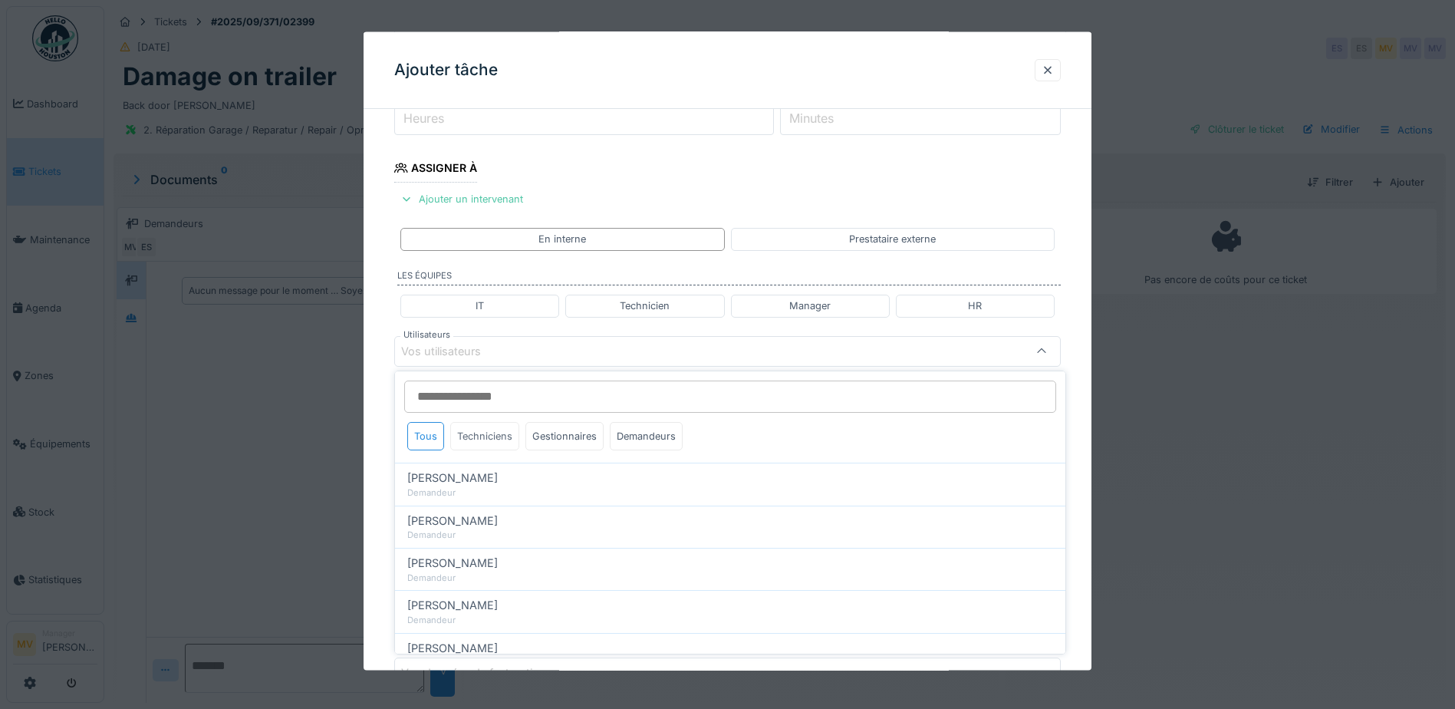
click at [492, 430] on div "Techniciens" at bounding box center [484, 436] width 69 height 28
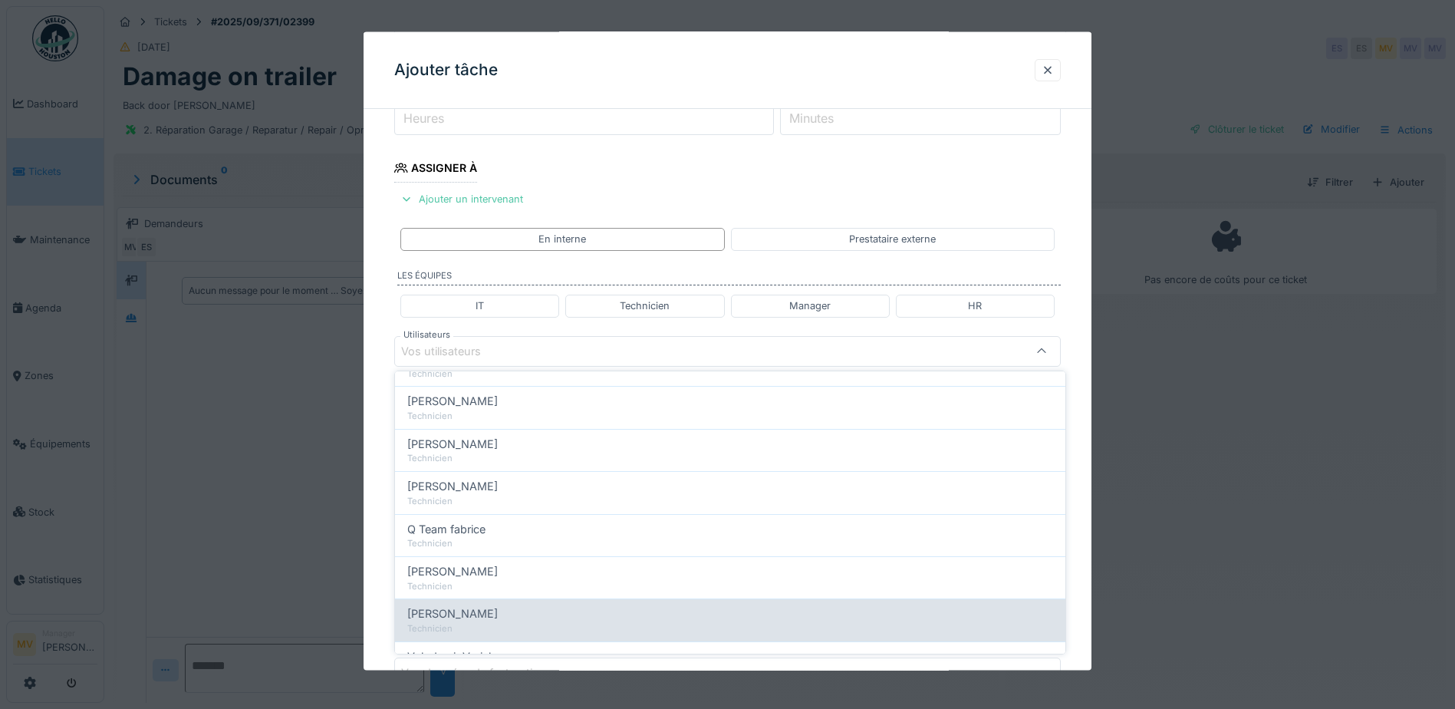
scroll to position [230, 0]
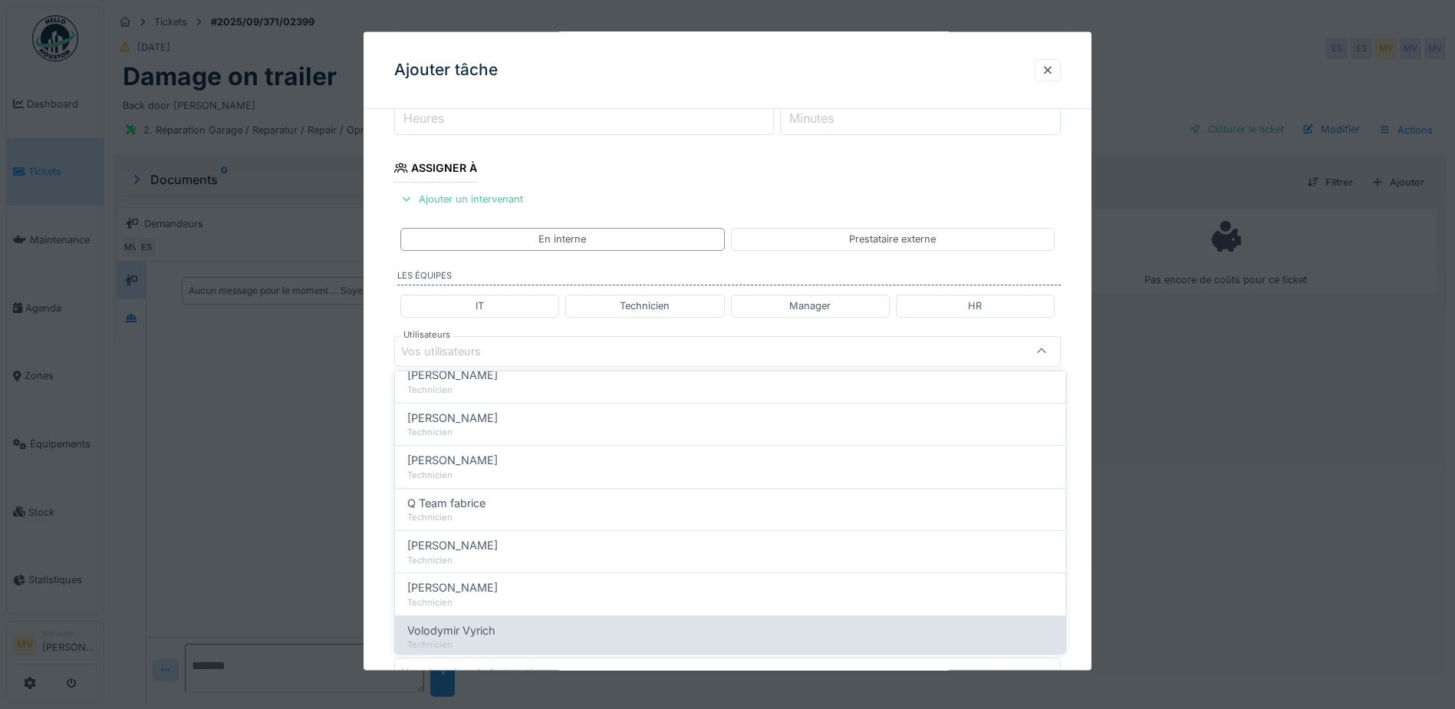
click at [512, 624] on div "Volodymir Vyrich" at bounding box center [730, 630] width 646 height 17
type input "*****"
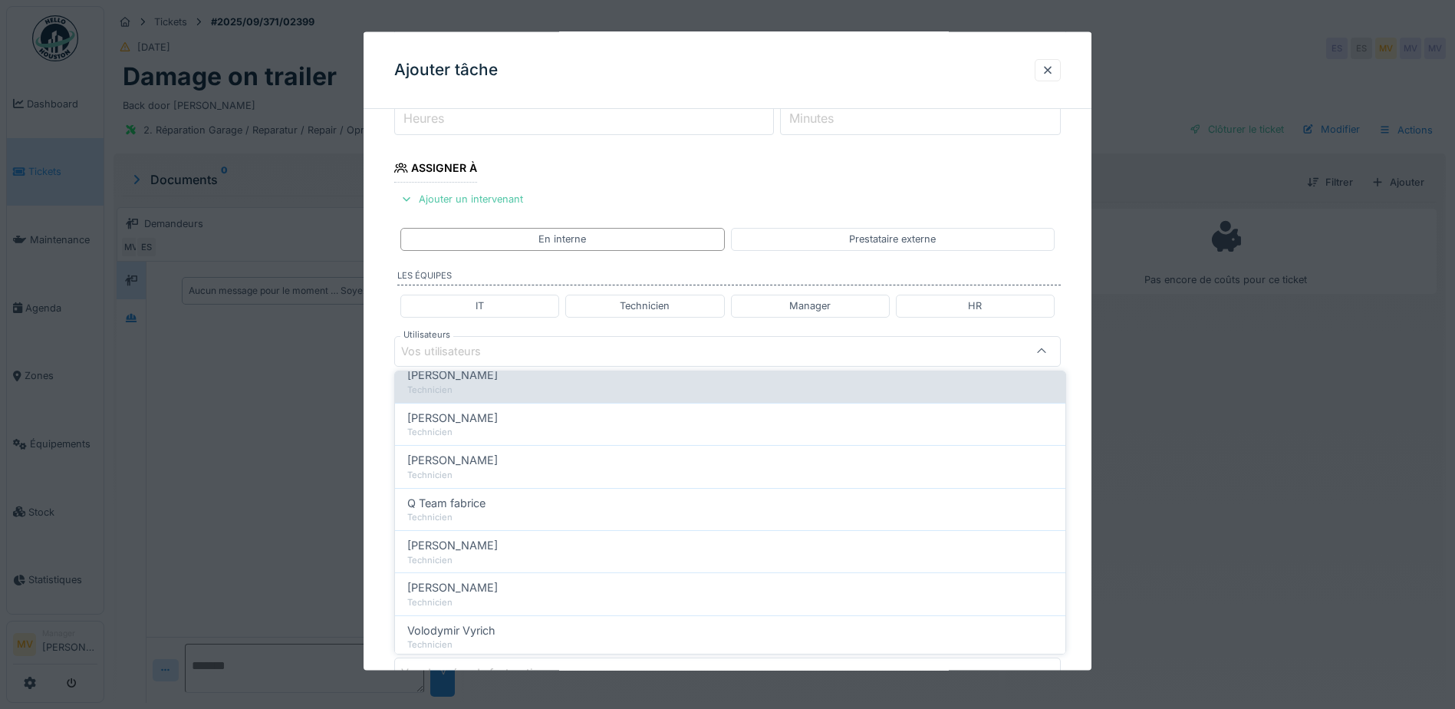
scroll to position [0, 0]
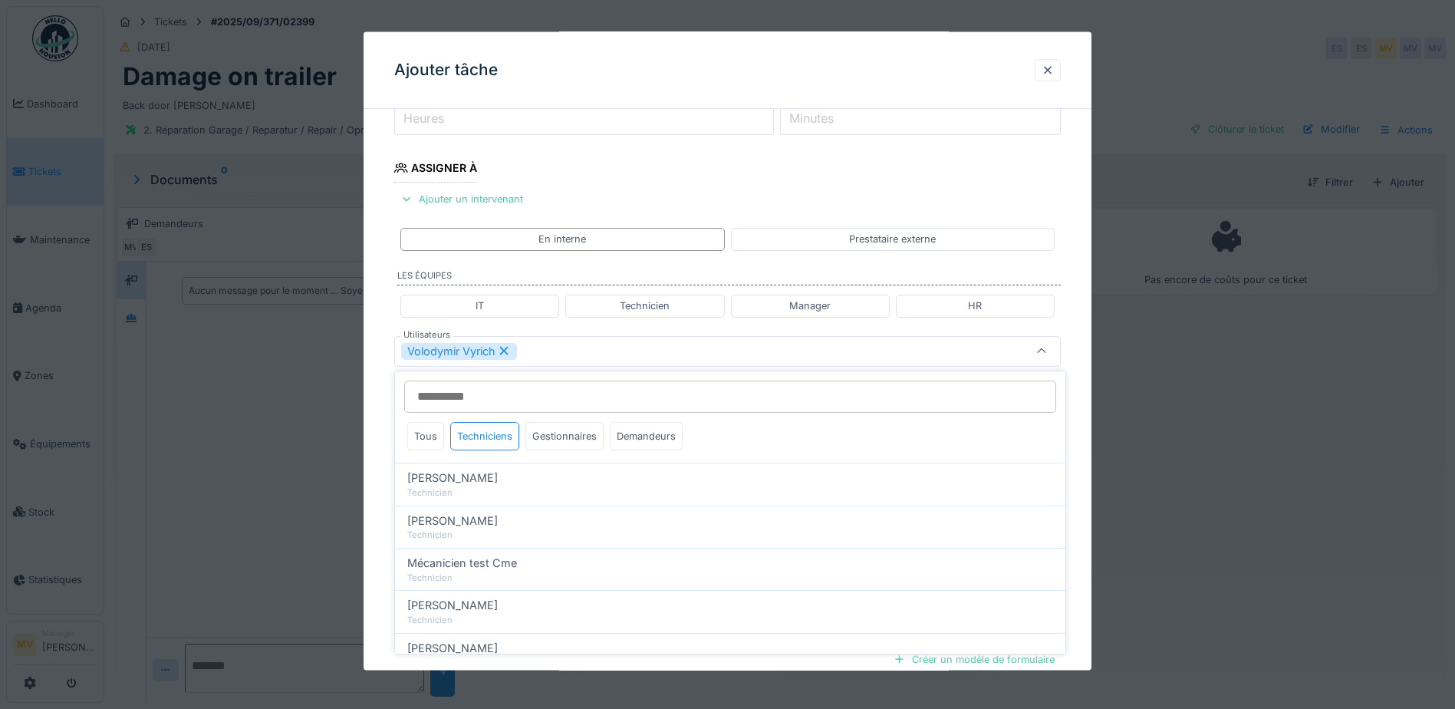
click at [573, 342] on div "Volodymir Vyrich" at bounding box center [688, 350] width 575 height 17
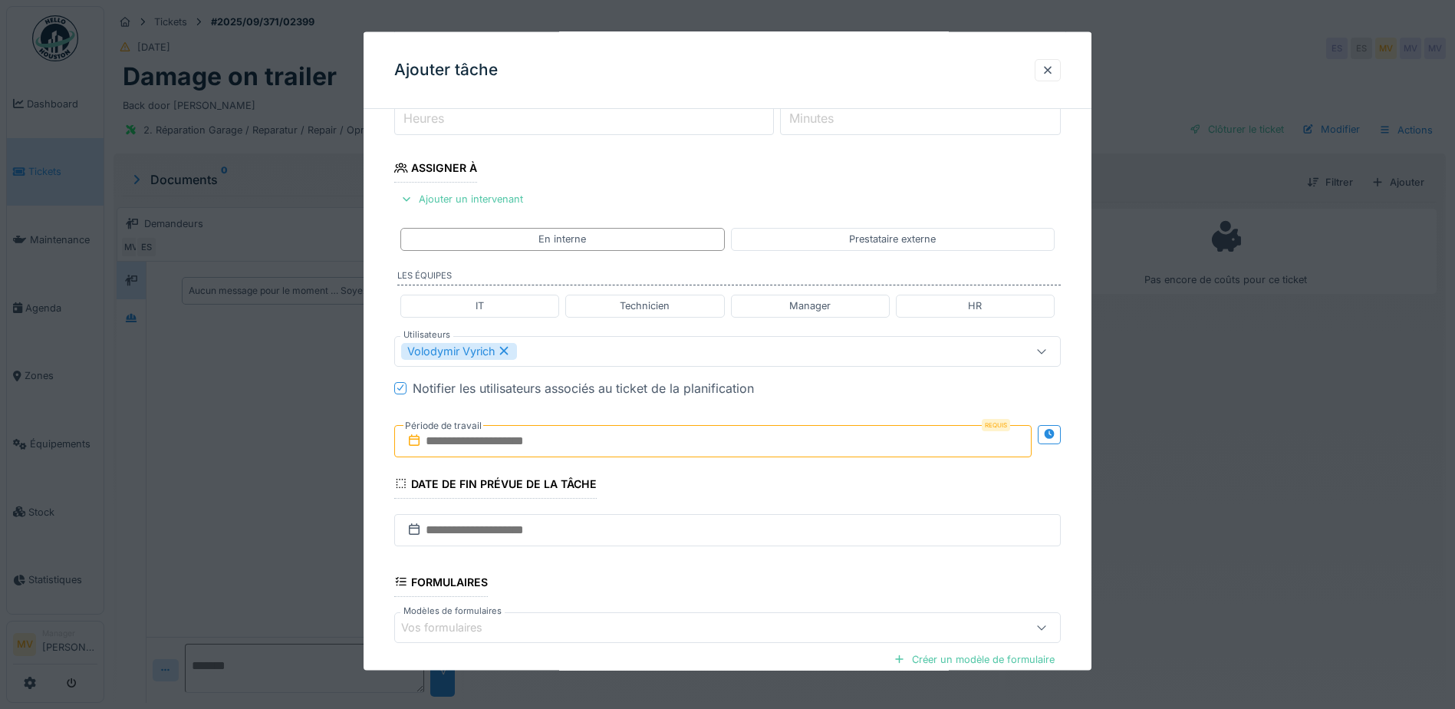
click at [548, 443] on input "text" at bounding box center [712, 440] width 637 height 32
click at [713, 617] on div "25" at bounding box center [716, 615] width 21 height 21
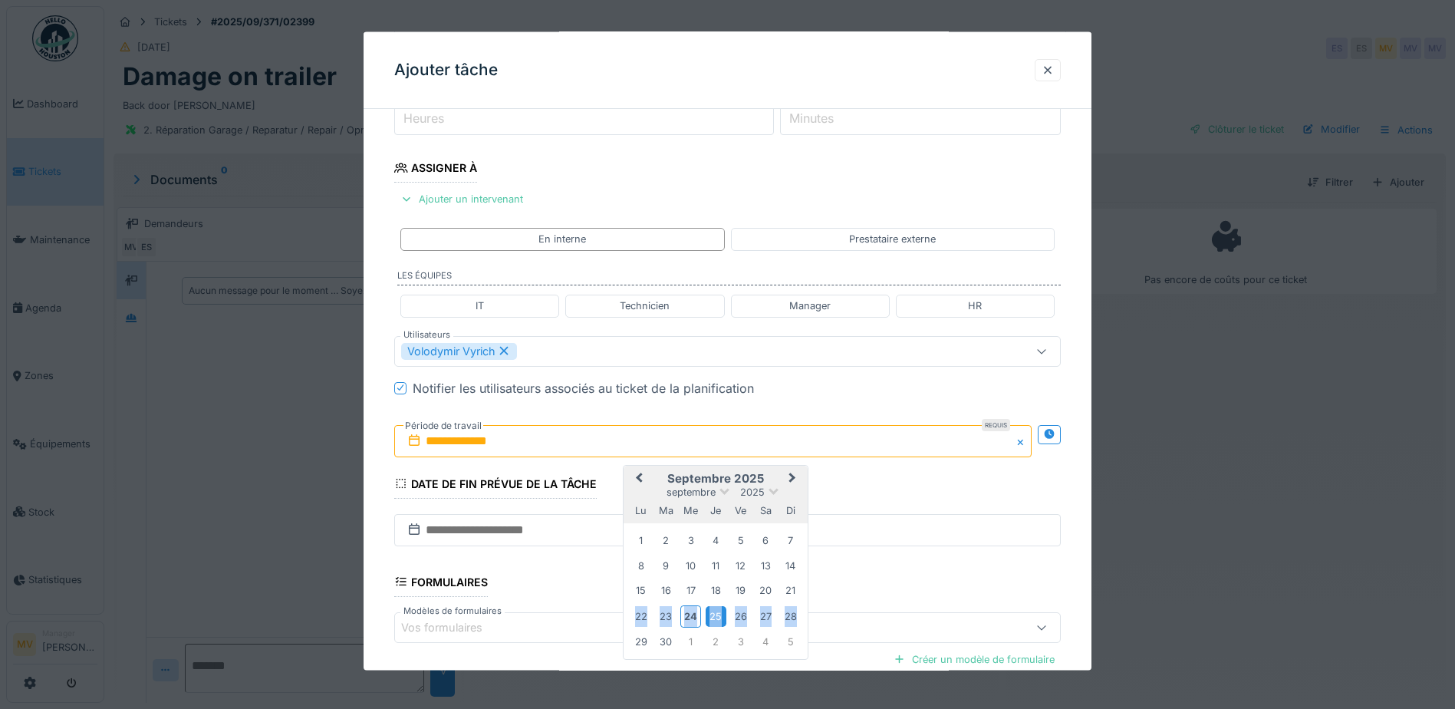
click at [713, 617] on div "25" at bounding box center [716, 615] width 21 height 21
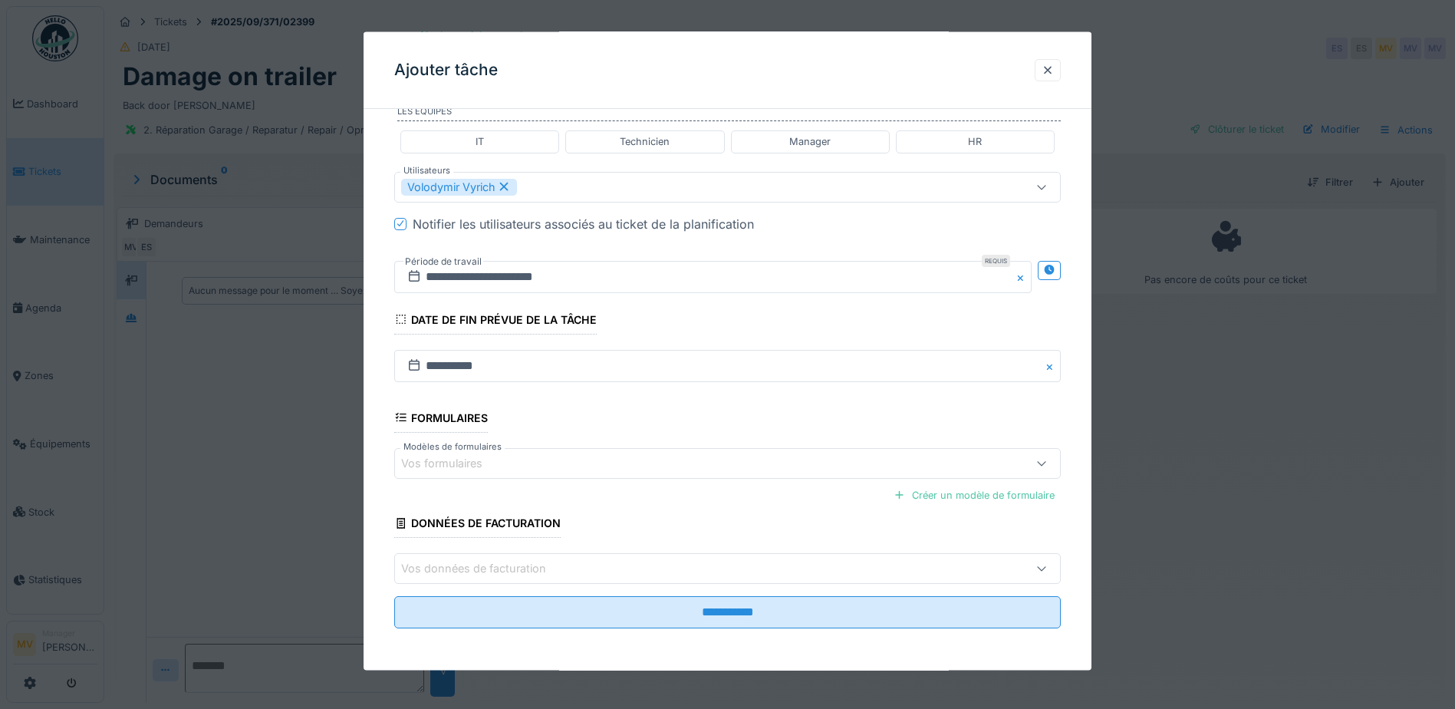
scroll to position [377, 0]
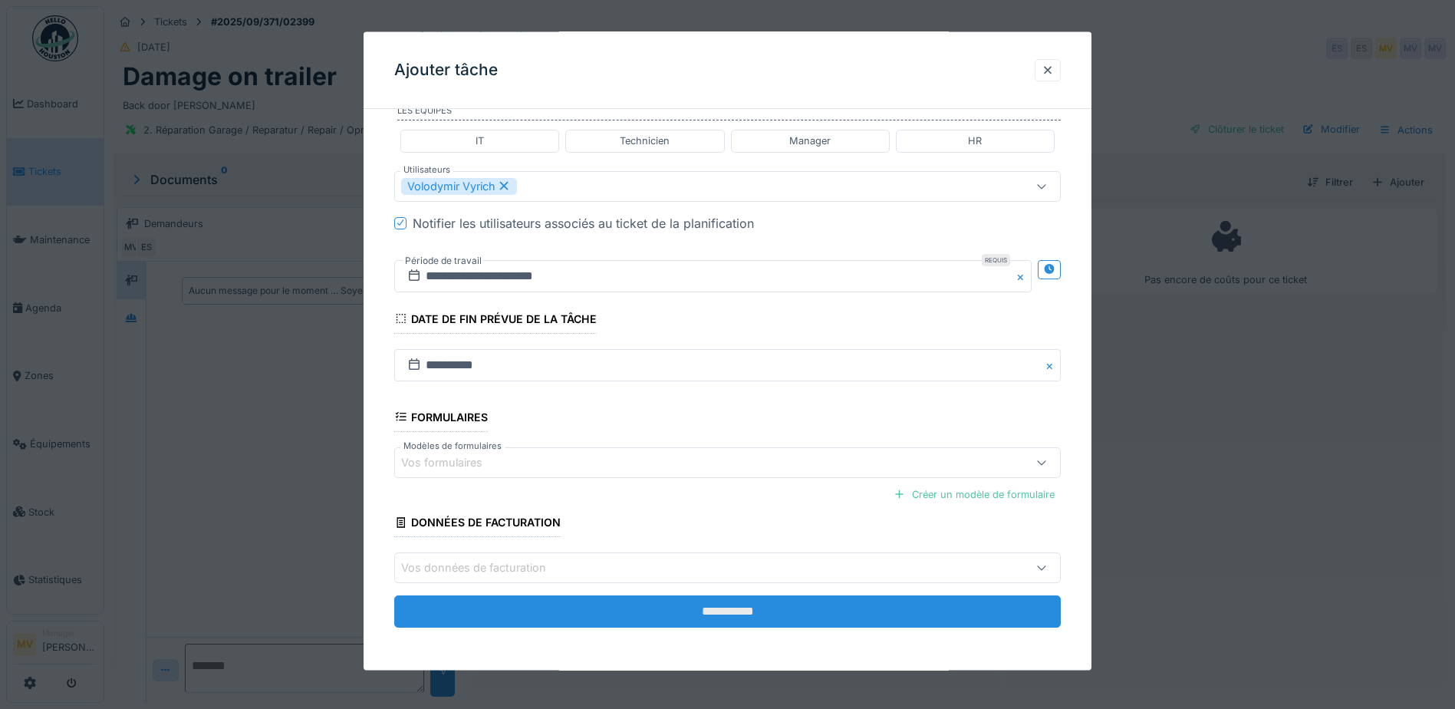
click at [675, 606] on input "**********" at bounding box center [727, 611] width 667 height 32
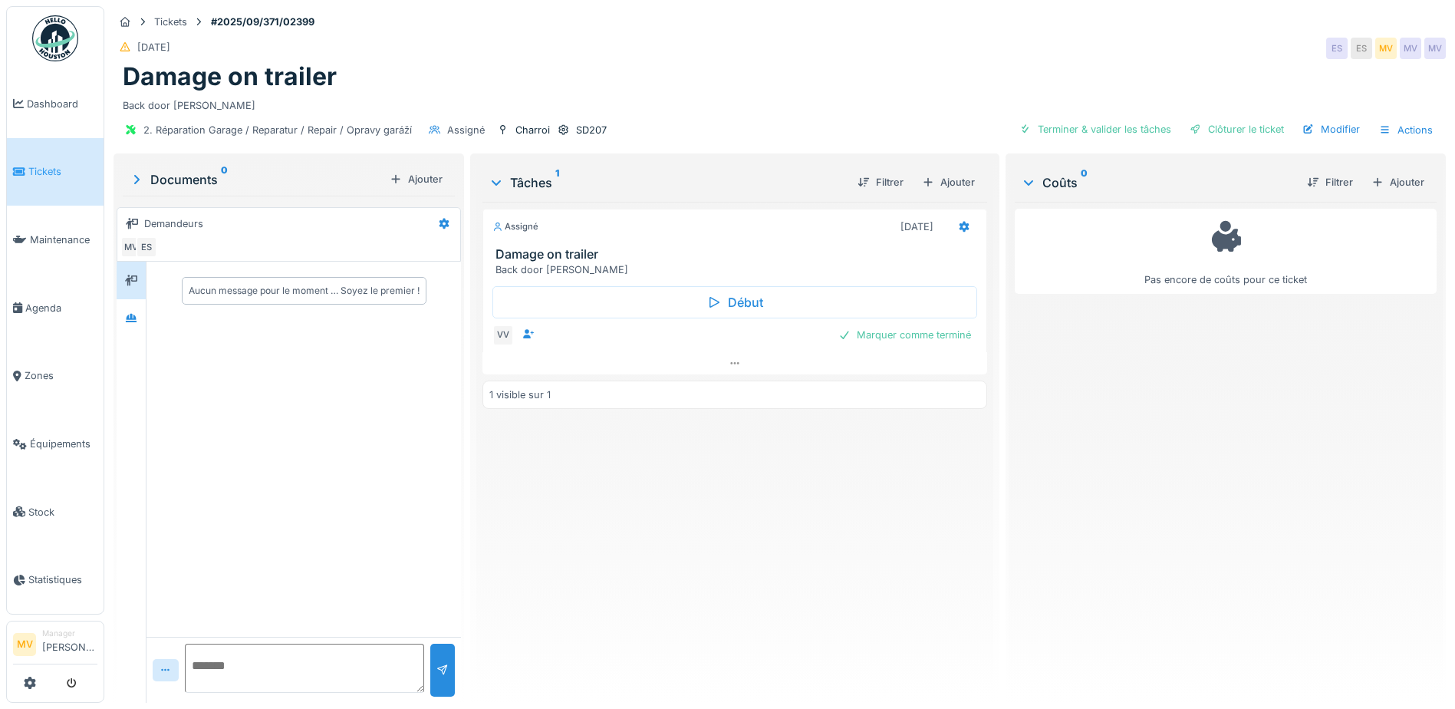
scroll to position [4, 0]
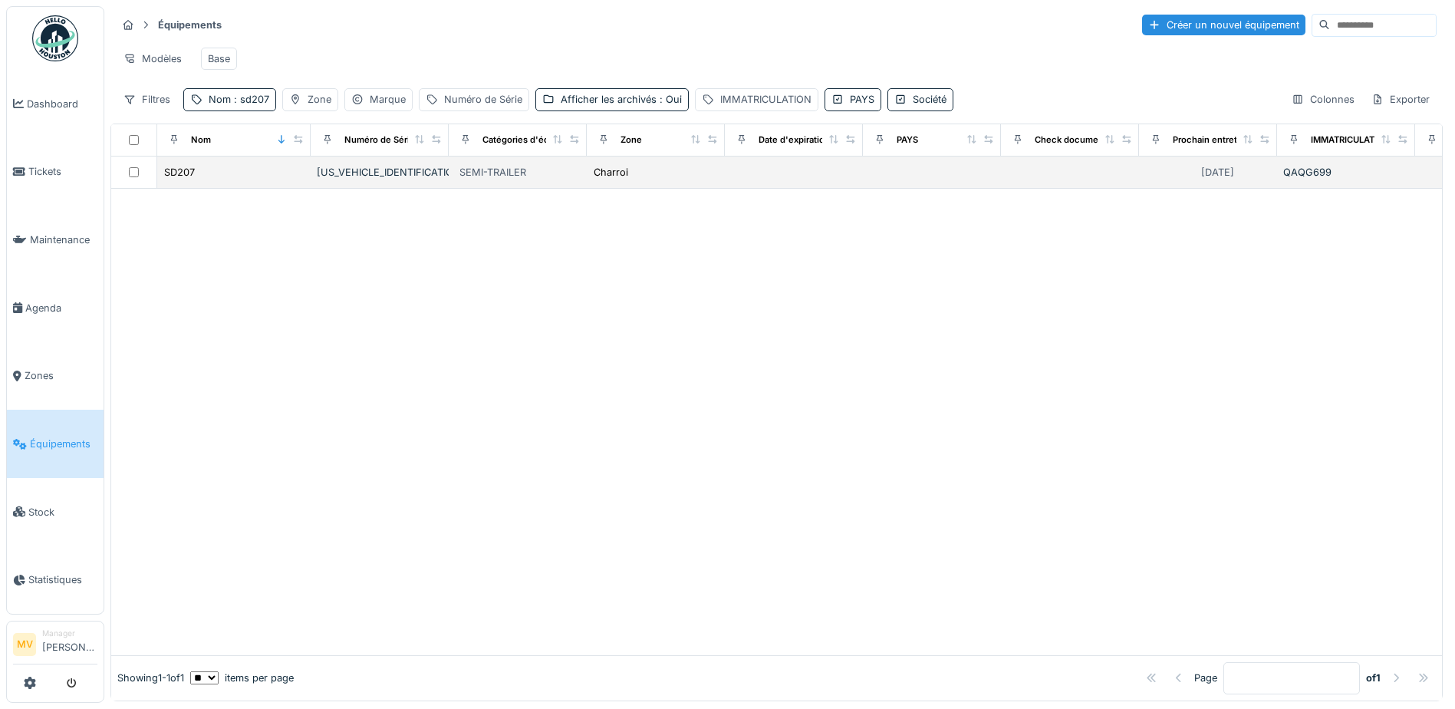
click at [370, 179] on div "[US_VEHICLE_IDENTIFICATION_NUMBER]" at bounding box center [380, 172] width 126 height 15
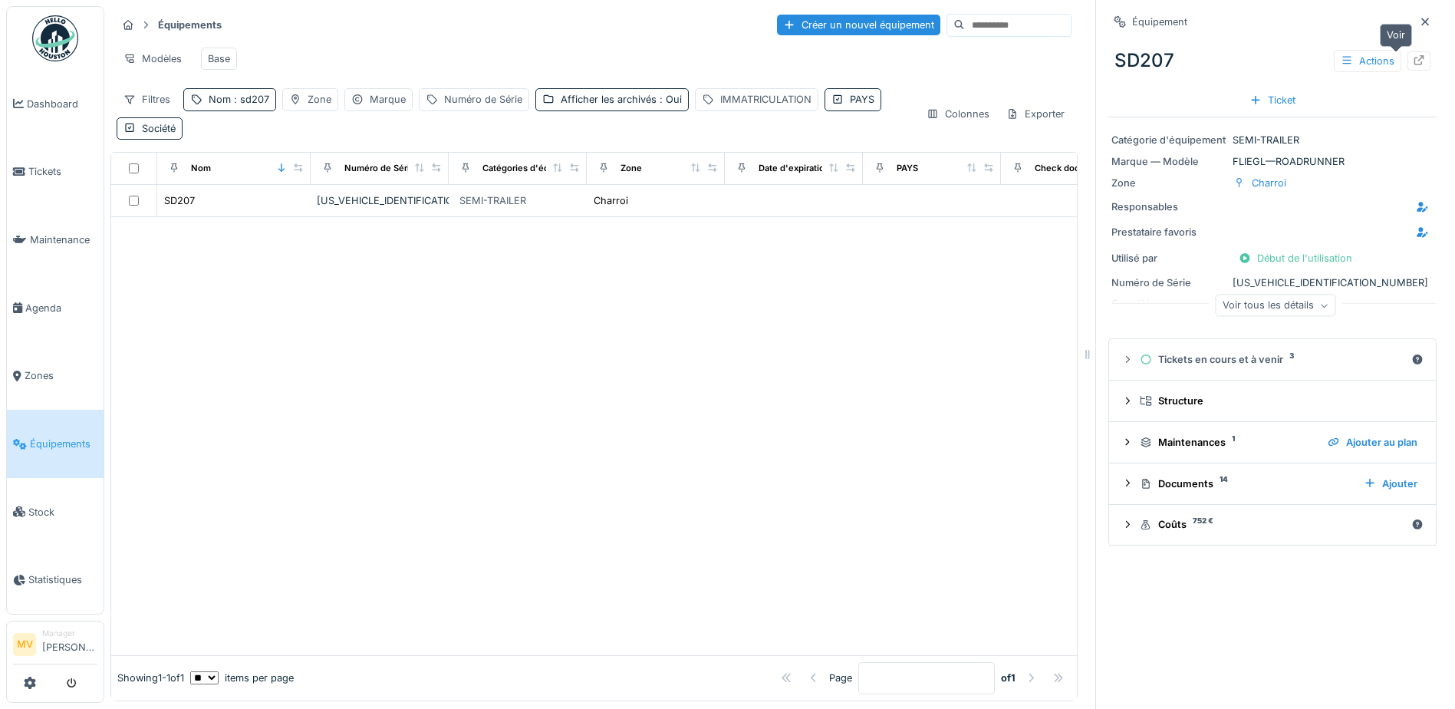
click at [1408, 59] on div at bounding box center [1419, 60] width 23 height 19
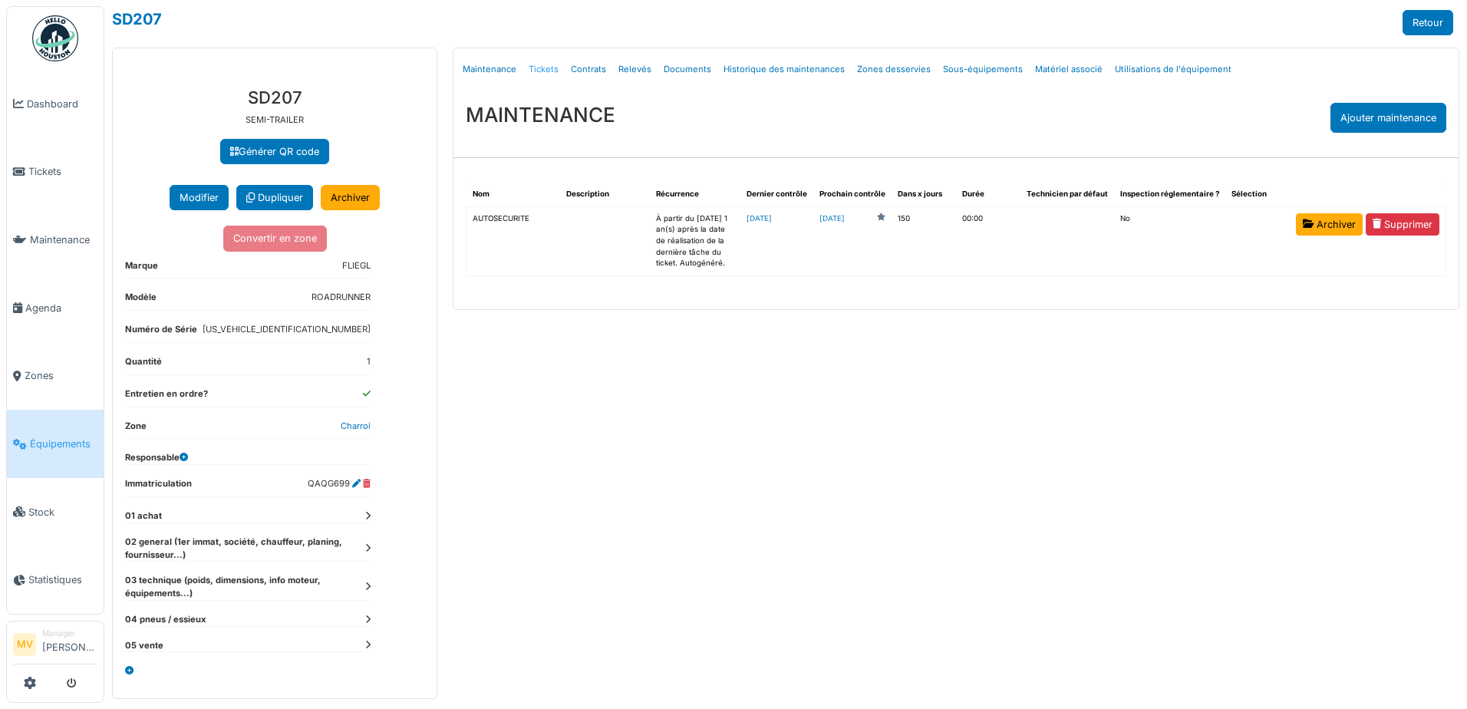
click at [543, 70] on link "Tickets" at bounding box center [543, 69] width 42 height 36
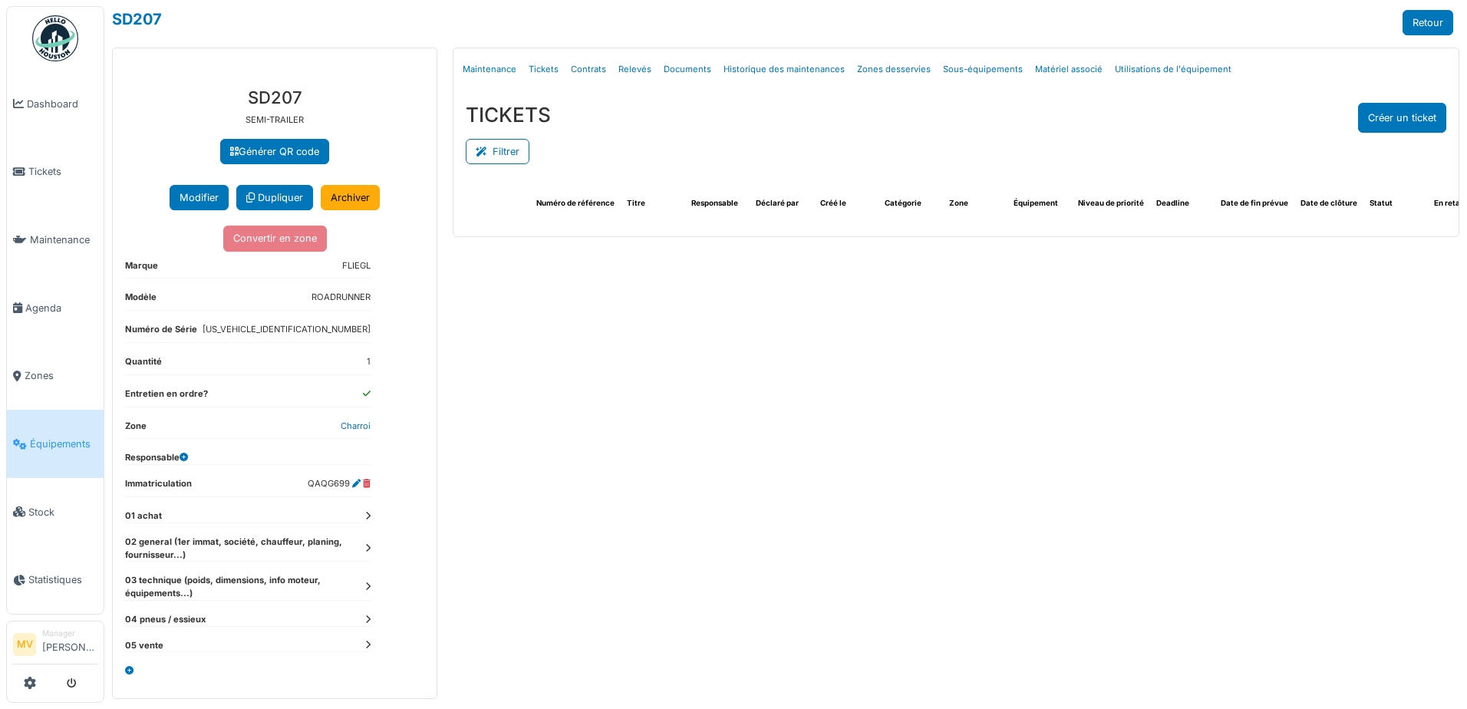
select select "***"
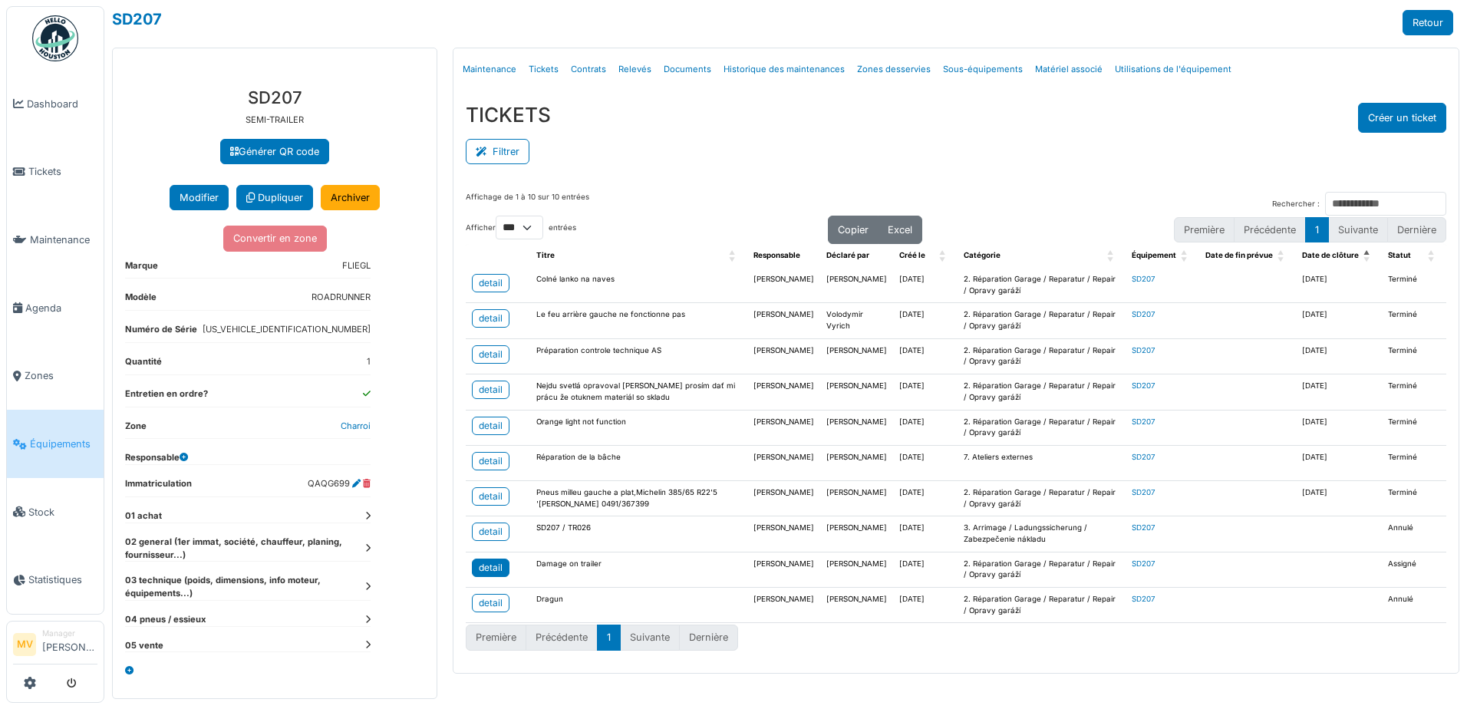
click at [477, 566] on link "detail" at bounding box center [491, 567] width 38 height 18
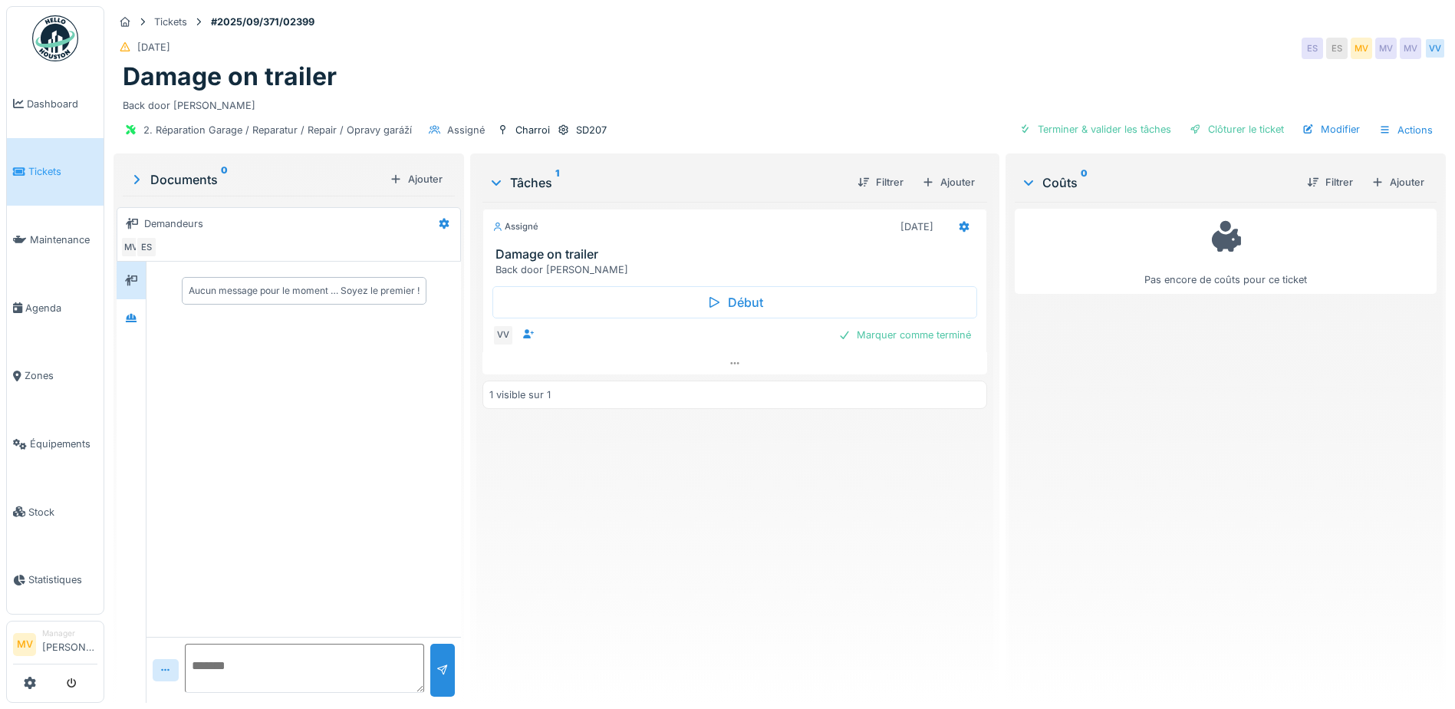
drag, startPoint x: 1310, startPoint y: 128, endPoint x: 1128, endPoint y: 104, distance: 184.2
click at [1310, 128] on div "Modifier" at bounding box center [1331, 129] width 70 height 21
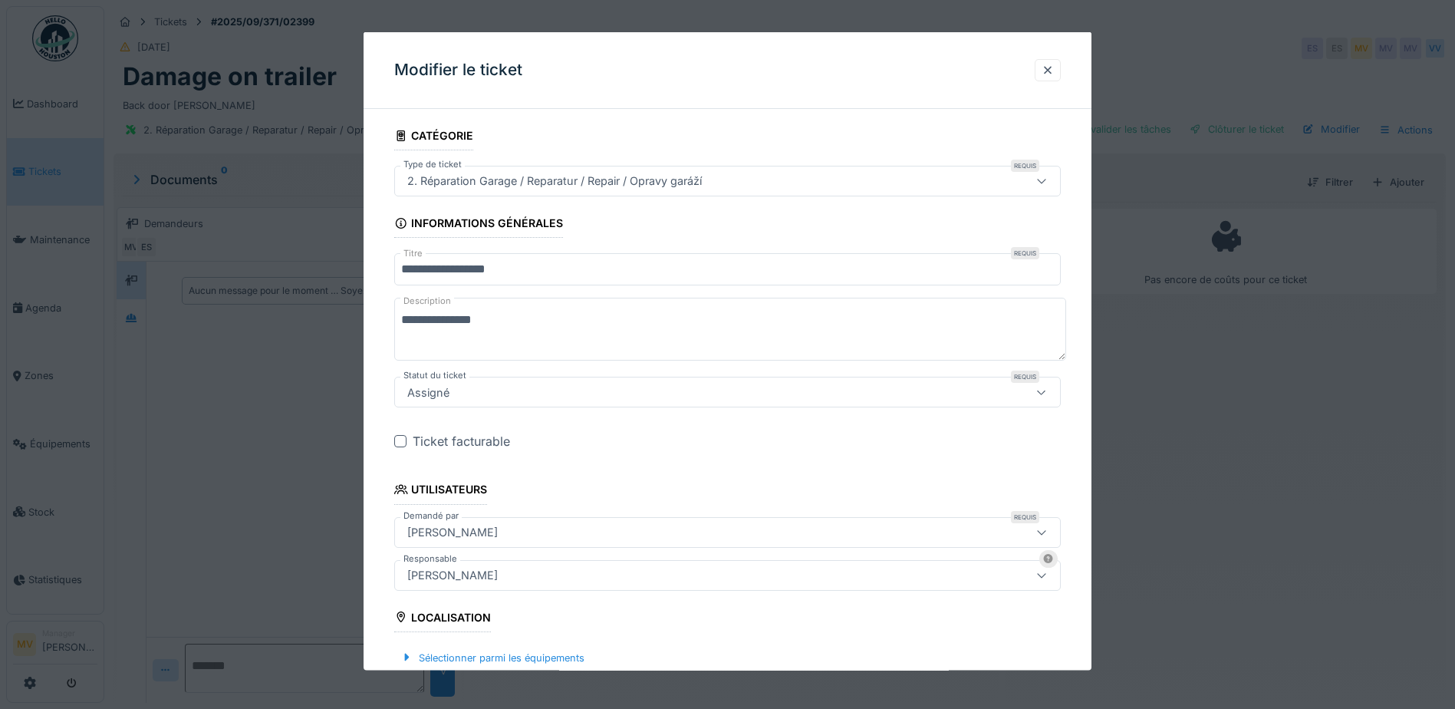
click at [535, 270] on input "**********" at bounding box center [727, 269] width 667 height 32
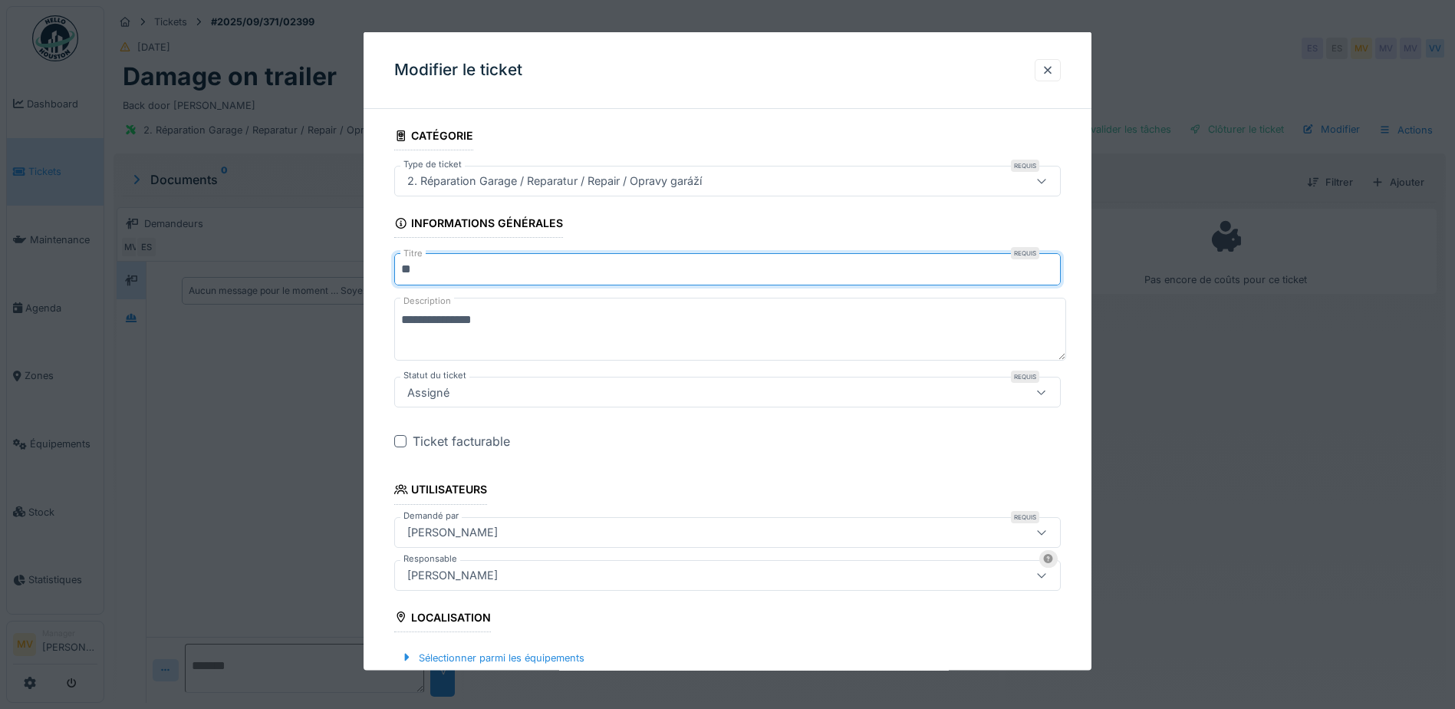
type input "*"
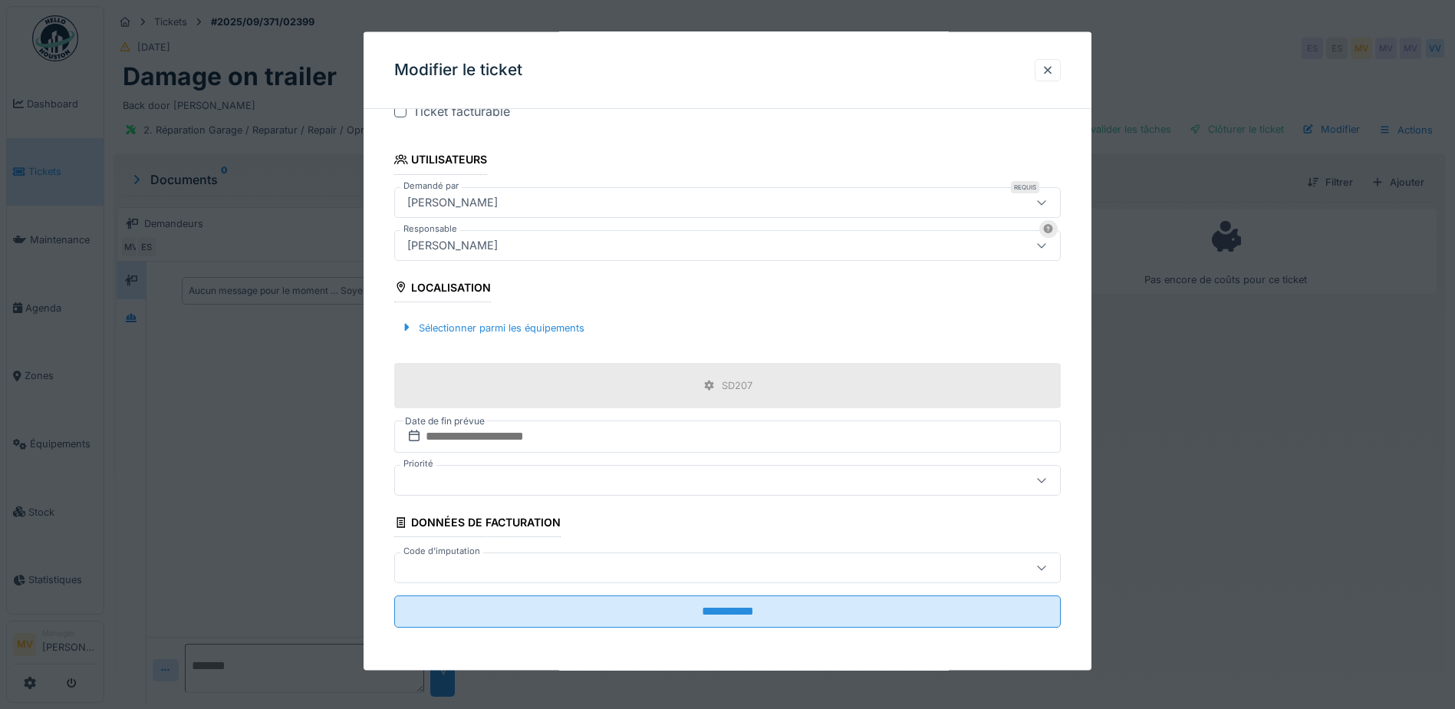
scroll to position [12, 0]
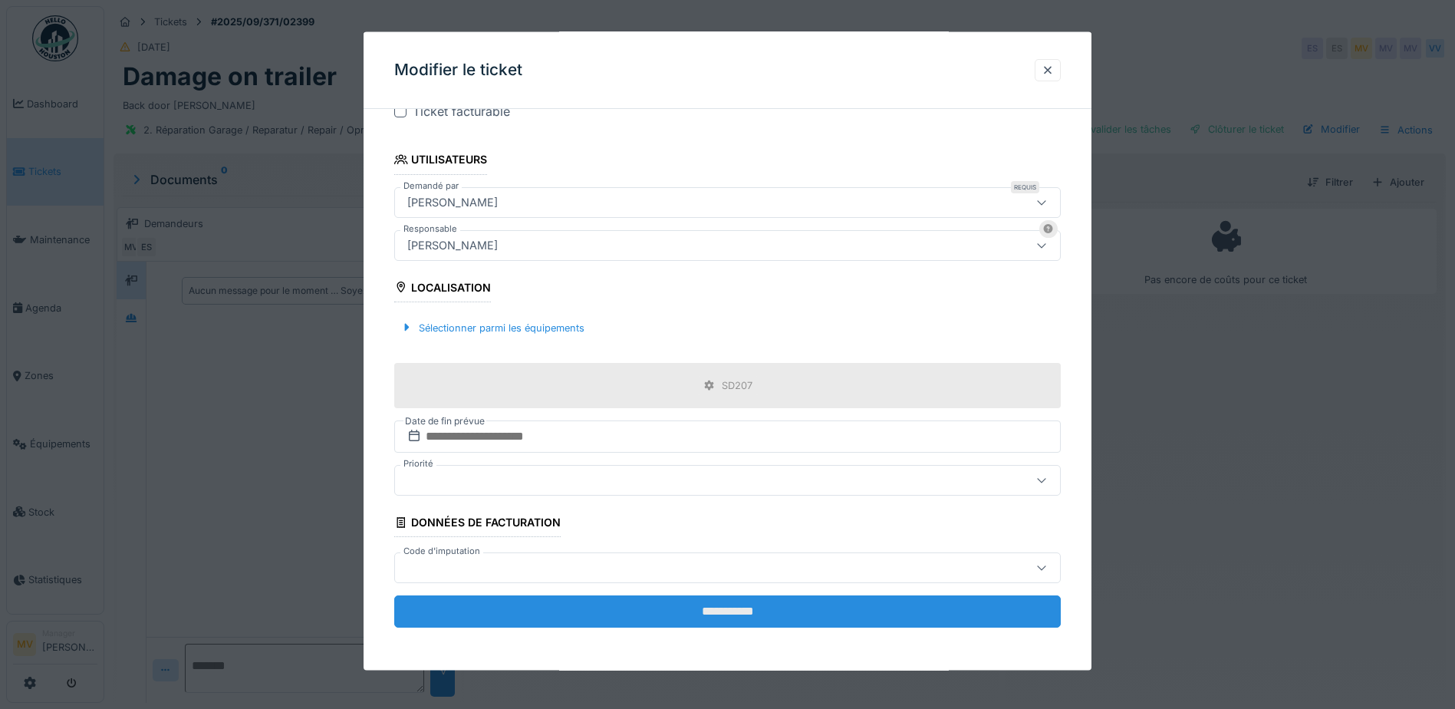
type input "**********"
click at [747, 614] on input "**********" at bounding box center [727, 611] width 667 height 32
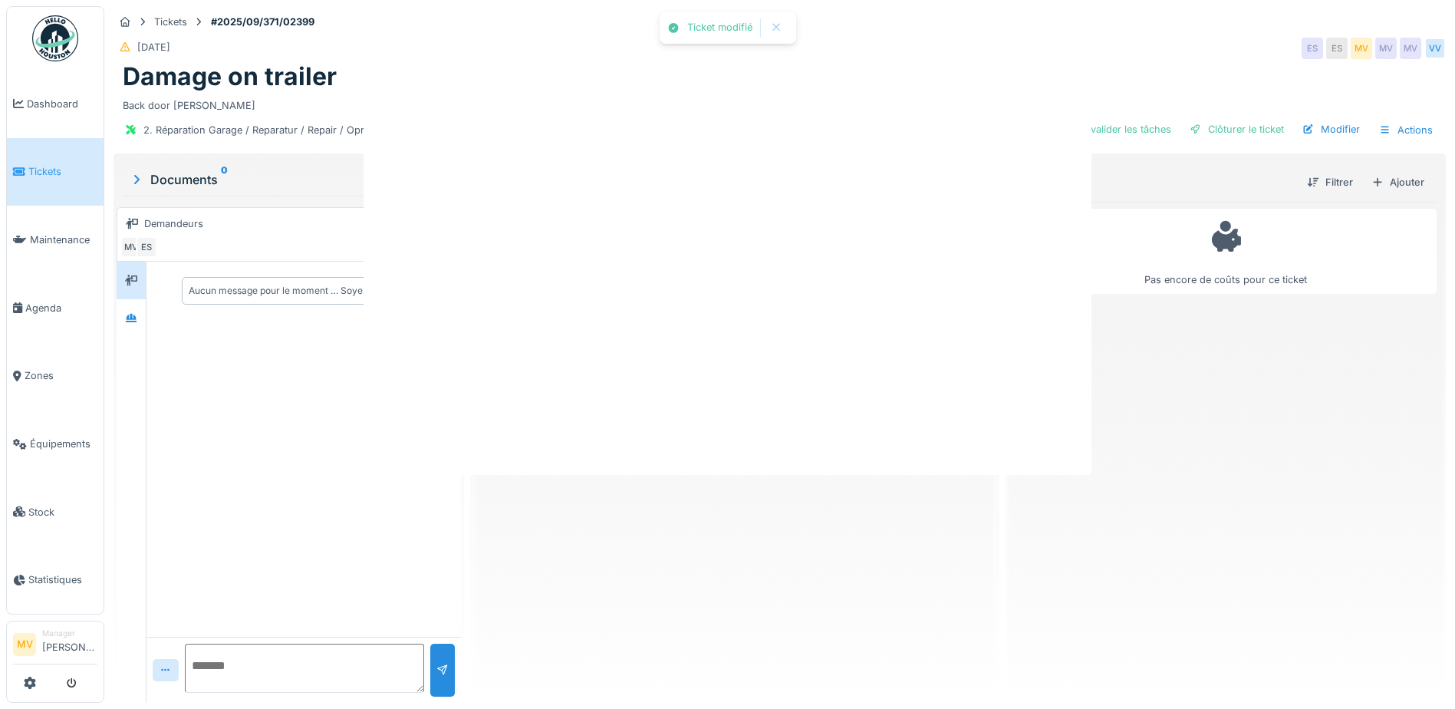
scroll to position [0, 0]
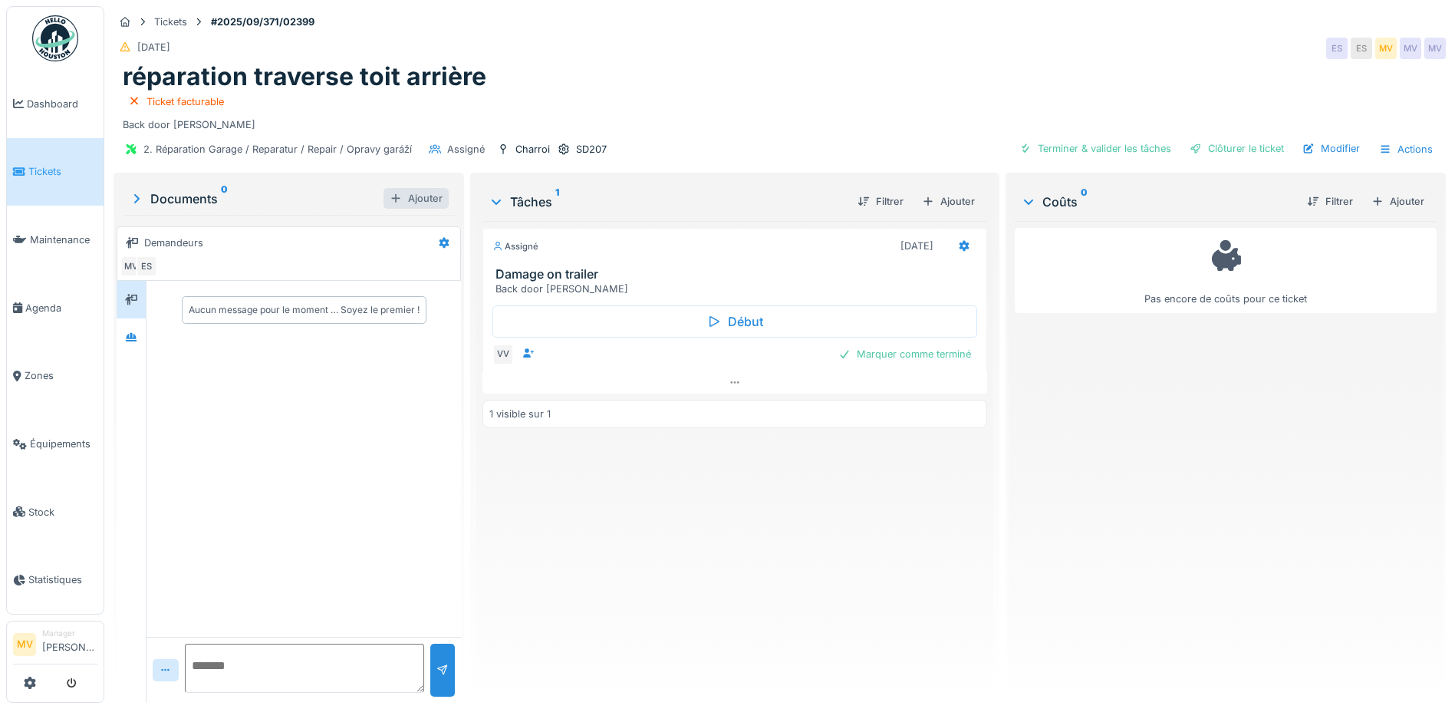
click at [390, 188] on div "Ajouter" at bounding box center [416, 198] width 65 height 21
click at [416, 190] on div "Ajouter" at bounding box center [416, 198] width 65 height 21
click at [408, 188] on div "Ajouter" at bounding box center [416, 198] width 65 height 21
